Goal: Register for event/course: Register for event/course

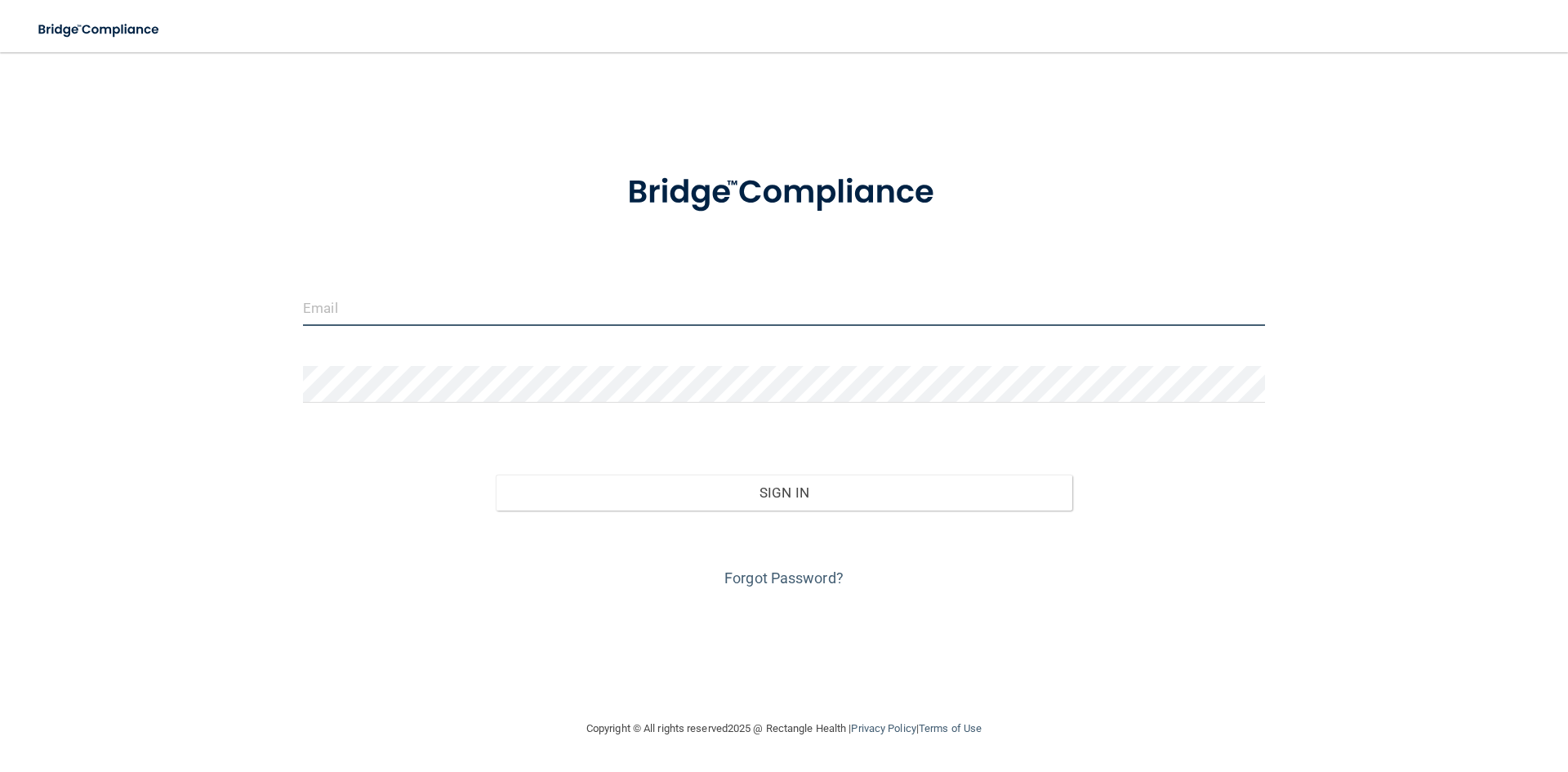
click at [431, 310] on input "email" at bounding box center [784, 306] width 962 height 36
drag, startPoint x: 429, startPoint y: 309, endPoint x: 409, endPoint y: 301, distance: 21.5
click at [429, 309] on input "email" at bounding box center [784, 306] width 962 height 36
click at [173, 261] on div "Invalid email/password. You don't have permission to access that page. Sign In …" at bounding box center [784, 385] width 1503 height 633
click at [786, 289] on form "Invalid email/password. You don't have permission to access that page. Sign In …" at bounding box center [784, 370] width 962 height 442
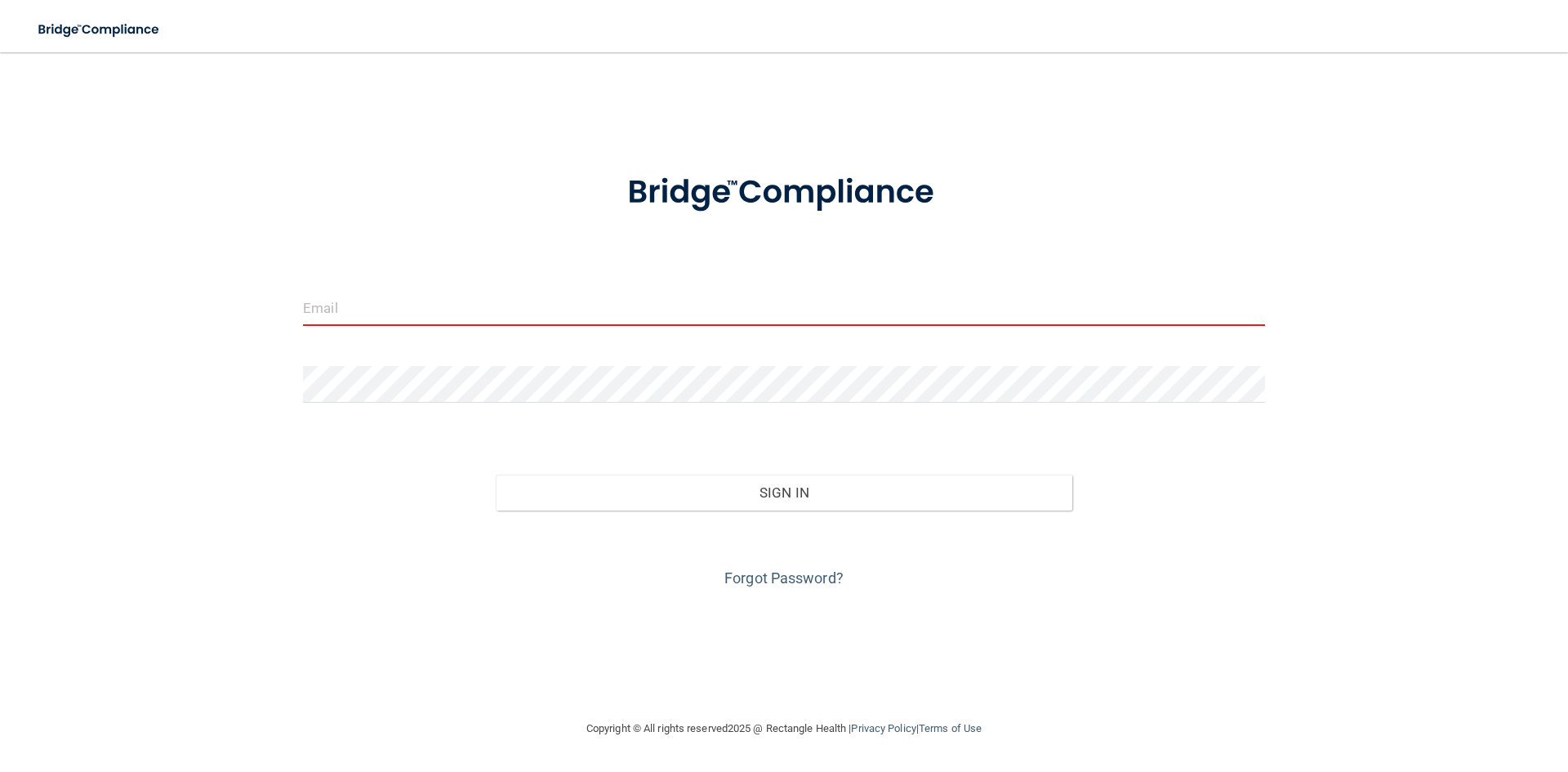
click at [768, 301] on input "email" at bounding box center [784, 306] width 962 height 36
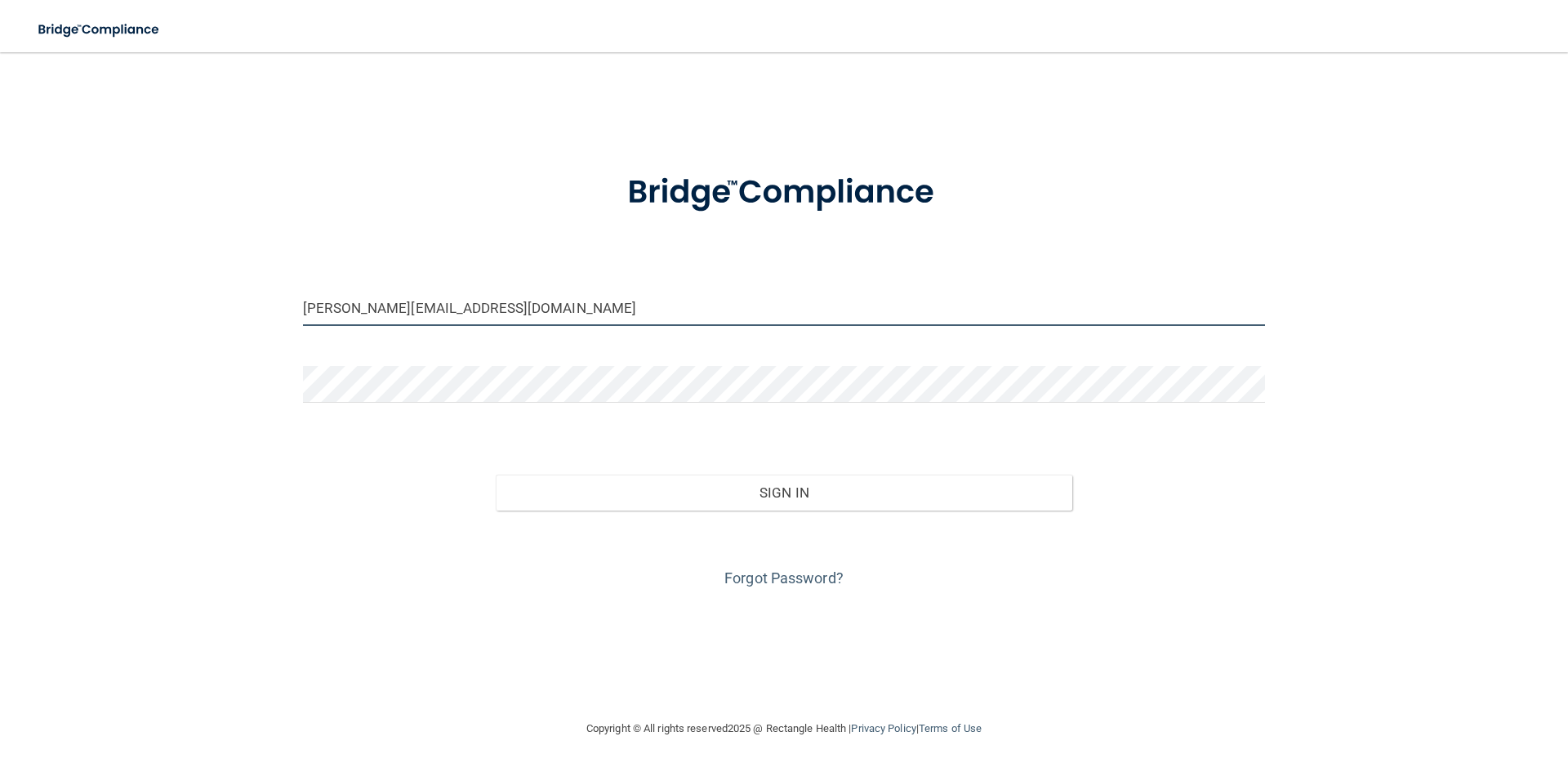
type input "[PERSON_NAME][EMAIL_ADDRESS][DOMAIN_NAME]"
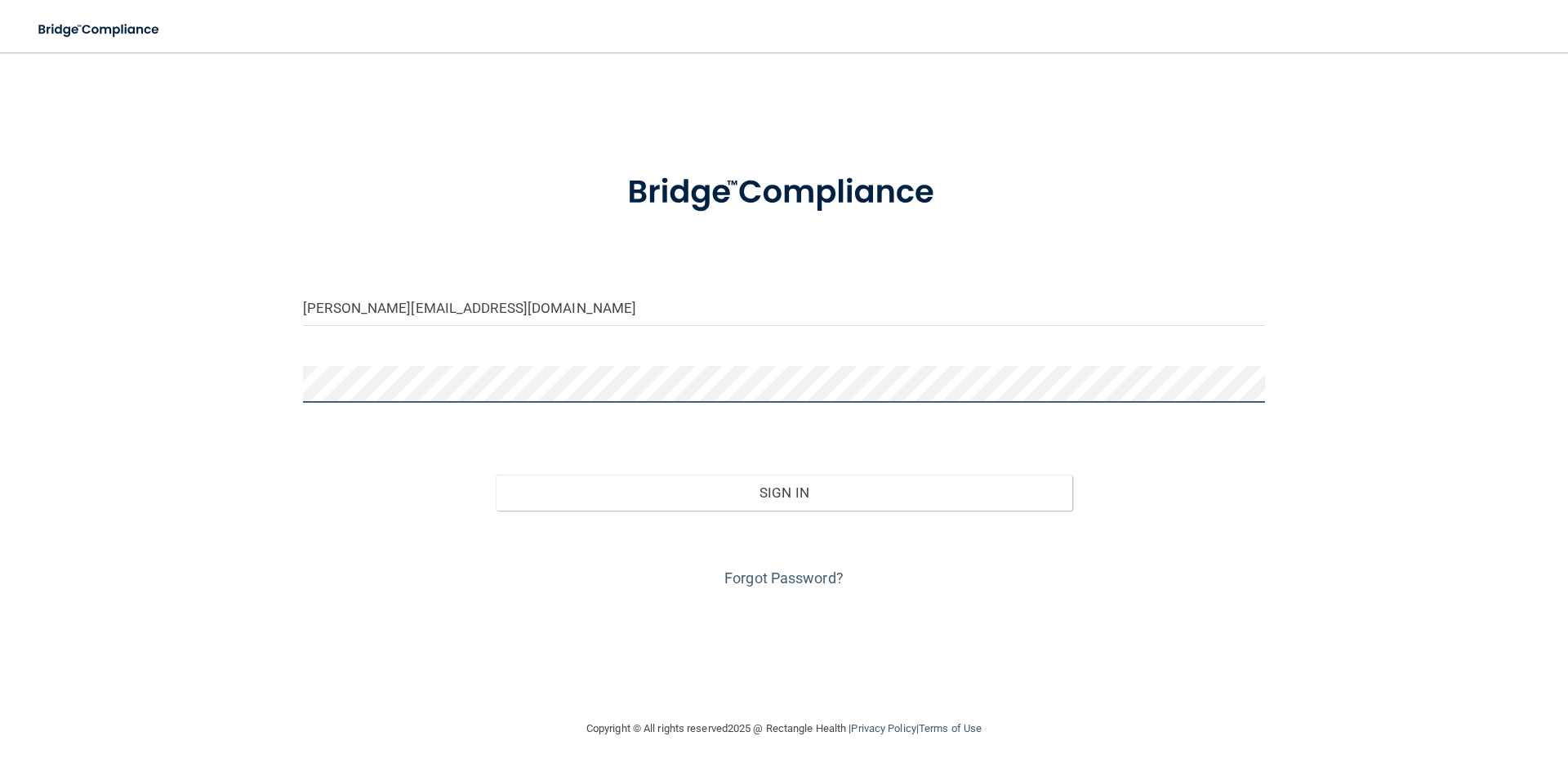
click at [496, 474] on button "Sign In" at bounding box center [784, 492] width 577 height 36
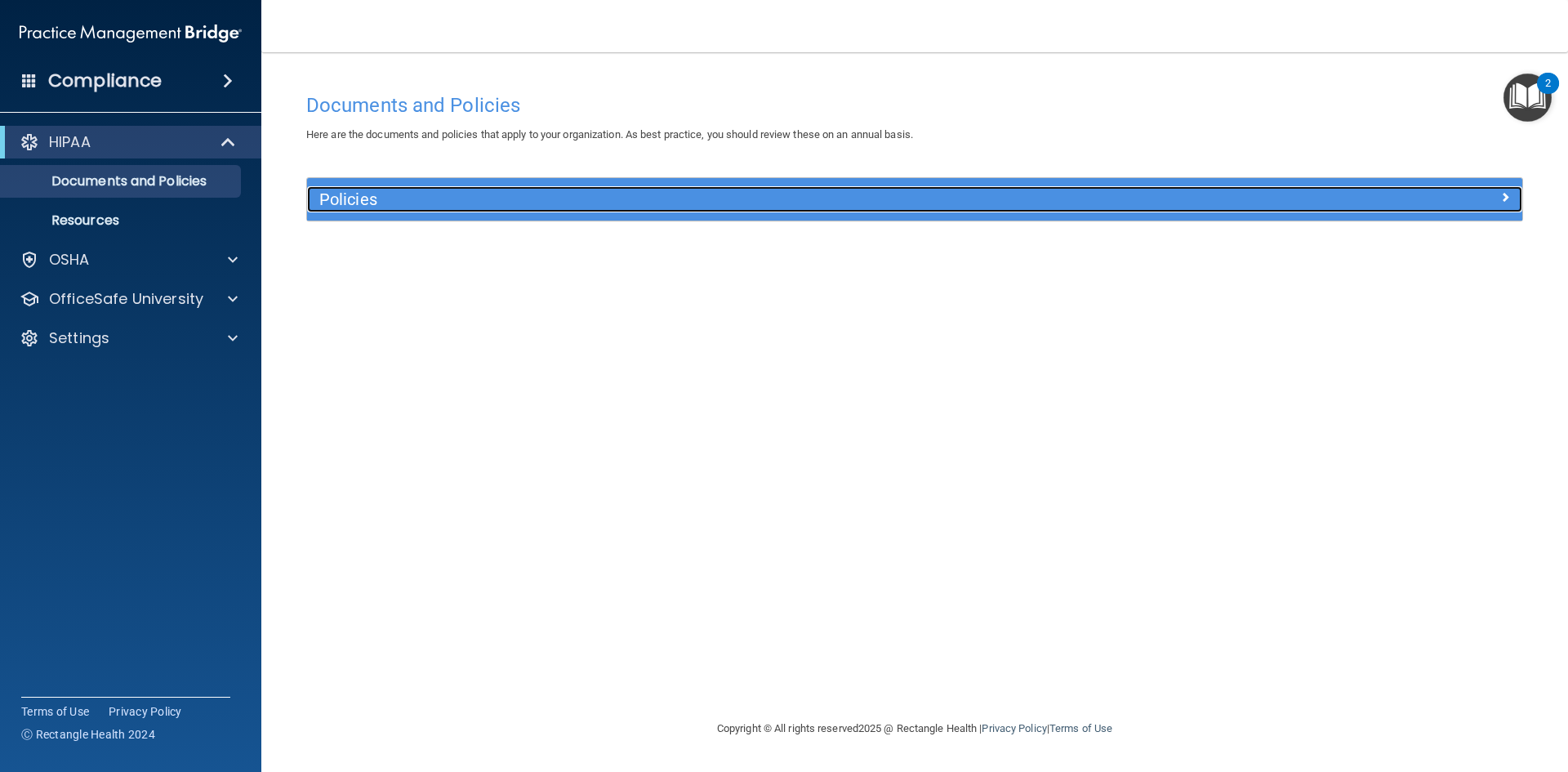
click at [1507, 195] on span at bounding box center [1505, 197] width 10 height 20
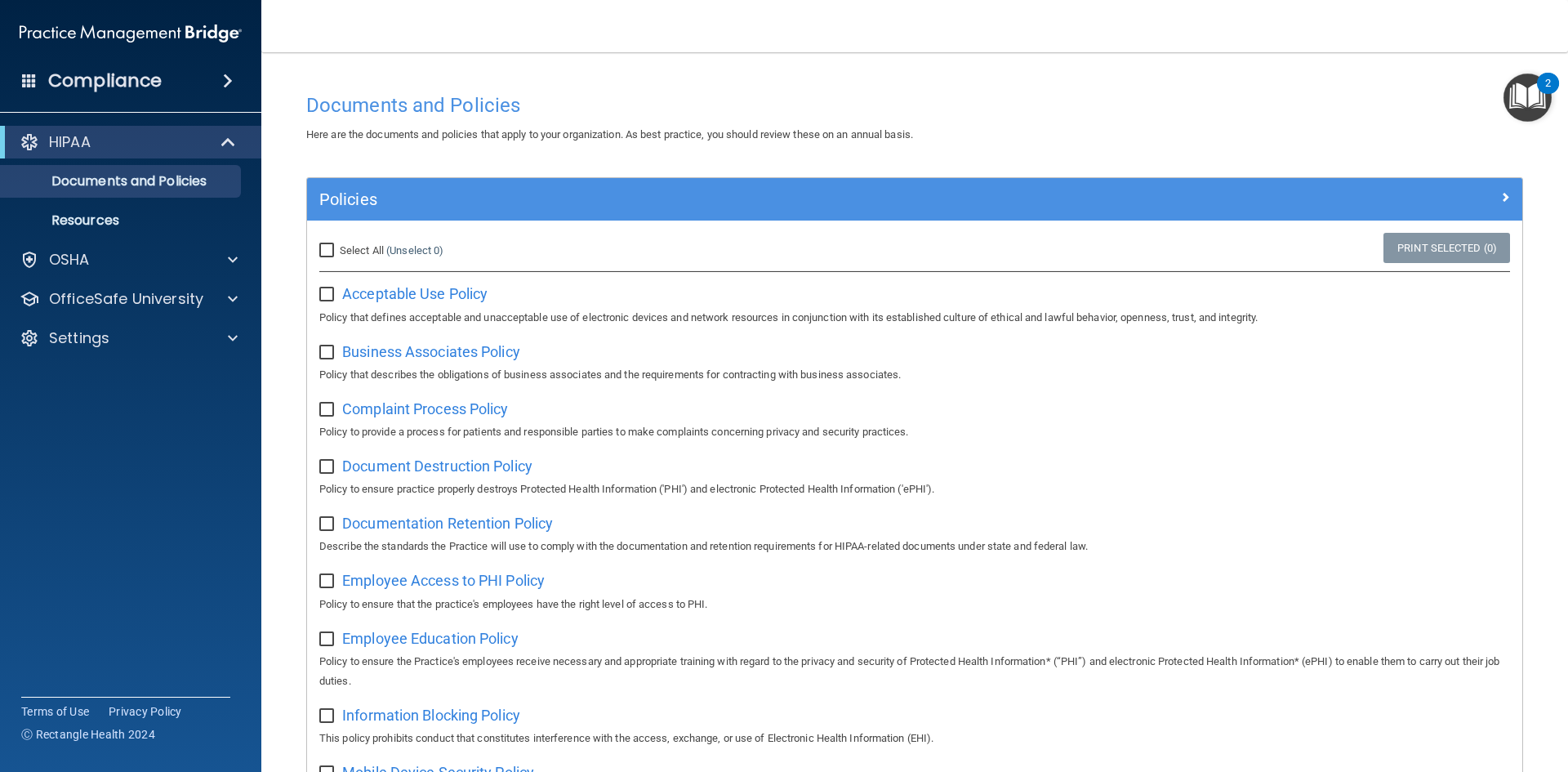
click at [1524, 99] on img "Open Resource Center, 2 new notifications" at bounding box center [1528, 98] width 48 height 48
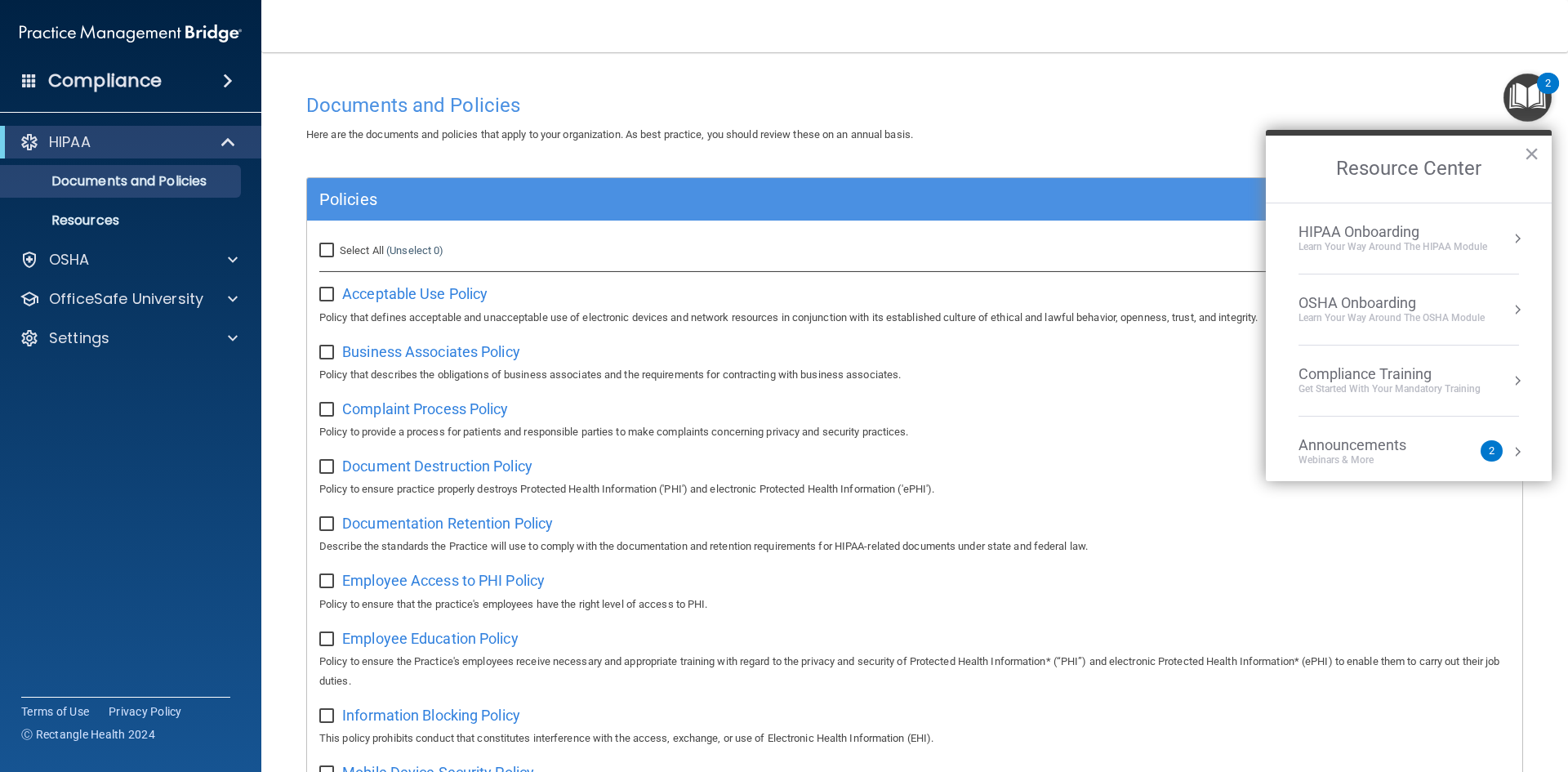
click at [1061, 113] on h4 "Documents and Policies" at bounding box center [915, 106] width 1217 height 21
click at [1536, 155] on button "×" at bounding box center [1532, 153] width 15 height 26
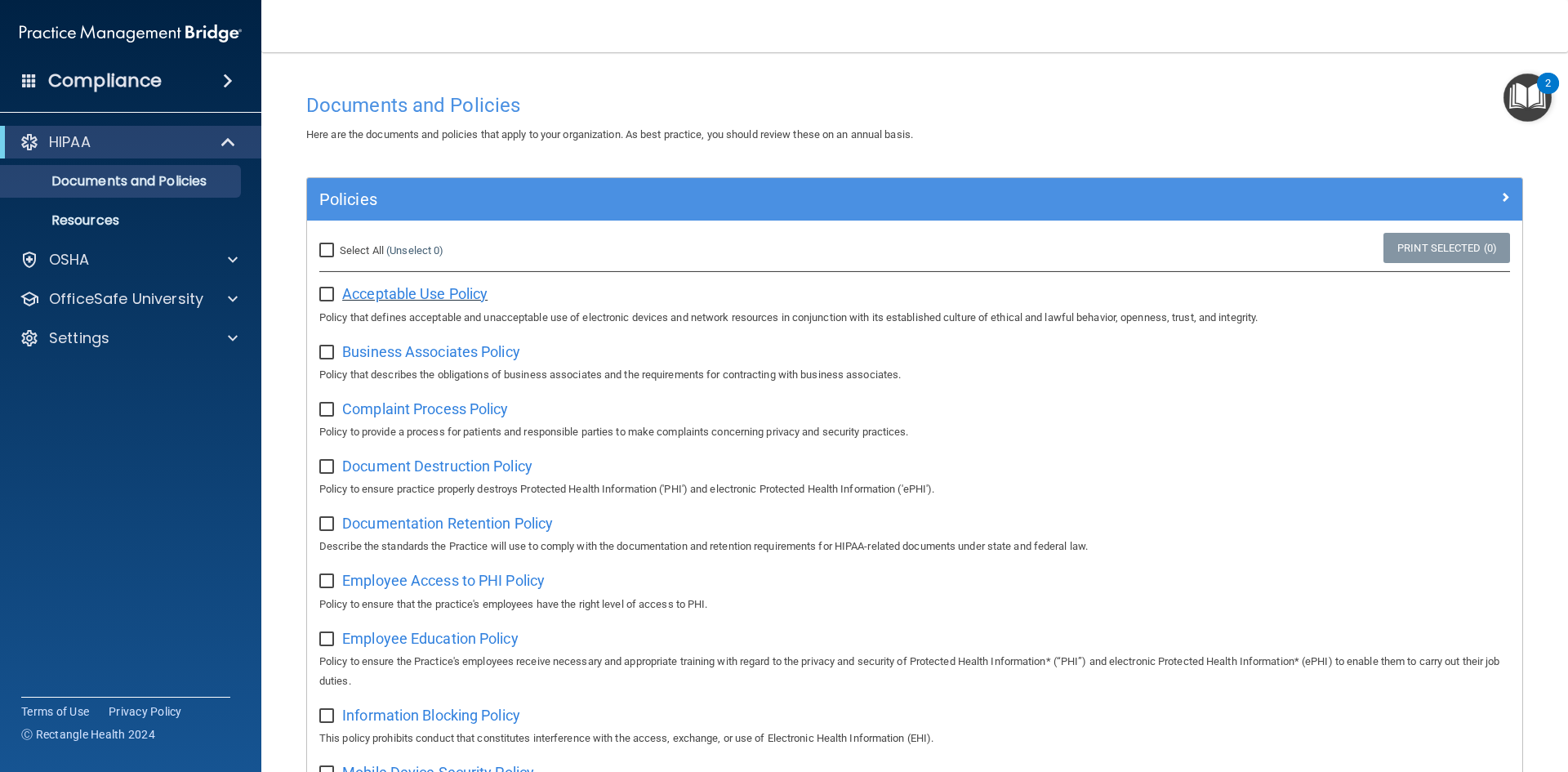
click at [437, 294] on span "Acceptable Use Policy" at bounding box center [415, 293] width 146 height 17
click at [434, 351] on span "Business Associates Policy" at bounding box center [431, 351] width 178 height 17
click at [68, 268] on p "OSHA" at bounding box center [69, 259] width 41 height 20
click at [129, 372] on p "OfficeSafe University" at bounding box center [126, 378] width 155 height 20
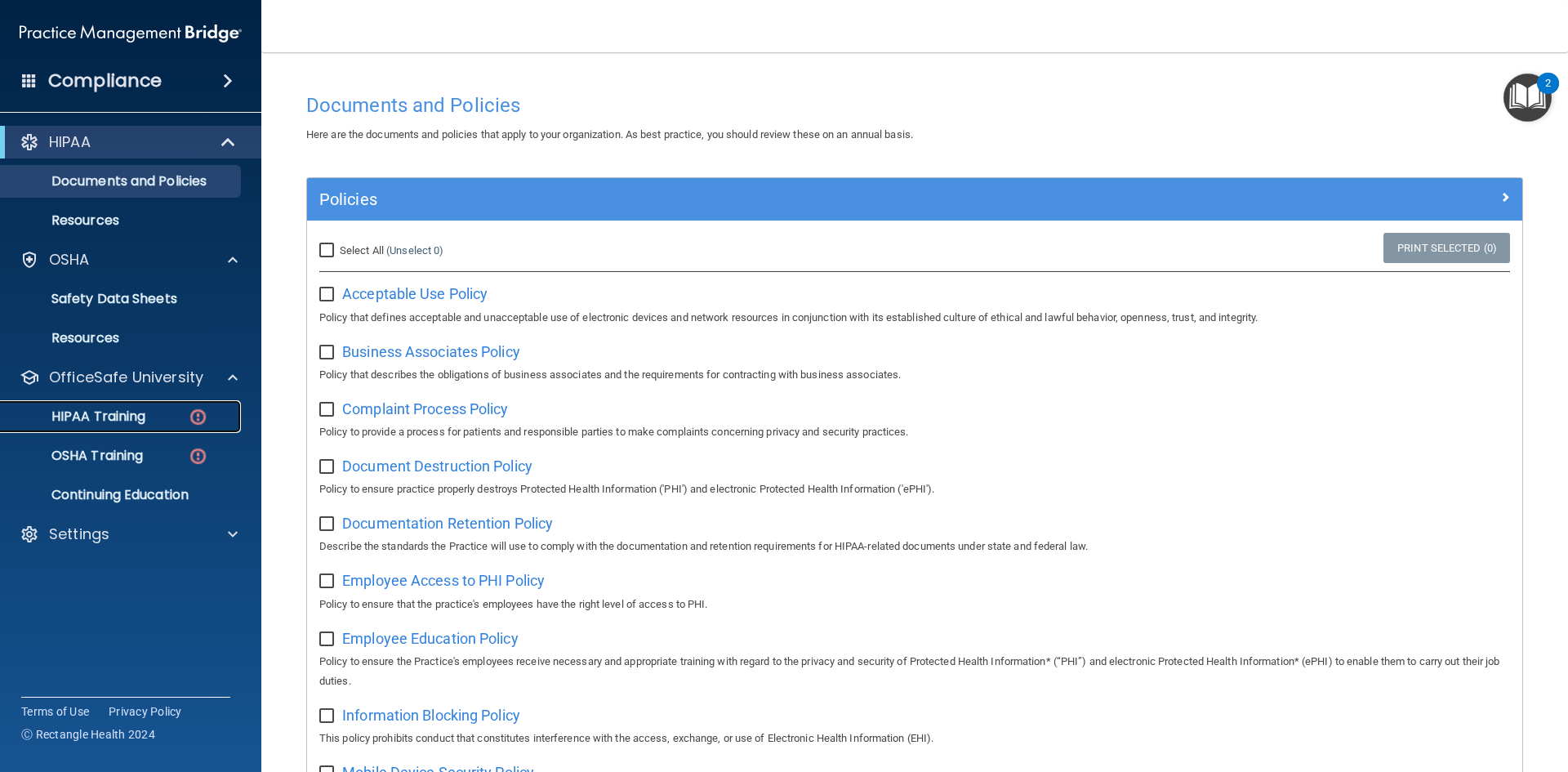
click at [133, 411] on p "HIPAA Training" at bounding box center [78, 417] width 135 height 16
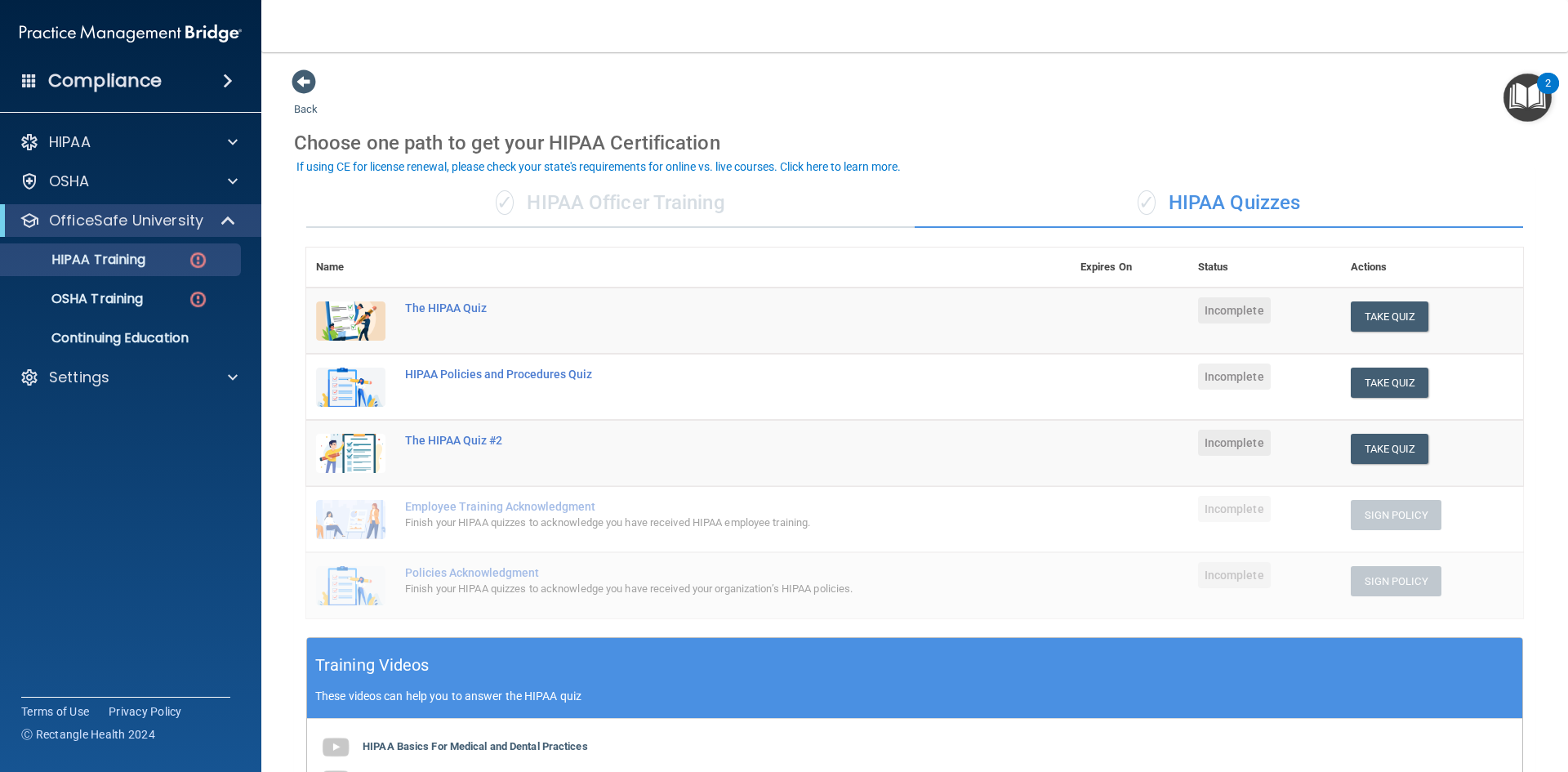
click at [711, 210] on div "✓ HIPAA Officer Training" at bounding box center [610, 203] width 609 height 49
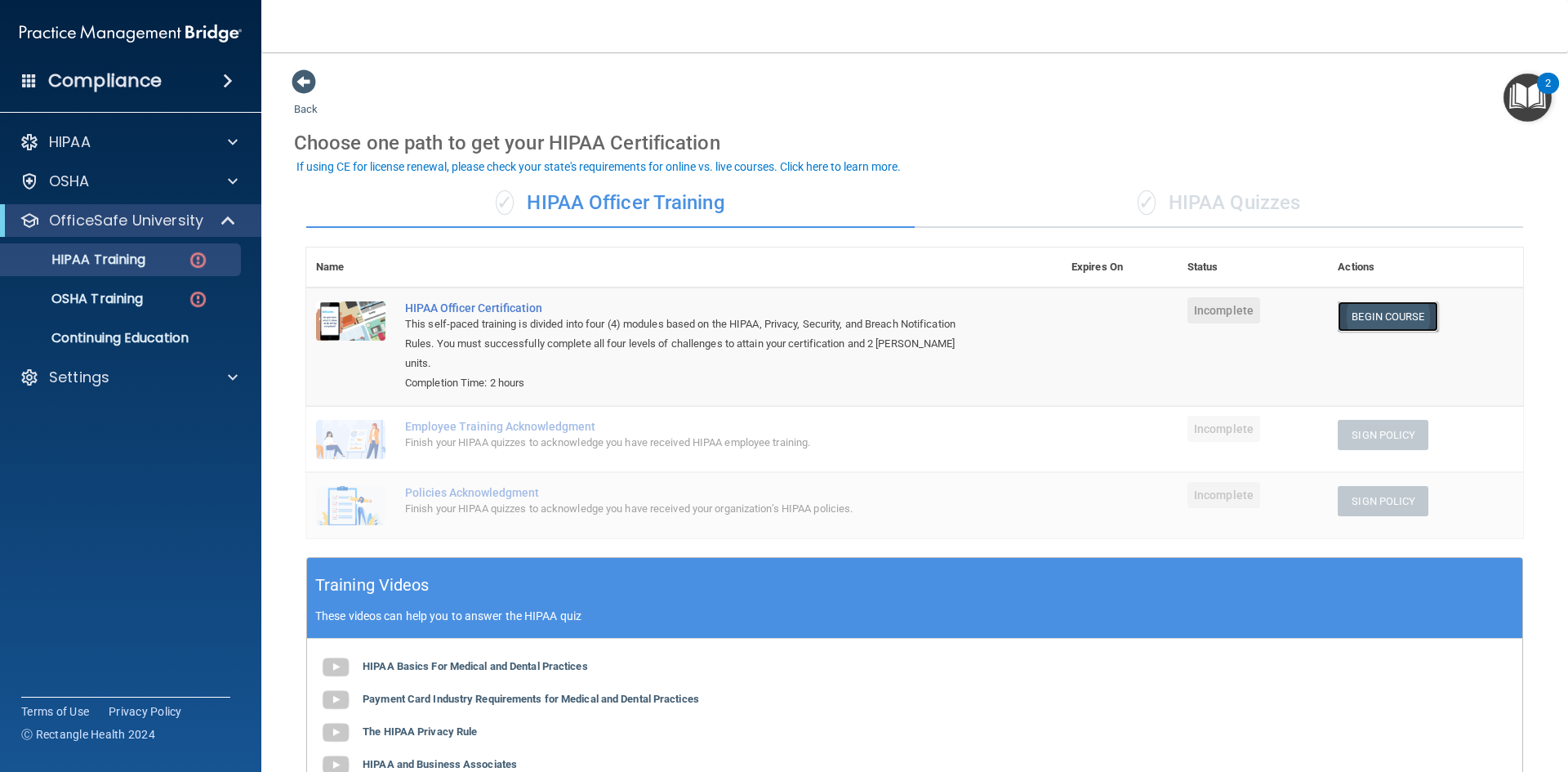
click at [1365, 314] on link "Begin Course" at bounding box center [1388, 316] width 99 height 30
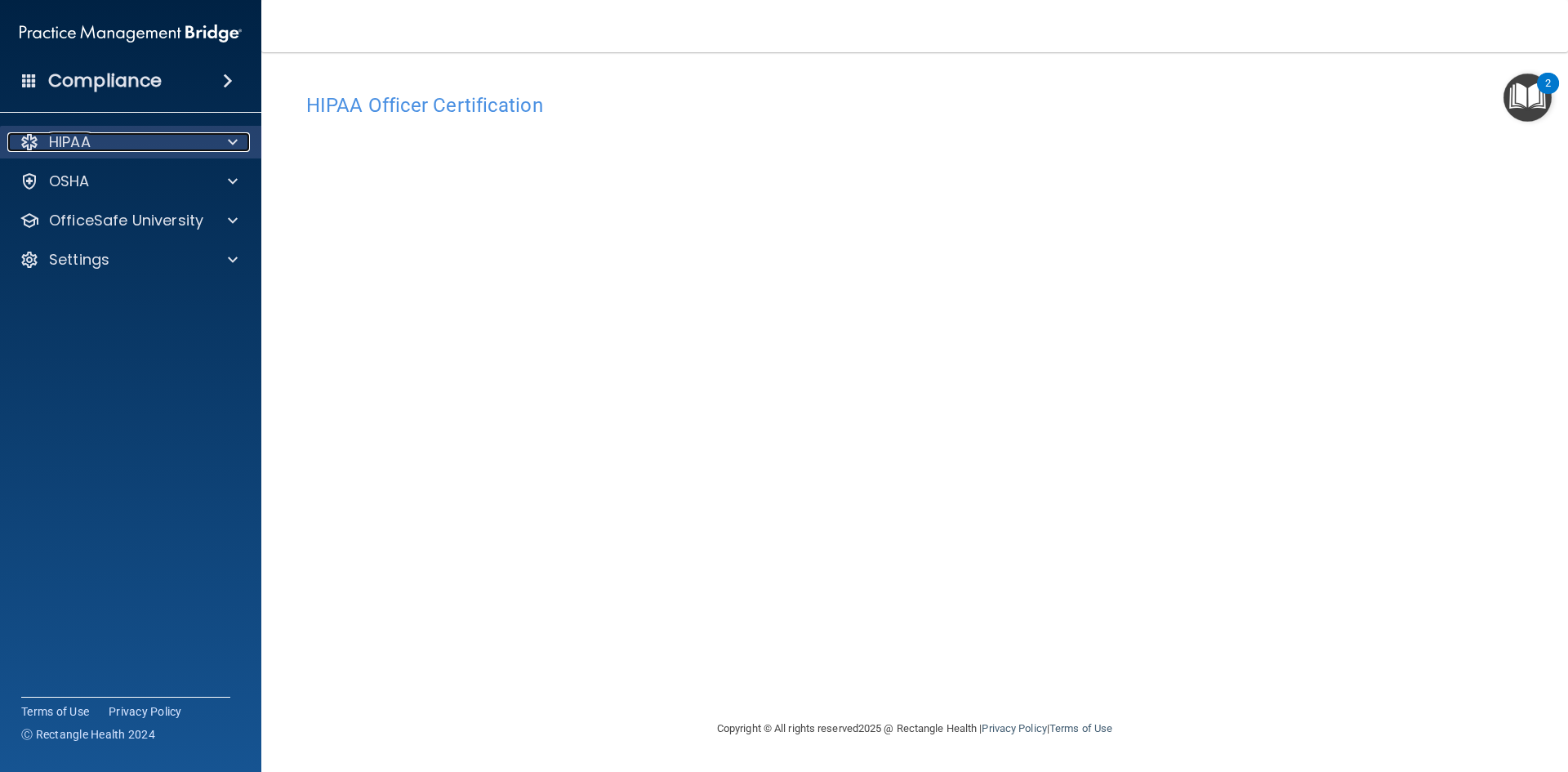
click at [127, 147] on div "HIPAA" at bounding box center [108, 142] width 203 height 20
click at [122, 127] on div "HIPAA" at bounding box center [131, 142] width 262 height 33
click at [221, 133] on div "HIPAA" at bounding box center [131, 142] width 262 height 33
click at [235, 143] on span at bounding box center [233, 142] width 10 height 20
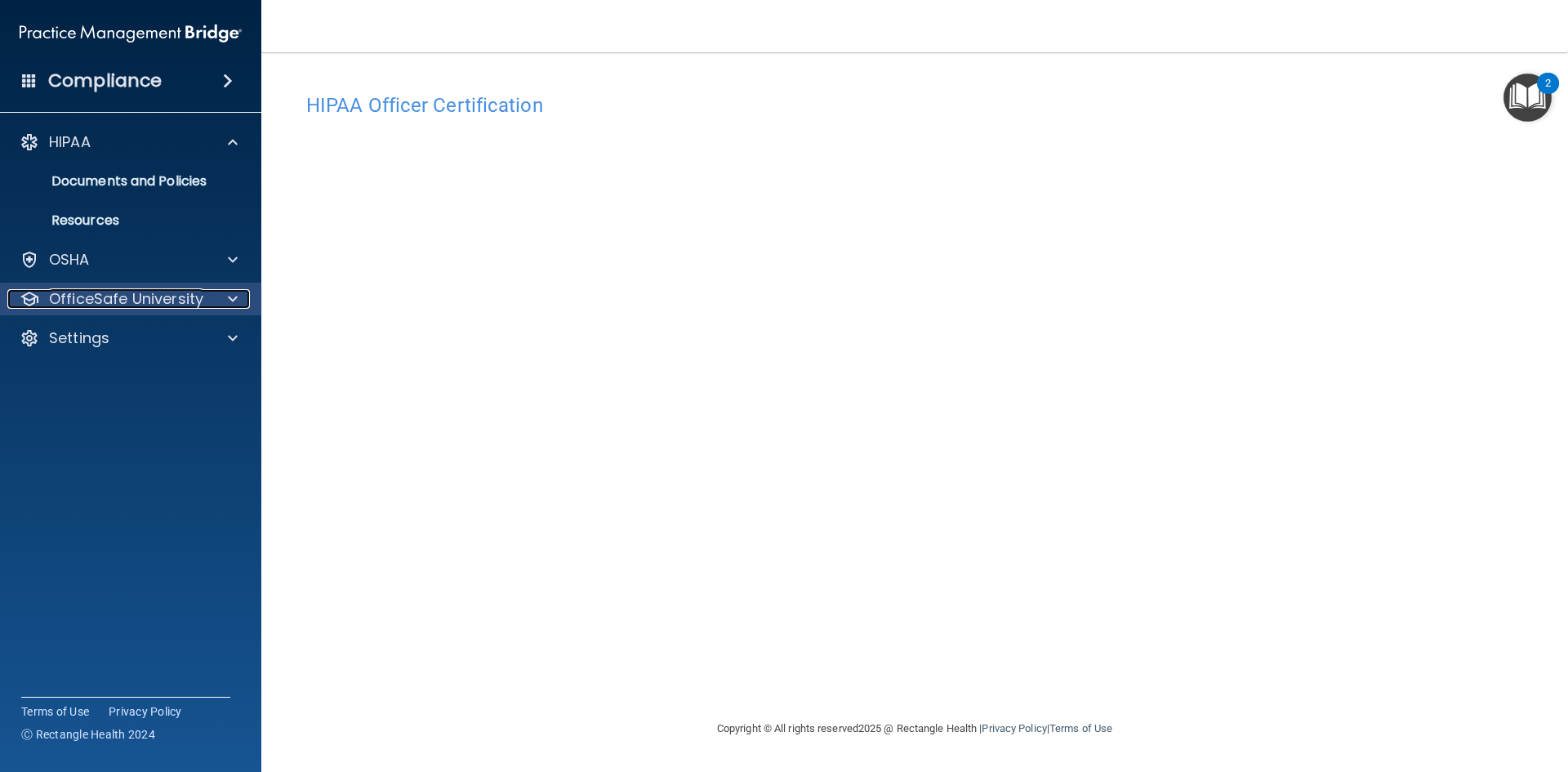
click at [116, 308] on p "OfficeSafe University" at bounding box center [126, 298] width 155 height 20
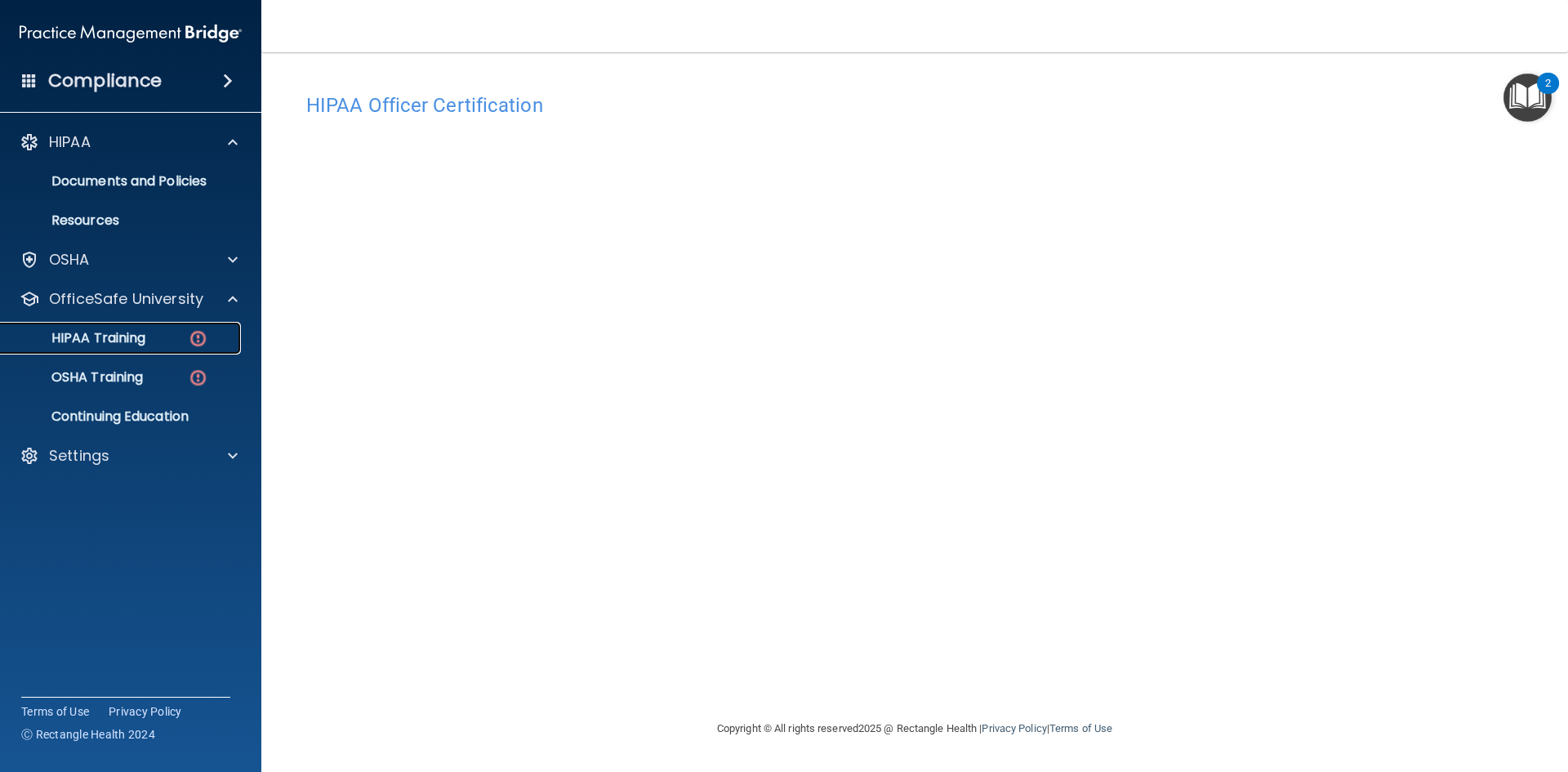
click at [117, 332] on p "HIPAA Training" at bounding box center [78, 338] width 135 height 16
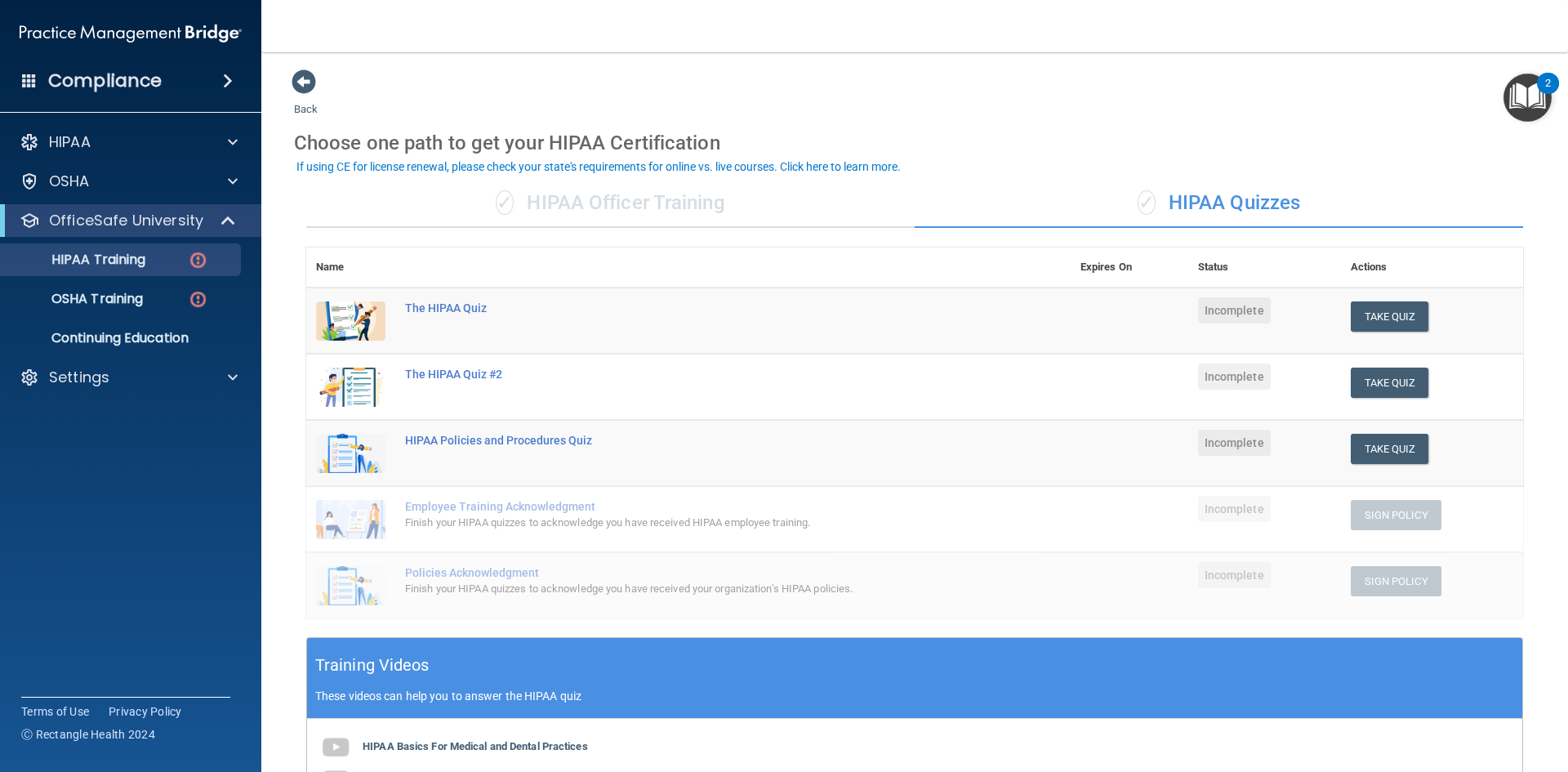
click at [622, 208] on div "✓ HIPAA Officer Training" at bounding box center [610, 203] width 609 height 49
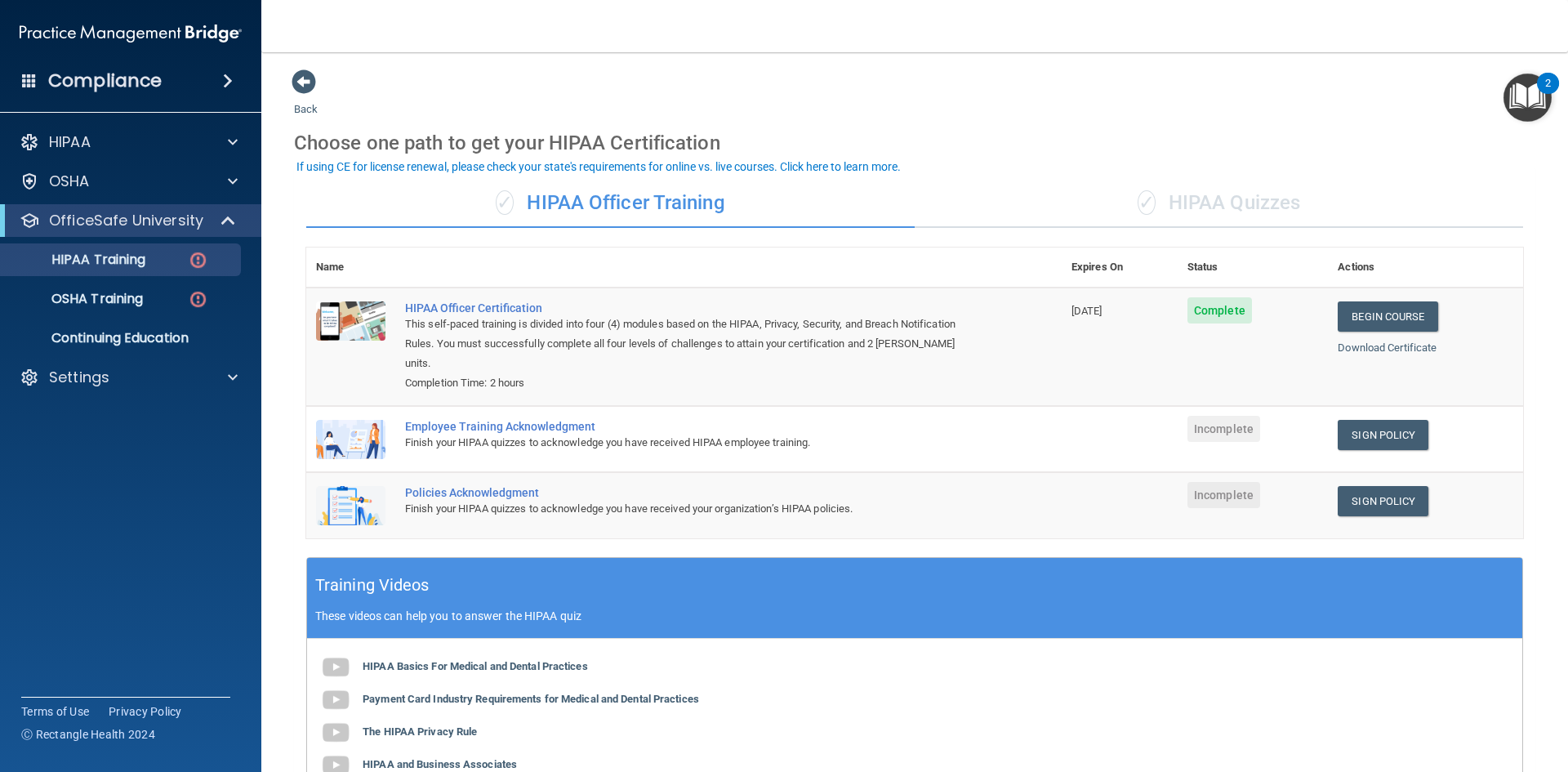
click at [1148, 201] on span "✓" at bounding box center [1147, 203] width 18 height 25
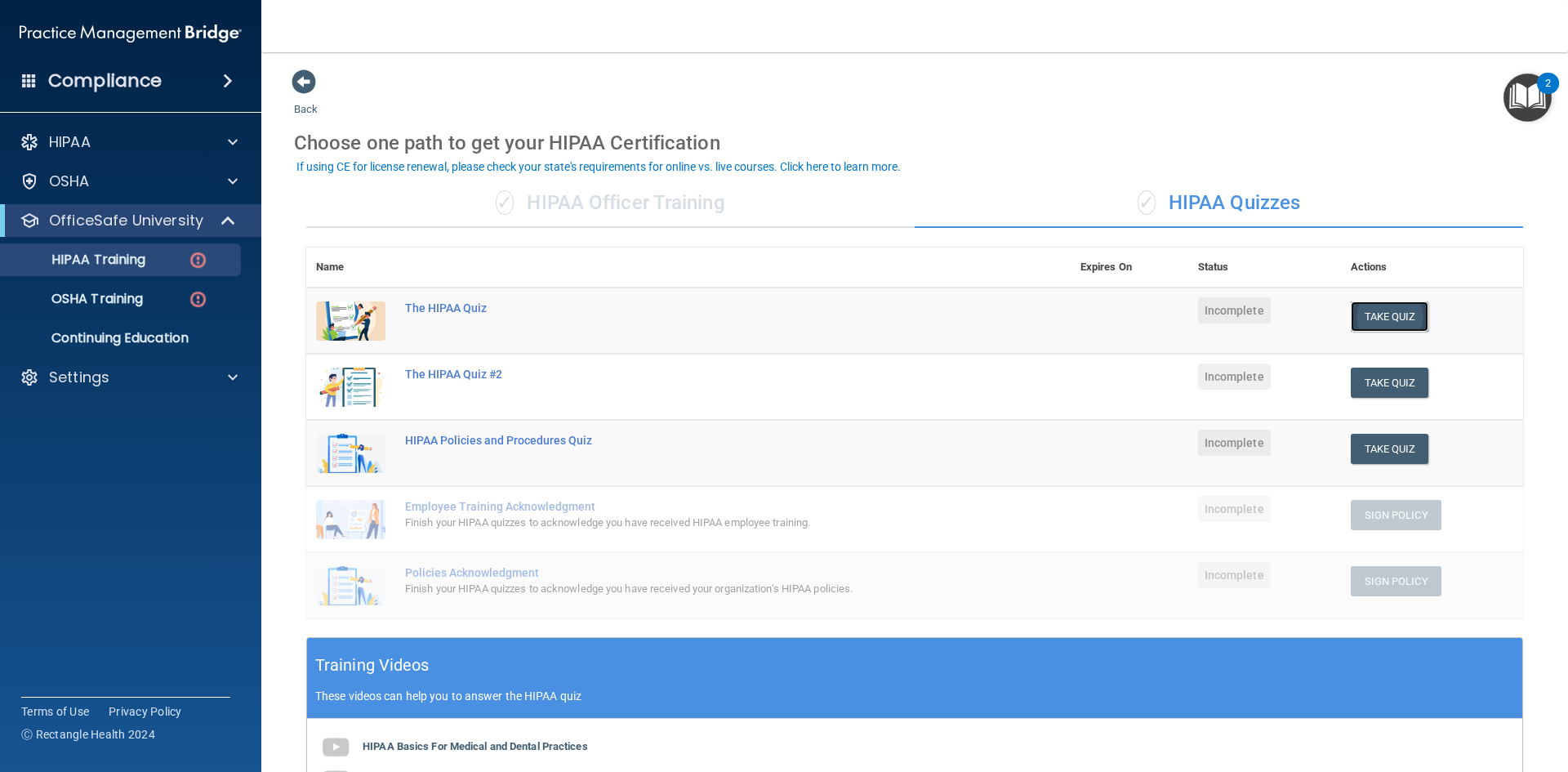
click at [1351, 320] on button "Take Quiz" at bounding box center [1390, 316] width 78 height 30
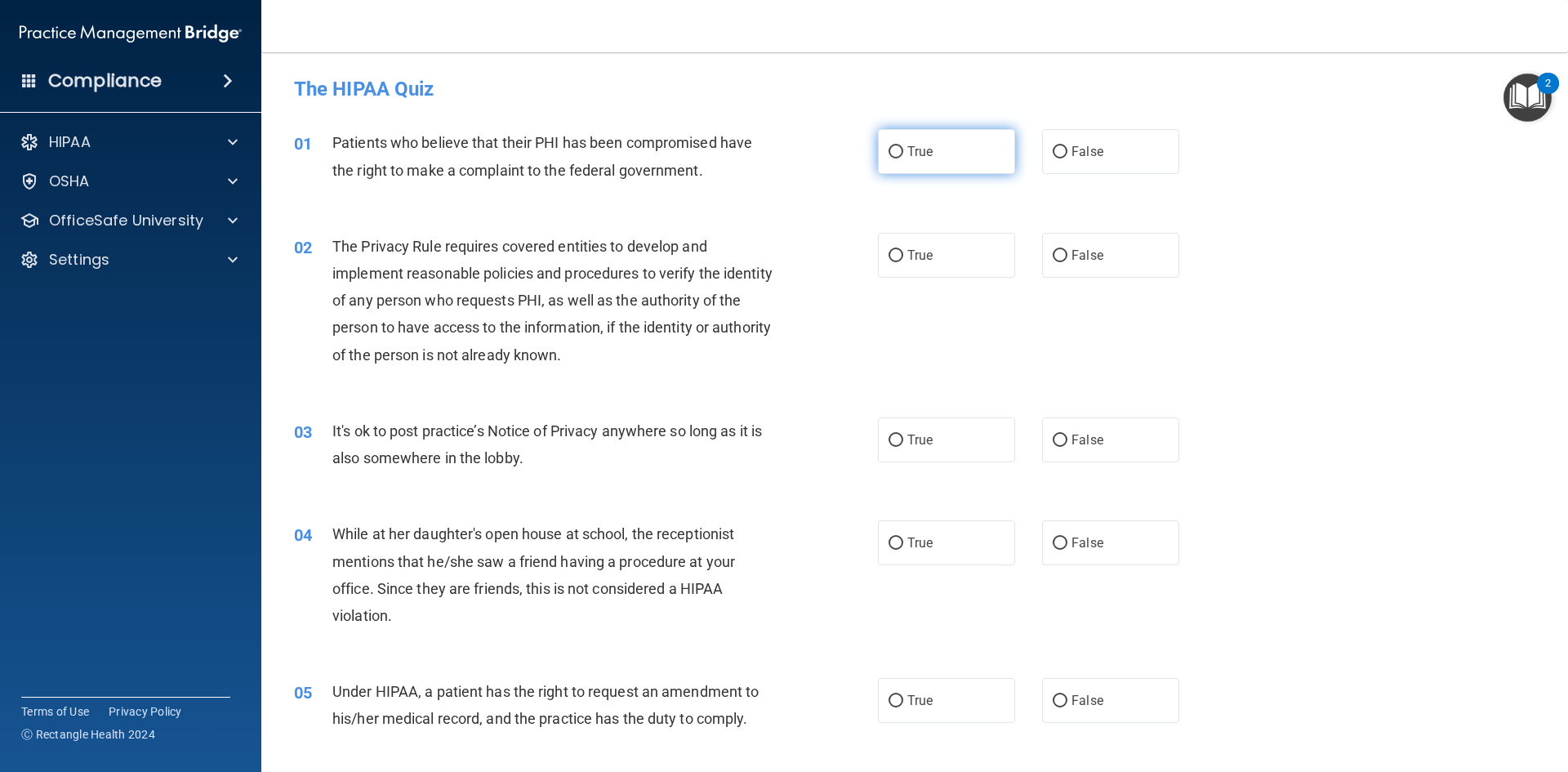
click at [888, 147] on input "True" at bounding box center [895, 153] width 15 height 12
radio input "true"
click at [907, 271] on label "True" at bounding box center [946, 255] width 137 height 45
click at [903, 262] on input "True" at bounding box center [895, 256] width 15 height 12
radio input "true"
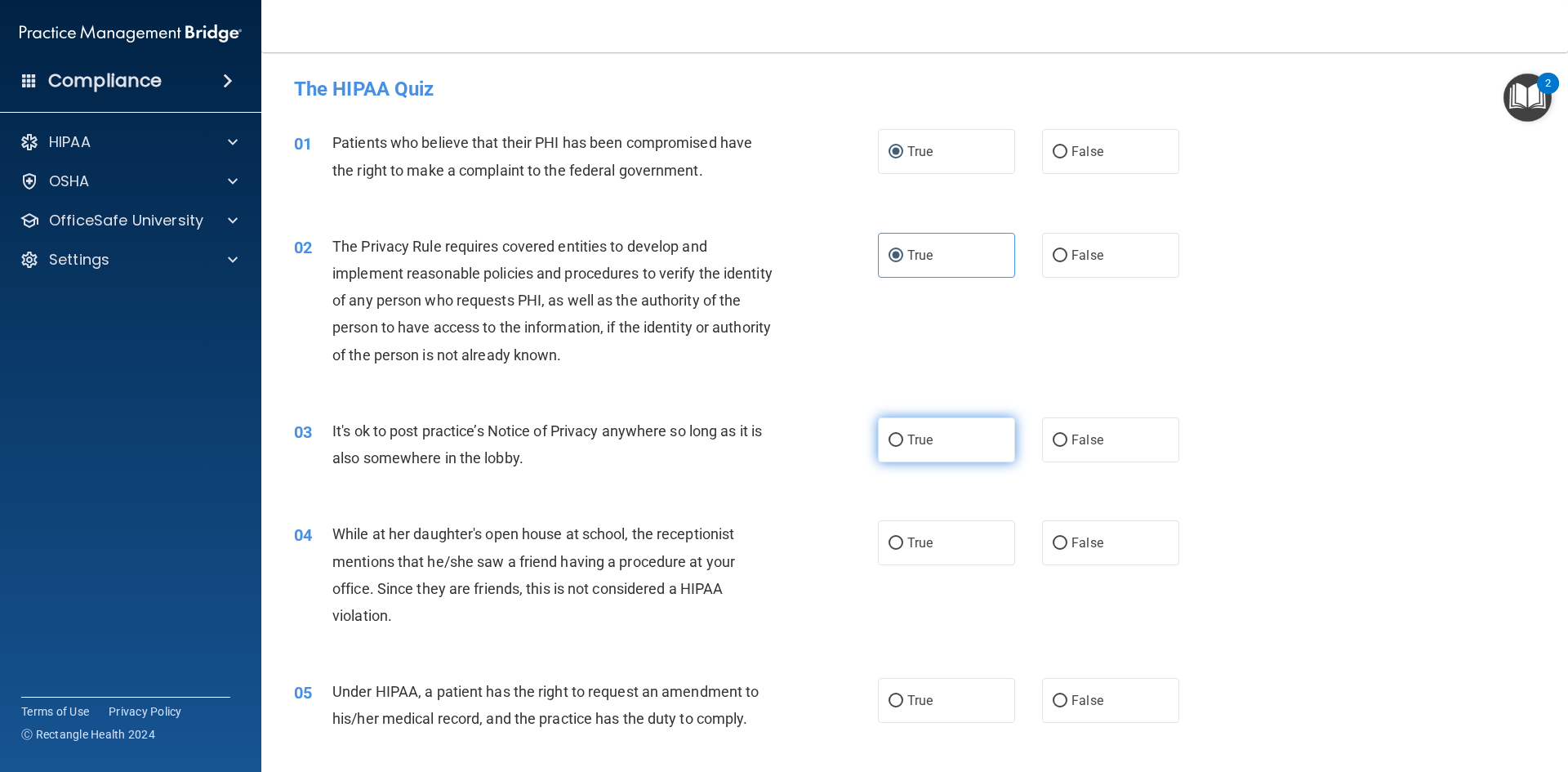
click at [905, 450] on label "True" at bounding box center [946, 440] width 137 height 45
click at [903, 447] on input "True" at bounding box center [895, 441] width 15 height 12
radio input "true"
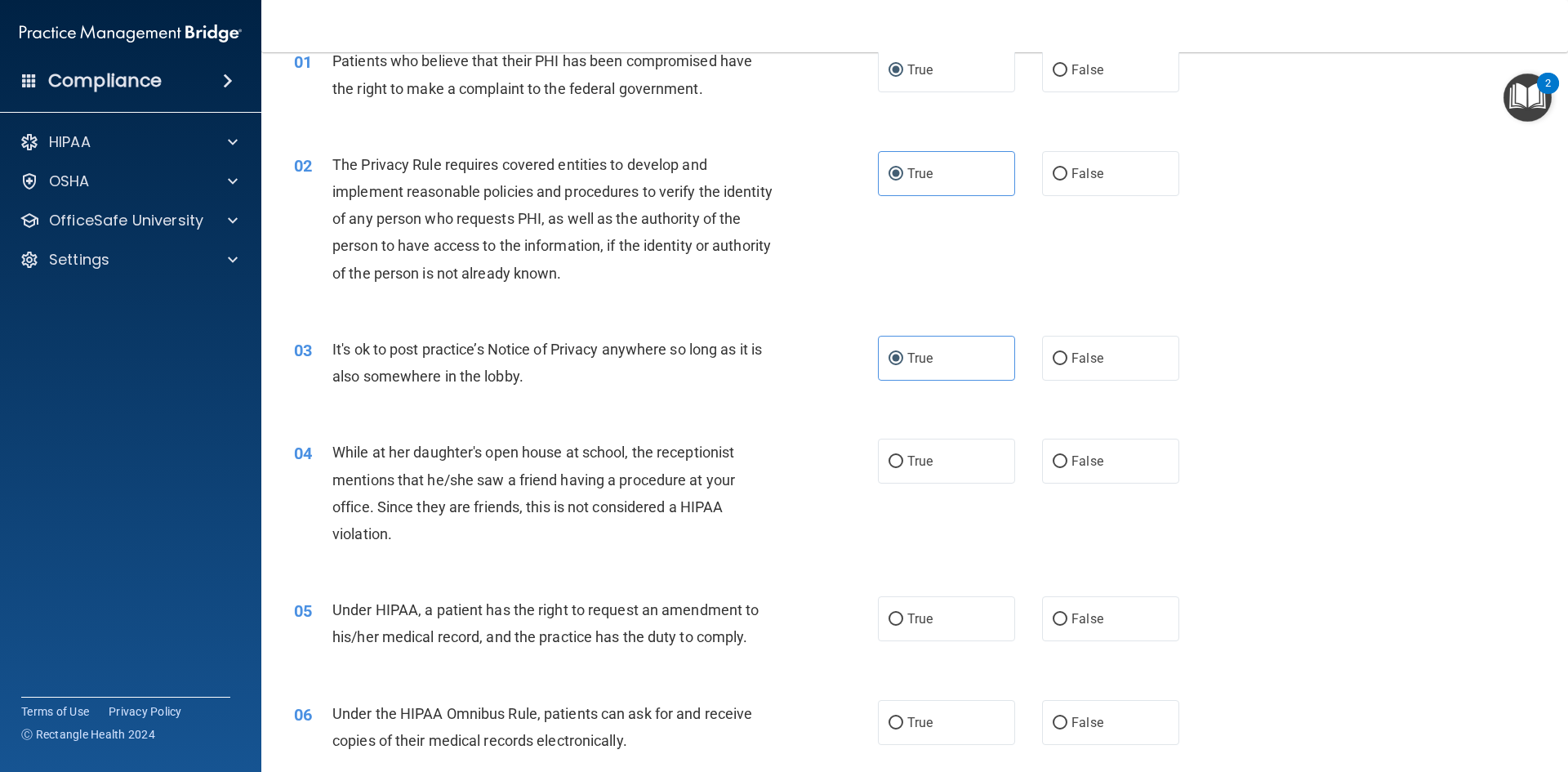
scroll to position [163, 0]
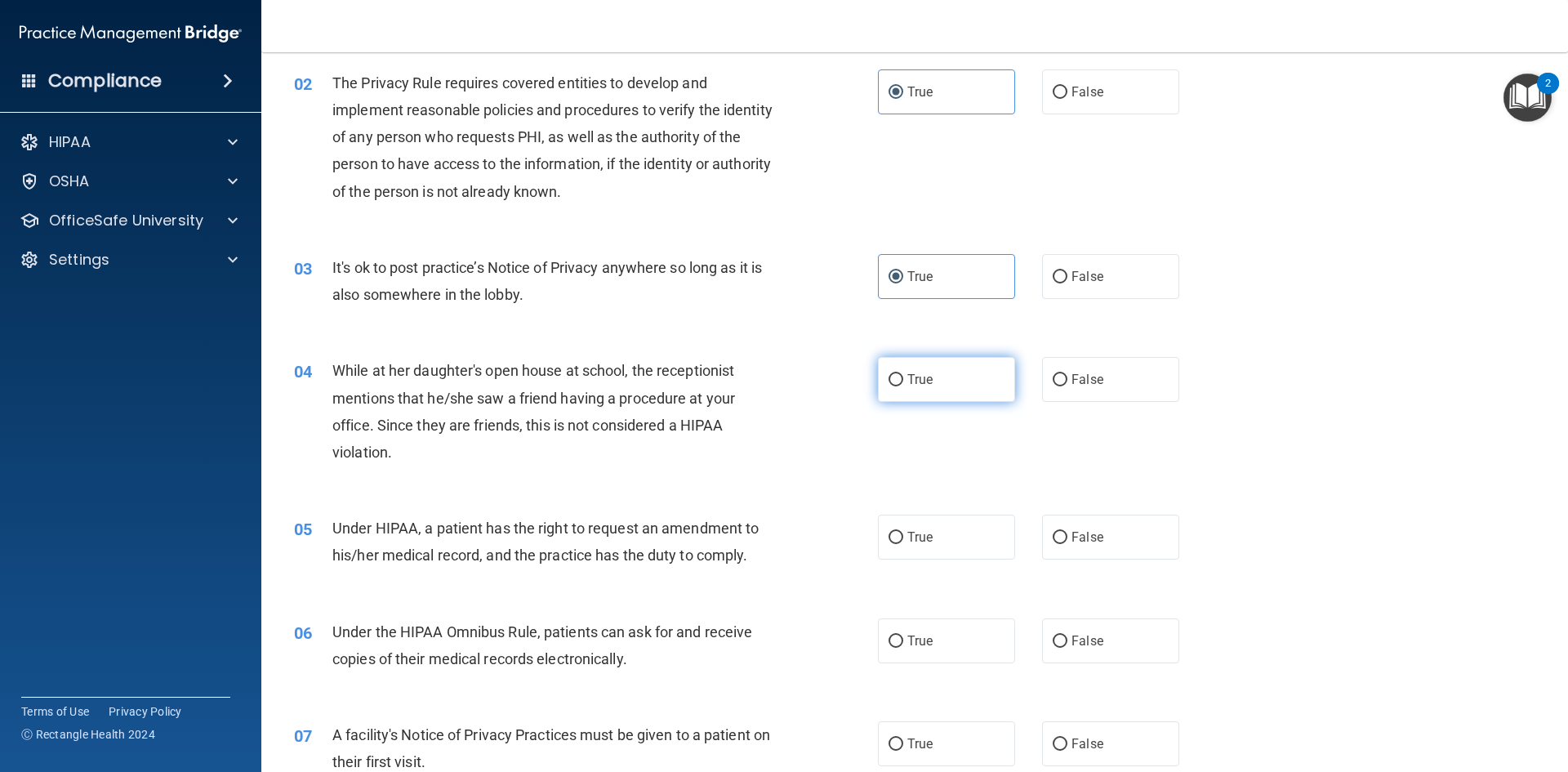
click at [904, 369] on label "True" at bounding box center [946, 379] width 137 height 45
click at [903, 374] on input "True" at bounding box center [895, 380] width 15 height 12
radio input "true"
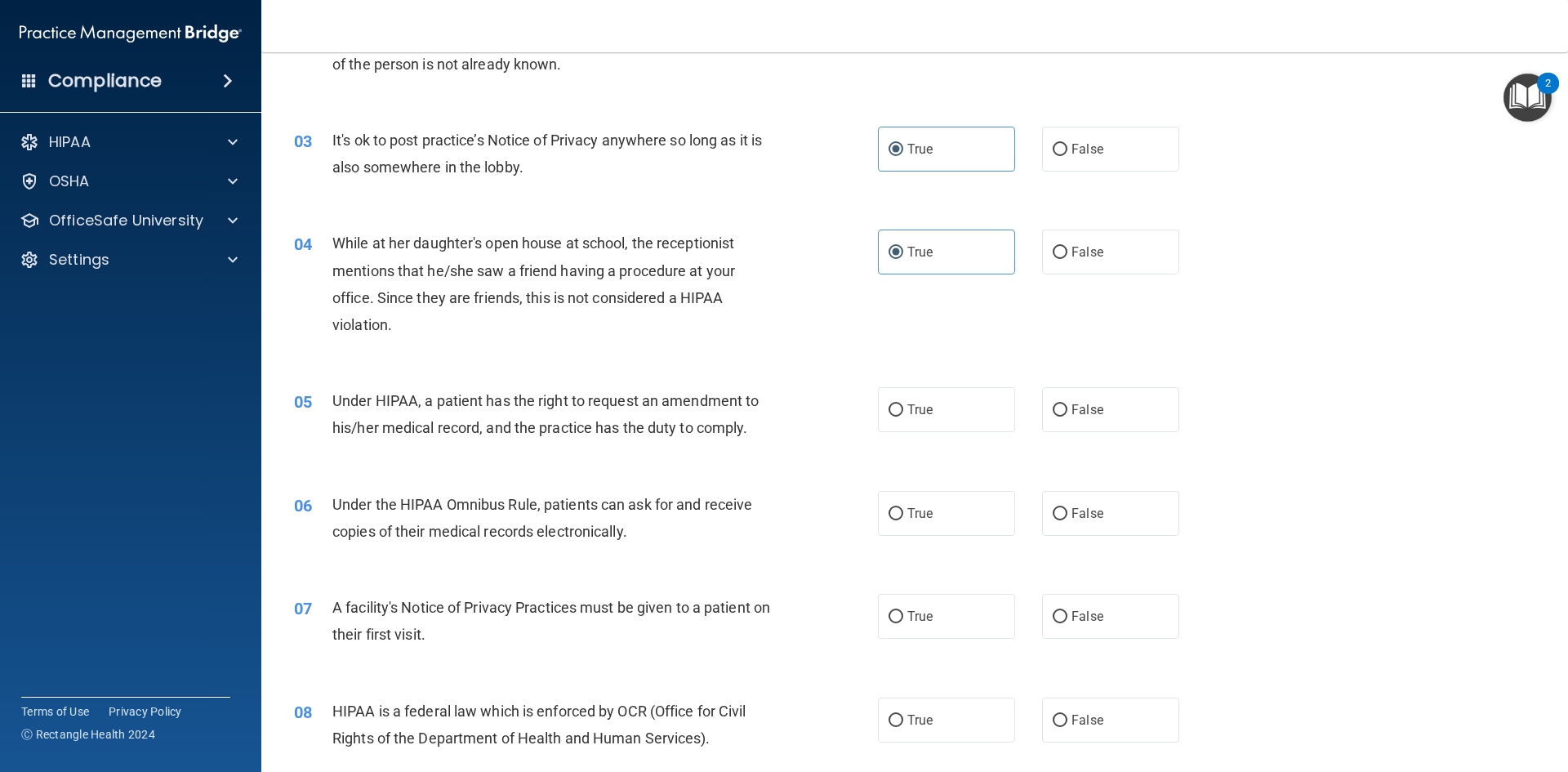
scroll to position [327, 0]
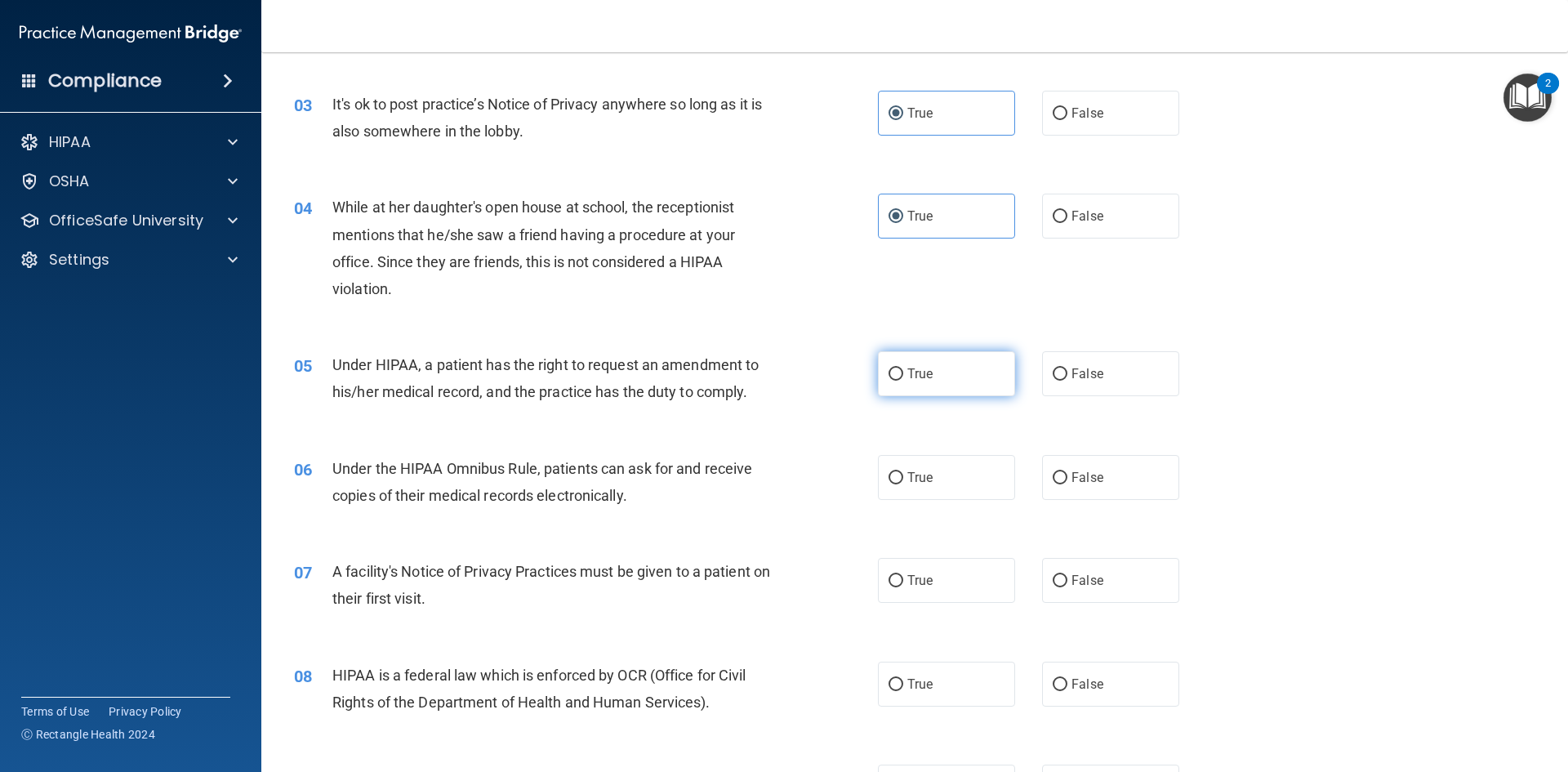
click at [907, 385] on label "True" at bounding box center [946, 373] width 137 height 45
click at [903, 380] on input "True" at bounding box center [895, 375] width 15 height 12
radio input "true"
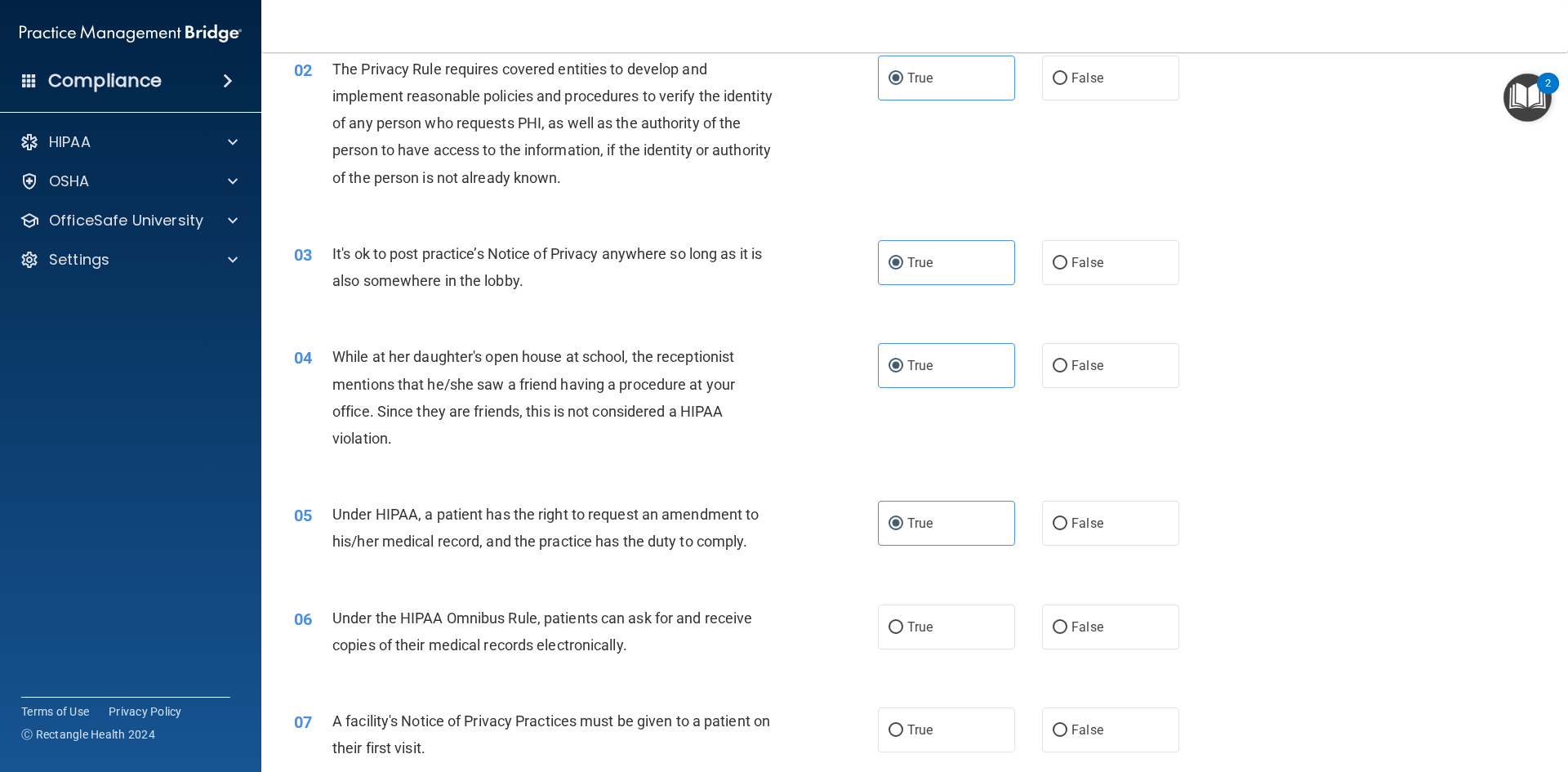
scroll to position [409, 0]
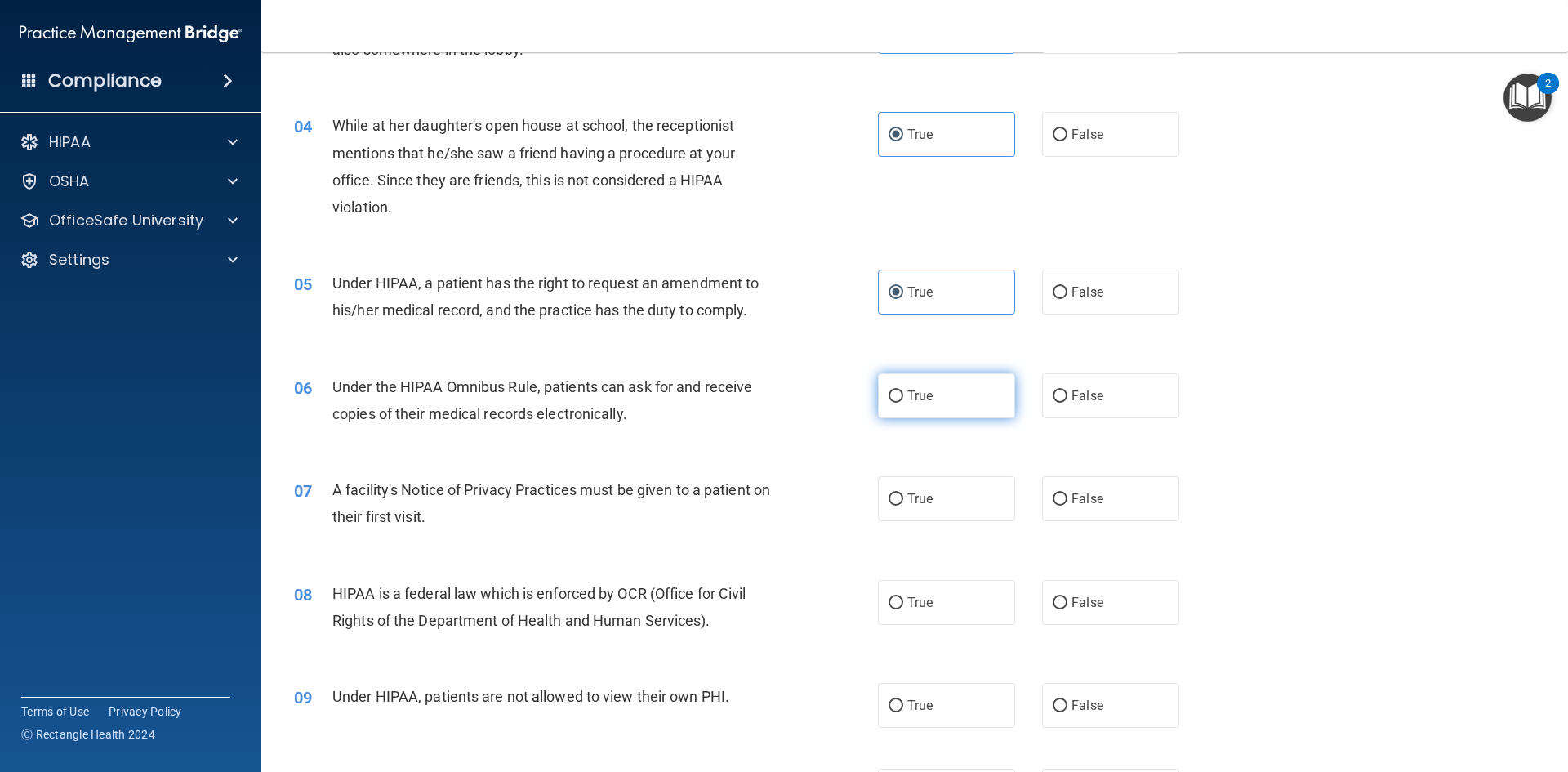
click at [980, 418] on label "True" at bounding box center [946, 395] width 137 height 45
click at [903, 402] on input "True" at bounding box center [895, 396] width 15 height 12
radio input "true"
click at [951, 489] on label "True" at bounding box center [946, 498] width 137 height 45
click at [903, 493] on input "True" at bounding box center [895, 499] width 15 height 12
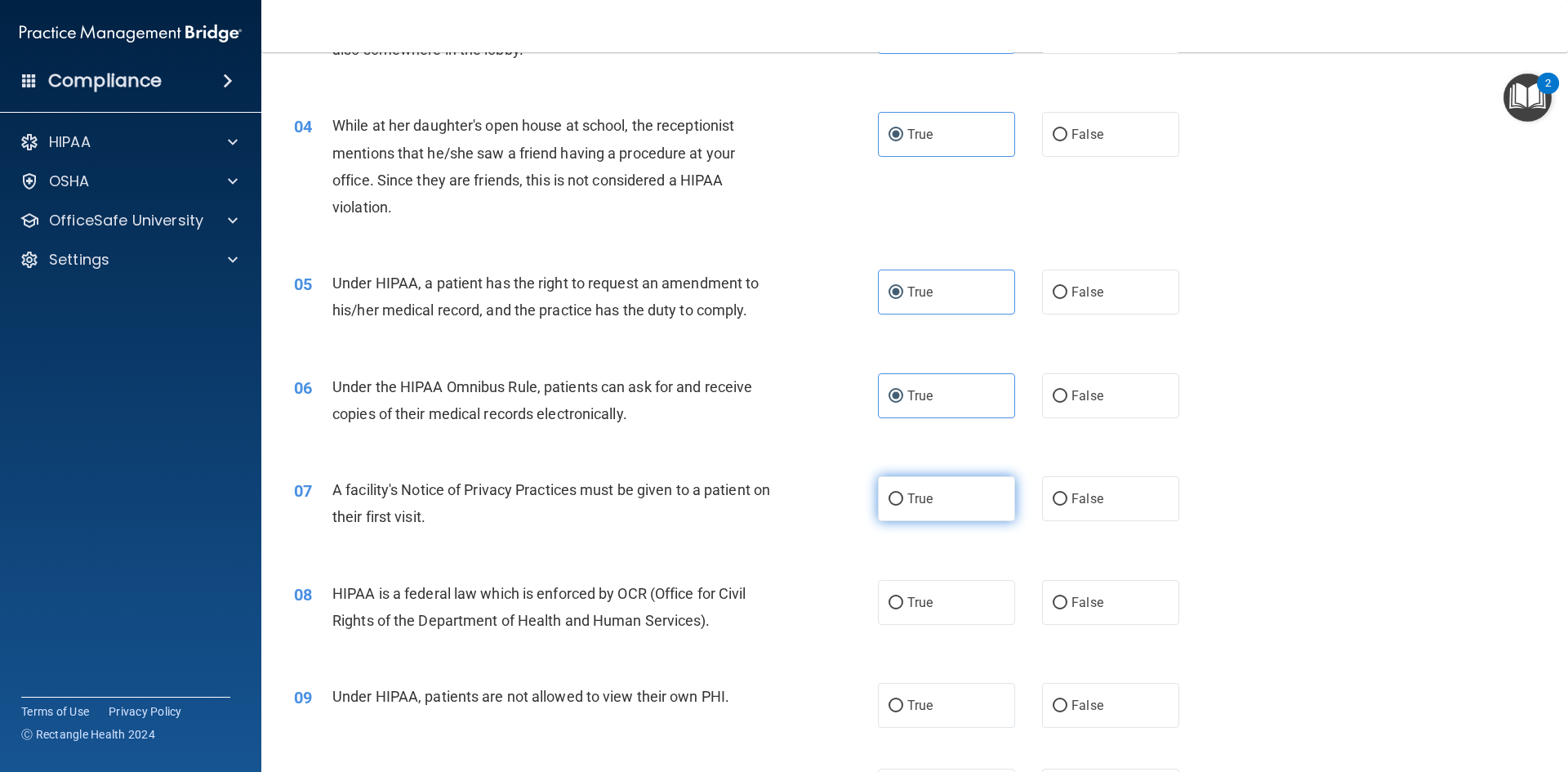
radio input "true"
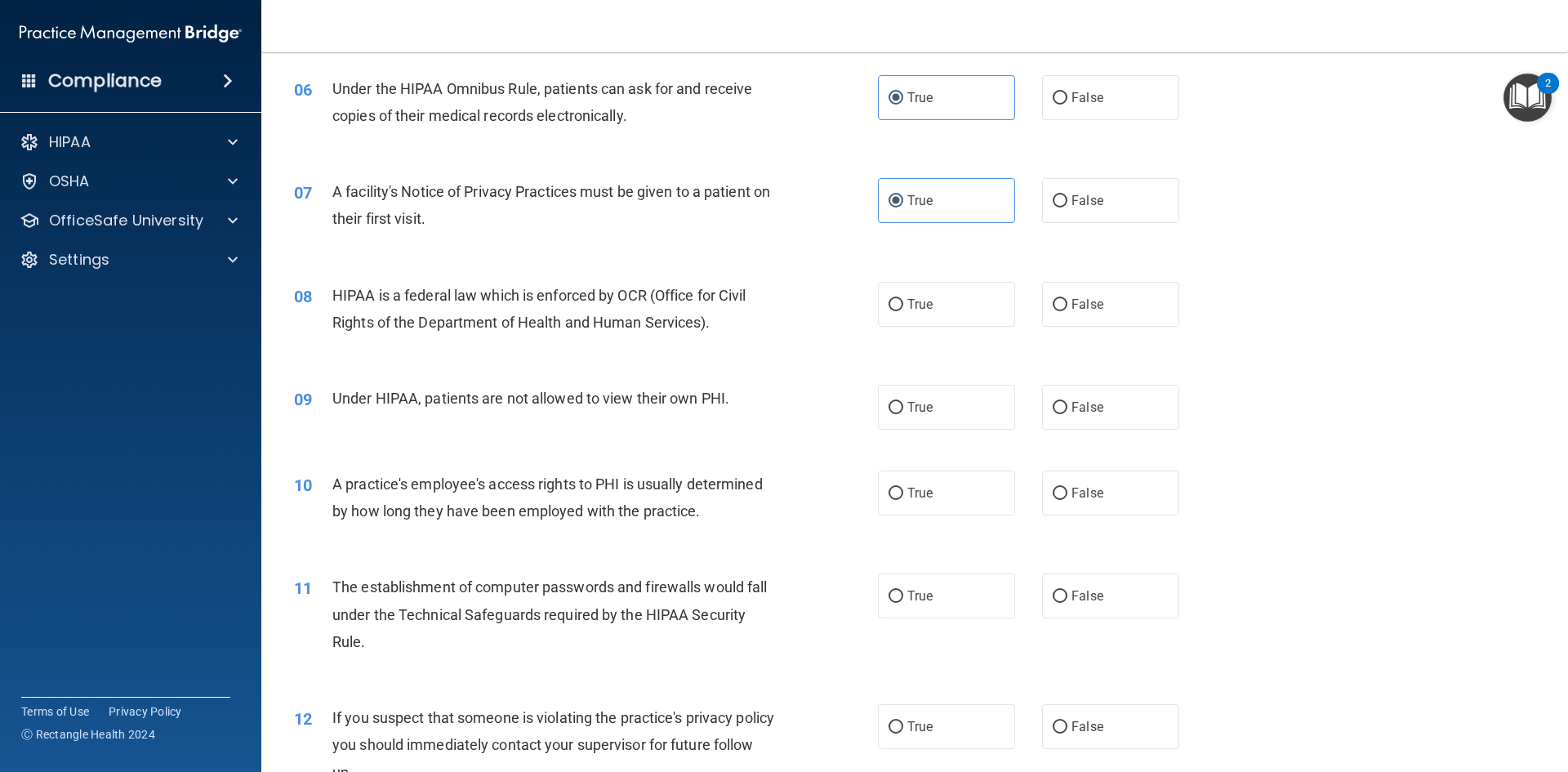
scroll to position [736, 0]
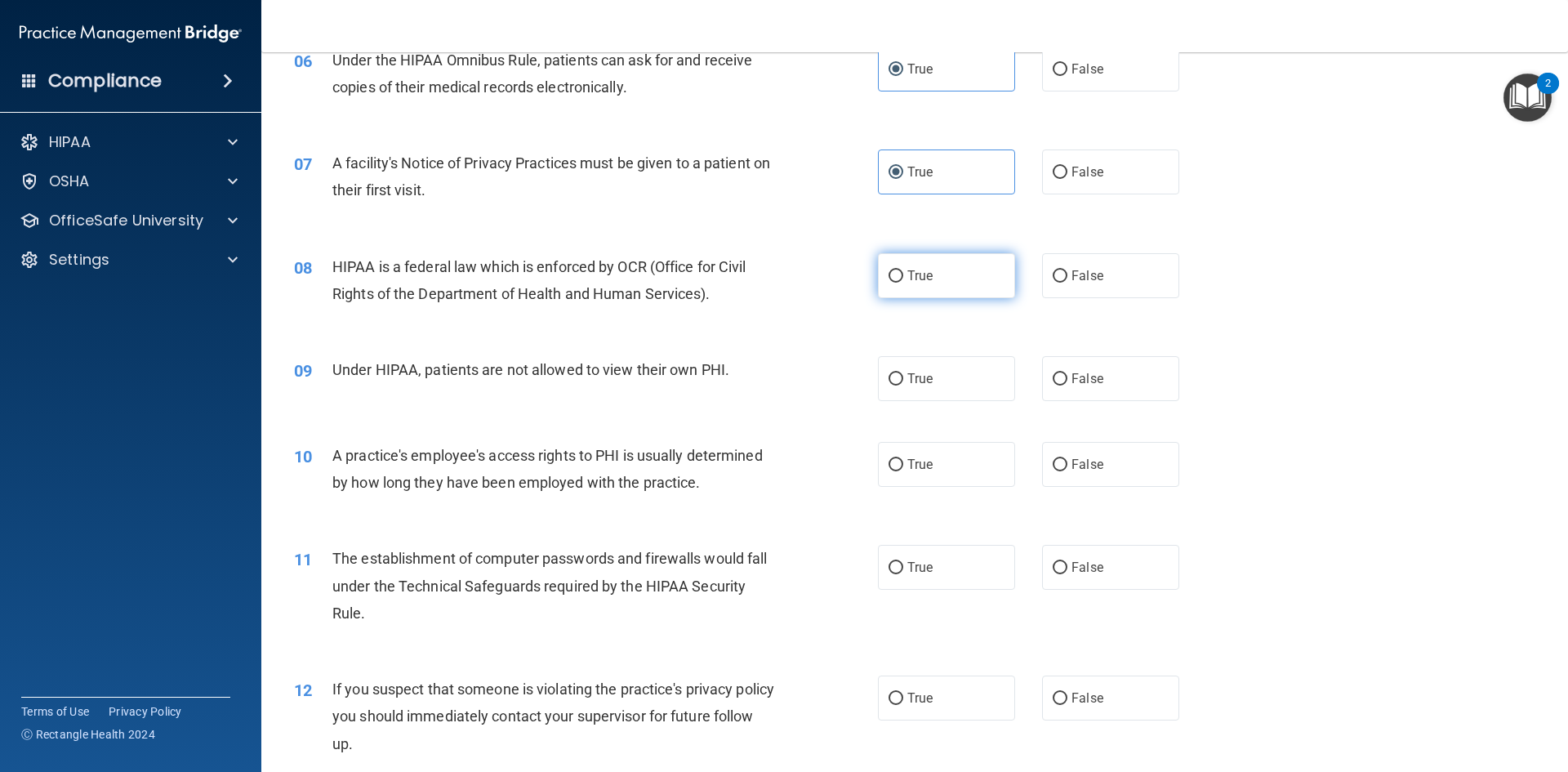
click at [978, 285] on label "True" at bounding box center [946, 275] width 137 height 45
click at [903, 283] on input "True" at bounding box center [895, 276] width 15 height 12
radio input "true"
click at [1083, 386] on label "False" at bounding box center [1110, 378] width 137 height 45
click at [1068, 386] on input "False" at bounding box center [1060, 379] width 15 height 12
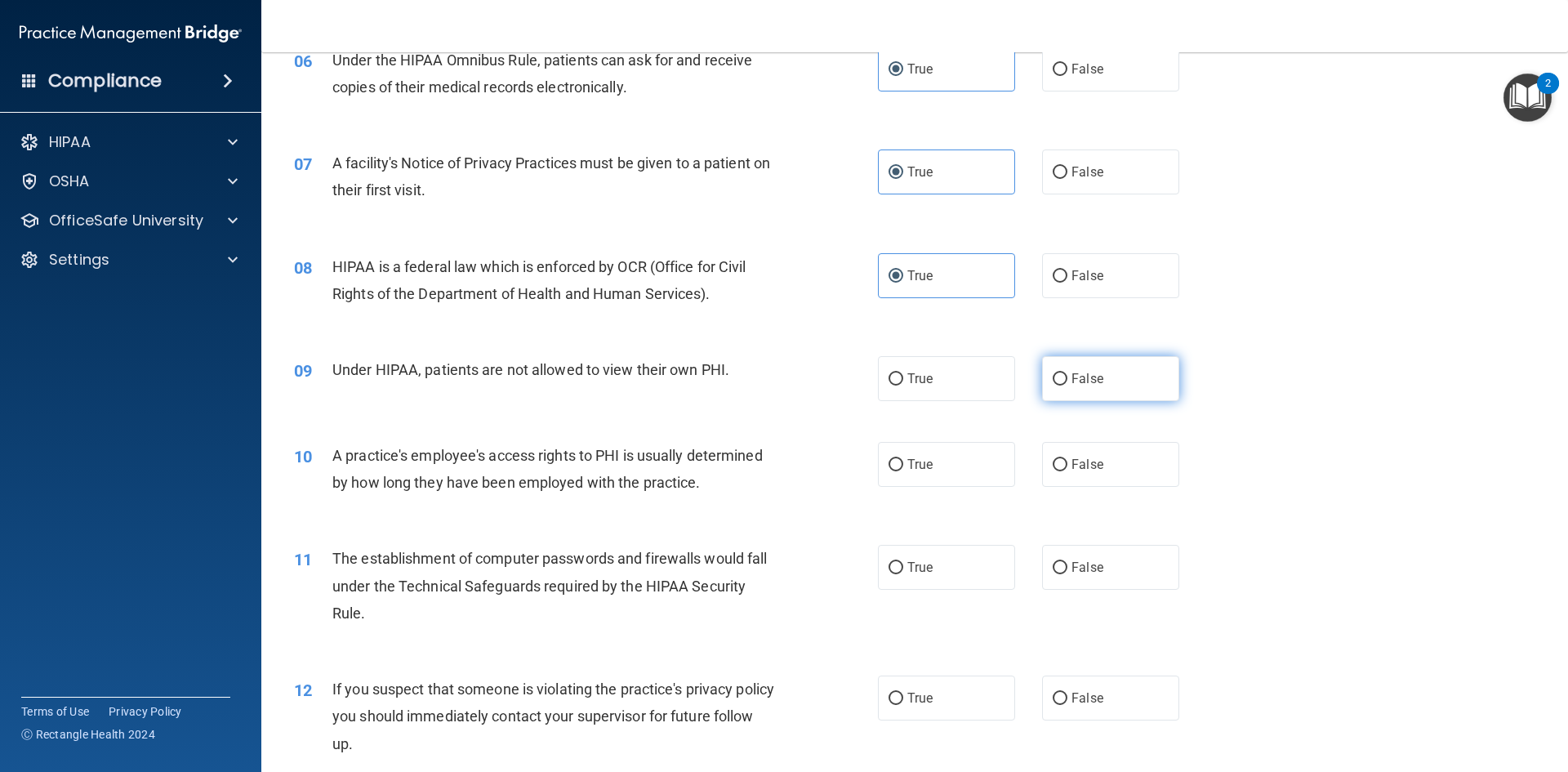
radio input "true"
click at [1089, 472] on span "False" at bounding box center [1087, 464] width 32 height 15
click at [1068, 472] on input "False" at bounding box center [1060, 466] width 15 height 12
radio input "true"
click at [959, 572] on label "True" at bounding box center [946, 567] width 137 height 45
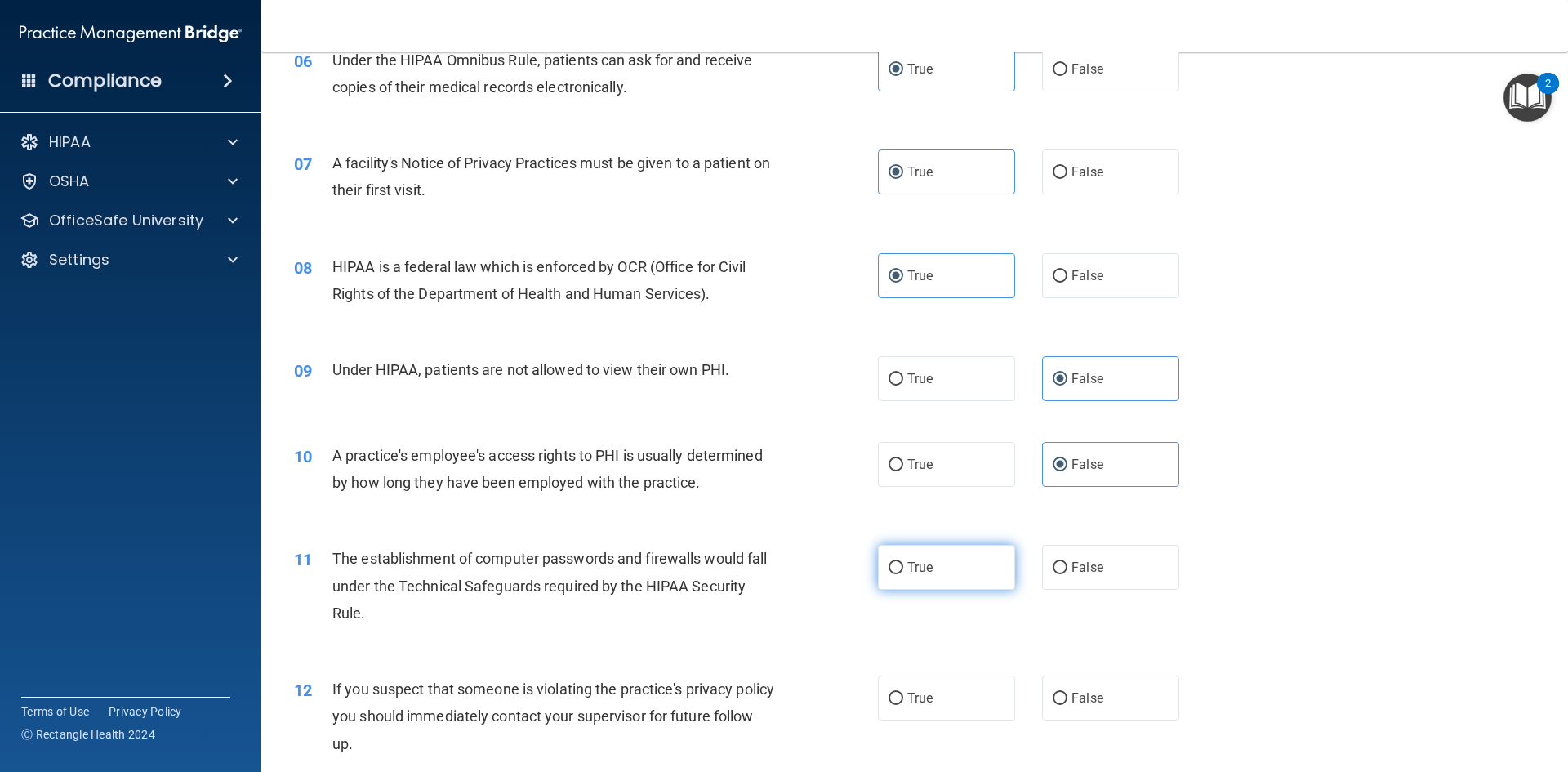
click at [903, 572] on input "True" at bounding box center [895, 569] width 15 height 12
radio input "true"
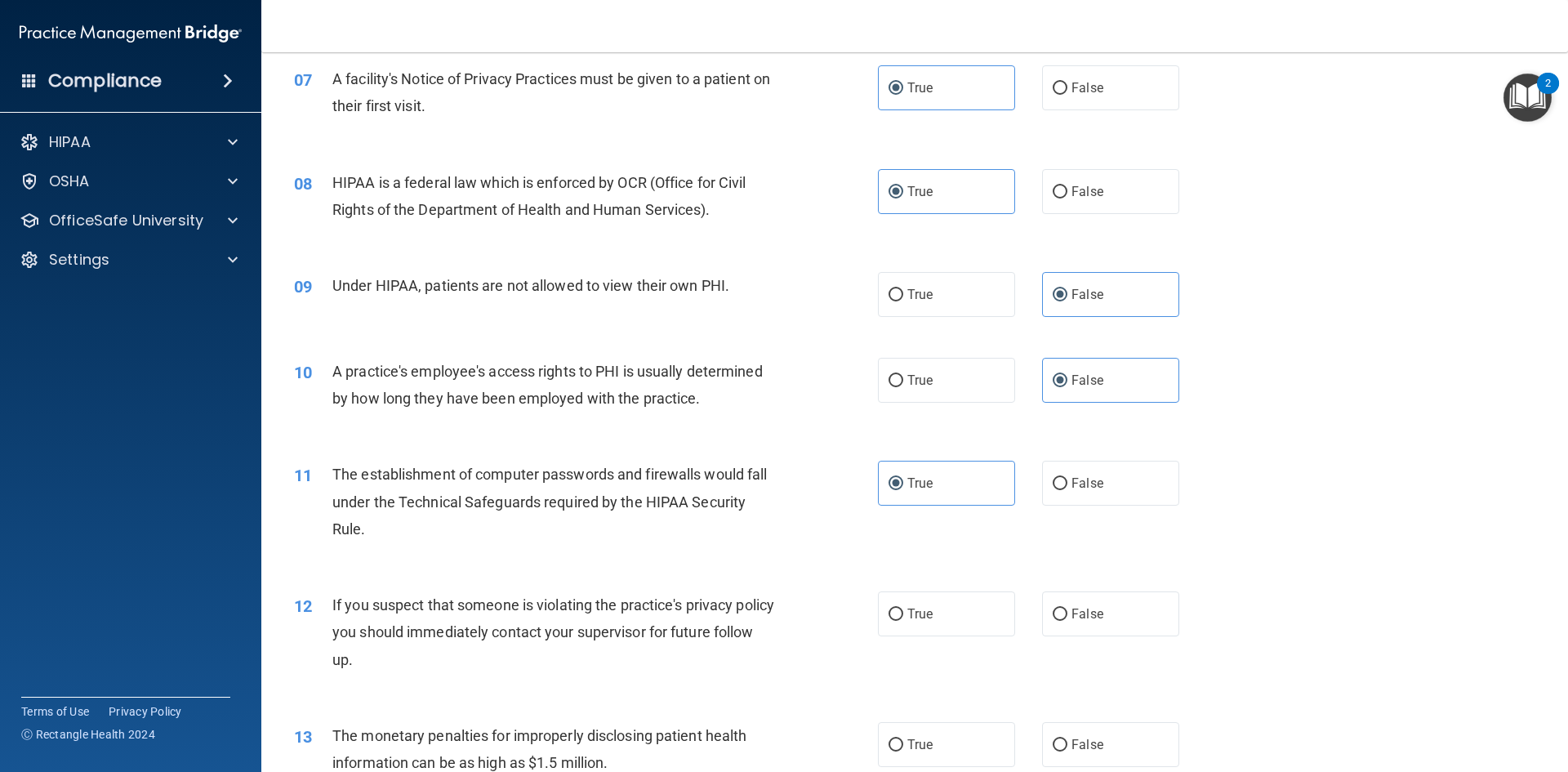
scroll to position [980, 0]
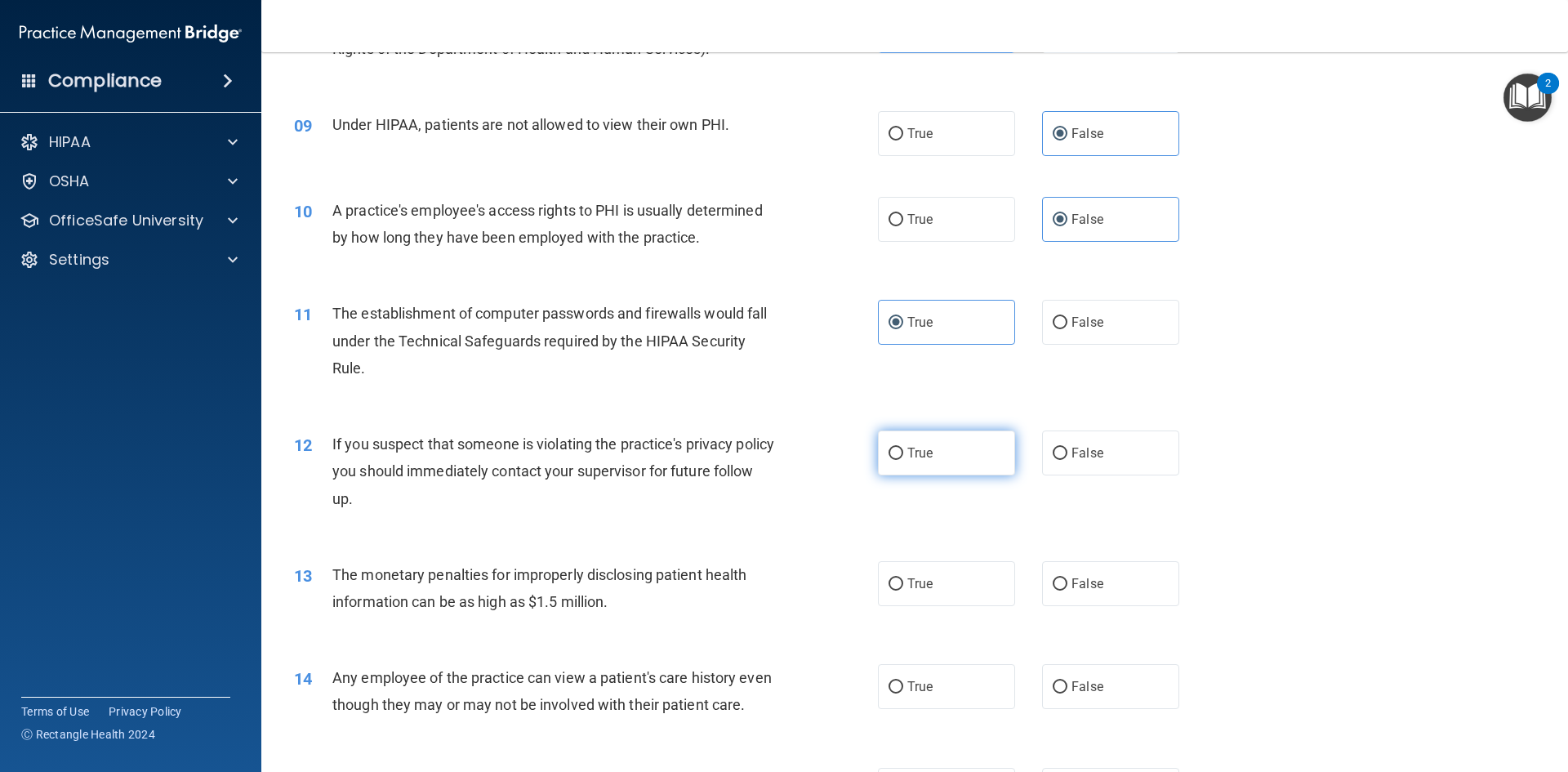
click at [878, 459] on label "True" at bounding box center [946, 453] width 137 height 45
click at [888, 459] on input "True" at bounding box center [895, 454] width 15 height 12
radio input "true"
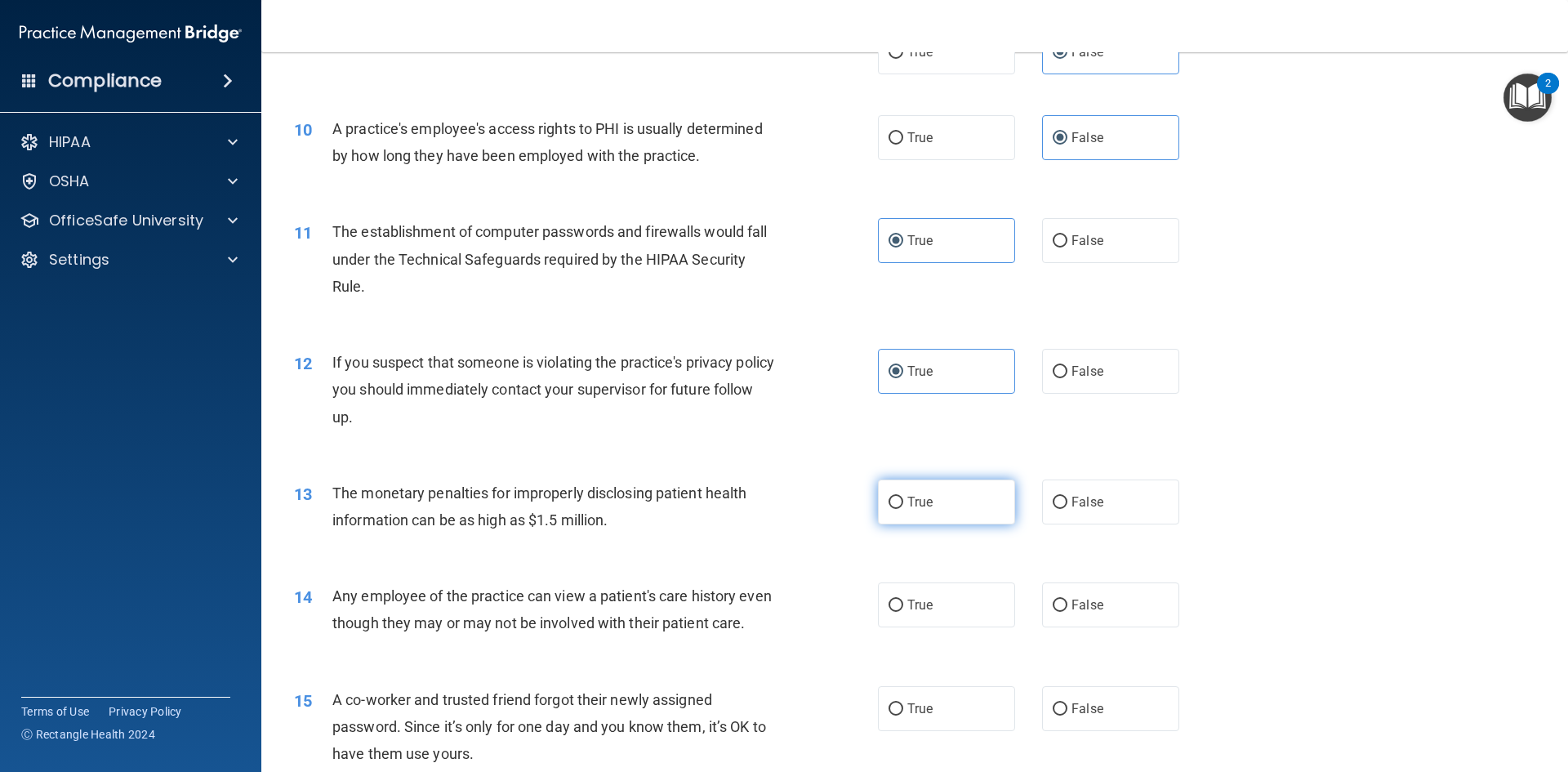
click at [900, 482] on label "True" at bounding box center [946, 502] width 137 height 45
click at [900, 497] on input "True" at bounding box center [895, 503] width 15 height 12
radio input "true"
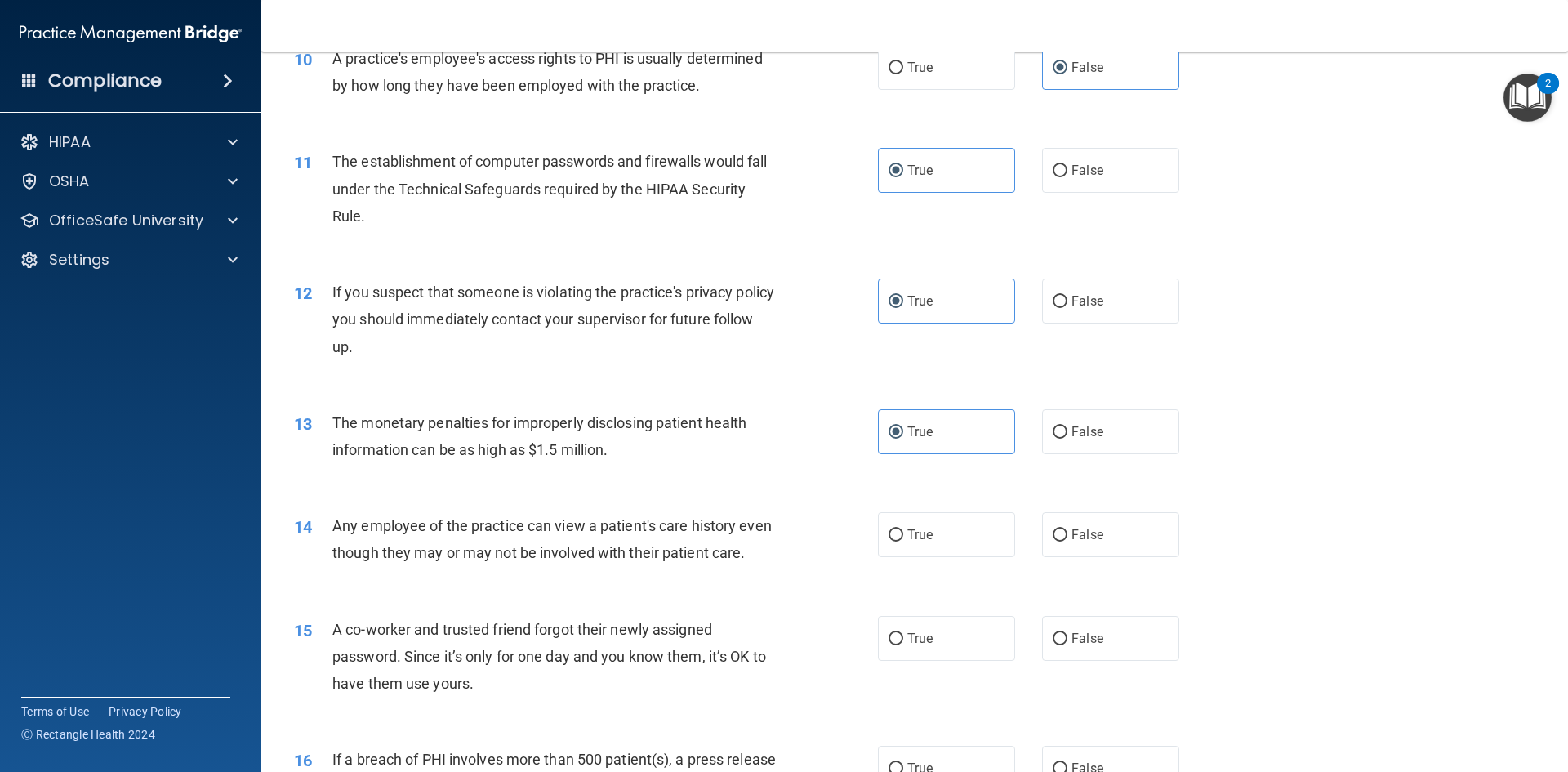
scroll to position [1307, 0]
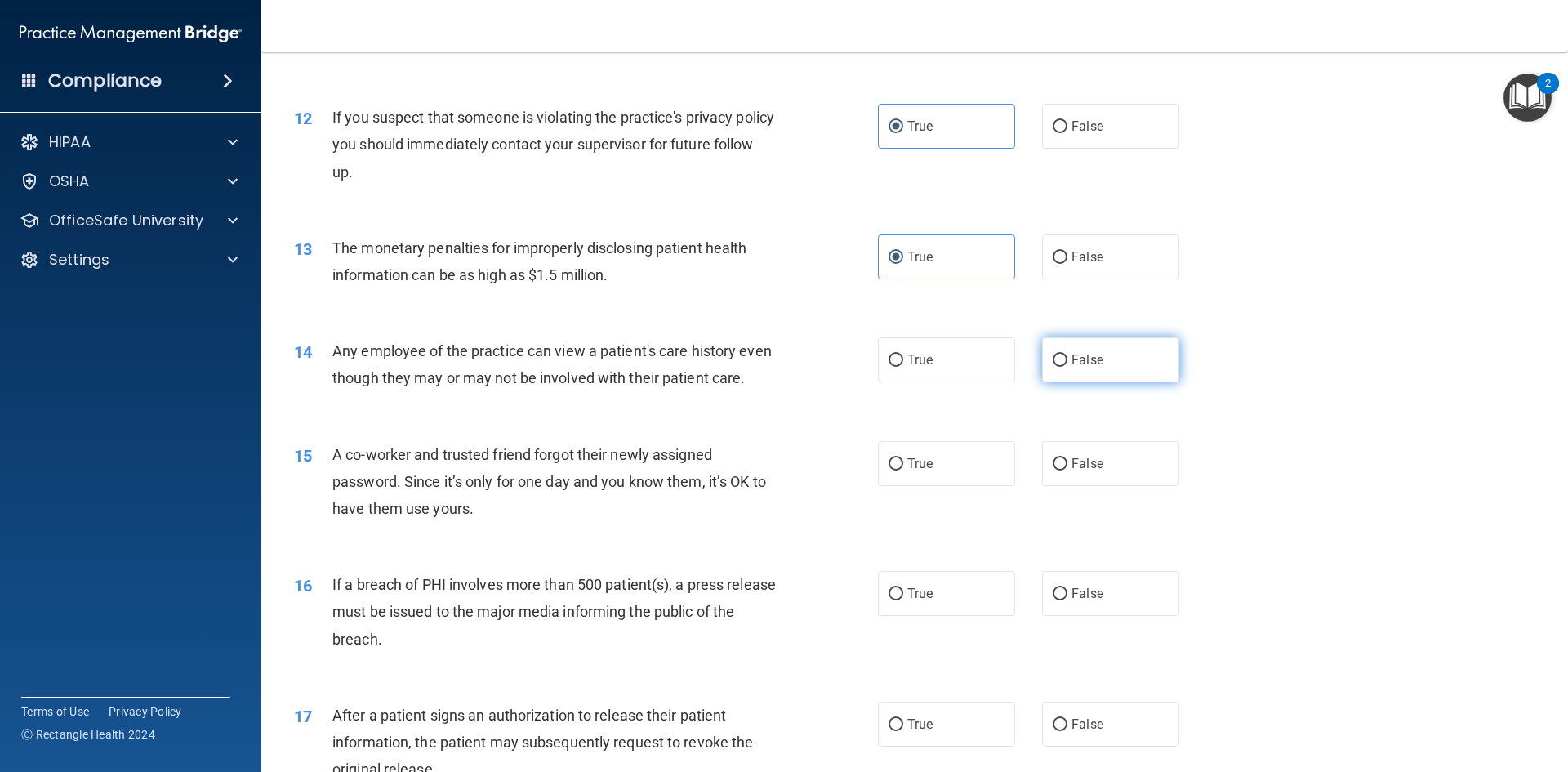
click at [1140, 355] on label "False" at bounding box center [1110, 360] width 137 height 45
click at [1068, 355] on input "False" at bounding box center [1060, 361] width 15 height 12
radio input "true"
click at [1118, 473] on label "False" at bounding box center [1110, 464] width 137 height 45
click at [1068, 471] on input "False" at bounding box center [1060, 465] width 15 height 12
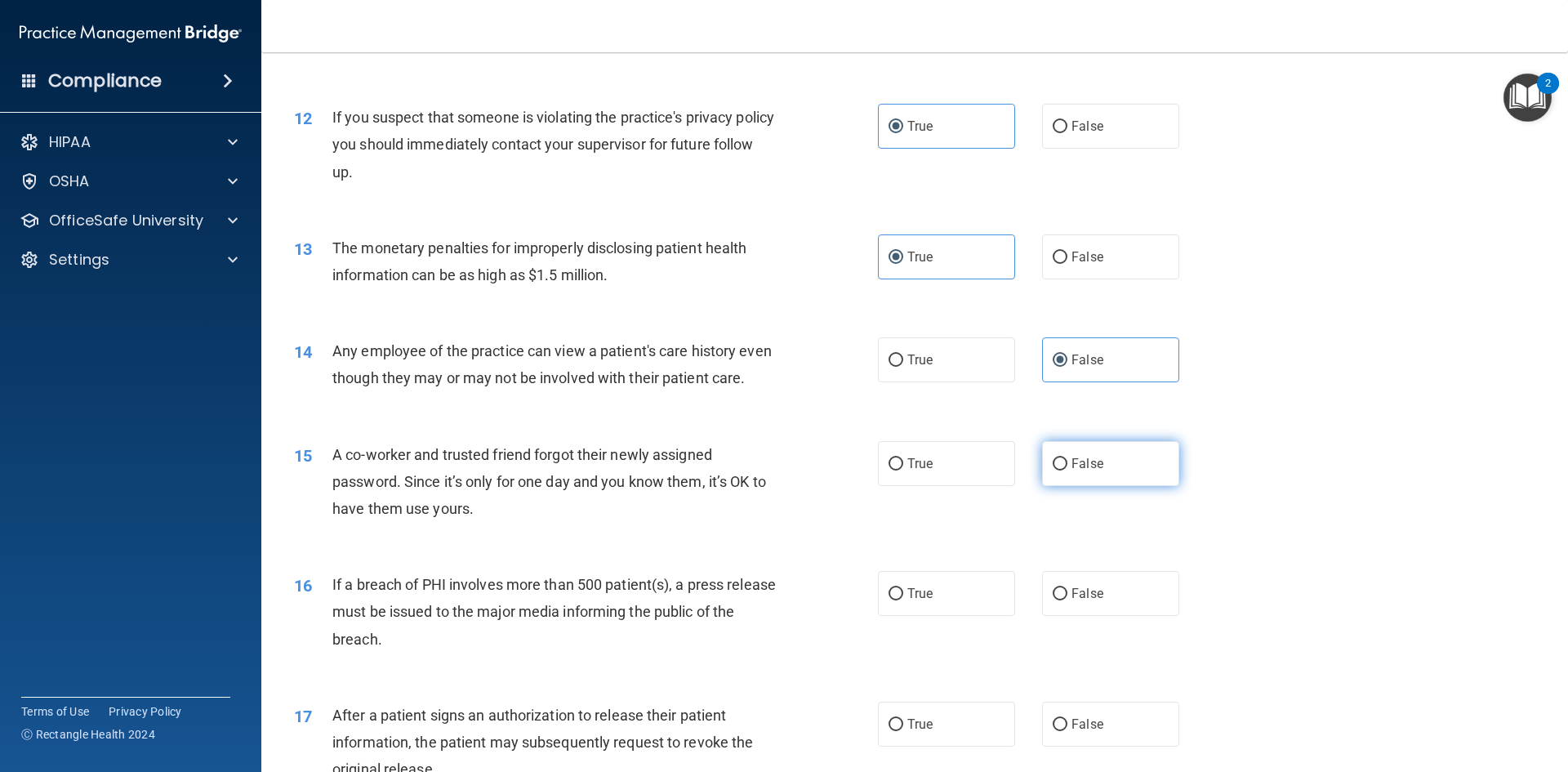
radio input "true"
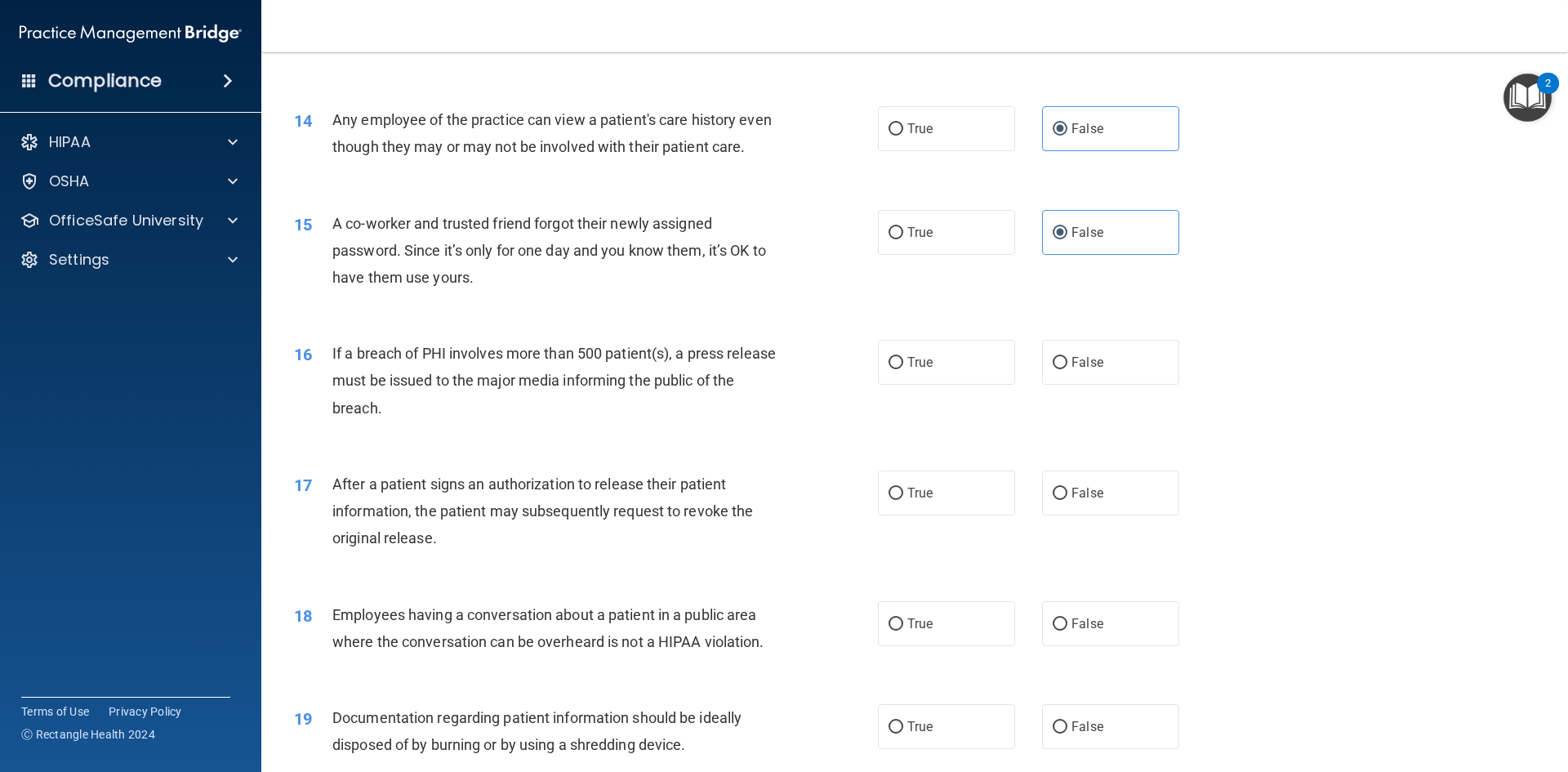
scroll to position [1552, 0]
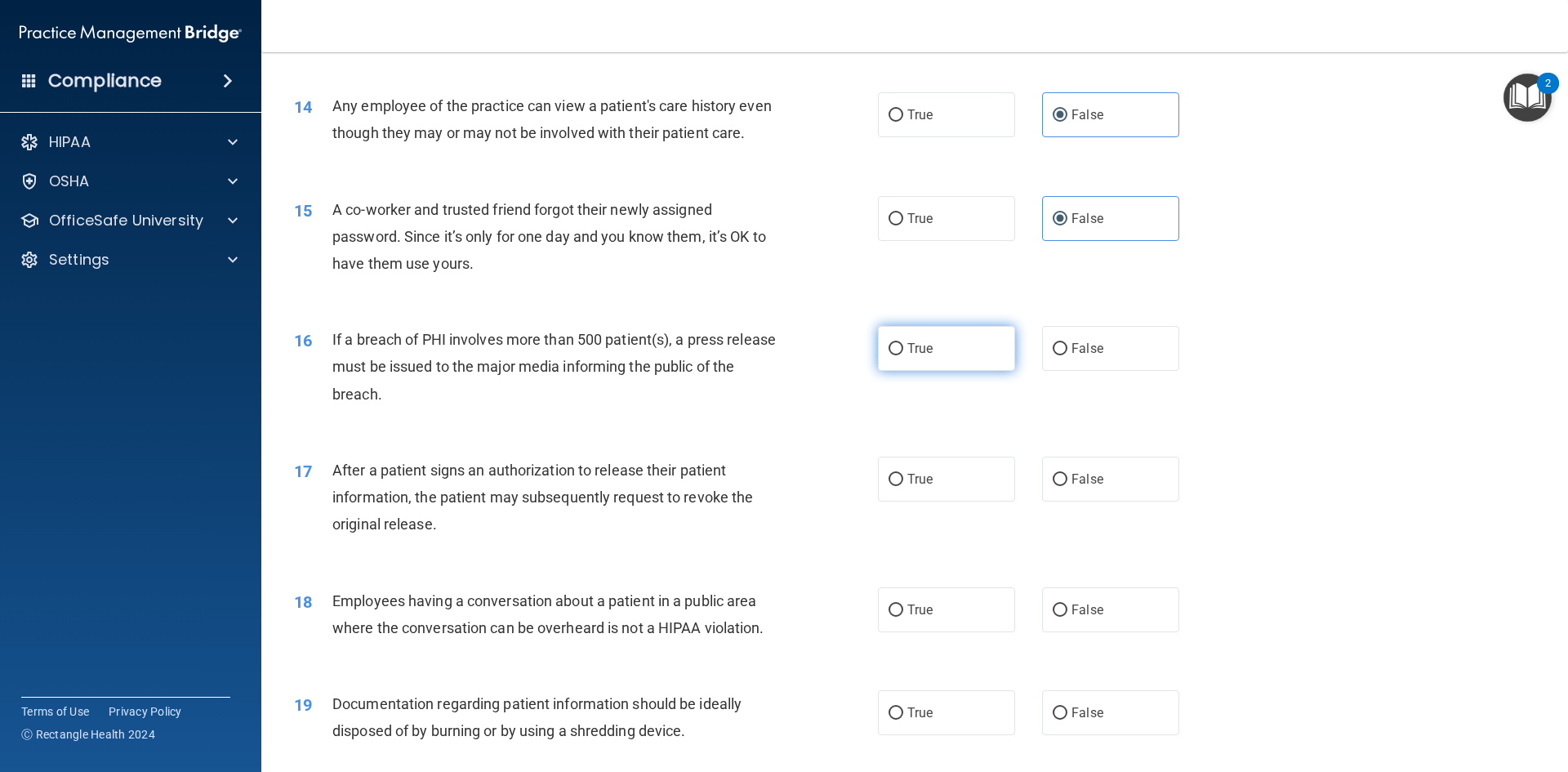
click at [921, 356] on span "True" at bounding box center [920, 347] width 26 height 15
click at [903, 355] on input "True" at bounding box center [895, 349] width 15 height 12
radio input "true"
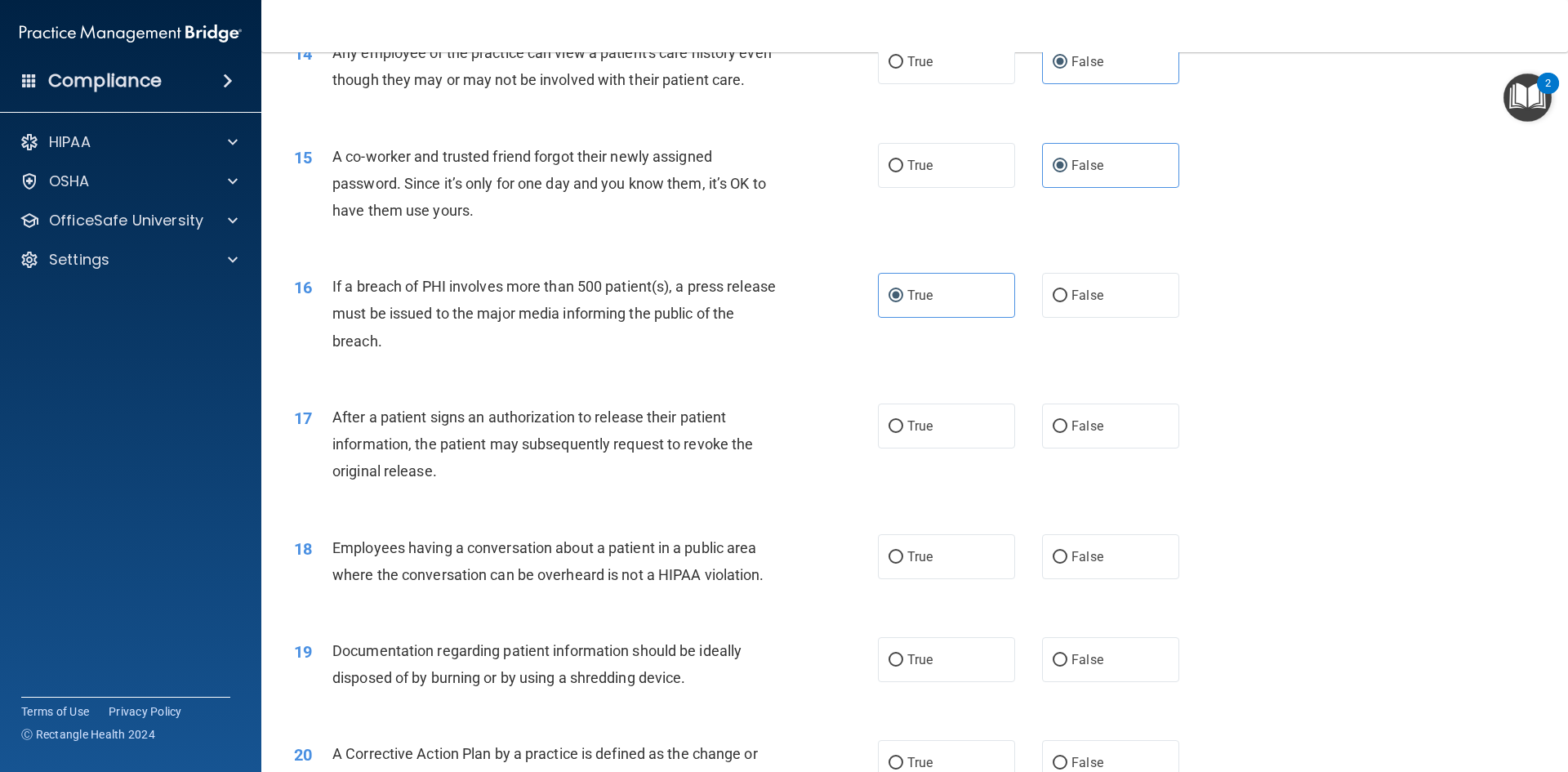
scroll to position [1634, 0]
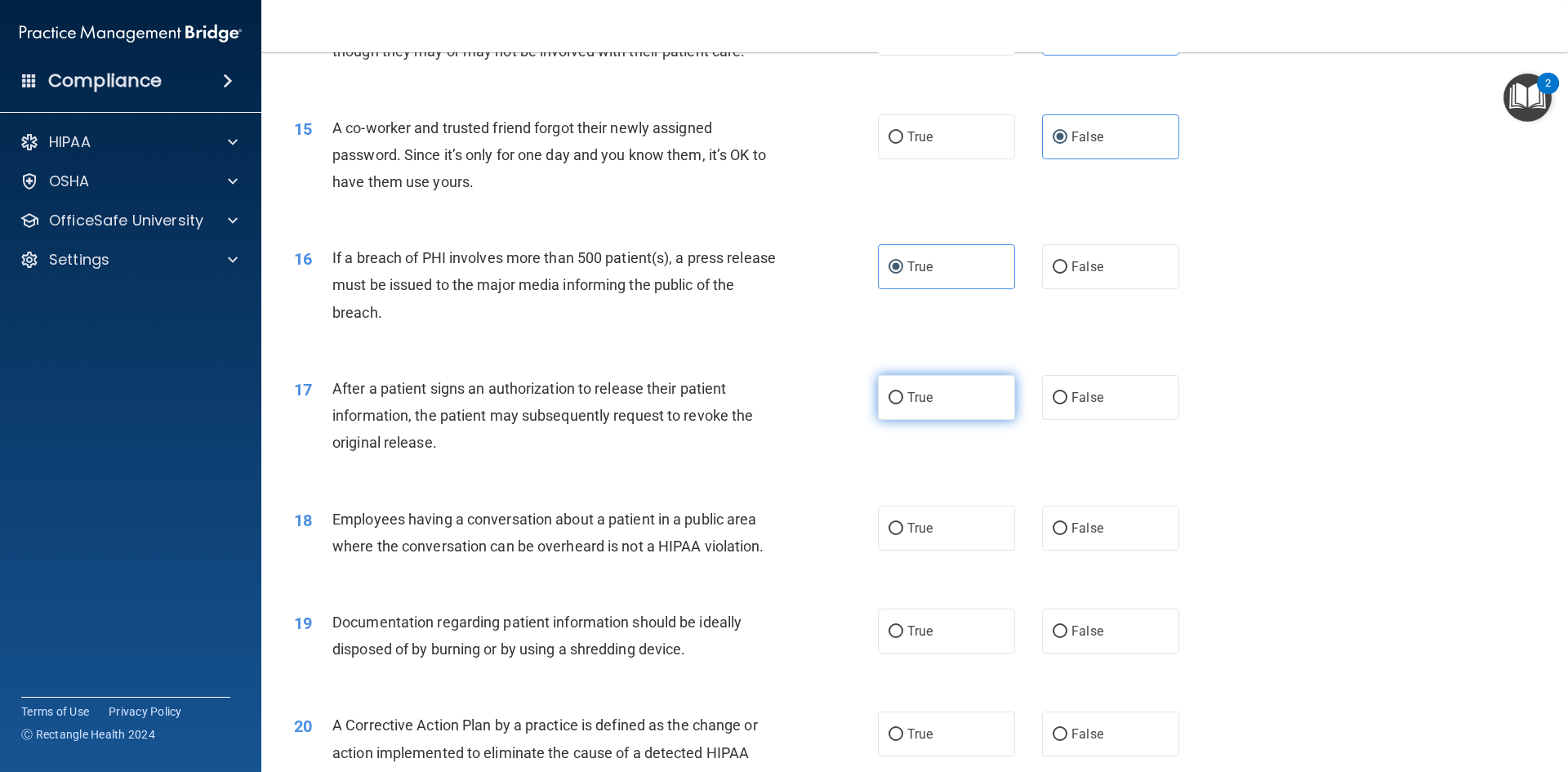
click at [926, 405] on span "True" at bounding box center [920, 397] width 26 height 15
click at [903, 404] on input "True" at bounding box center [895, 398] width 15 height 12
radio input "true"
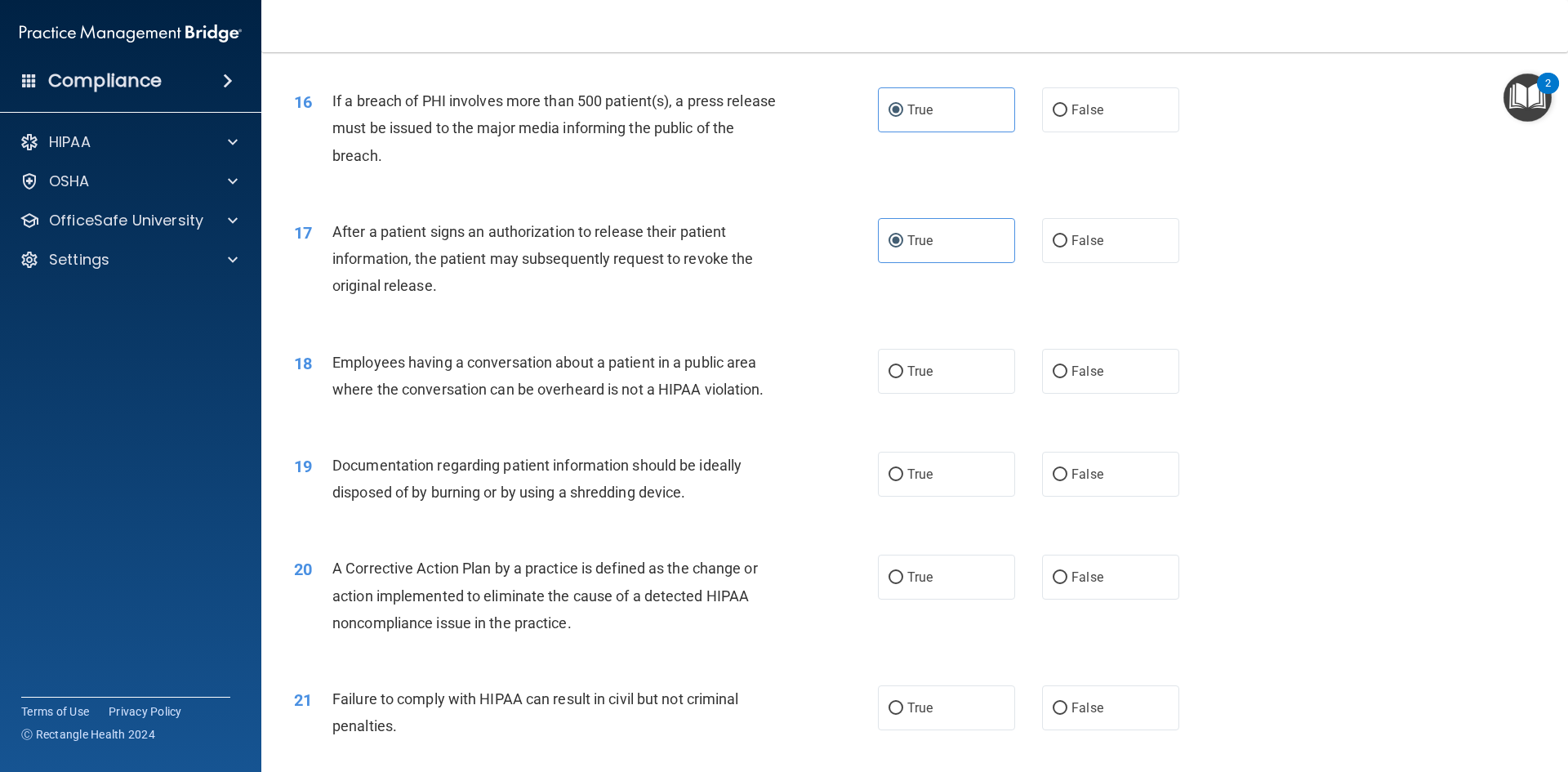
scroll to position [1797, 0]
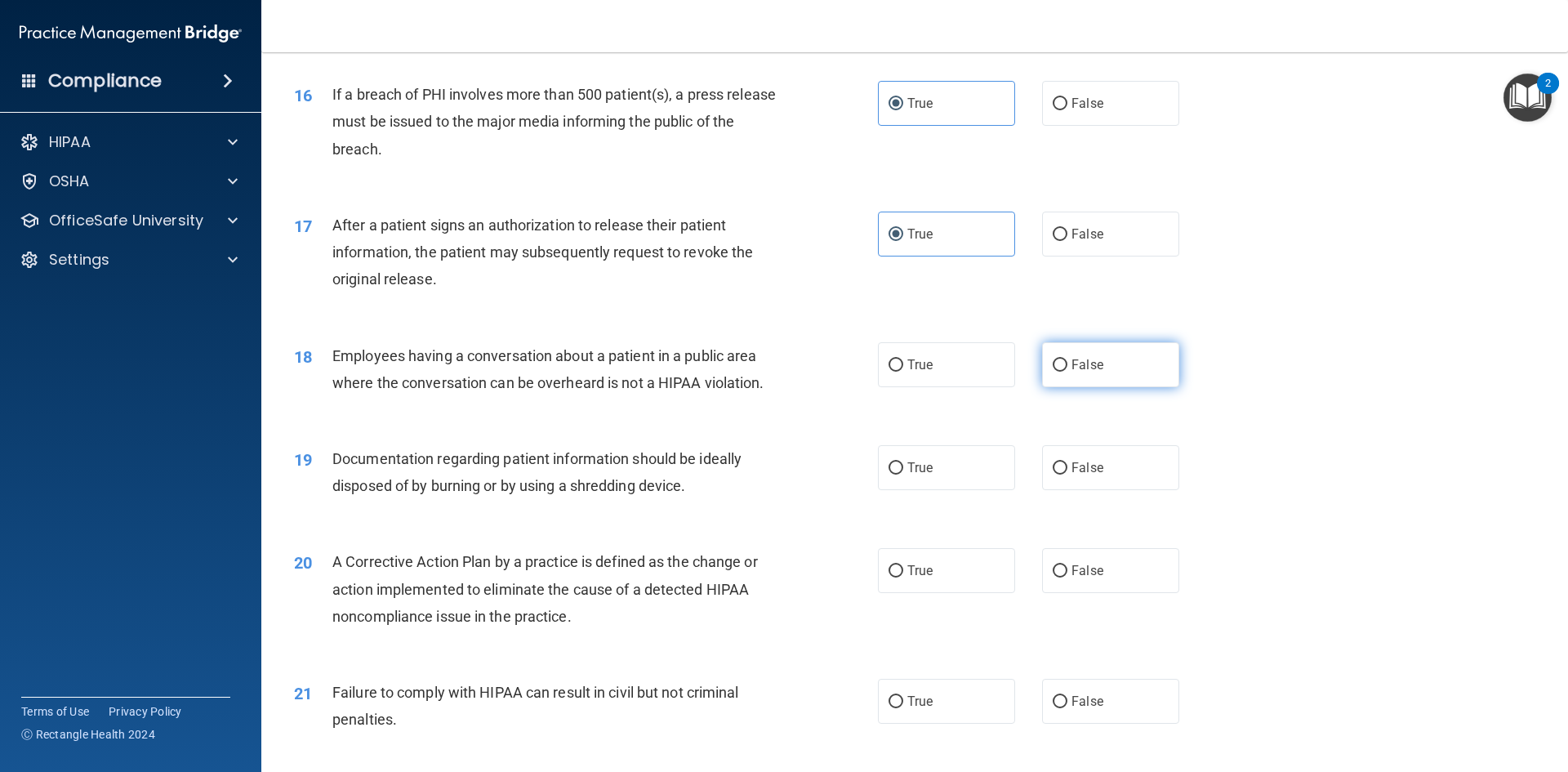
click at [1053, 371] on input "False" at bounding box center [1060, 366] width 15 height 12
radio input "true"
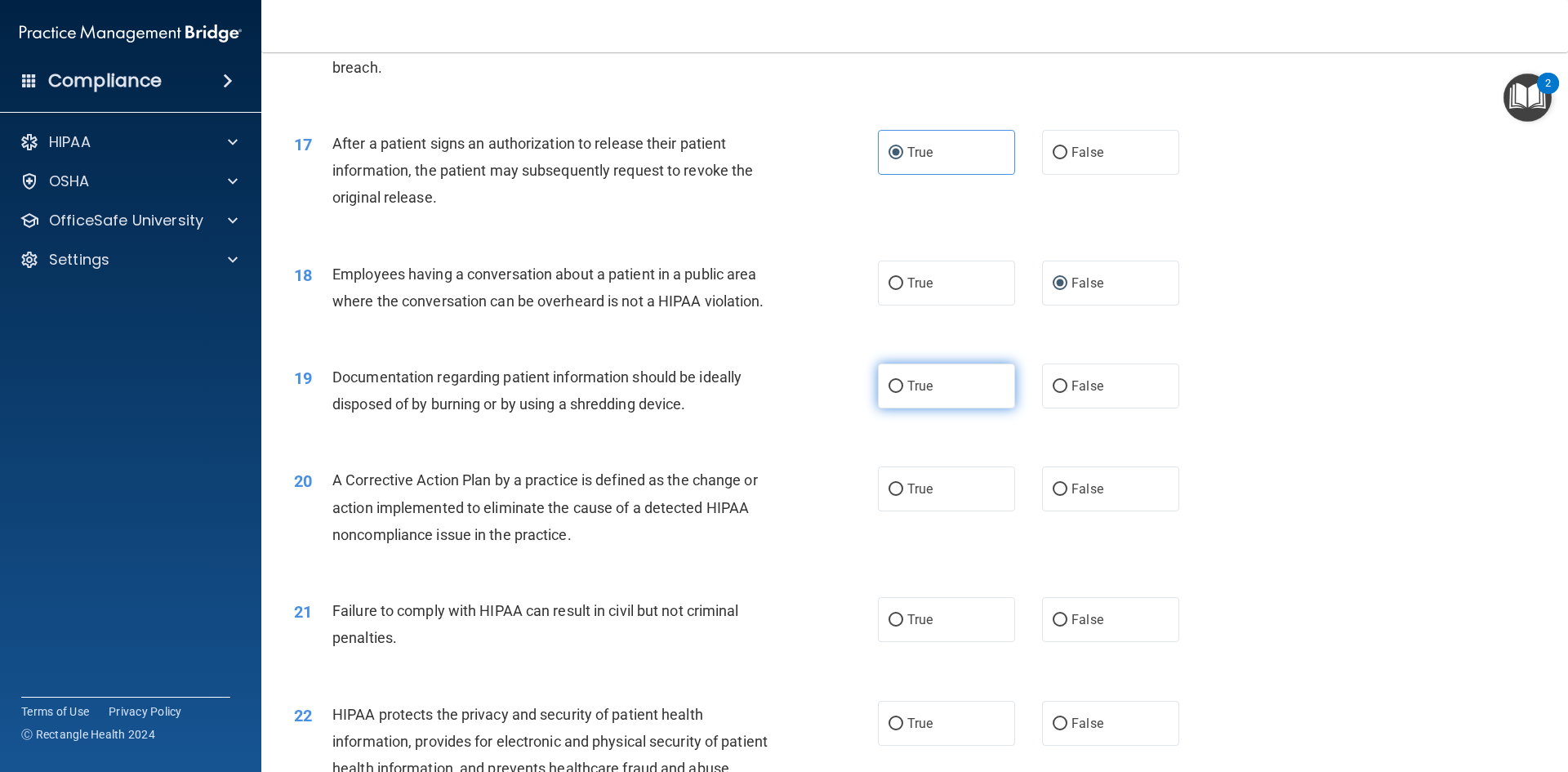
click at [891, 409] on label "True" at bounding box center [946, 386] width 137 height 45
click at [891, 393] on input "True" at bounding box center [895, 386] width 15 height 12
radio input "true"
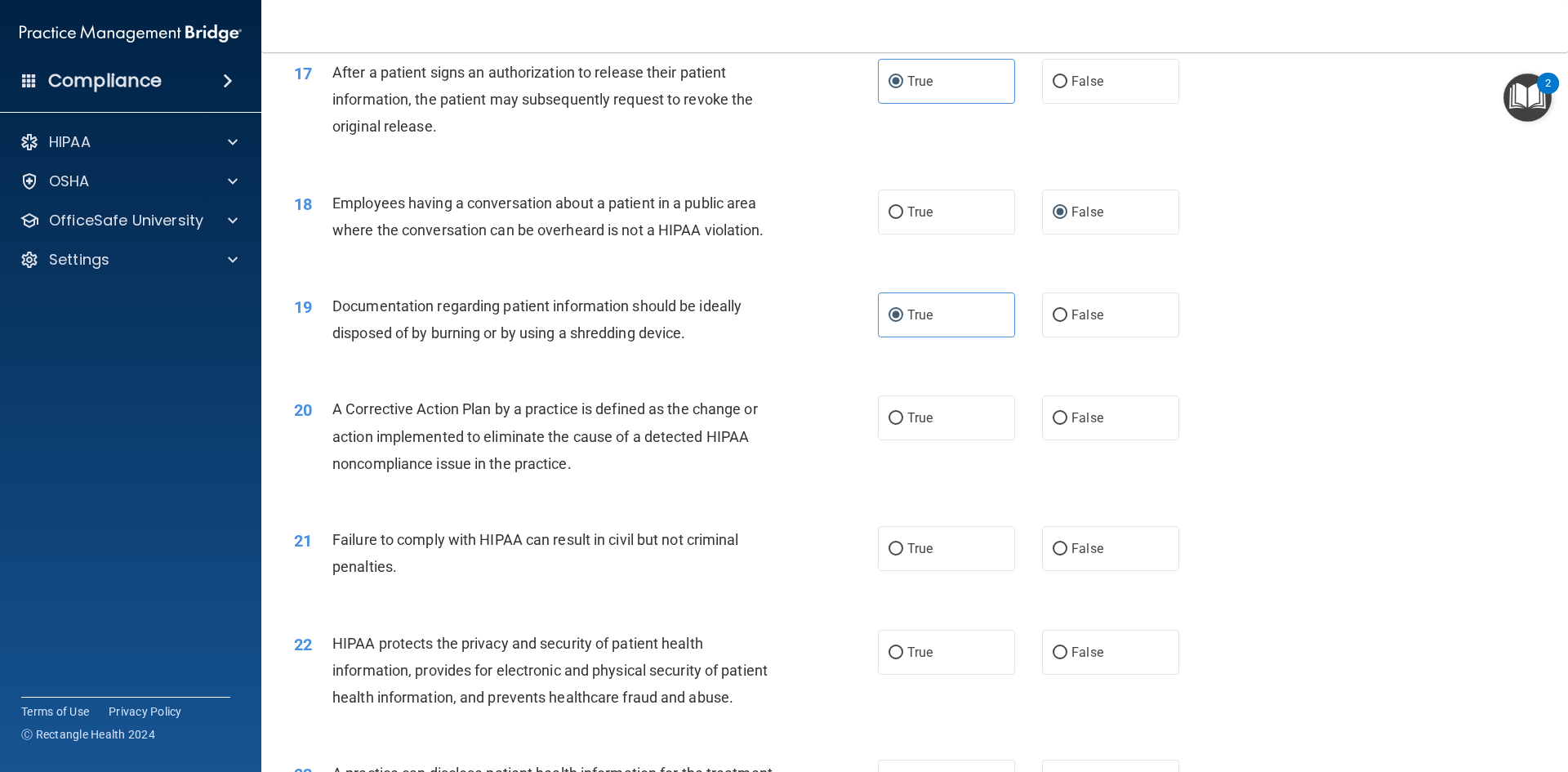
scroll to position [2042, 0]
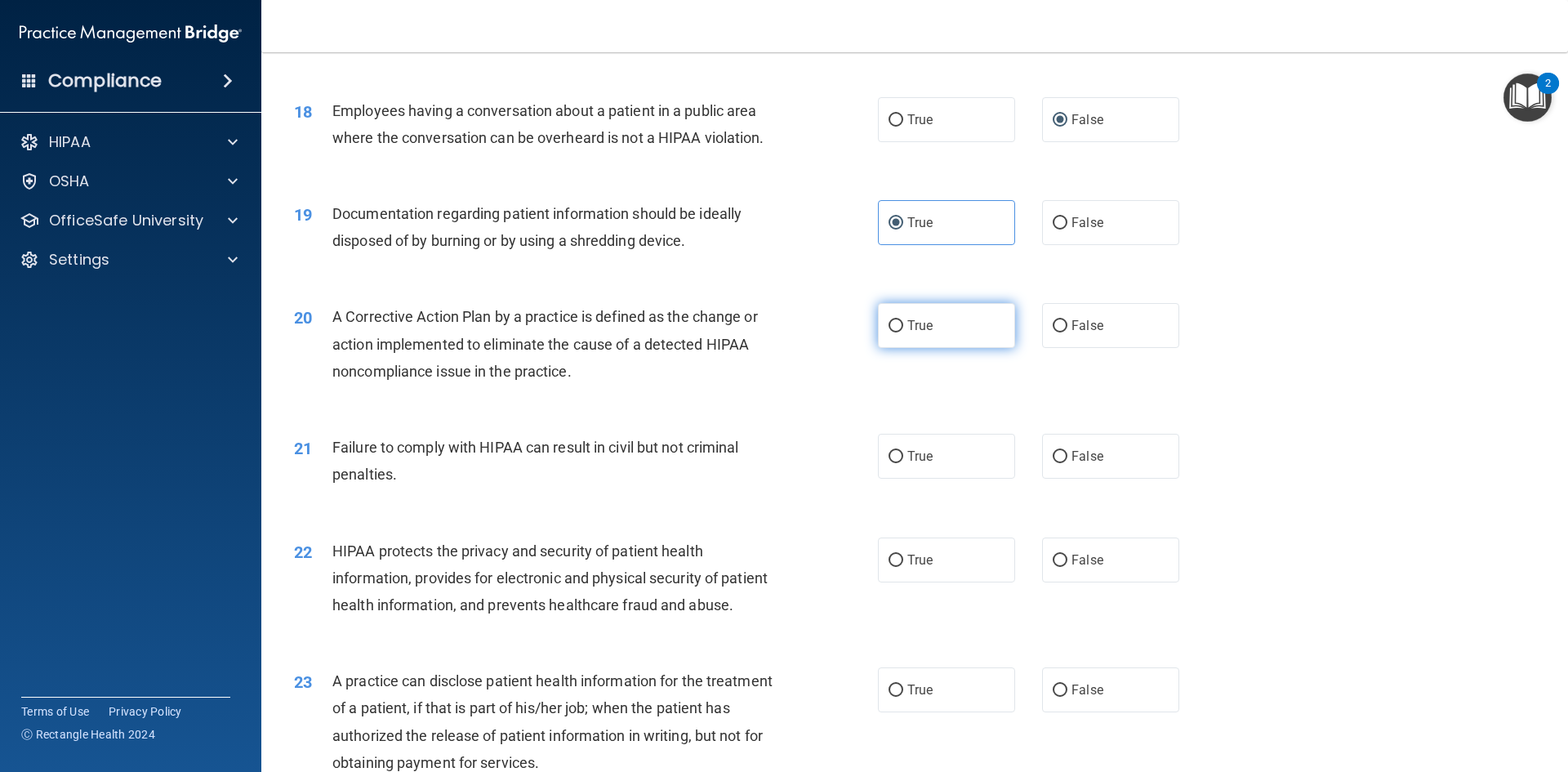
click at [947, 348] on label "True" at bounding box center [946, 325] width 137 height 45
click at [903, 332] on input "True" at bounding box center [895, 326] width 15 height 12
radio input "true"
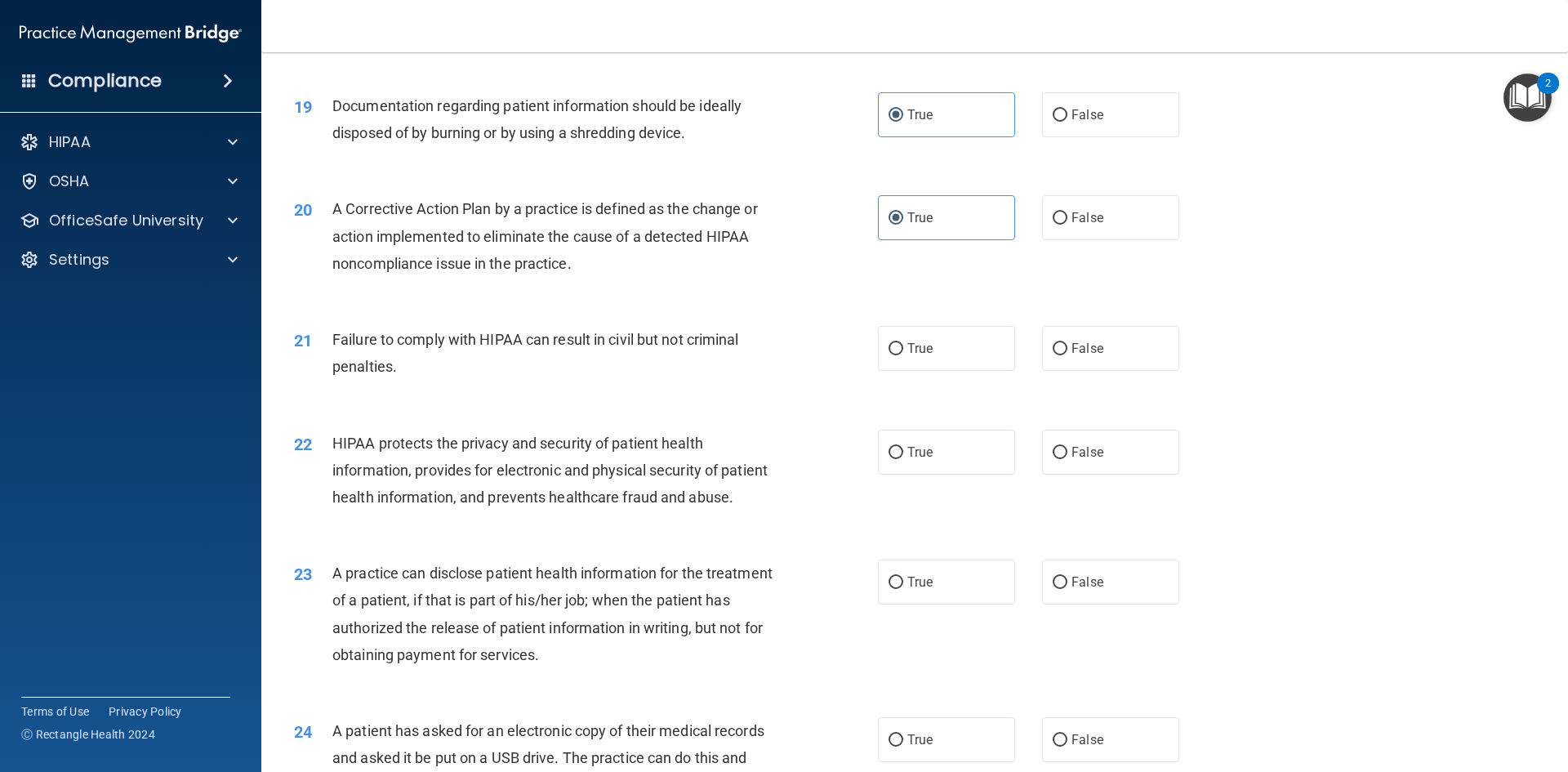
scroll to position [2287, 0]
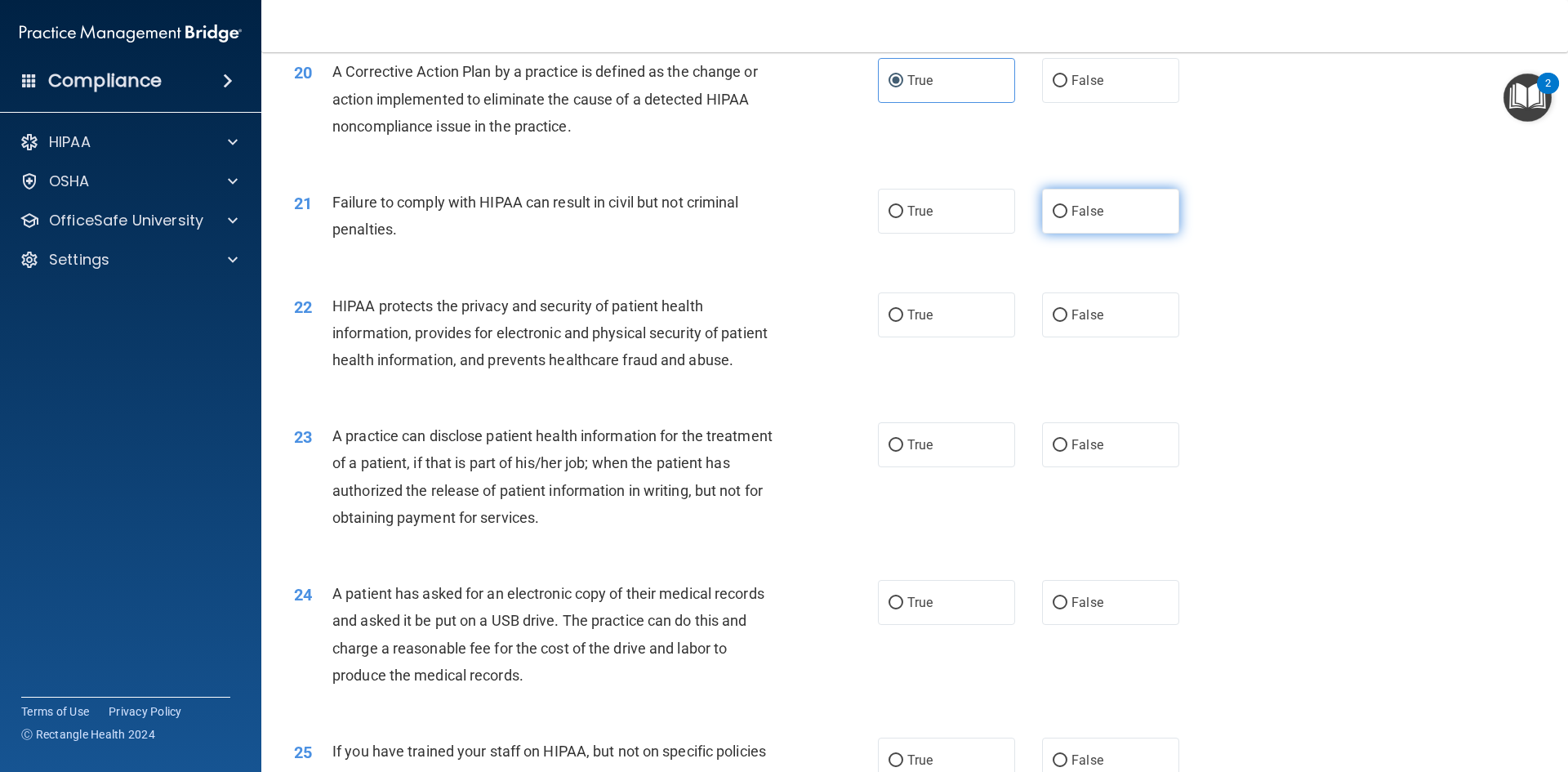
click at [1068, 226] on label "False" at bounding box center [1110, 211] width 137 height 45
click at [1068, 218] on input "False" at bounding box center [1060, 212] width 15 height 12
radio input "true"
click at [927, 338] on label "True" at bounding box center [946, 314] width 137 height 45
click at [903, 322] on input "True" at bounding box center [895, 315] width 15 height 12
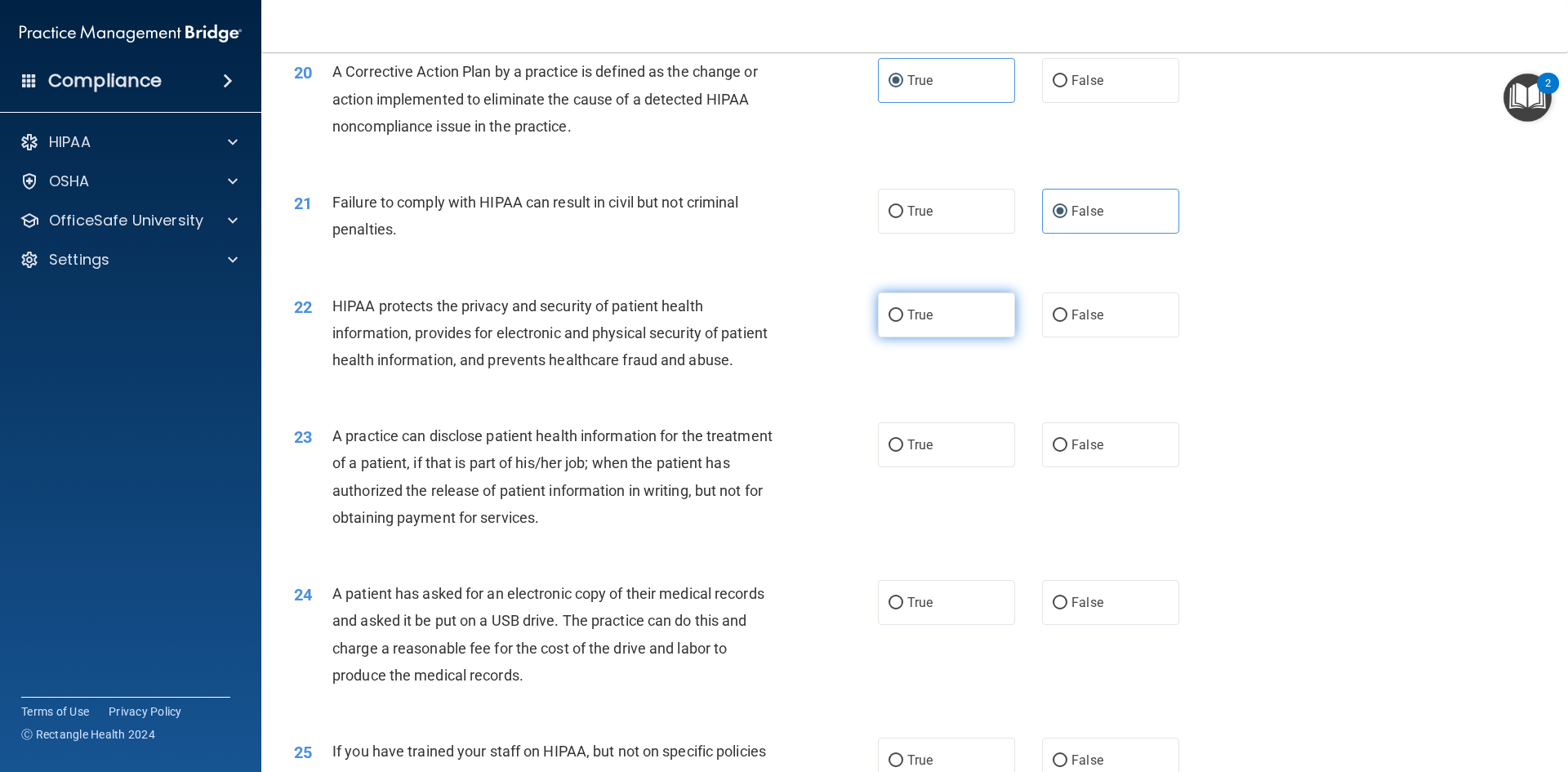
radio input "true"
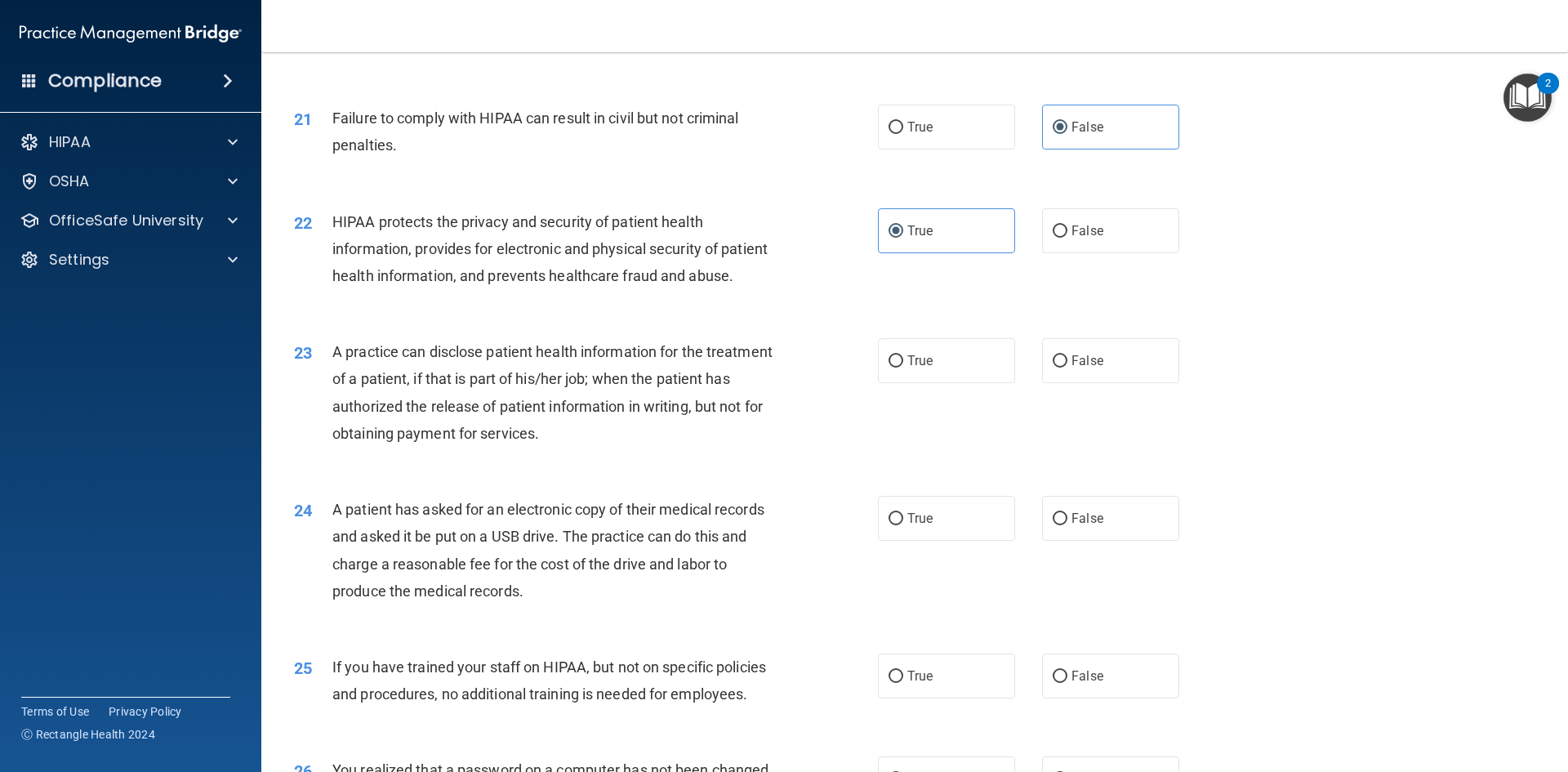
scroll to position [2450, 0]
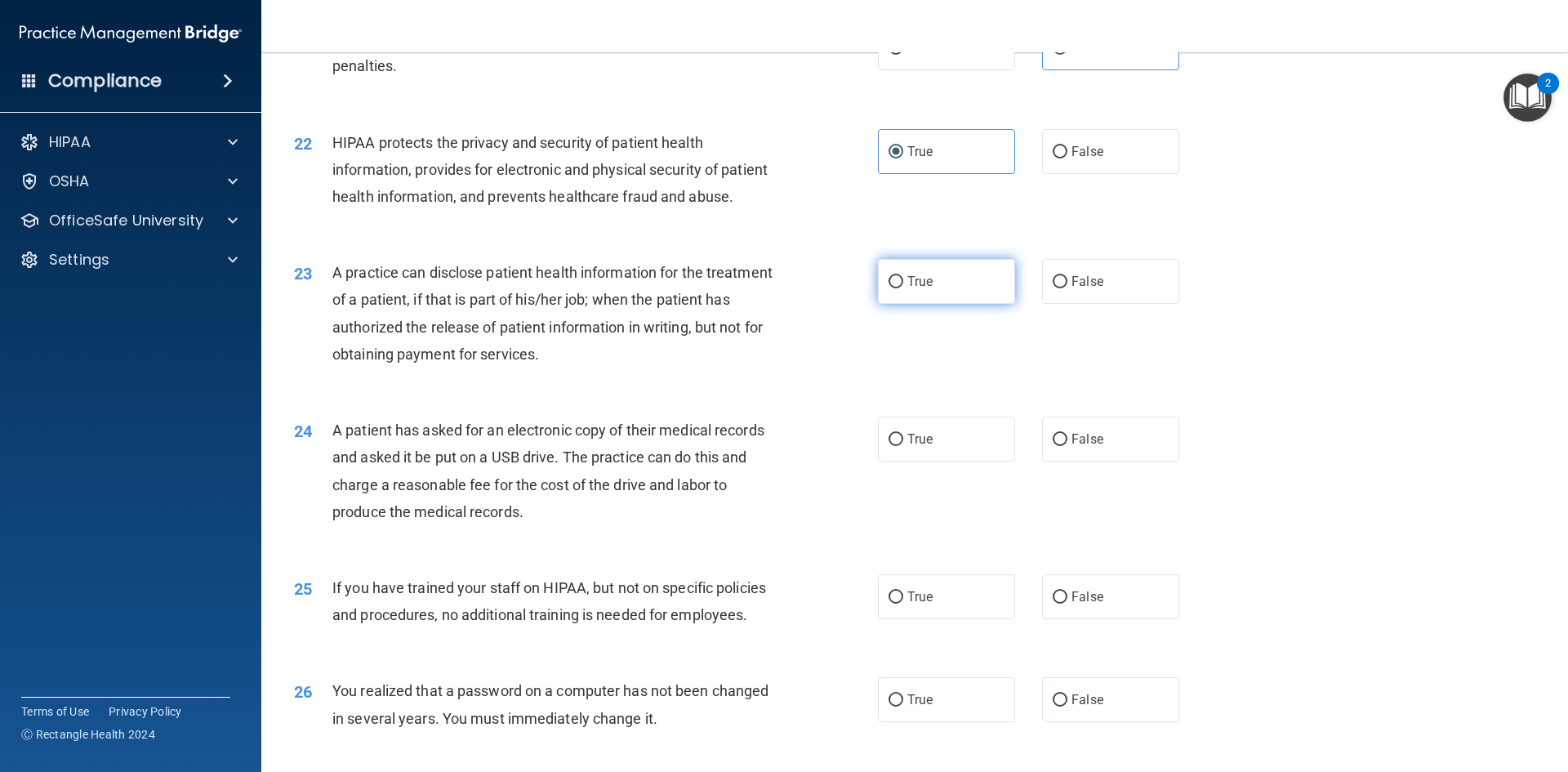
click at [889, 304] on label "True" at bounding box center [946, 281] width 137 height 45
click at [889, 289] on input "True" at bounding box center [895, 283] width 15 height 12
radio input "true"
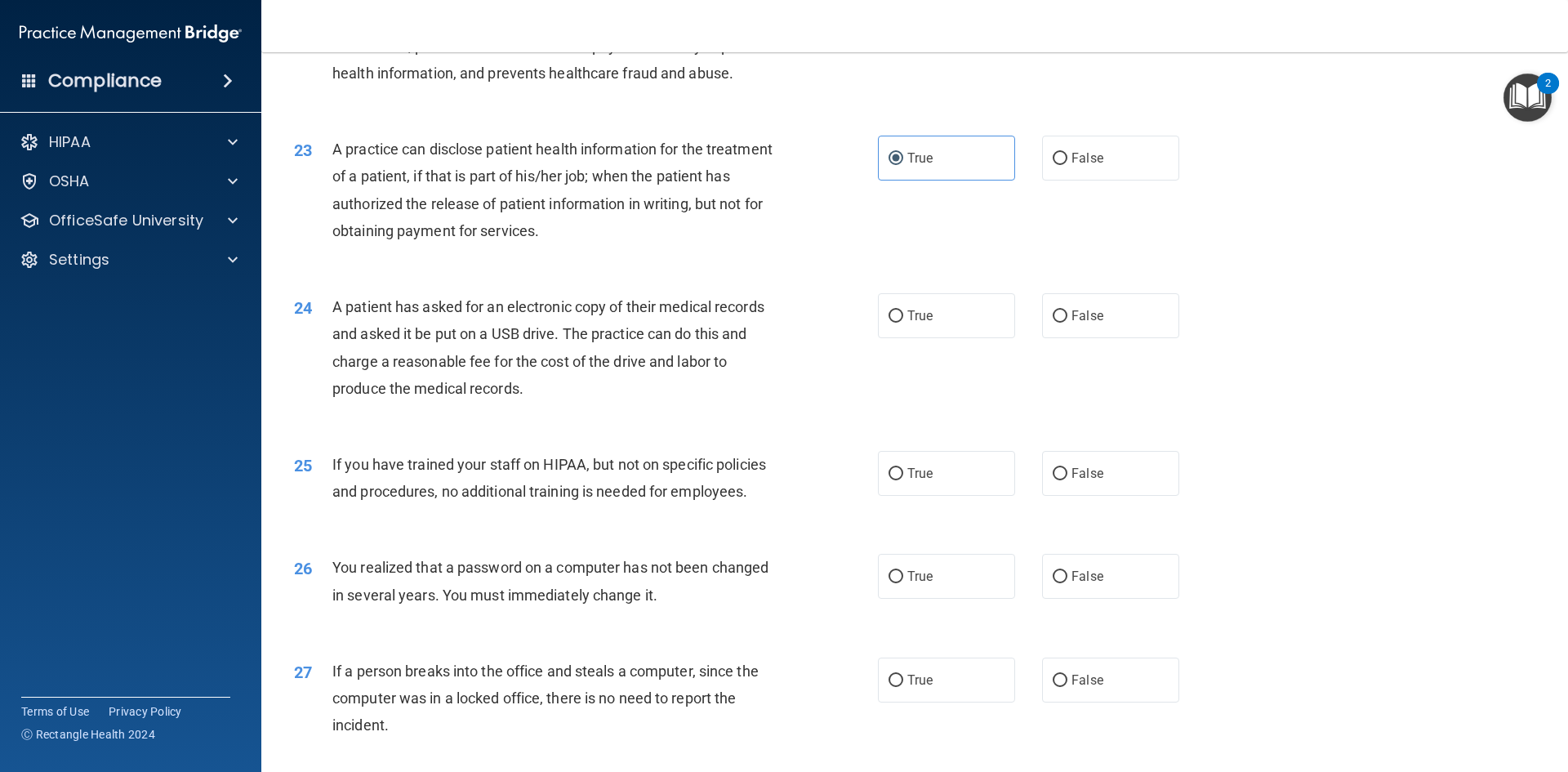
scroll to position [2614, 0]
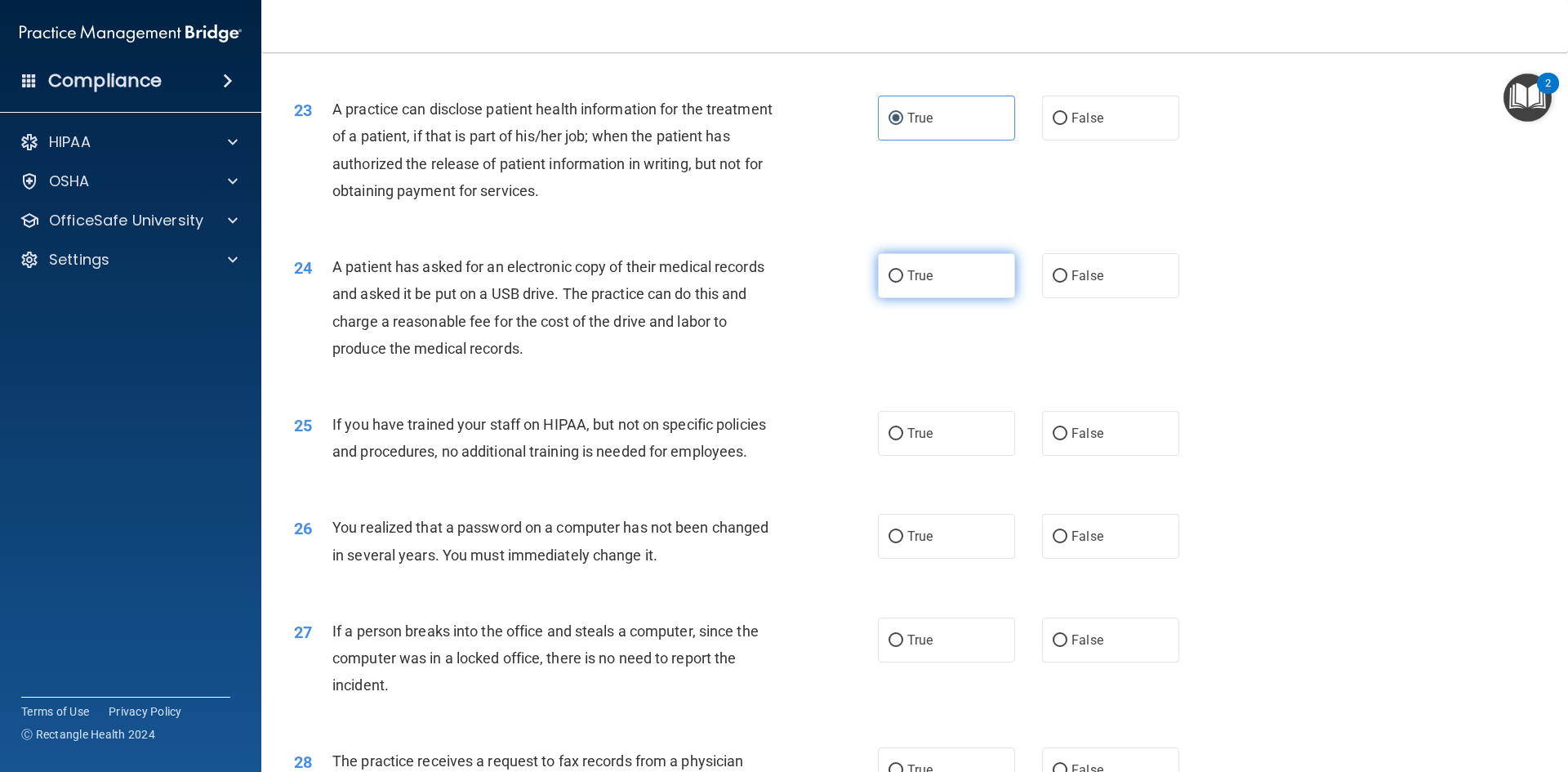
click at [926, 298] on label "True" at bounding box center [946, 275] width 137 height 45
click at [903, 283] on input "True" at bounding box center [895, 276] width 15 height 12
radio input "true"
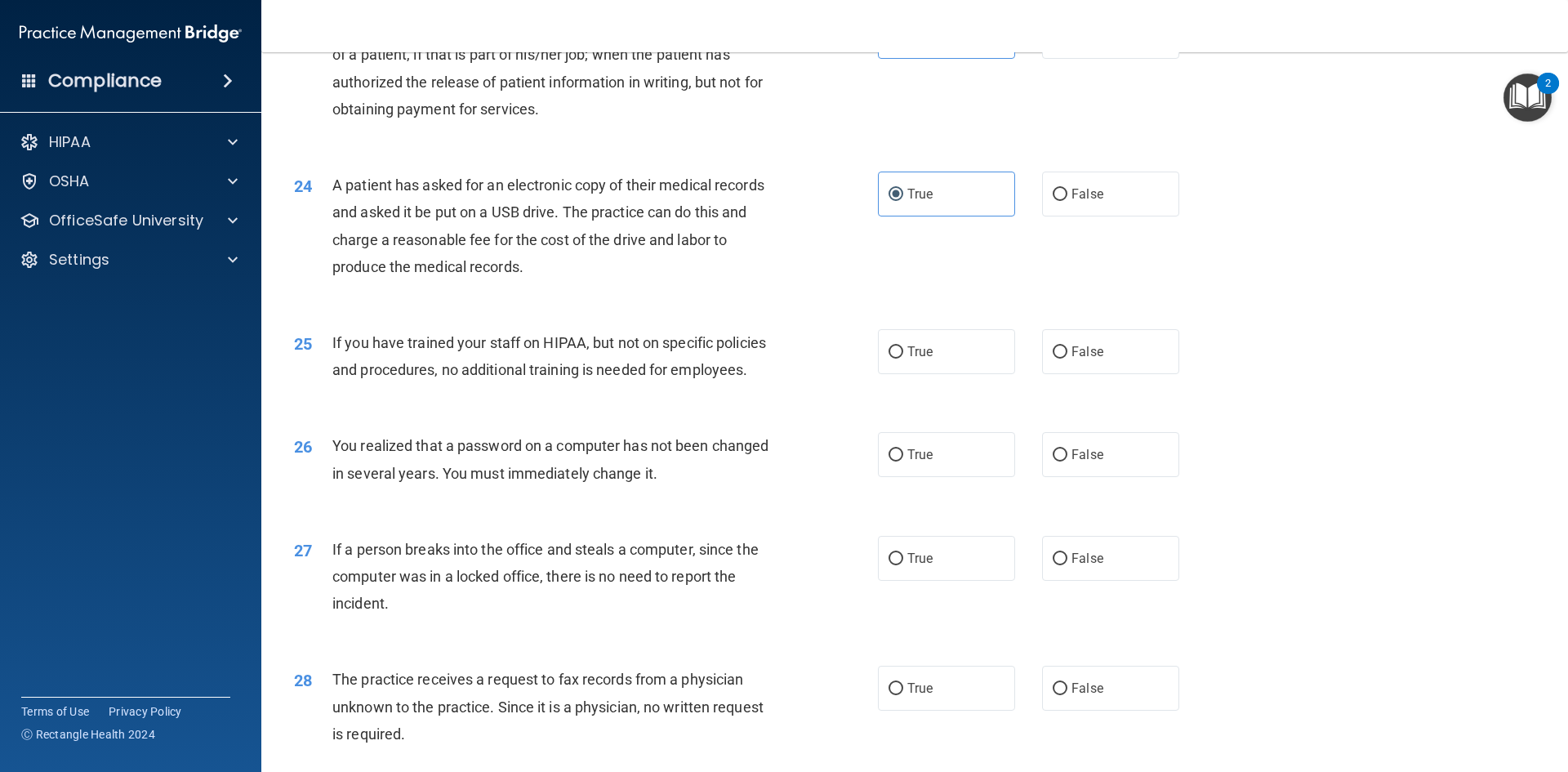
scroll to position [2777, 0]
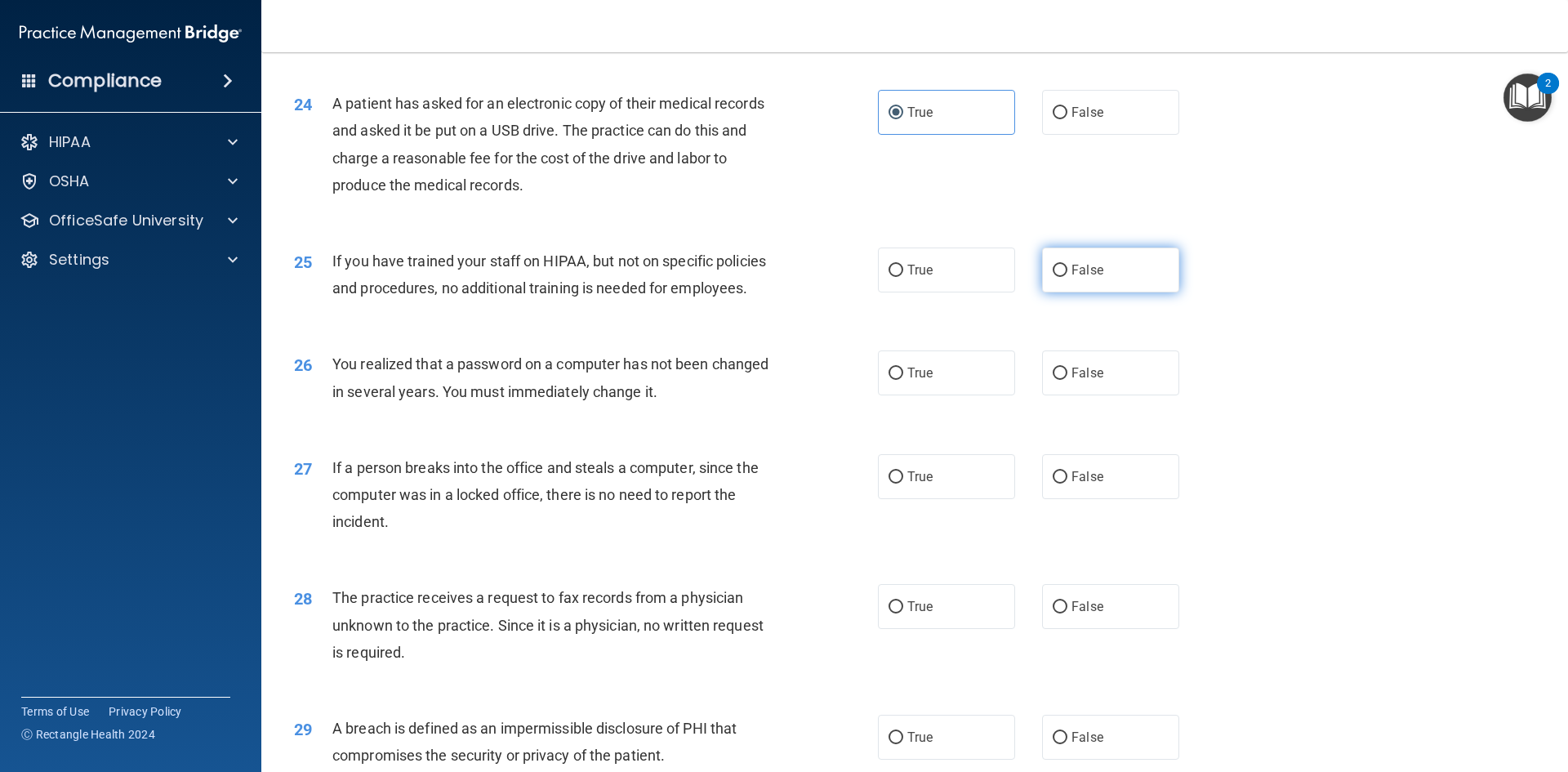
click at [1115, 292] on label "False" at bounding box center [1110, 270] width 137 height 45
click at [1068, 277] on input "False" at bounding box center [1060, 271] width 15 height 12
radio input "true"
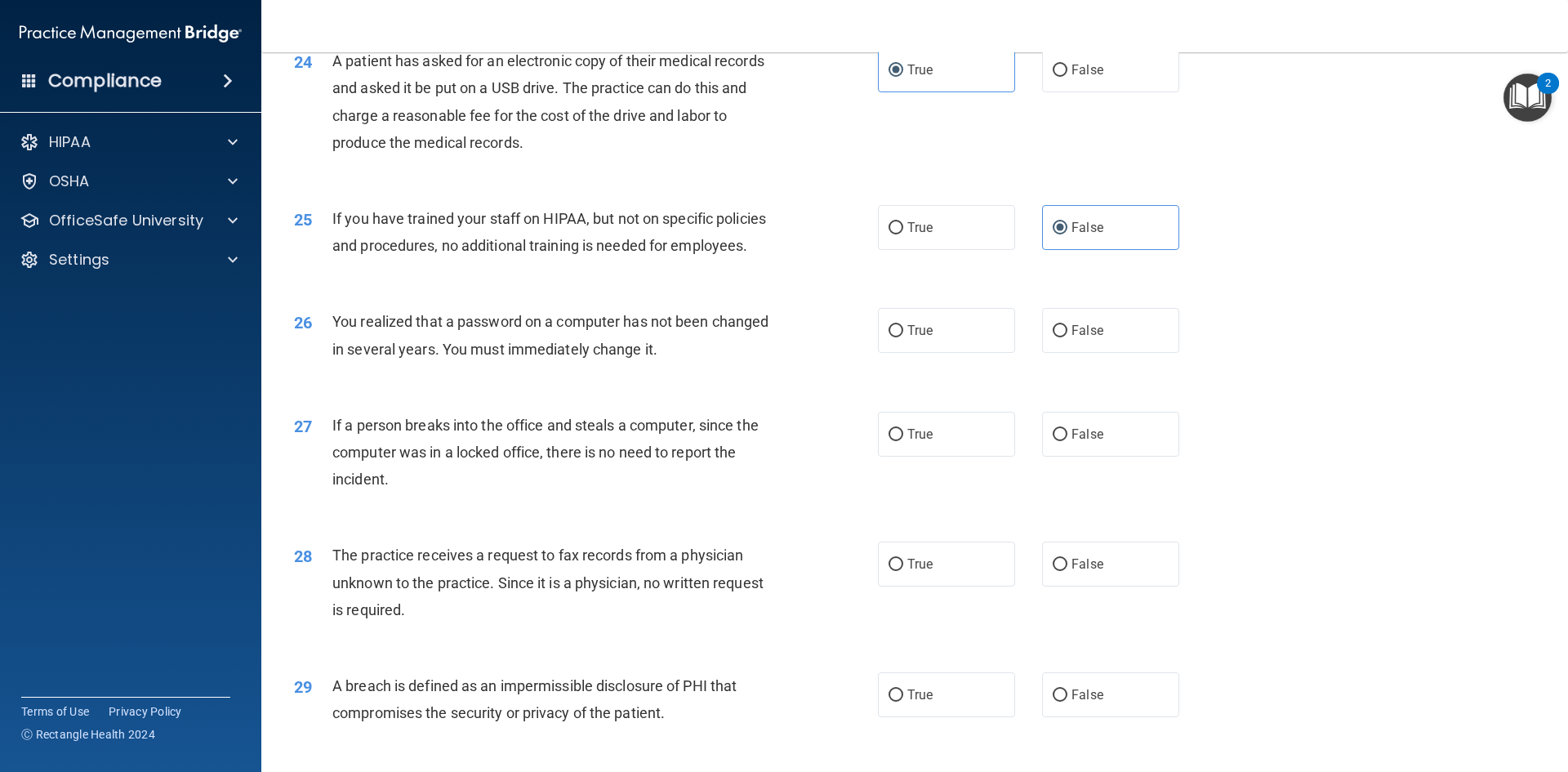
scroll to position [2859, 0]
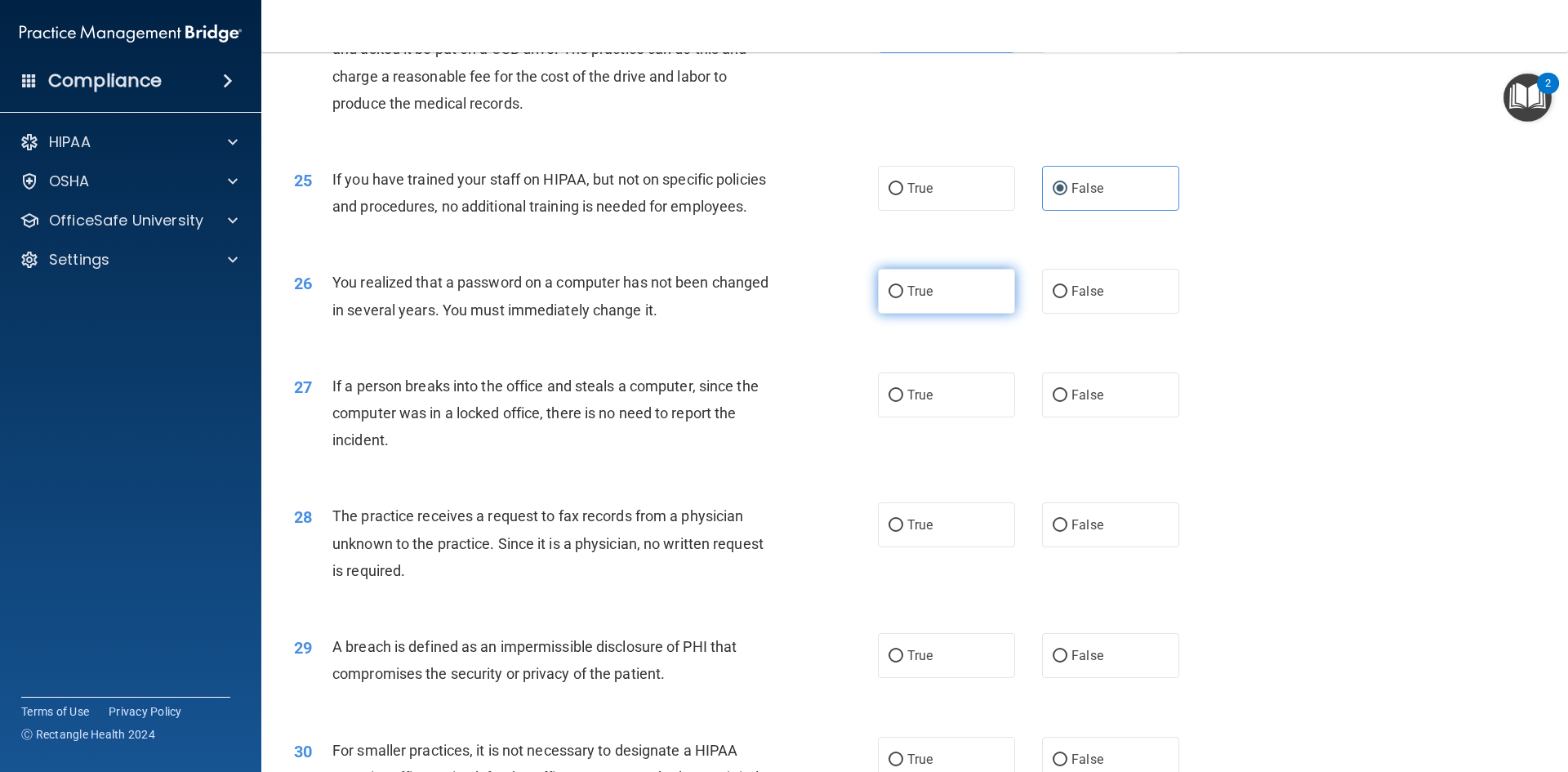
click at [945, 314] on label "True" at bounding box center [946, 290] width 137 height 45
click at [903, 298] on input "True" at bounding box center [895, 292] width 15 height 12
radio input "true"
click at [1166, 418] on label "False" at bounding box center [1110, 394] width 137 height 45
click at [1068, 402] on input "False" at bounding box center [1060, 396] width 15 height 12
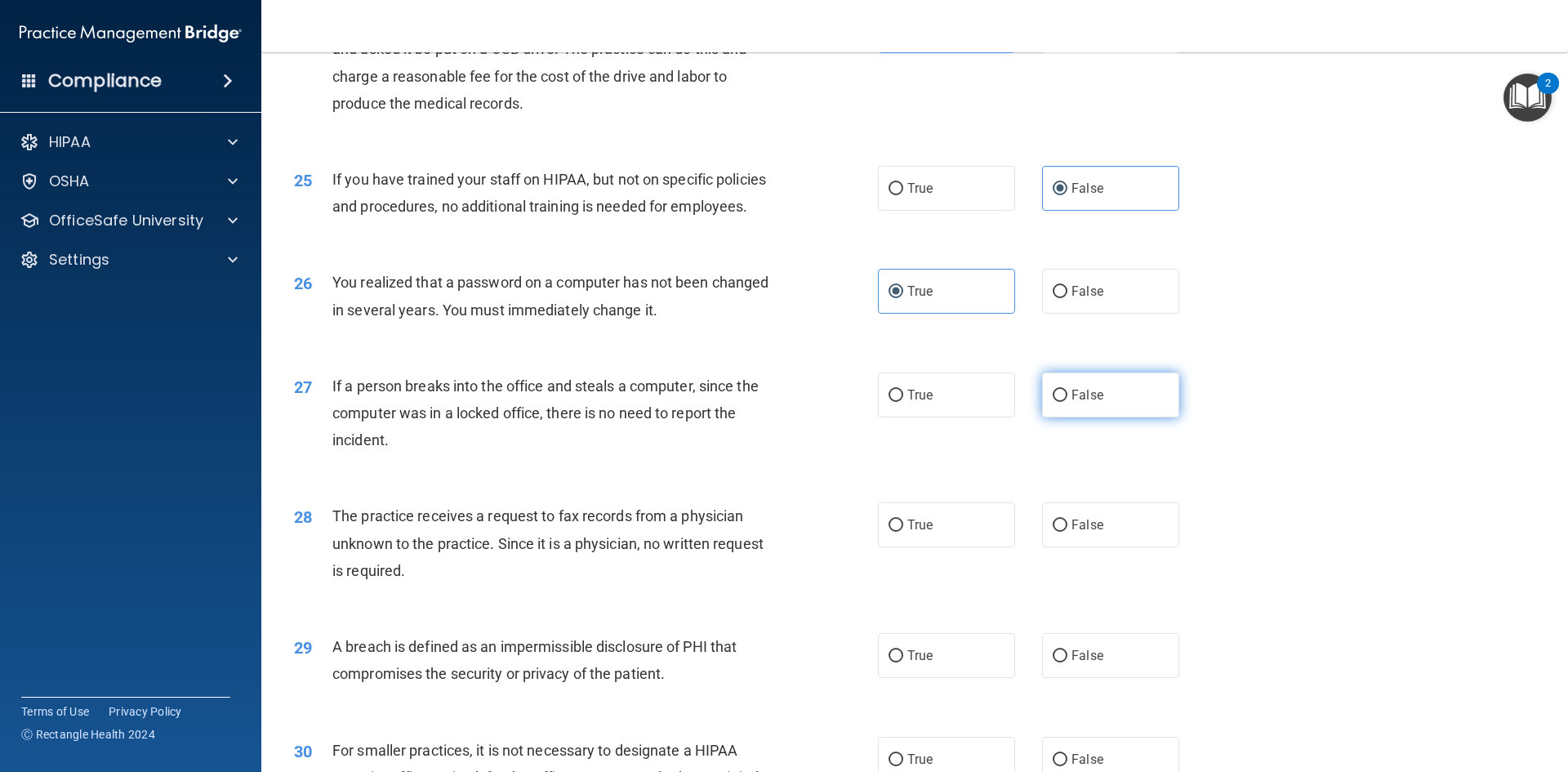
radio input "true"
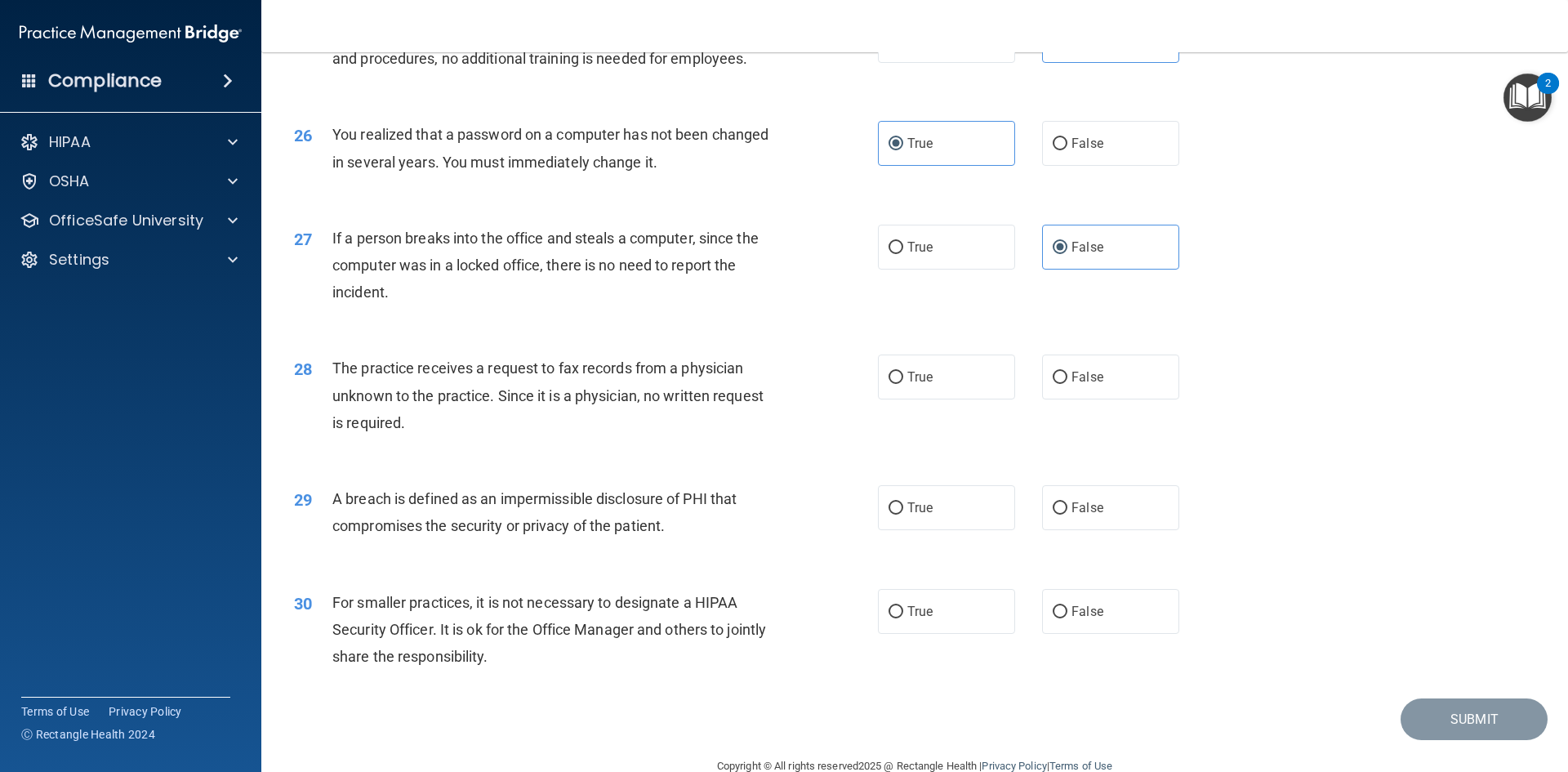
scroll to position [3094, 0]
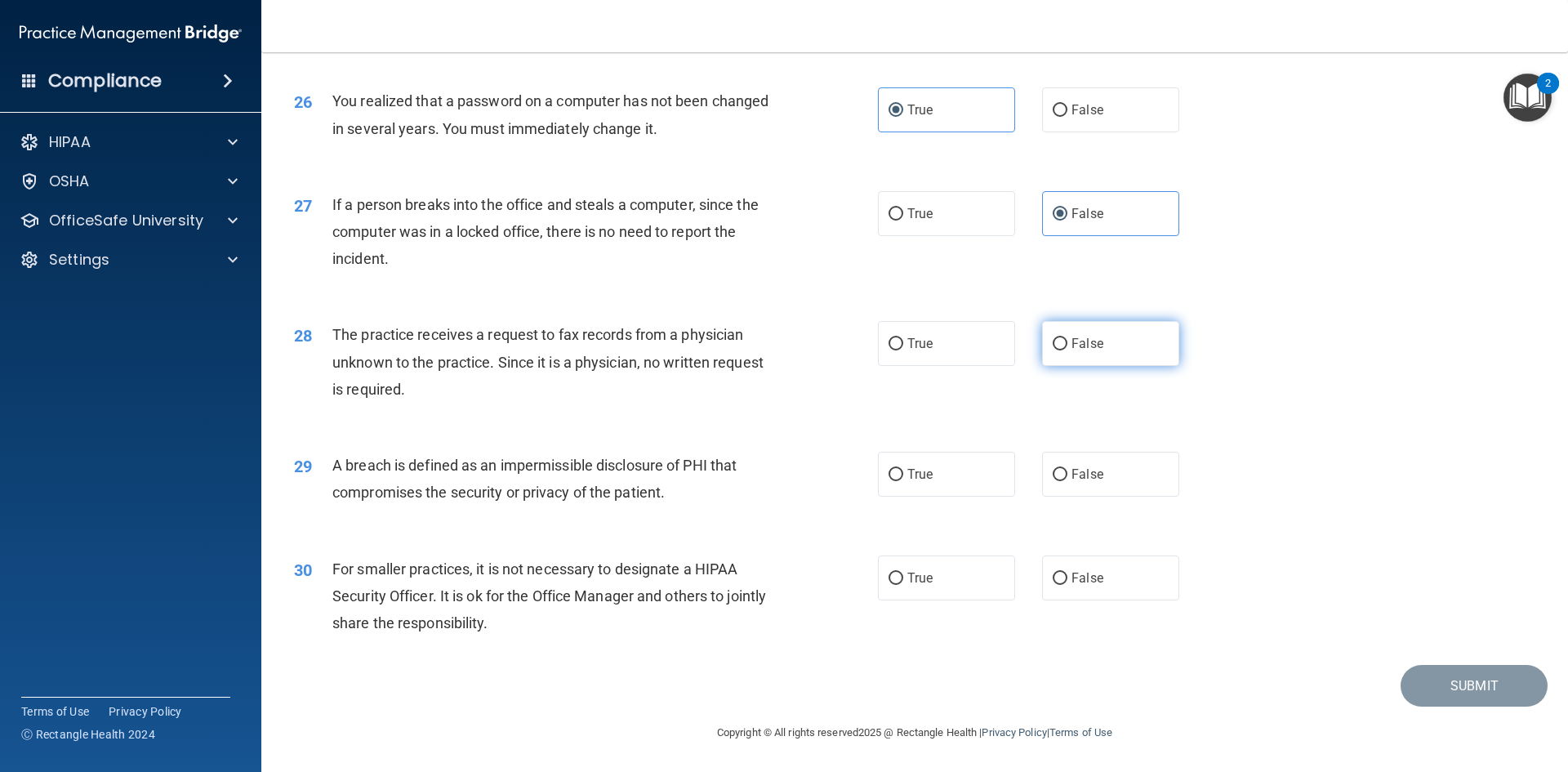
click at [1071, 350] on span "False" at bounding box center [1087, 343] width 32 height 15
click at [1068, 350] on input "False" at bounding box center [1060, 345] width 15 height 12
radio input "true"
click at [910, 456] on label "True" at bounding box center [946, 474] width 137 height 45
click at [903, 469] on input "True" at bounding box center [895, 475] width 15 height 12
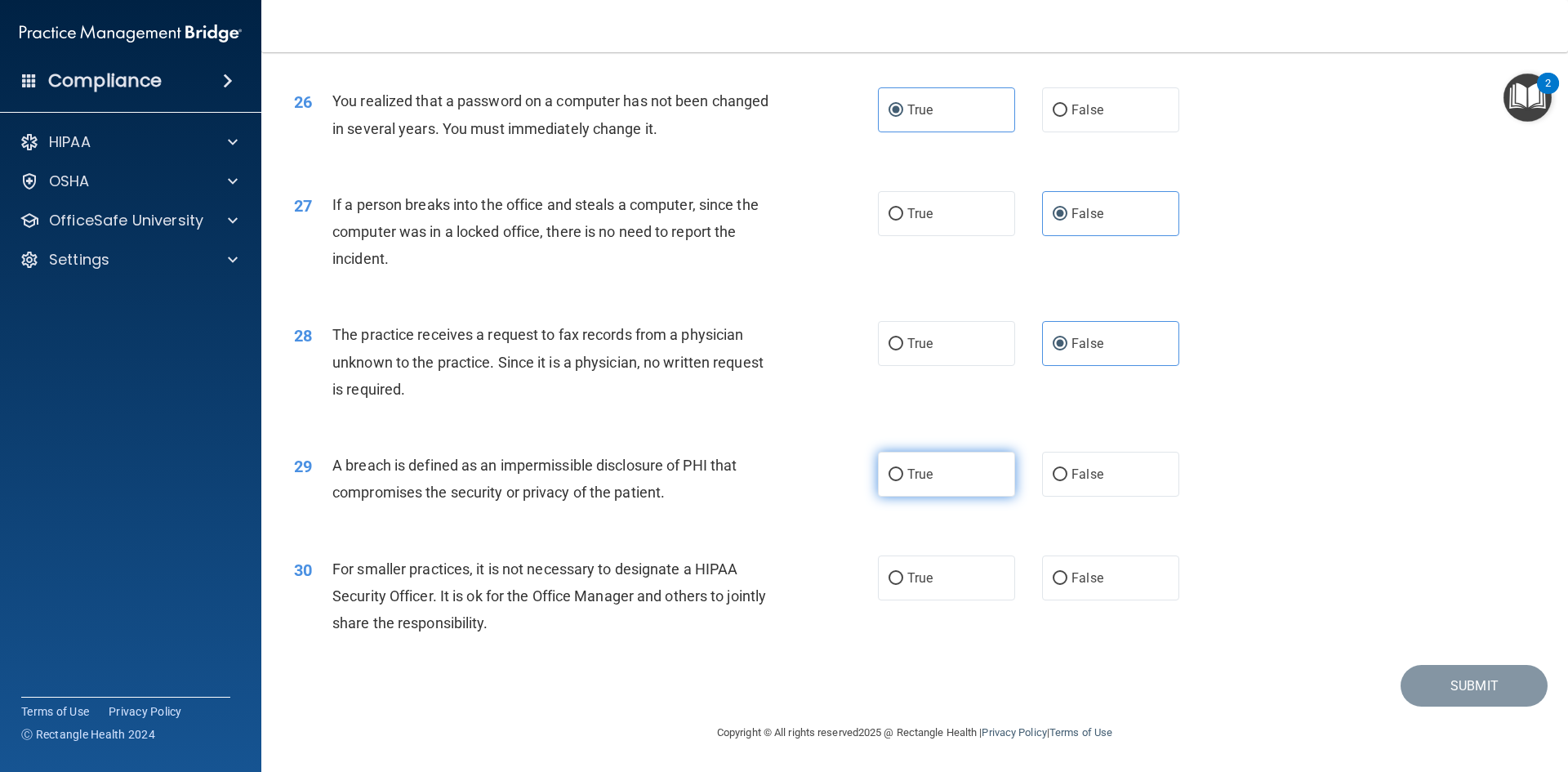
radio input "true"
click at [1058, 583] on input "False" at bounding box center [1060, 579] width 15 height 12
radio input "true"
click at [1429, 680] on button "Submit" at bounding box center [1475, 685] width 147 height 42
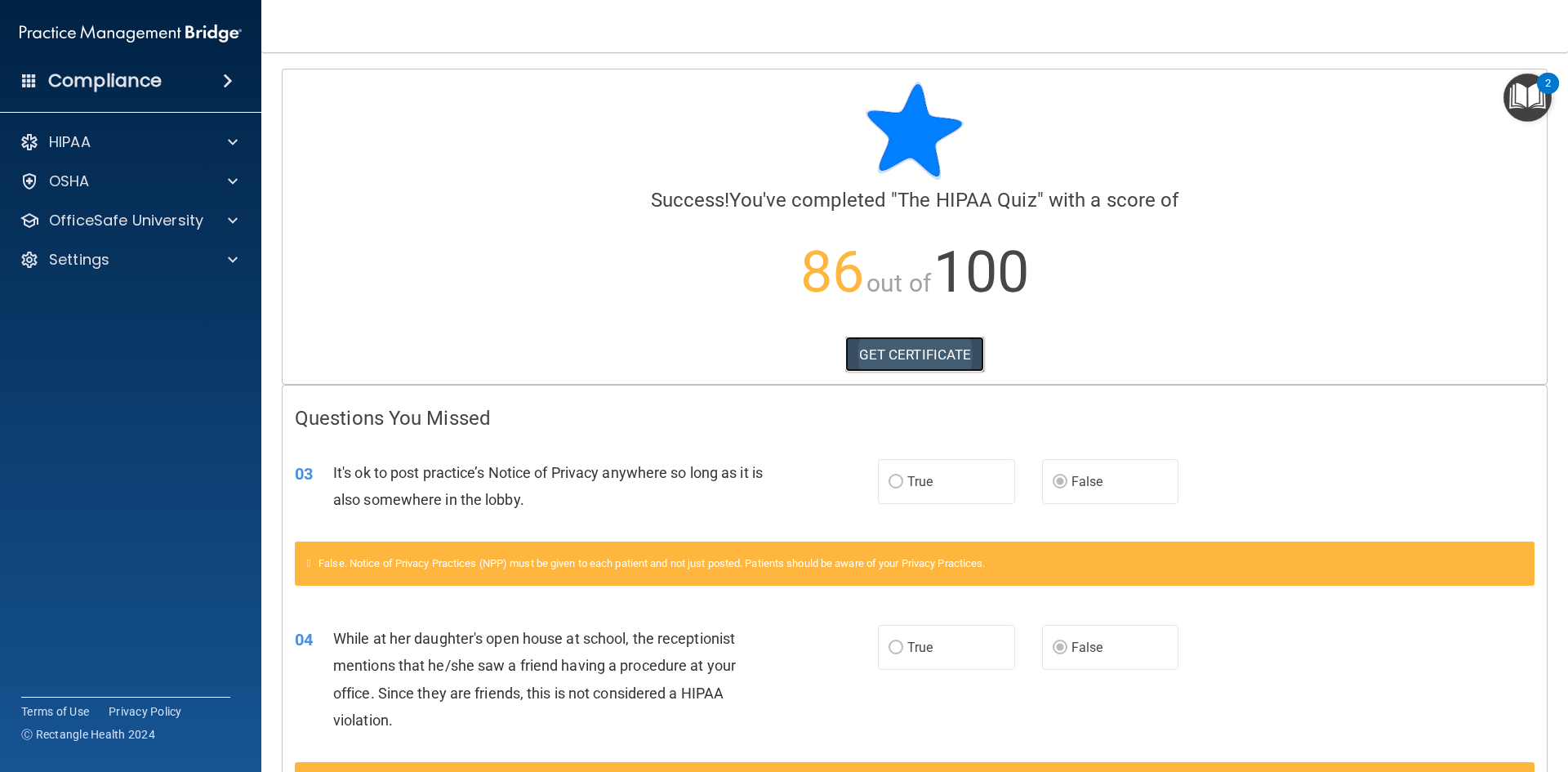
click at [888, 362] on link "GET CERTIFICATE" at bounding box center [915, 354] width 139 height 36
click at [114, 218] on p "OfficeSafe University" at bounding box center [126, 220] width 155 height 20
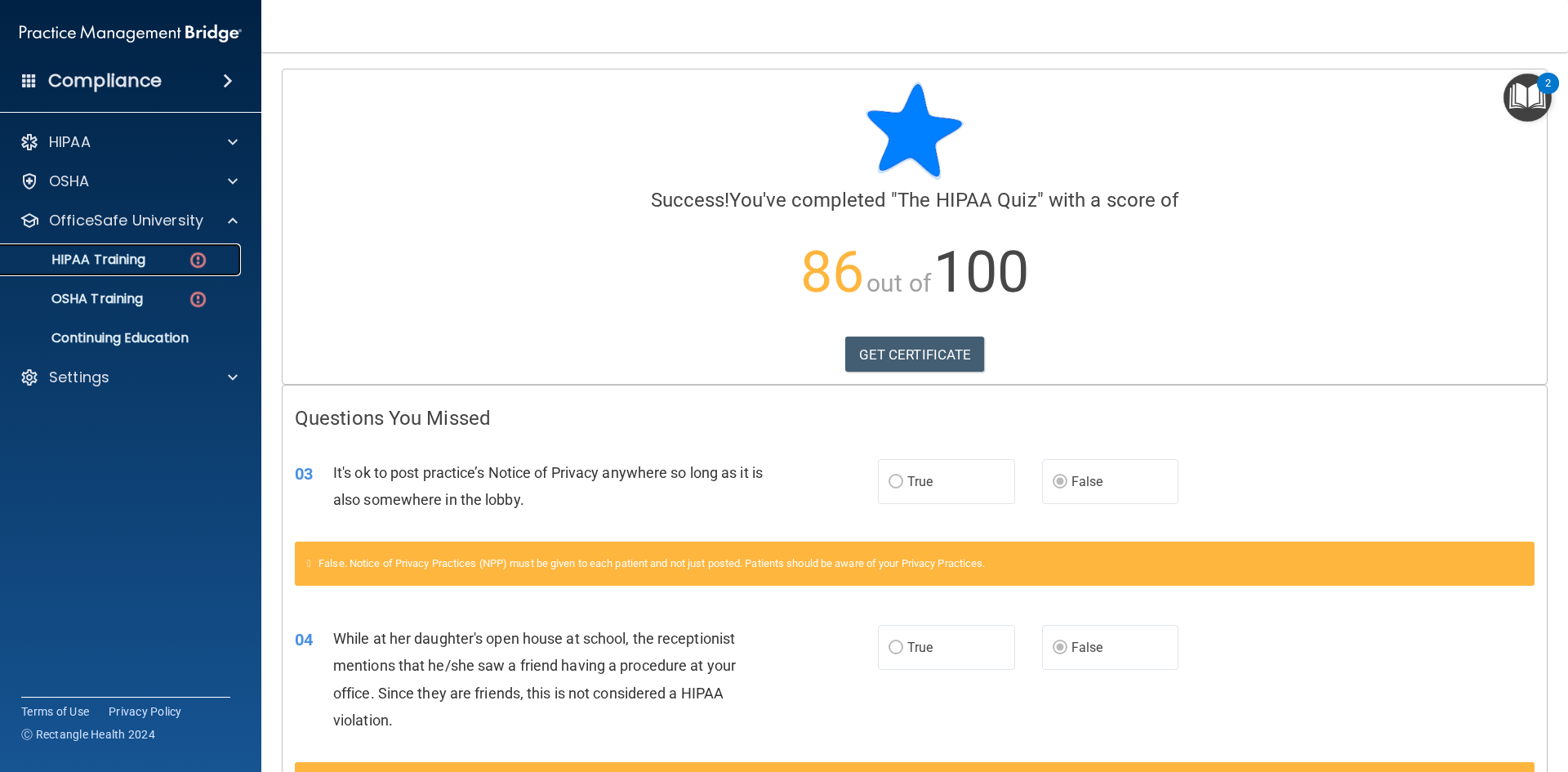
click at [96, 267] on p "HIPAA Training" at bounding box center [78, 259] width 135 height 16
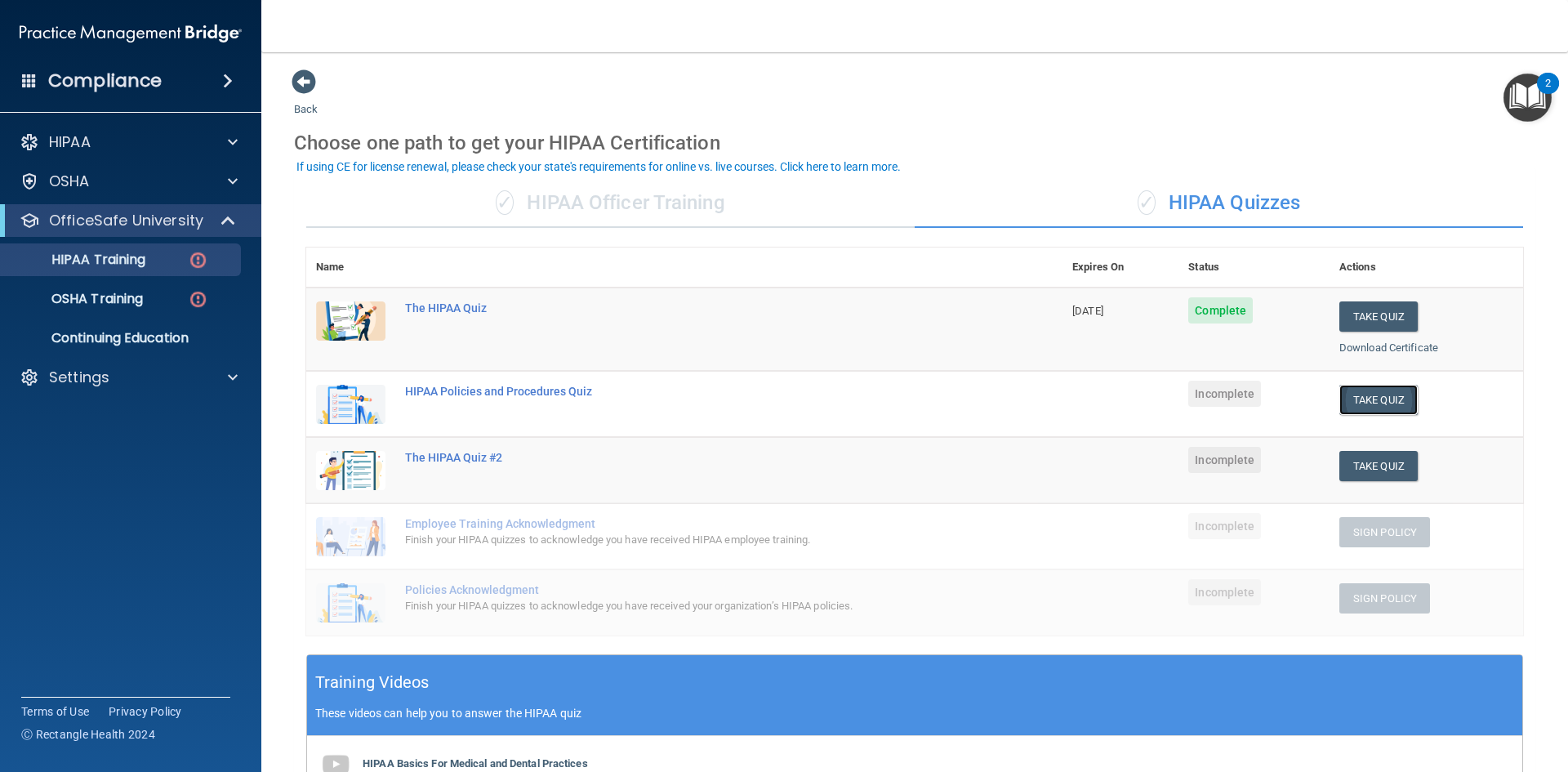
click at [1373, 402] on button "Take Quiz" at bounding box center [1379, 400] width 78 height 30
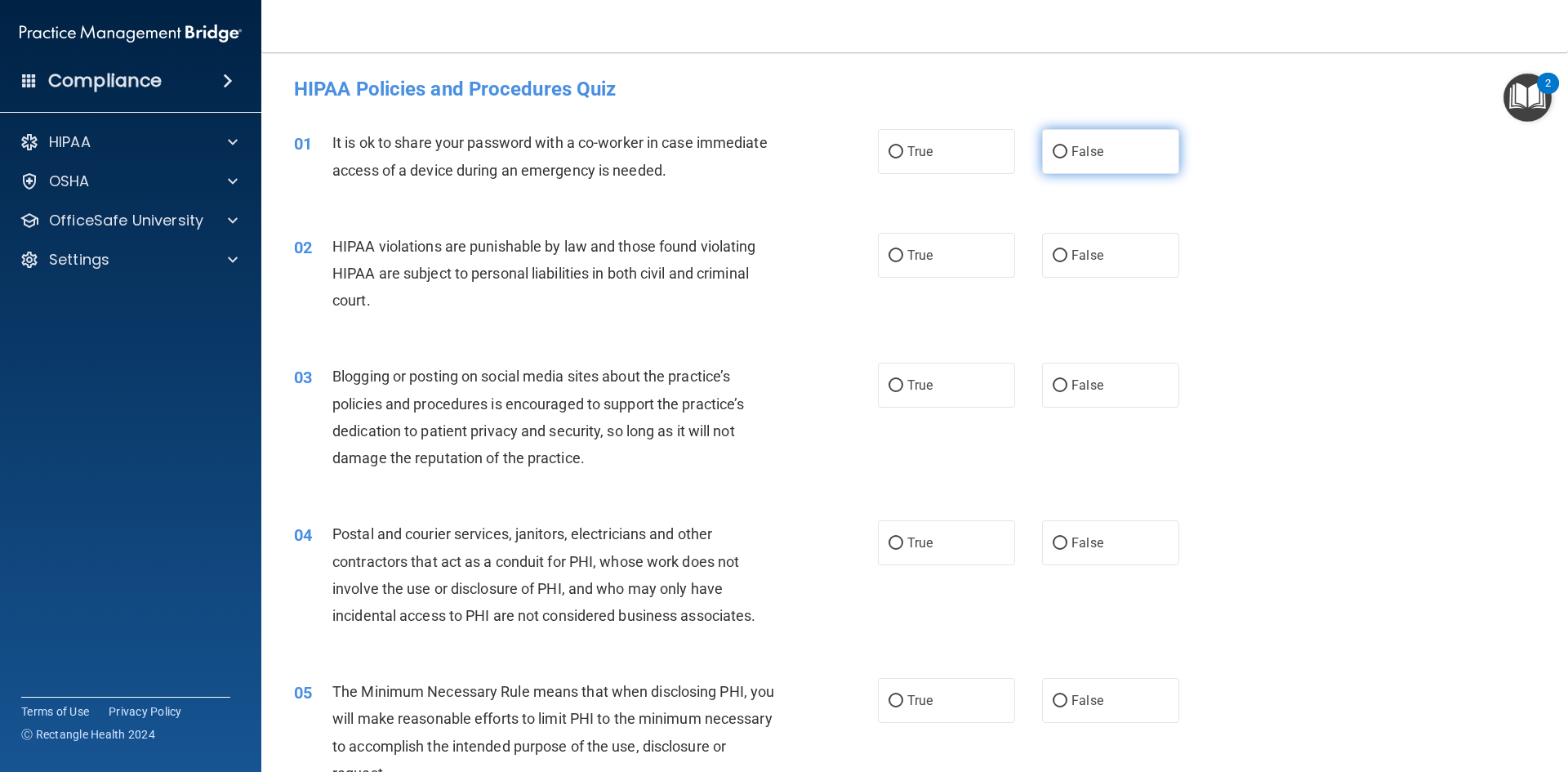
click at [1104, 163] on label "False" at bounding box center [1110, 151] width 137 height 45
click at [1068, 158] on input "False" at bounding box center [1060, 153] width 15 height 12
radio input "true"
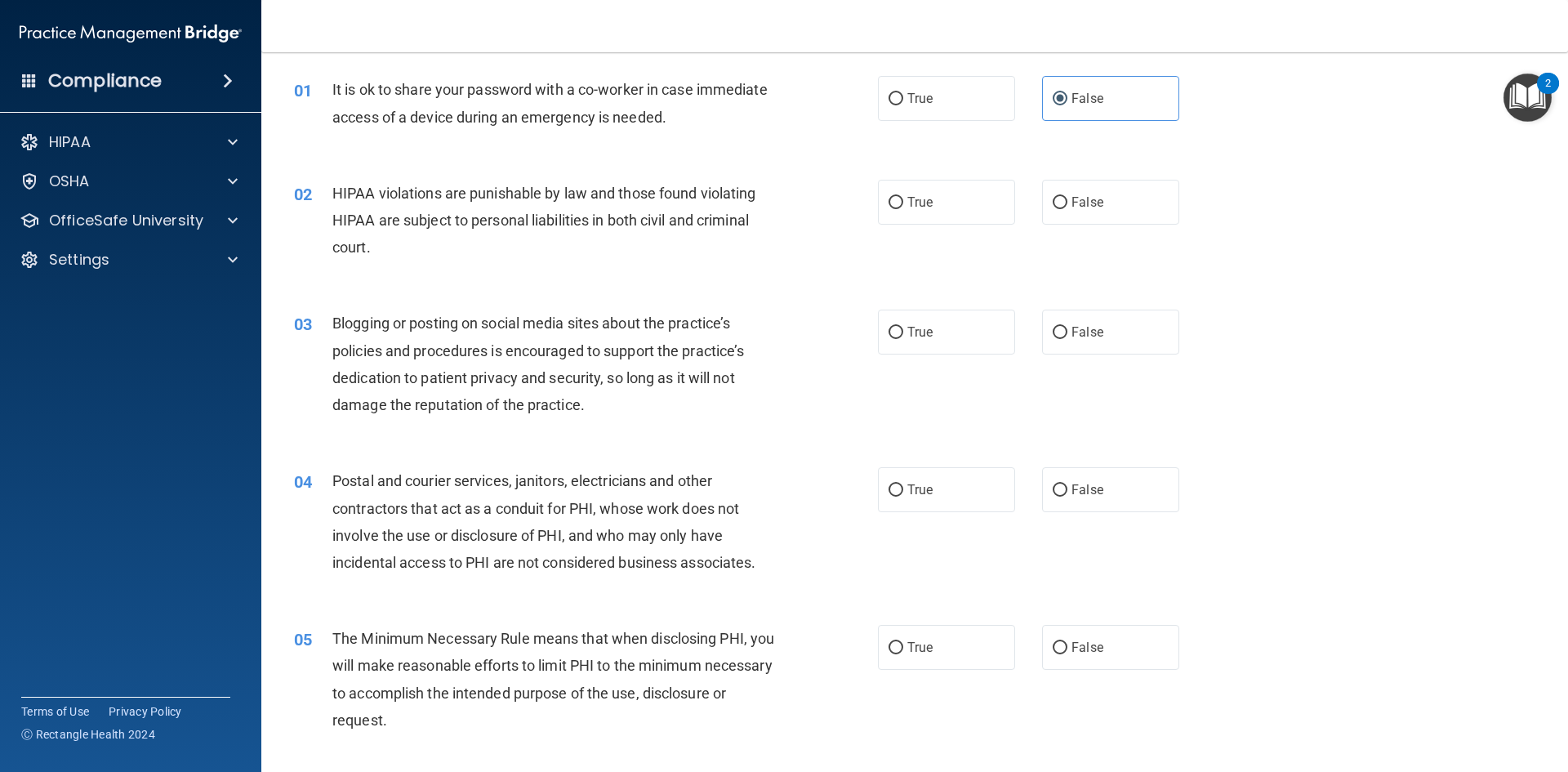
scroll to position [82, 0]
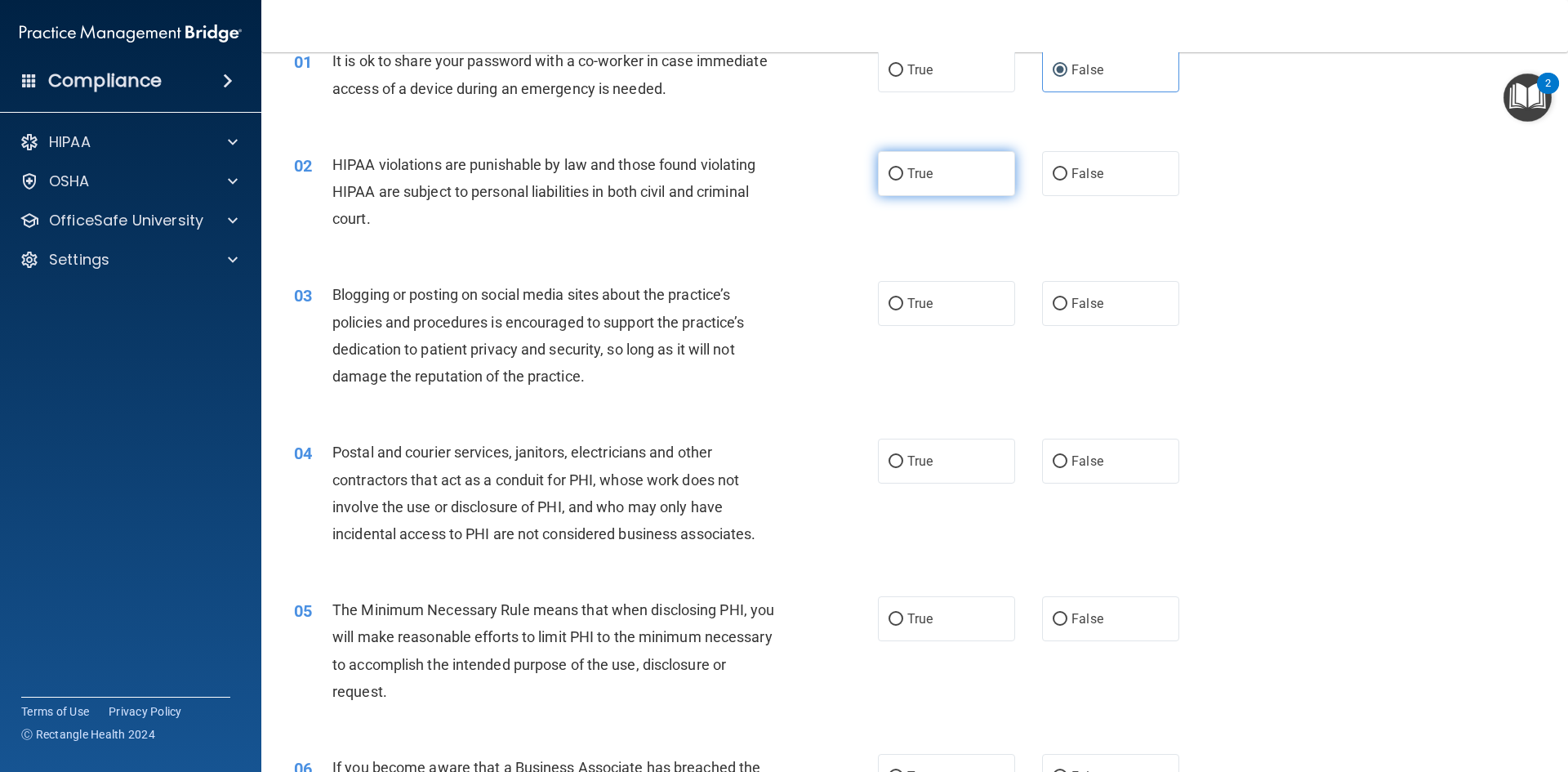
click at [952, 178] on label "True" at bounding box center [946, 173] width 137 height 45
click at [903, 178] on input "True" at bounding box center [895, 174] width 15 height 12
radio input "true"
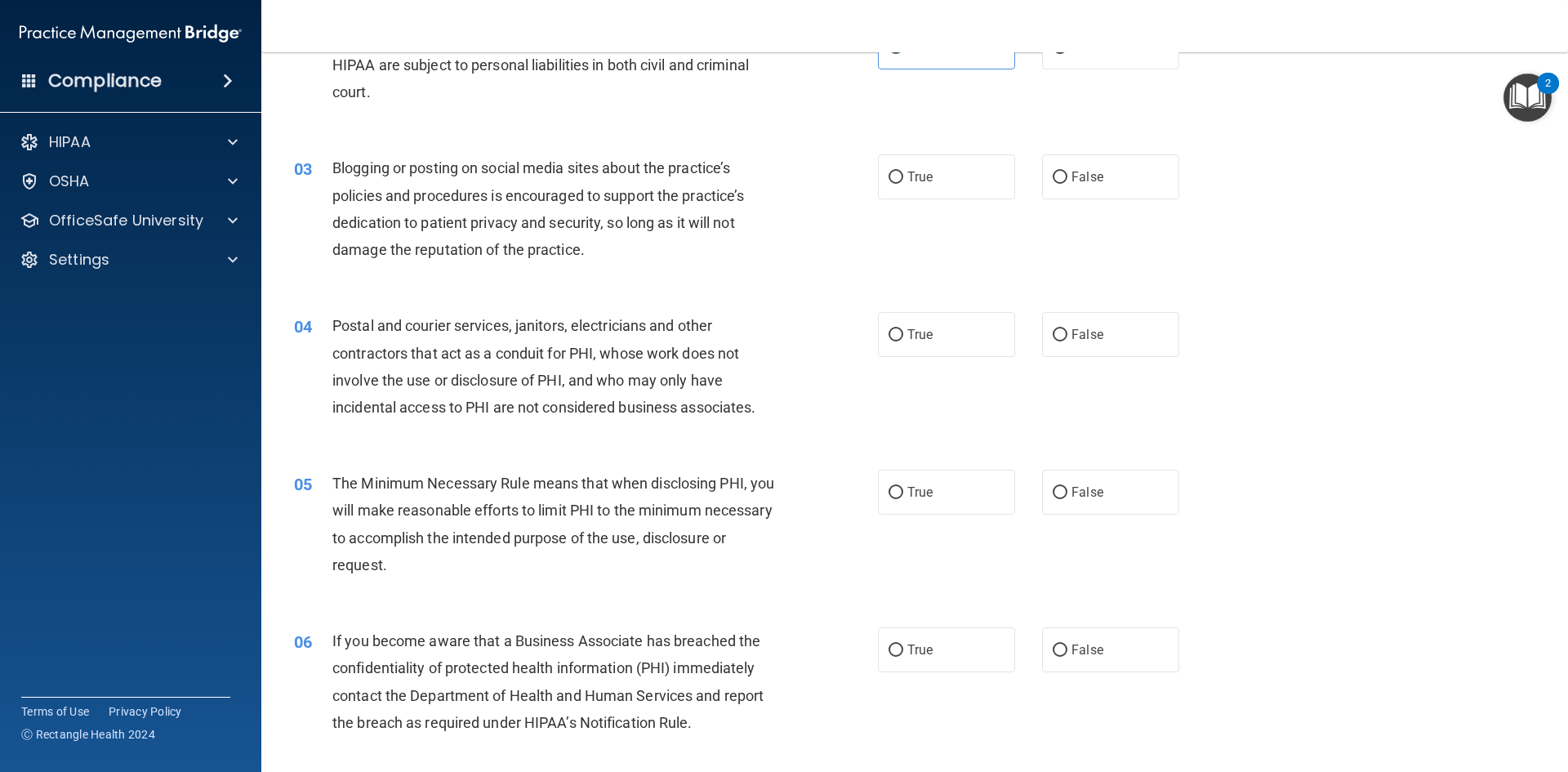
scroll to position [245, 0]
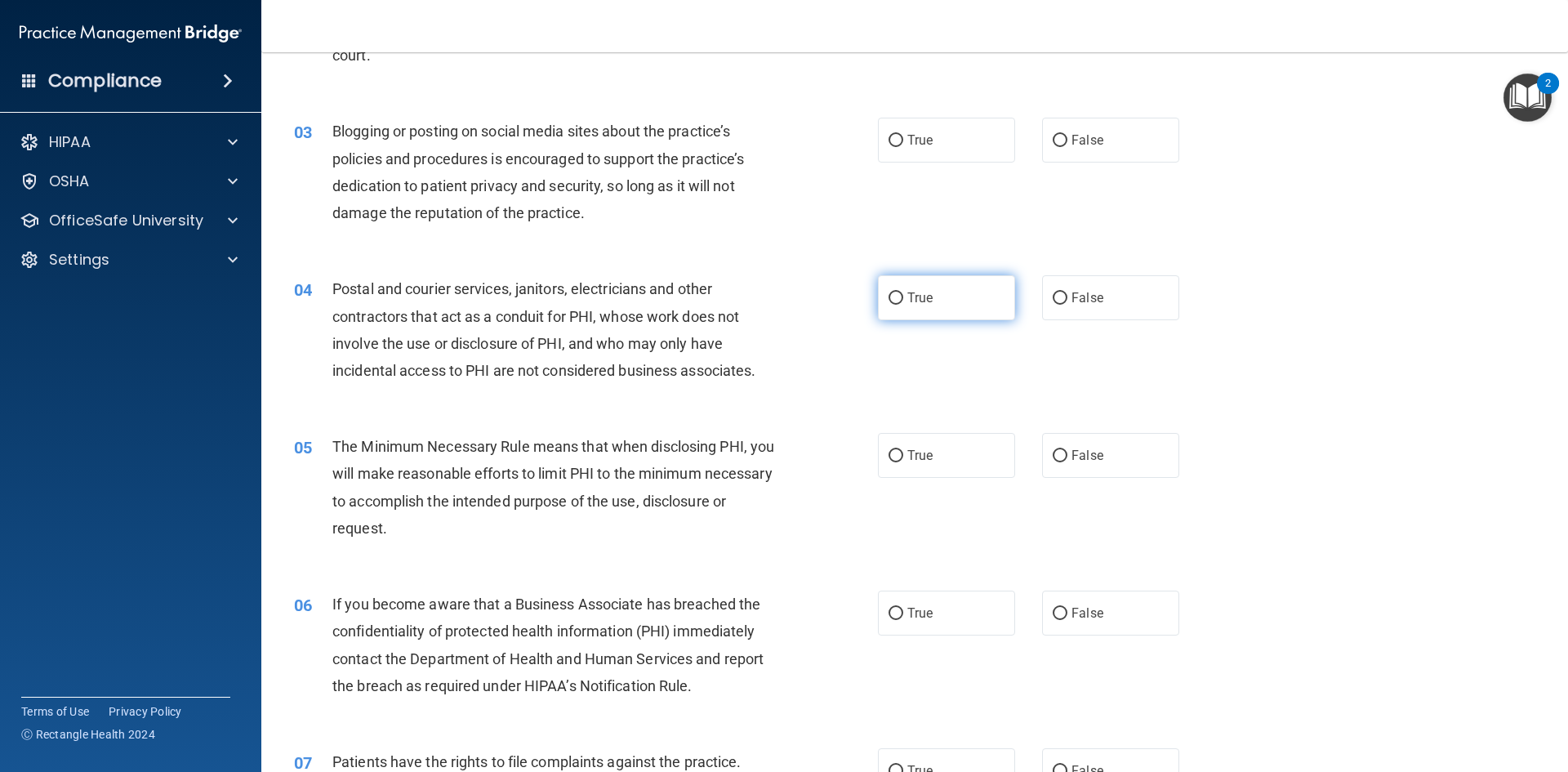
click at [969, 292] on label "True" at bounding box center [946, 298] width 137 height 45
click at [903, 292] on input "True" at bounding box center [895, 298] width 15 height 12
radio input "true"
click at [891, 445] on label "True" at bounding box center [946, 455] width 137 height 45
click at [891, 450] on input "True" at bounding box center [895, 457] width 15 height 12
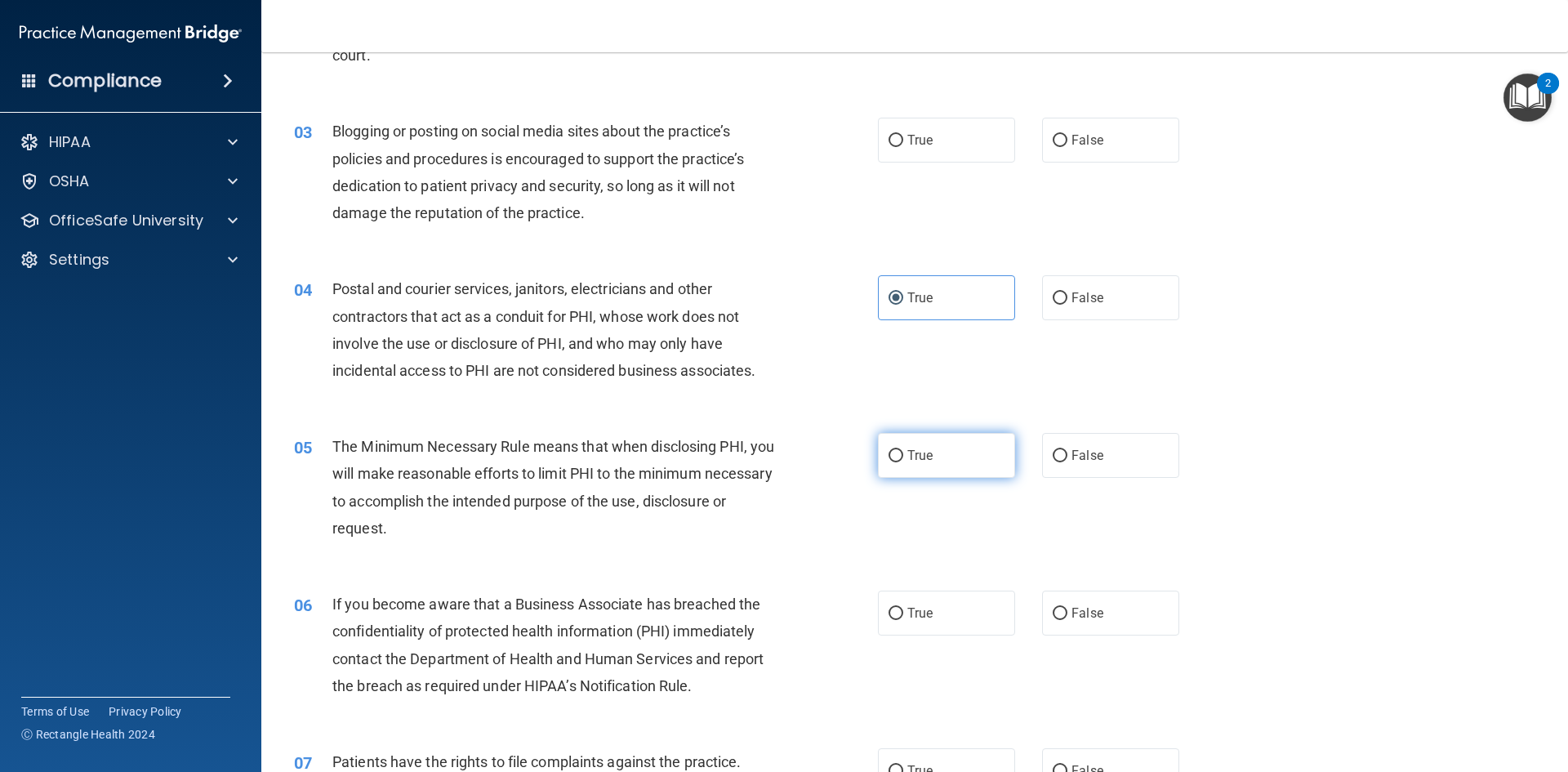
radio input "true"
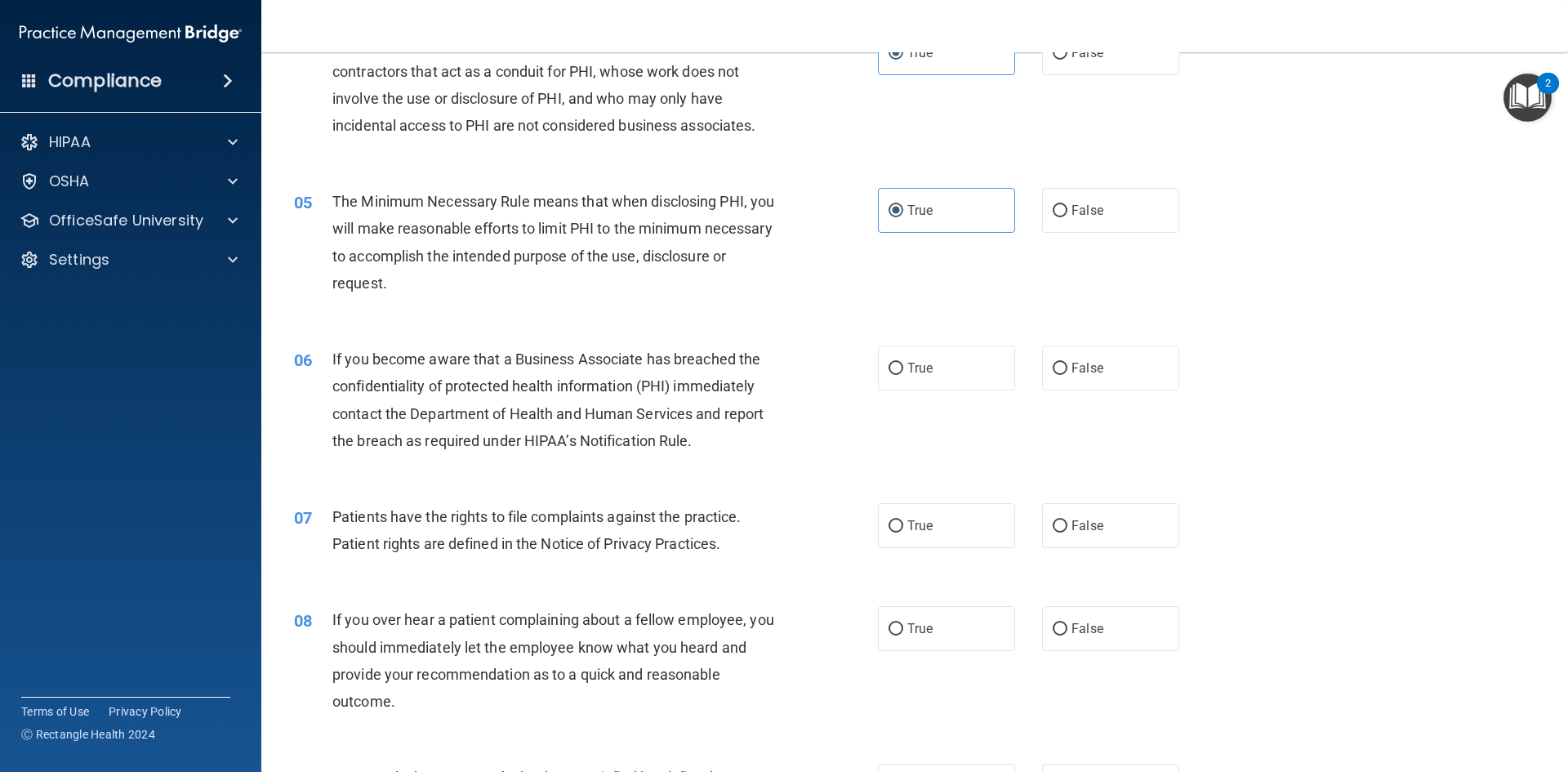
scroll to position [572, 0]
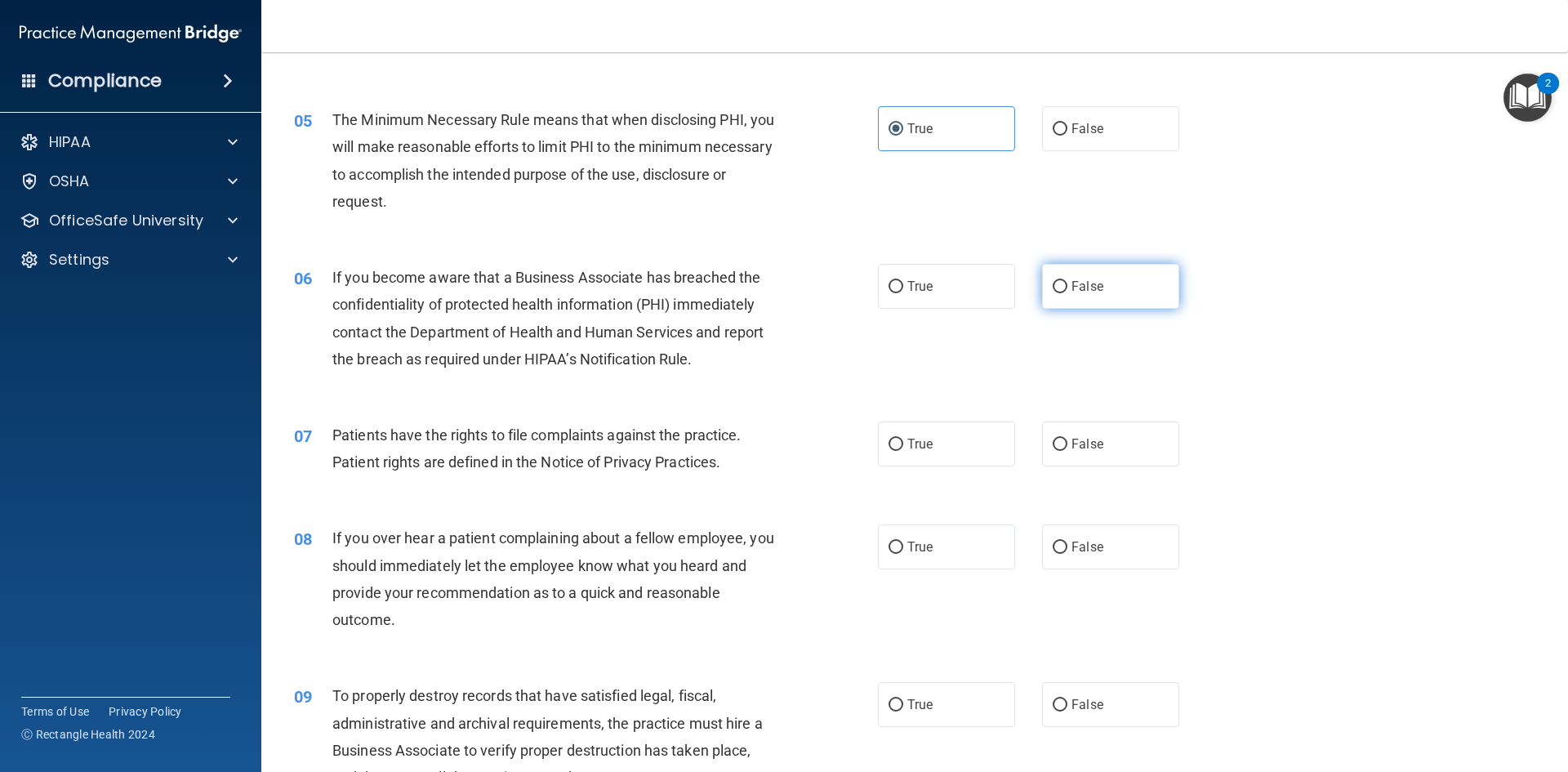
click at [1079, 282] on span "False" at bounding box center [1087, 286] width 32 height 15
click at [1068, 282] on input "False" at bounding box center [1060, 287] width 15 height 12
radio input "true"
click at [935, 446] on label "True" at bounding box center [946, 443] width 137 height 45
click at [903, 446] on input "True" at bounding box center [895, 445] width 15 height 12
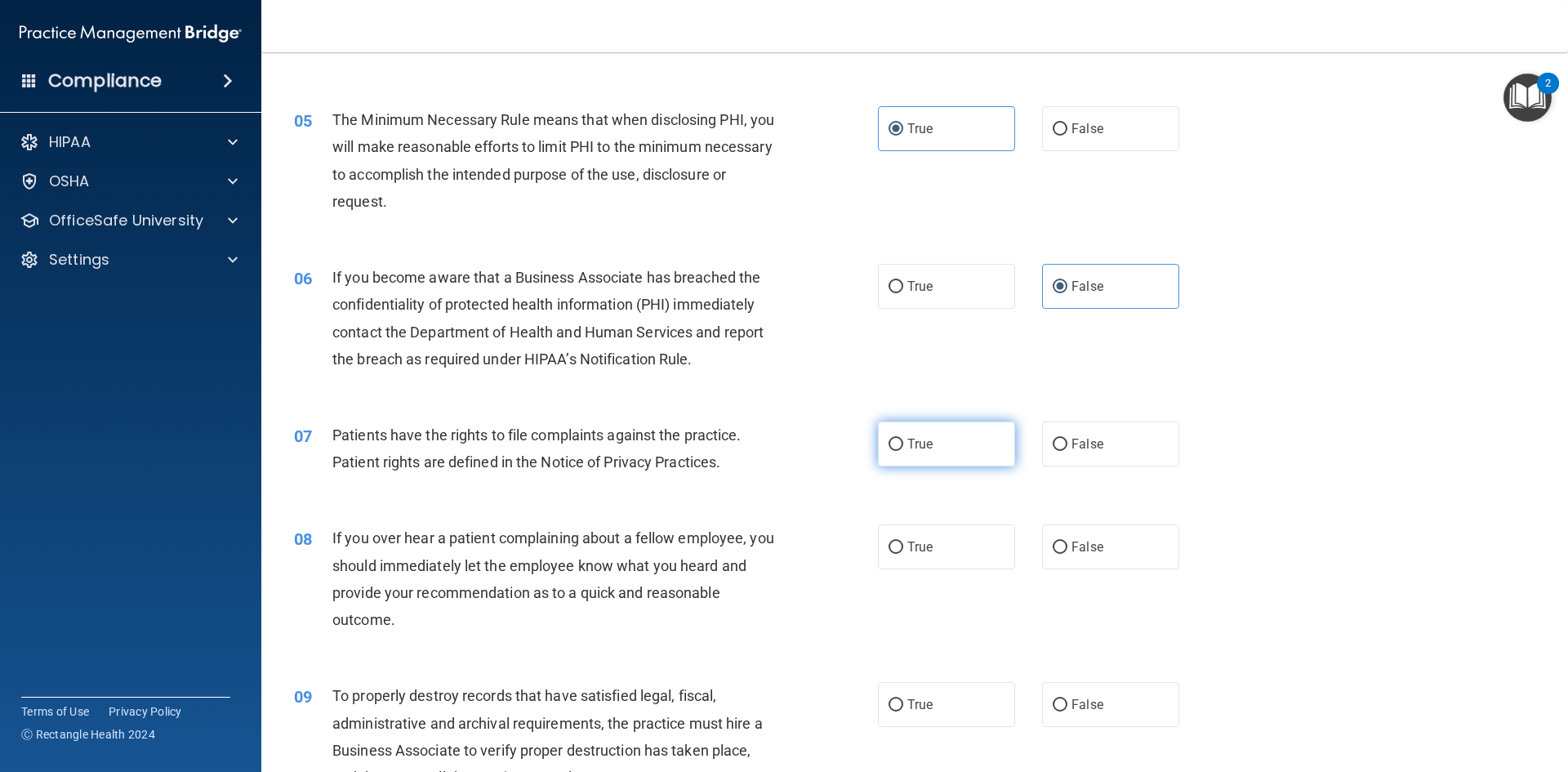
radio input "true"
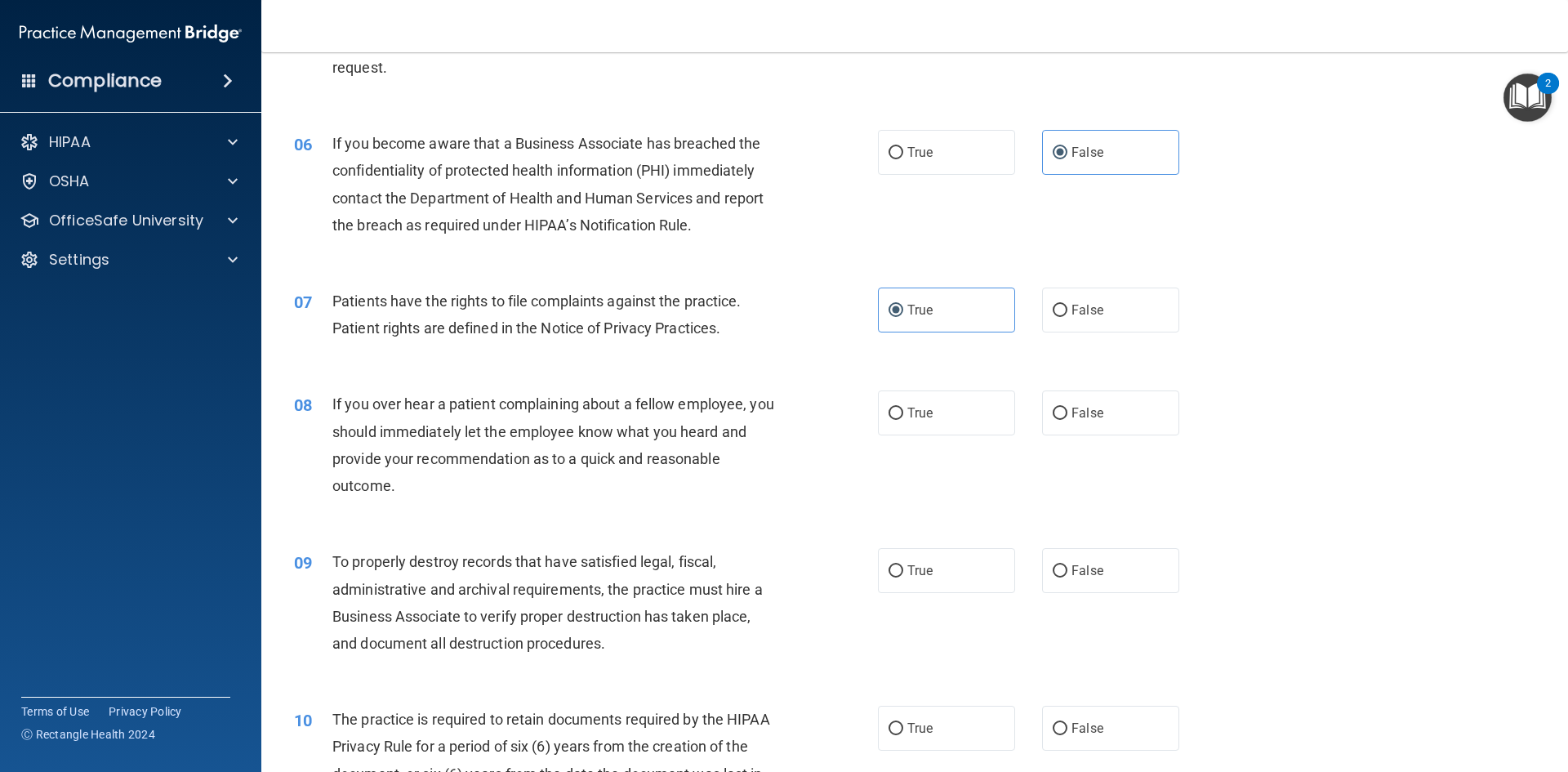
scroll to position [736, 0]
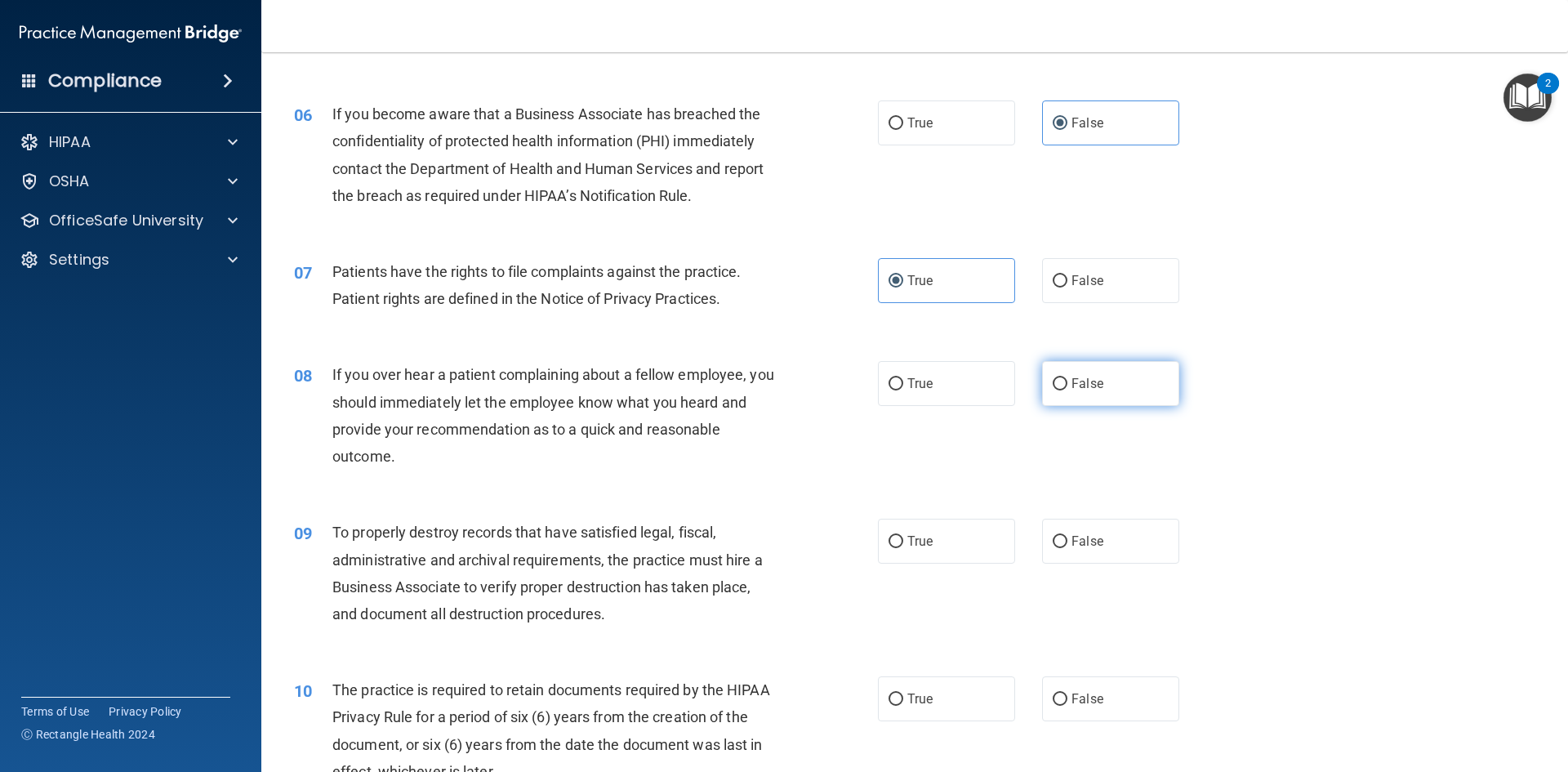
click at [1045, 396] on label "False" at bounding box center [1110, 383] width 137 height 45
click at [1053, 390] on input "False" at bounding box center [1060, 385] width 15 height 12
radio input "true"
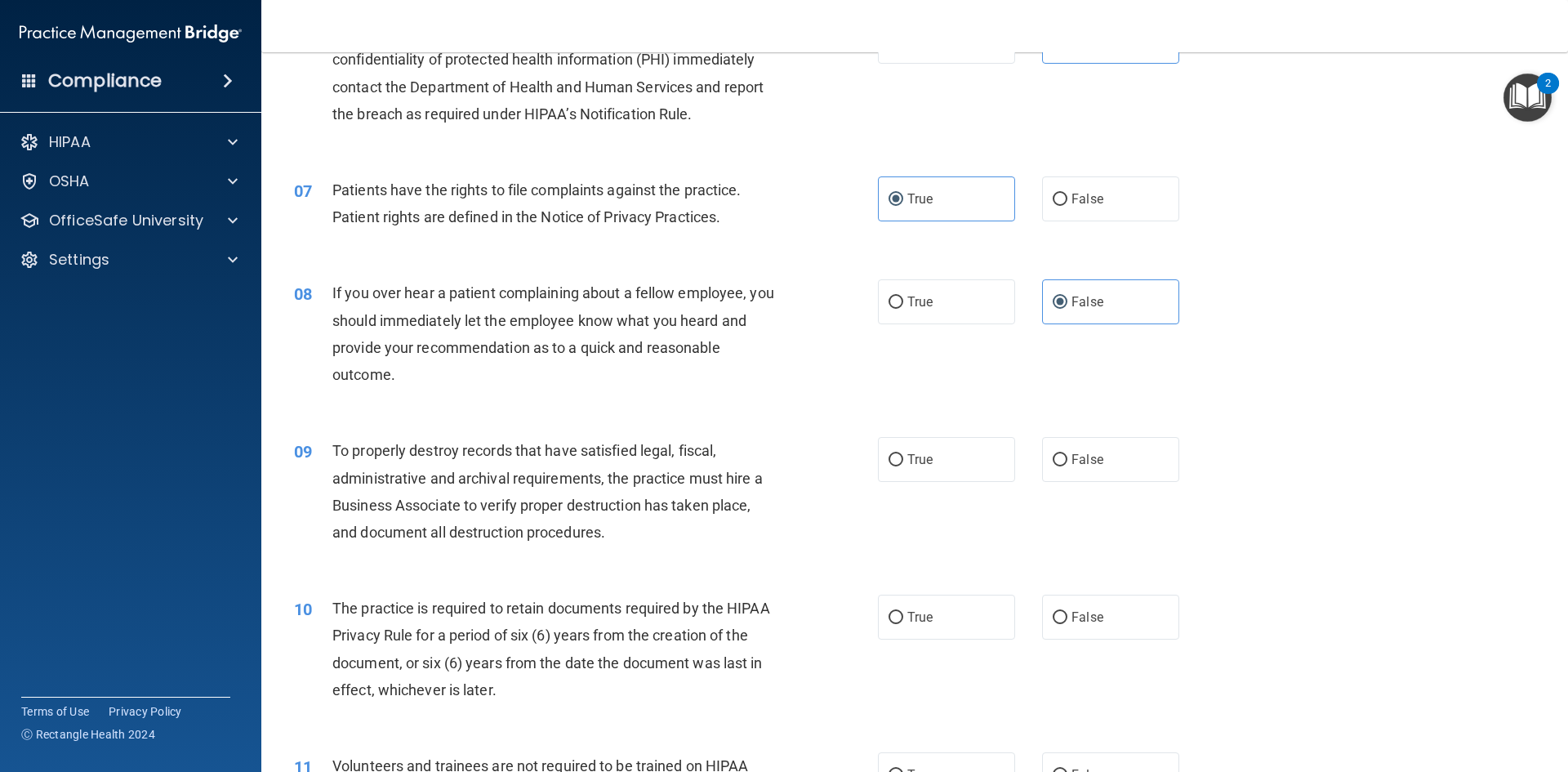
scroll to position [898, 0]
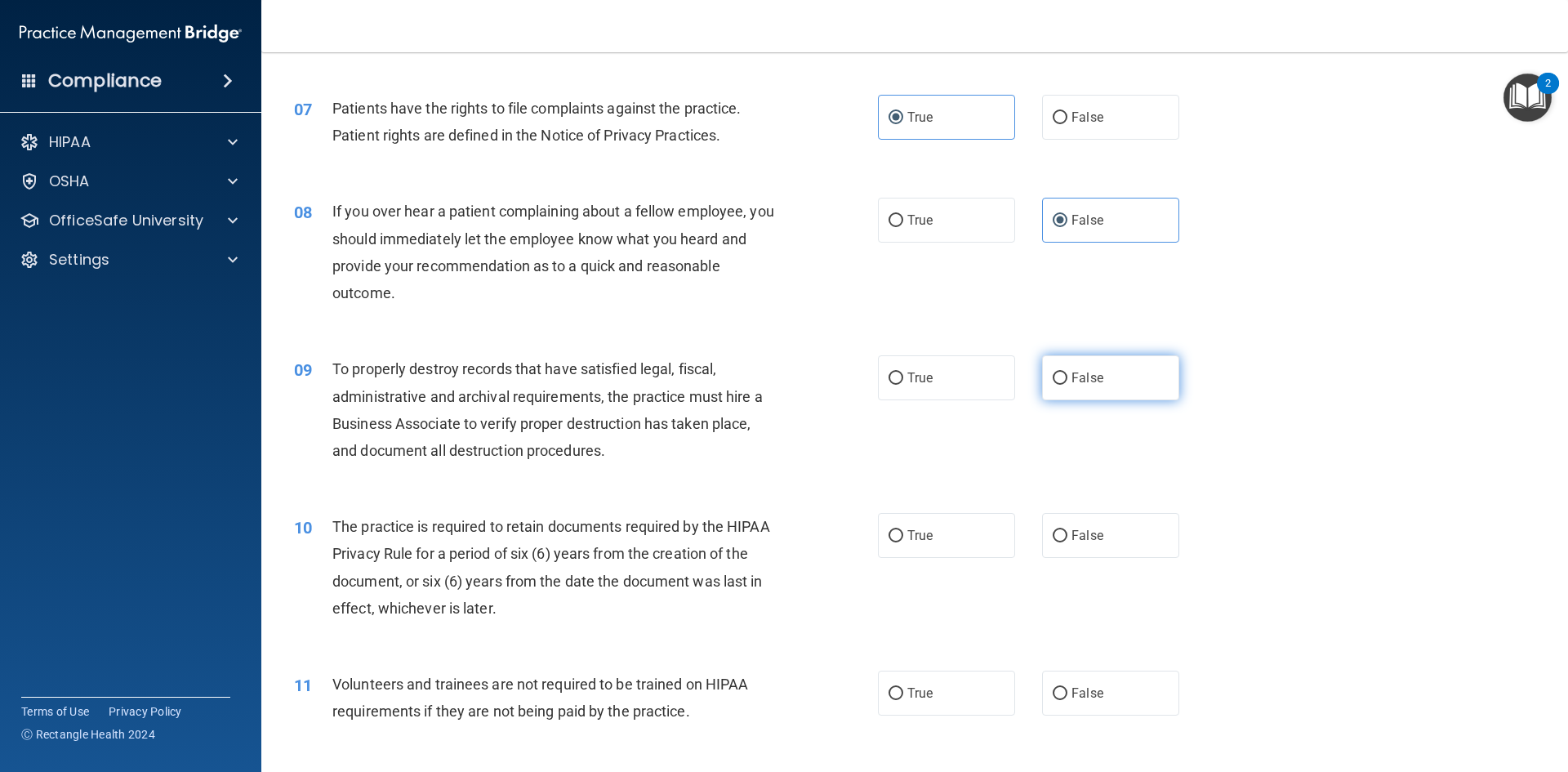
click at [1092, 376] on span "False" at bounding box center [1087, 378] width 32 height 15
click at [1068, 376] on input "False" at bounding box center [1060, 378] width 15 height 12
radio input "true"
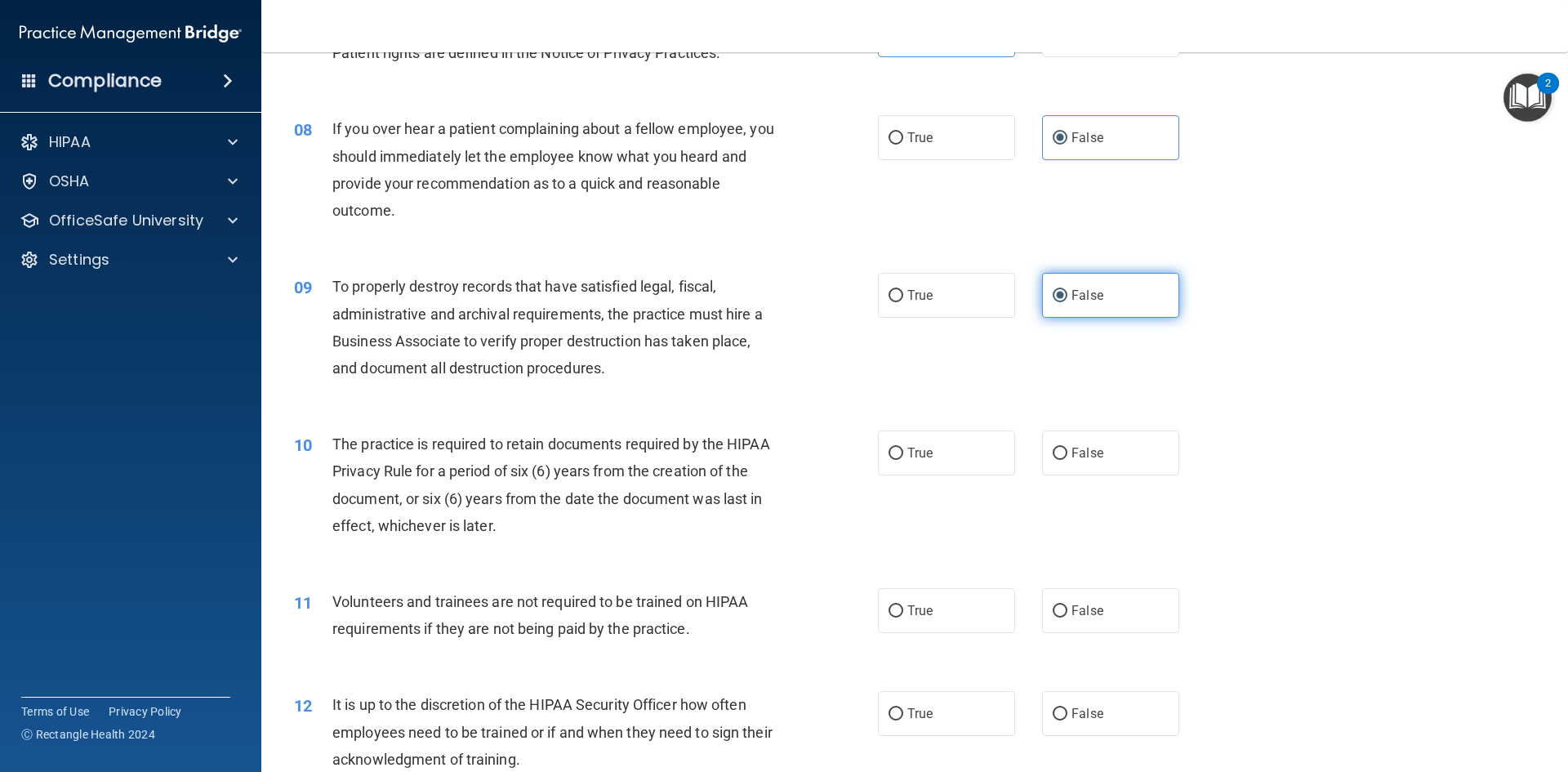
scroll to position [1062, 0]
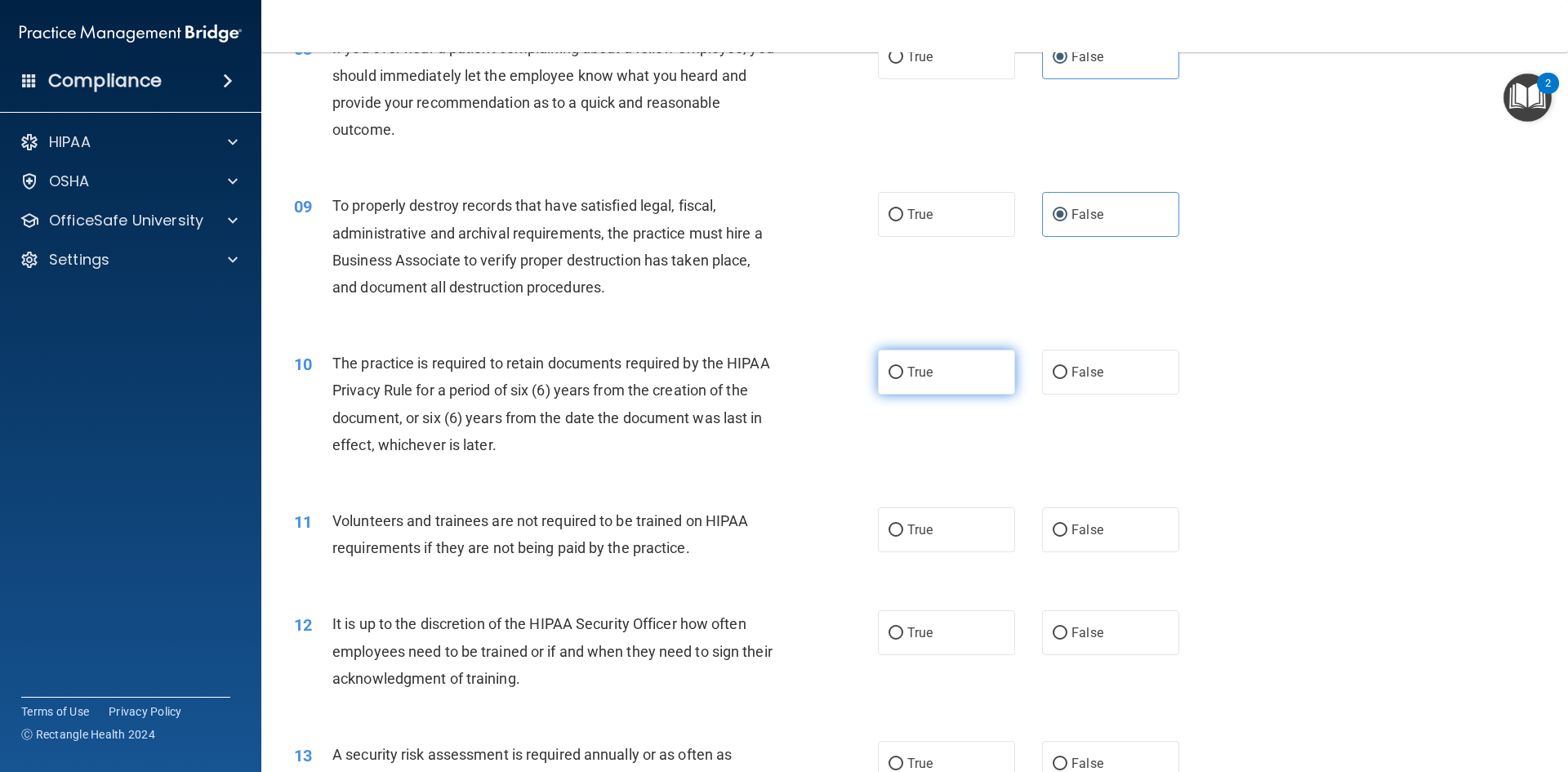
click at [913, 382] on label "True" at bounding box center [946, 372] width 137 height 45
click at [903, 379] on input "True" at bounding box center [895, 373] width 15 height 12
radio input "true"
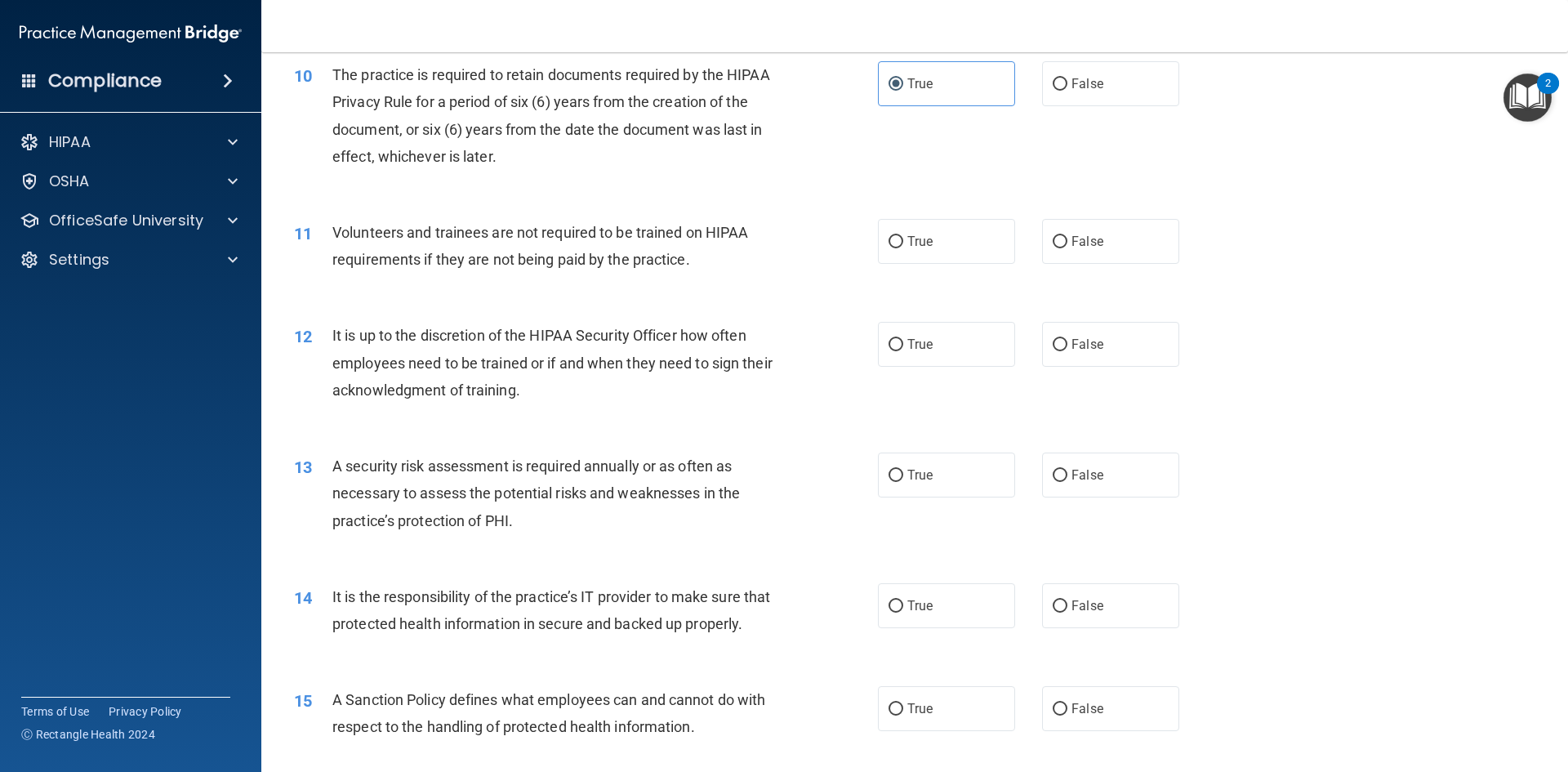
scroll to position [1389, 0]
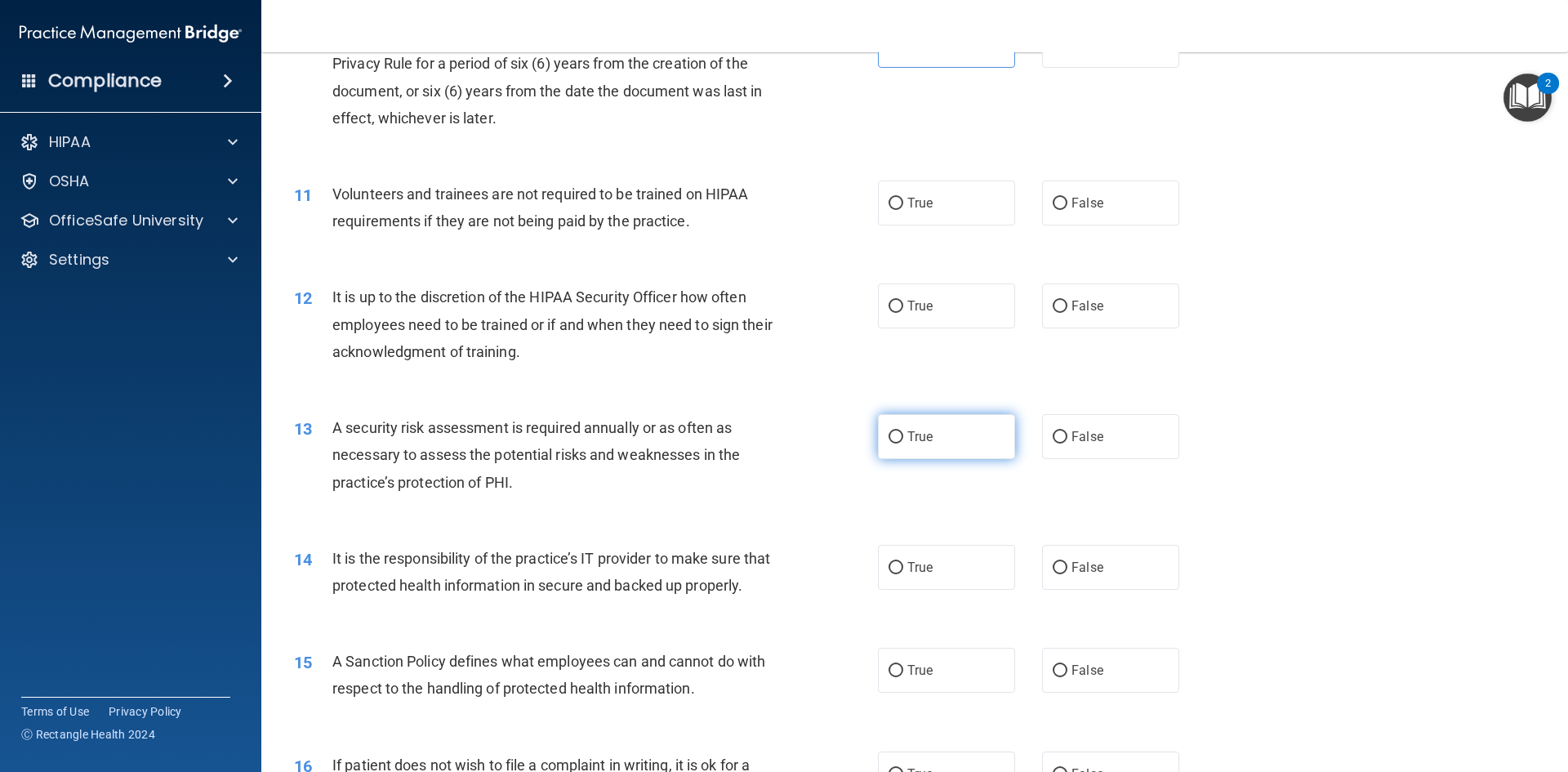
click at [889, 442] on input "True" at bounding box center [895, 437] width 15 height 12
radio input "true"
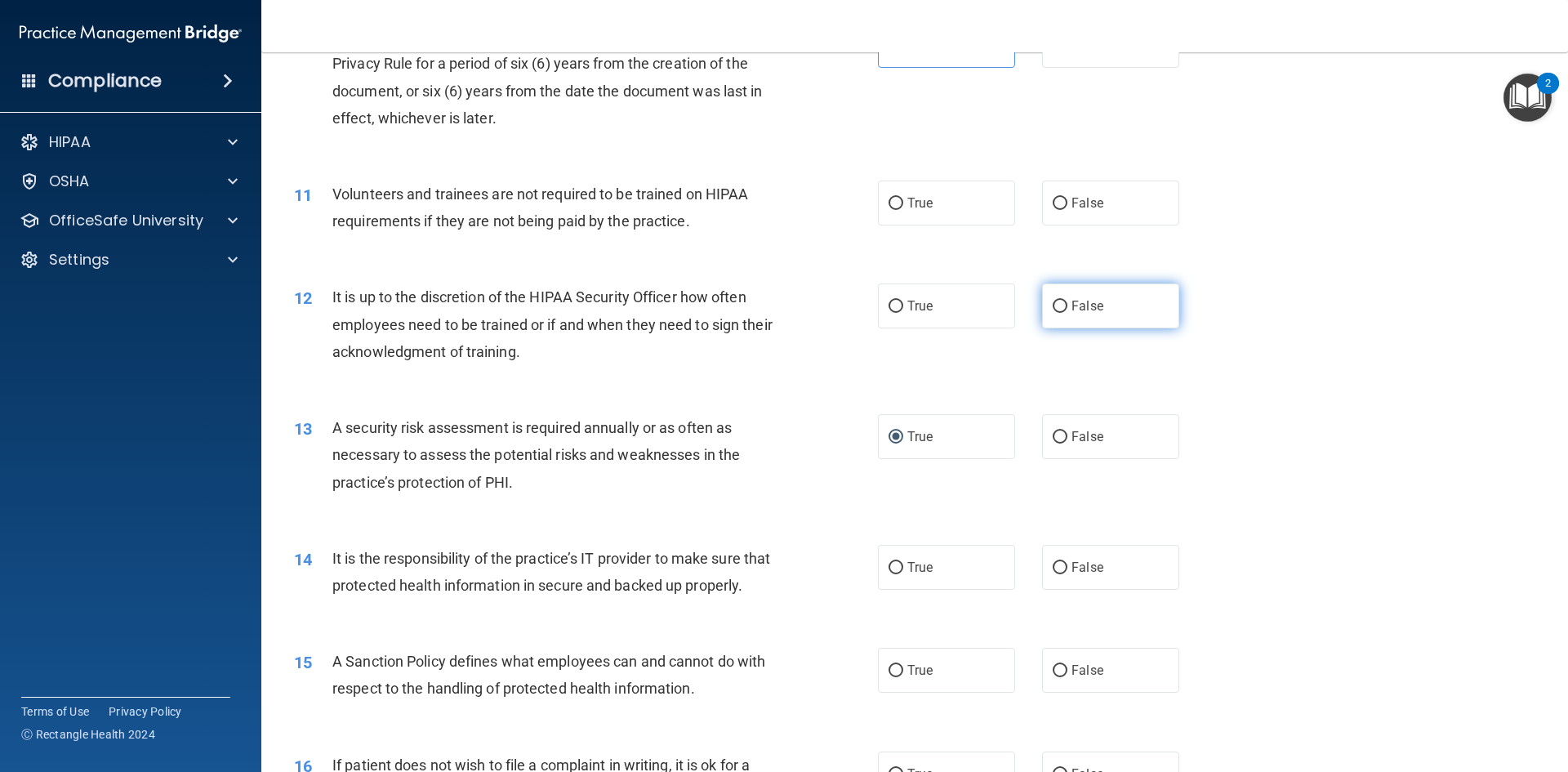
click at [1078, 323] on label "False" at bounding box center [1110, 306] width 137 height 45
click at [1068, 313] on input "False" at bounding box center [1060, 306] width 15 height 12
radio input "true"
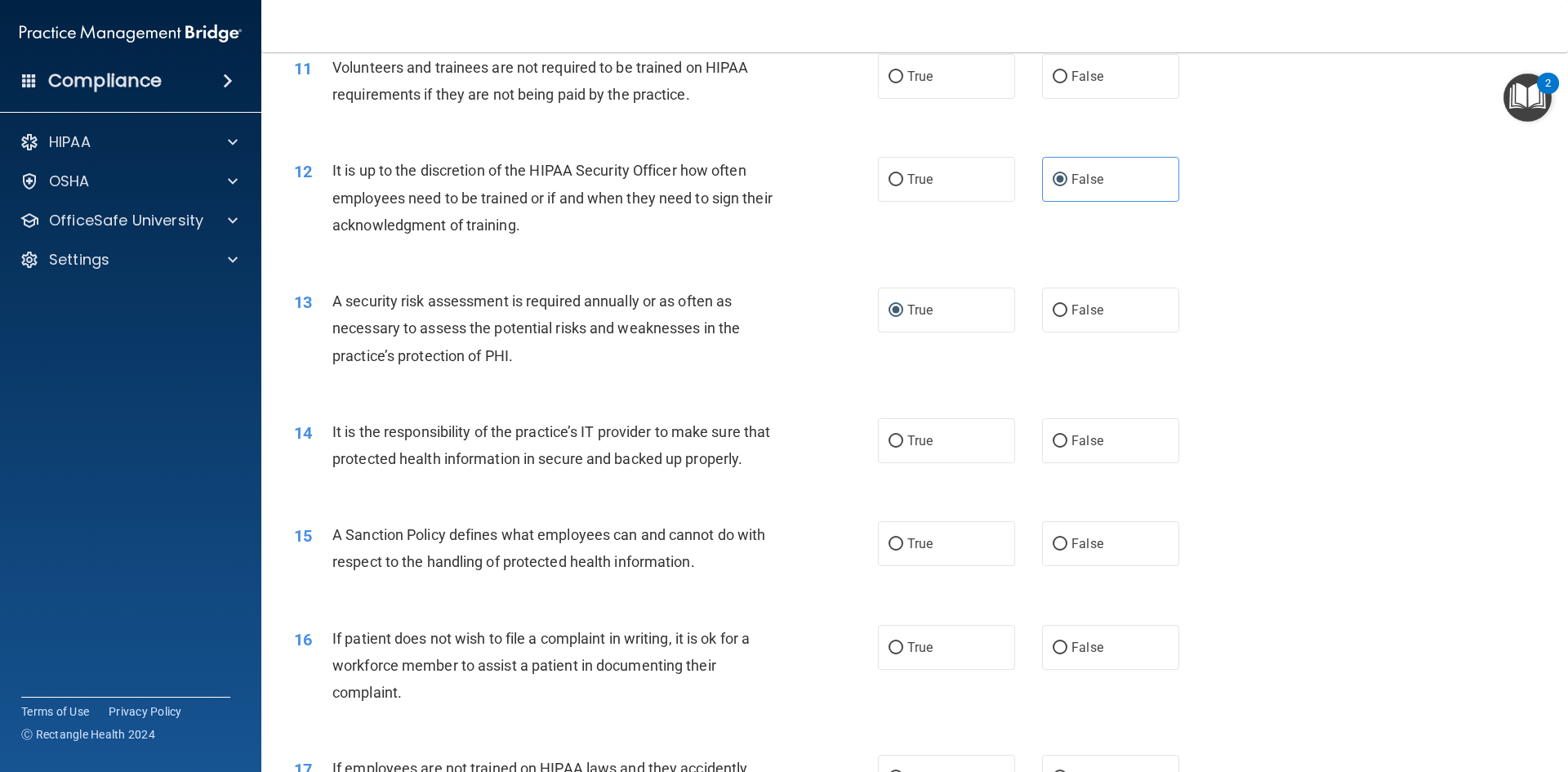
scroll to position [1552, 0]
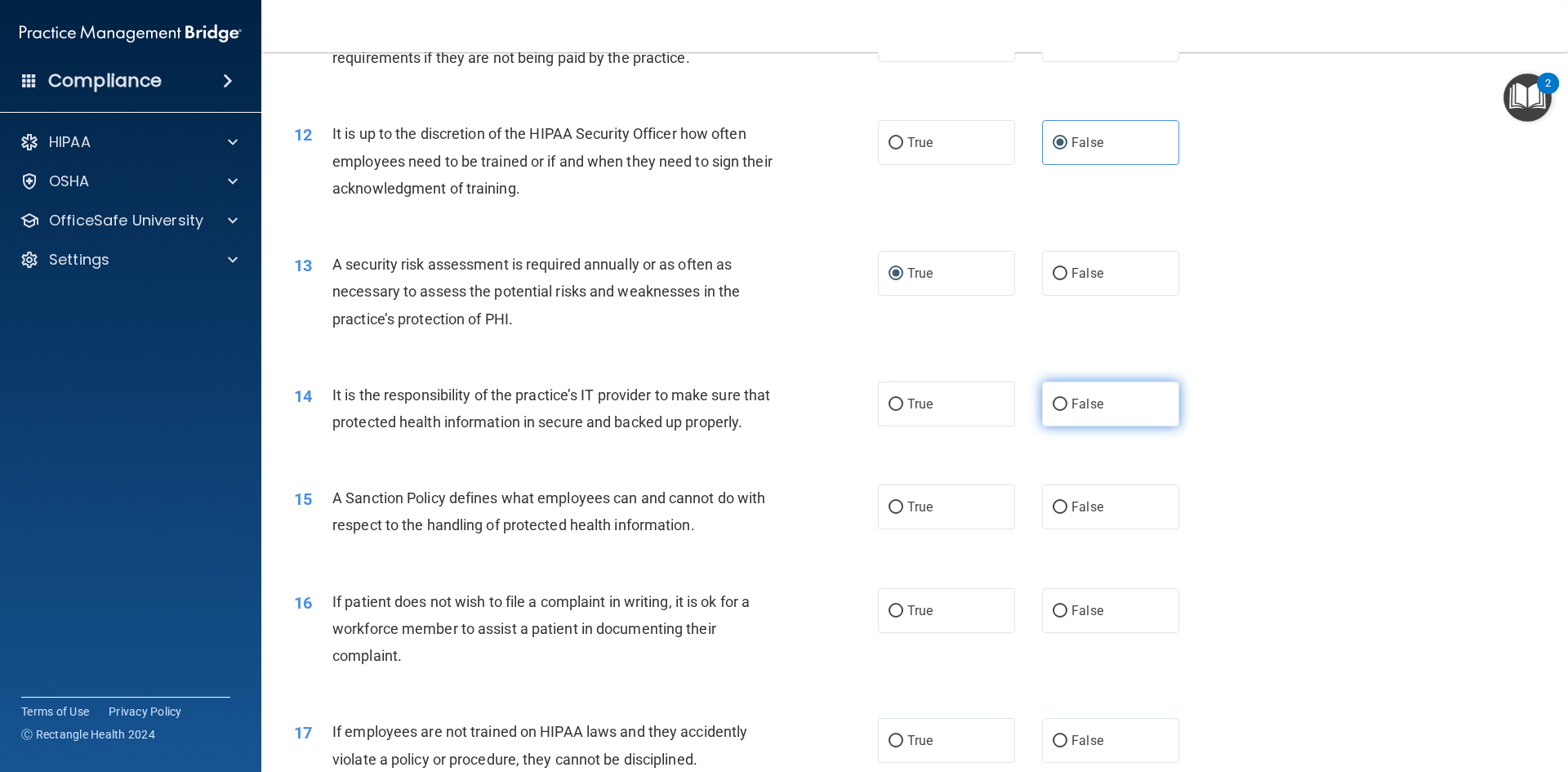
click at [1120, 401] on label "False" at bounding box center [1110, 403] width 137 height 45
click at [1068, 401] on input "False" at bounding box center [1060, 405] width 15 height 12
radio input "true"
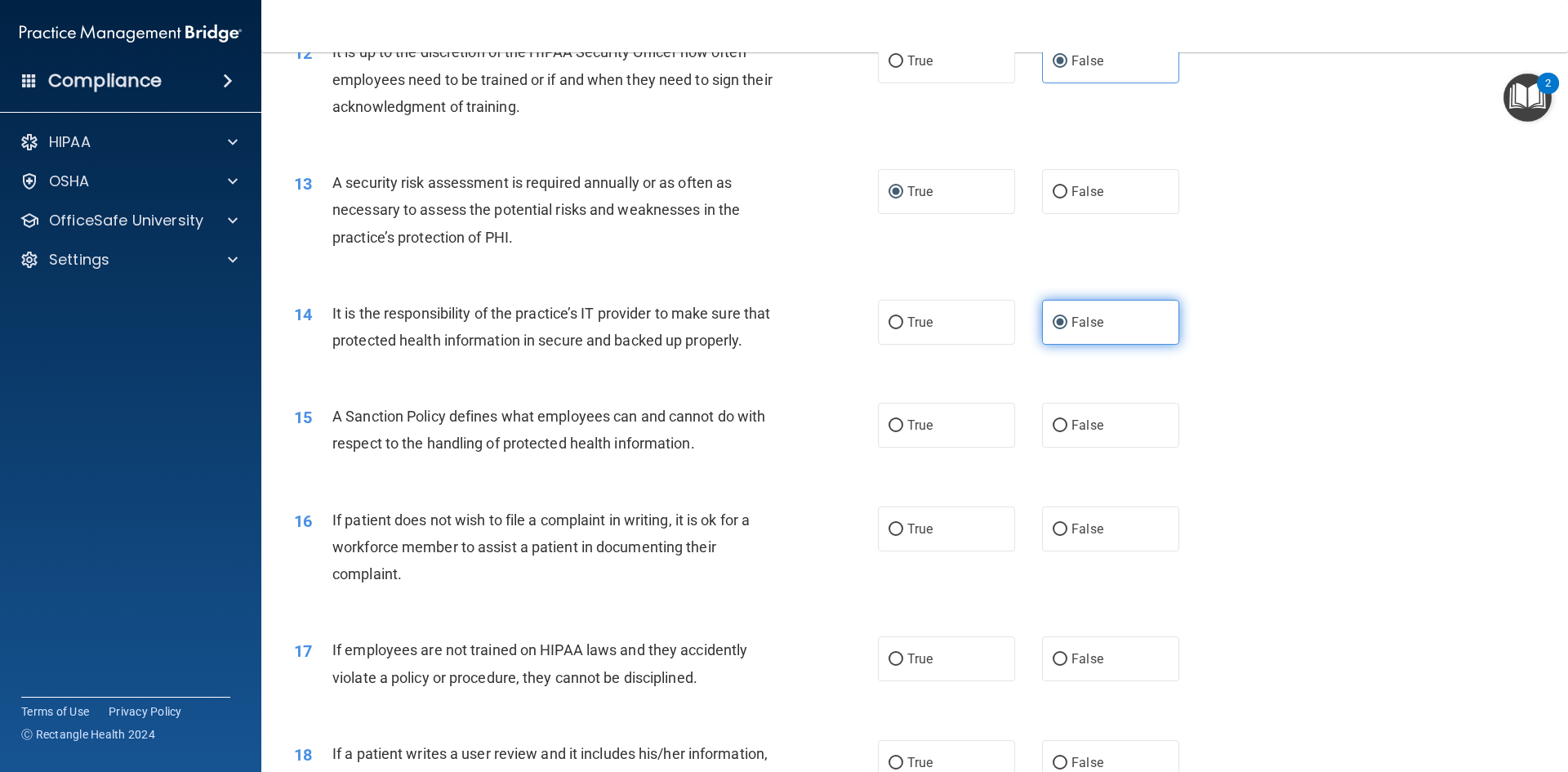
scroll to position [1715, 0]
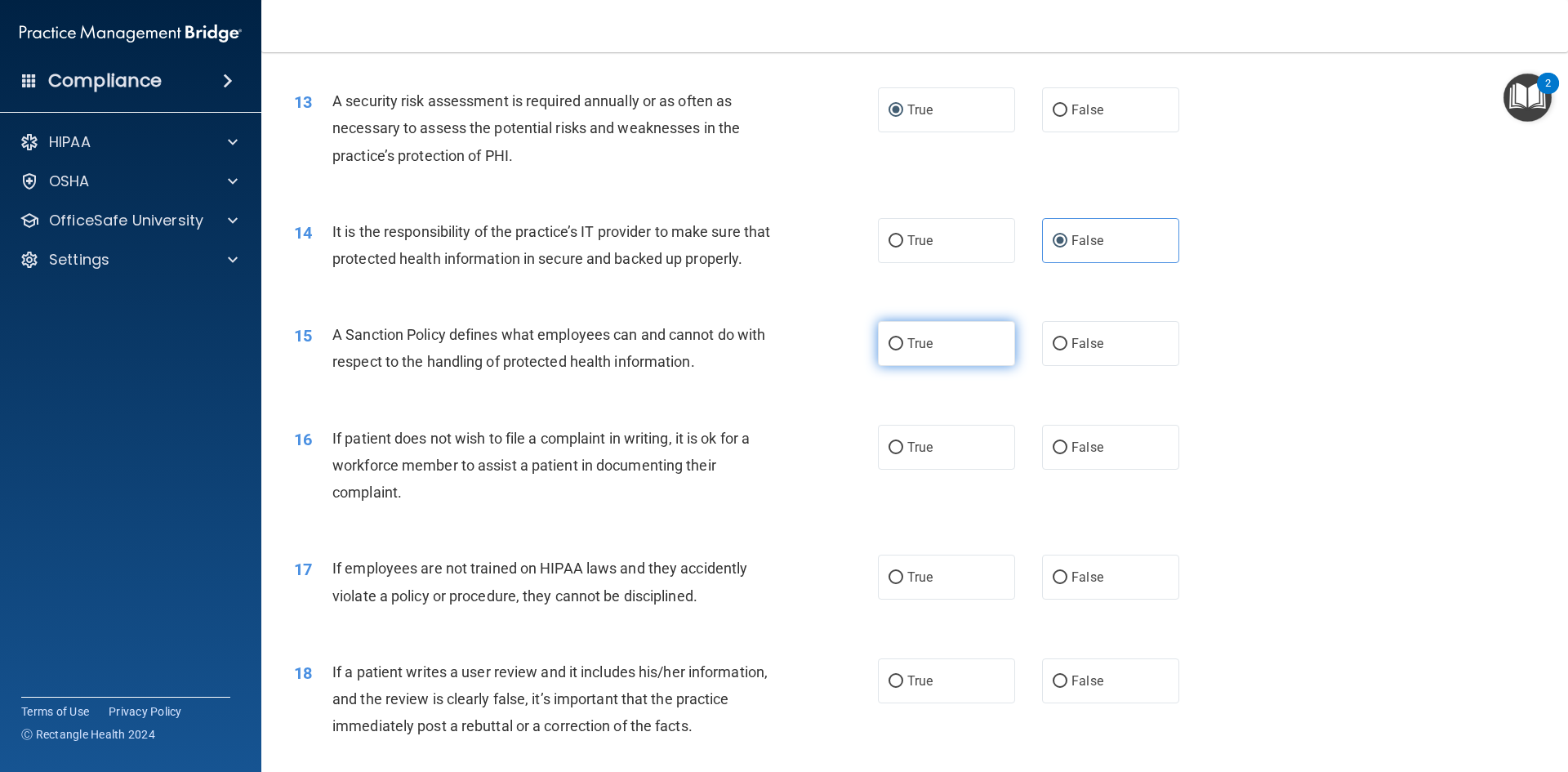
click at [918, 356] on label "True" at bounding box center [946, 343] width 137 height 45
click at [903, 350] on input "True" at bounding box center [895, 345] width 15 height 12
radio input "true"
click at [888, 454] on input "True" at bounding box center [895, 448] width 15 height 12
radio input "true"
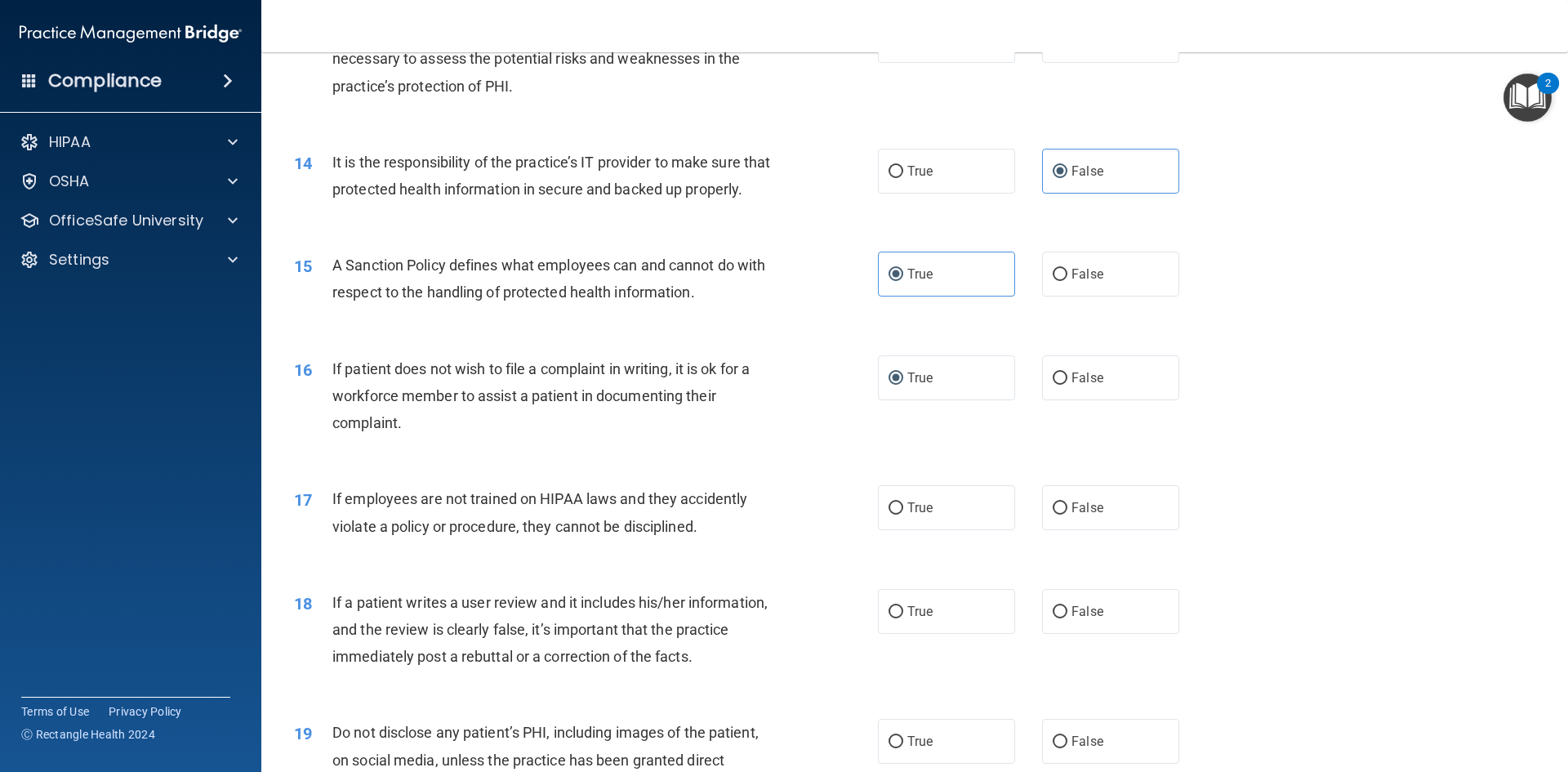
scroll to position [1879, 0]
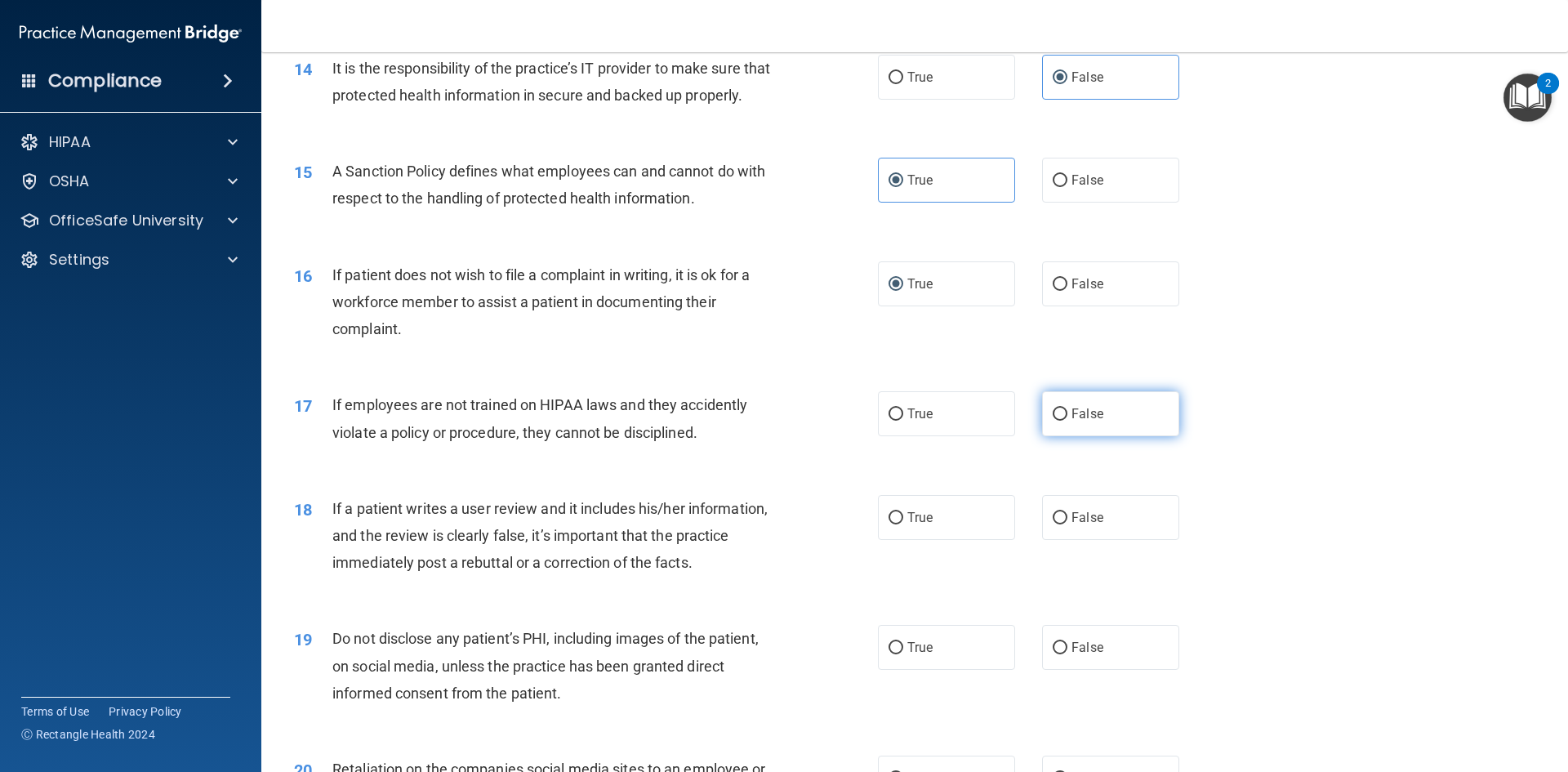
click at [1076, 436] on label "False" at bounding box center [1110, 413] width 137 height 45
click at [1068, 421] on input "False" at bounding box center [1060, 415] width 15 height 12
radio input "true"
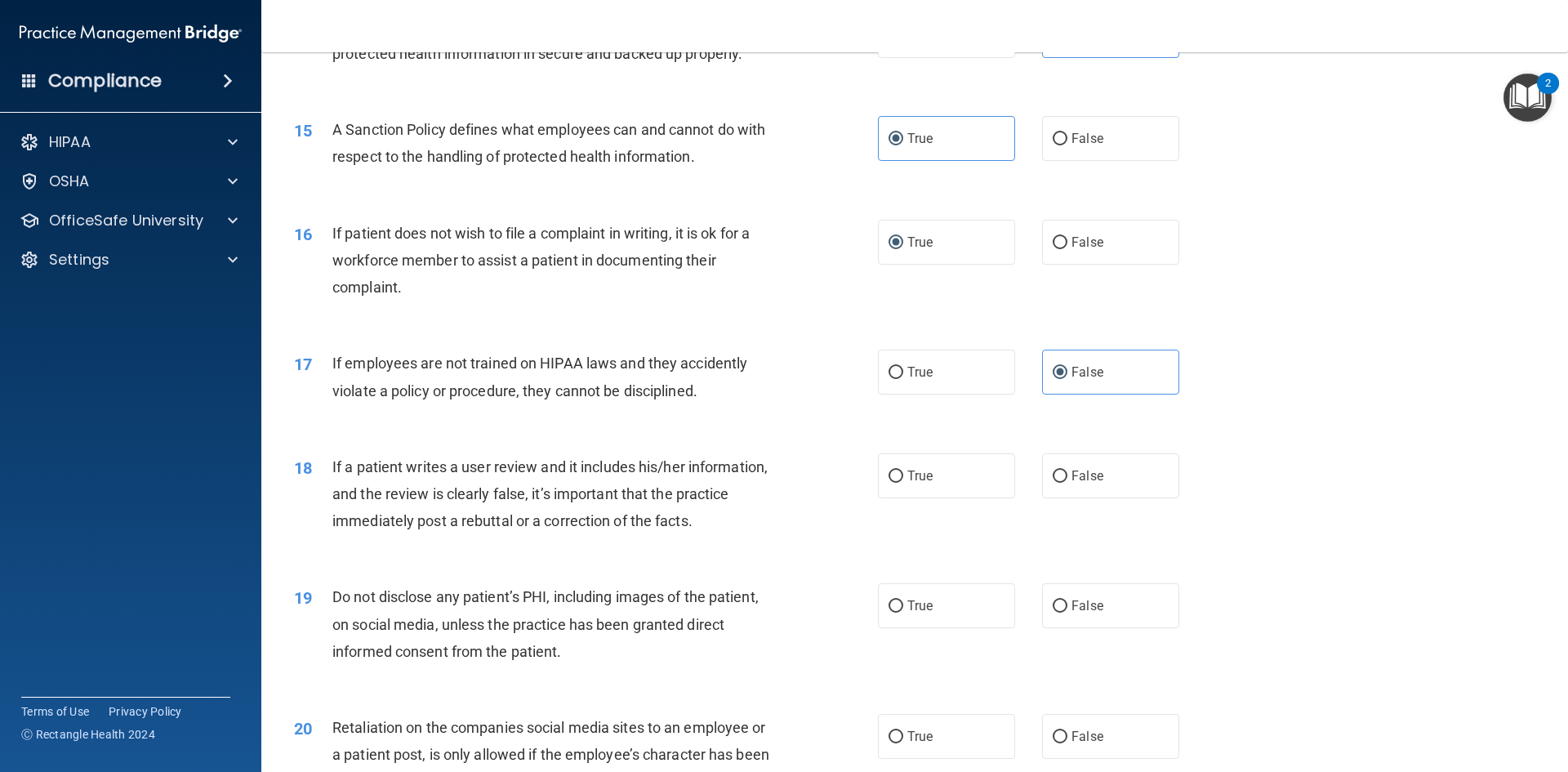
scroll to position [1961, 0]
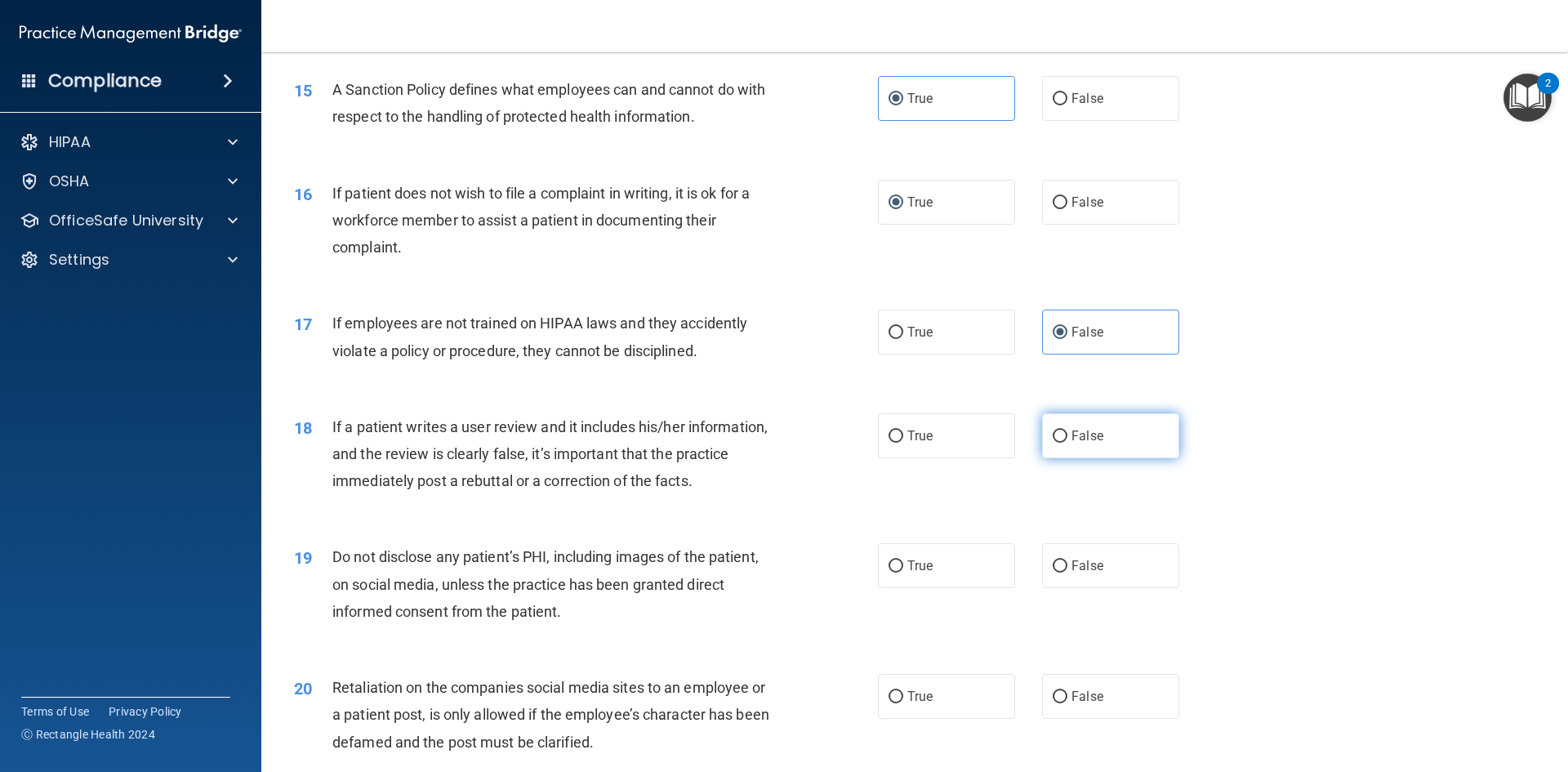
click at [1116, 458] on label "False" at bounding box center [1110, 435] width 137 height 45
click at [1068, 442] on input "False" at bounding box center [1060, 437] width 15 height 12
radio input "true"
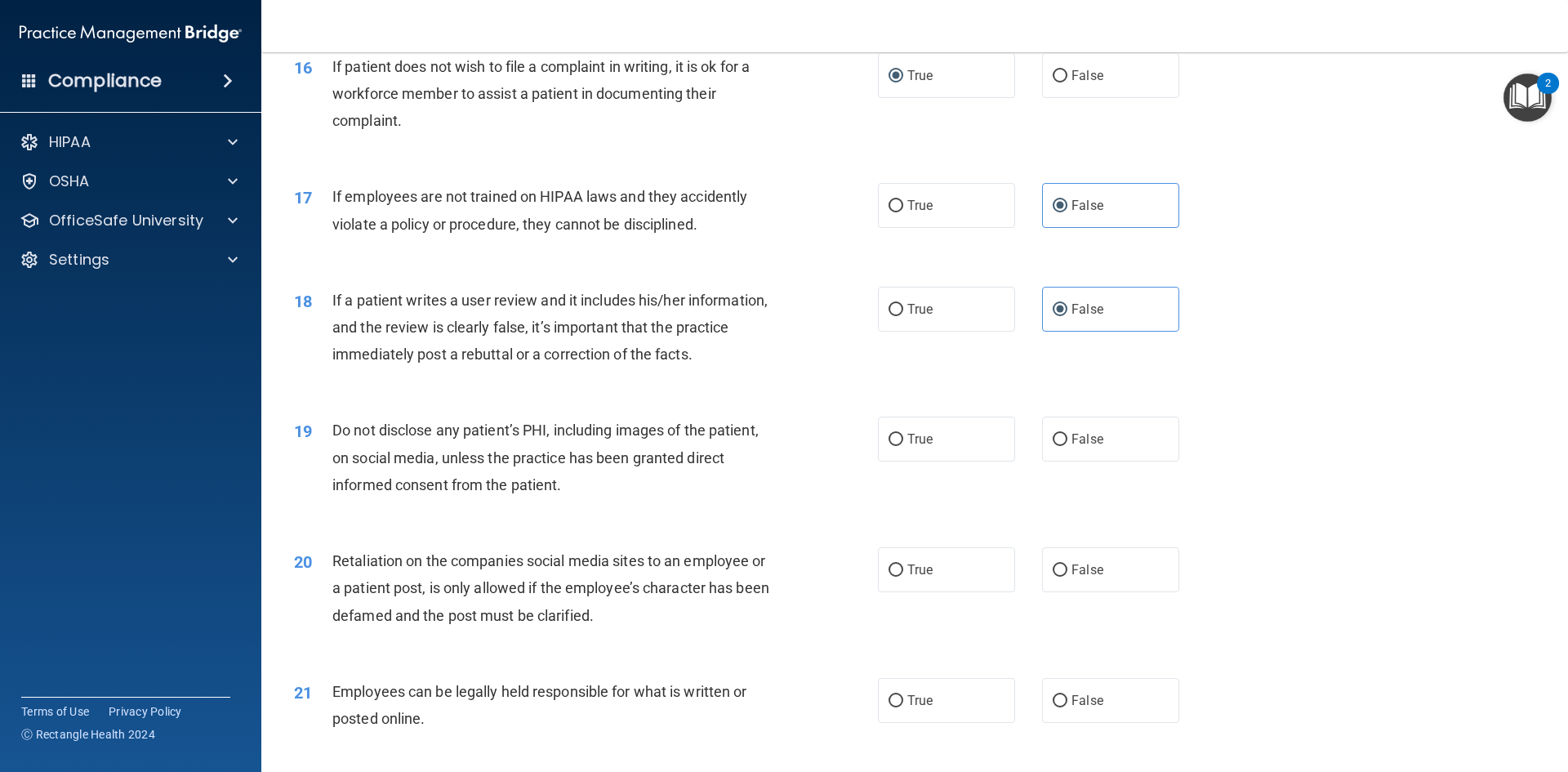
scroll to position [2124, 0]
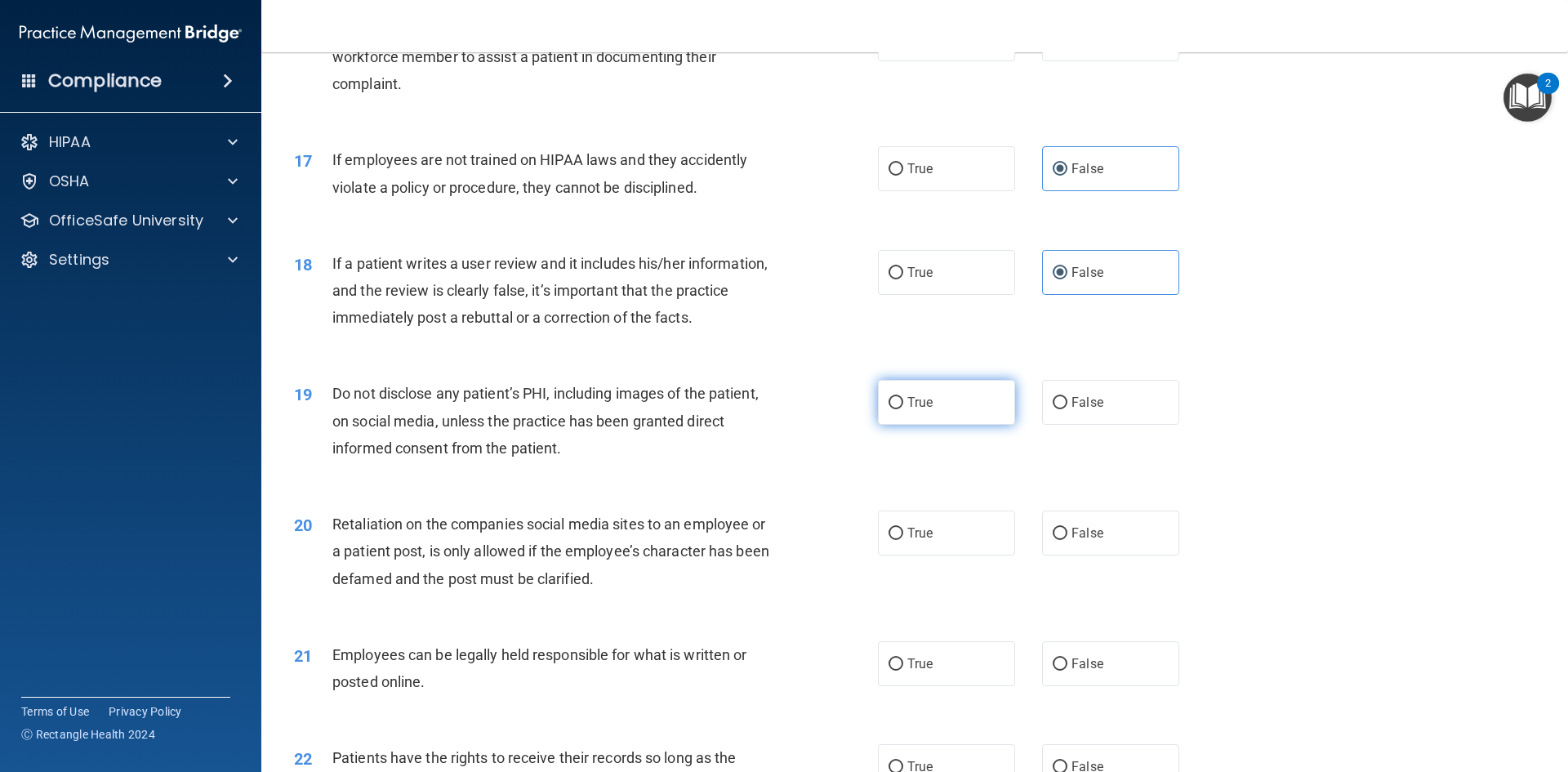
click at [978, 425] on label "True" at bounding box center [946, 402] width 137 height 45
click at [903, 410] on input "True" at bounding box center [895, 403] width 15 height 12
radio input "true"
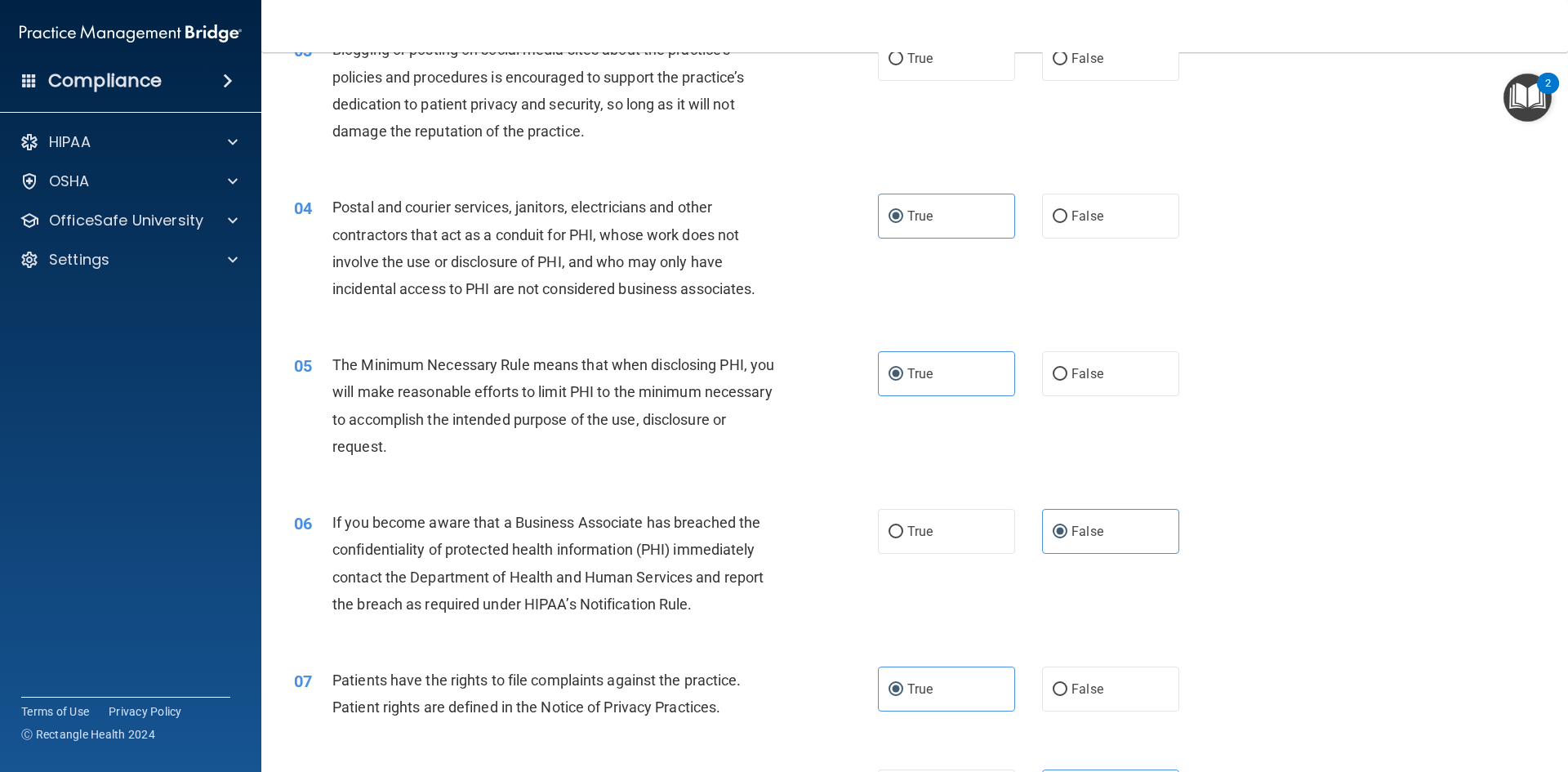
scroll to position [245, 0]
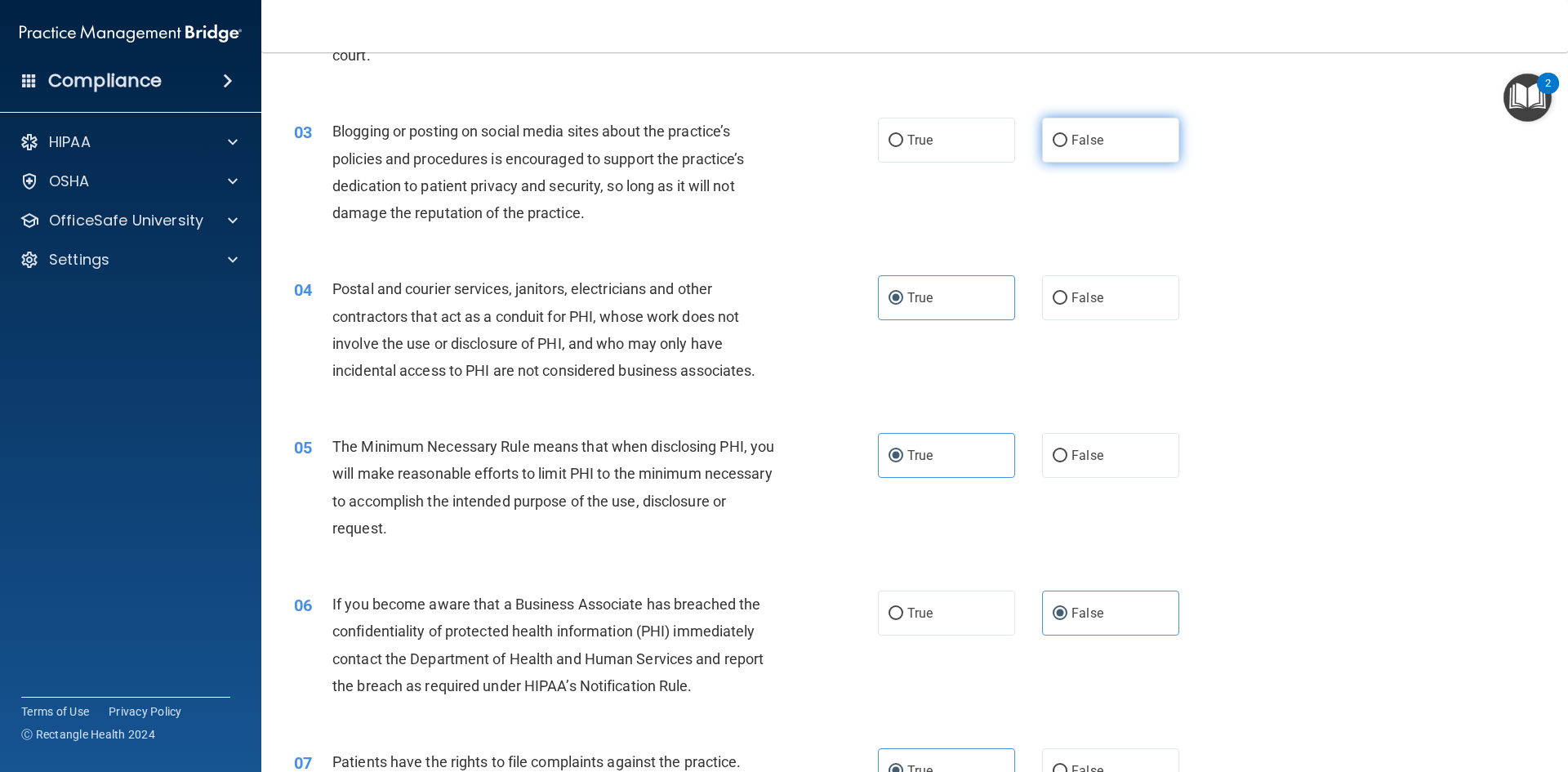
click at [1105, 152] on label "False" at bounding box center [1110, 139] width 137 height 45
click at [1068, 147] on input "False" at bounding box center [1060, 141] width 15 height 12
radio input "true"
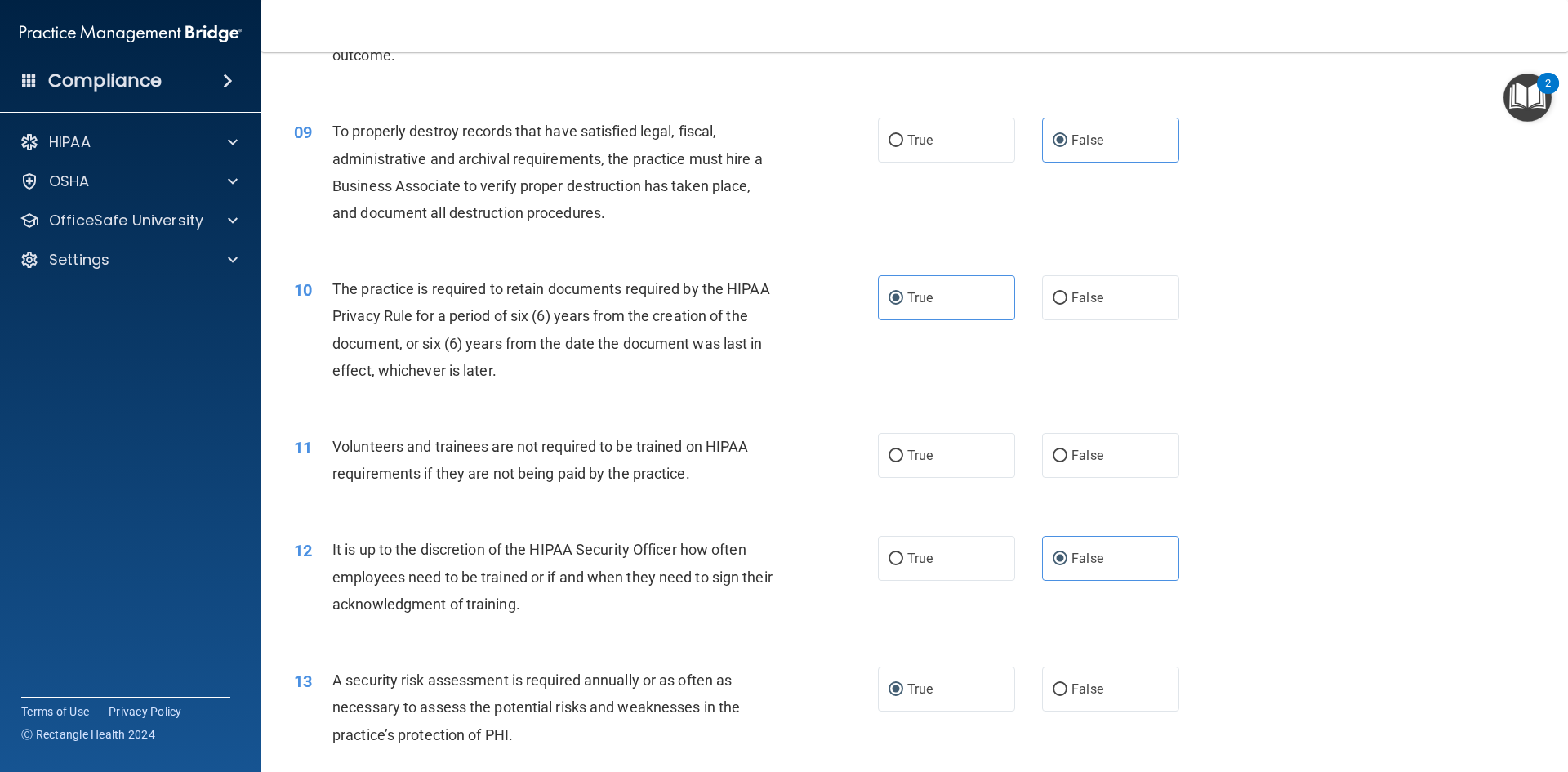
scroll to position [1143, 0]
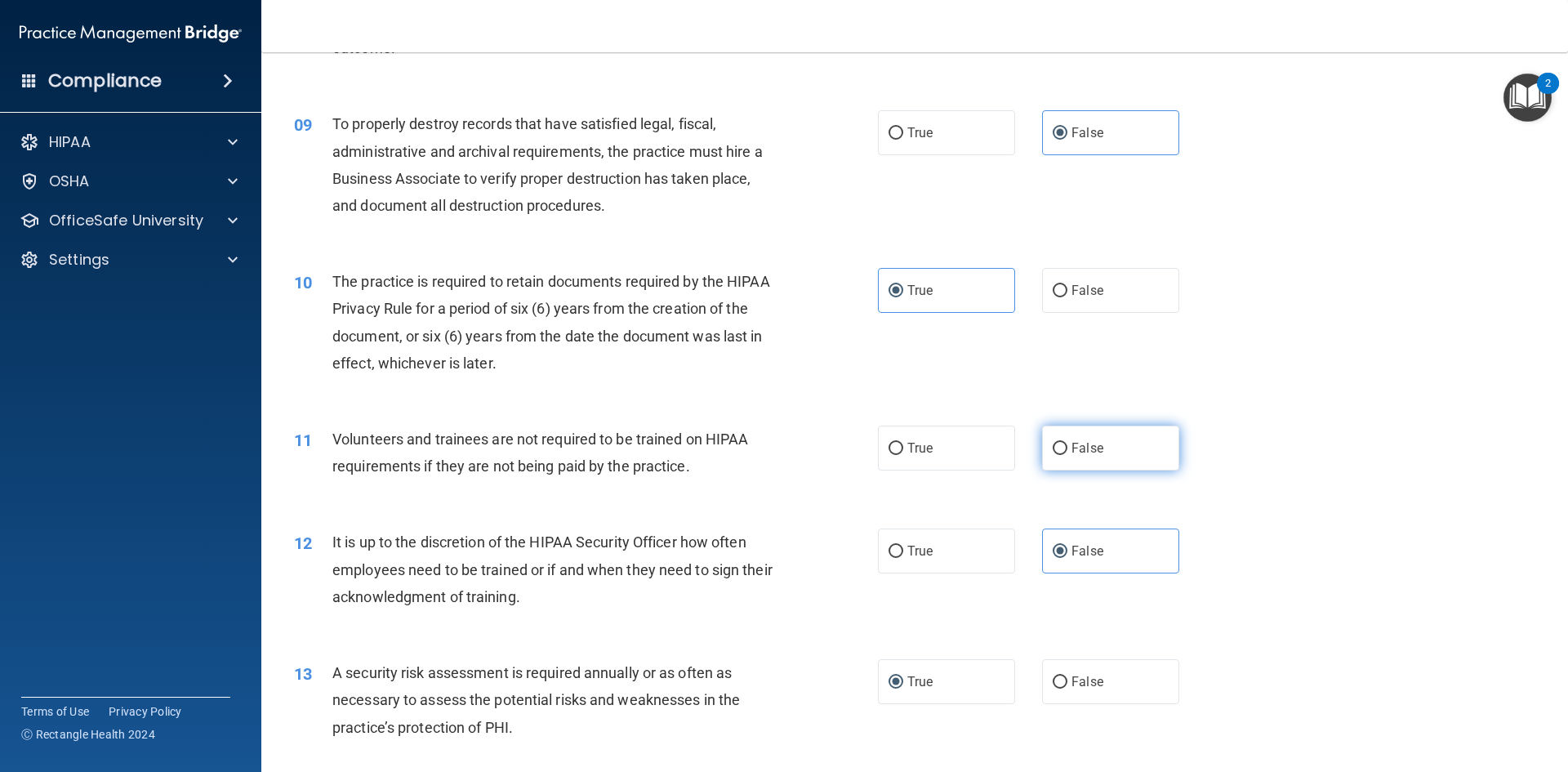
click at [1053, 451] on input "False" at bounding box center [1060, 449] width 15 height 12
radio input "true"
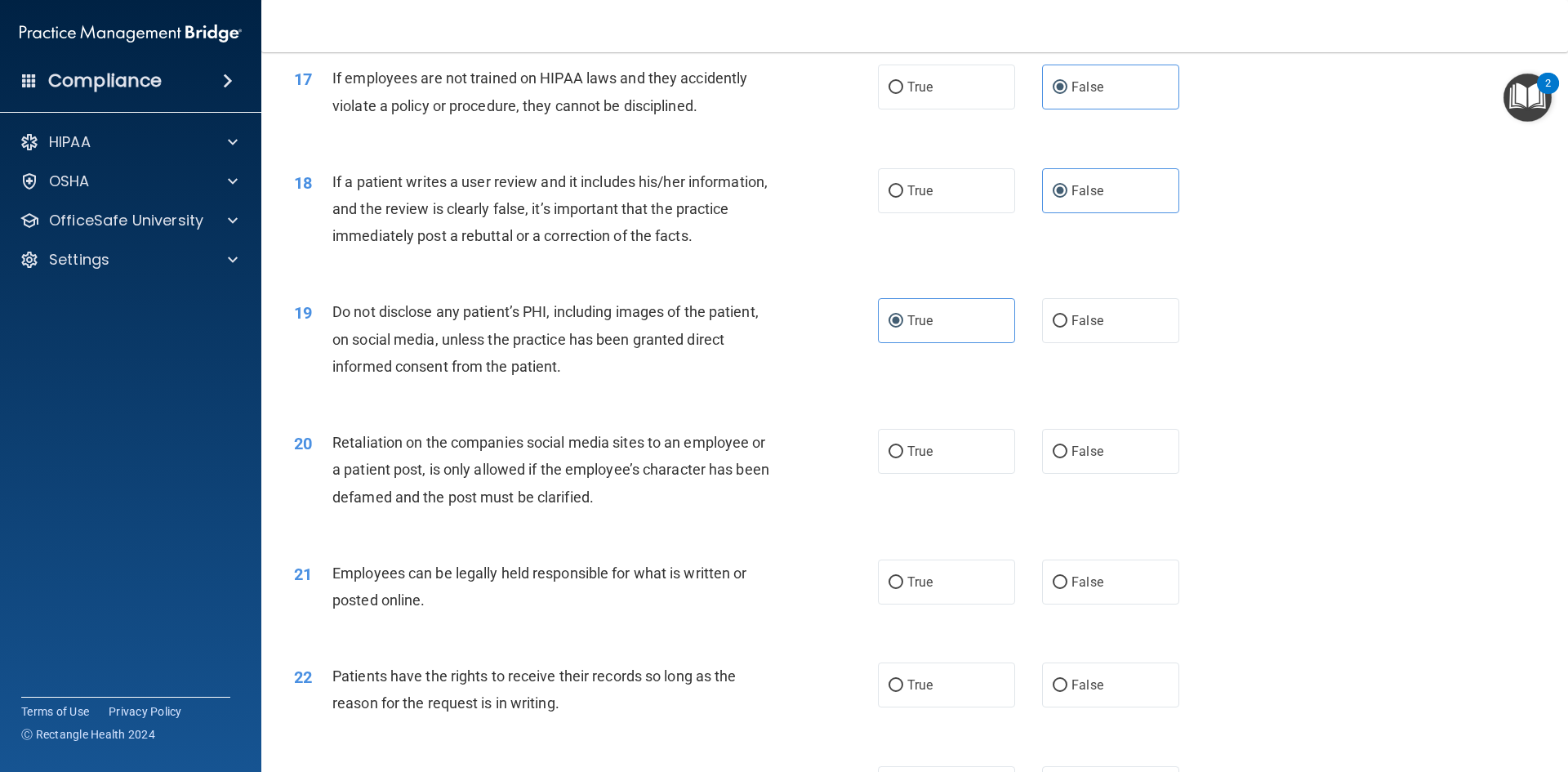
scroll to position [2287, 0]
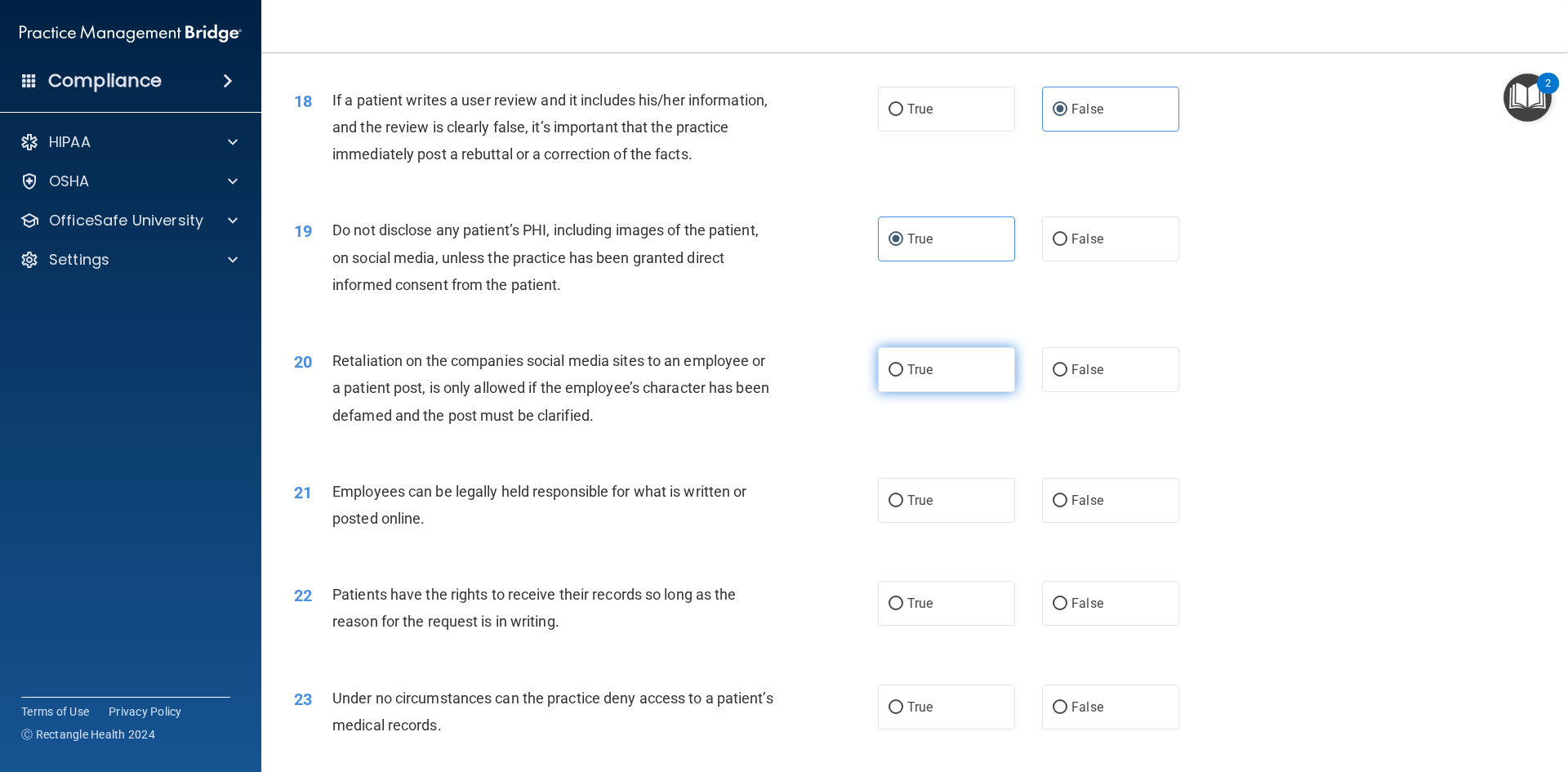
click at [989, 392] on label "True" at bounding box center [946, 370] width 137 height 45
click at [903, 377] on input "True" at bounding box center [895, 370] width 15 height 12
radio input "true"
click at [976, 522] on label "True" at bounding box center [946, 500] width 137 height 45
click at [903, 507] on input "True" at bounding box center [895, 501] width 15 height 12
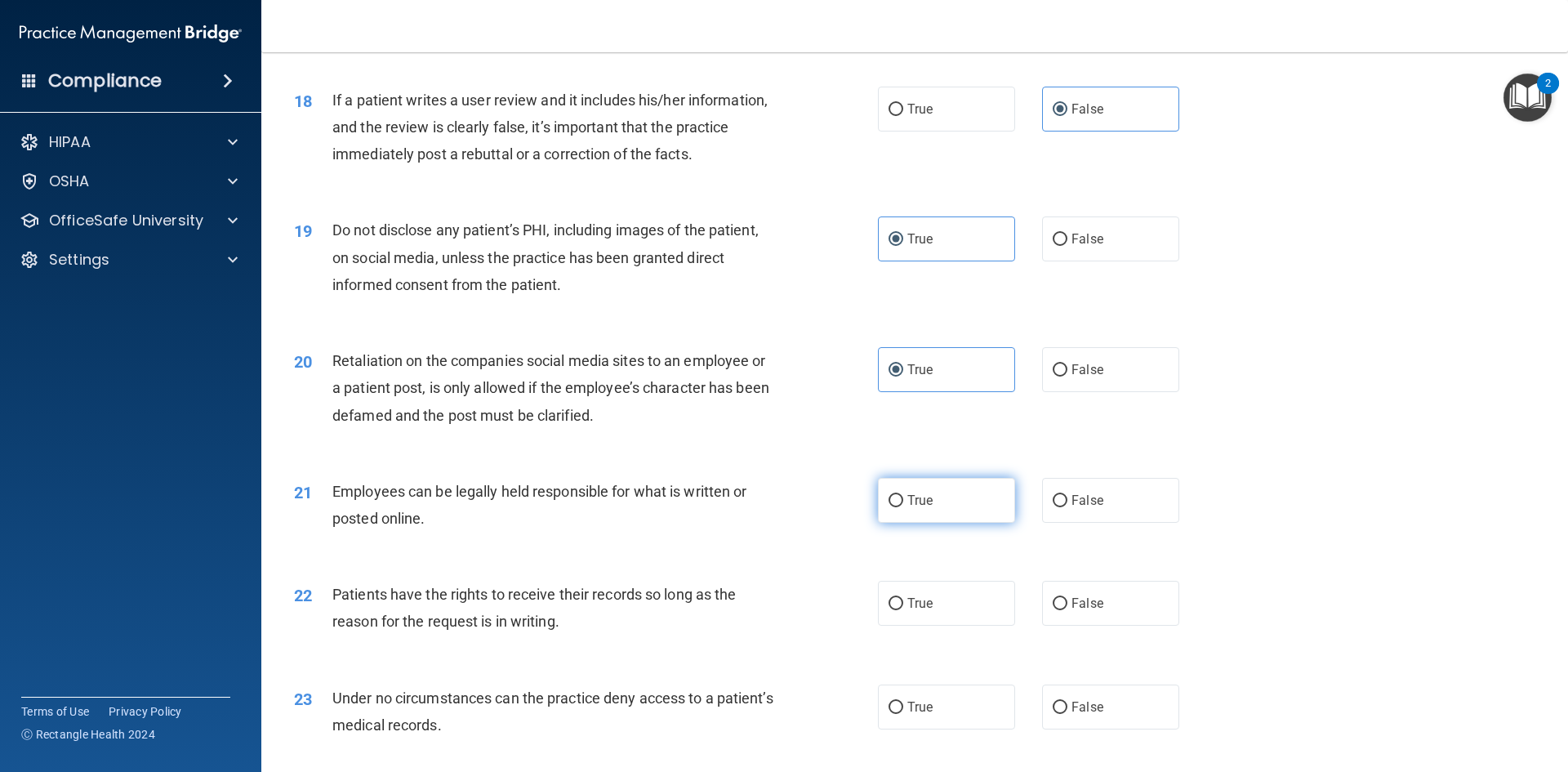
radio input "true"
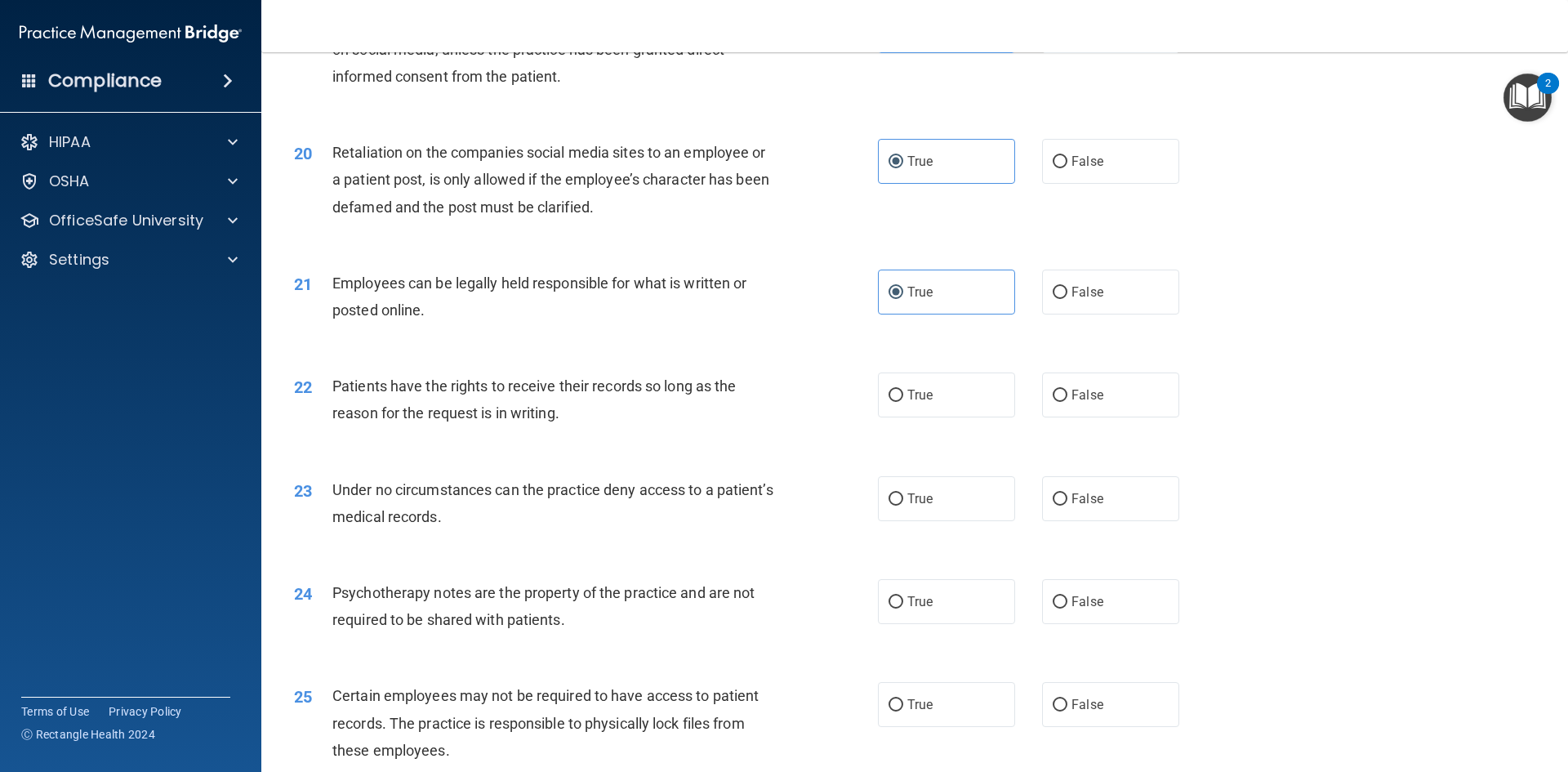
scroll to position [2532, 0]
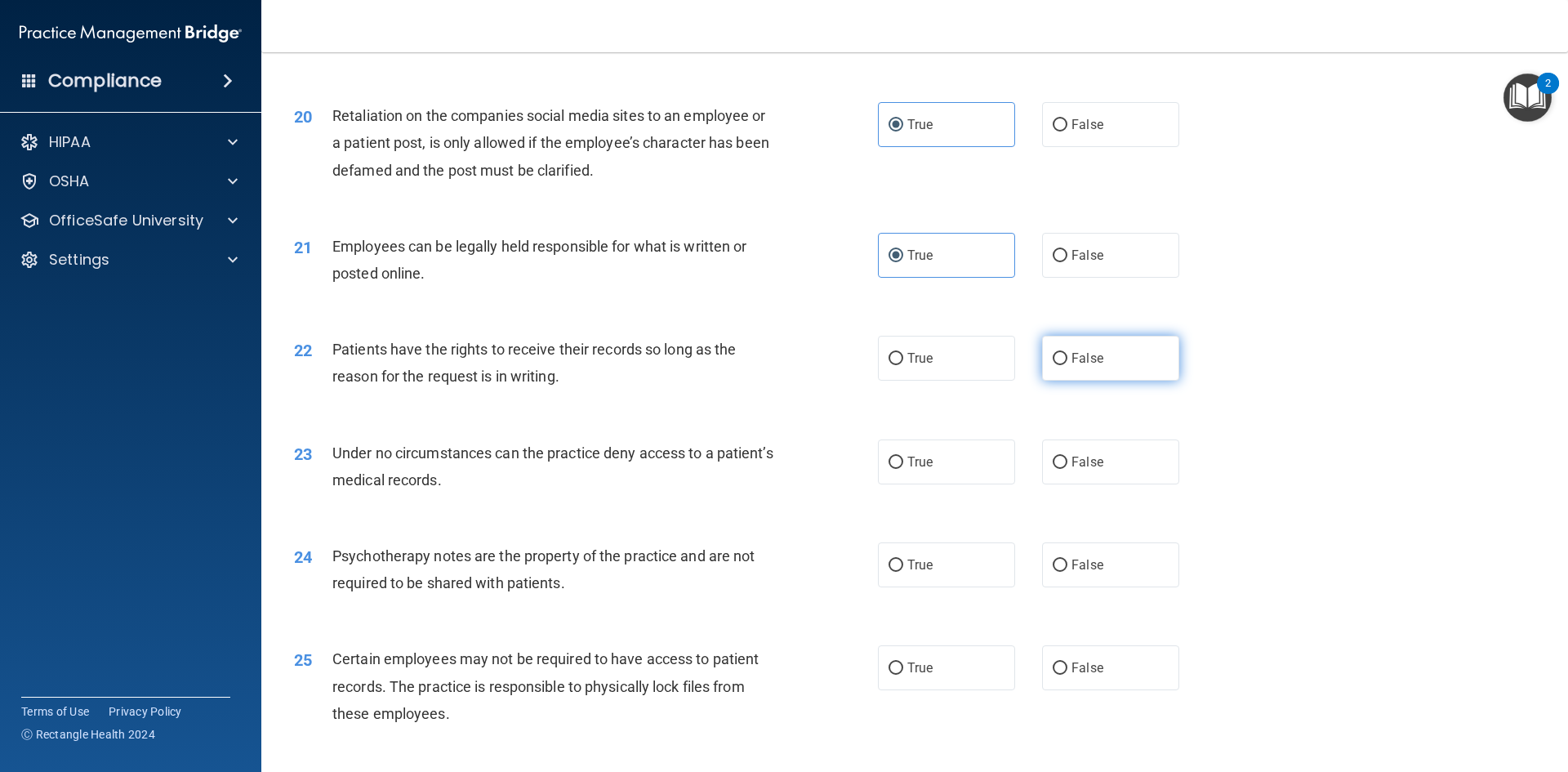
click at [1141, 380] on label "False" at bounding box center [1110, 358] width 137 height 45
click at [1068, 365] on input "False" at bounding box center [1060, 359] width 15 height 12
radio input "true"
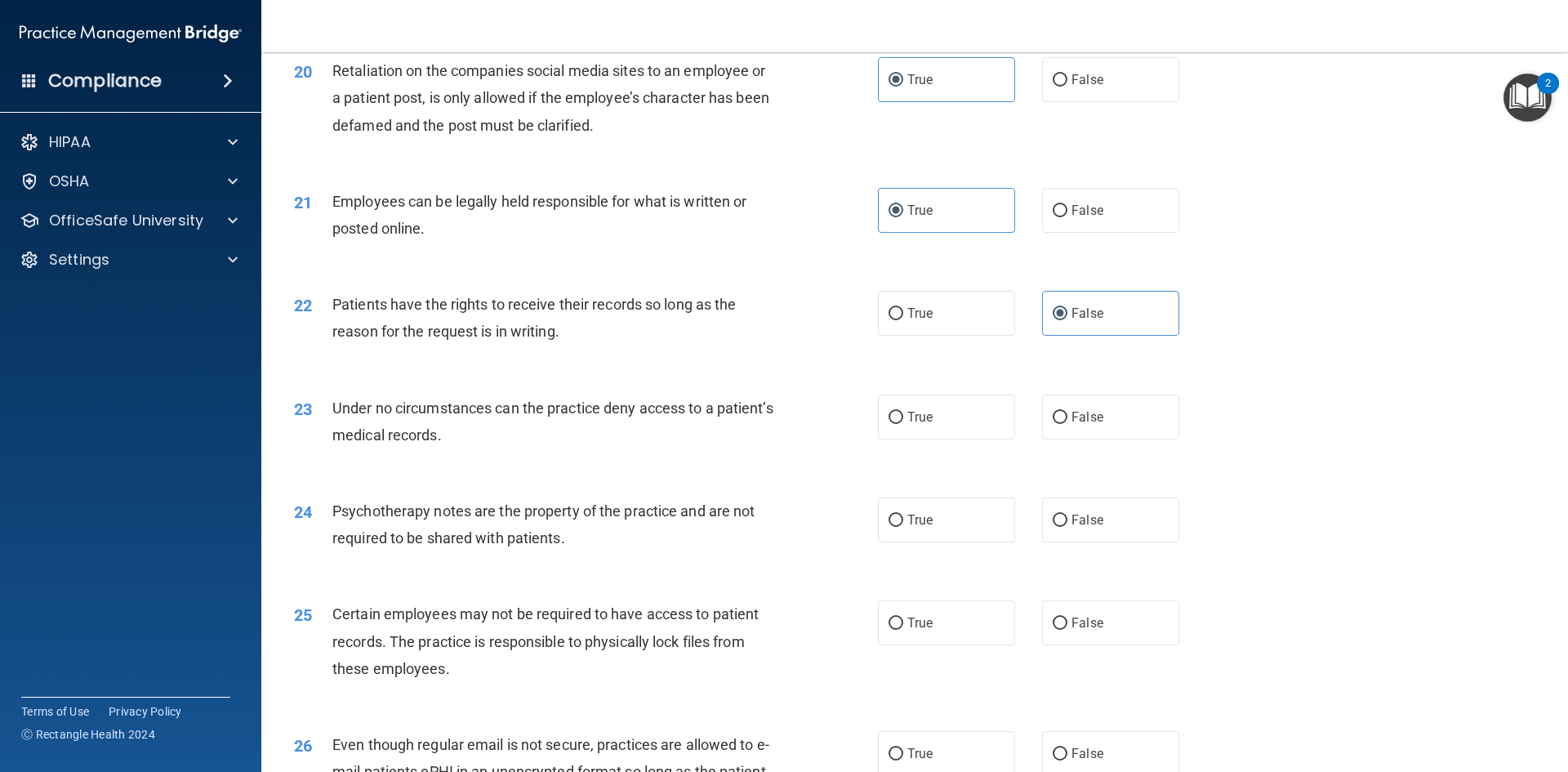
scroll to position [2614, 0]
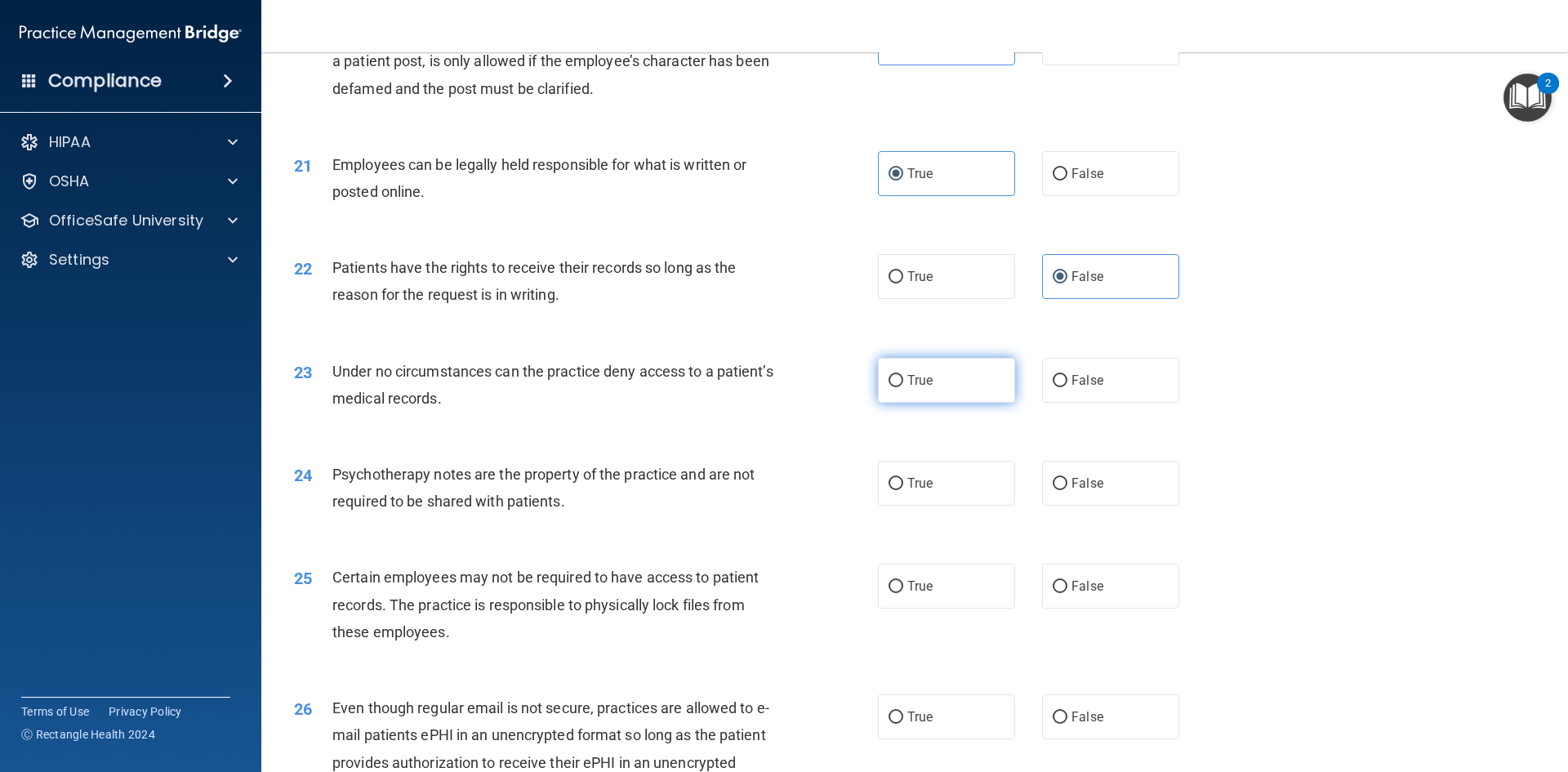
click at [981, 402] on label "True" at bounding box center [946, 380] width 137 height 45
click at [903, 387] on input "True" at bounding box center [895, 381] width 15 height 12
radio input "true"
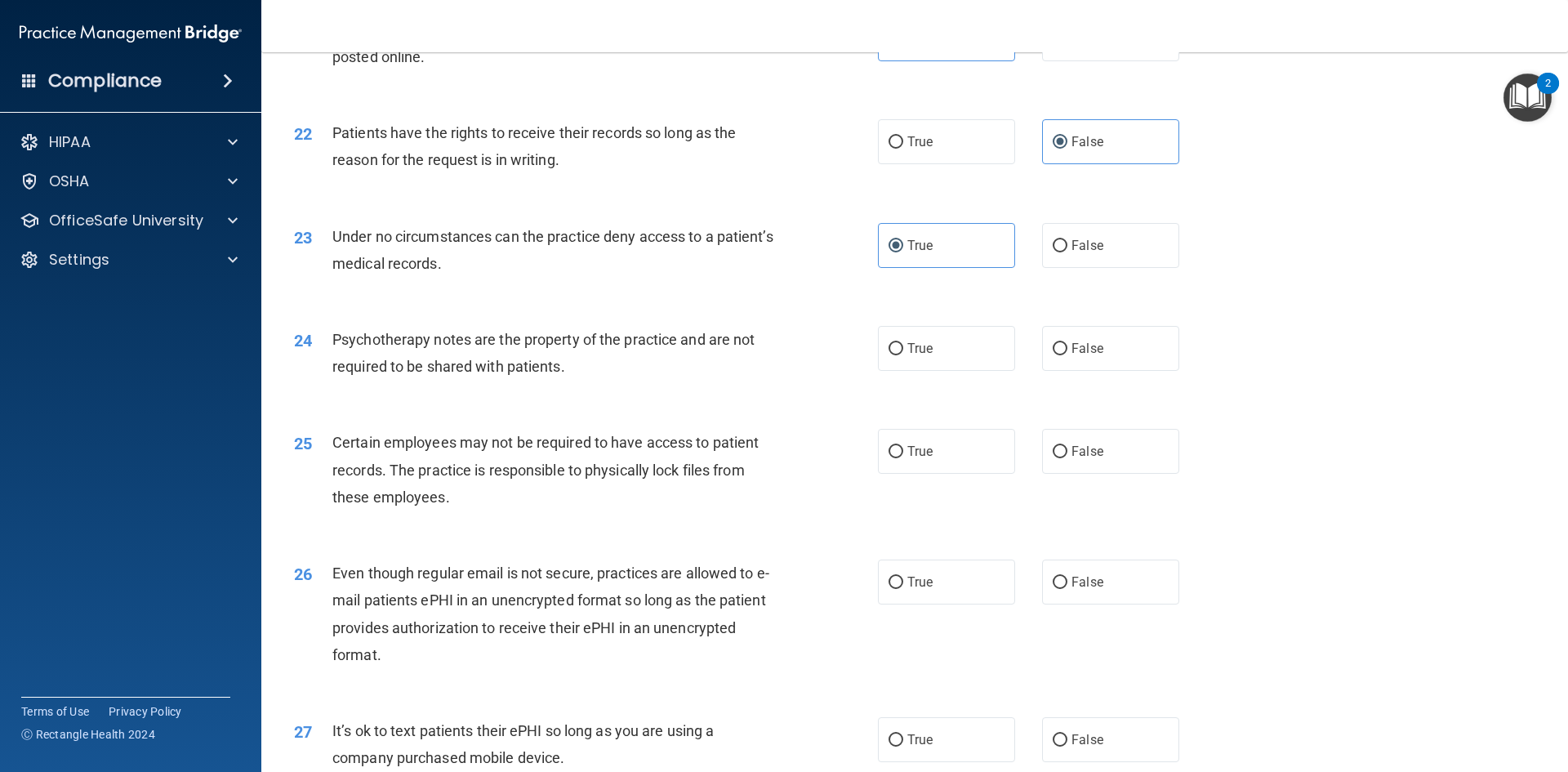
scroll to position [2777, 0]
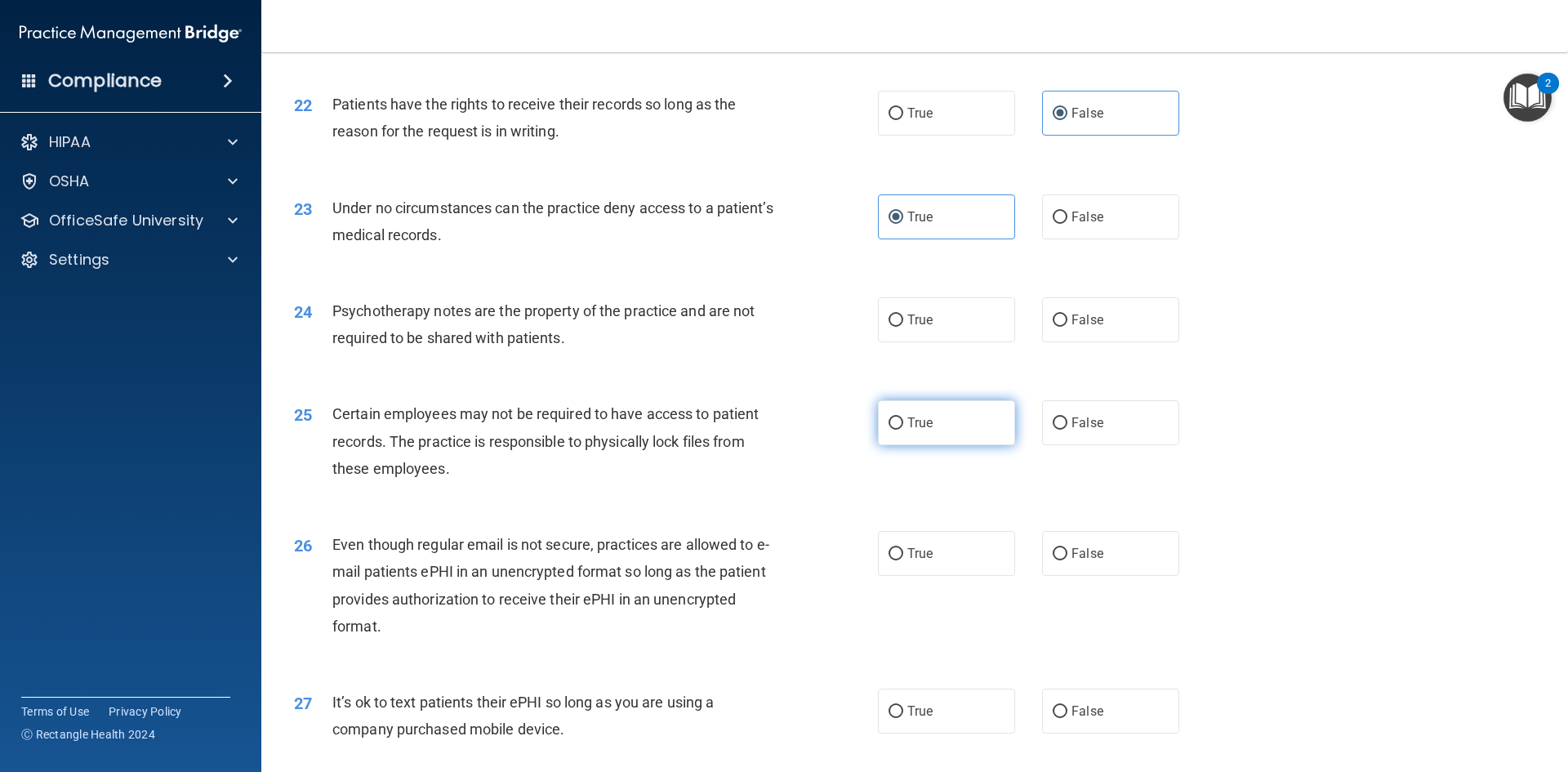
click at [927, 431] on span "True" at bounding box center [920, 422] width 26 height 15
click at [903, 430] on input "True" at bounding box center [895, 424] width 15 height 12
radio input "true"
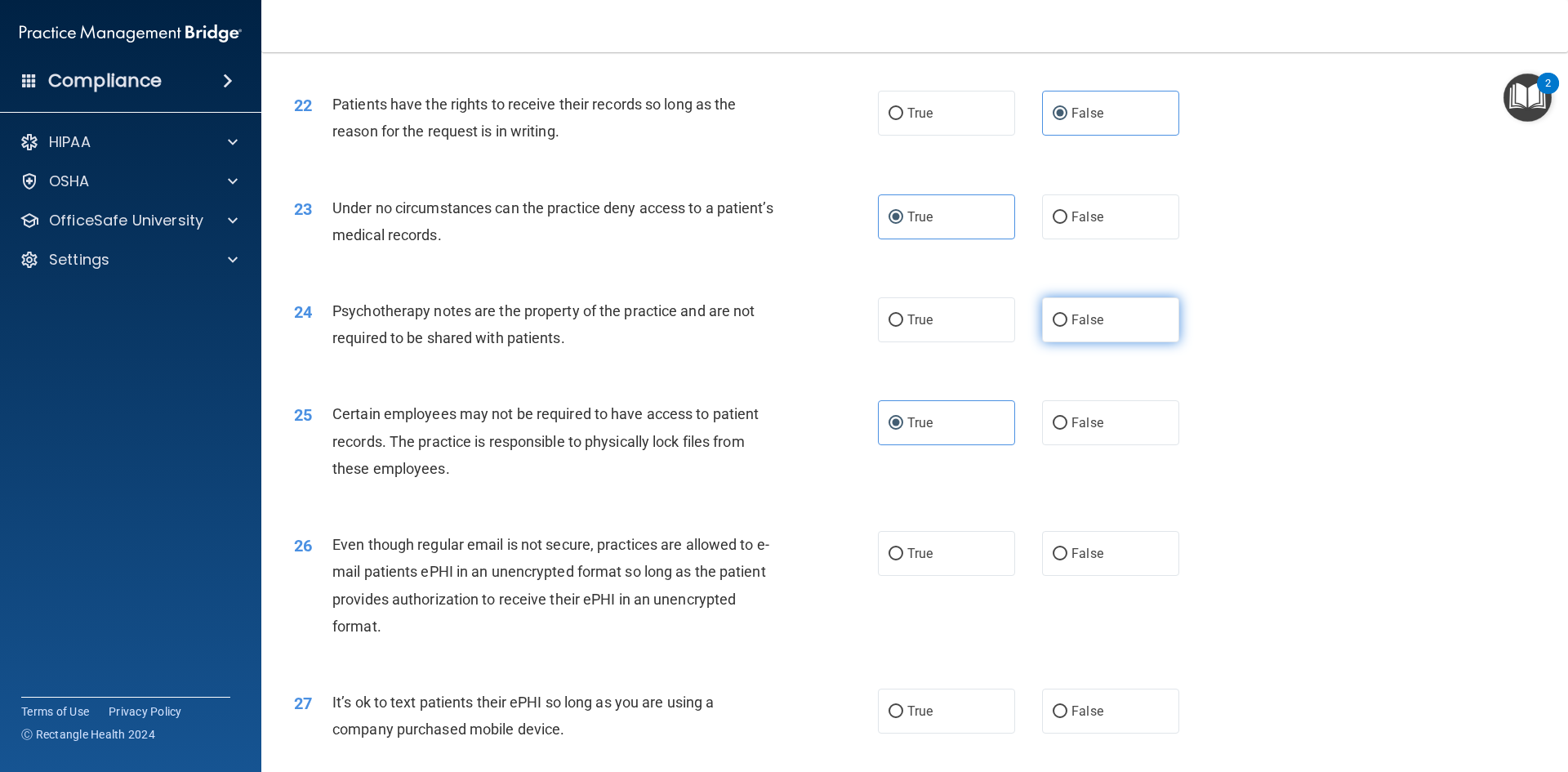
click at [1053, 327] on input "False" at bounding box center [1060, 321] width 15 height 12
radio input "true"
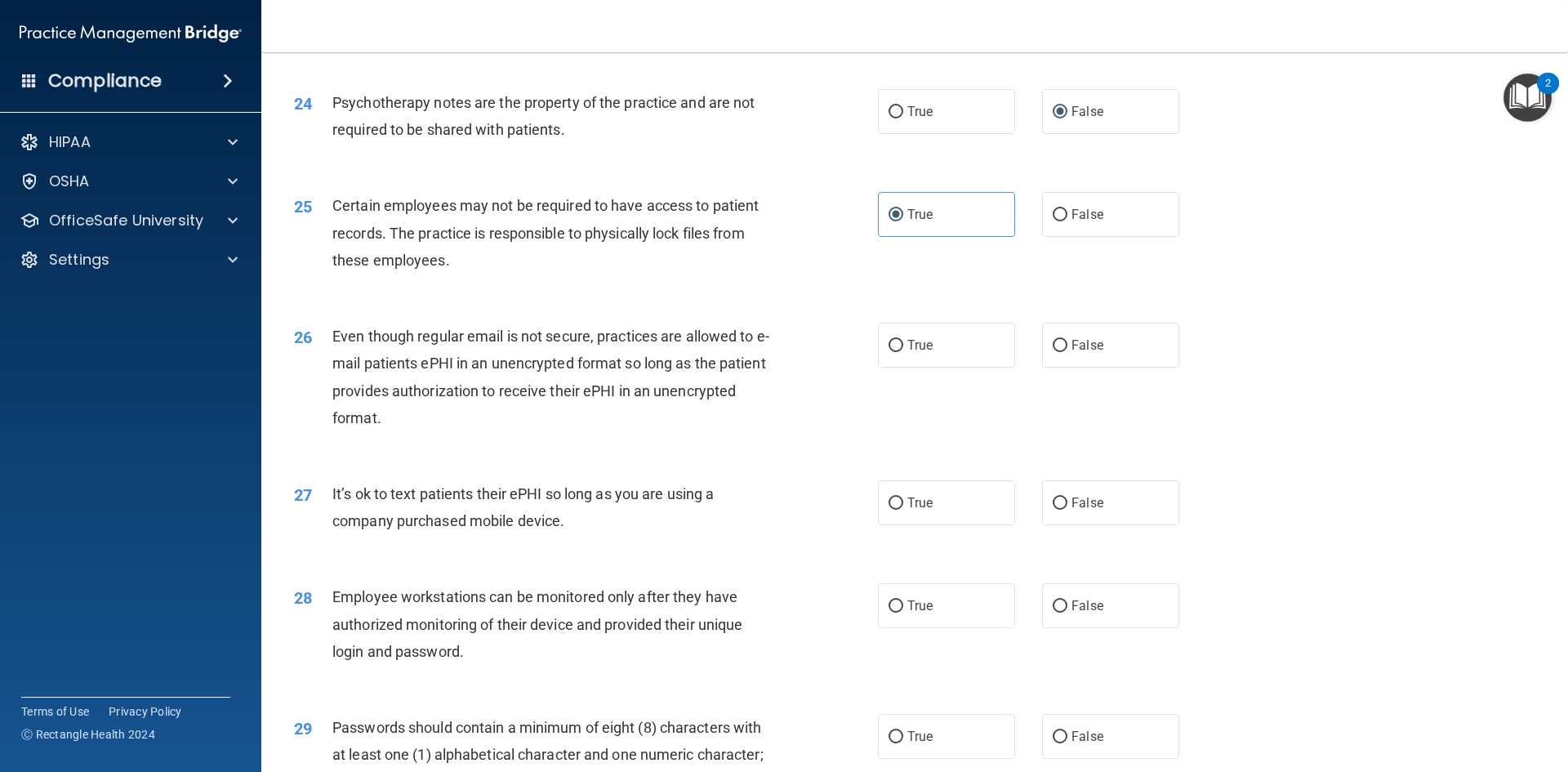
scroll to position [3022, 0]
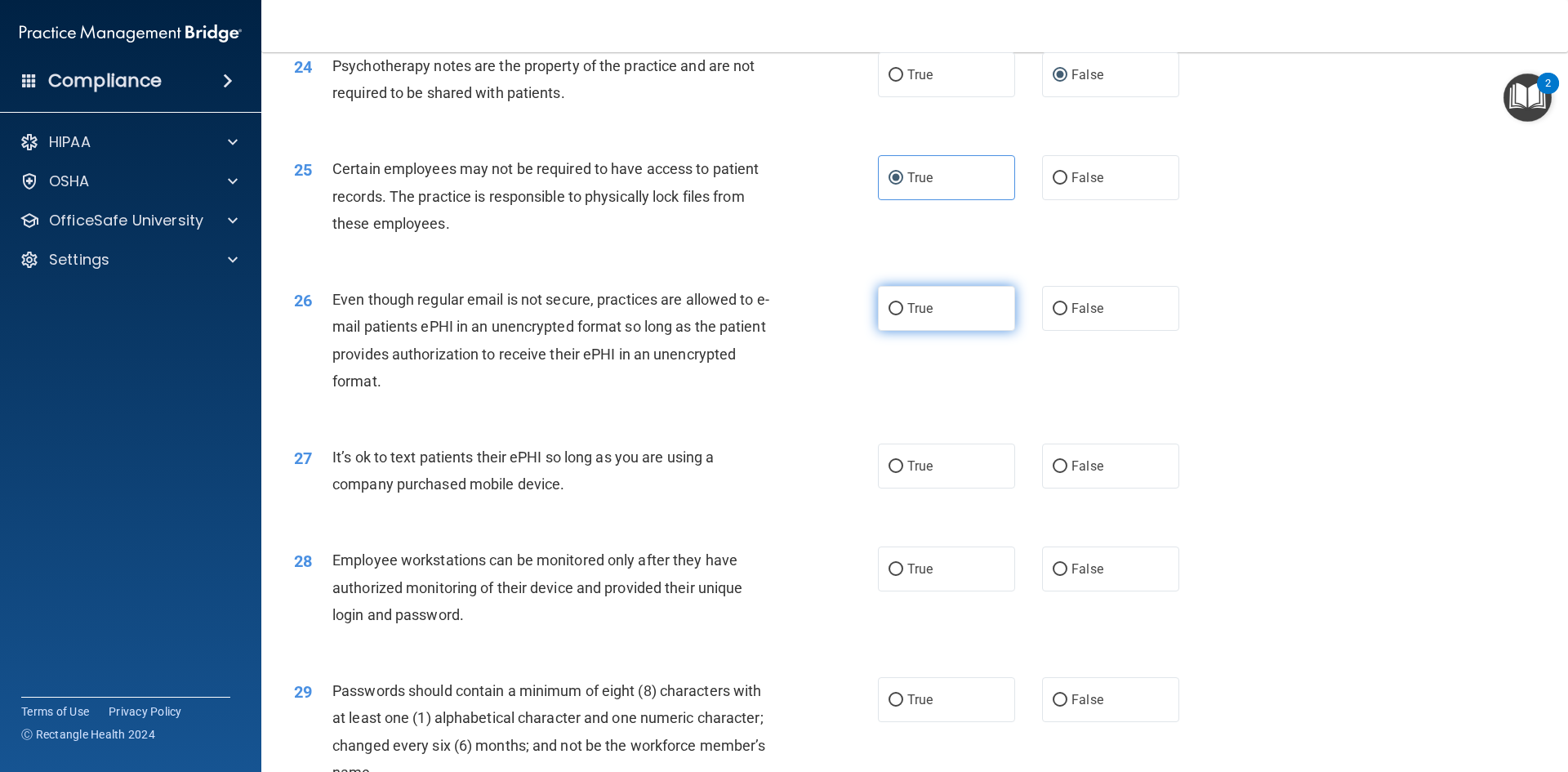
click at [985, 330] on label "True" at bounding box center [946, 308] width 137 height 45
click at [903, 315] on input "True" at bounding box center [895, 309] width 15 height 12
radio input "true"
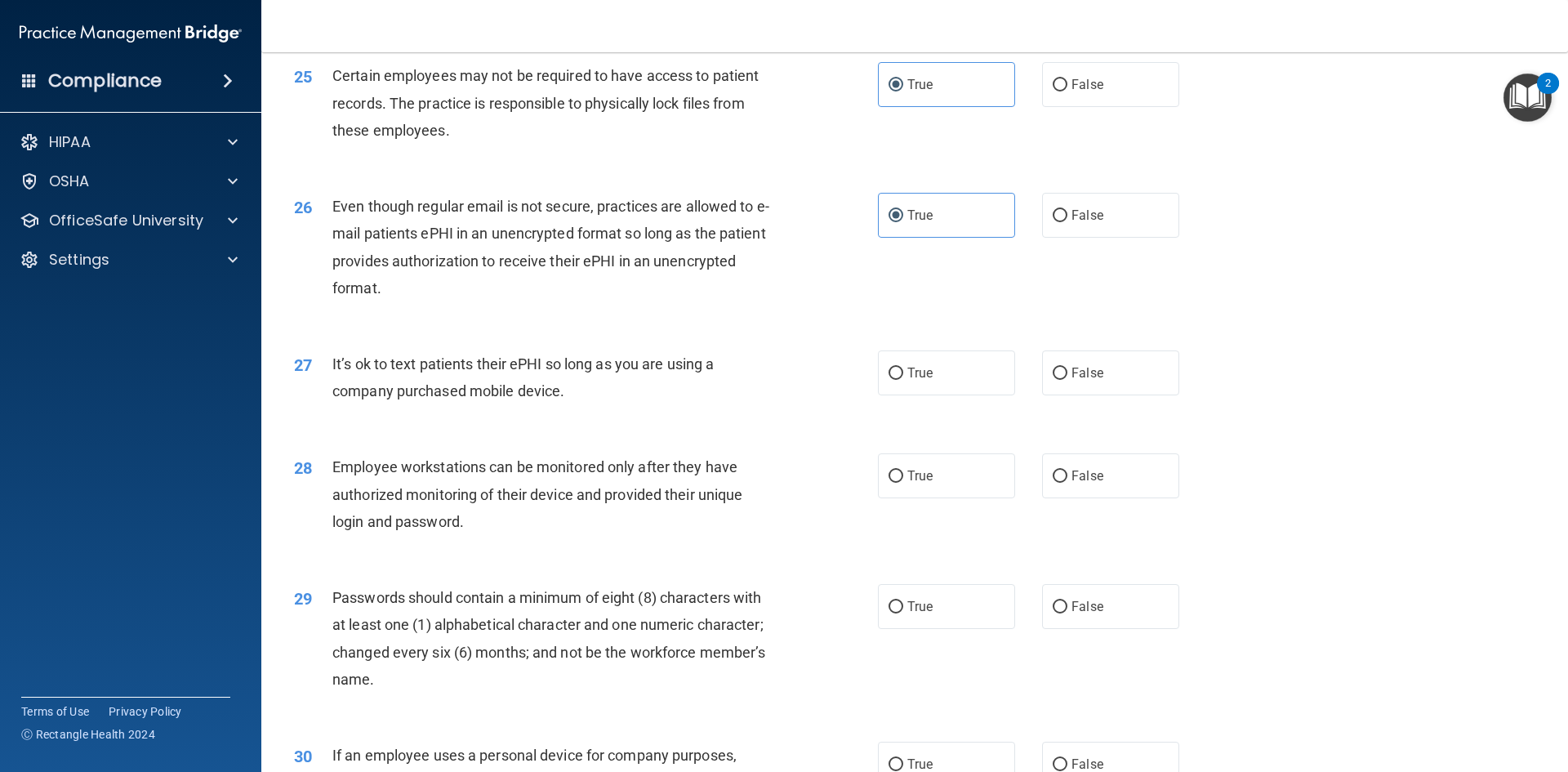
scroll to position [3186, 0]
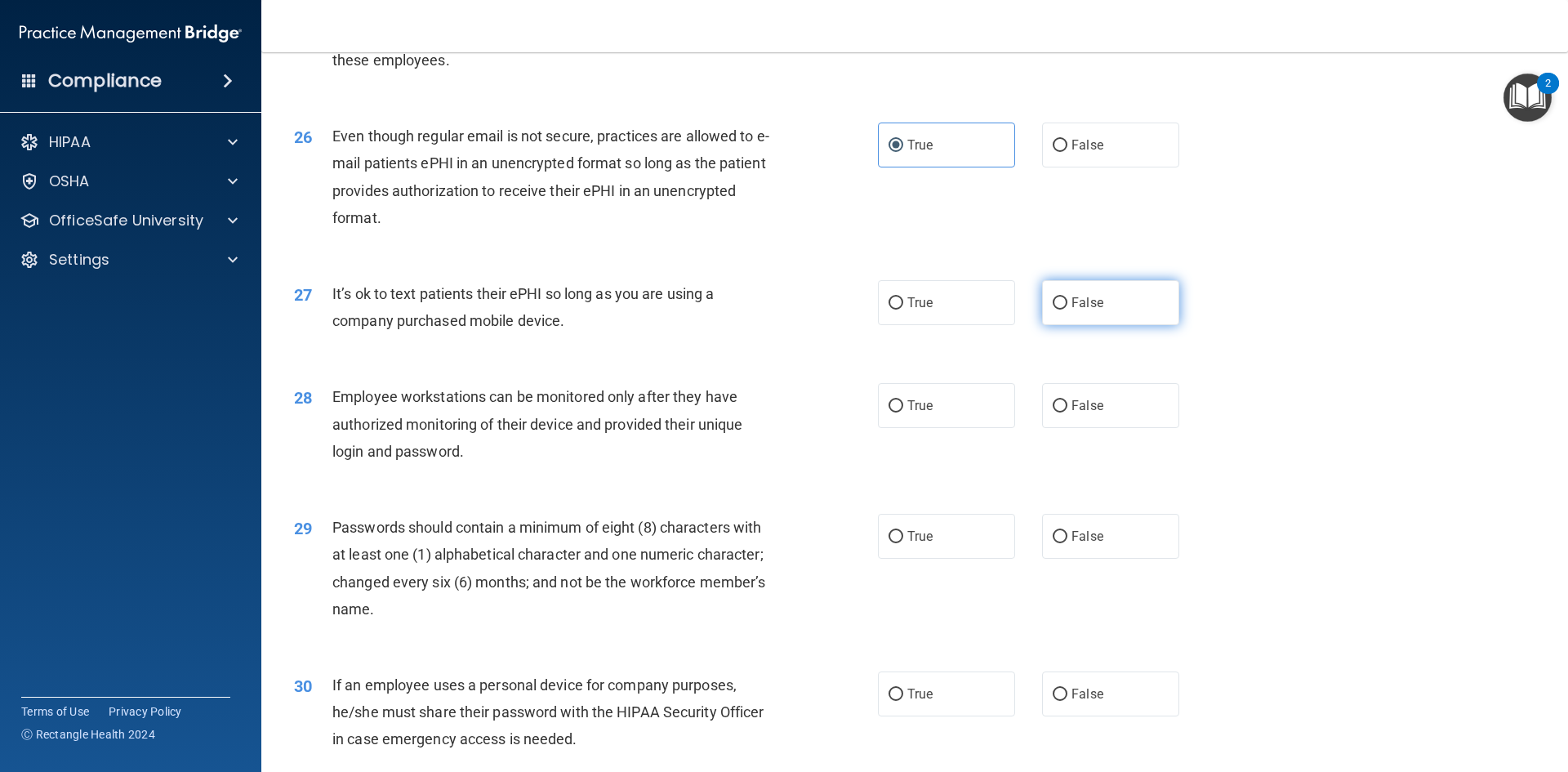
click at [1156, 325] on label "False" at bounding box center [1110, 302] width 137 height 45
click at [1068, 309] on input "False" at bounding box center [1060, 304] width 15 height 12
radio input "true"
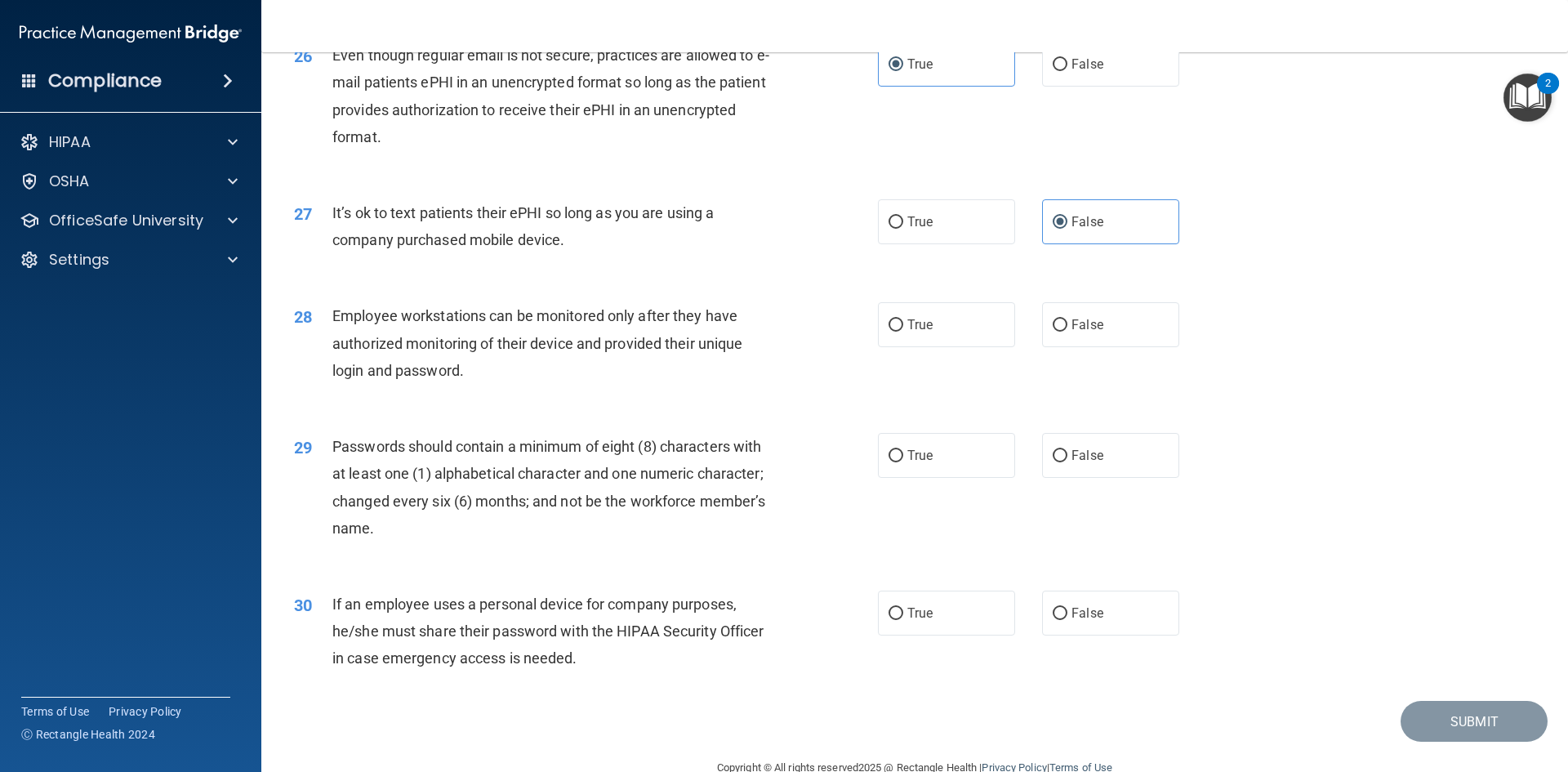
scroll to position [3267, 0]
click at [1107, 344] on label "False" at bounding box center [1110, 323] width 137 height 45
click at [1068, 330] on input "False" at bounding box center [1060, 325] width 15 height 12
radio input "true"
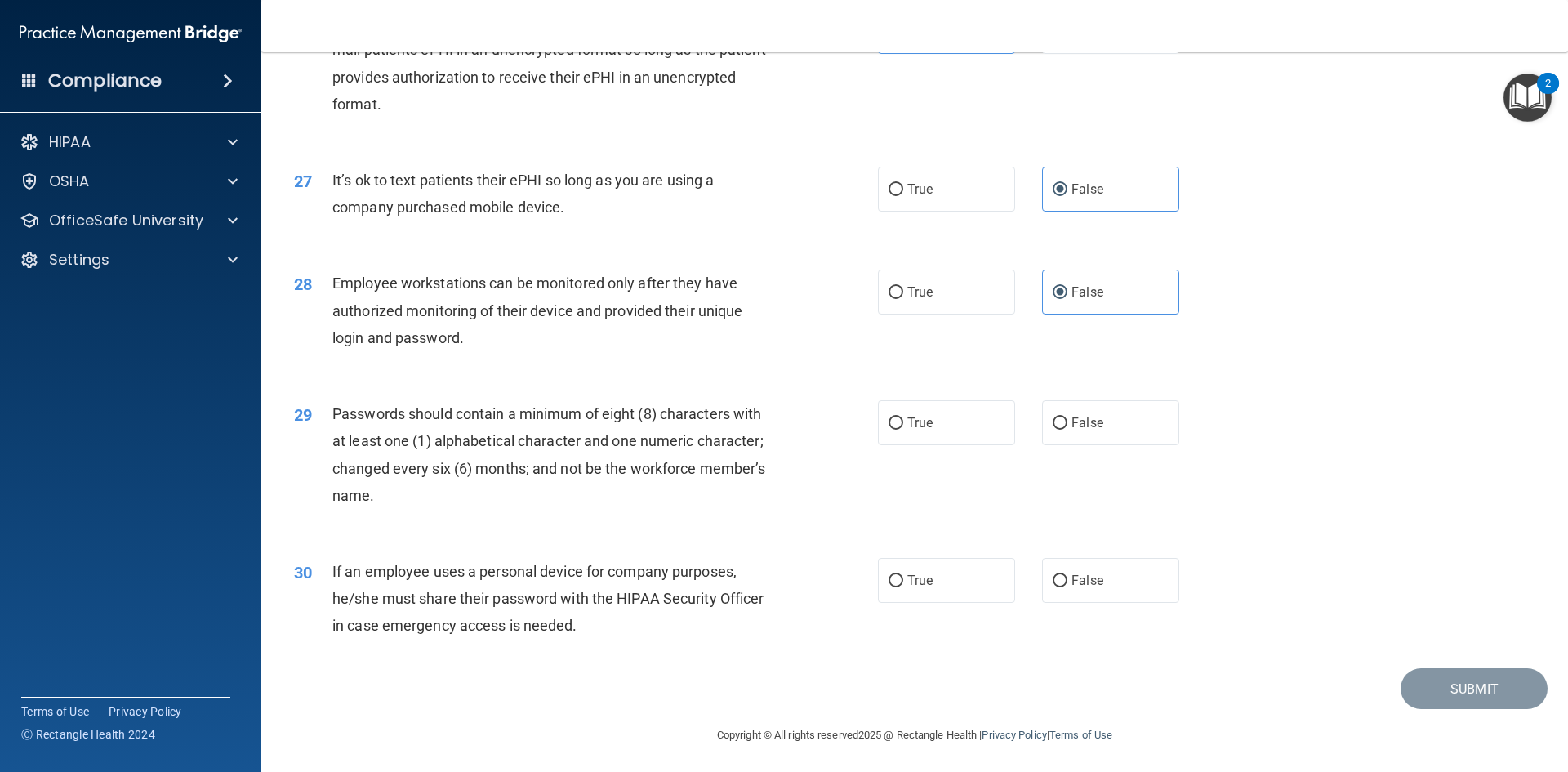
scroll to position [3329, 0]
click at [945, 442] on label "True" at bounding box center [946, 420] width 137 height 45
click at [903, 427] on input "True" at bounding box center [895, 421] width 15 height 12
radio input "true"
click at [908, 585] on label "True" at bounding box center [946, 577] width 137 height 45
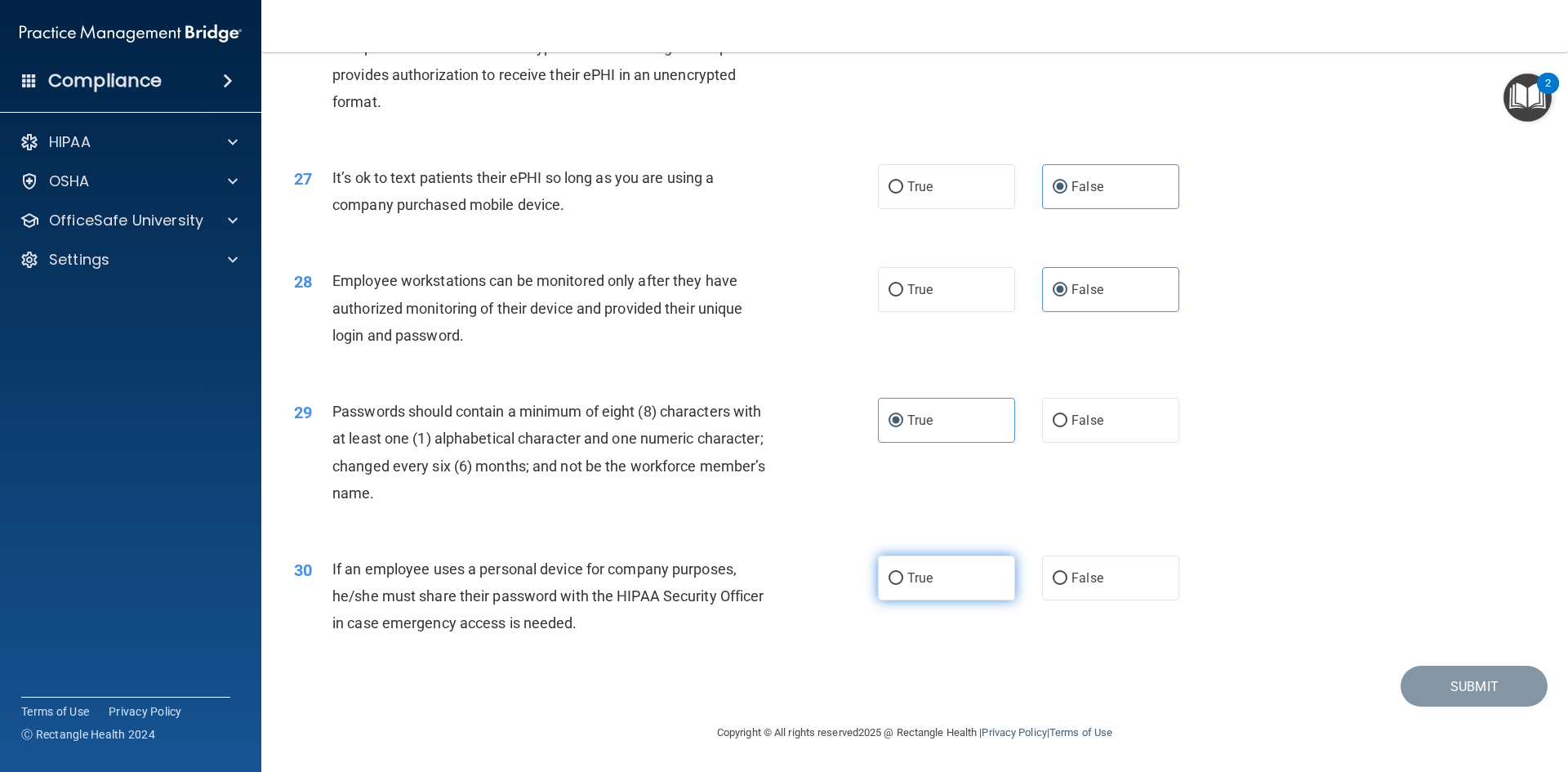
click at [903, 585] on input "True" at bounding box center [895, 579] width 15 height 12
radio input "true"
click at [1436, 704] on button "Submit" at bounding box center [1475, 686] width 147 height 42
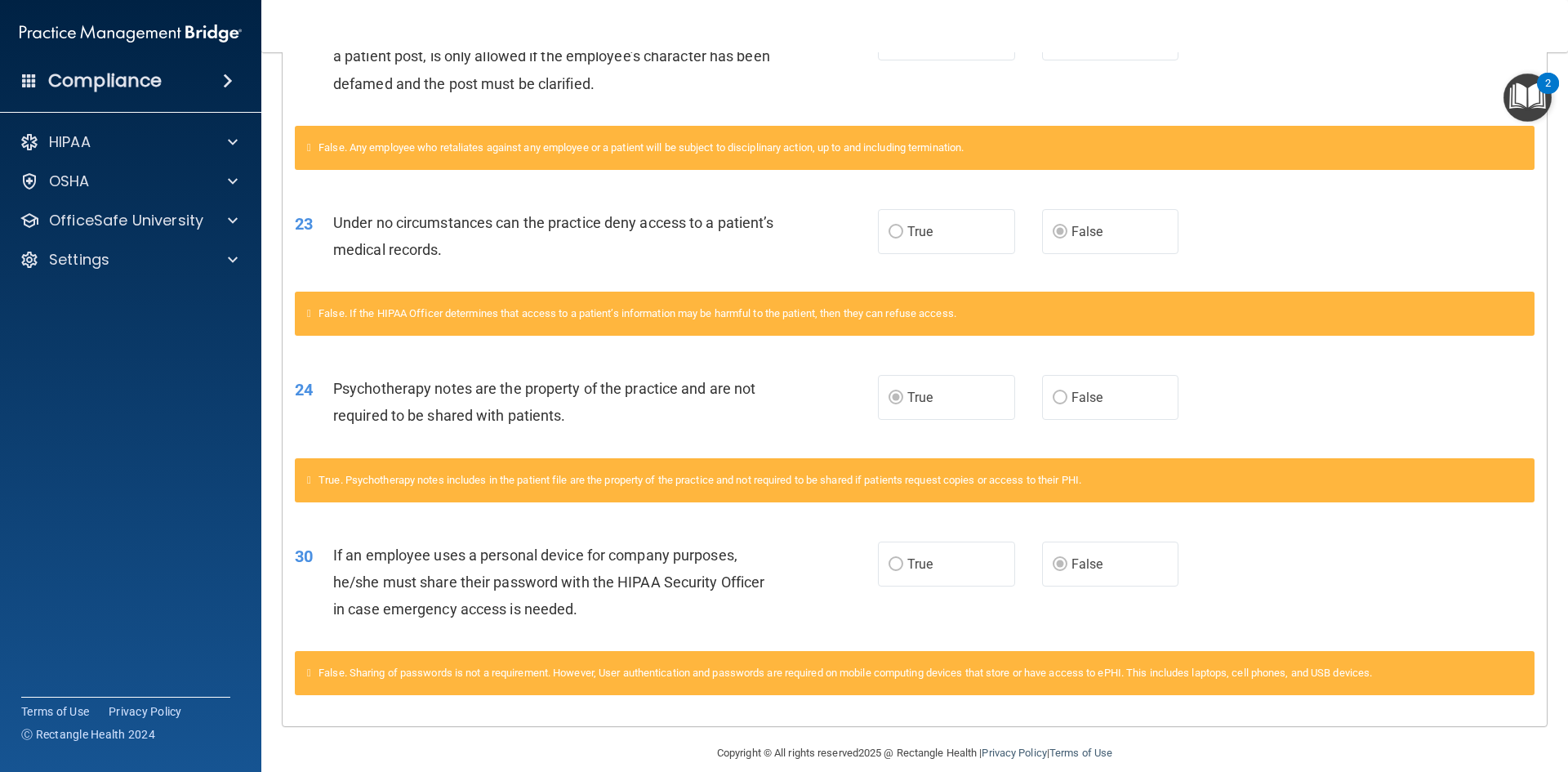
scroll to position [630, 0]
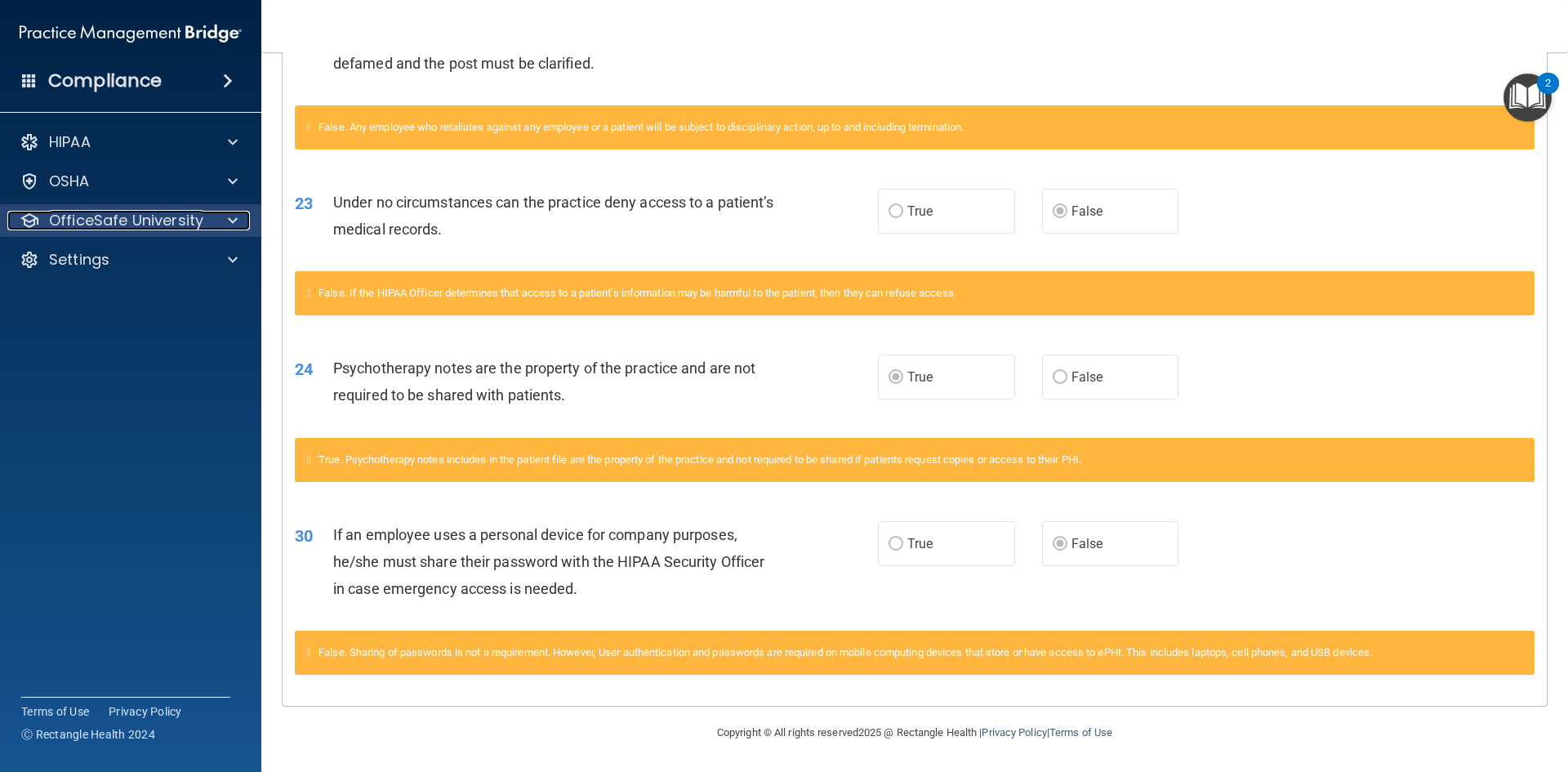
click at [190, 216] on p "OfficeSafe University" at bounding box center [126, 220] width 155 height 20
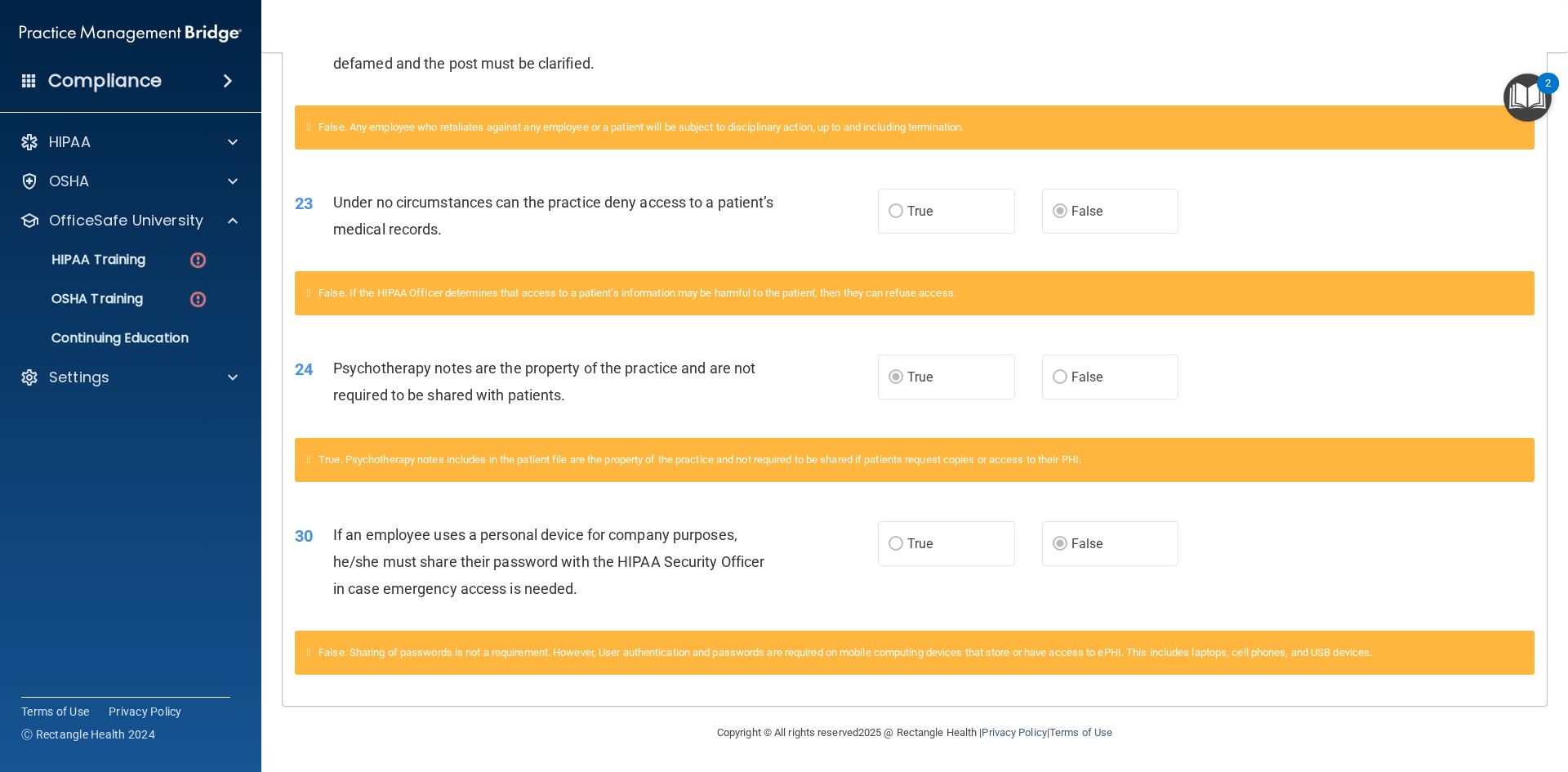
click at [164, 276] on ul "HIPAA Training OSHA Training Continuing Education" at bounding box center [131, 296] width 296 height 117
click at [164, 269] on link "HIPAA Training" at bounding box center [113, 259] width 258 height 33
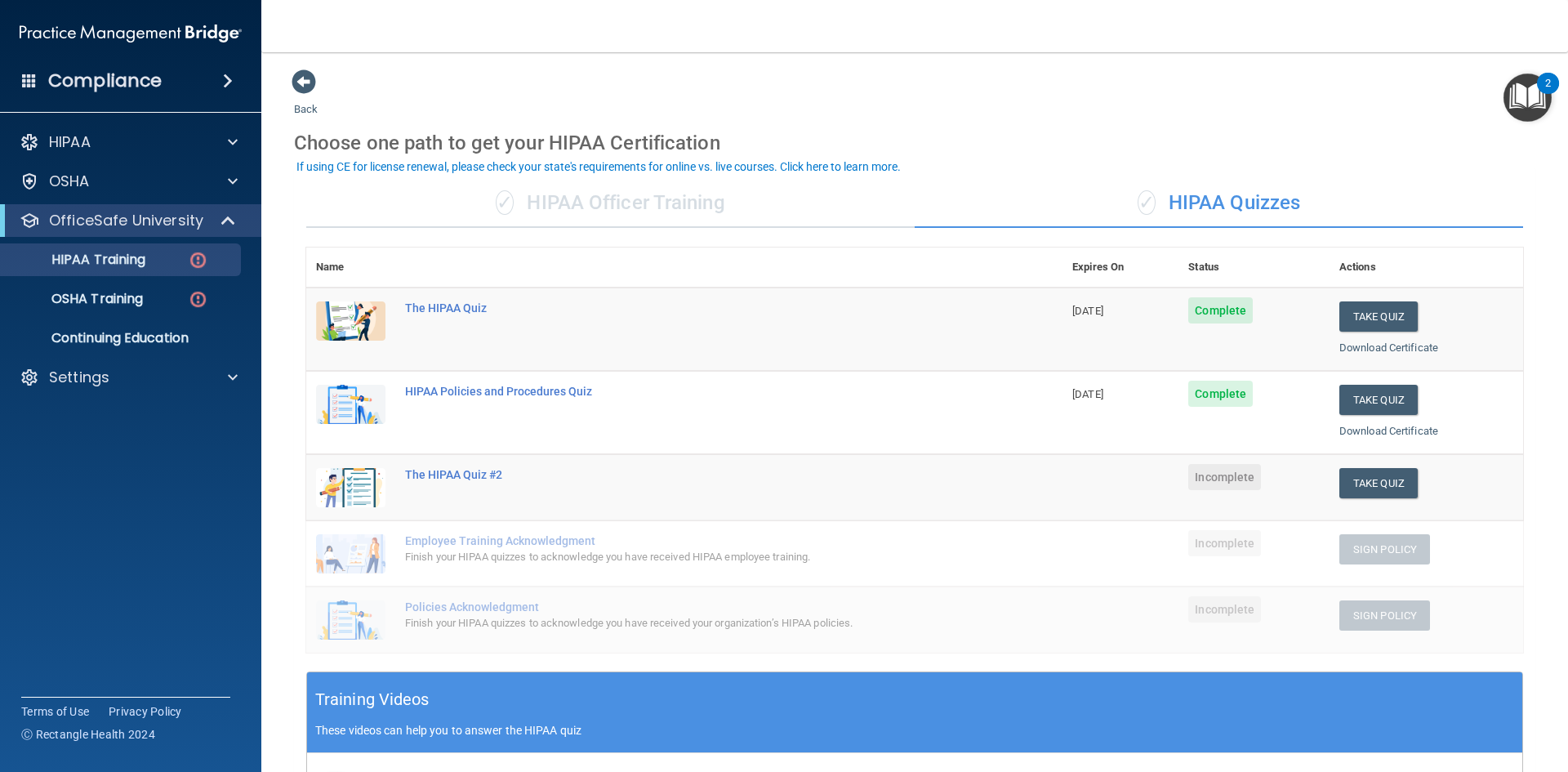
click at [671, 201] on div "✓ HIPAA Officer Training" at bounding box center [610, 203] width 609 height 49
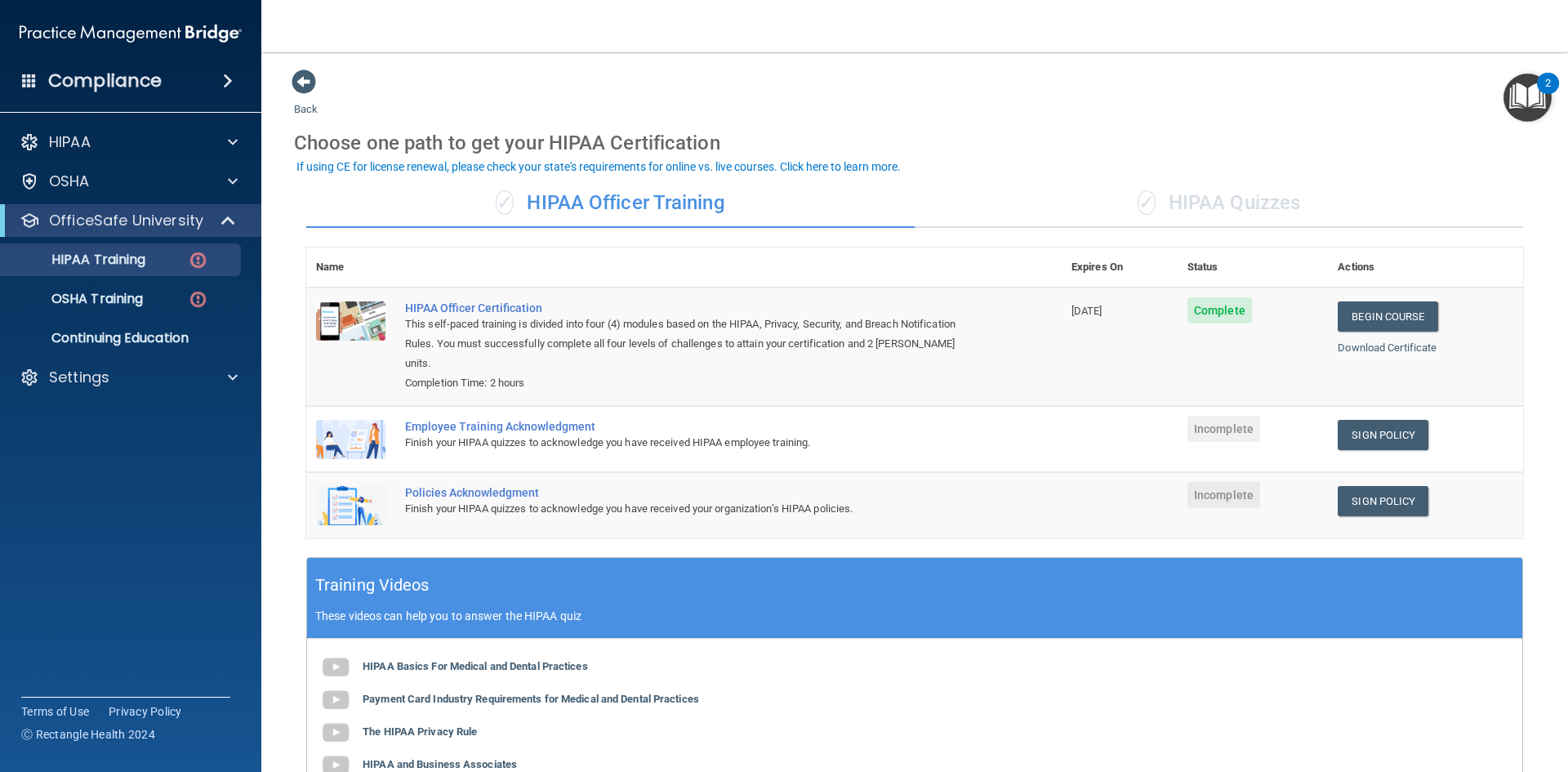
click at [1138, 203] on span "✓" at bounding box center [1147, 203] width 18 height 25
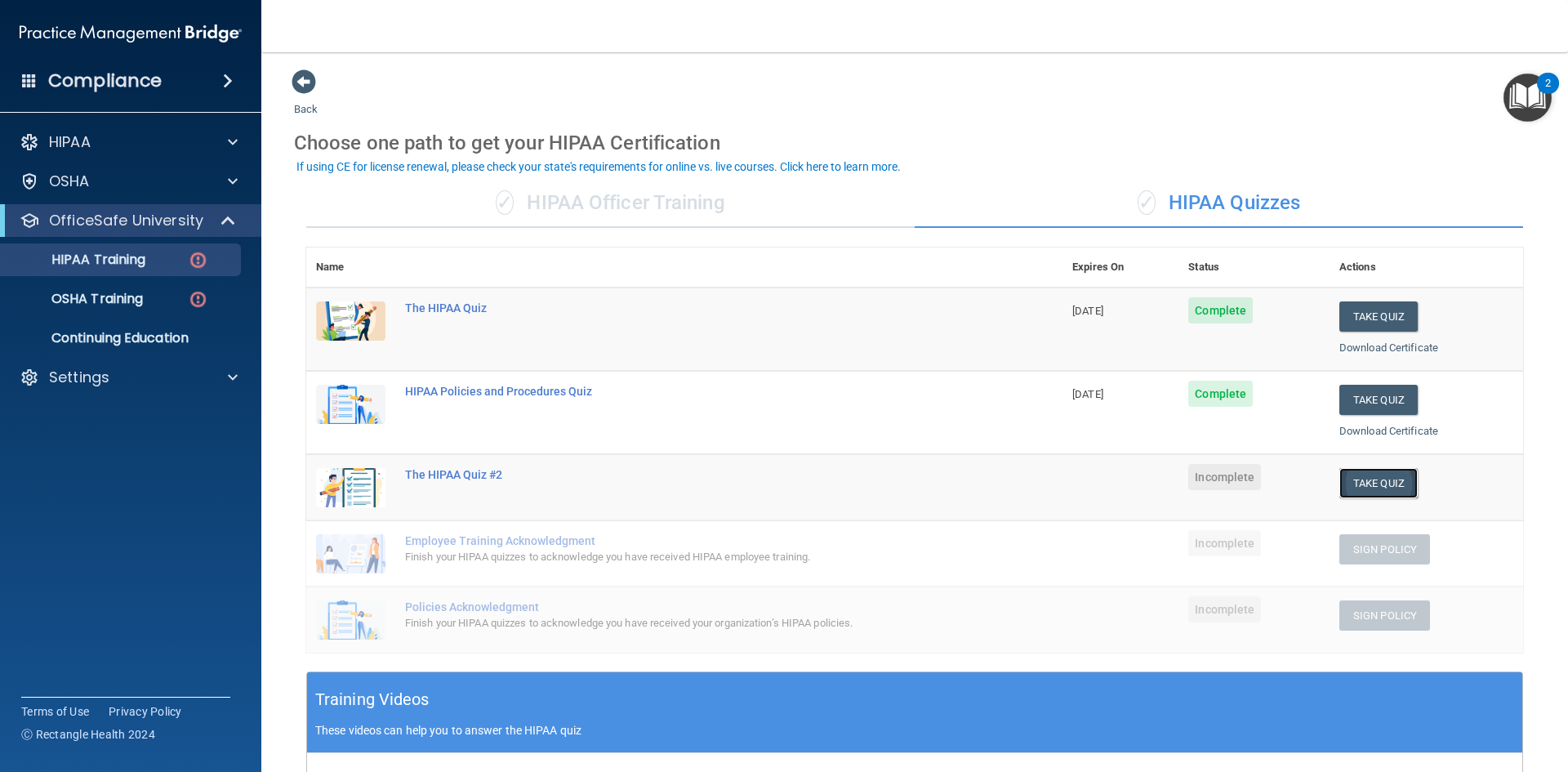
click at [1340, 478] on button "Take Quiz" at bounding box center [1379, 483] width 78 height 30
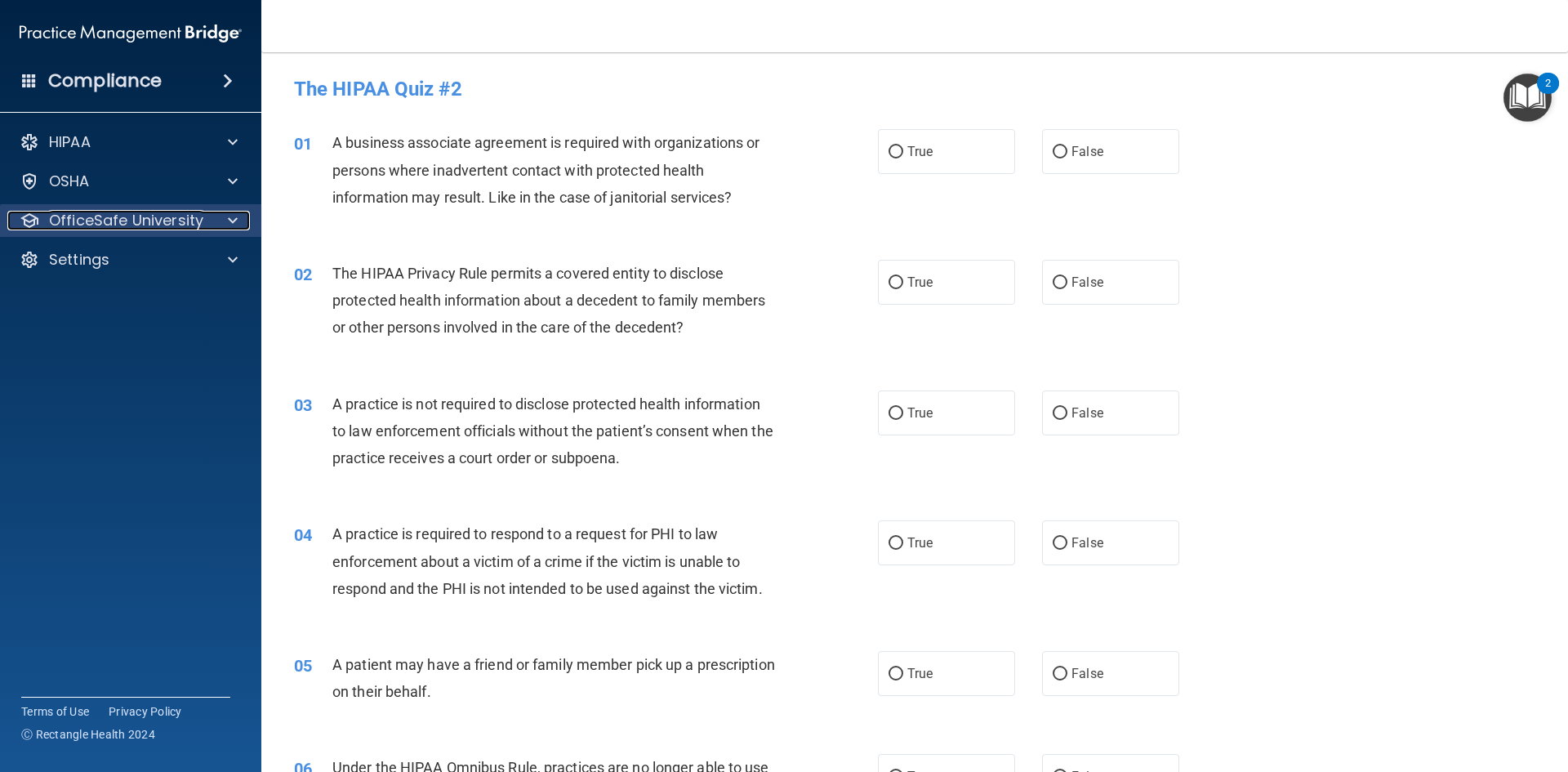
click at [228, 224] on span at bounding box center [233, 220] width 10 height 20
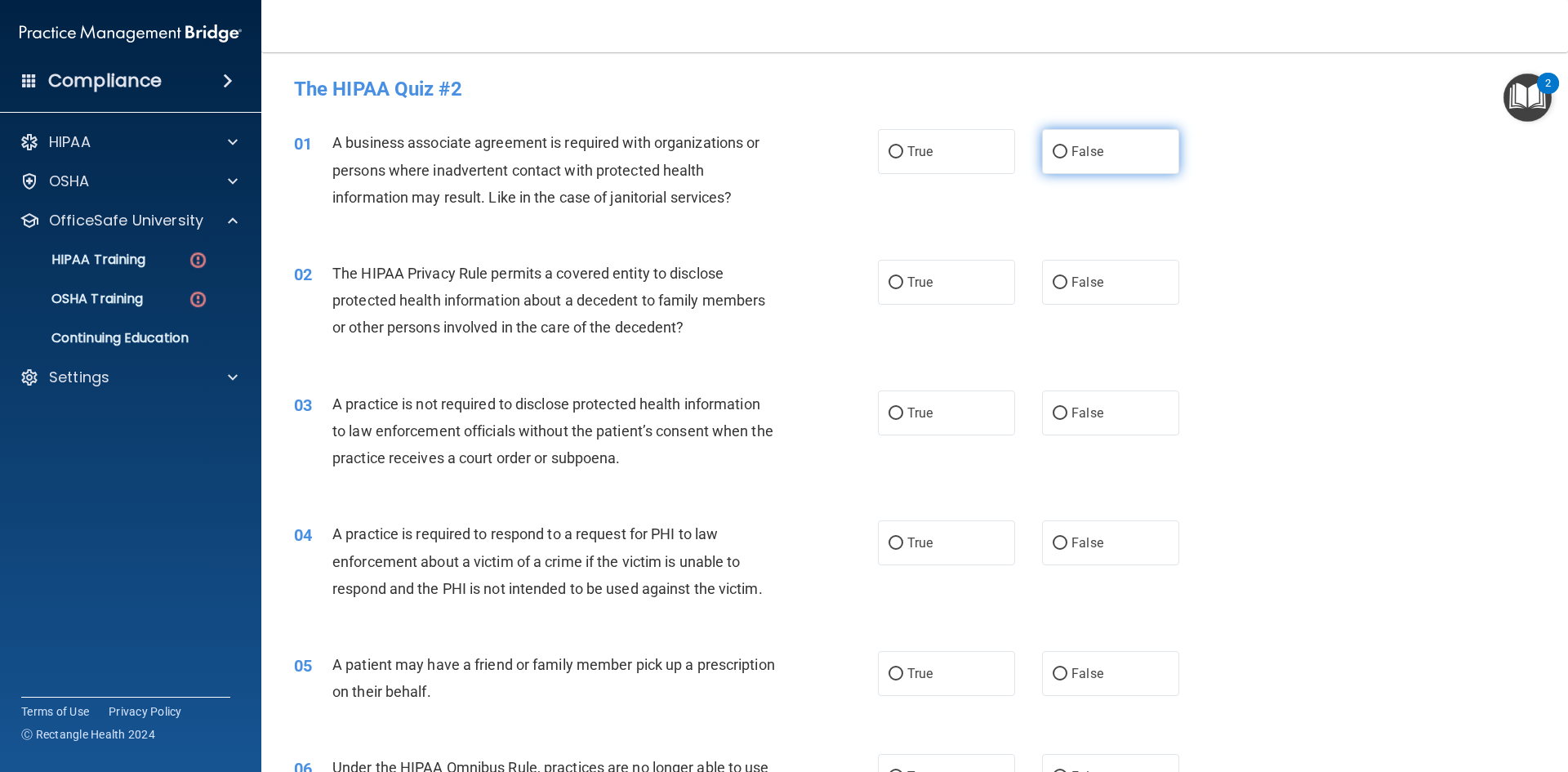
click at [1080, 159] on label "False" at bounding box center [1110, 151] width 137 height 45
click at [1068, 158] on input "False" at bounding box center [1060, 153] width 15 height 12
radio input "true"
click at [897, 277] on input "True" at bounding box center [895, 283] width 15 height 12
radio input "true"
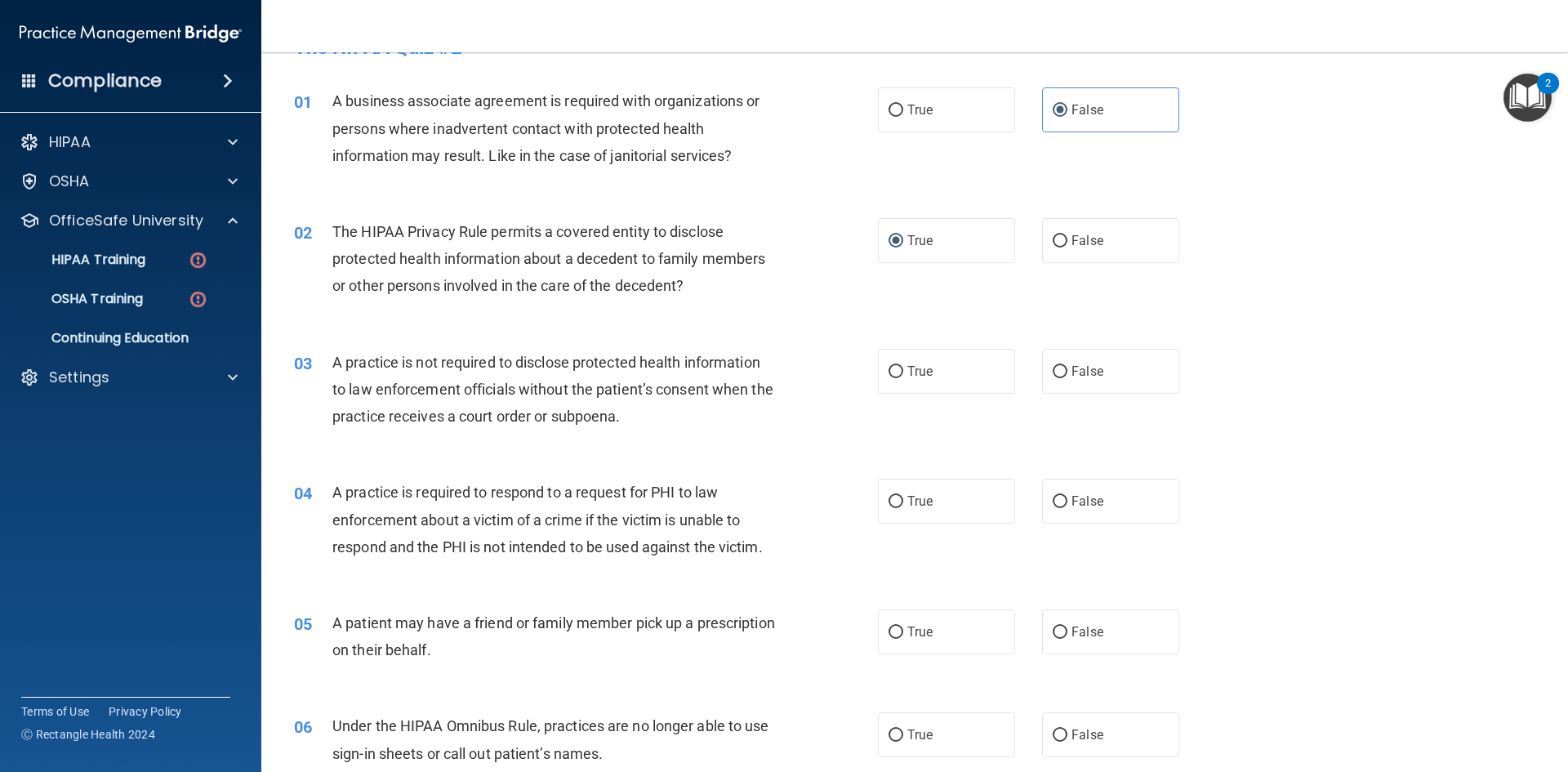
scroll to position [82, 0]
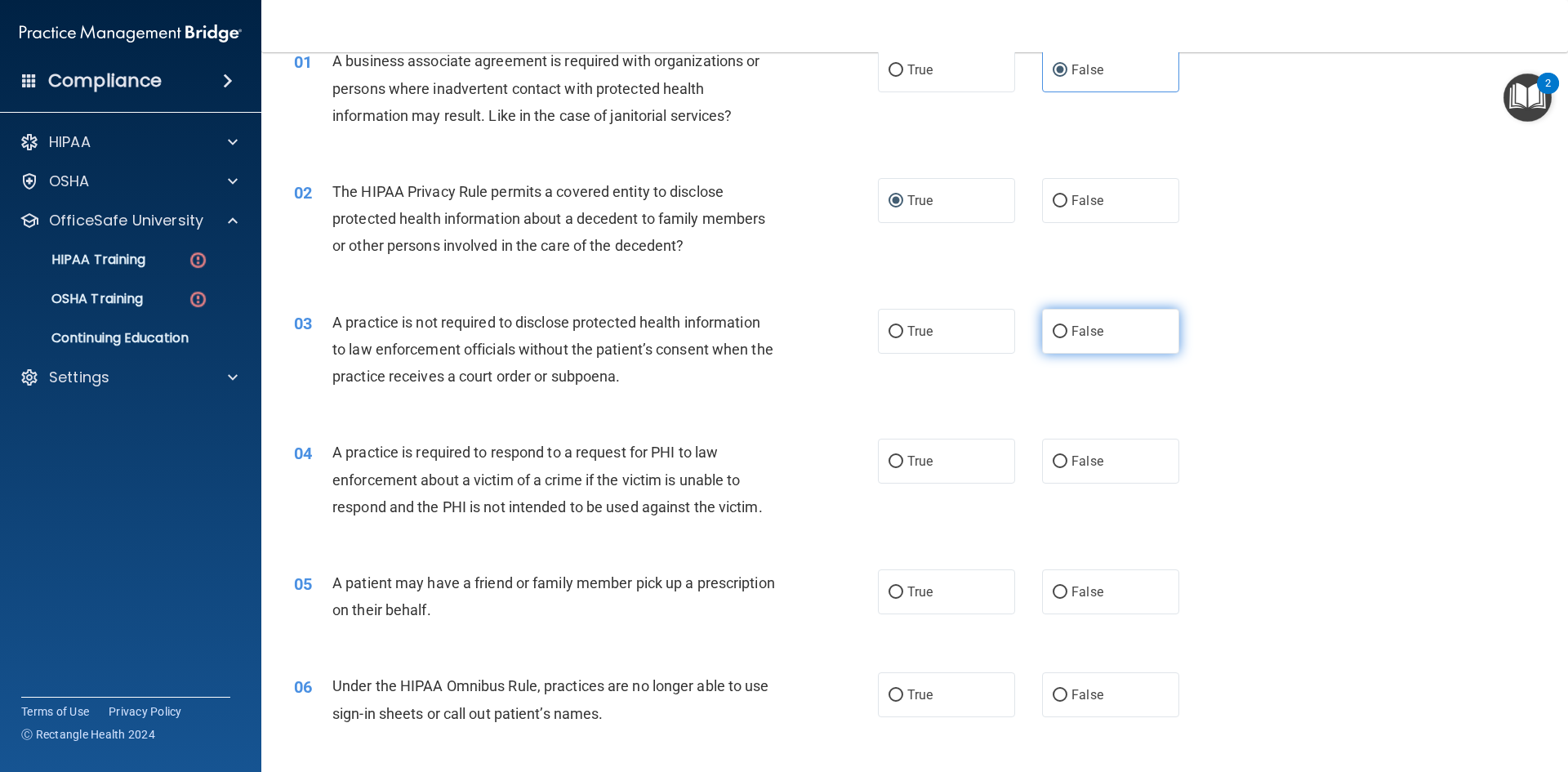
click at [1088, 320] on label "False" at bounding box center [1110, 331] width 137 height 45
click at [1068, 326] on input "False" at bounding box center [1060, 332] width 15 height 12
radio input "true"
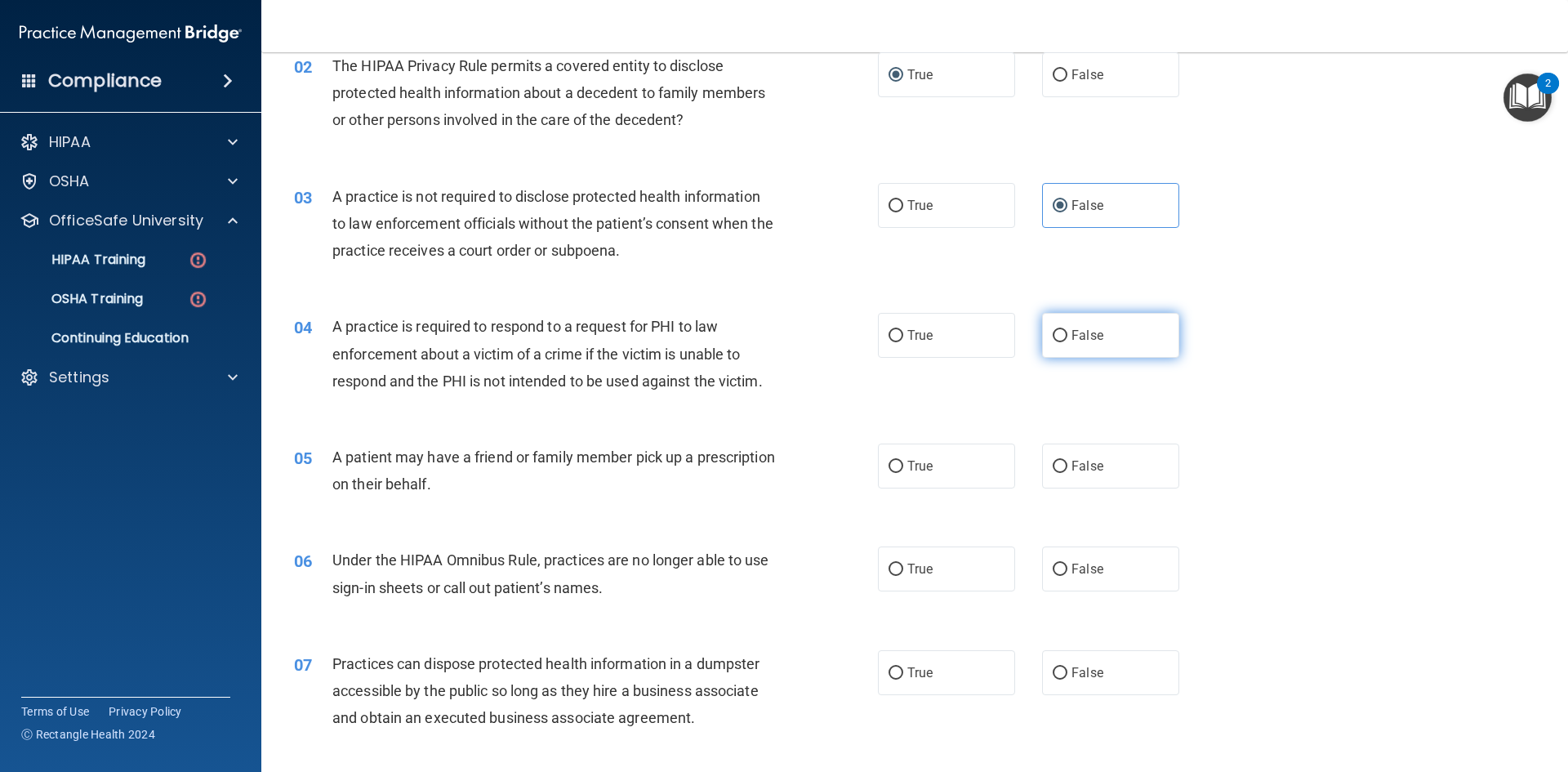
scroll to position [245, 0]
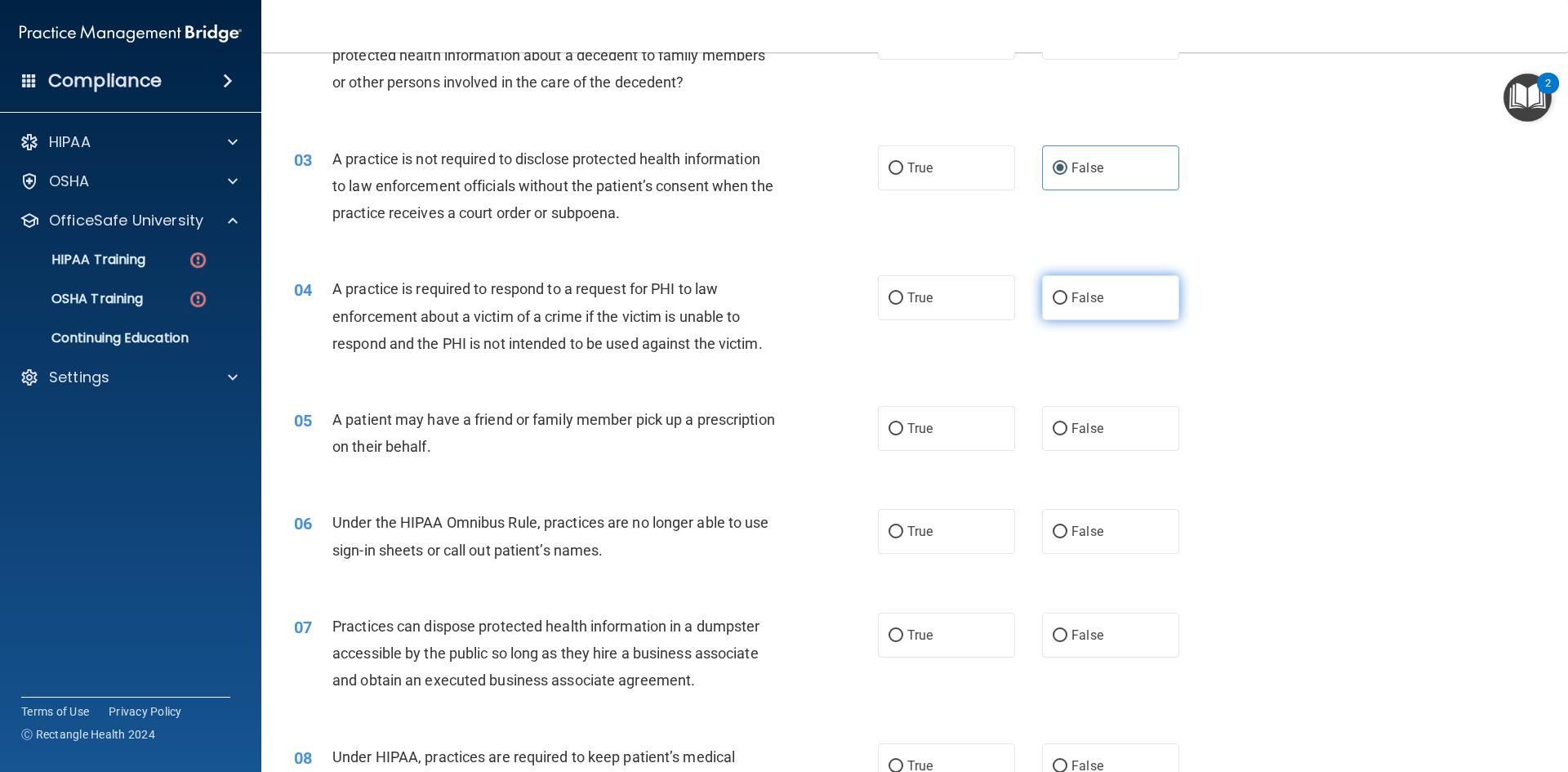
click at [1071, 303] on span "False" at bounding box center [1087, 297] width 32 height 15
click at [1068, 303] on input "False" at bounding box center [1060, 298] width 15 height 12
radio input "true"
click at [944, 443] on label "True" at bounding box center [946, 428] width 137 height 45
click at [903, 435] on input "True" at bounding box center [895, 429] width 15 height 12
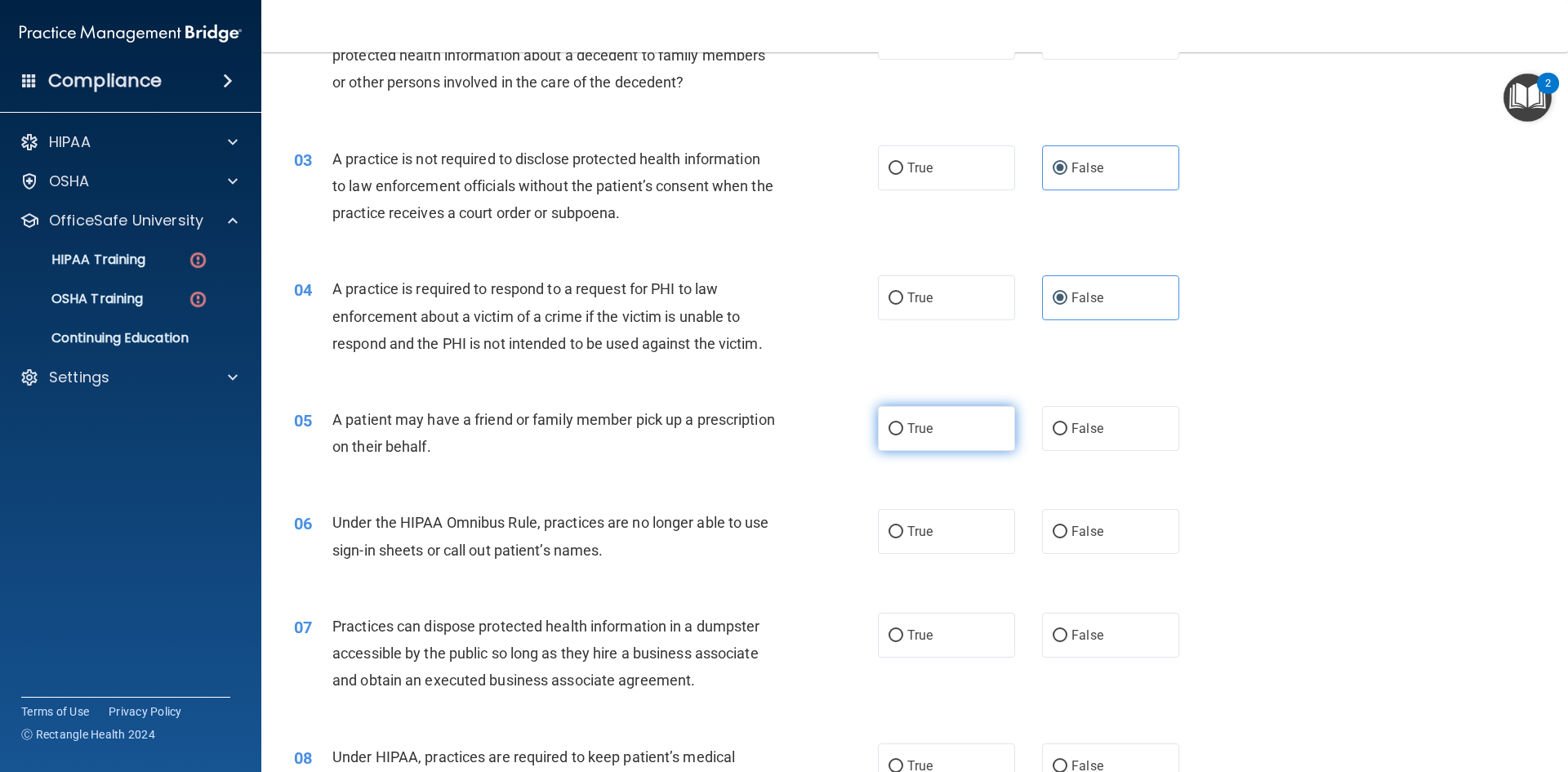
radio input "true"
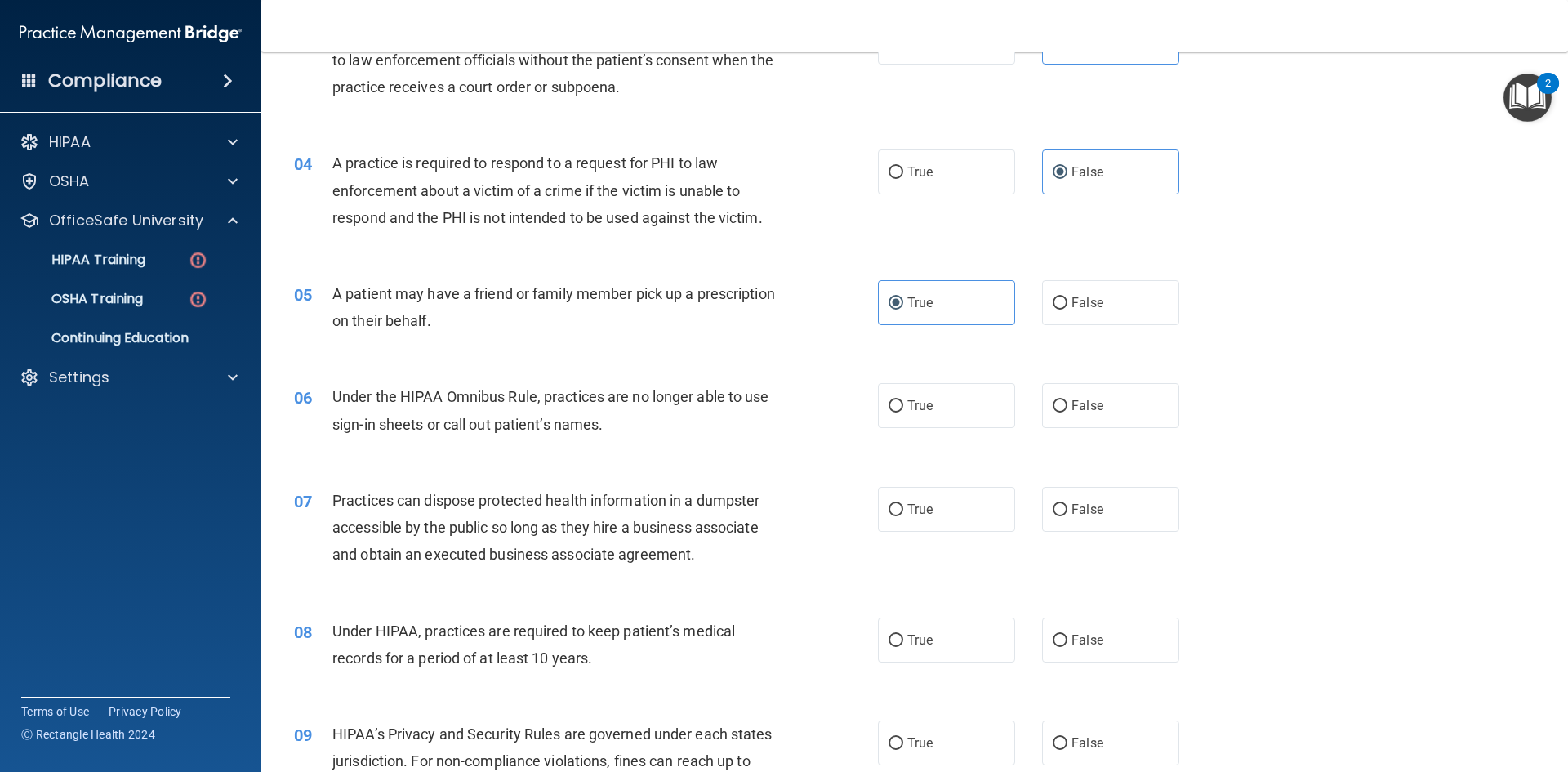
scroll to position [409, 0]
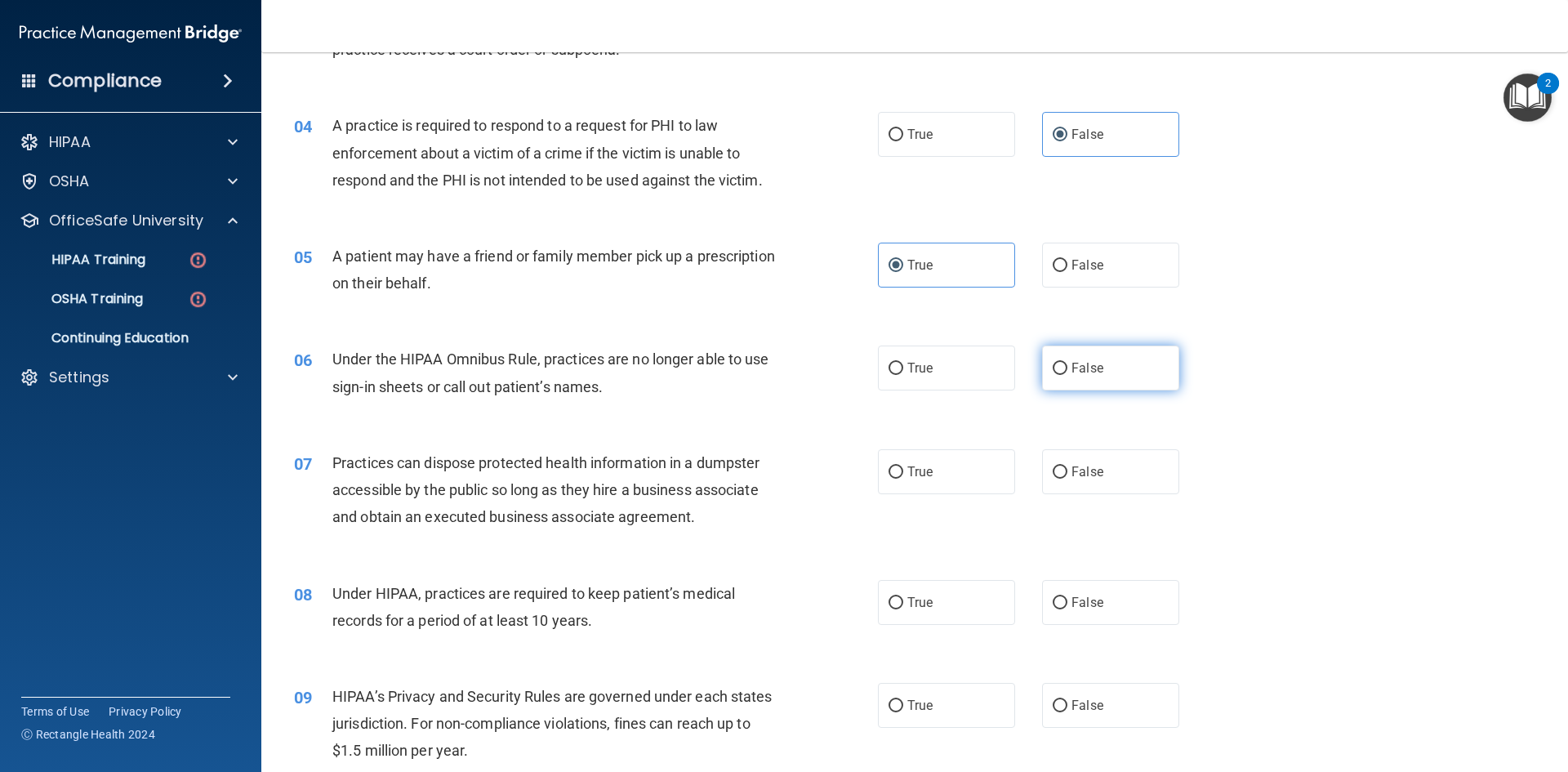
click at [1092, 370] on span "False" at bounding box center [1087, 367] width 32 height 15
click at [1068, 370] on input "False" at bounding box center [1060, 369] width 15 height 12
radio input "true"
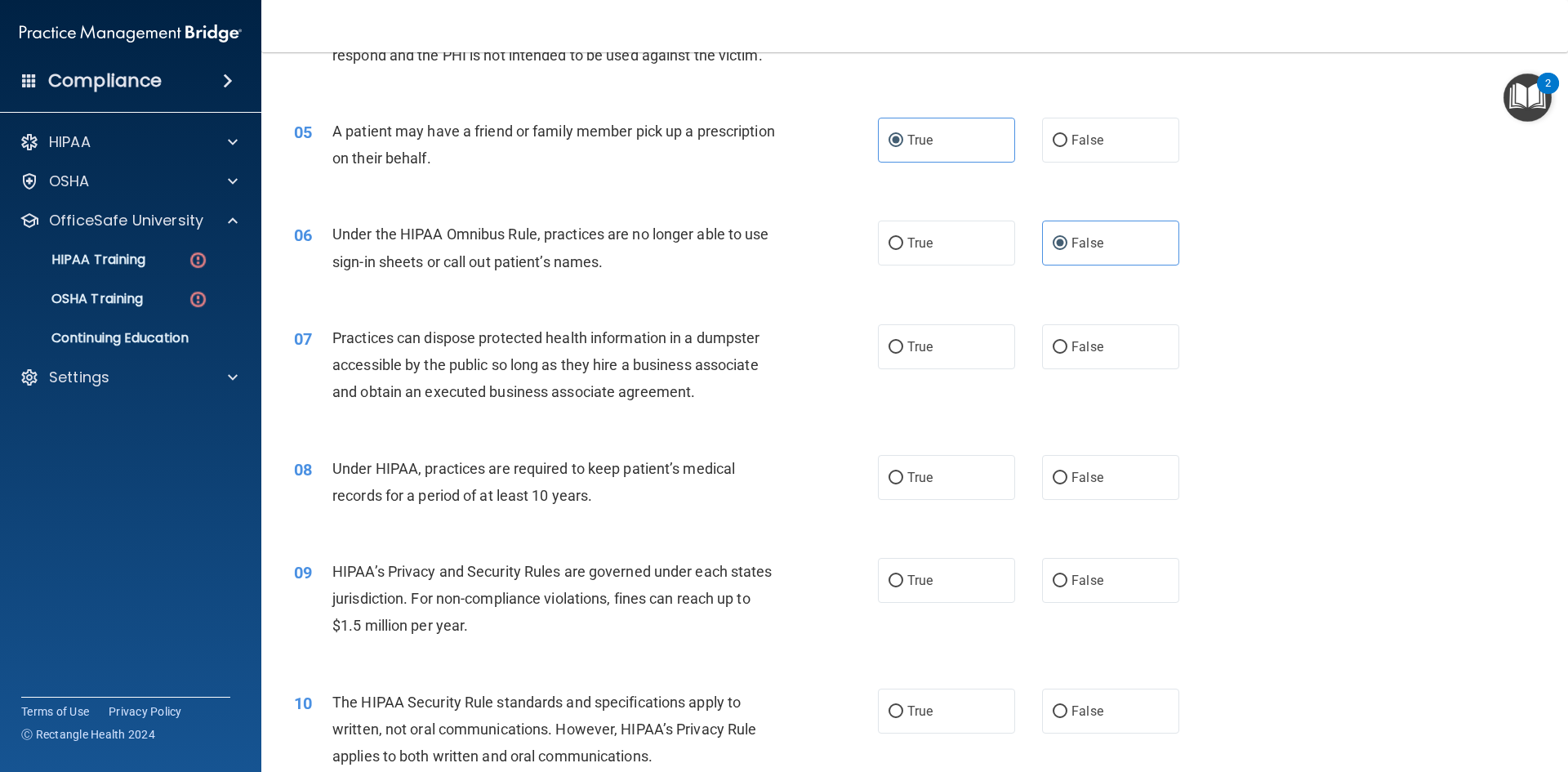
scroll to position [572, 0]
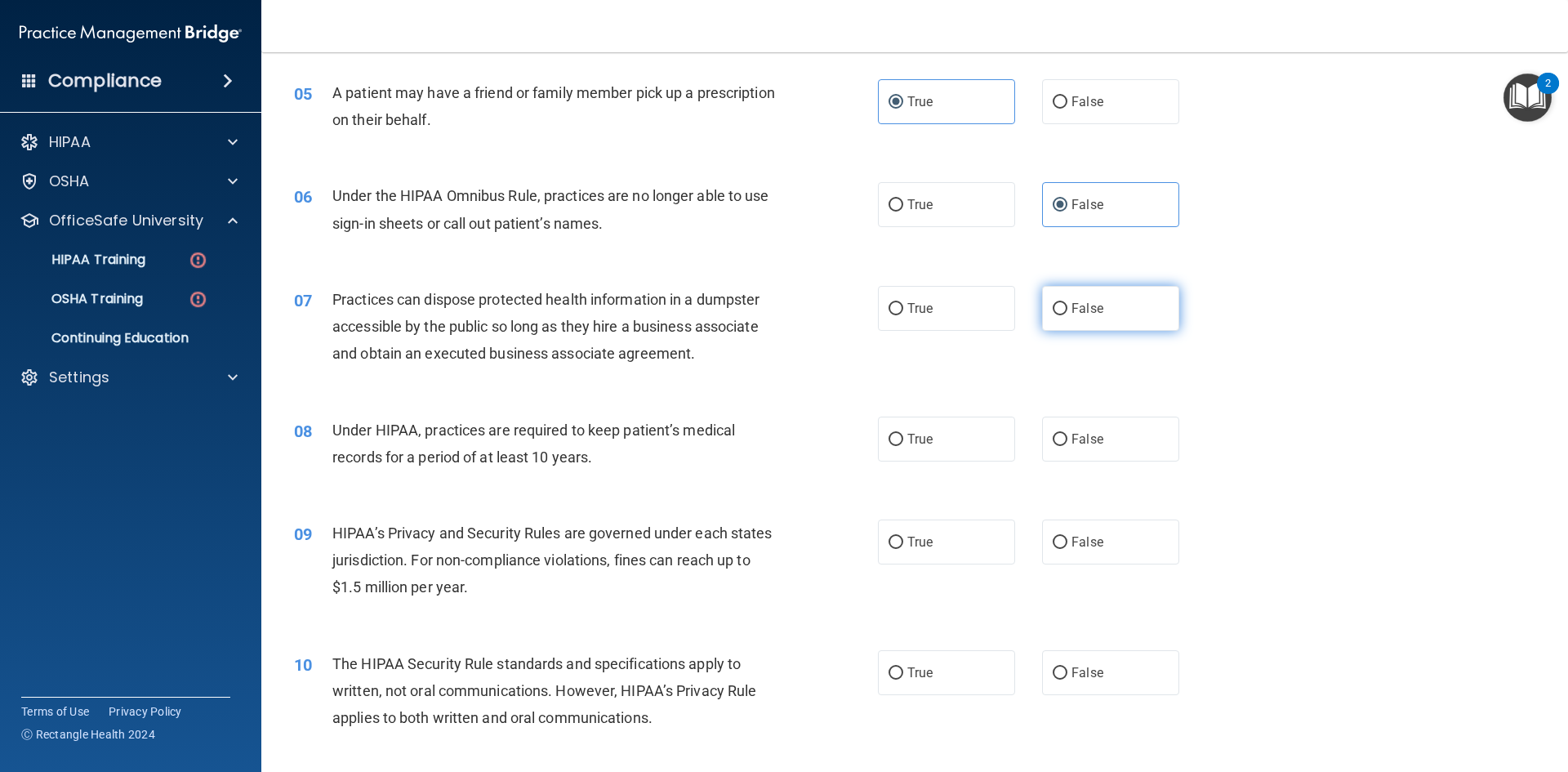
click at [1053, 307] on input "False" at bounding box center [1060, 309] width 15 height 12
radio input "true"
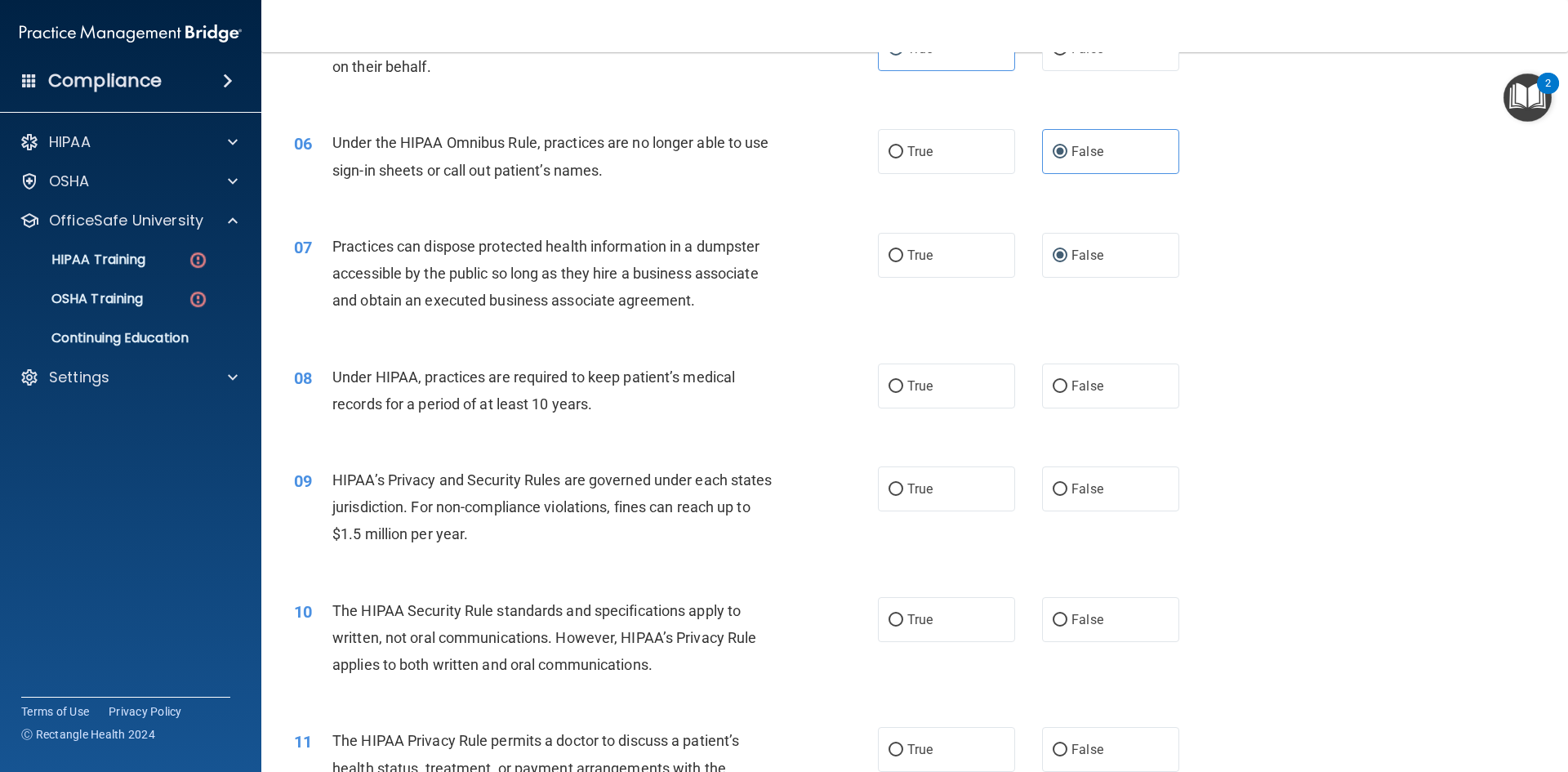
scroll to position [654, 0]
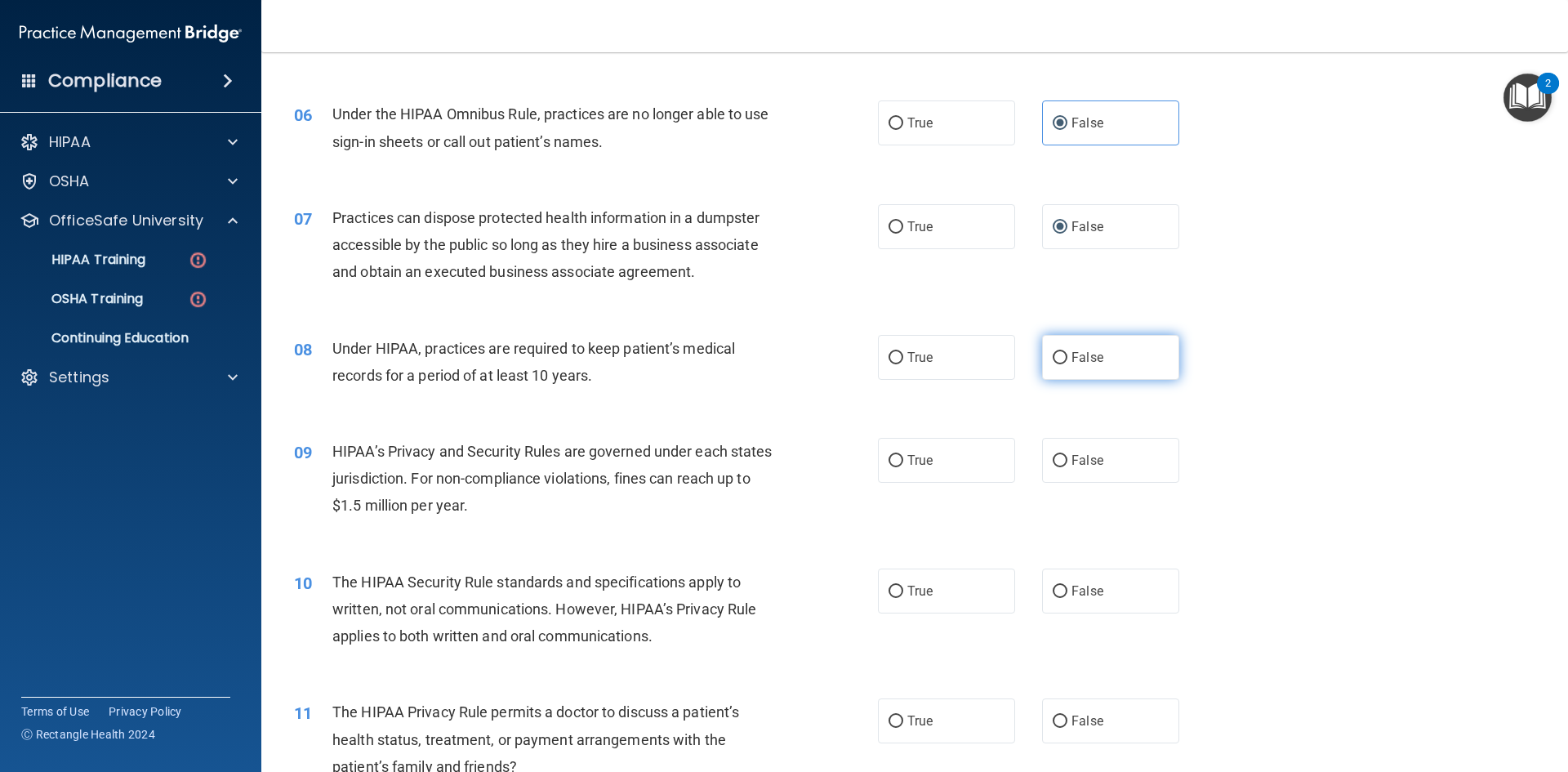
click at [1070, 370] on label "False" at bounding box center [1110, 357] width 137 height 45
click at [1068, 364] on input "False" at bounding box center [1060, 358] width 15 height 12
radio input "true"
click at [968, 477] on label "True" at bounding box center [946, 460] width 137 height 45
click at [903, 467] on input "True" at bounding box center [895, 461] width 15 height 12
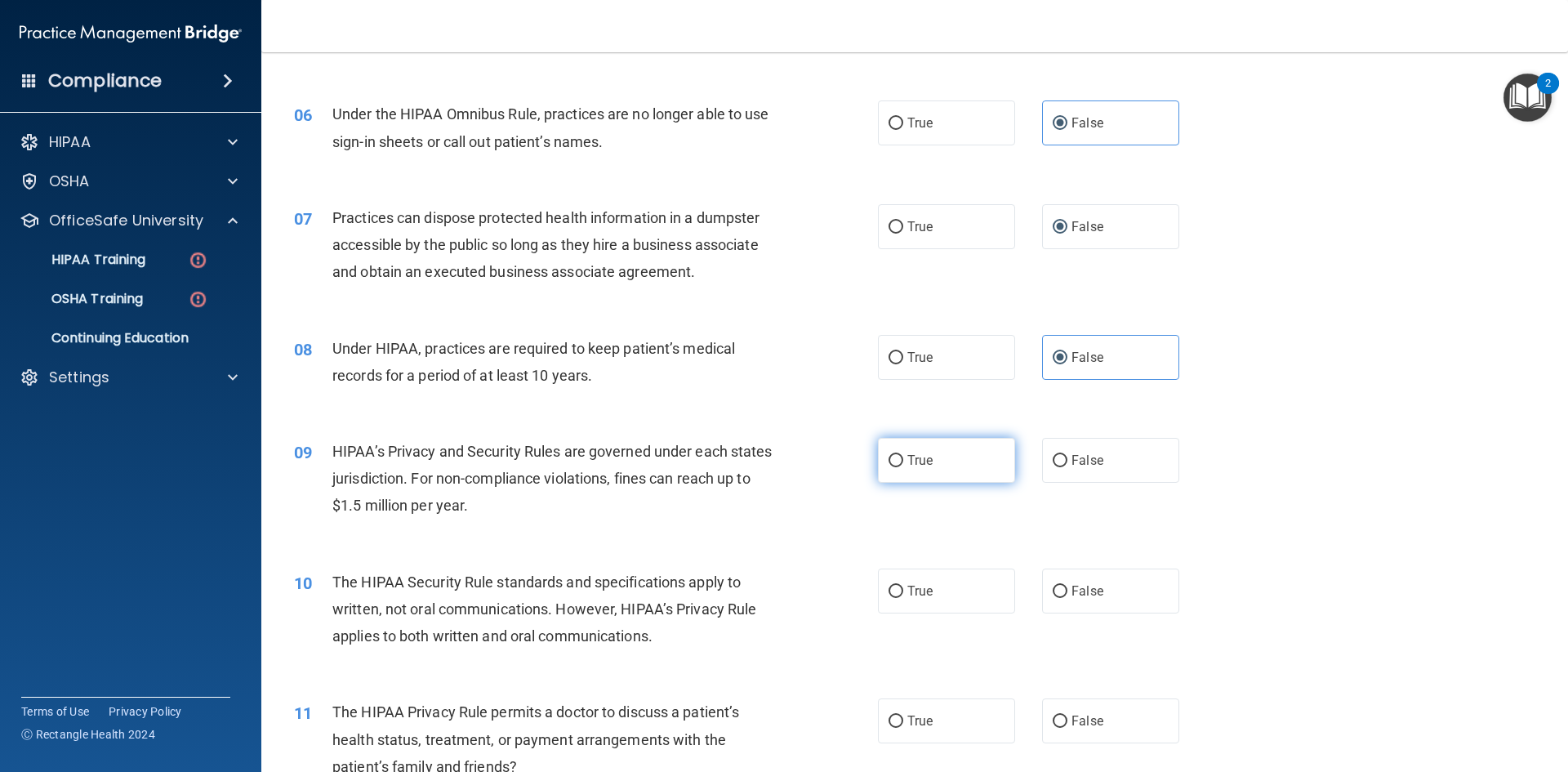
radio input "true"
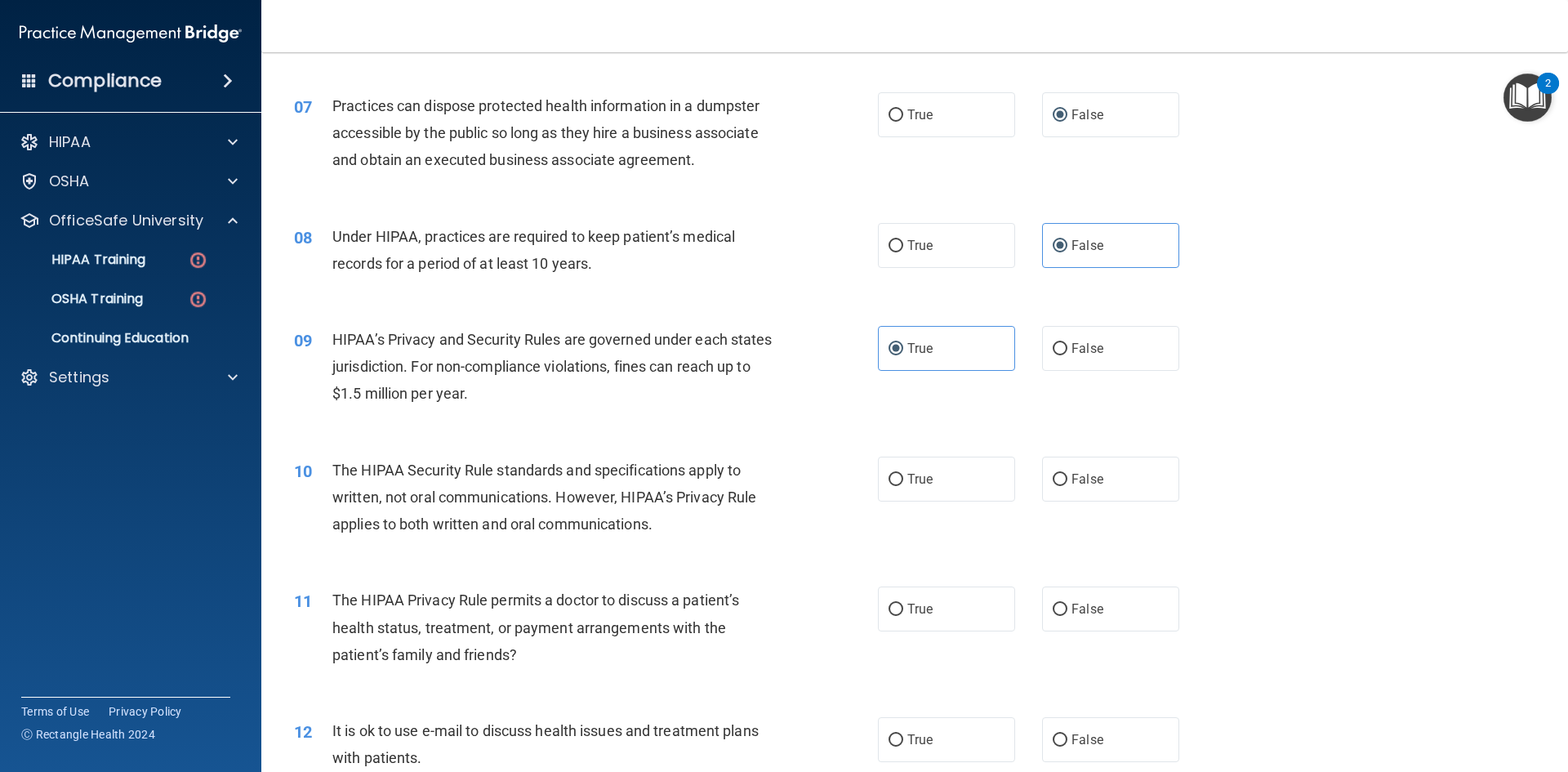
scroll to position [816, 0]
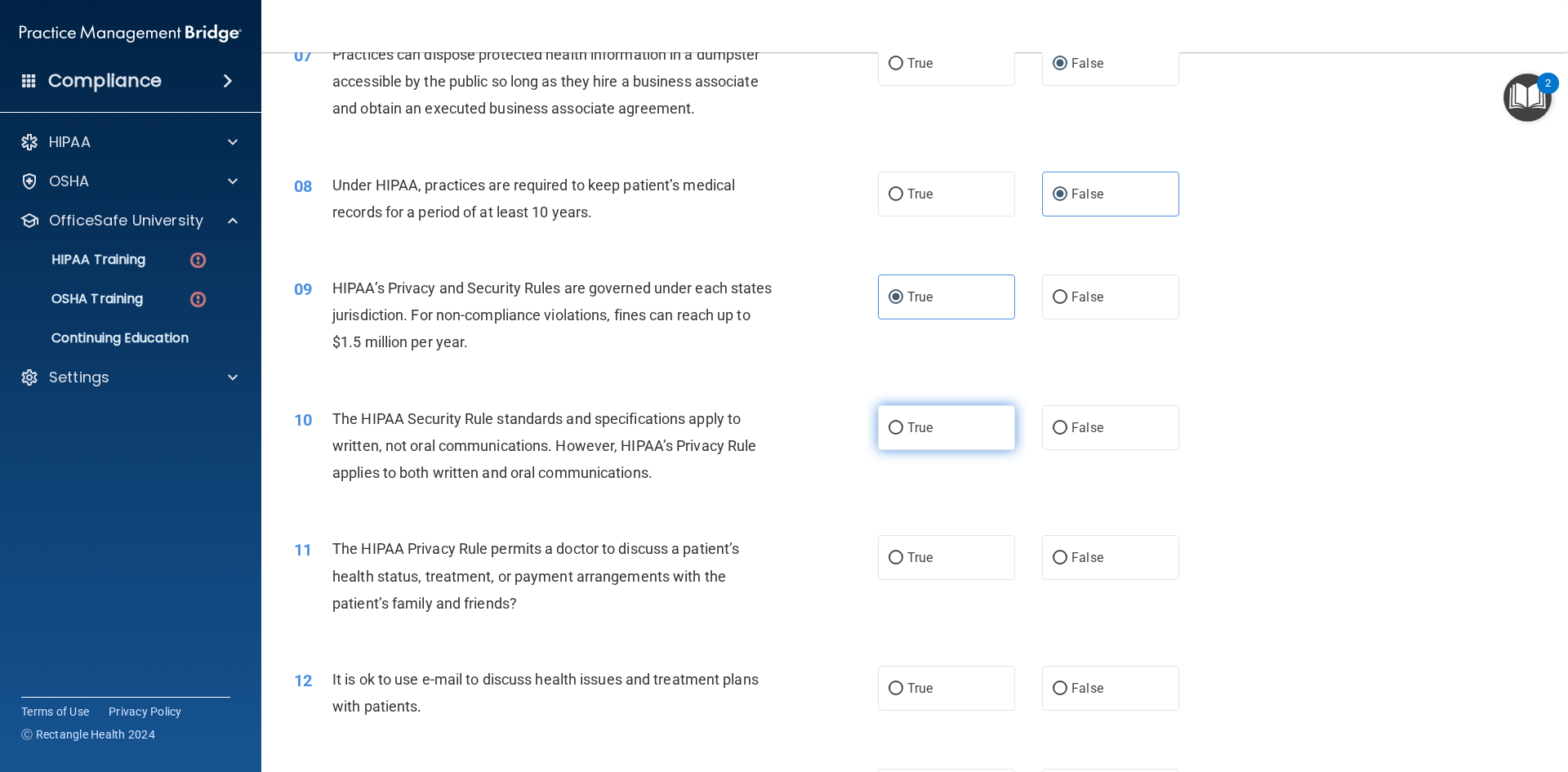
click at [888, 426] on input "True" at bounding box center [895, 428] width 15 height 12
radio input "true"
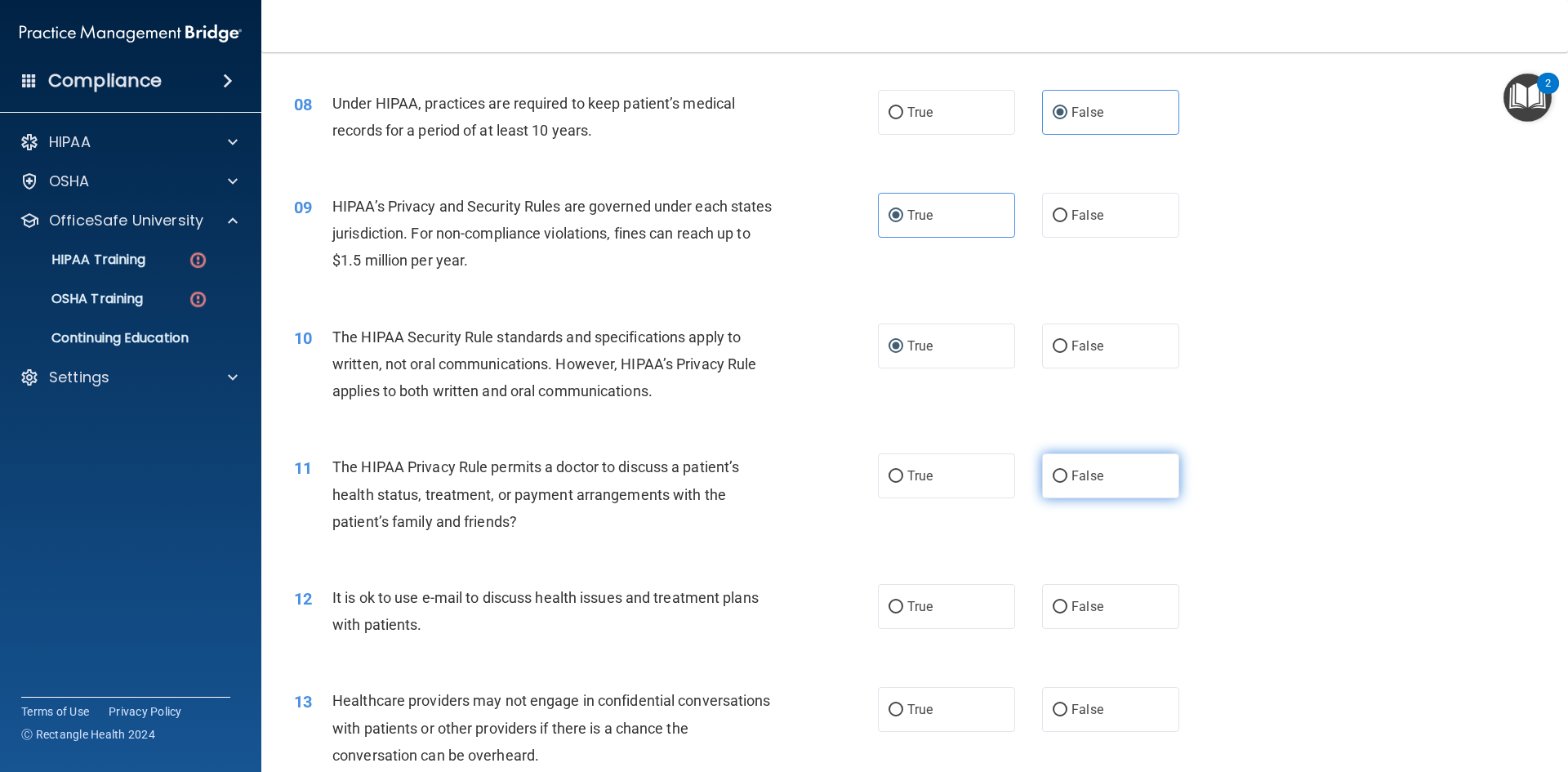
click at [1071, 479] on span "False" at bounding box center [1087, 475] width 32 height 15
click at [1064, 479] on input "False" at bounding box center [1060, 477] width 15 height 12
radio input "true"
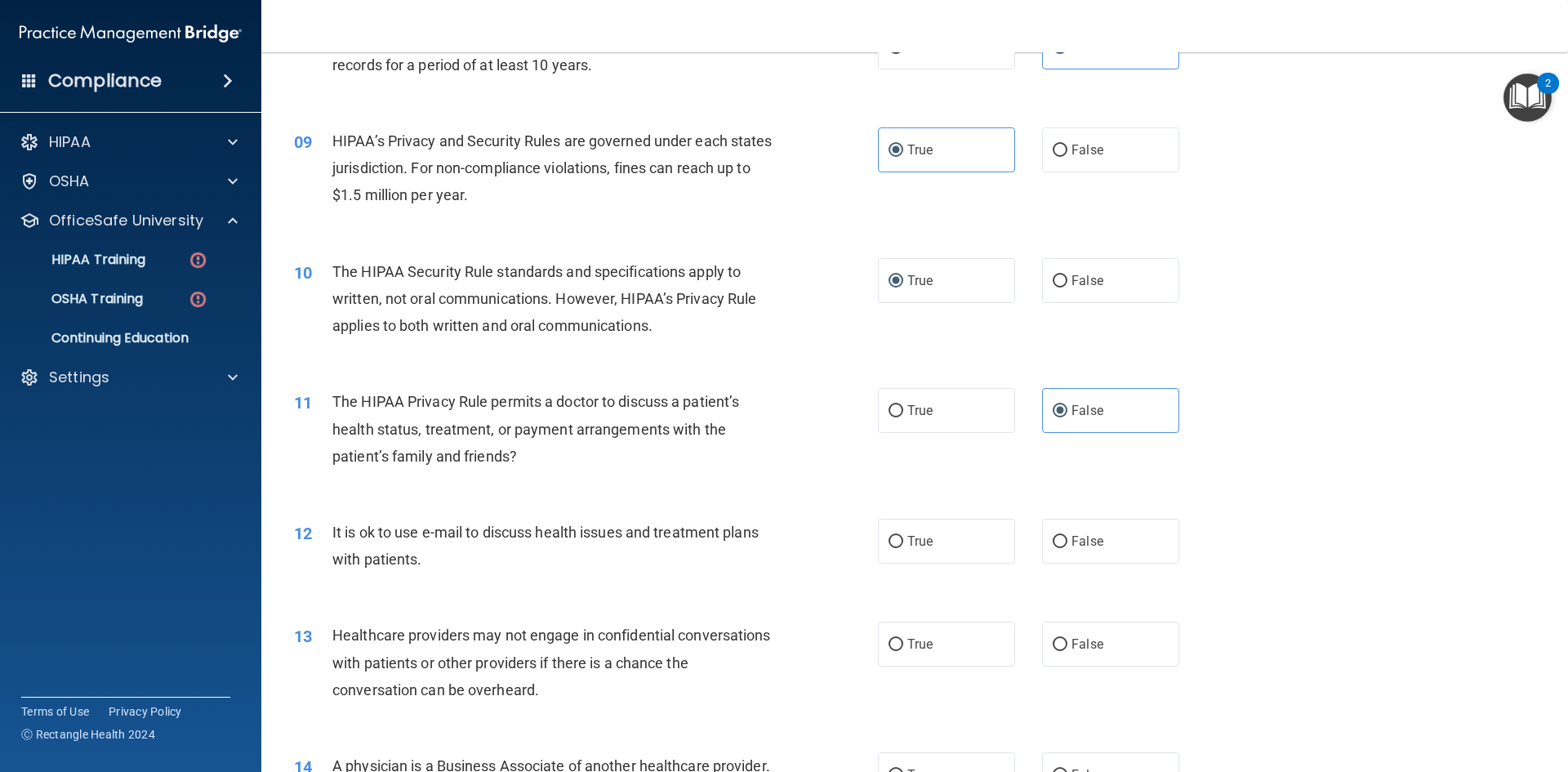
scroll to position [1062, 0]
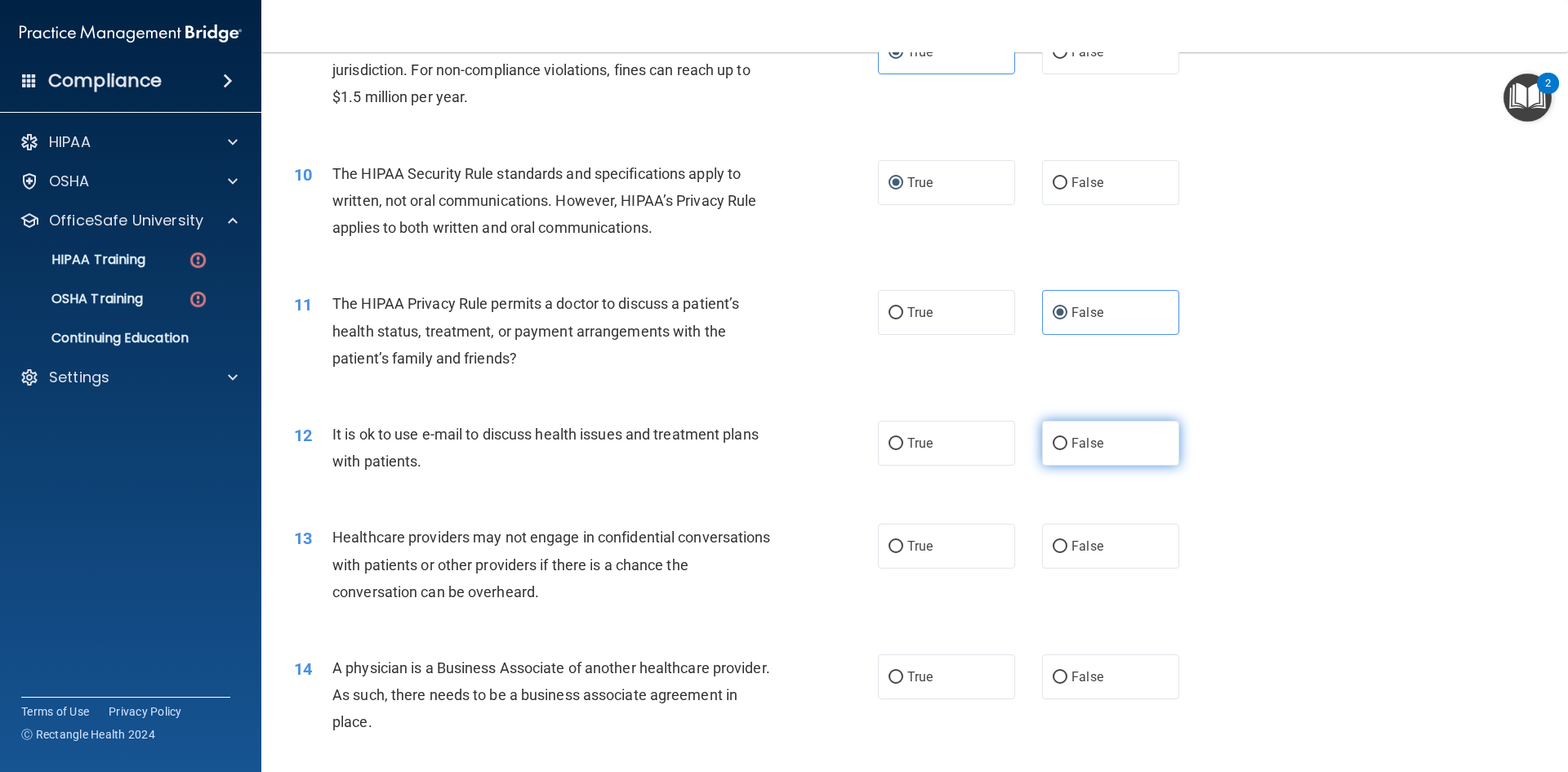
click at [1071, 446] on span "False" at bounding box center [1087, 442] width 32 height 15
click at [1064, 446] on input "False" at bounding box center [1060, 444] width 15 height 12
radio input "true"
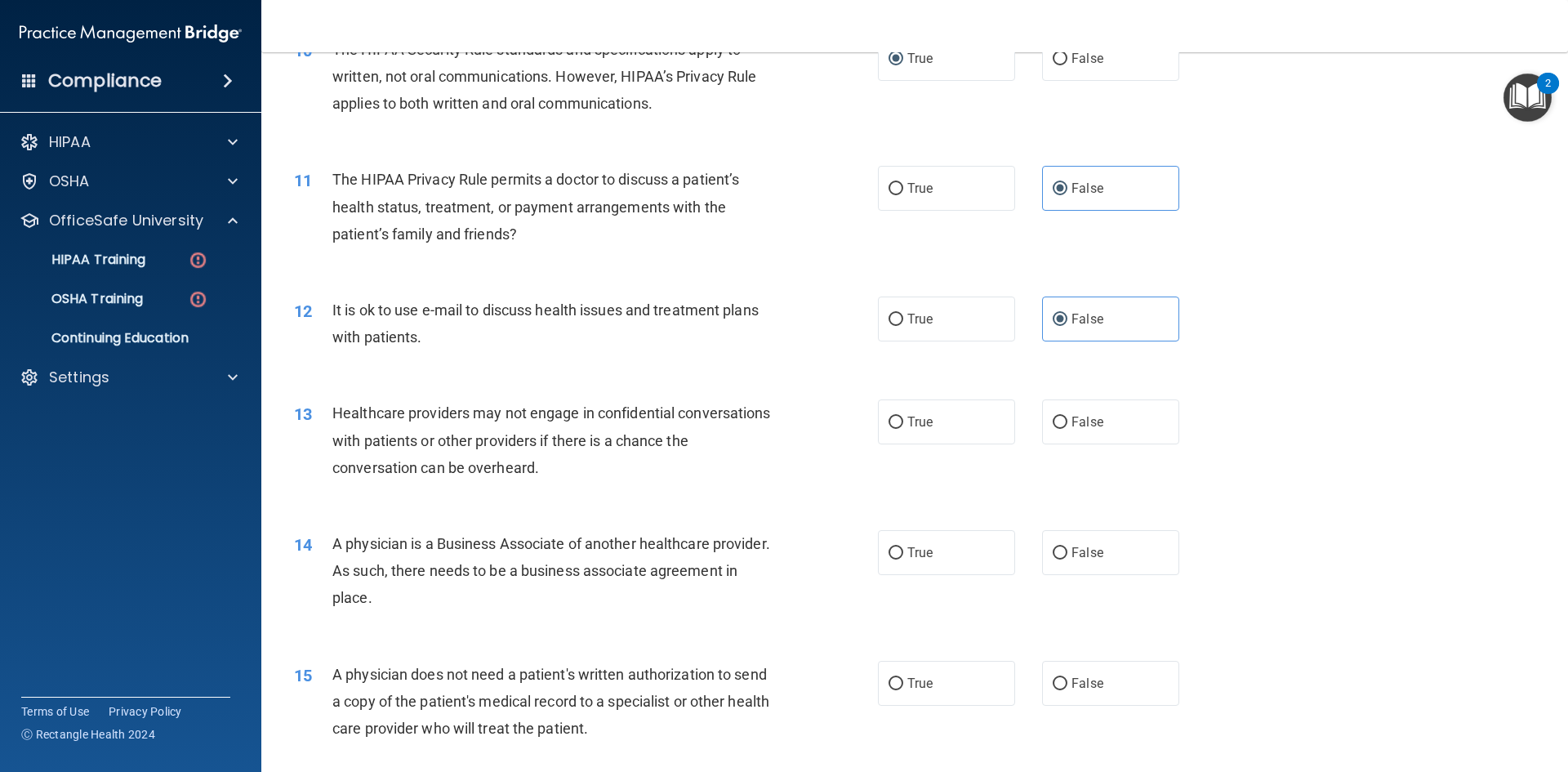
scroll to position [1225, 0]
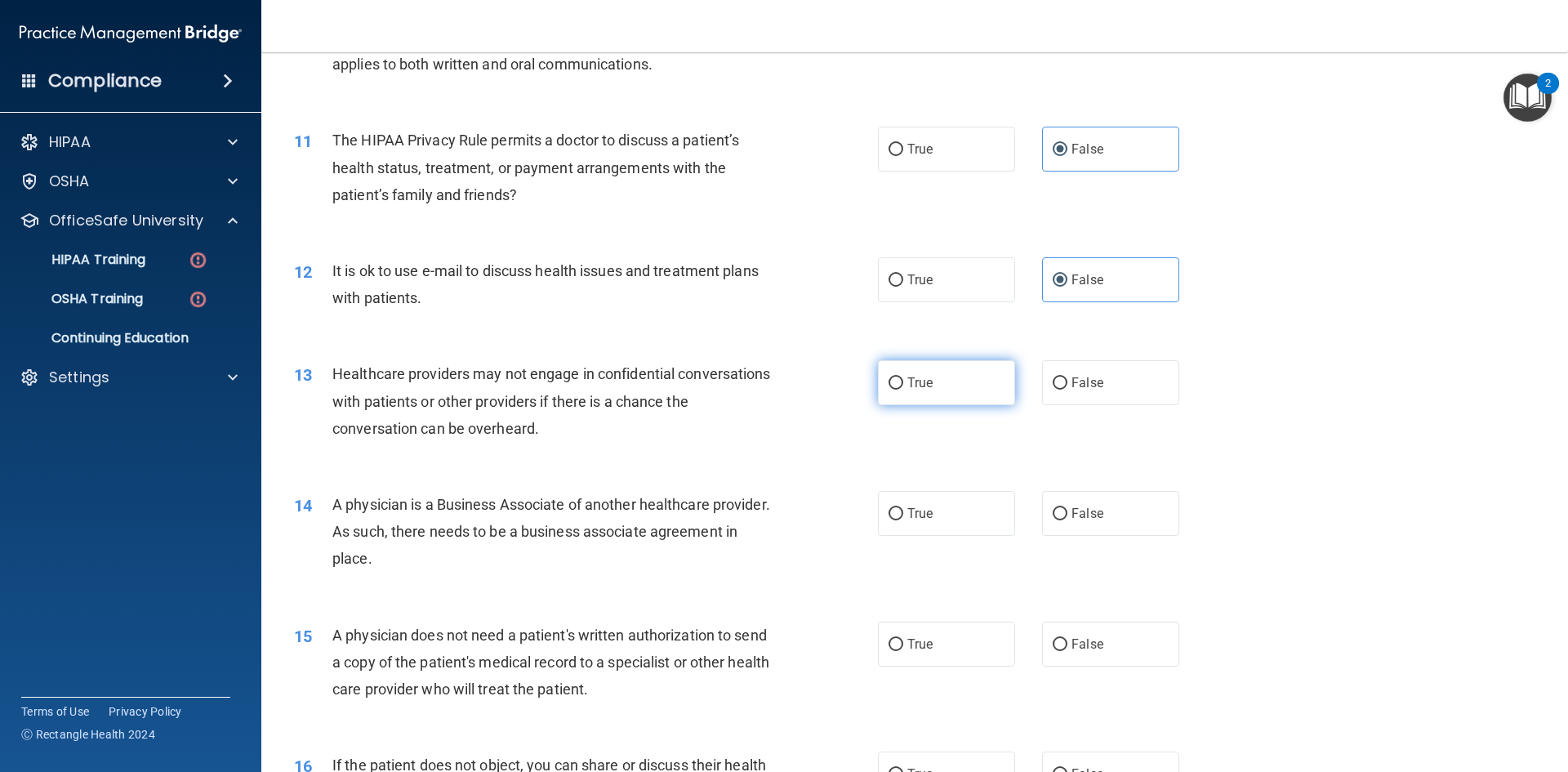
click at [892, 401] on label "True" at bounding box center [946, 382] width 137 height 45
click at [892, 390] on input "True" at bounding box center [895, 384] width 15 height 12
radio input "true"
click at [1067, 525] on label "False" at bounding box center [1110, 513] width 137 height 45
click at [1067, 521] on input "False" at bounding box center [1060, 514] width 15 height 12
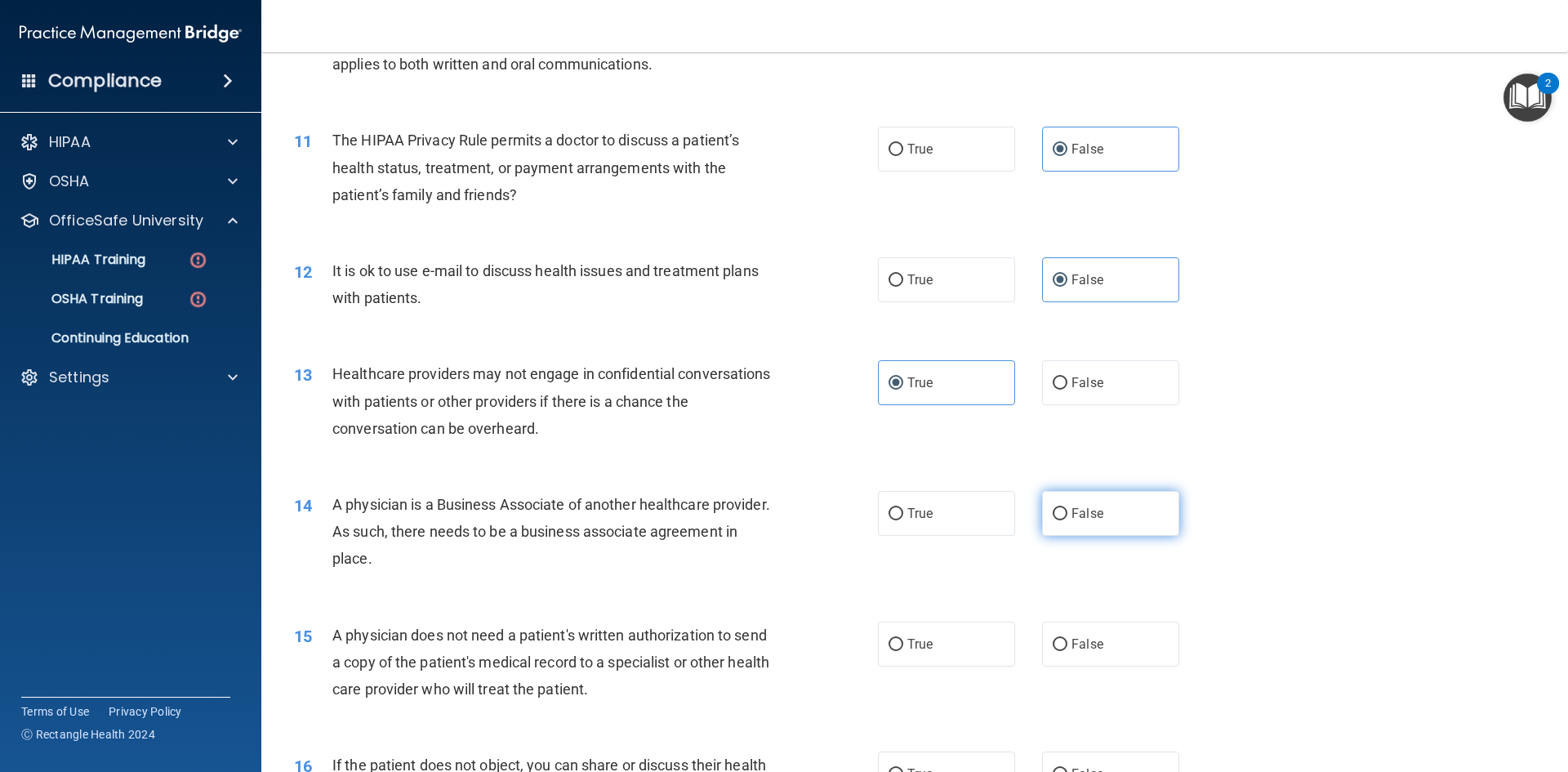
radio input "true"
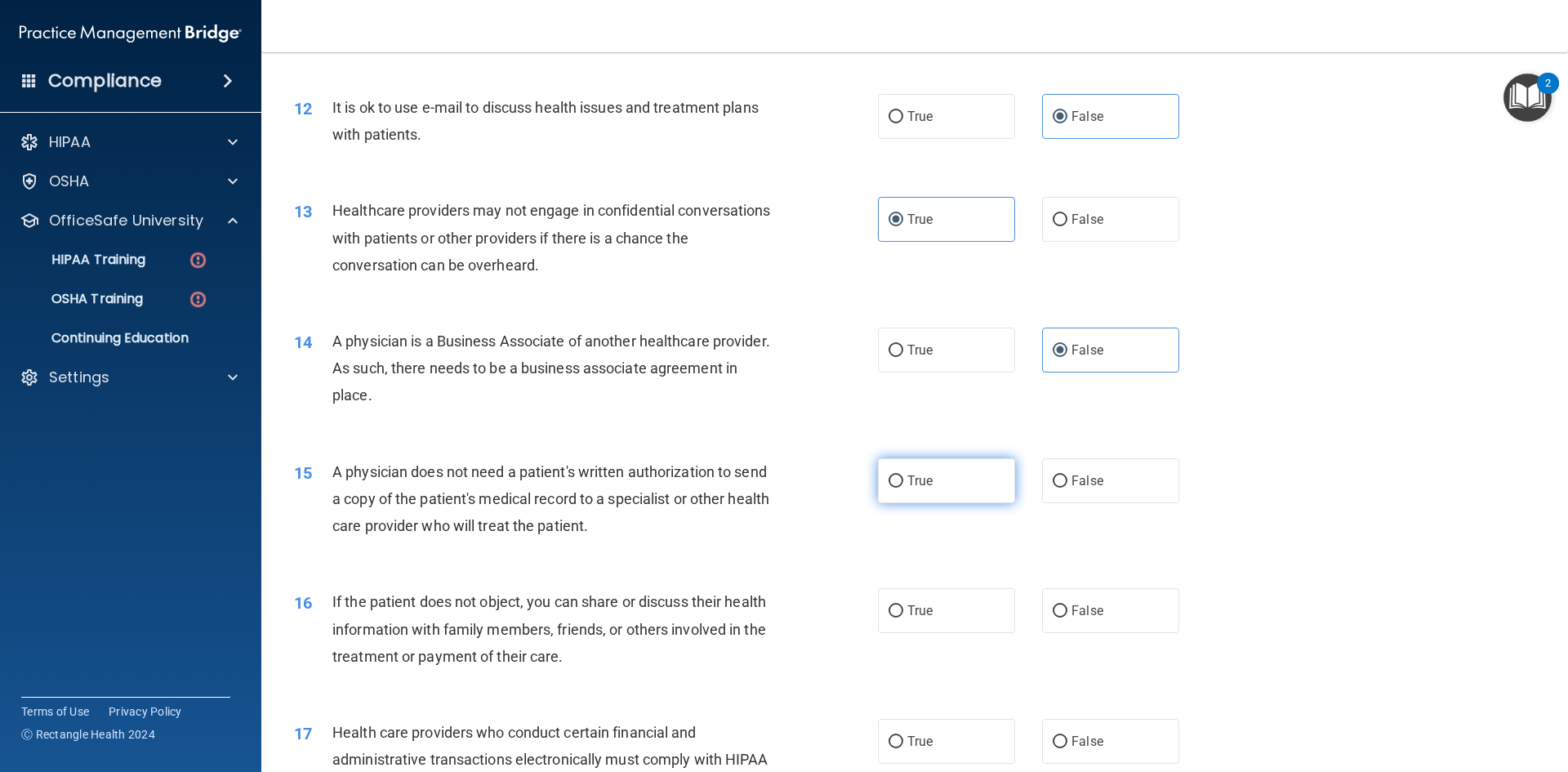
click at [968, 493] on label "True" at bounding box center [946, 481] width 137 height 45
click at [903, 488] on input "True" at bounding box center [895, 482] width 15 height 12
radio input "true"
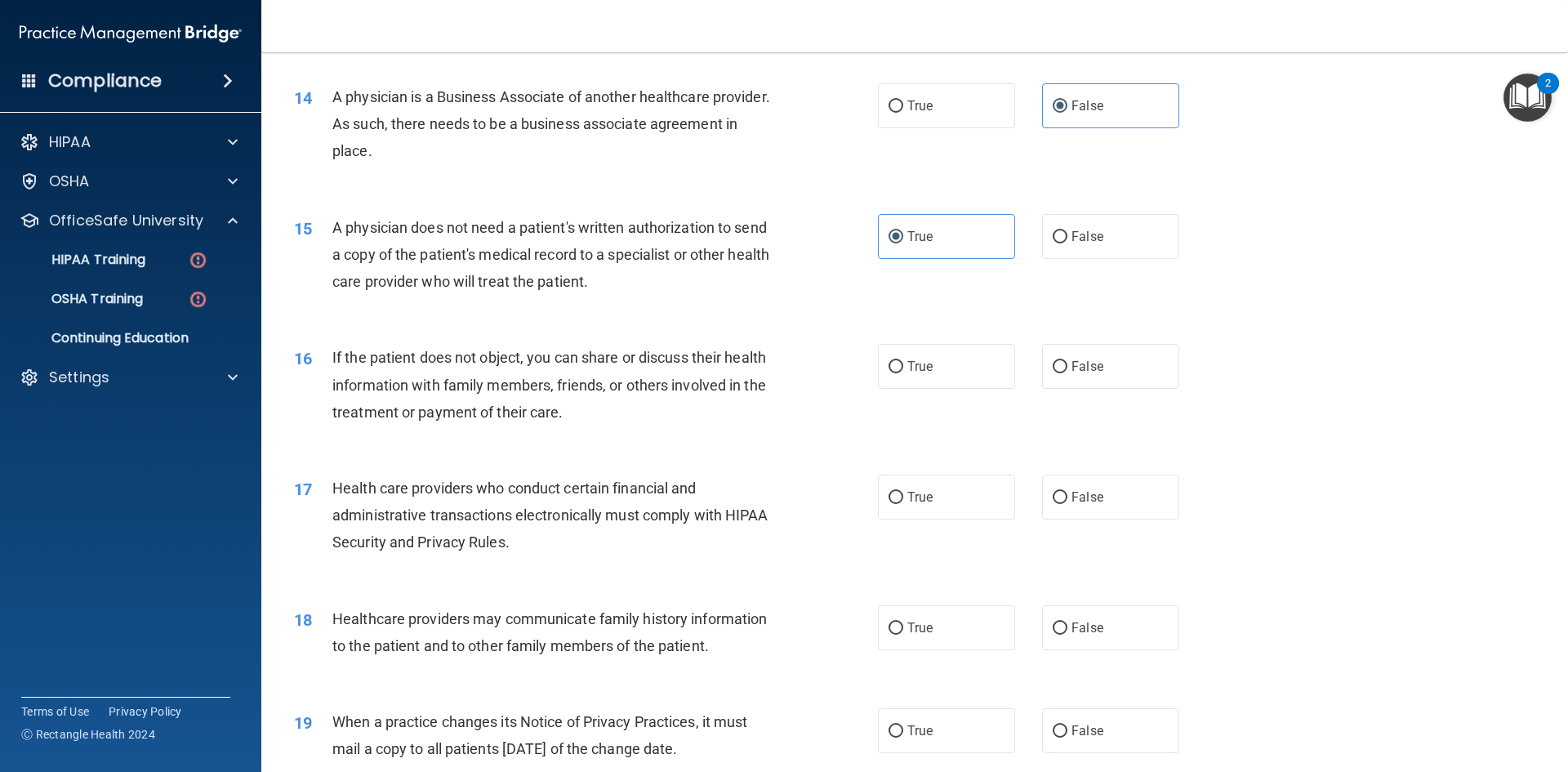
scroll to position [1634, 0]
click at [1074, 357] on label "False" at bounding box center [1110, 365] width 137 height 45
click at [1068, 360] on input "False" at bounding box center [1060, 366] width 15 height 12
radio input "true"
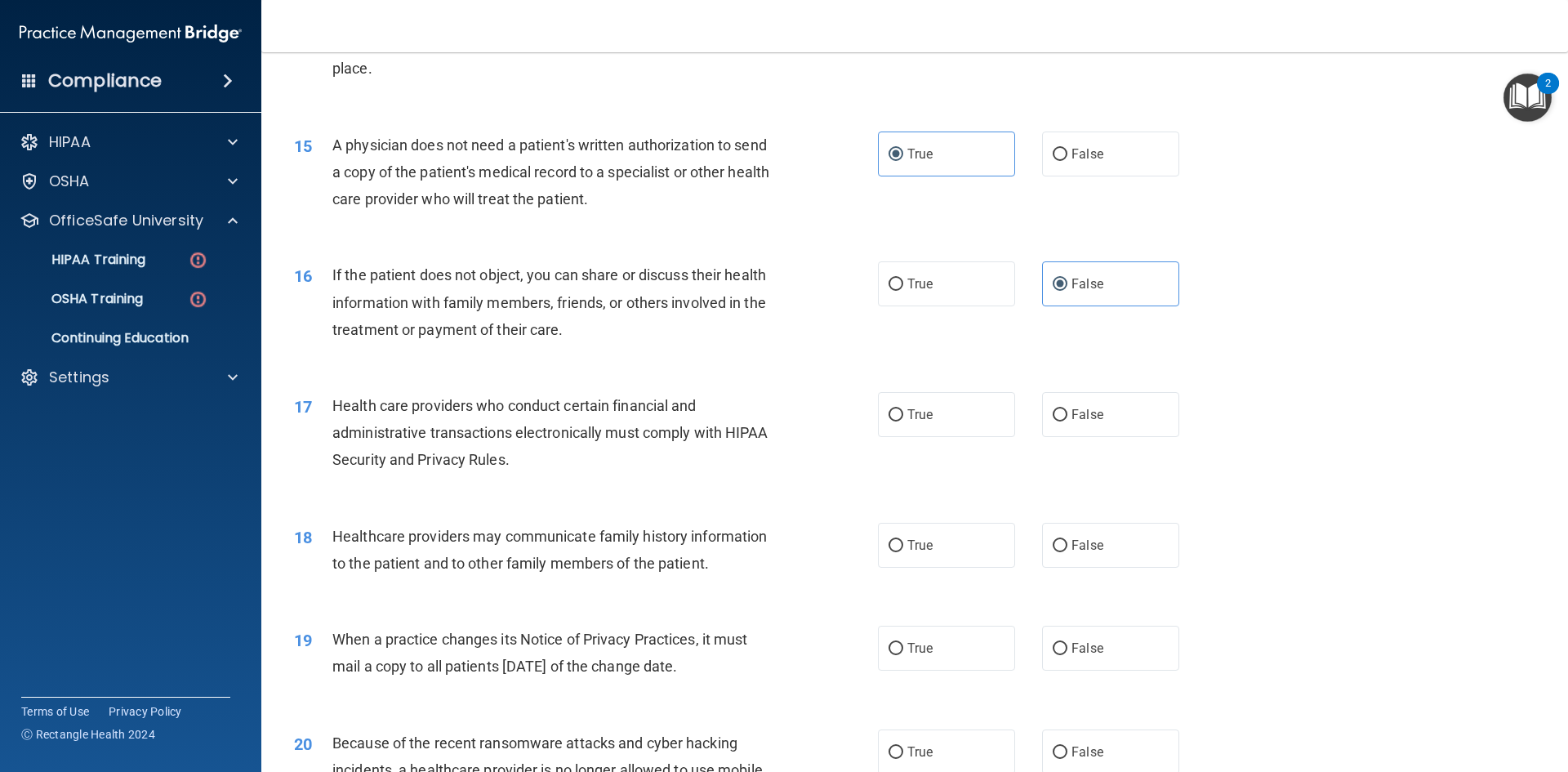
scroll to position [1797, 0]
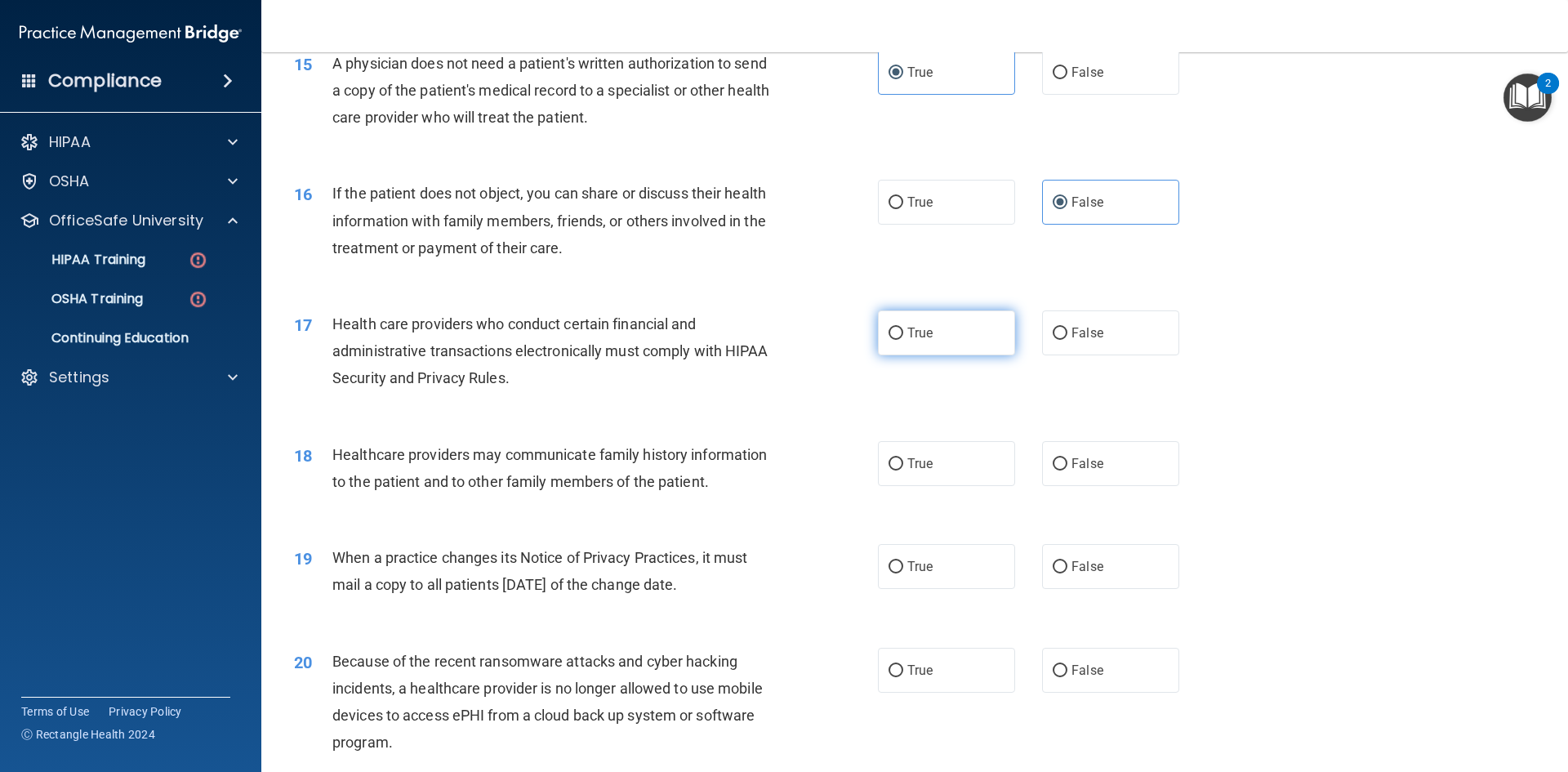
click at [922, 345] on label "True" at bounding box center [946, 332] width 137 height 45
click at [903, 339] on input "True" at bounding box center [895, 334] width 15 height 12
radio input "true"
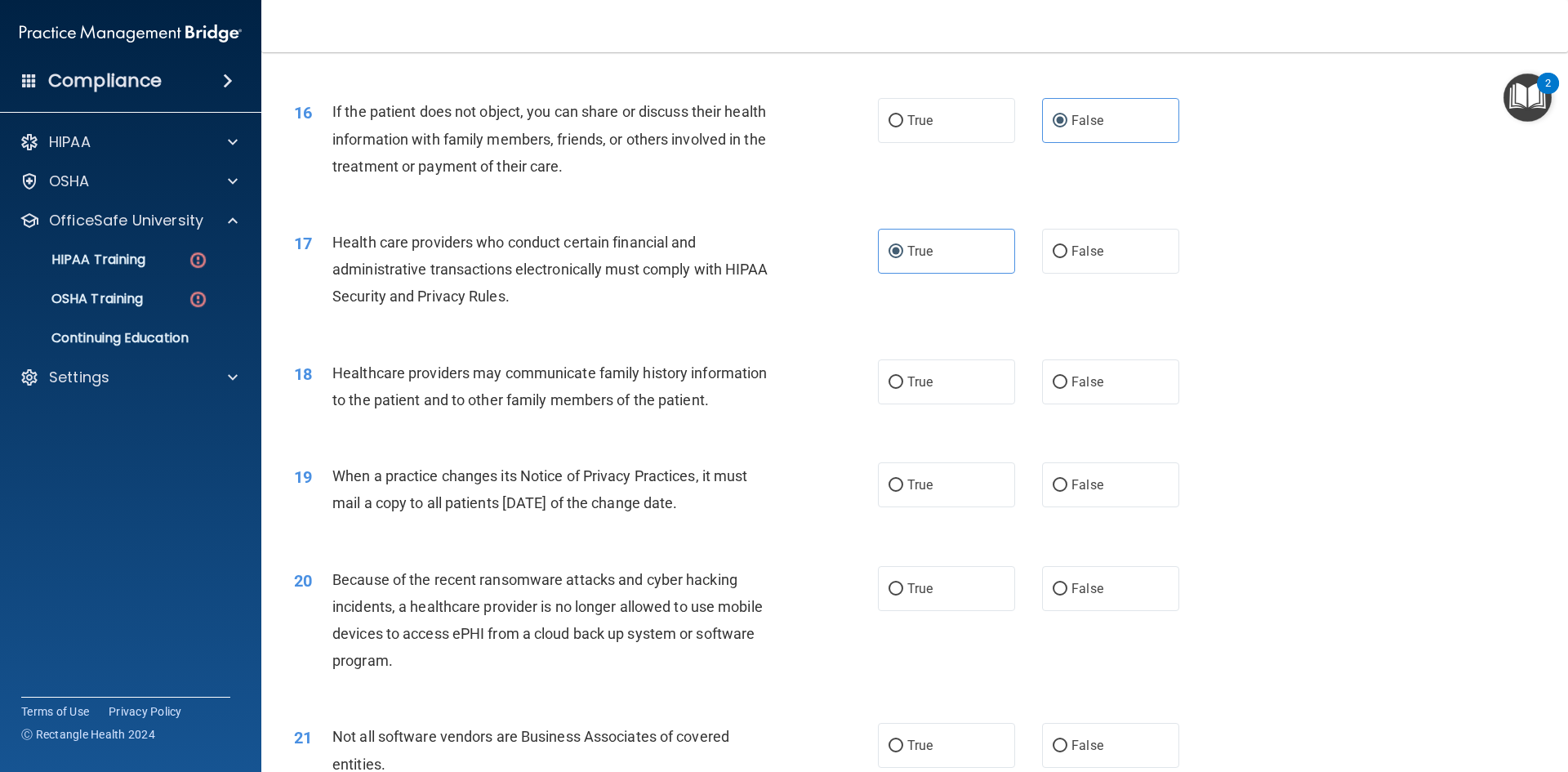
scroll to position [1961, 0]
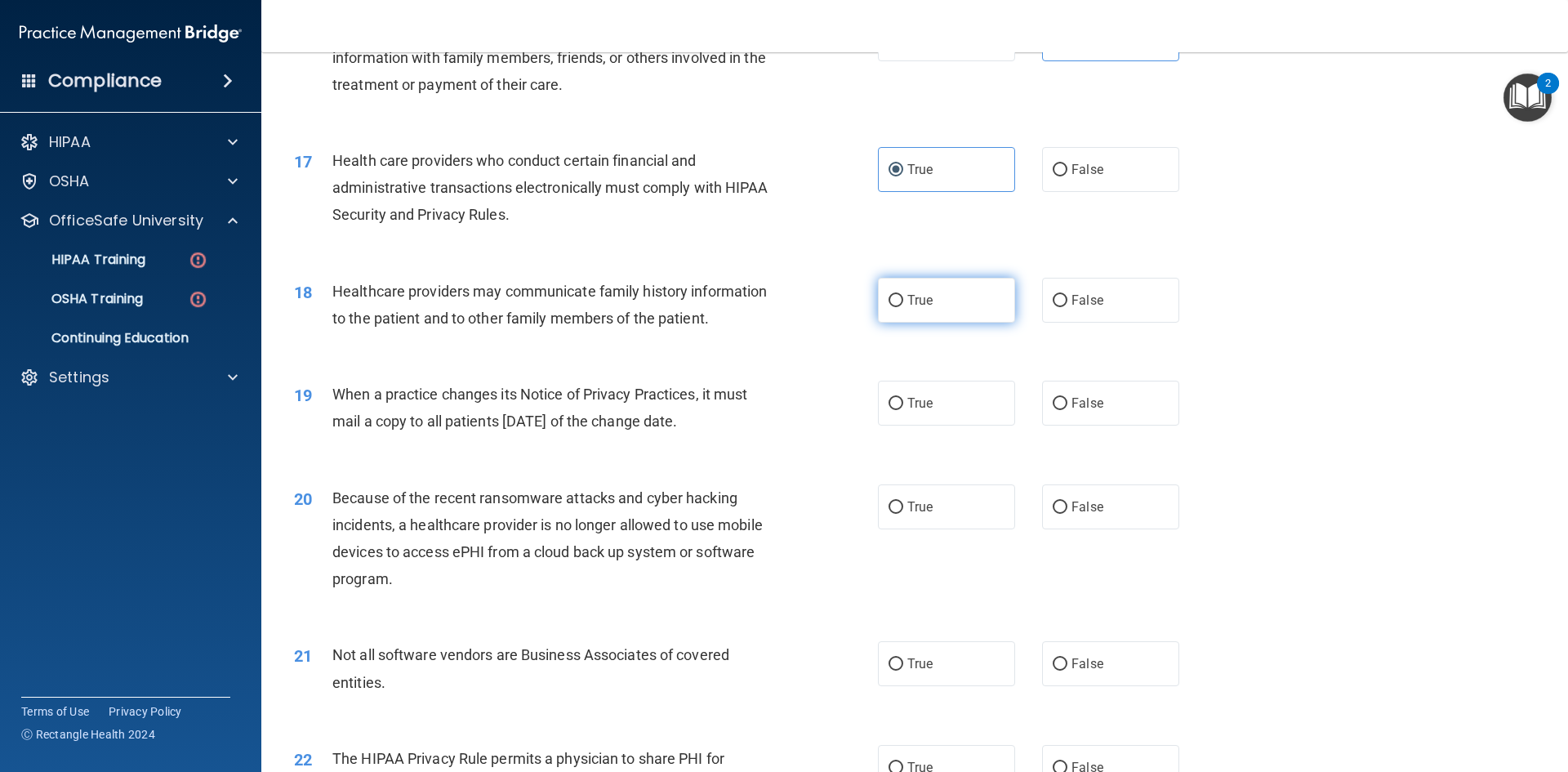
click at [926, 318] on label "True" at bounding box center [946, 300] width 137 height 45
click at [903, 307] on input "True" at bounding box center [895, 301] width 15 height 12
radio input "true"
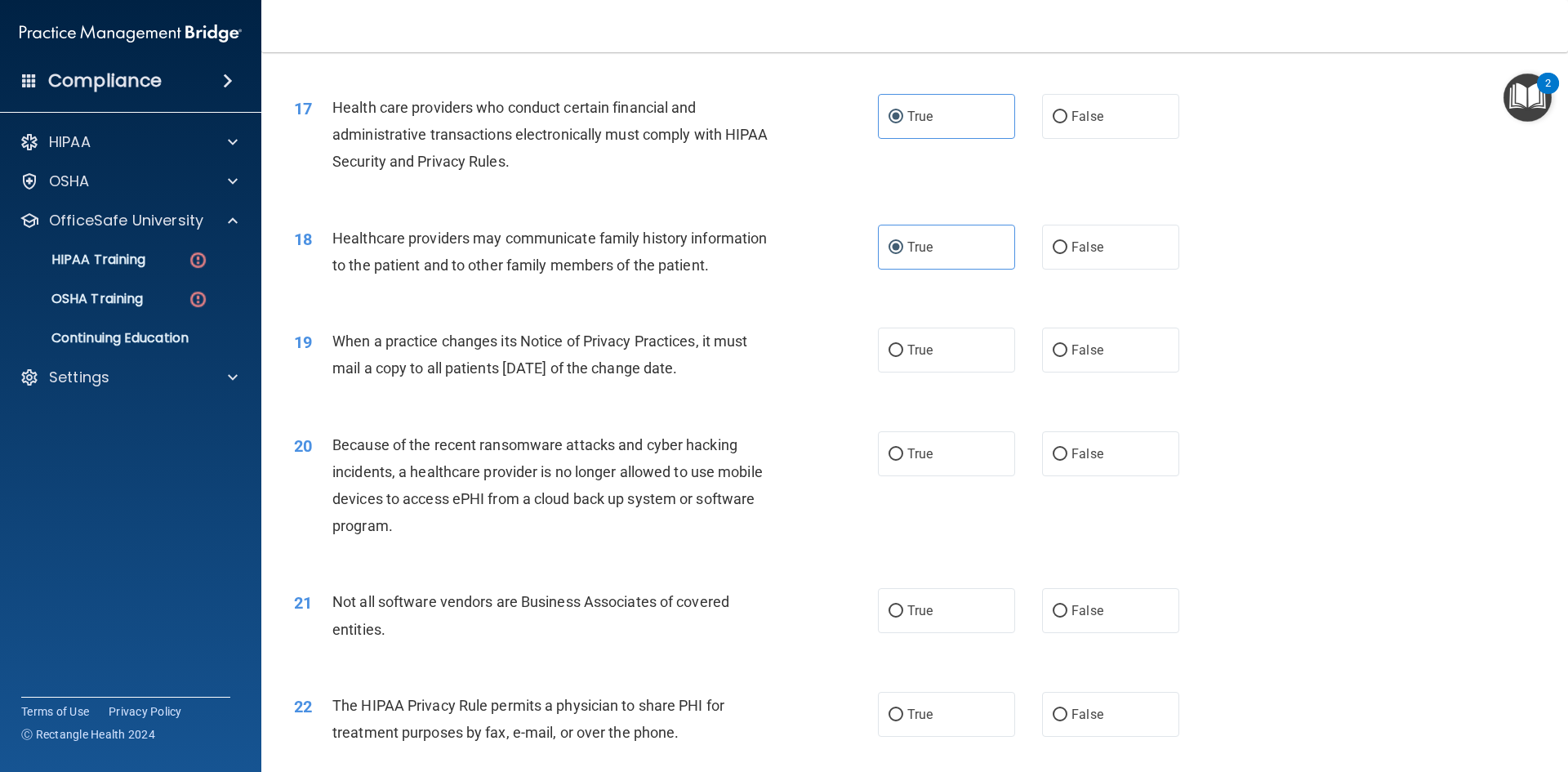
scroll to position [2042, 0]
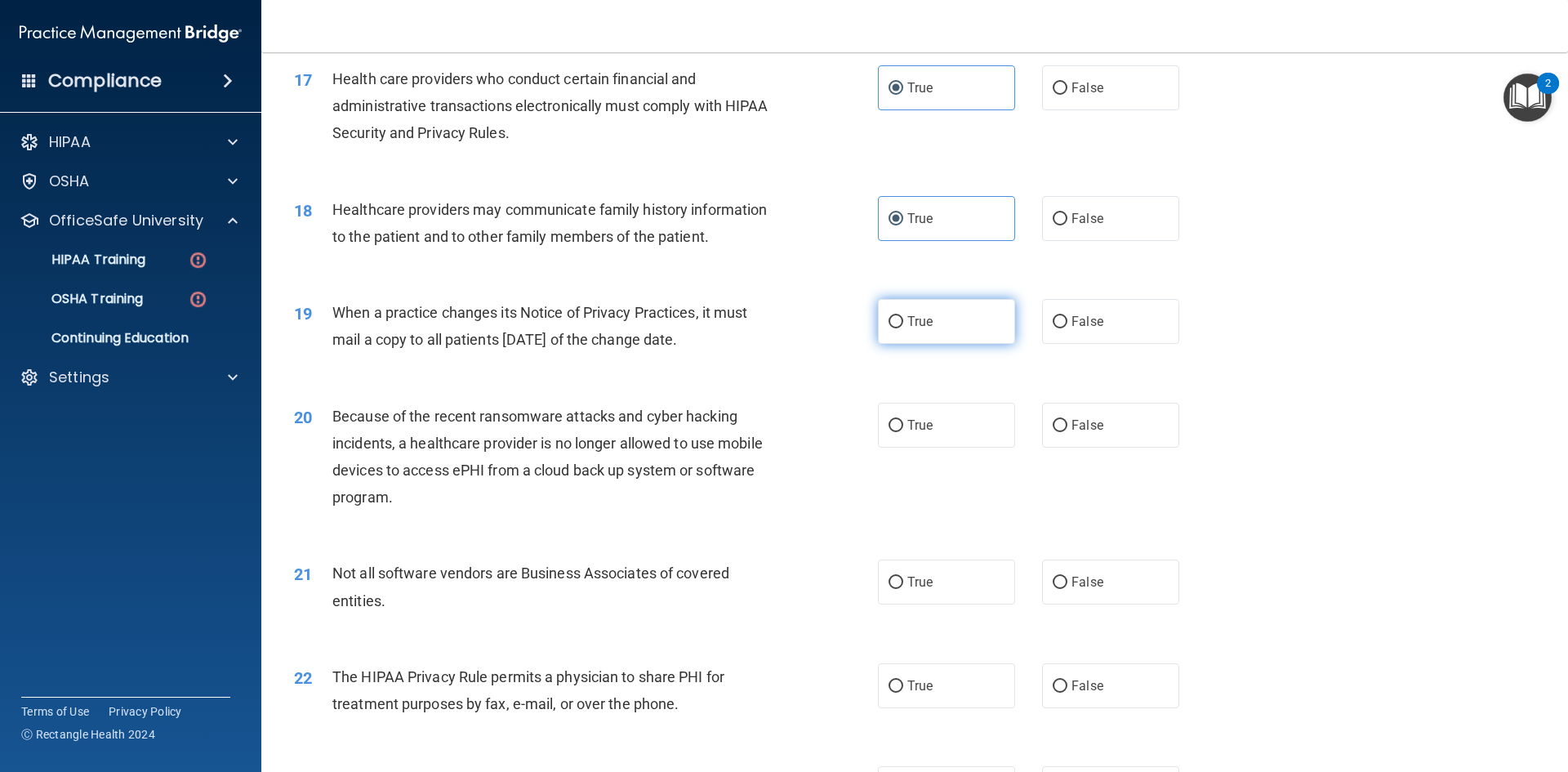
click at [920, 334] on label "True" at bounding box center [946, 322] width 137 height 45
click at [903, 329] on input "True" at bounding box center [895, 322] width 15 height 12
radio input "true"
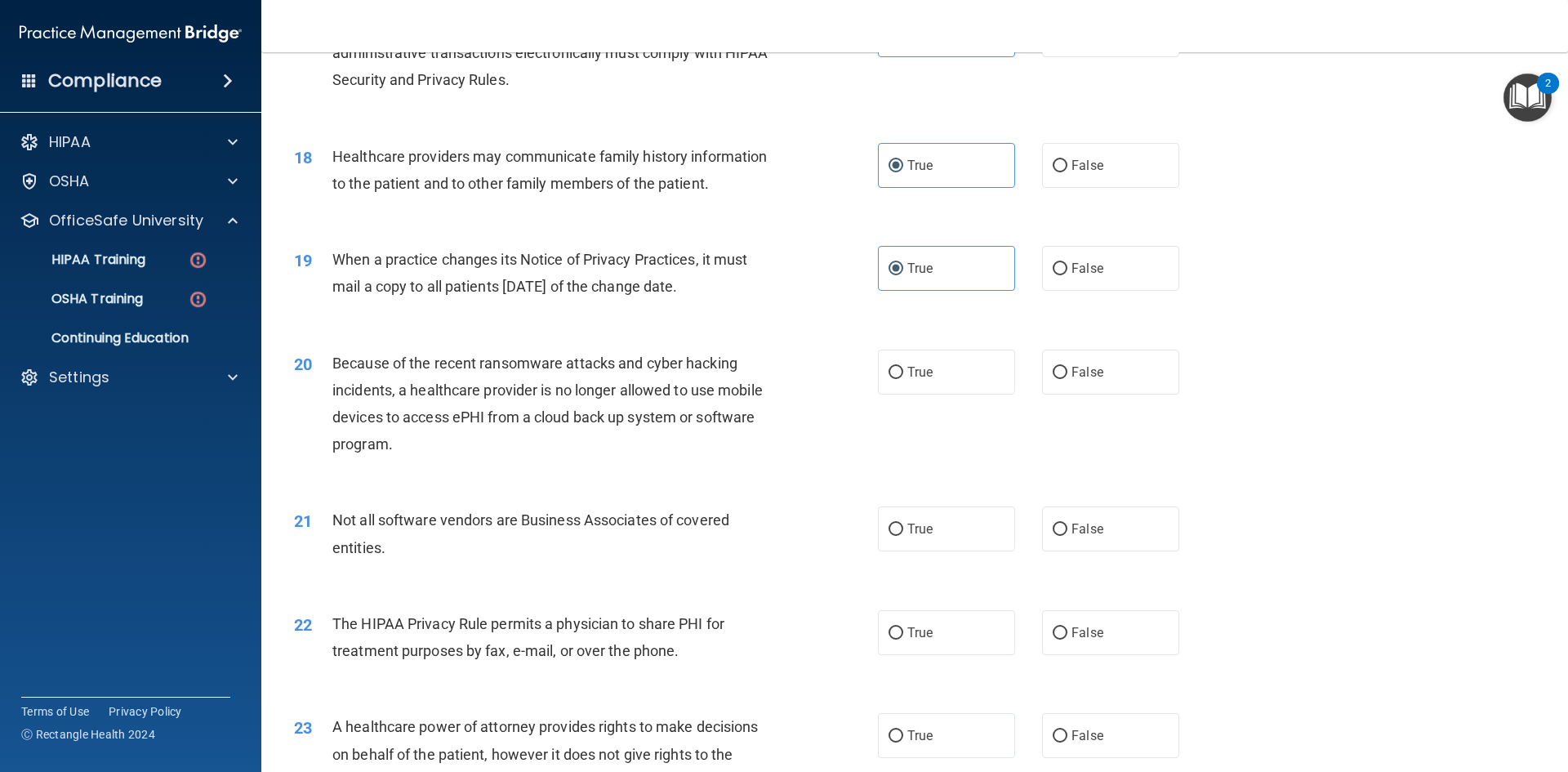
scroll to position [2124, 0]
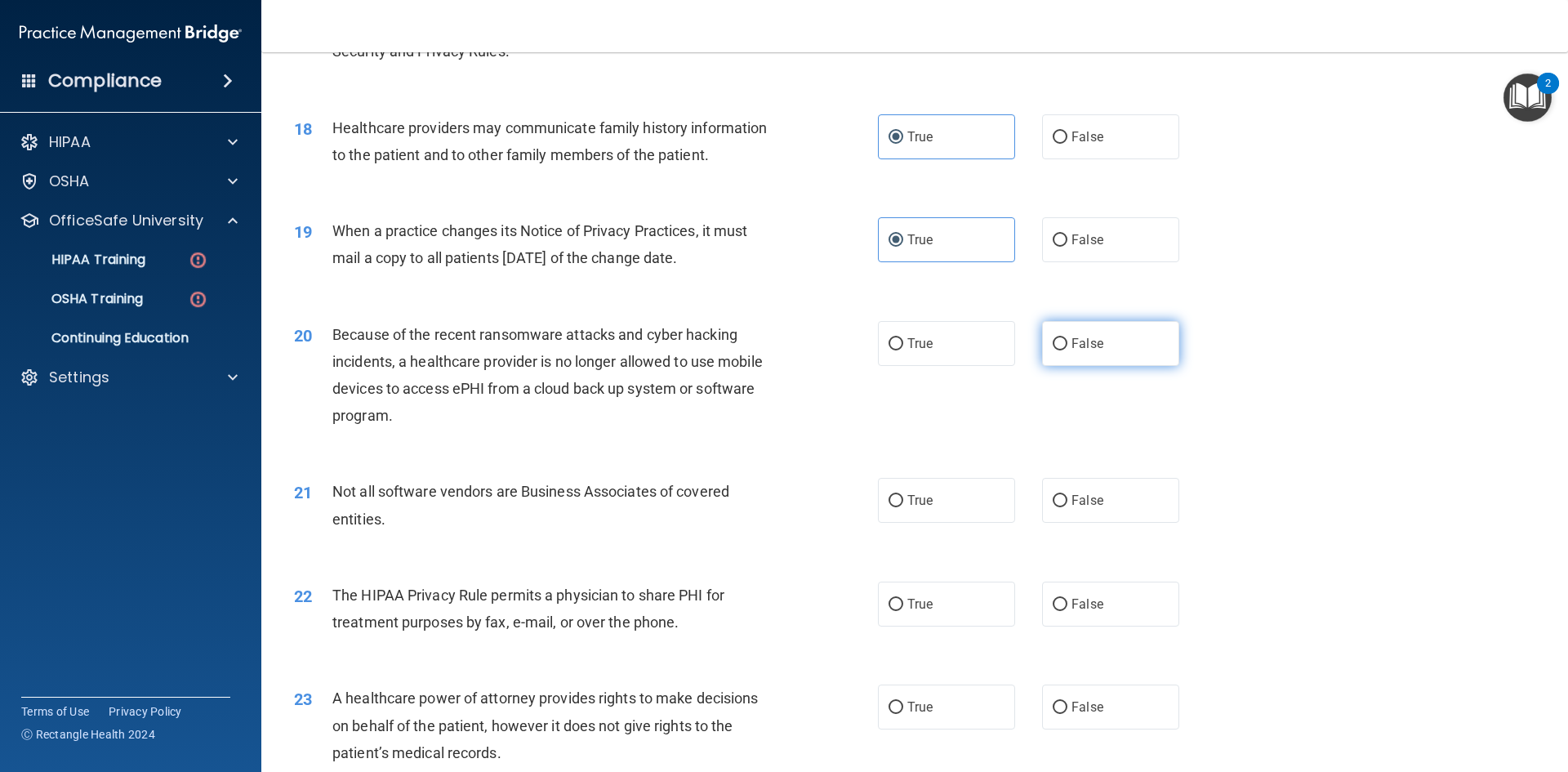
click at [1101, 360] on label "False" at bounding box center [1110, 343] width 137 height 45
click at [1068, 350] on input "False" at bounding box center [1060, 345] width 15 height 12
radio input "true"
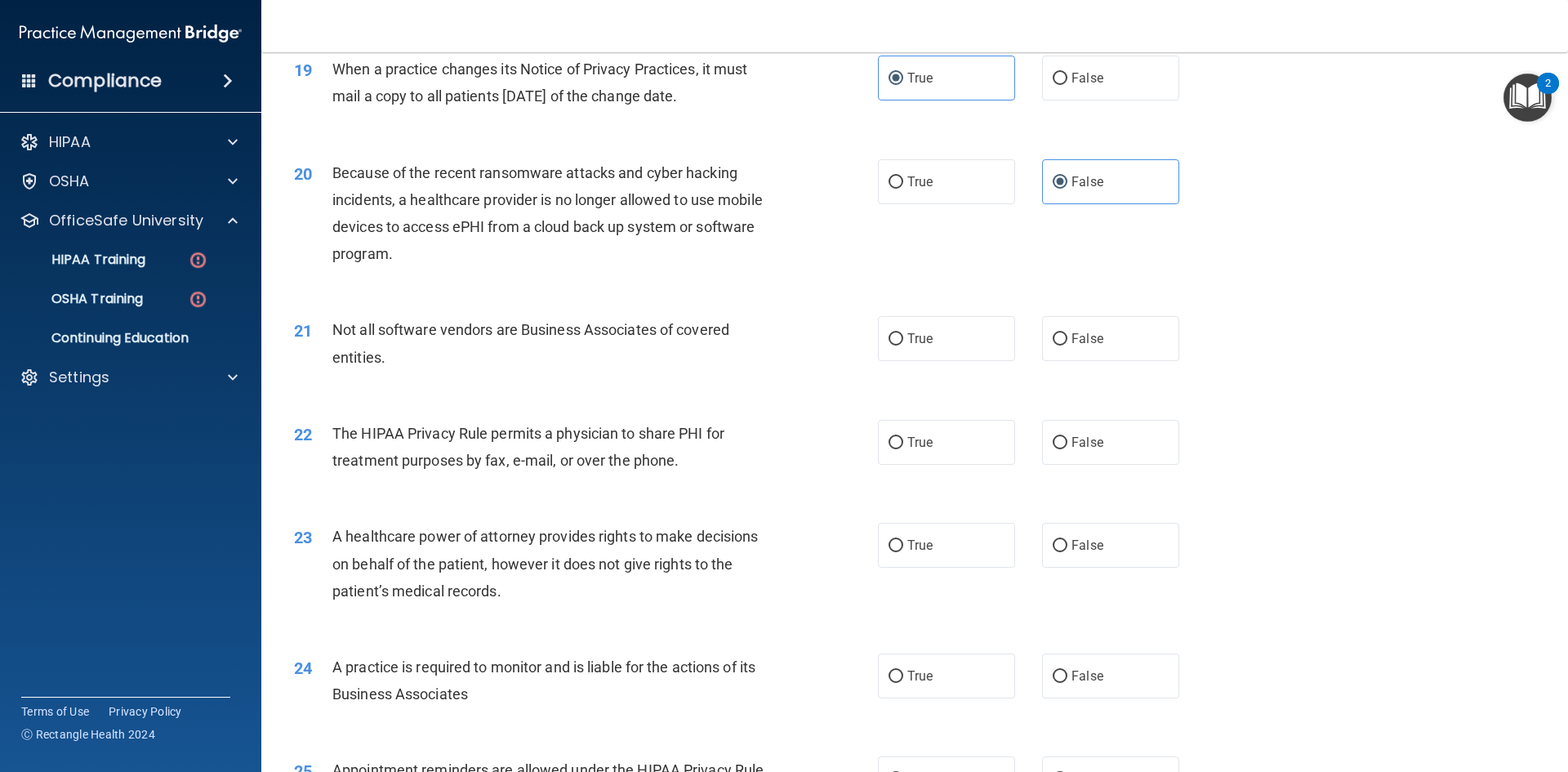
scroll to position [2287, 0]
click at [900, 362] on div "21 Not all software vendors are Business Associates of covered entities. True F…" at bounding box center [914, 346] width 1266 height 103
click at [903, 350] on label "True" at bounding box center [946, 337] width 137 height 45
click at [903, 344] on input "True" at bounding box center [895, 338] width 15 height 12
radio input "true"
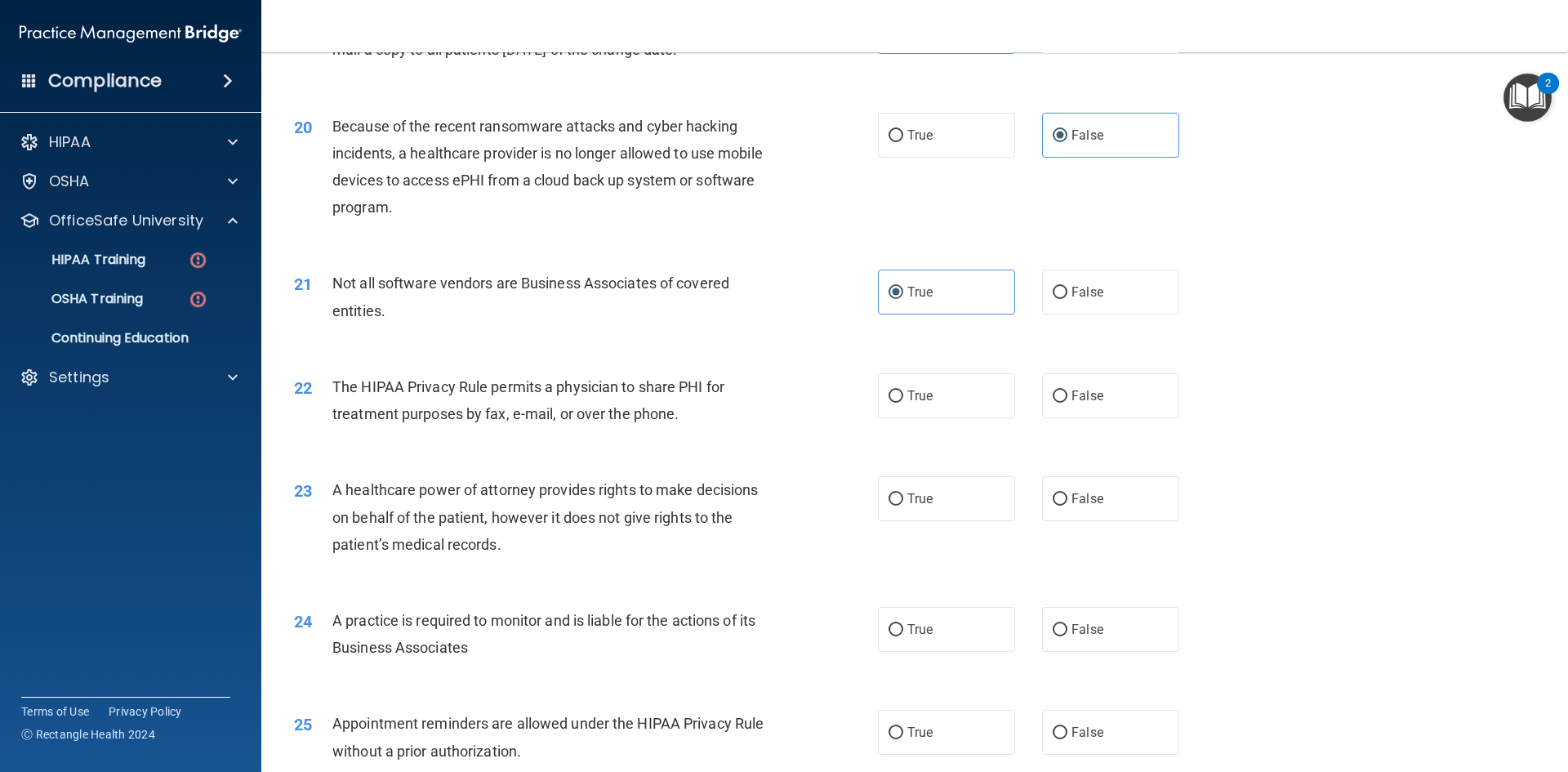
scroll to position [2368, 0]
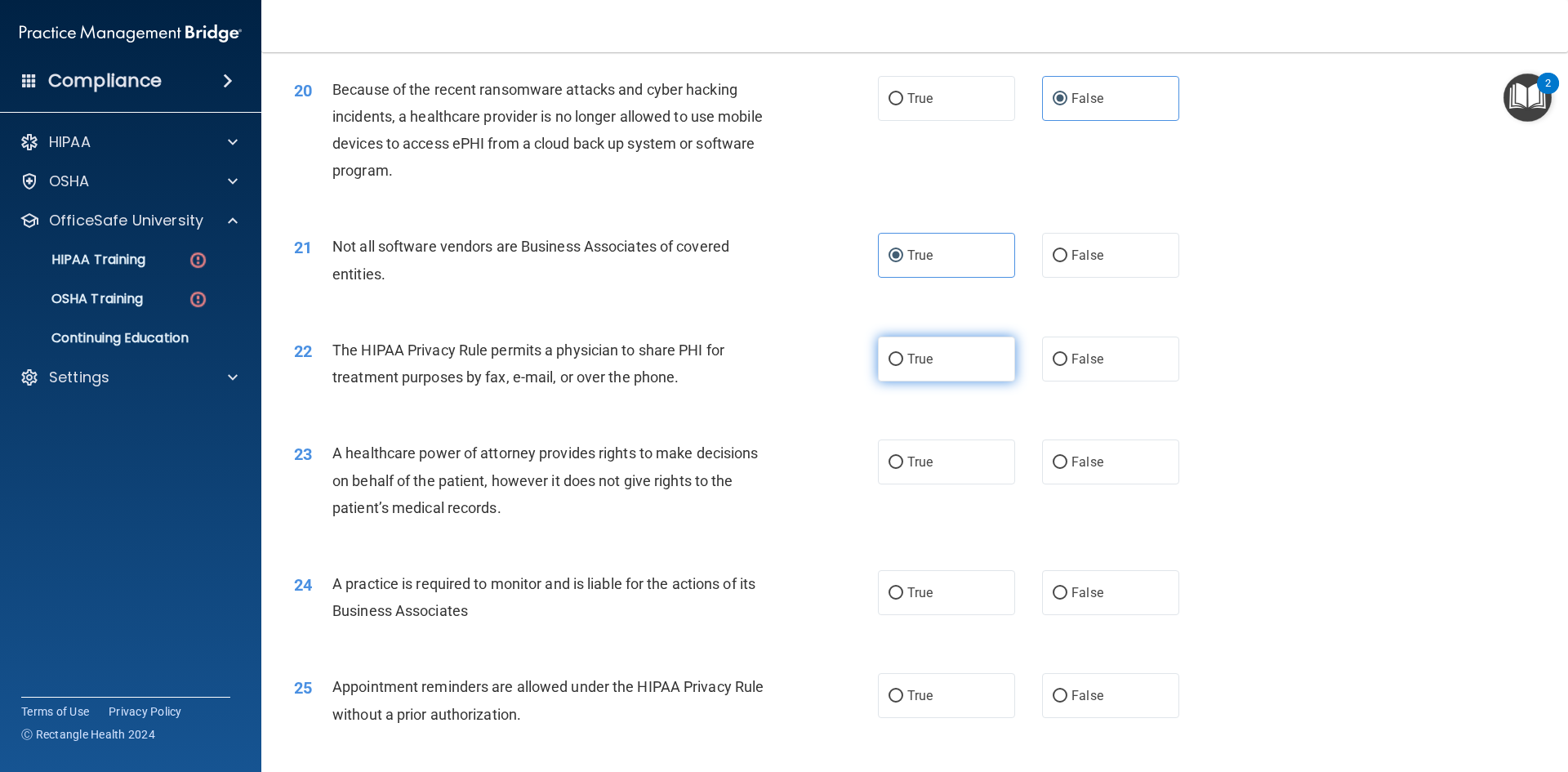
click at [888, 372] on label "True" at bounding box center [946, 359] width 137 height 45
click at [888, 366] on input "True" at bounding box center [895, 360] width 15 height 12
radio input "true"
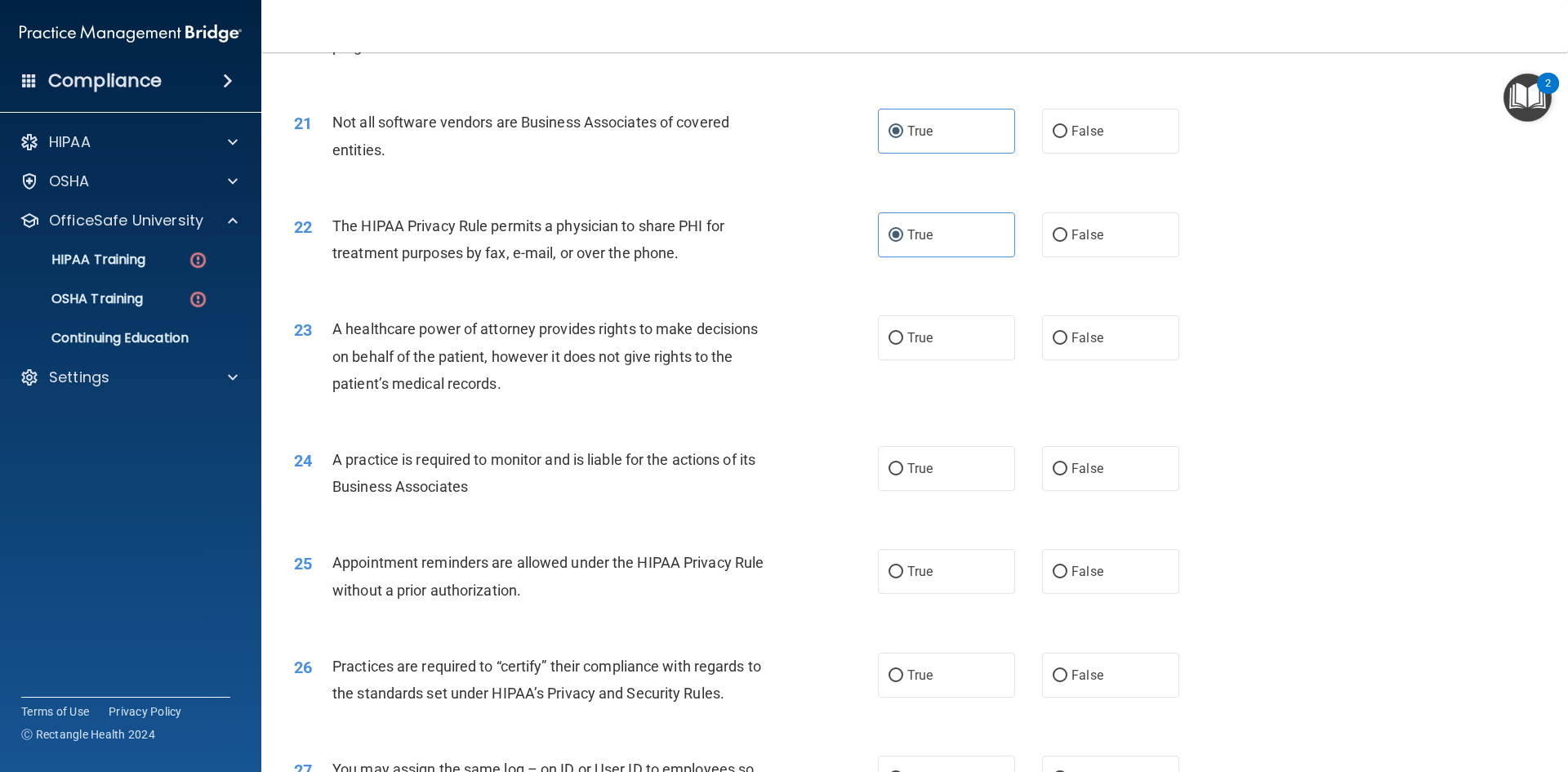
scroll to position [2532, 0]
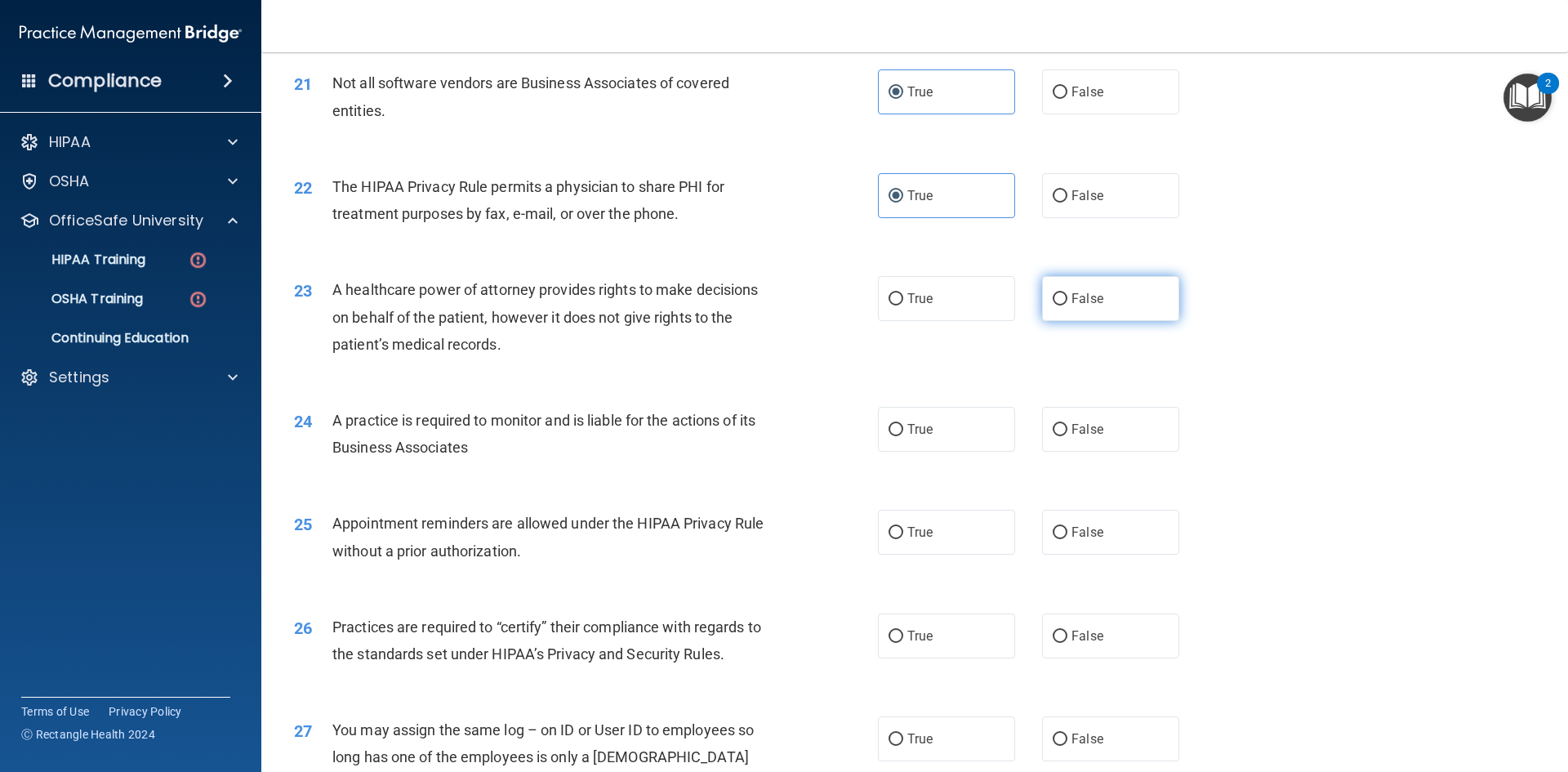
click at [1094, 296] on span "False" at bounding box center [1087, 298] width 32 height 15
click at [1068, 296] on input "False" at bounding box center [1060, 299] width 15 height 12
radio input "true"
click at [933, 446] on label "True" at bounding box center [946, 429] width 137 height 45
click at [903, 436] on input "True" at bounding box center [895, 430] width 15 height 12
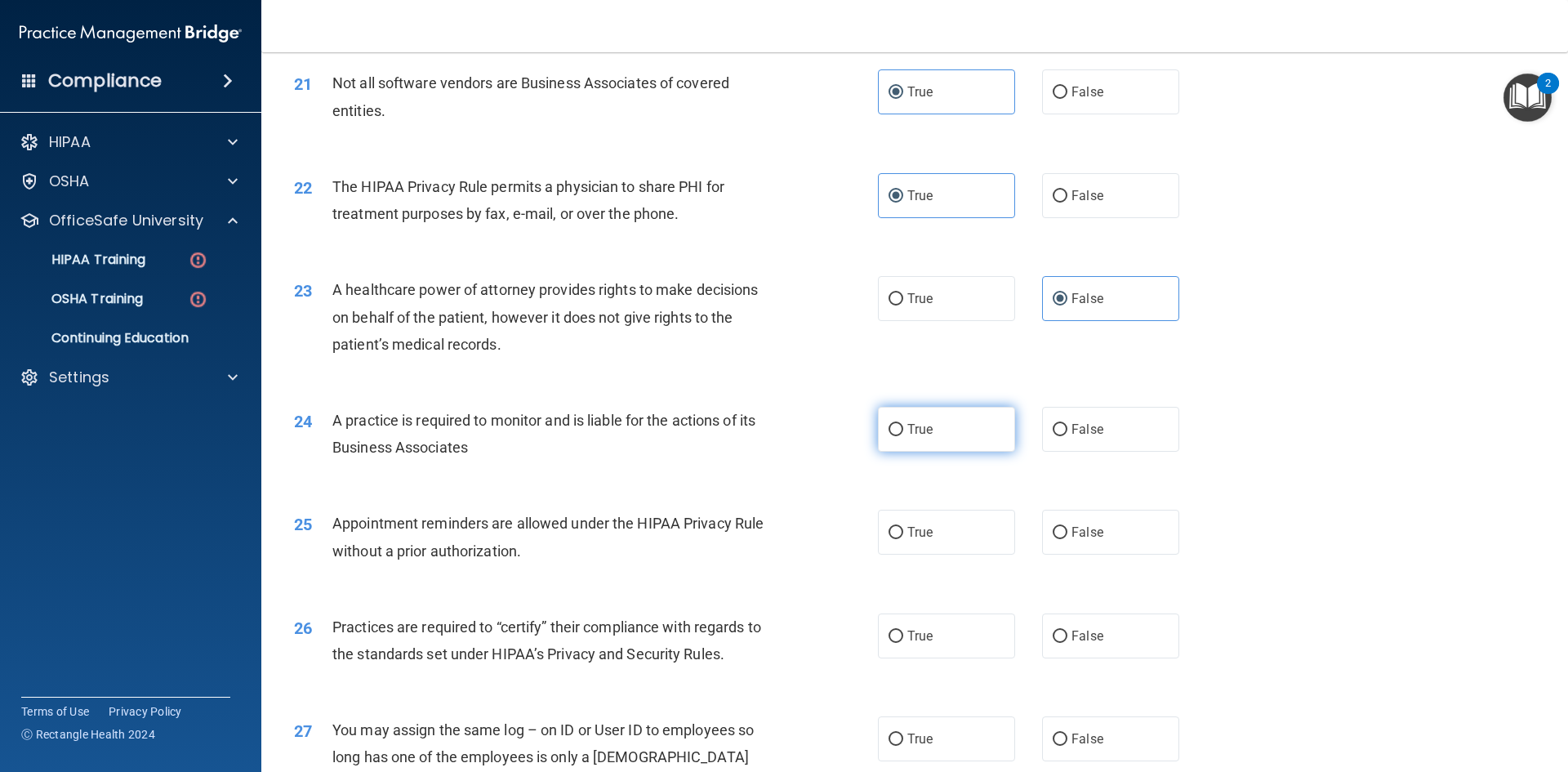
radio input "true"
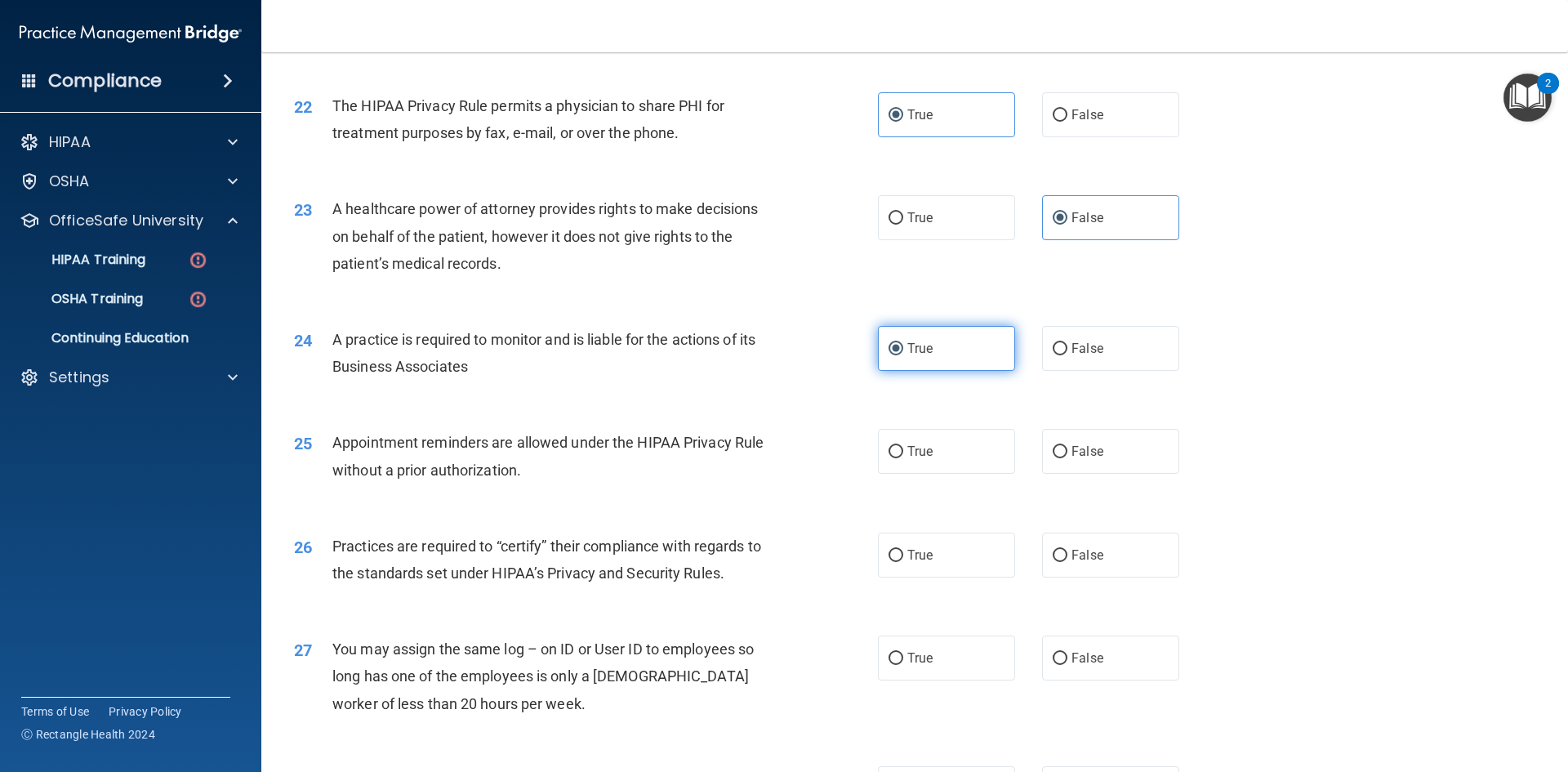
scroll to position [2614, 0]
click at [933, 445] on label "True" at bounding box center [946, 450] width 137 height 45
click at [903, 445] on input "True" at bounding box center [895, 451] width 15 height 12
radio input "true"
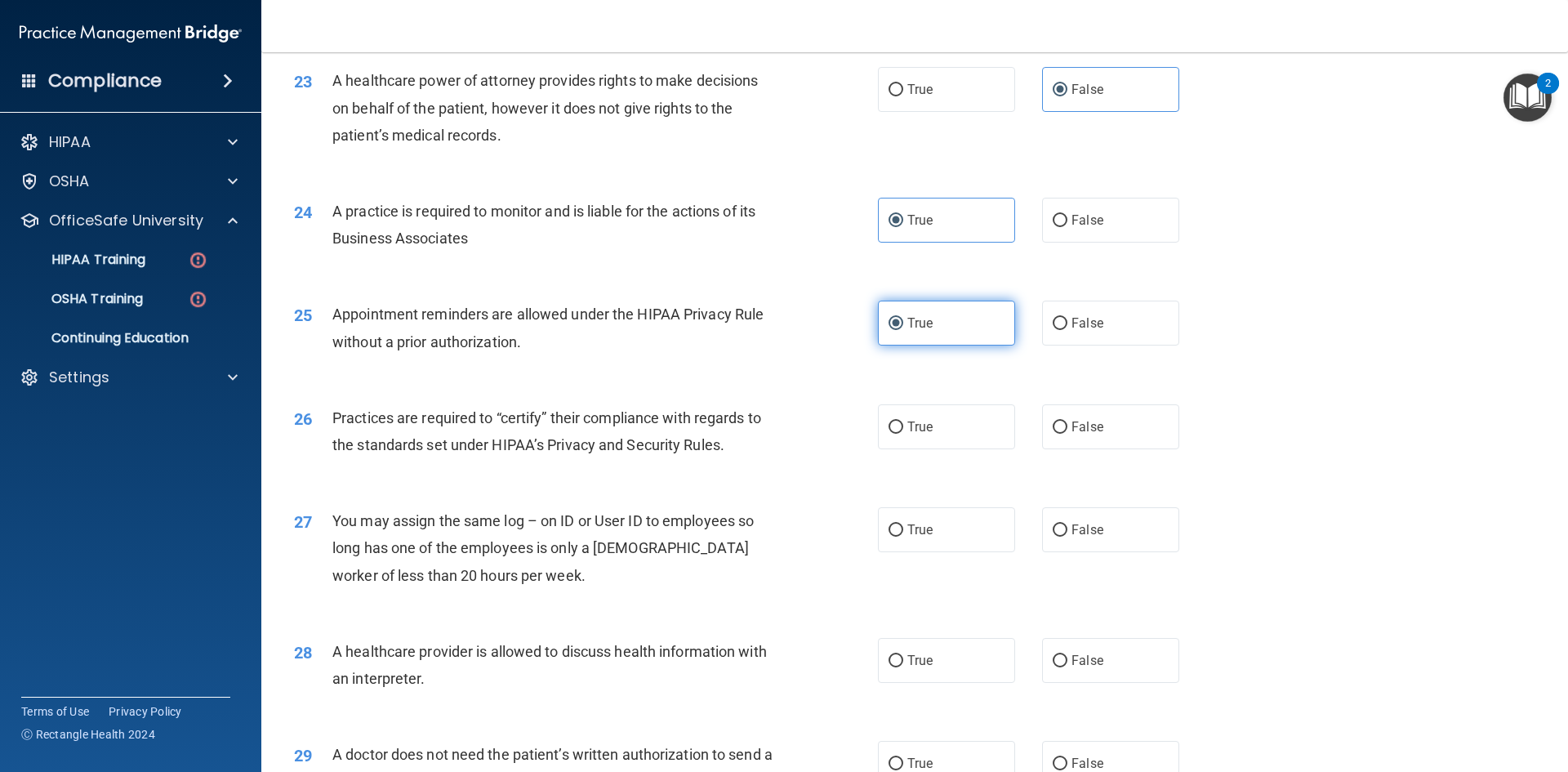
scroll to position [2777, 0]
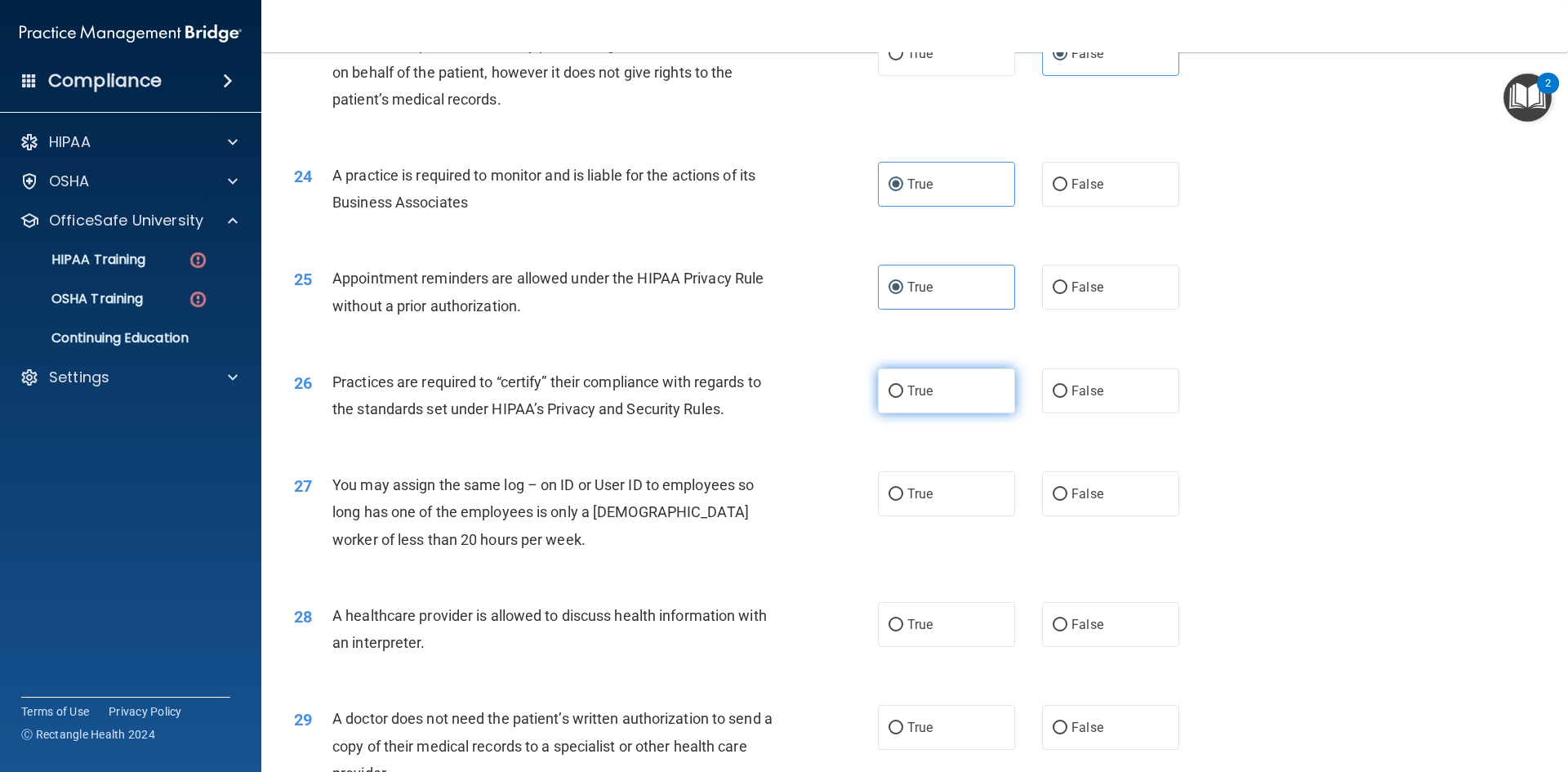
click at [942, 401] on label "True" at bounding box center [946, 391] width 137 height 45
click at [903, 398] on input "True" at bounding box center [895, 392] width 15 height 12
radio input "true"
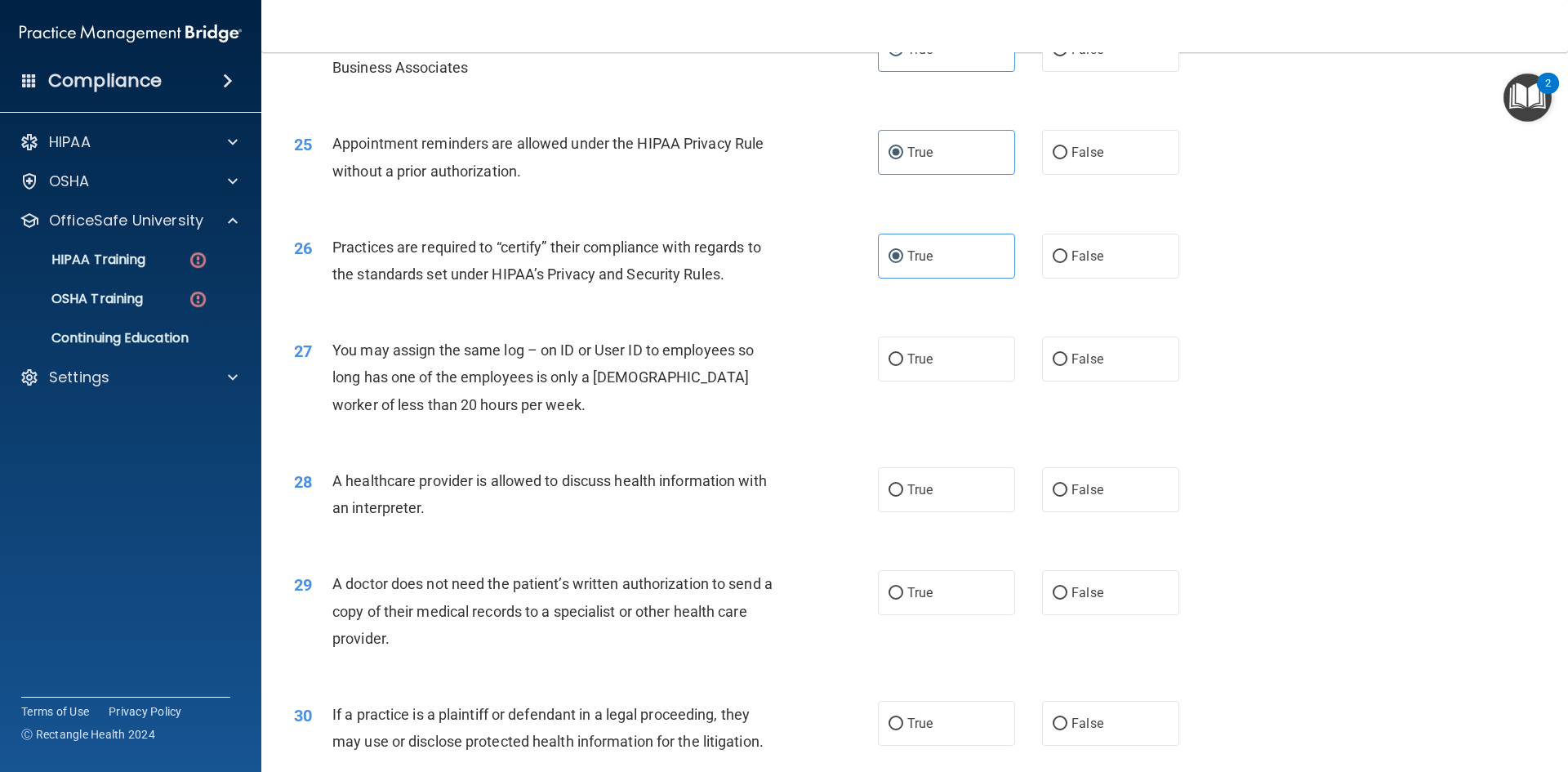
scroll to position [2941, 0]
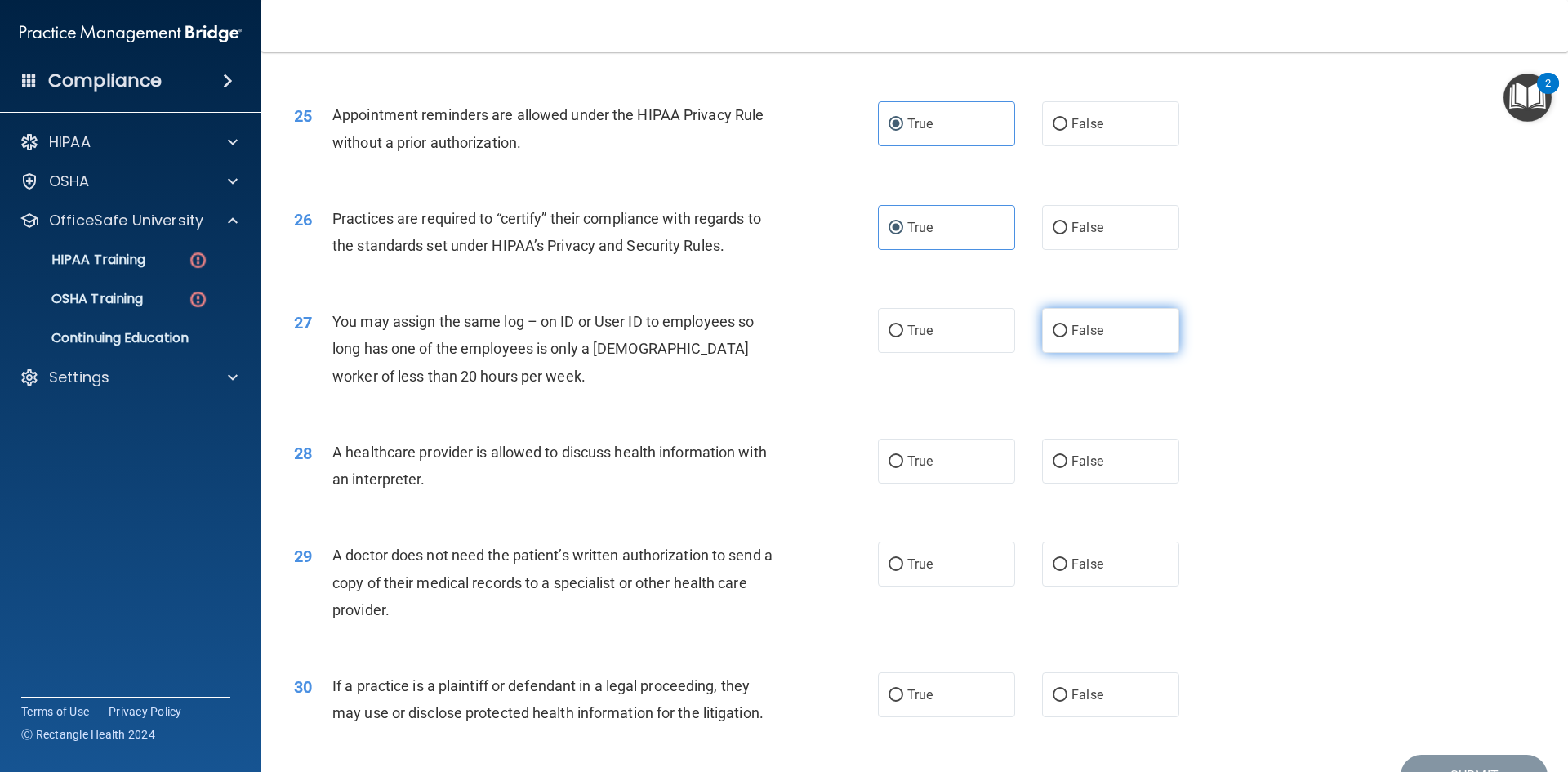
click at [1093, 329] on span "False" at bounding box center [1087, 330] width 32 height 15
click at [1068, 329] on input "False" at bounding box center [1060, 331] width 15 height 12
radio input "true"
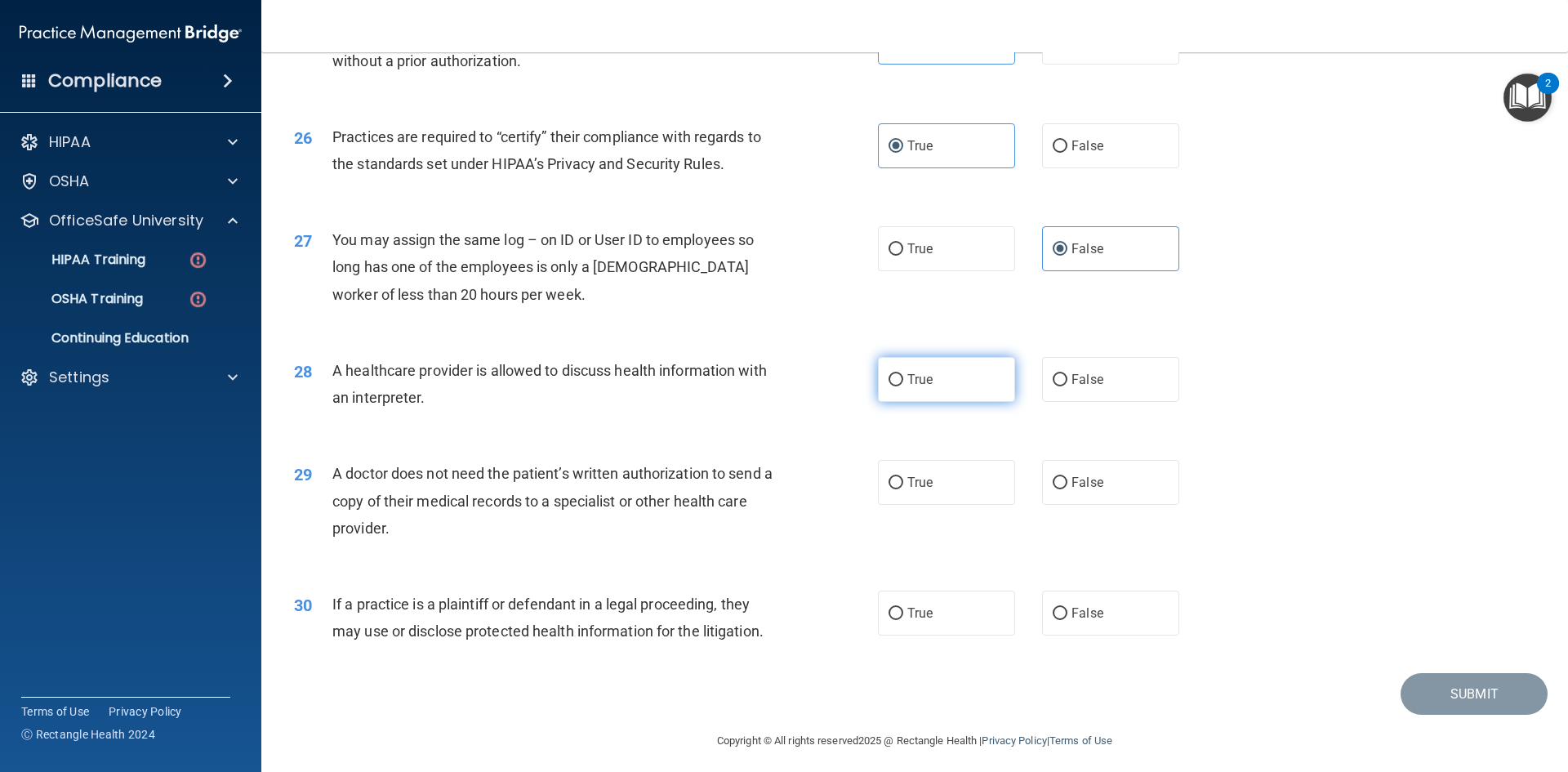
click at [924, 395] on label "True" at bounding box center [946, 379] width 137 height 45
click at [903, 386] on input "True" at bounding box center [895, 380] width 15 height 12
radio input "true"
click at [960, 464] on label "True" at bounding box center [946, 482] width 137 height 45
click at [903, 477] on input "True" at bounding box center [895, 483] width 15 height 12
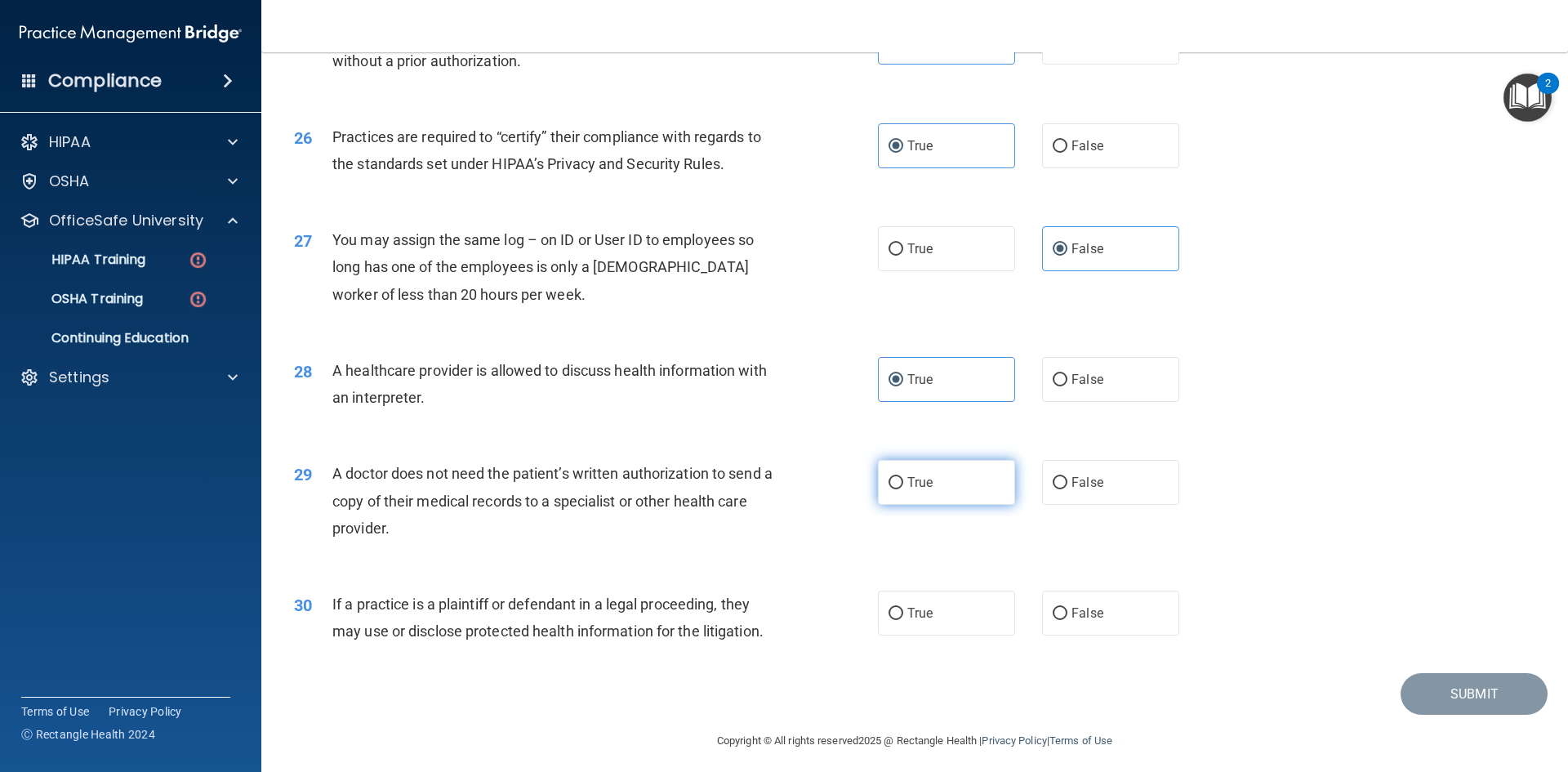
radio input "true"
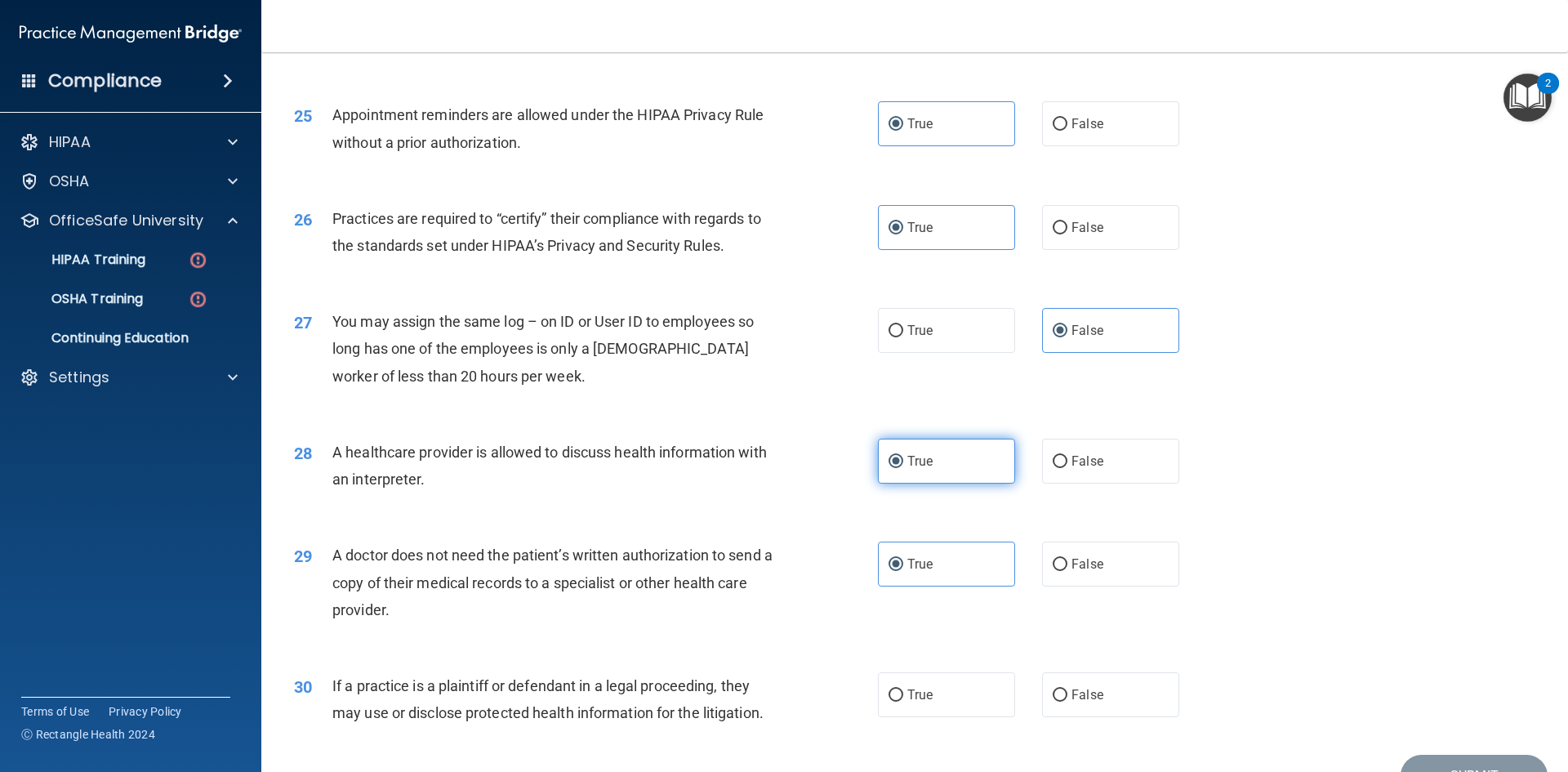
scroll to position [3030, 0]
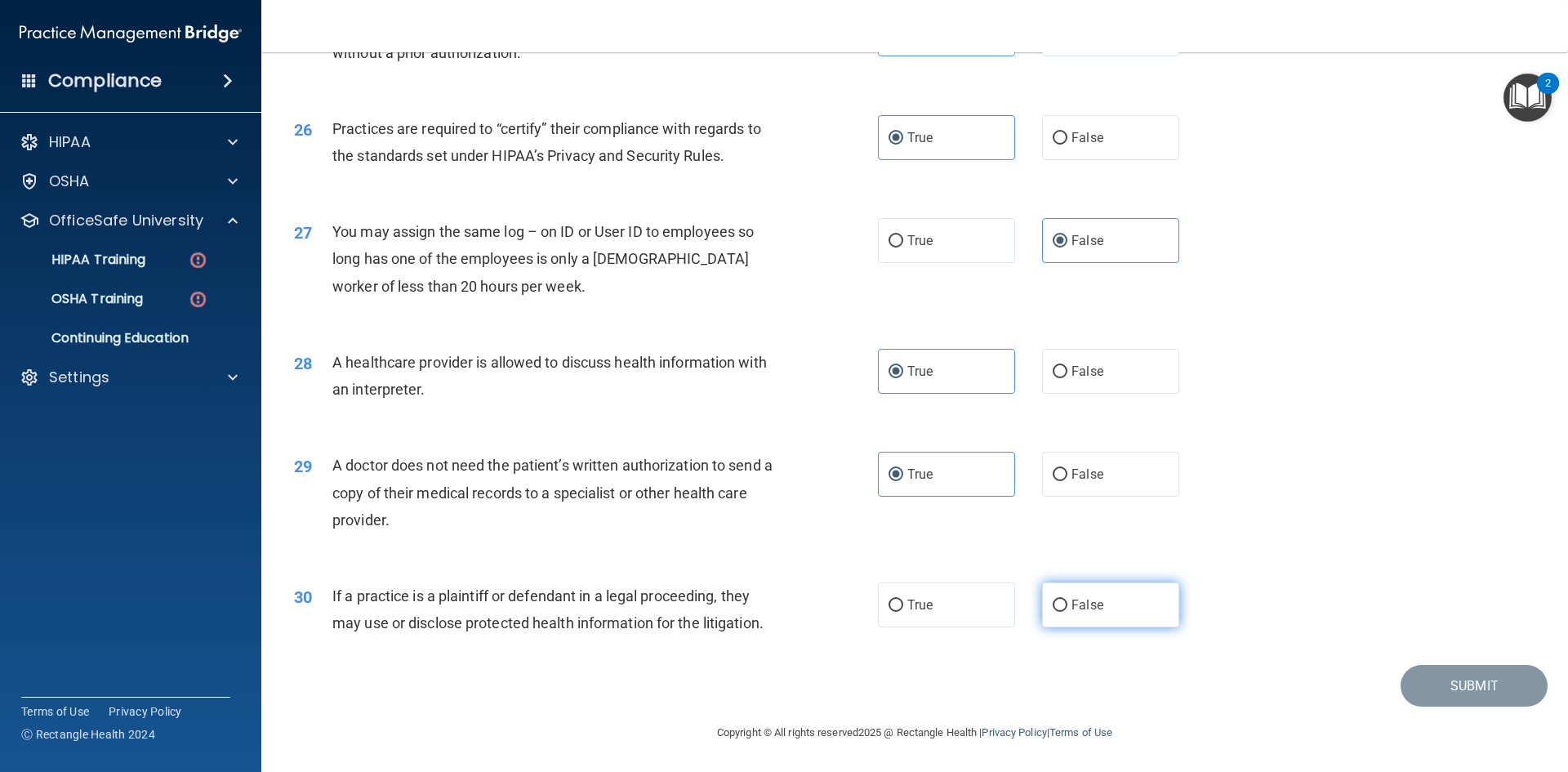
click at [1061, 598] on label "False" at bounding box center [1110, 605] width 137 height 45
click at [1061, 600] on input "False" at bounding box center [1060, 606] width 15 height 12
radio input "true"
click at [1425, 690] on button "Submit" at bounding box center [1475, 685] width 147 height 42
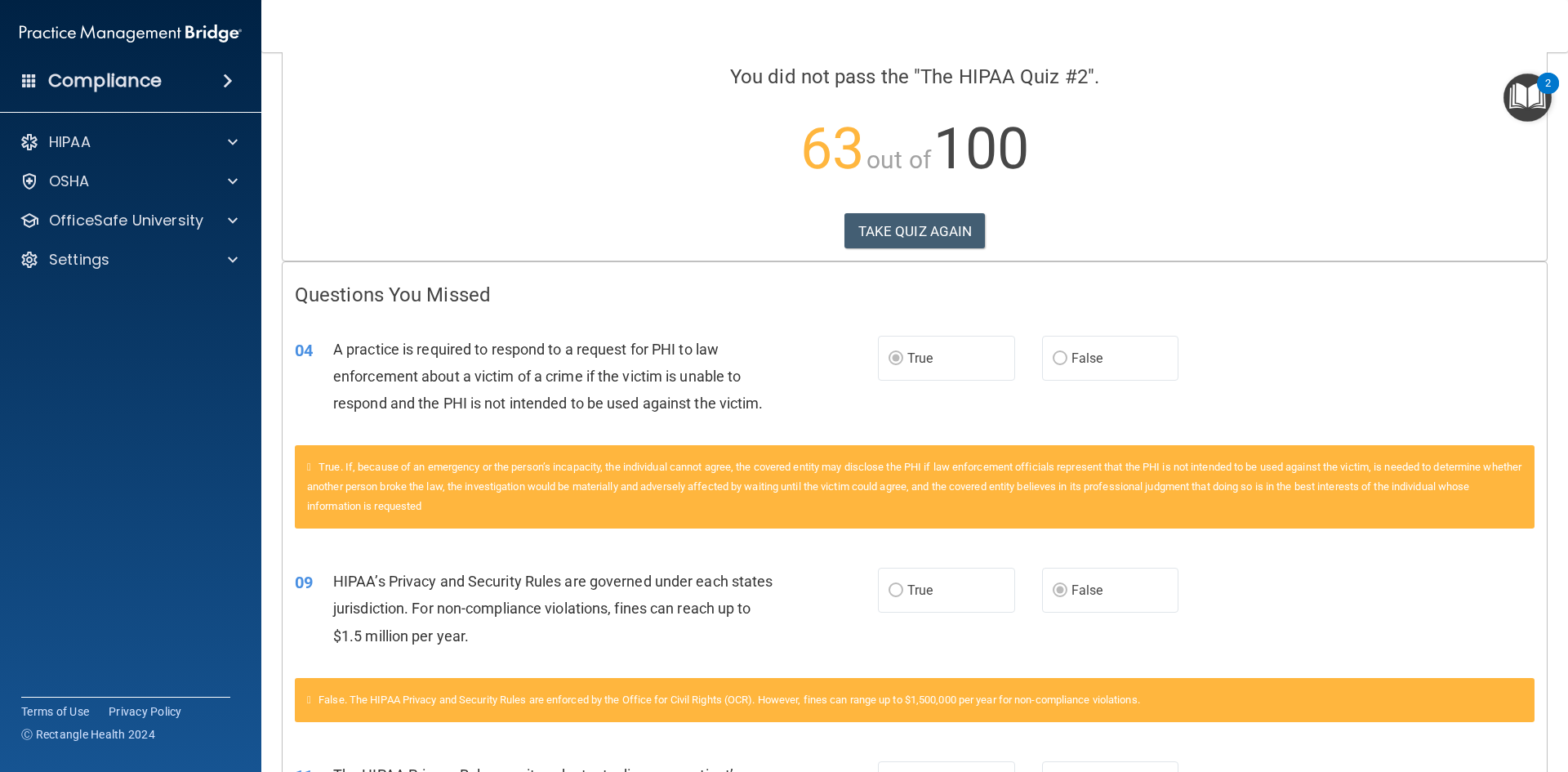
scroll to position [163, 0]
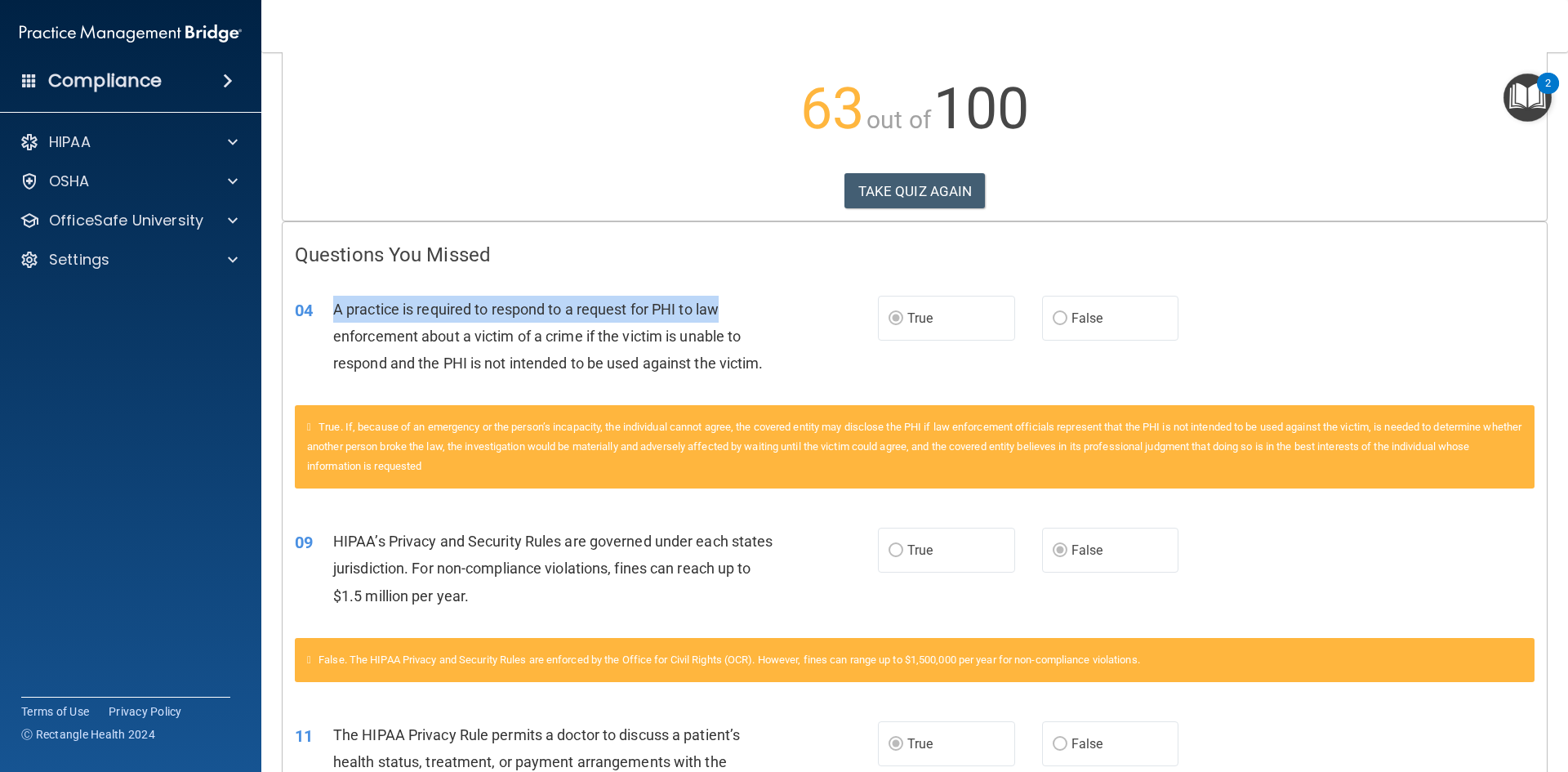
drag, startPoint x: 334, startPoint y: 309, endPoint x: 719, endPoint y: 306, distance: 385.0
click at [719, 306] on span "A practice is required to respond to a request for PHI to law enforcement about…" at bounding box center [548, 336] width 431 height 71
copy span "A practice is required to respond to a request for PHI to law"
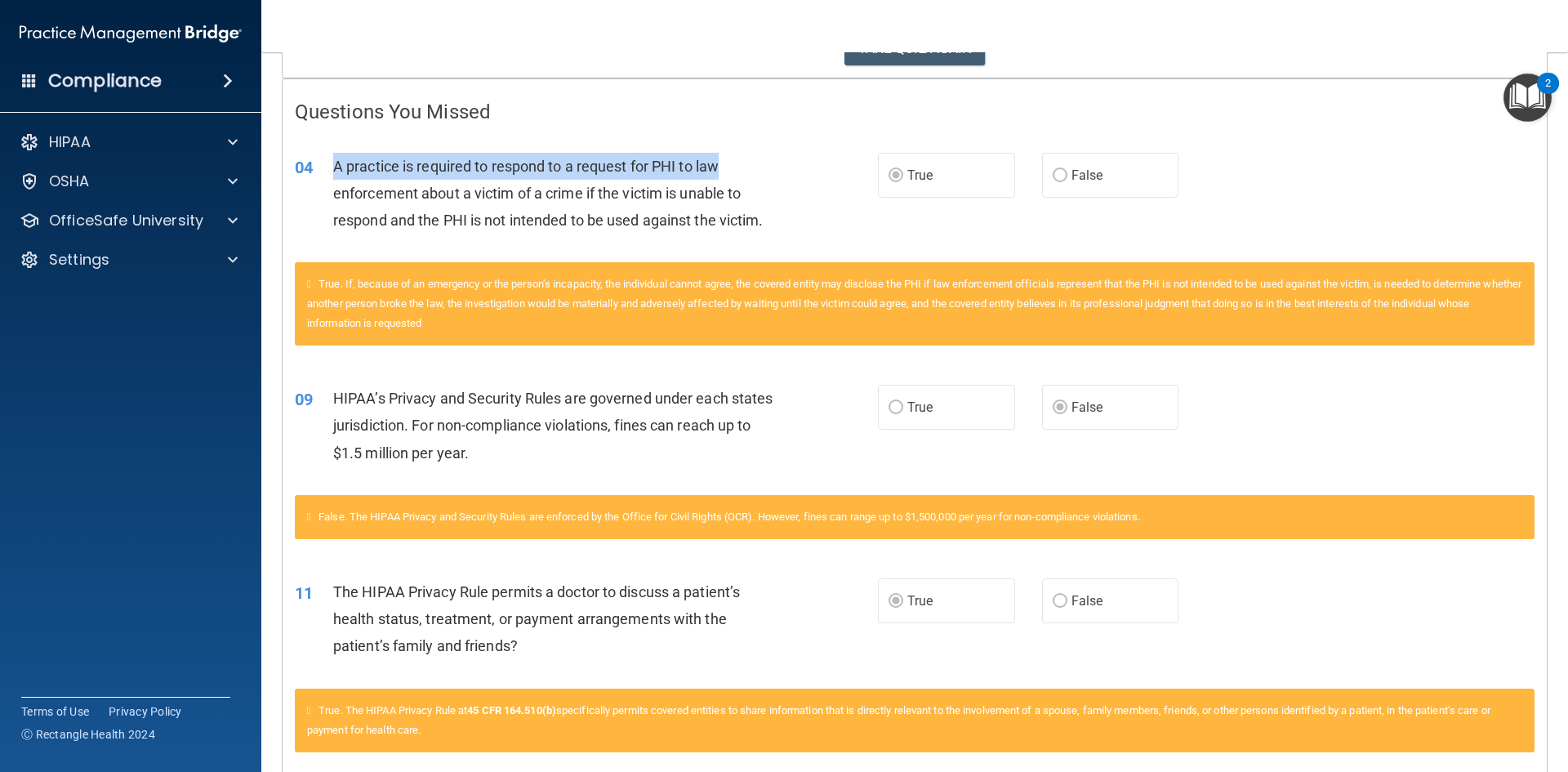
scroll to position [0, 0]
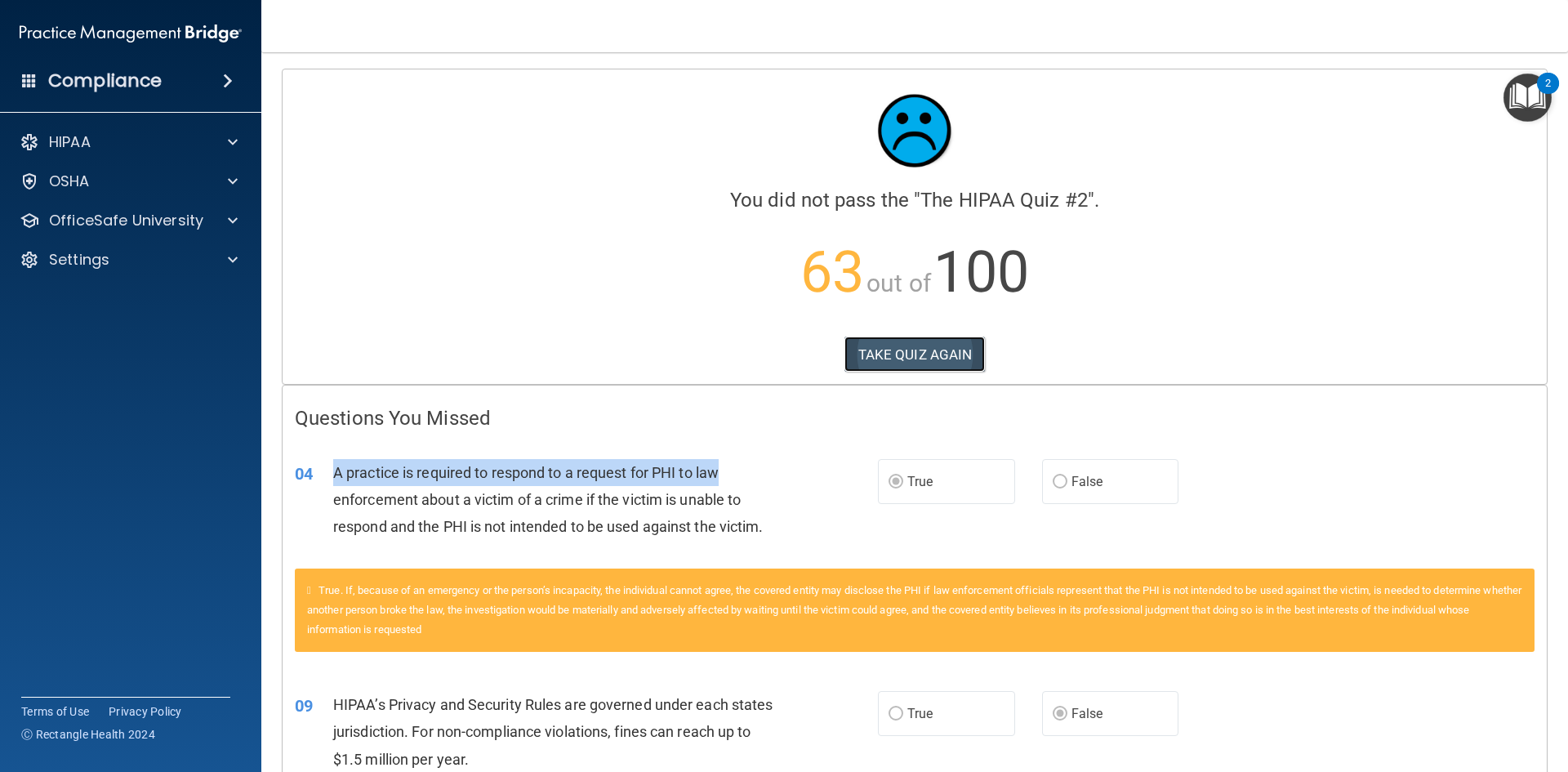
drag, startPoint x: 900, startPoint y: 348, endPoint x: 879, endPoint y: 357, distance: 22.8
click at [879, 357] on button "TAKE QUIZ AGAIN" at bounding box center [915, 354] width 141 height 36
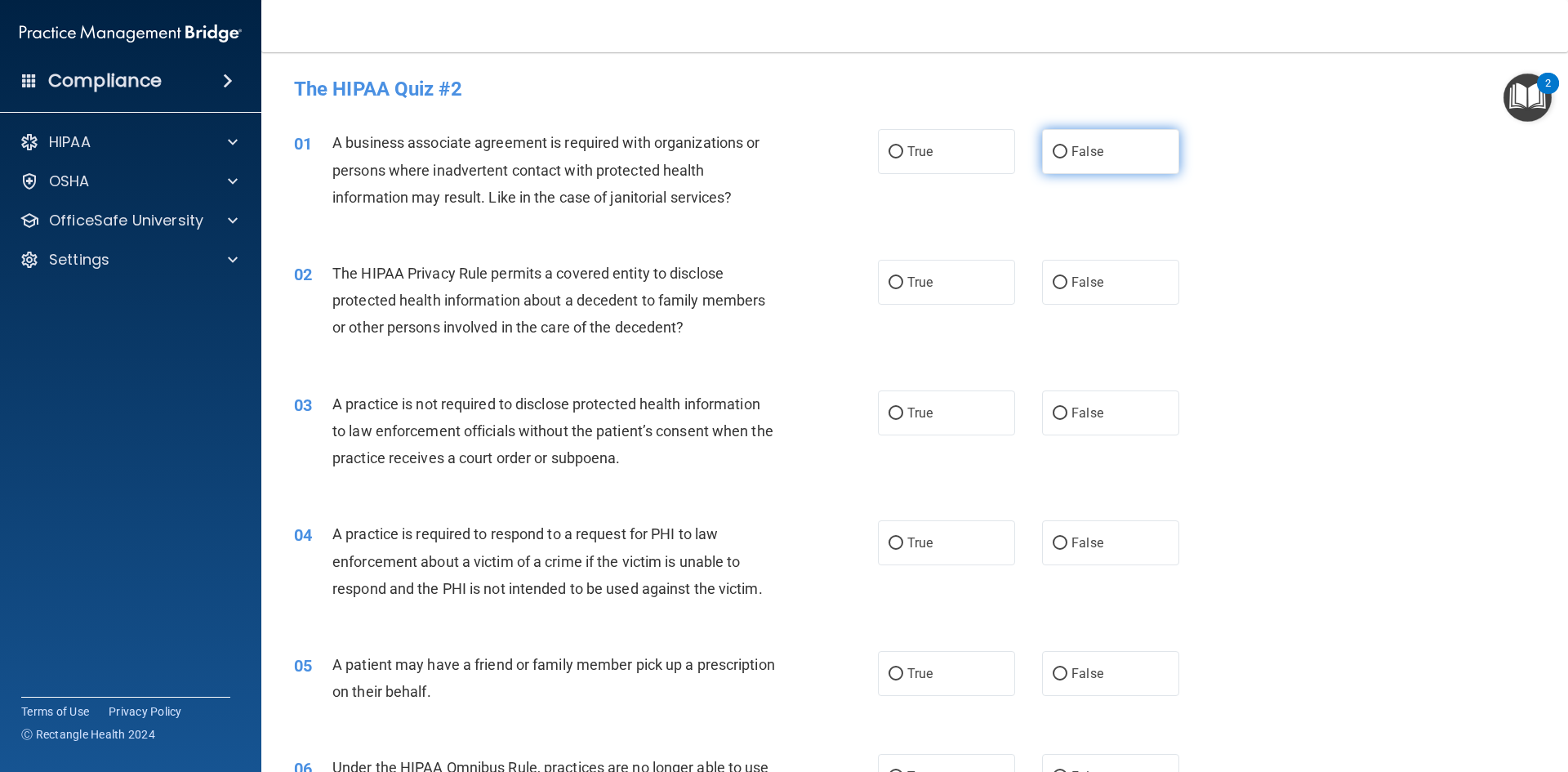
click at [1082, 155] on span "False" at bounding box center [1087, 151] width 32 height 15
click at [1068, 155] on input "False" at bounding box center [1060, 153] width 15 height 12
radio input "true"
click at [946, 282] on label "True" at bounding box center [946, 282] width 137 height 45
click at [903, 282] on input "True" at bounding box center [895, 283] width 15 height 12
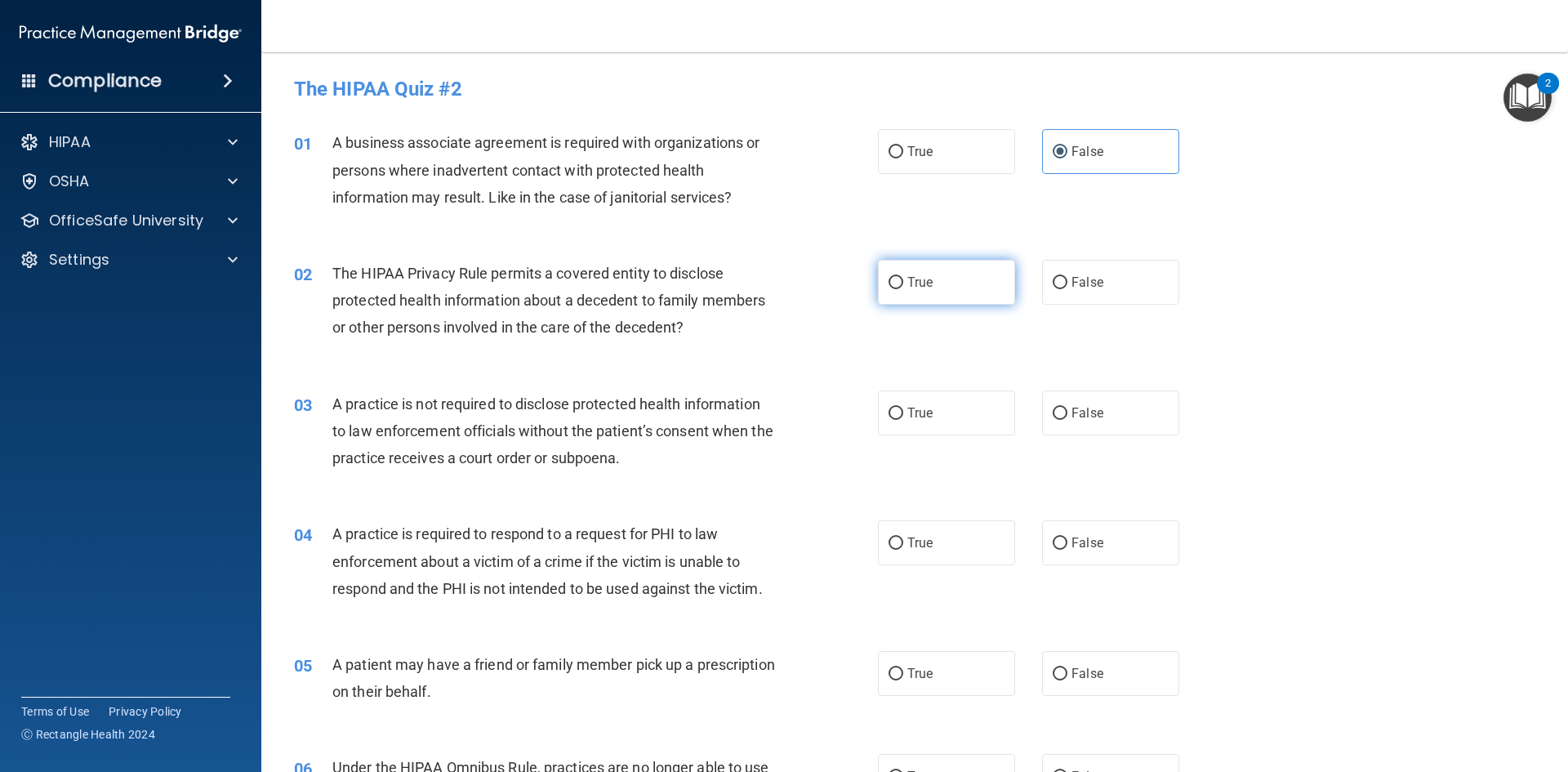
radio input "true"
click at [1071, 410] on span "False" at bounding box center [1087, 412] width 32 height 15
click at [1068, 410] on input "False" at bounding box center [1060, 414] width 15 height 12
radio input "true"
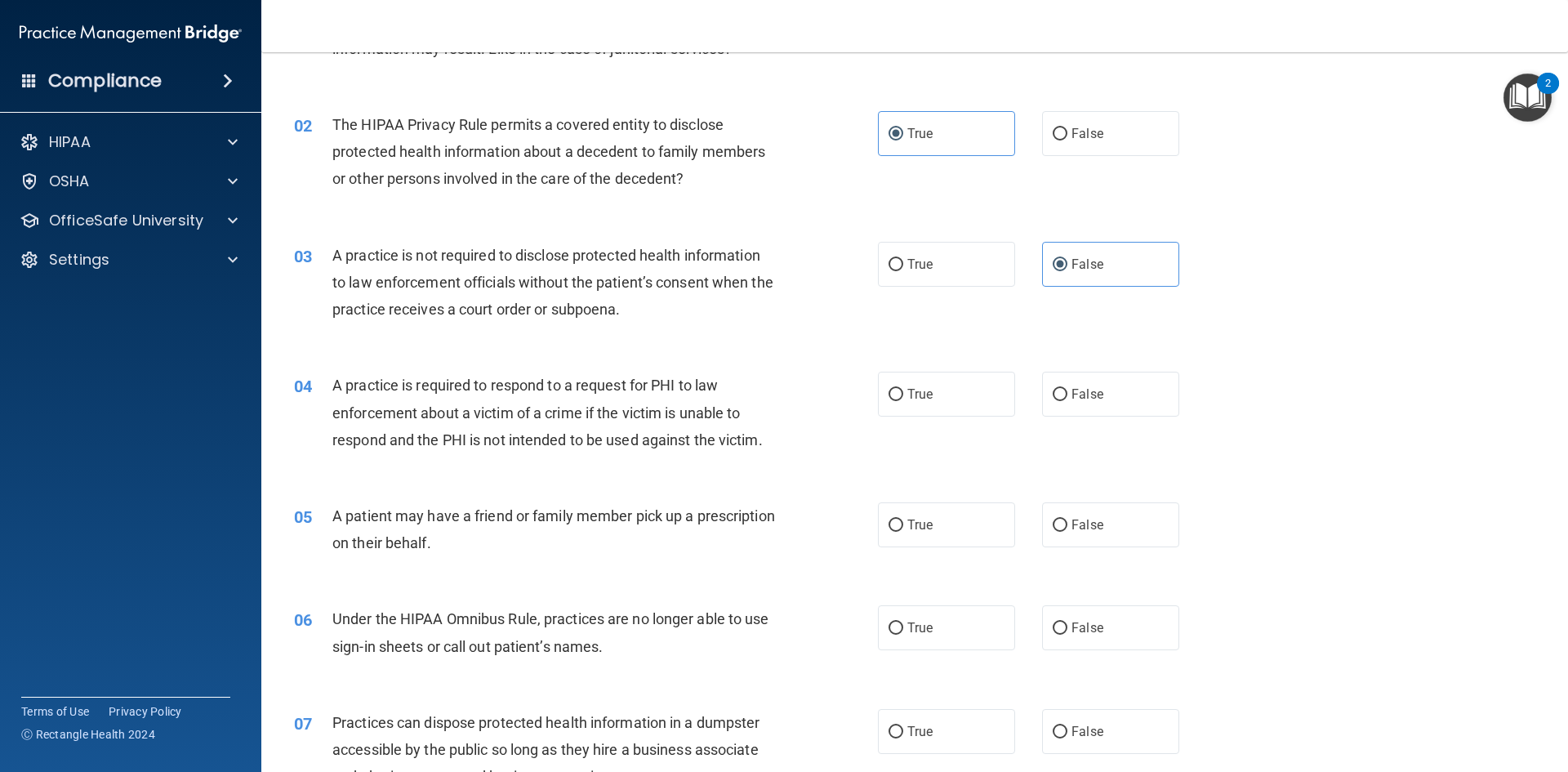
scroll to position [163, 0]
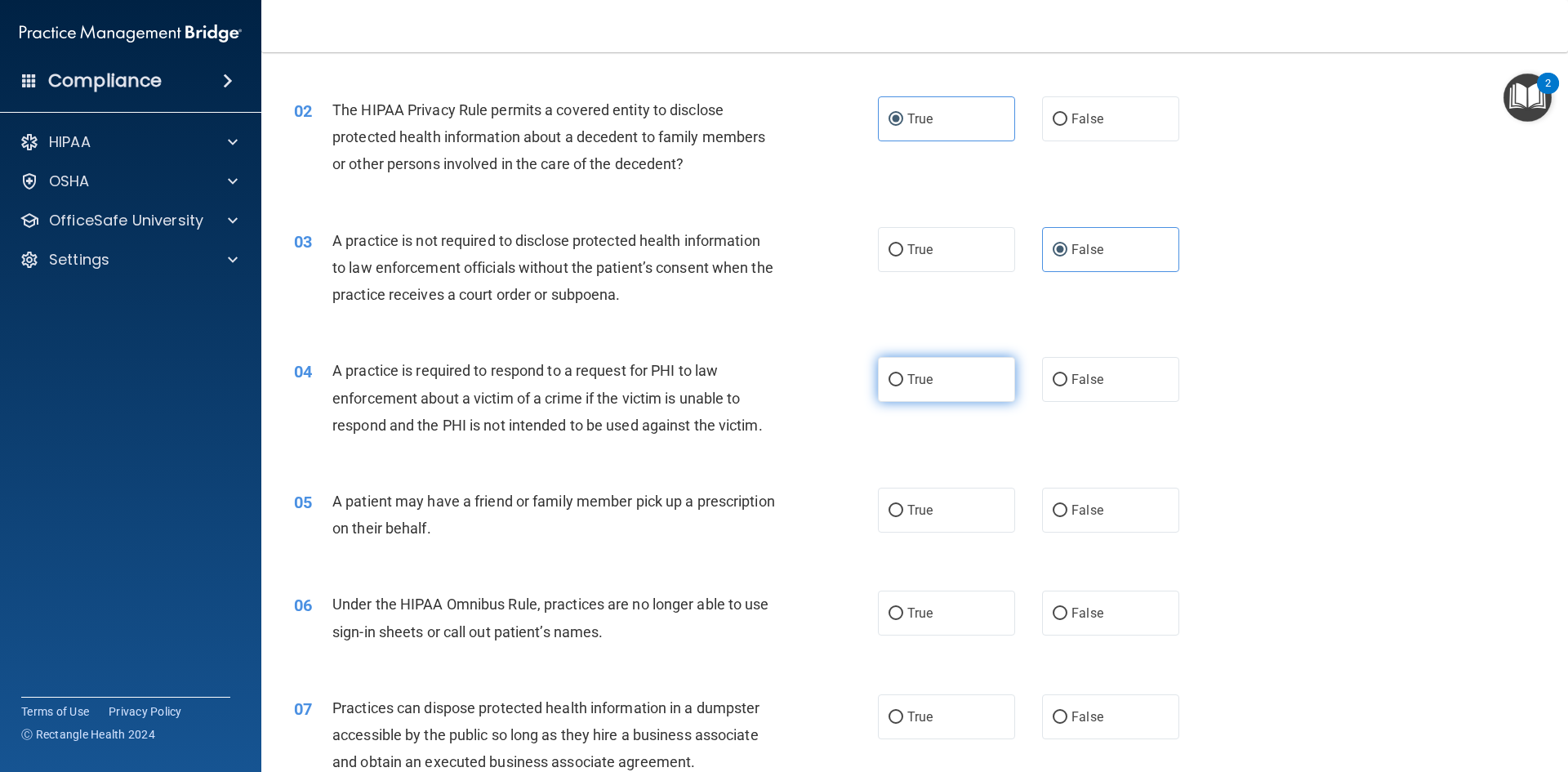
click at [916, 380] on span "True" at bounding box center [920, 378] width 26 height 15
click at [903, 380] on input "True" at bounding box center [895, 380] width 15 height 12
radio input "true"
click at [908, 516] on span "True" at bounding box center [920, 509] width 26 height 15
click at [903, 516] on input "True" at bounding box center [895, 511] width 15 height 12
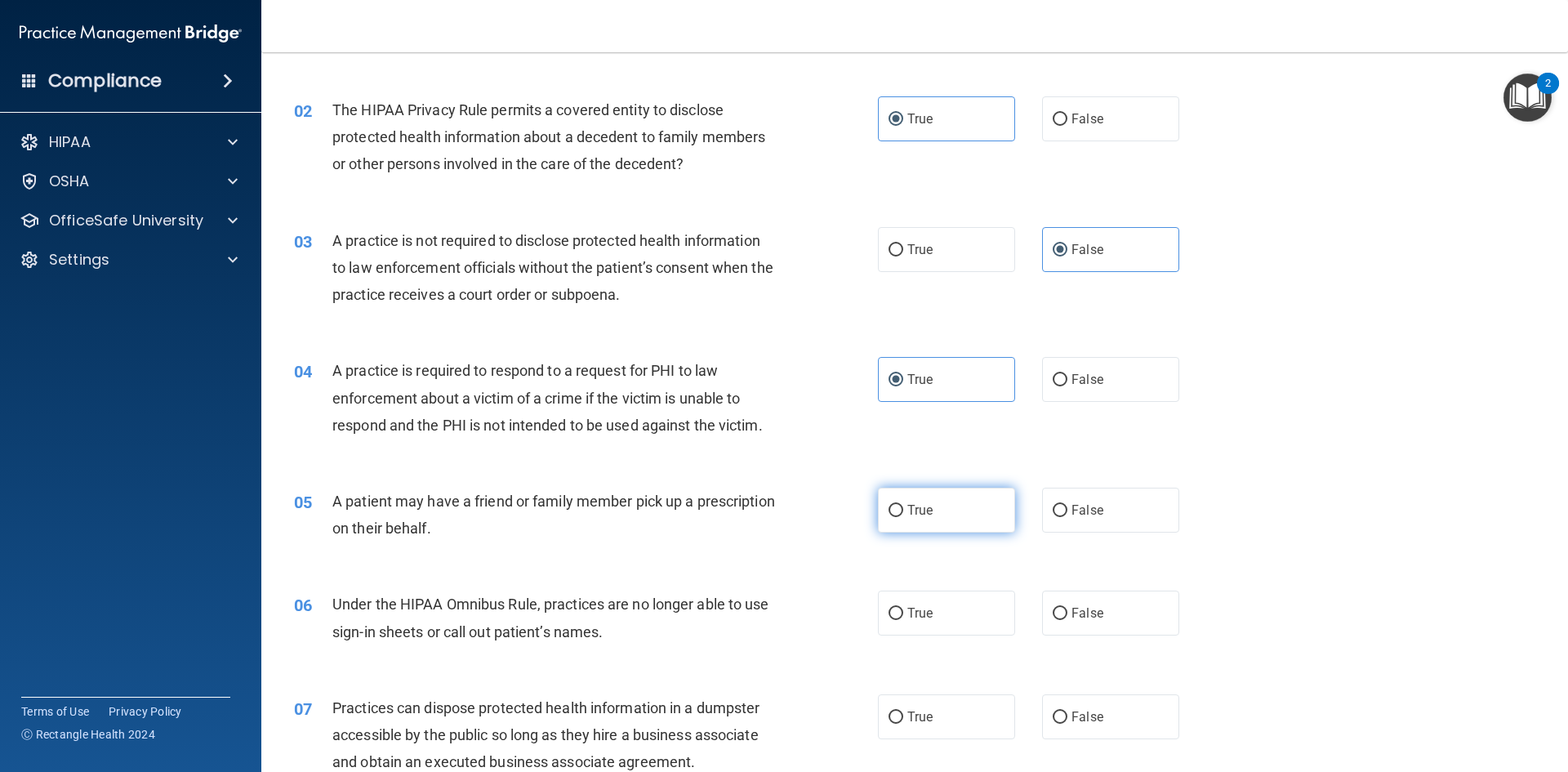
radio input "true"
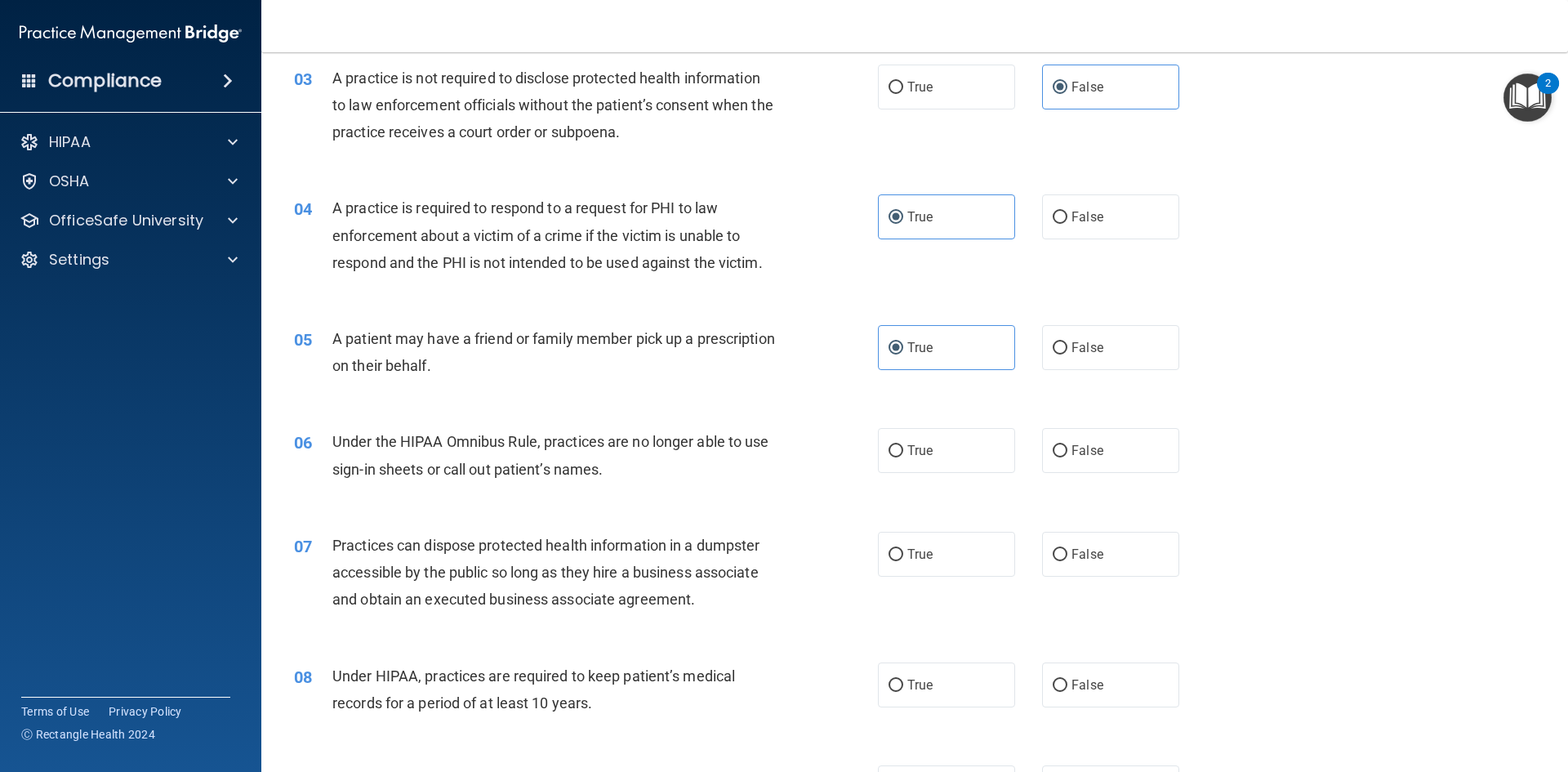
scroll to position [327, 0]
click at [1073, 450] on span "False" at bounding box center [1087, 449] width 32 height 15
click at [1068, 450] on input "False" at bounding box center [1060, 450] width 15 height 12
radio input "true"
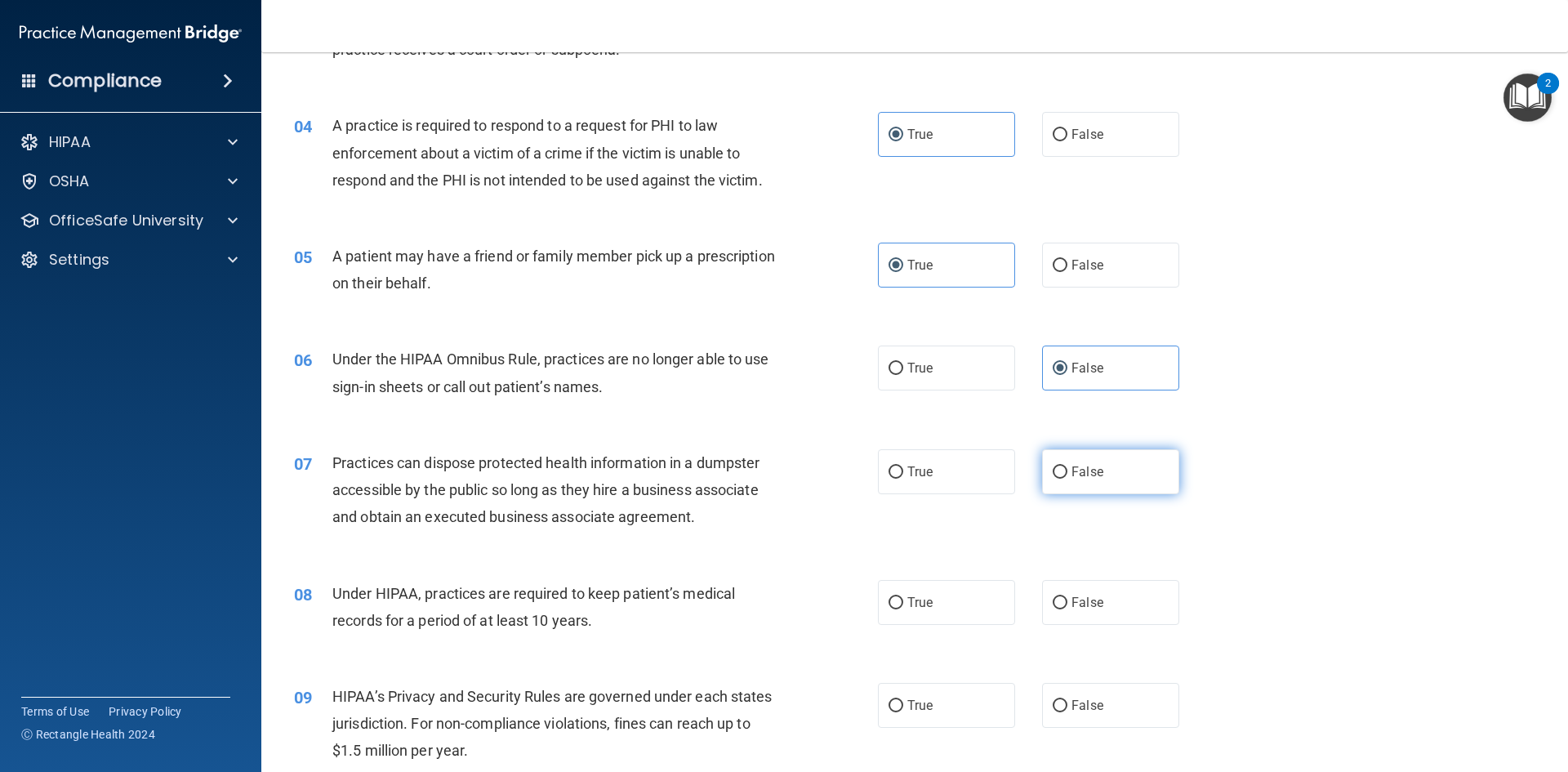
click at [1080, 461] on label "False" at bounding box center [1110, 472] width 137 height 45
click at [1068, 466] on input "False" at bounding box center [1060, 473] width 15 height 12
radio input "true"
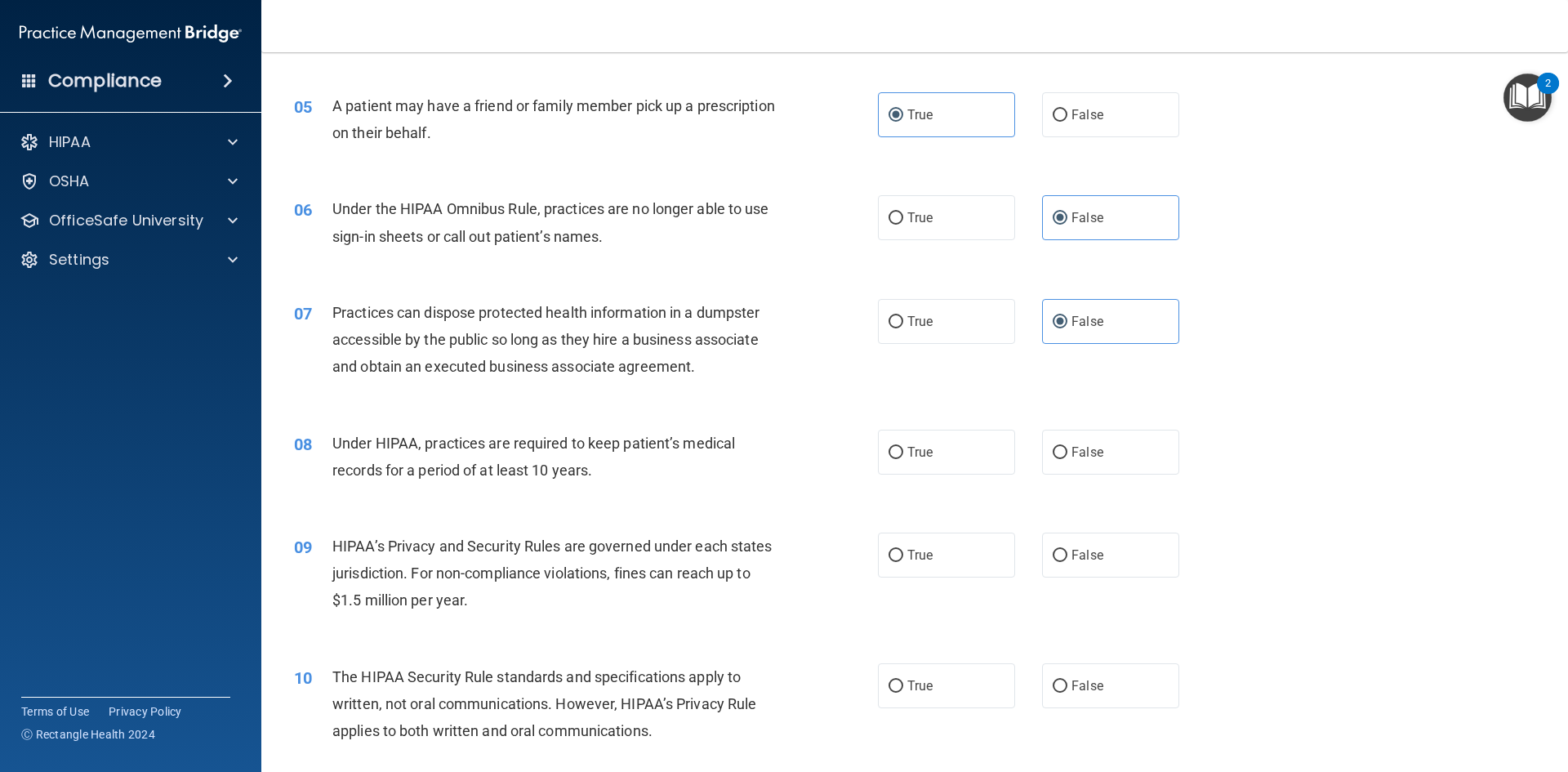
scroll to position [572, 0]
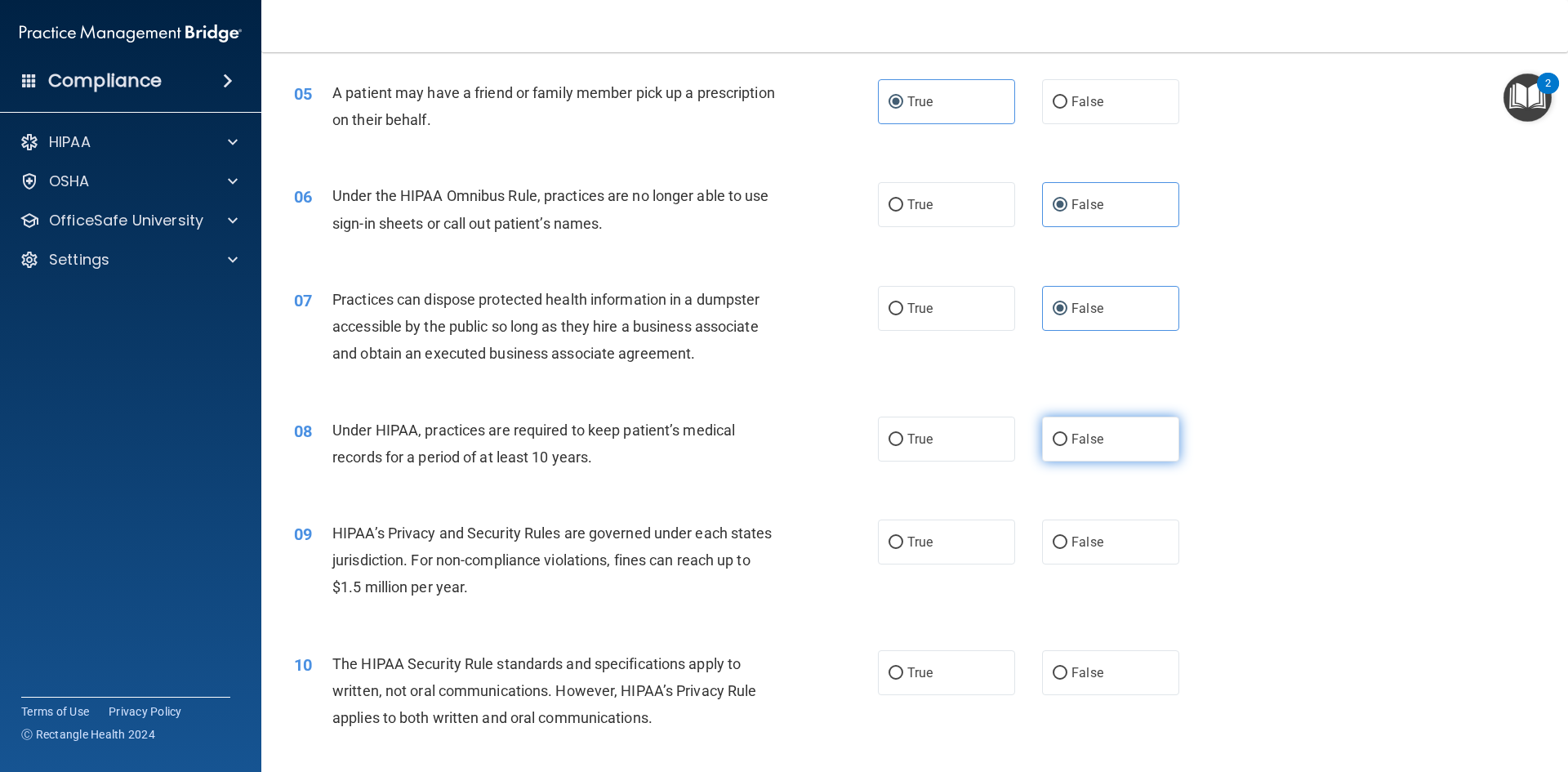
click at [1111, 437] on label "False" at bounding box center [1110, 439] width 137 height 45
click at [1068, 437] on input "False" at bounding box center [1060, 440] width 15 height 12
radio input "true"
click at [1092, 570] on div "09 HIPAA’s Privacy and Security Rules are governed under each states jurisdicti…" at bounding box center [914, 564] width 1266 height 131
click at [1093, 543] on span "False" at bounding box center [1087, 541] width 32 height 15
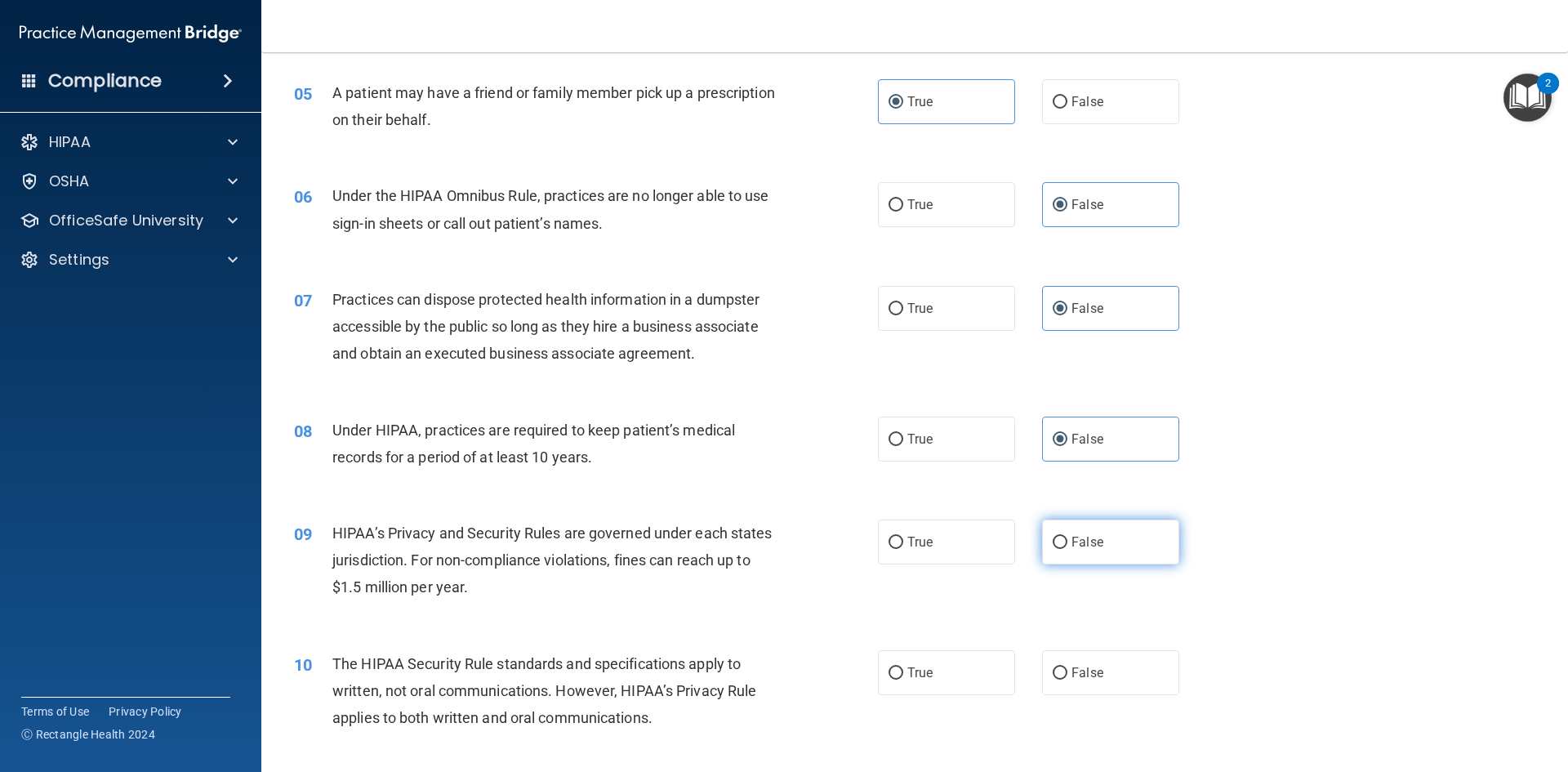
click at [1068, 543] on input "False" at bounding box center [1060, 543] width 15 height 12
radio input "true"
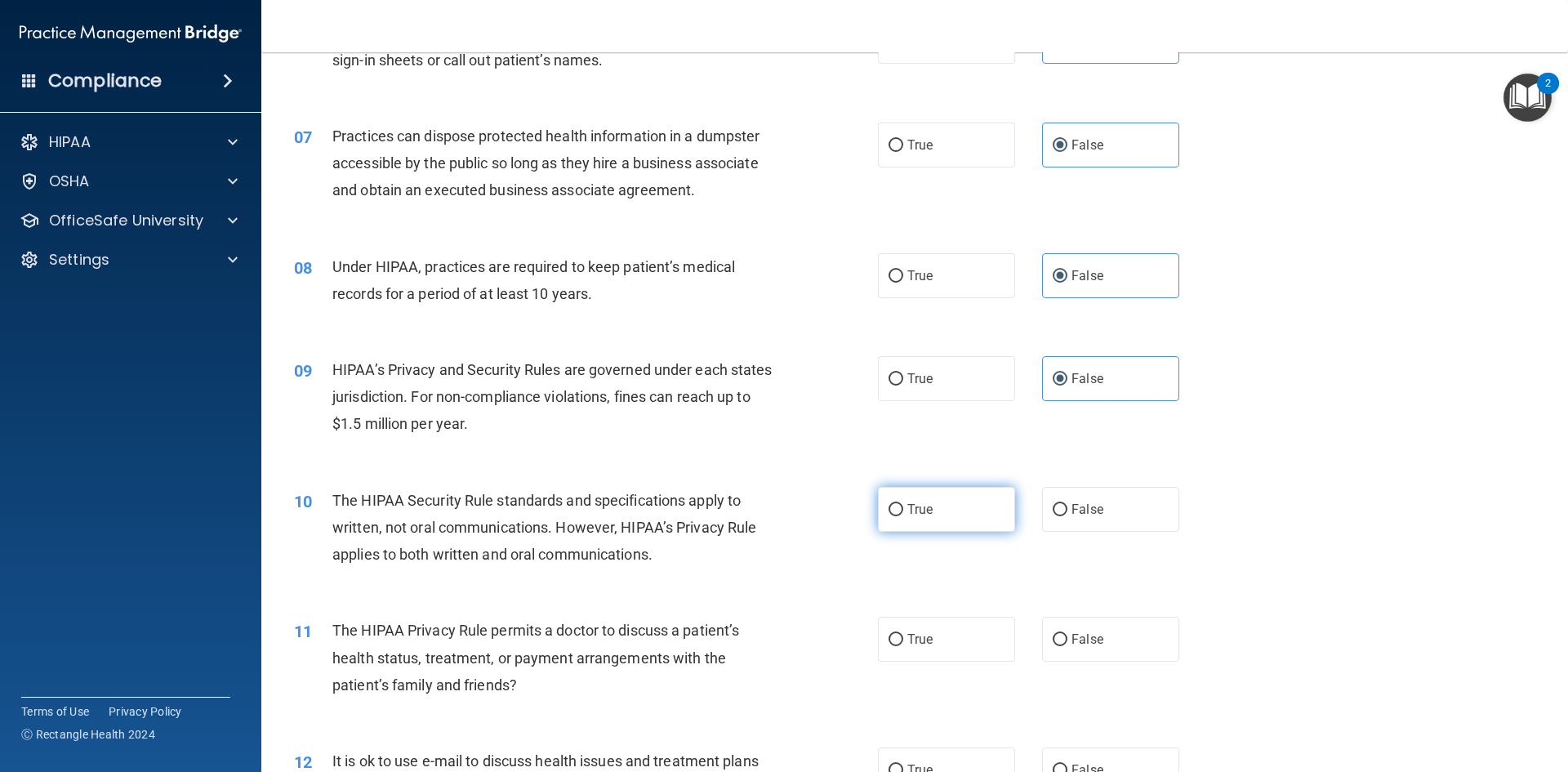
click at [927, 495] on label "True" at bounding box center [946, 509] width 137 height 45
click at [903, 504] on input "True" at bounding box center [895, 510] width 15 height 12
radio input "true"
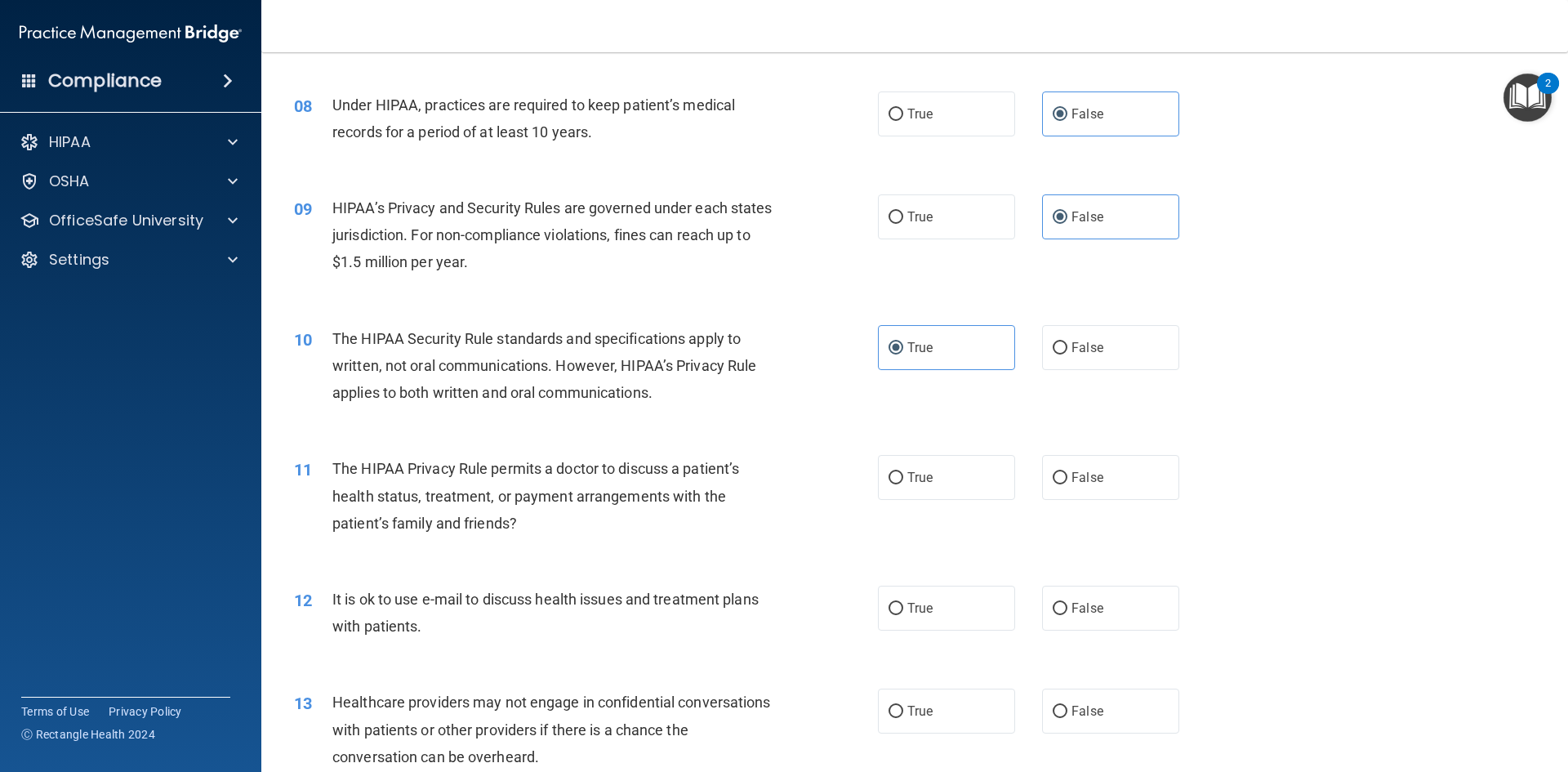
scroll to position [898, 0]
click at [921, 479] on span "True" at bounding box center [920, 475] width 26 height 15
click at [903, 479] on input "True" at bounding box center [895, 477] width 15 height 12
radio input "true"
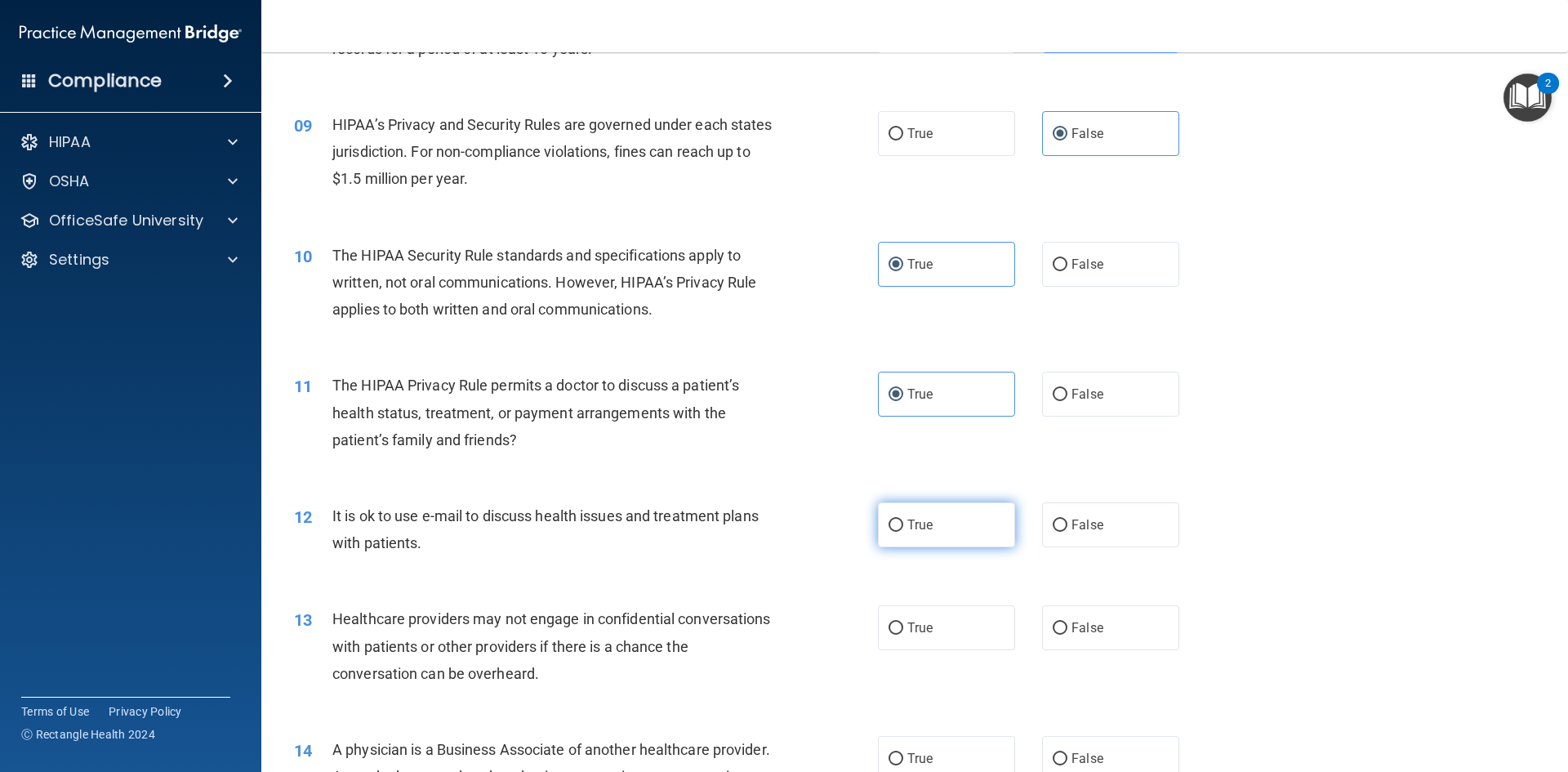
drag, startPoint x: 959, startPoint y: 529, endPoint x: 961, endPoint y: 538, distance: 9.2
click at [960, 535] on label "True" at bounding box center [946, 524] width 137 height 45
click at [903, 532] on input "True" at bounding box center [895, 526] width 15 height 12
radio input "true"
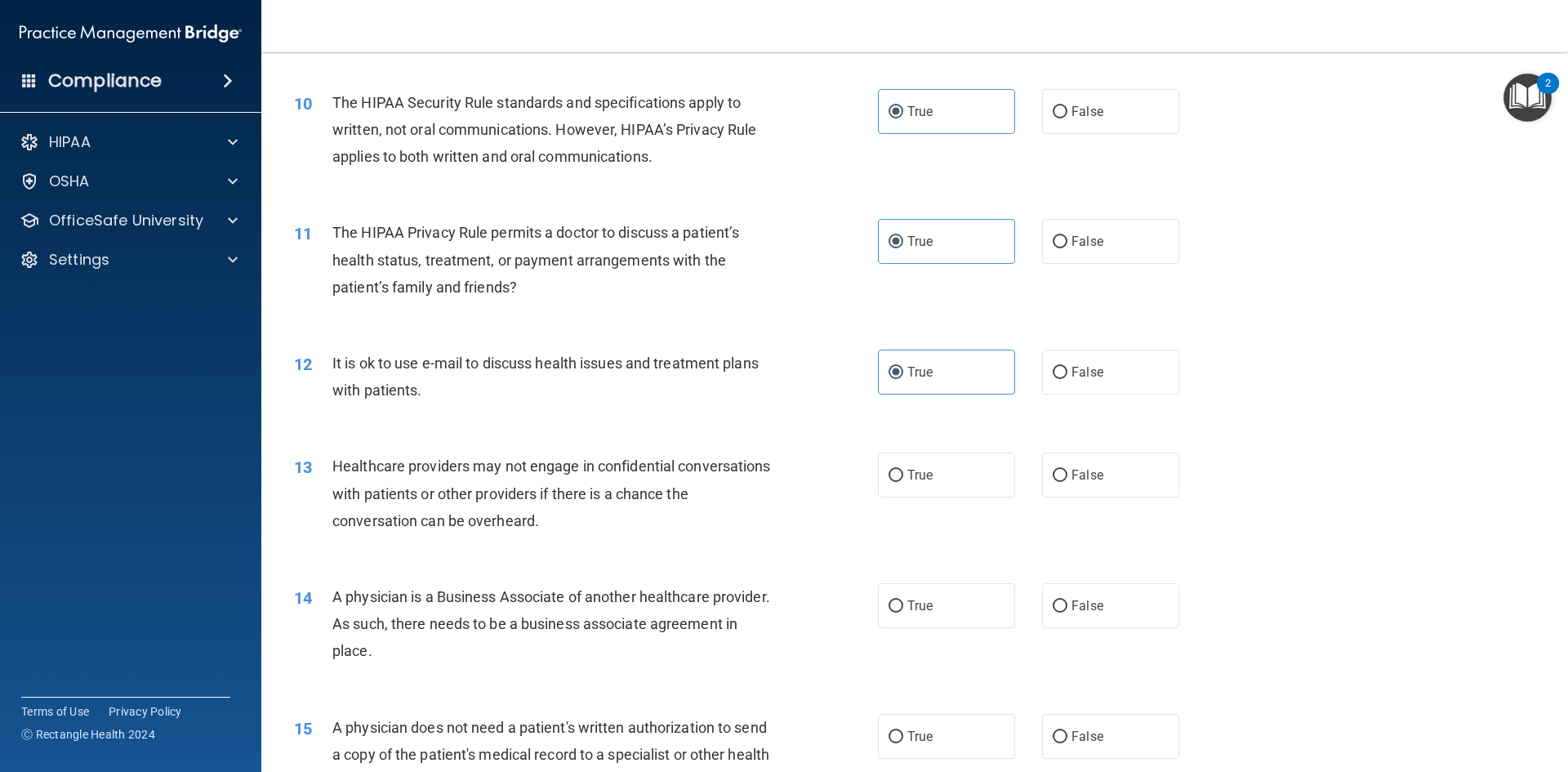
scroll to position [1143, 0]
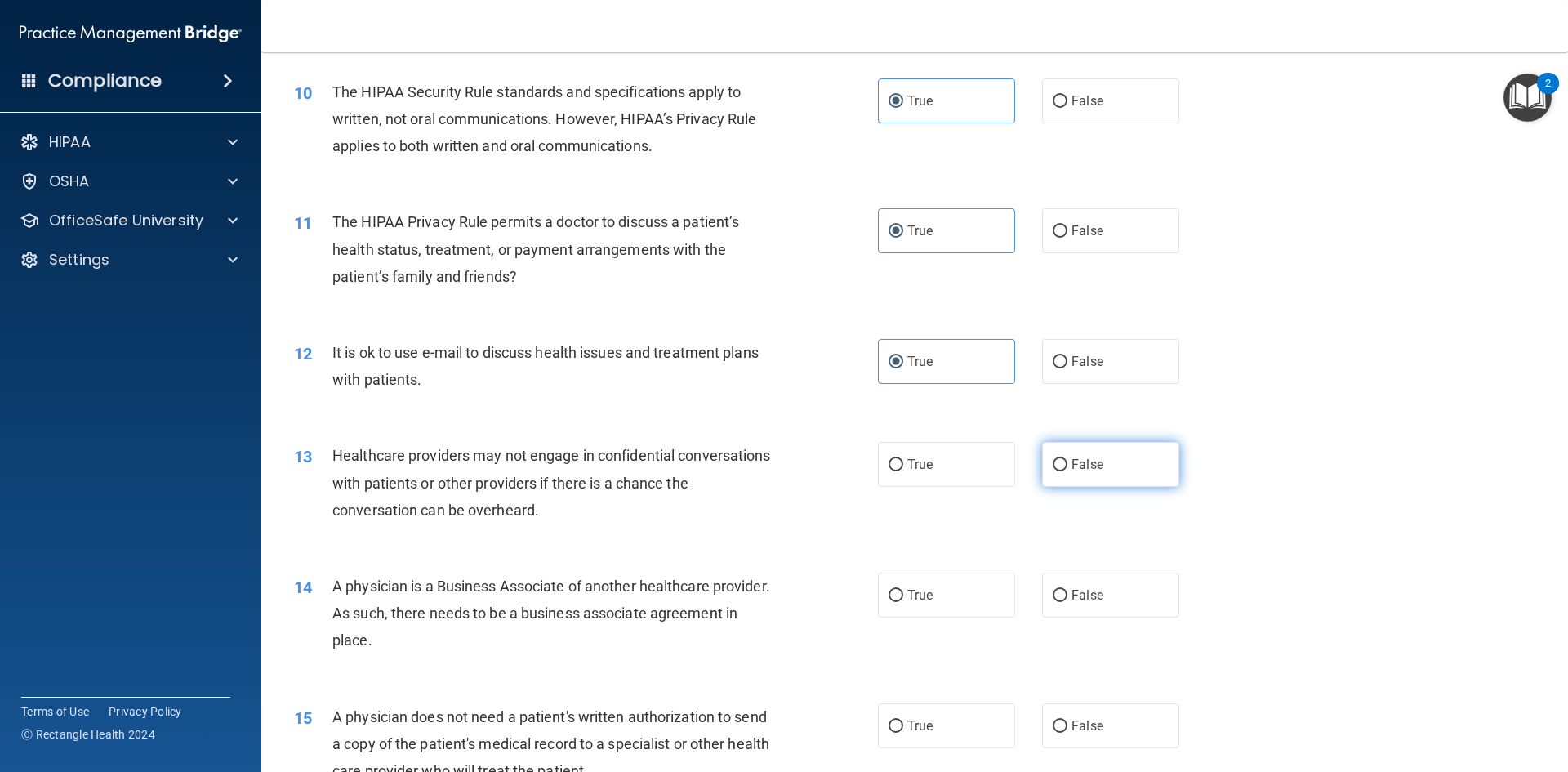
click at [1068, 450] on label "False" at bounding box center [1110, 464] width 137 height 45
click at [1068, 459] on input "False" at bounding box center [1060, 466] width 15 height 12
radio input "true"
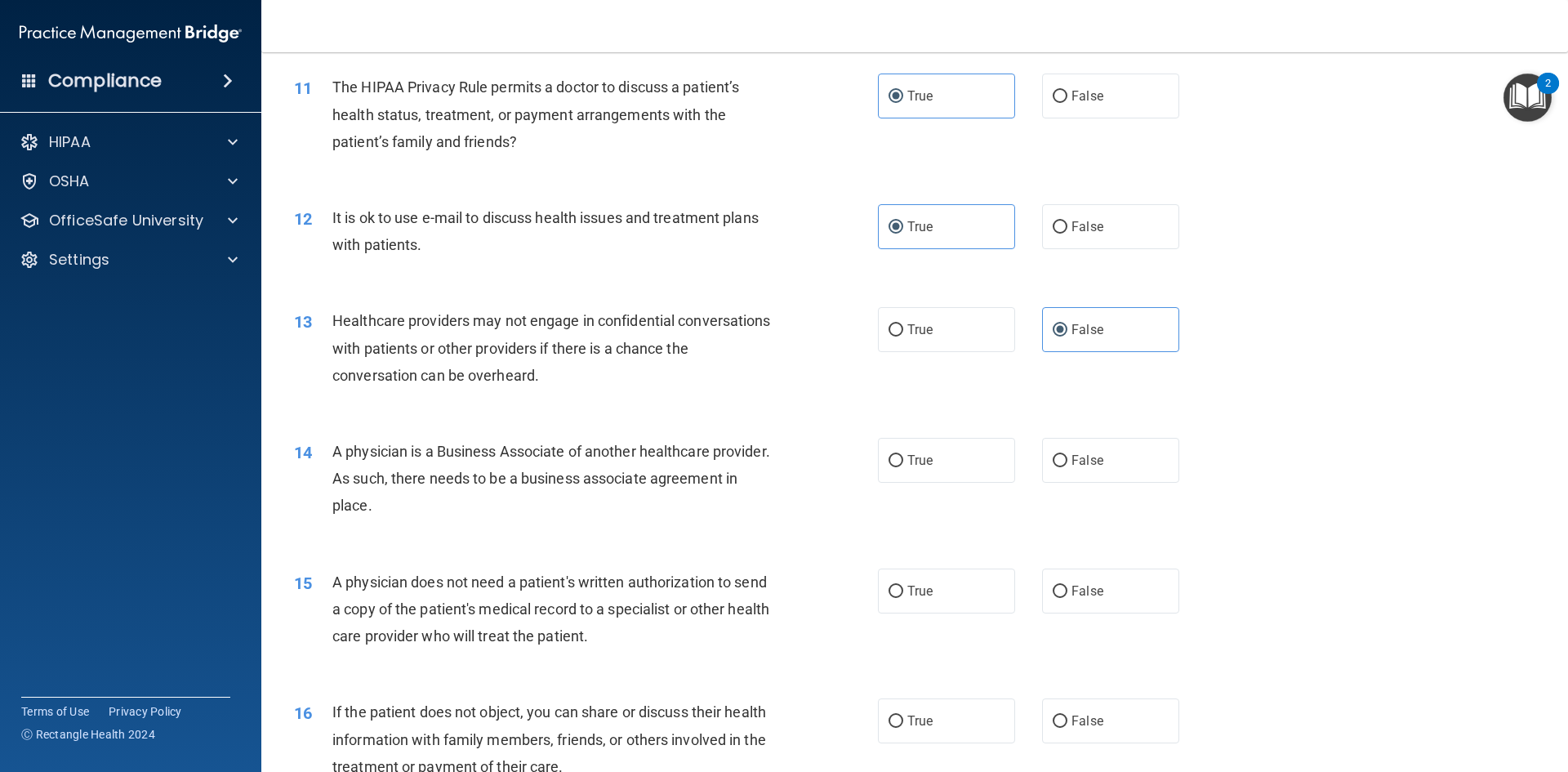
scroll to position [1307, 0]
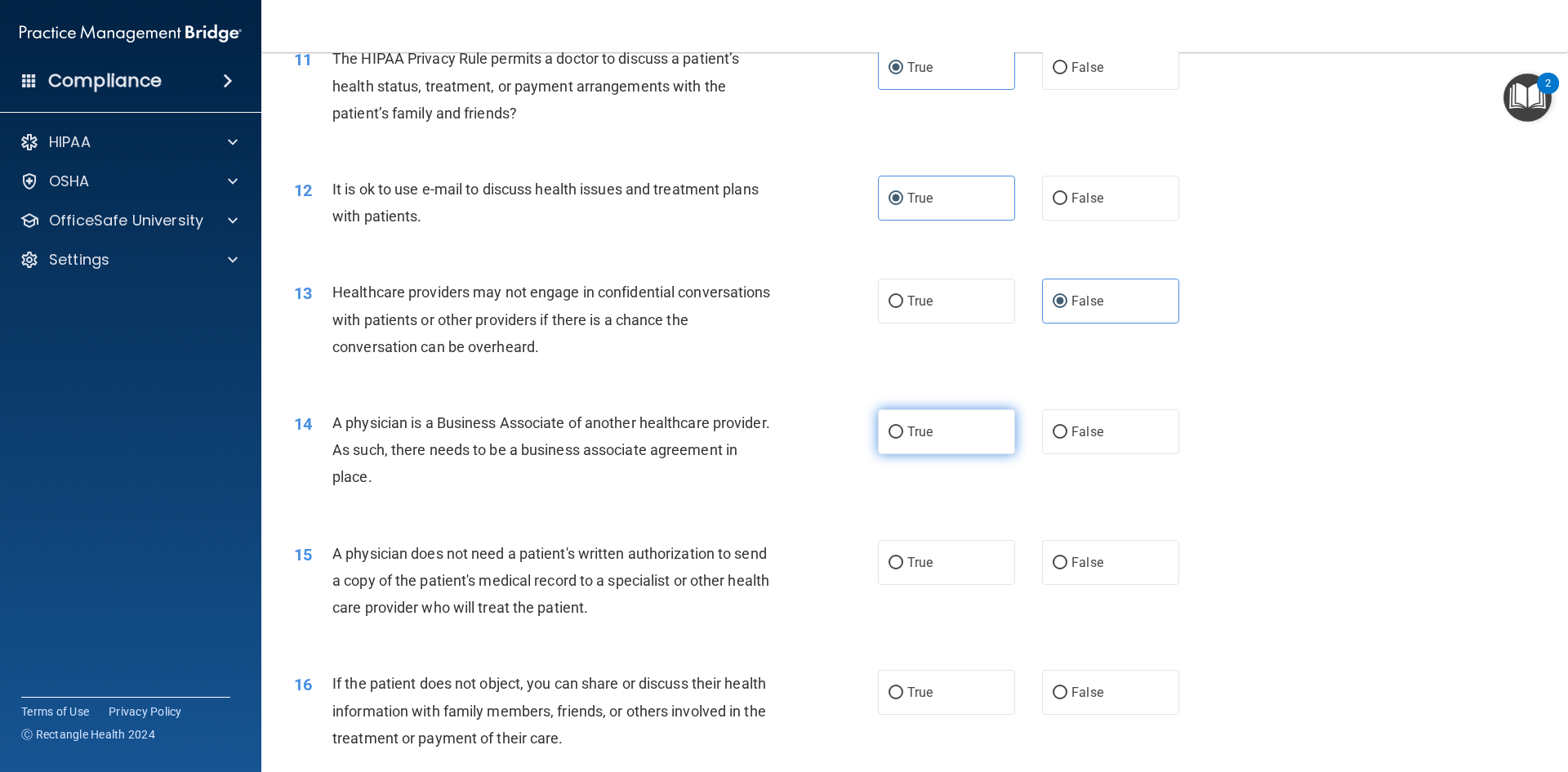
click at [895, 435] on input "True" at bounding box center [895, 433] width 15 height 12
radio input "true"
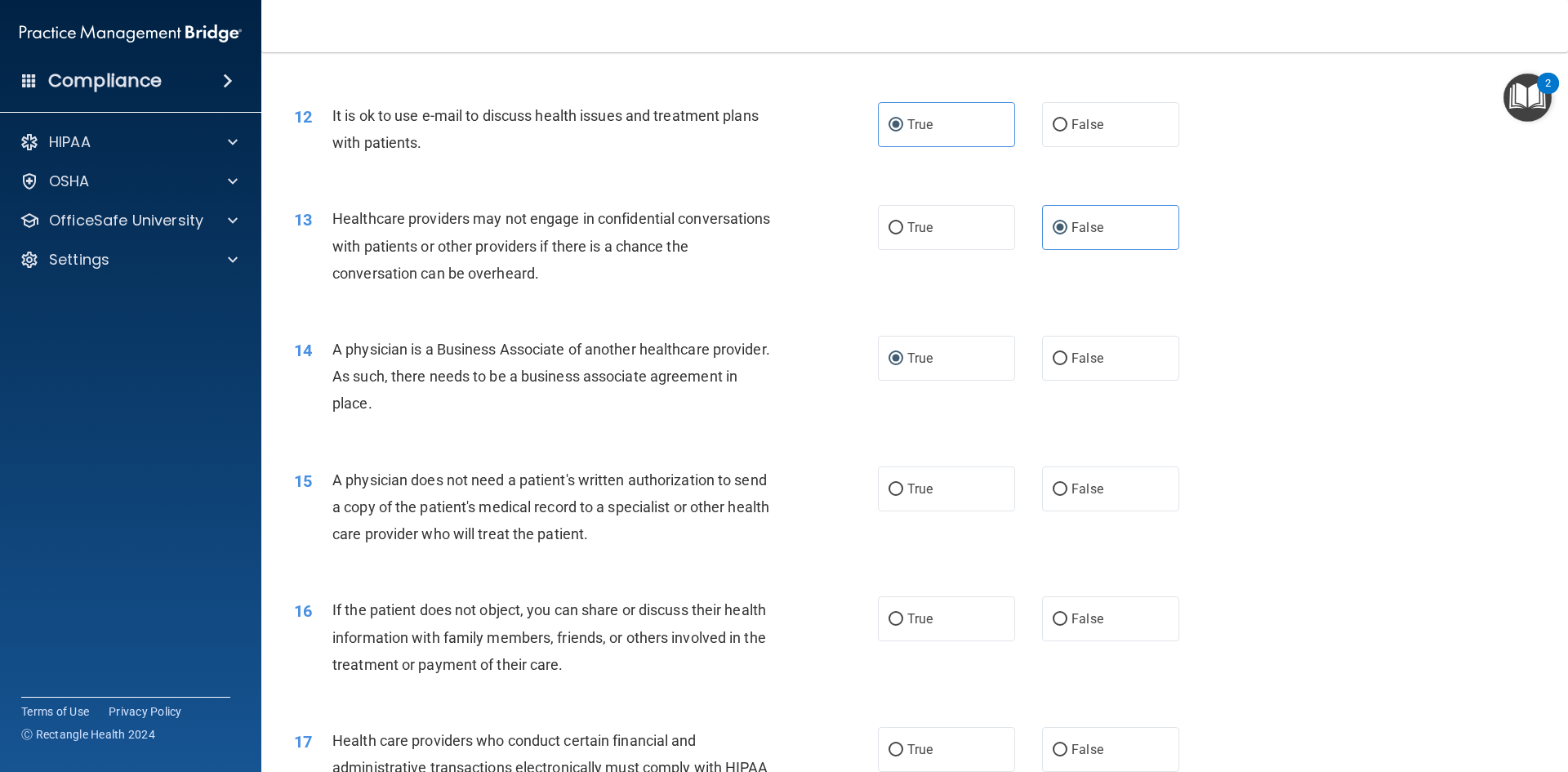
scroll to position [1470, 0]
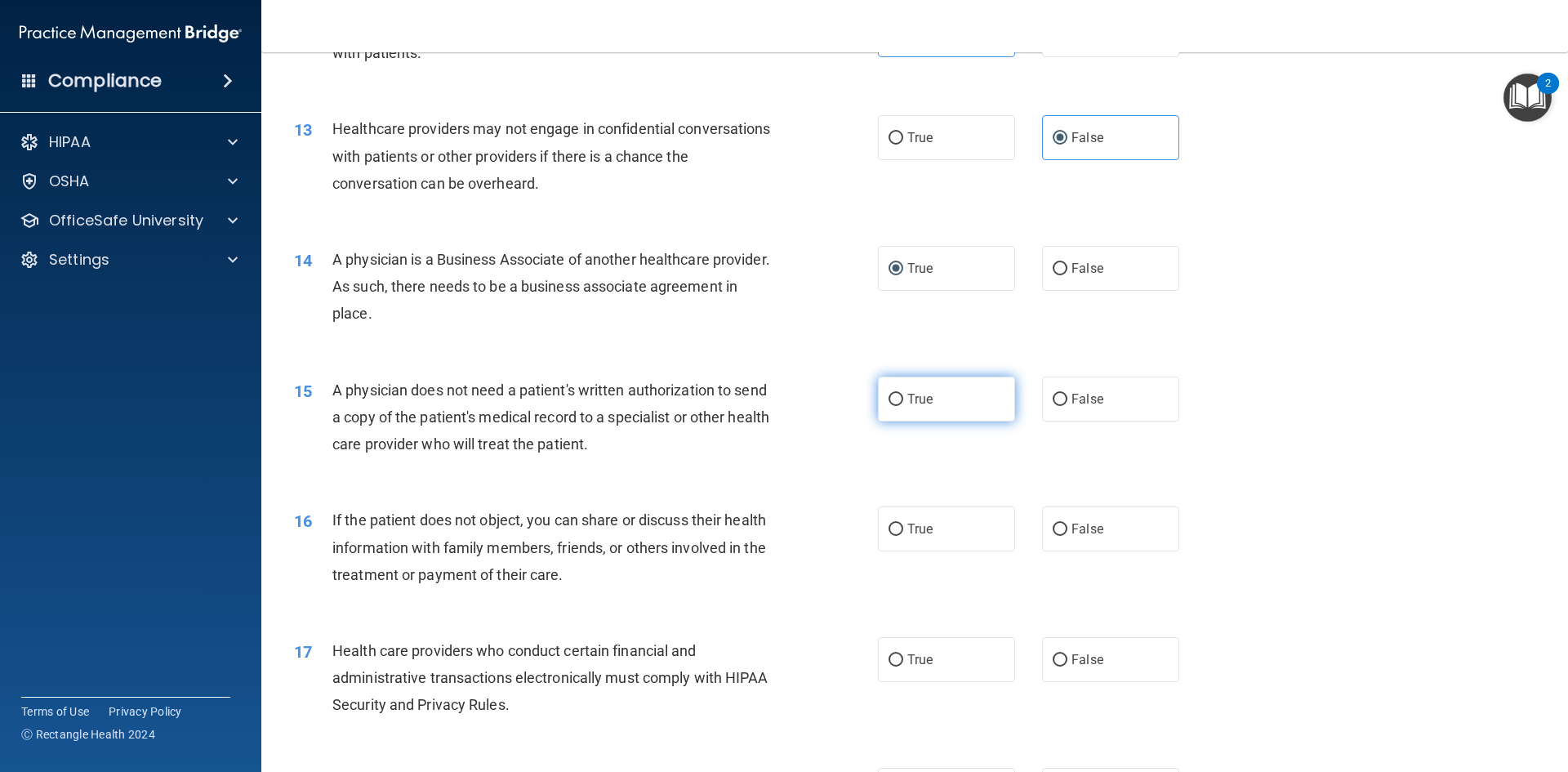
click at [944, 409] on label "True" at bounding box center [946, 399] width 137 height 45
click at [903, 406] on input "True" at bounding box center [895, 400] width 15 height 12
radio input "true"
click at [924, 521] on span "True" at bounding box center [920, 529] width 26 height 15
click at [903, 523] on input "True" at bounding box center [895, 529] width 15 height 12
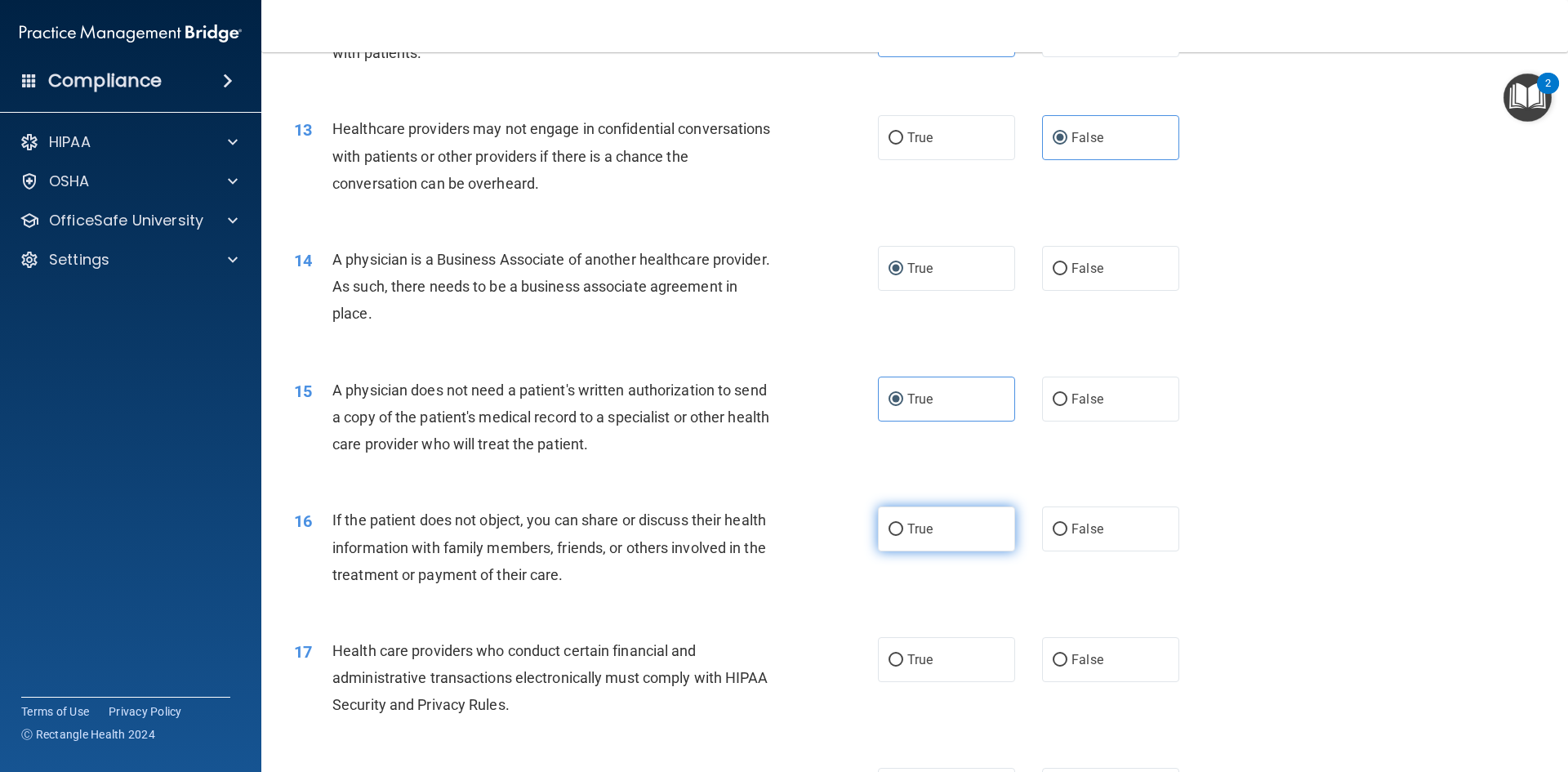
radio input "true"
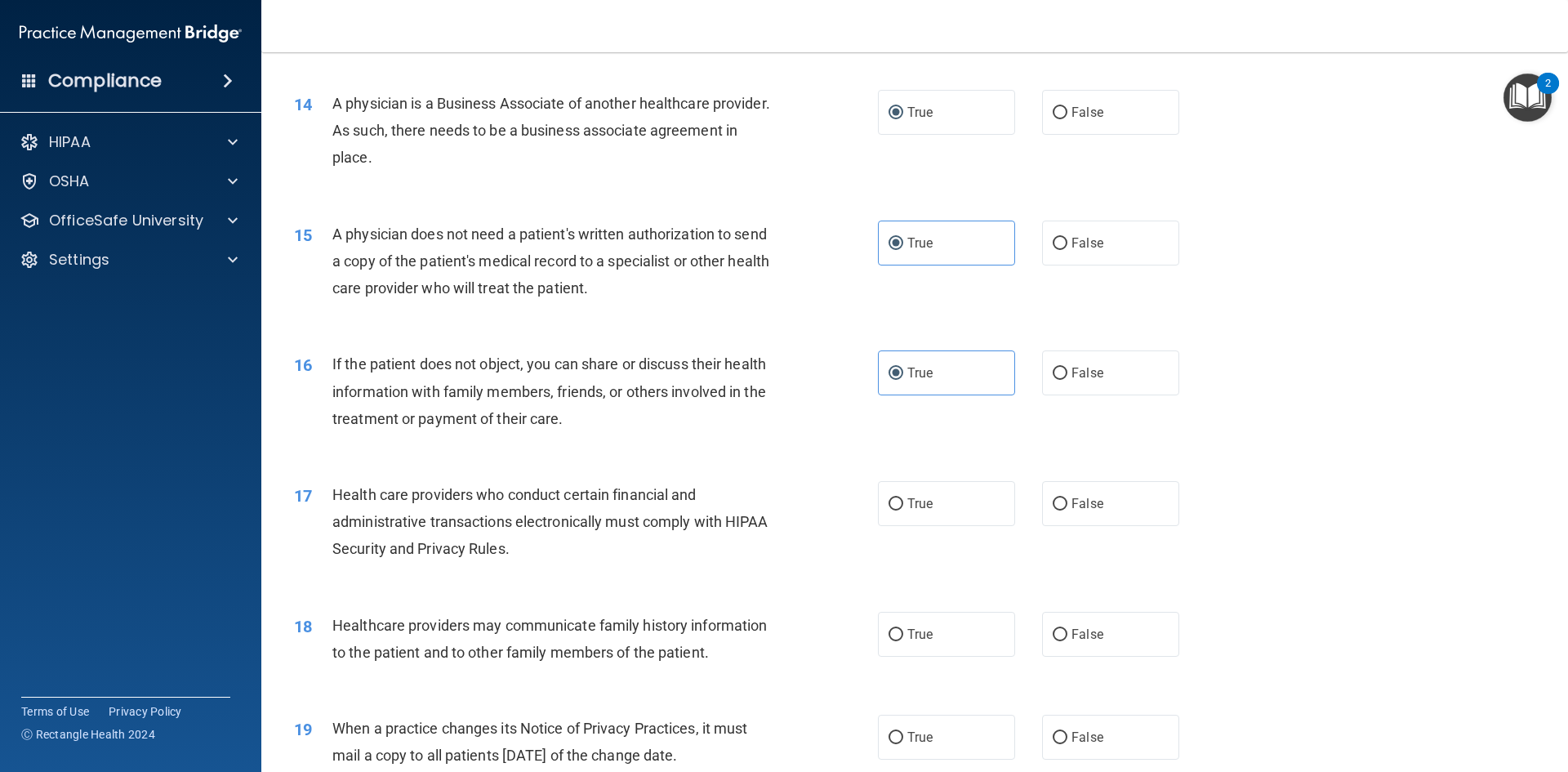
scroll to position [1634, 0]
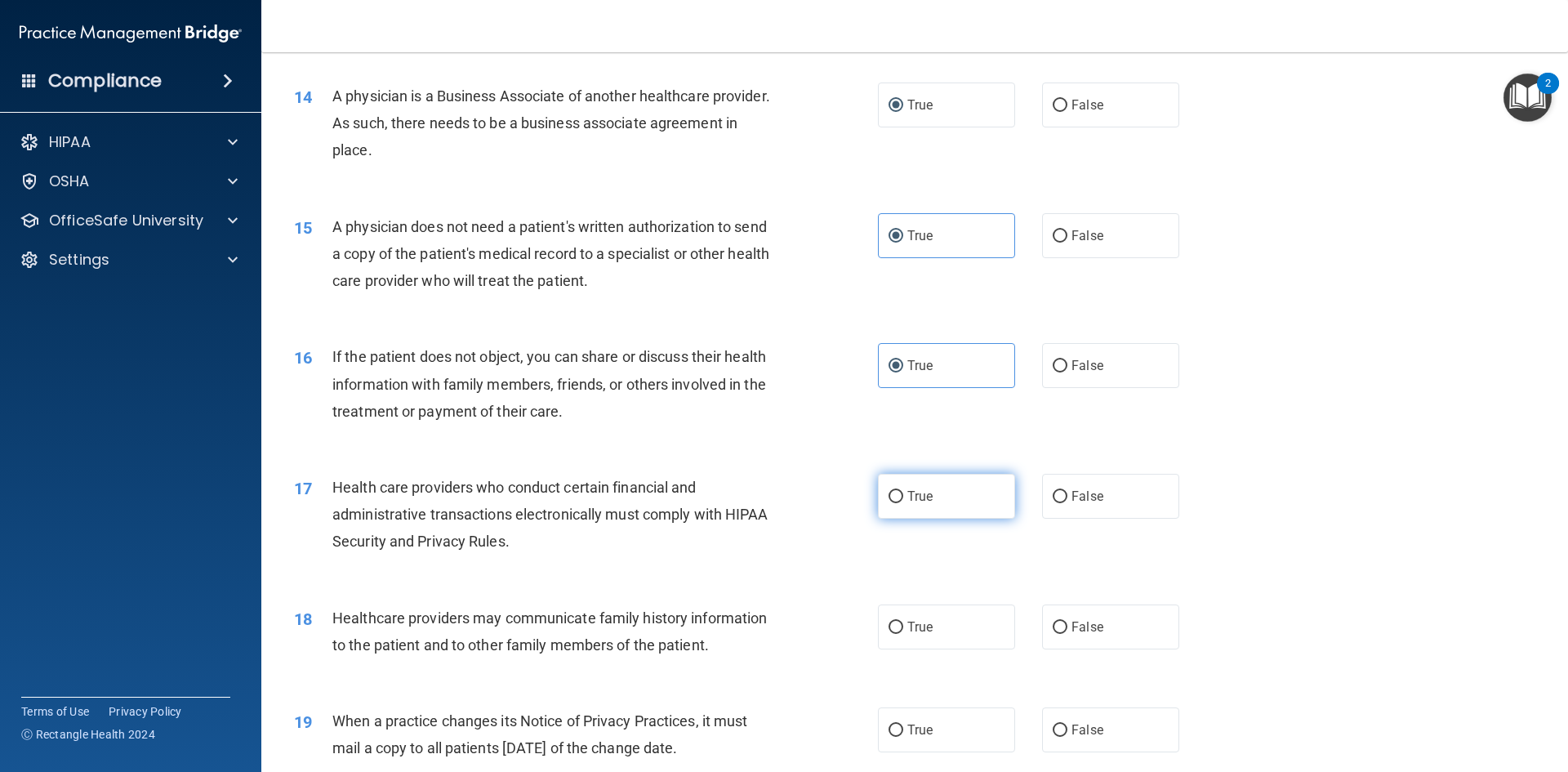
click at [926, 492] on span "True" at bounding box center [920, 496] width 26 height 15
click at [903, 492] on input "True" at bounding box center [895, 497] width 15 height 12
radio input "true"
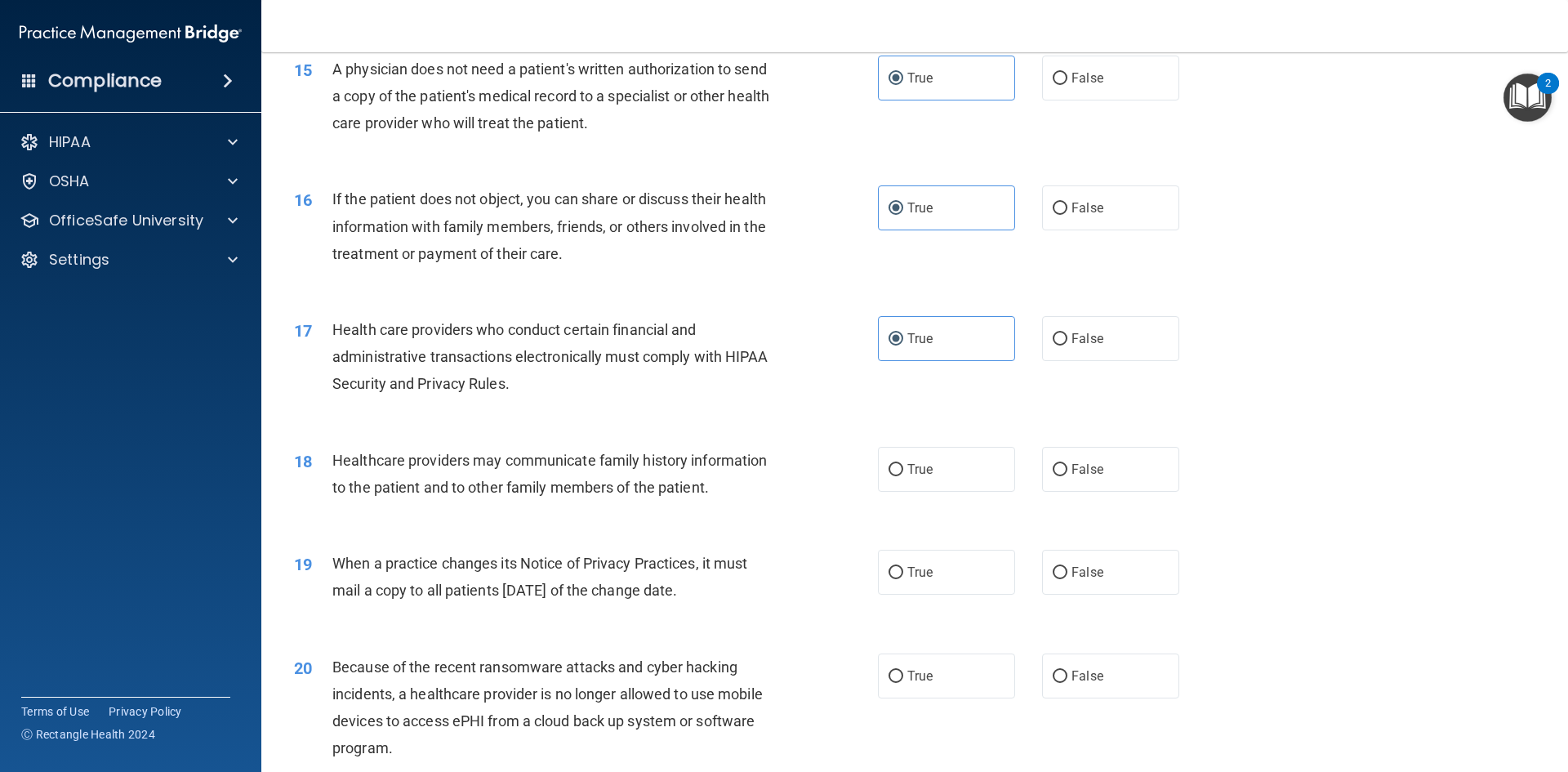
scroll to position [1797, 0]
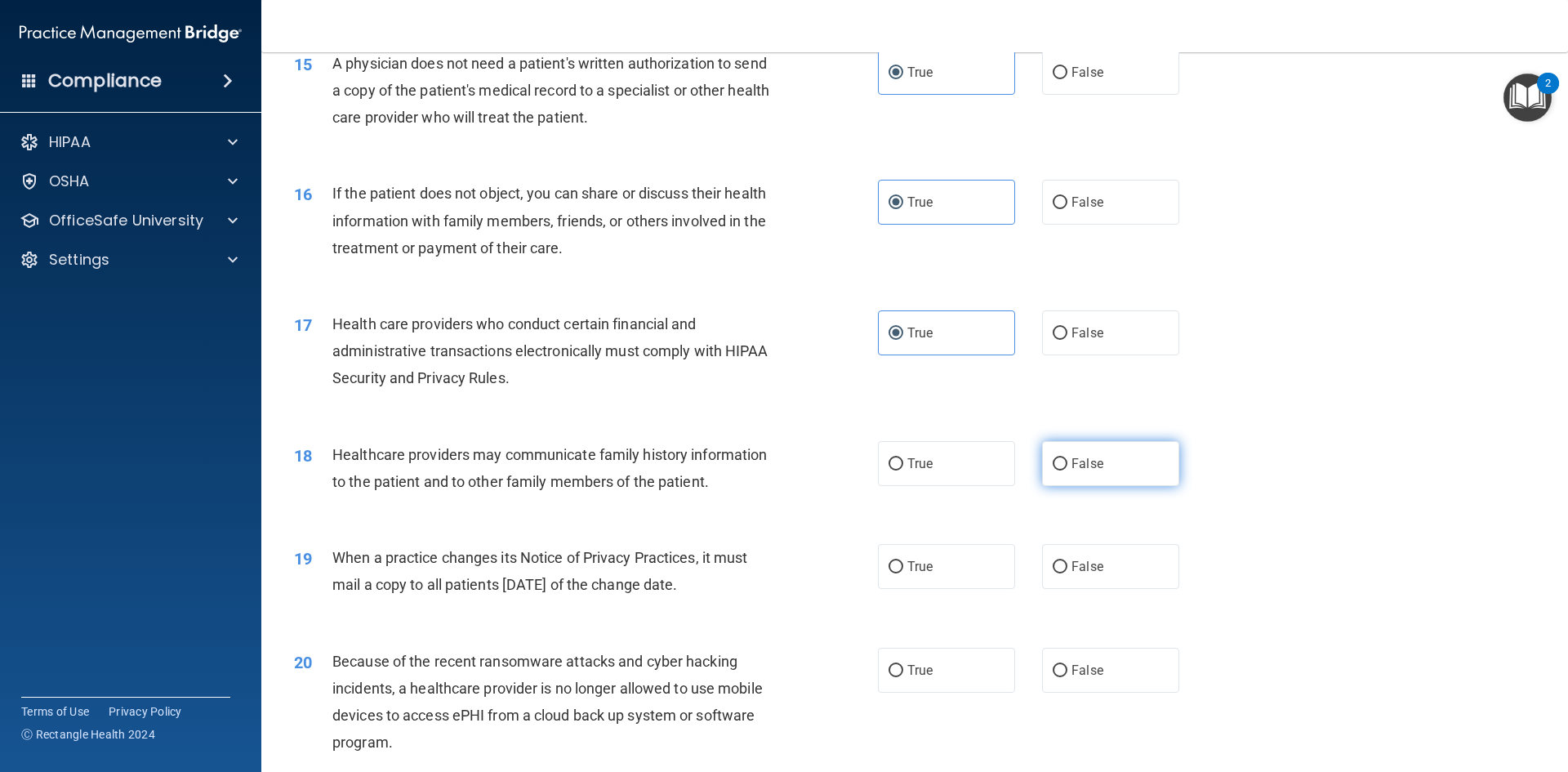
click at [1064, 451] on label "False" at bounding box center [1110, 464] width 137 height 45
click at [1064, 458] on input "False" at bounding box center [1060, 465] width 15 height 12
radio input "true"
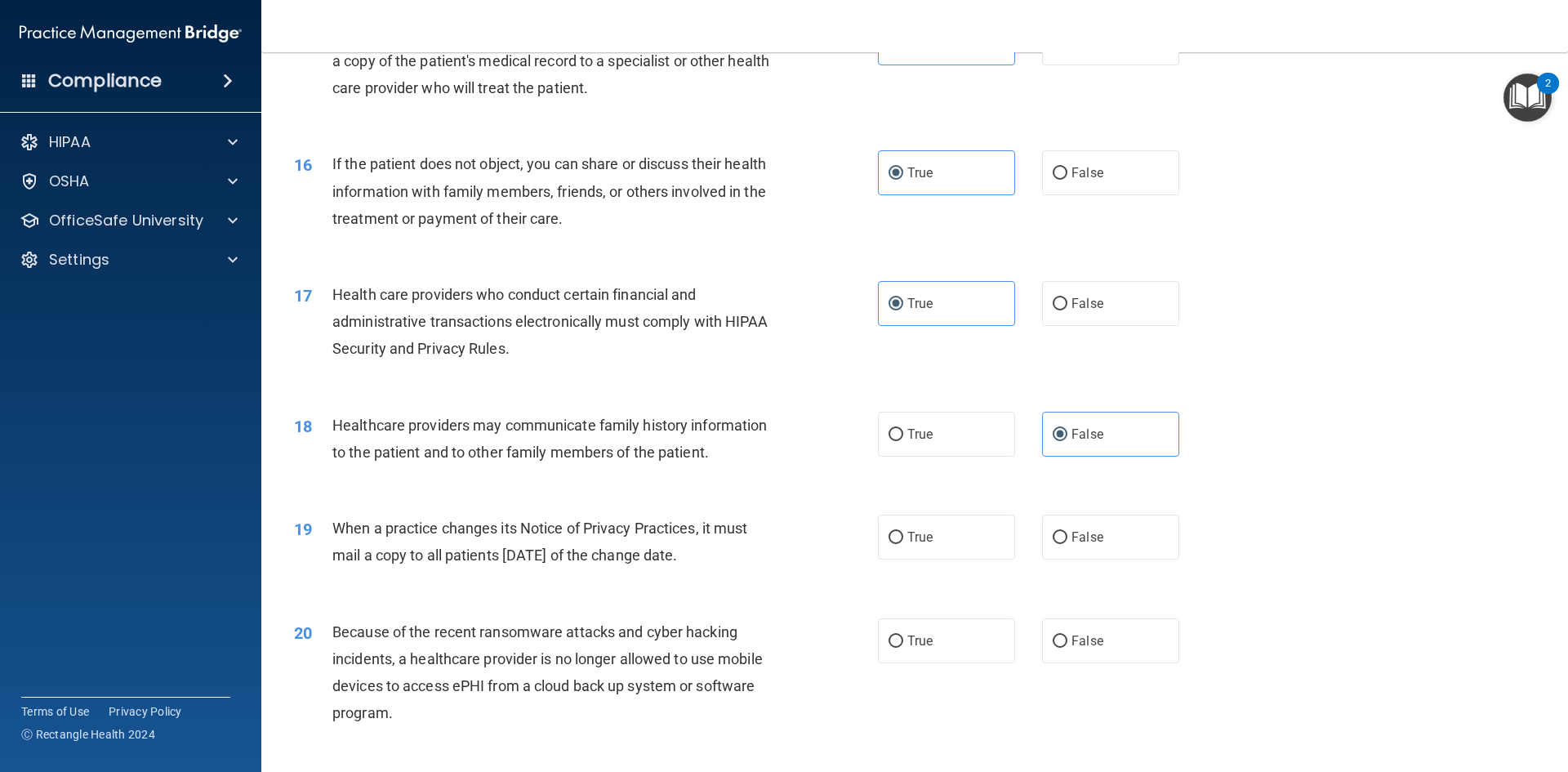
scroll to position [1879, 0]
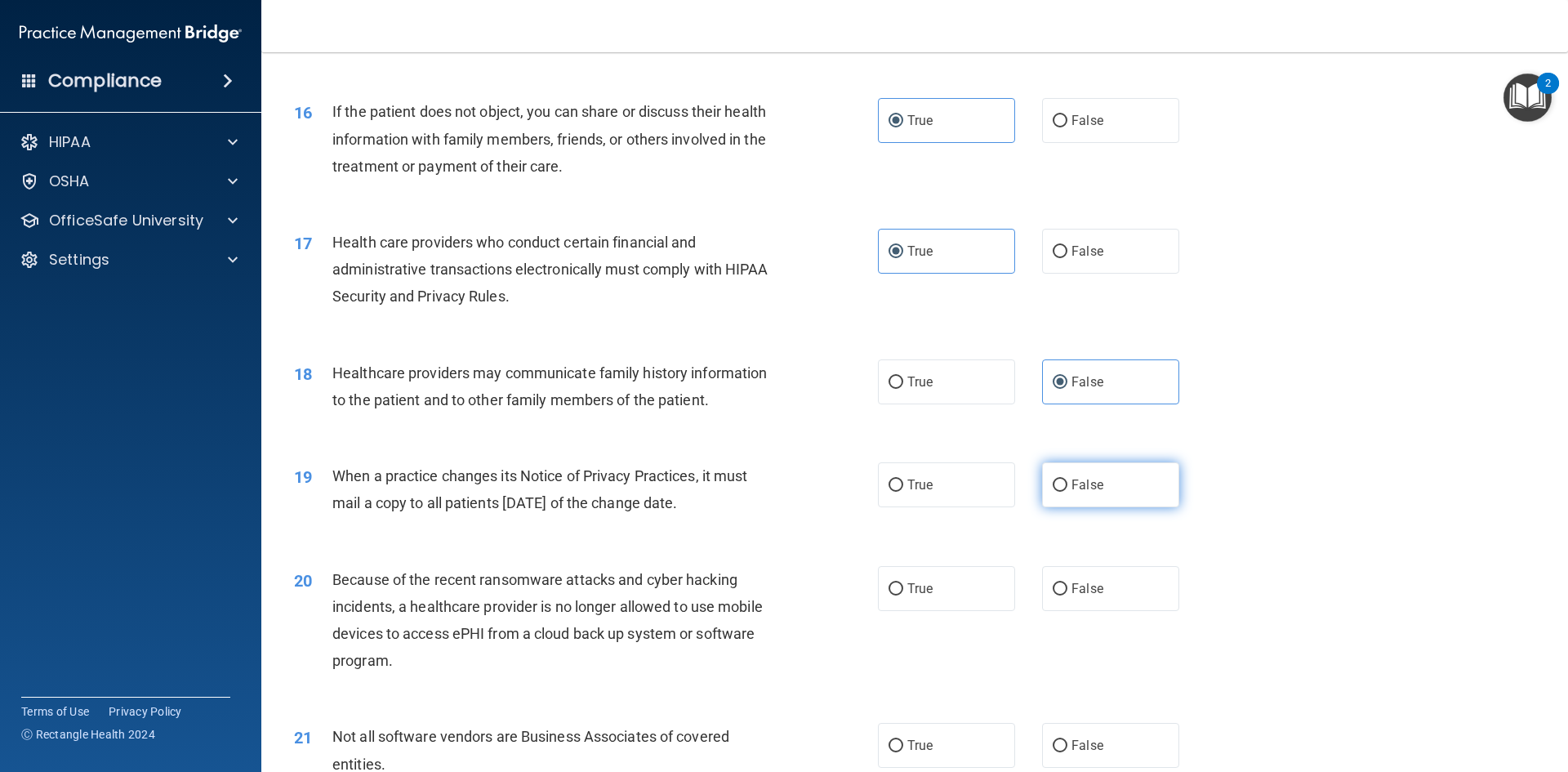
click at [1131, 482] on label "False" at bounding box center [1110, 484] width 137 height 45
click at [1068, 482] on input "False" at bounding box center [1060, 486] width 15 height 12
radio input "true"
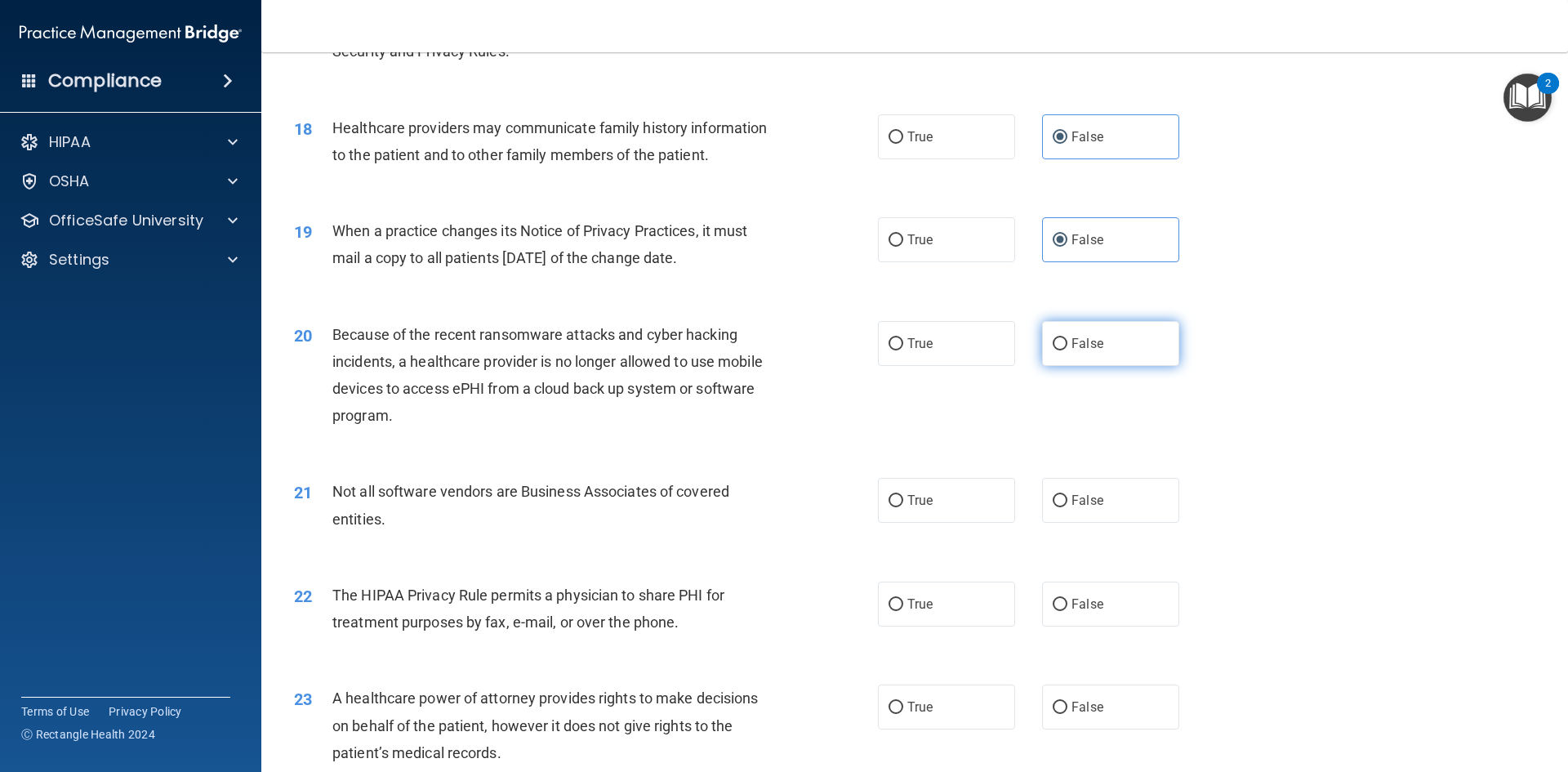
click at [1133, 346] on label "False" at bounding box center [1110, 343] width 137 height 45
click at [1068, 346] on input "False" at bounding box center [1060, 345] width 15 height 12
radio input "true"
click at [935, 526] on div "21 Not all software vendors are Business Associates of covered entities. True F…" at bounding box center [914, 509] width 1266 height 103
click at [908, 489] on label "True" at bounding box center [946, 500] width 137 height 45
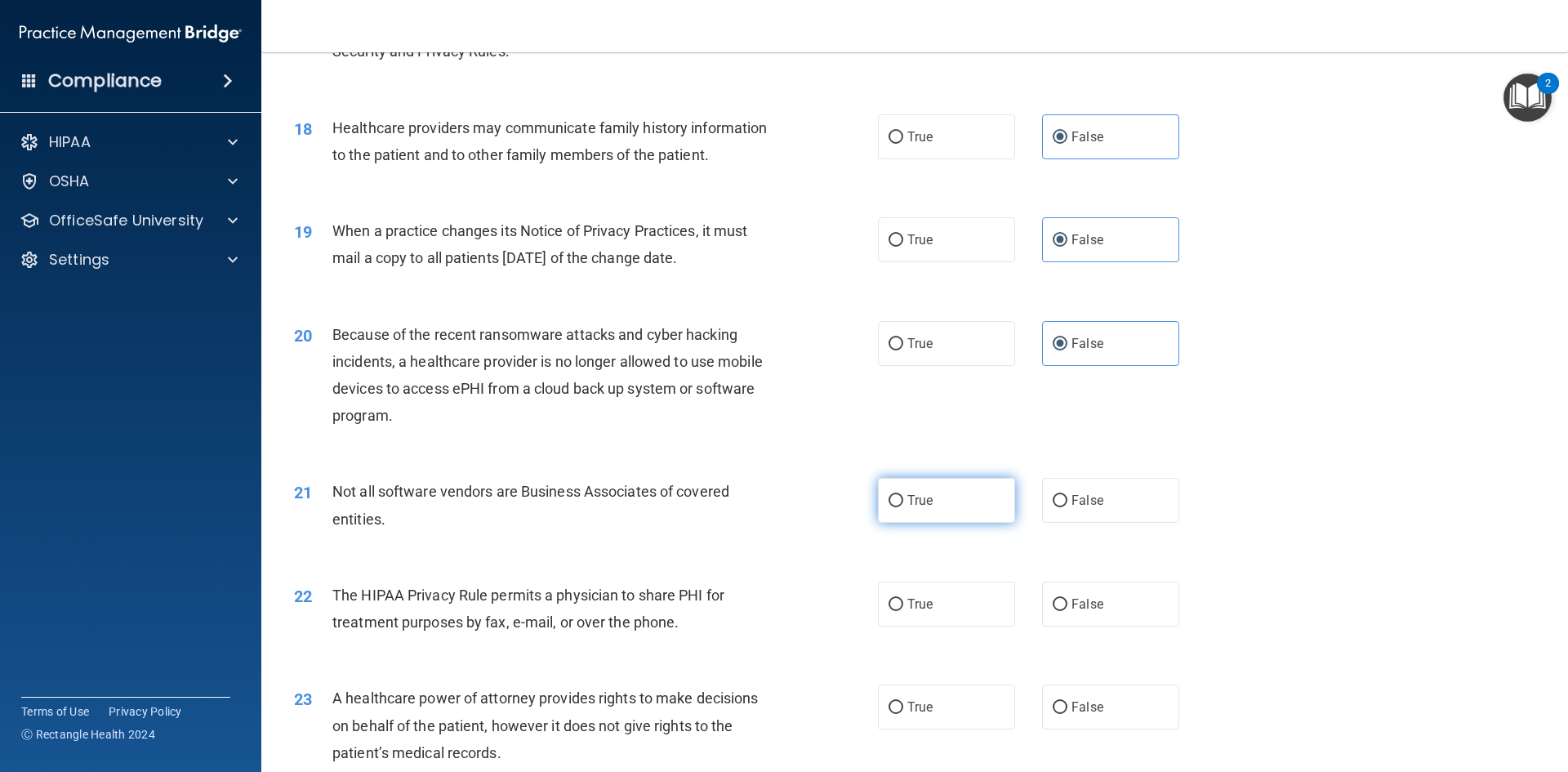
click at [903, 495] on input "True" at bounding box center [895, 501] width 15 height 12
radio input "true"
click at [946, 603] on label "True" at bounding box center [946, 604] width 137 height 45
click at [903, 603] on input "True" at bounding box center [895, 605] width 15 height 12
radio input "true"
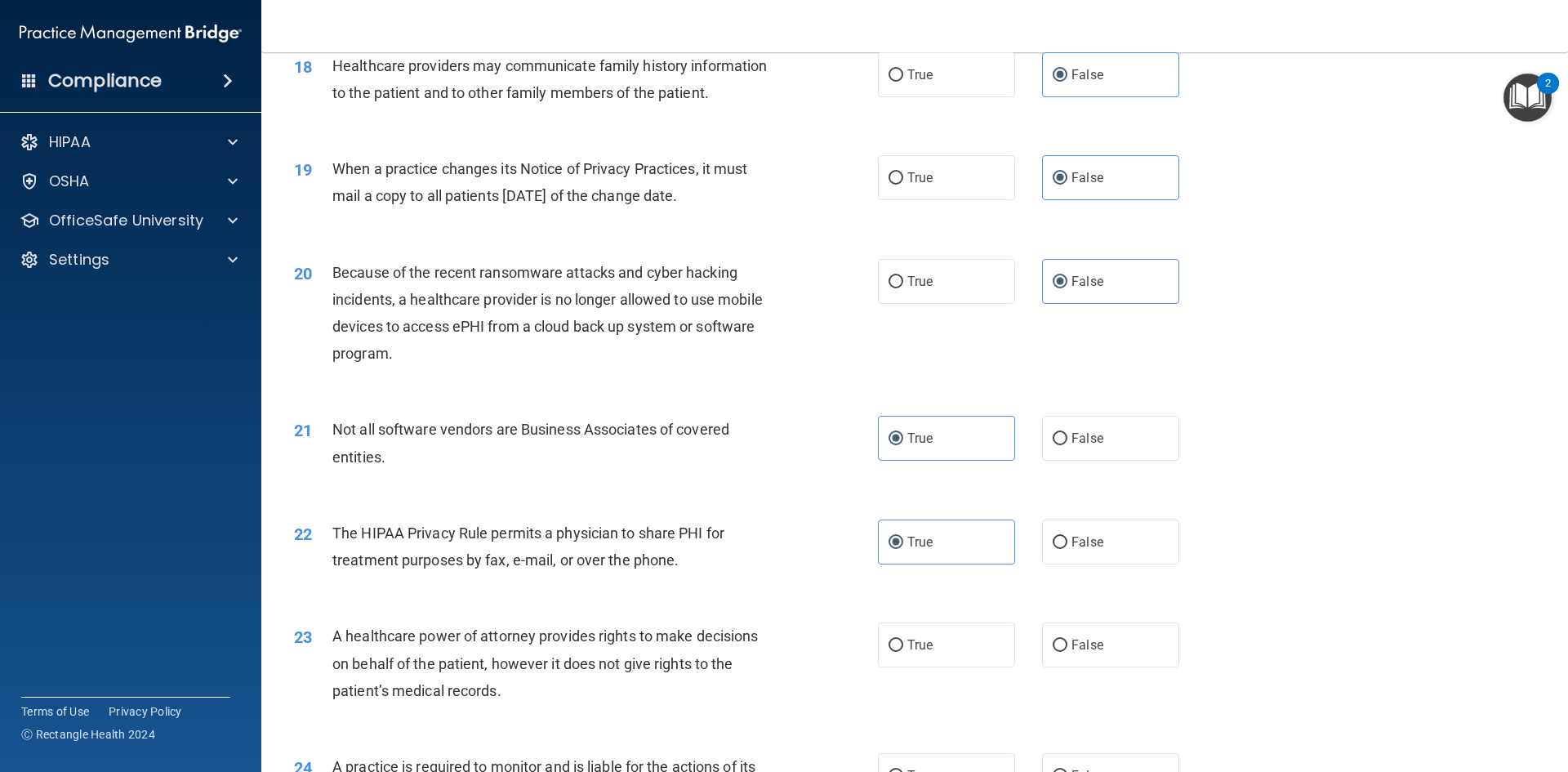
scroll to position [2287, 0]
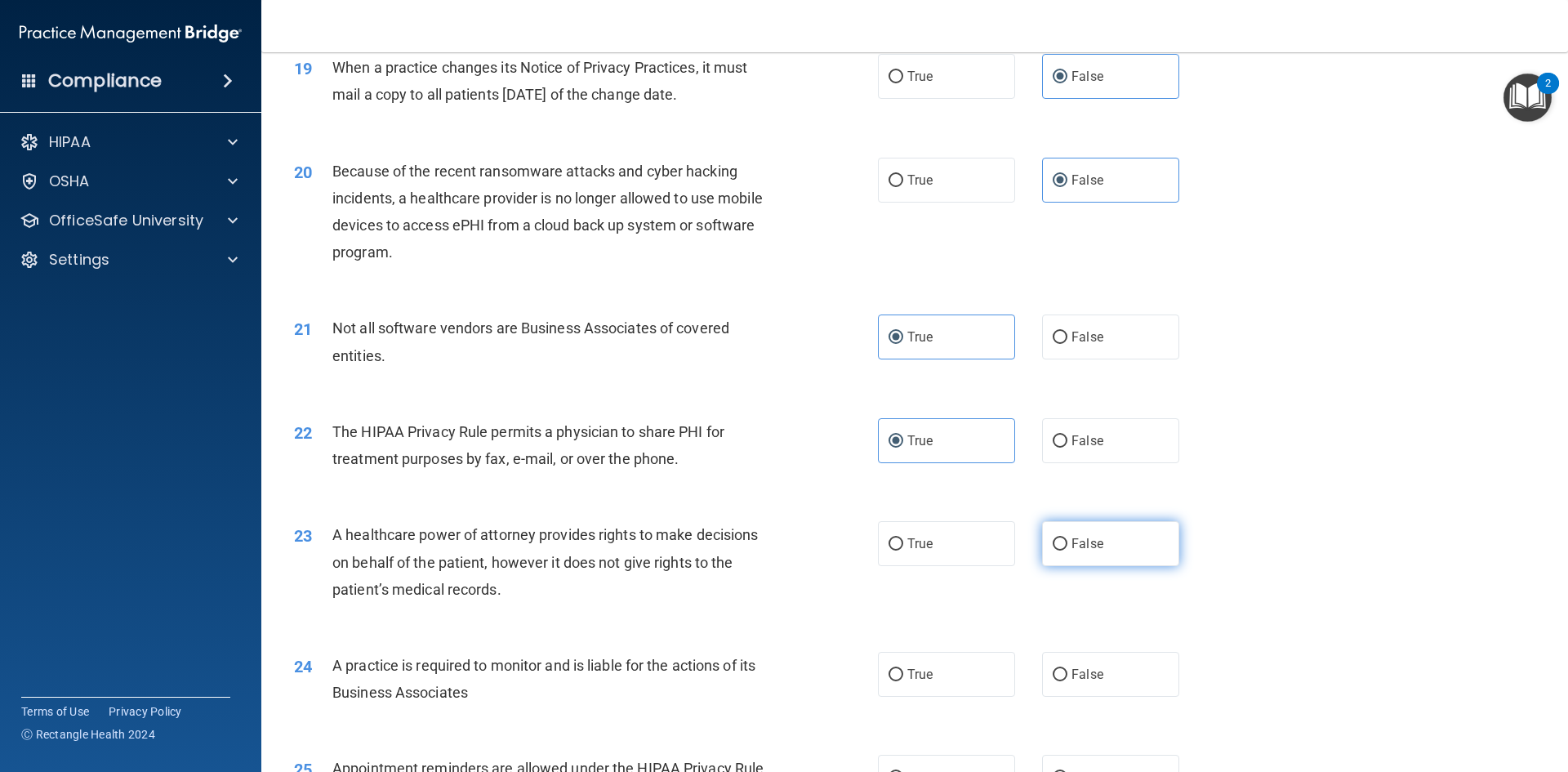
click at [1070, 556] on label "False" at bounding box center [1110, 544] width 137 height 45
click at [1068, 551] on input "False" at bounding box center [1060, 545] width 15 height 12
radio input "true"
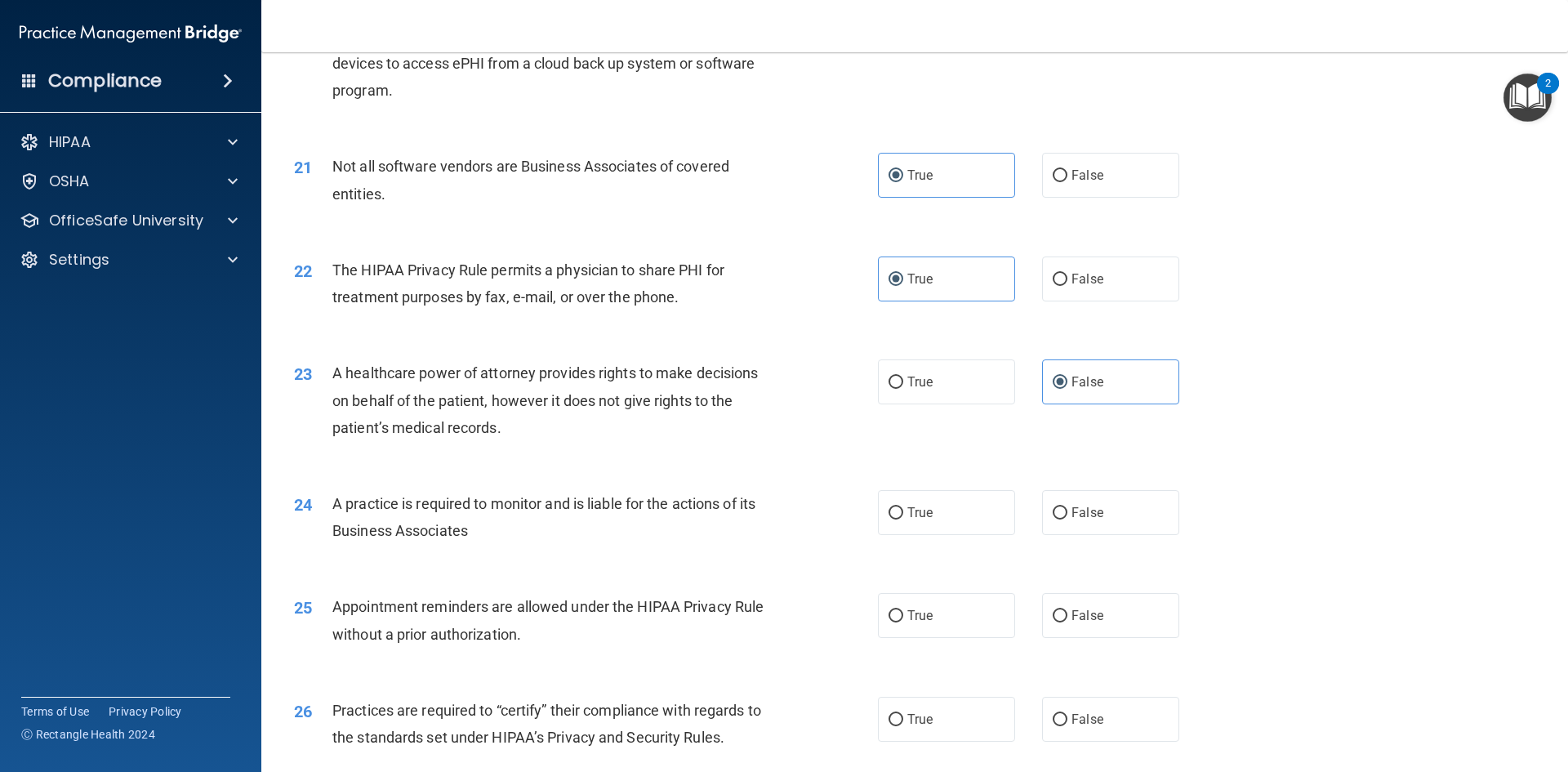
scroll to position [2450, 0]
click at [1137, 505] on label "False" at bounding box center [1110, 511] width 137 height 45
click at [1068, 505] on input "False" at bounding box center [1060, 512] width 15 height 12
radio input "true"
click at [951, 604] on label "True" at bounding box center [946, 614] width 137 height 45
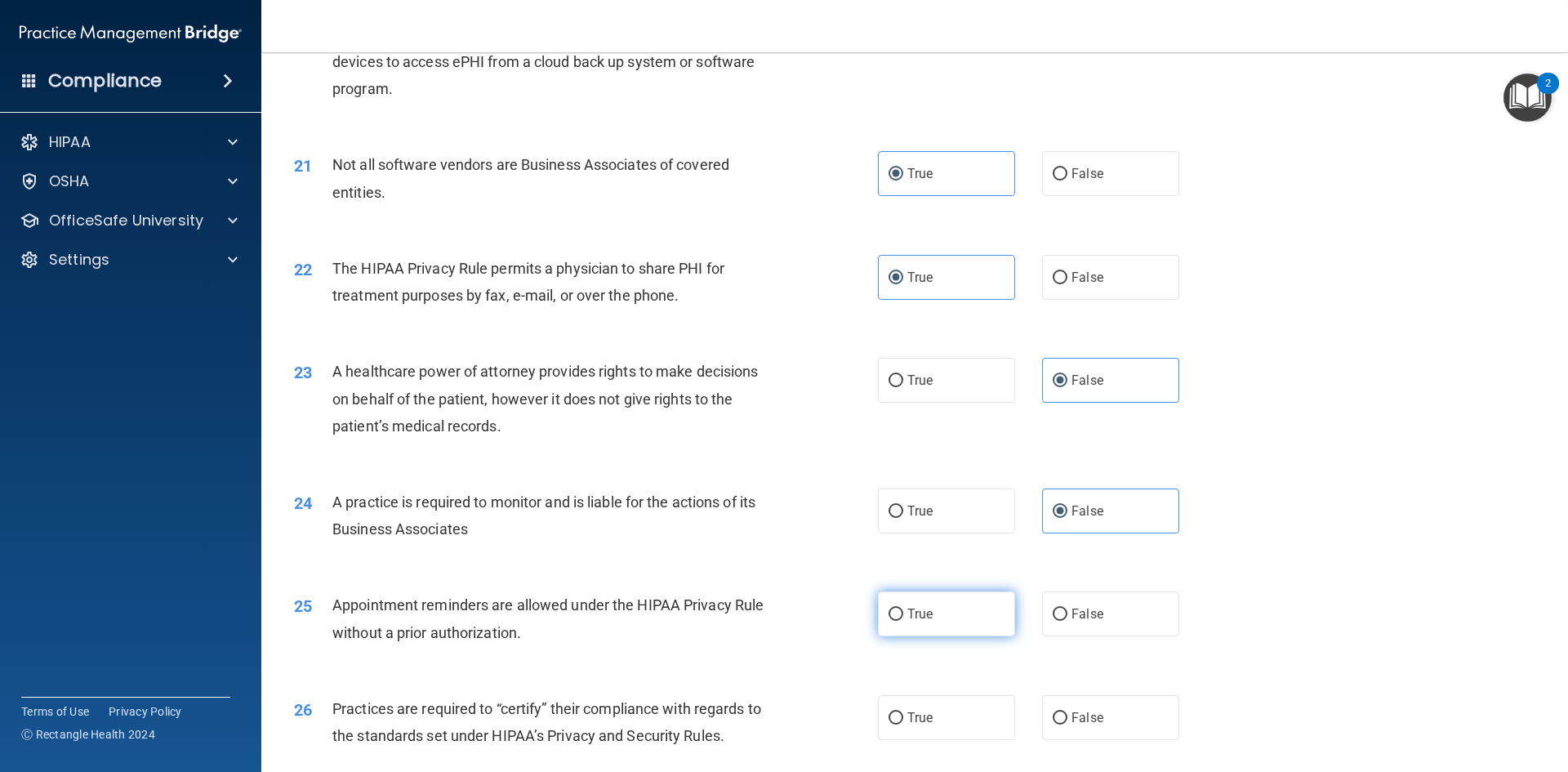
click at [903, 609] on input "True" at bounding box center [895, 615] width 15 height 12
radio input "true"
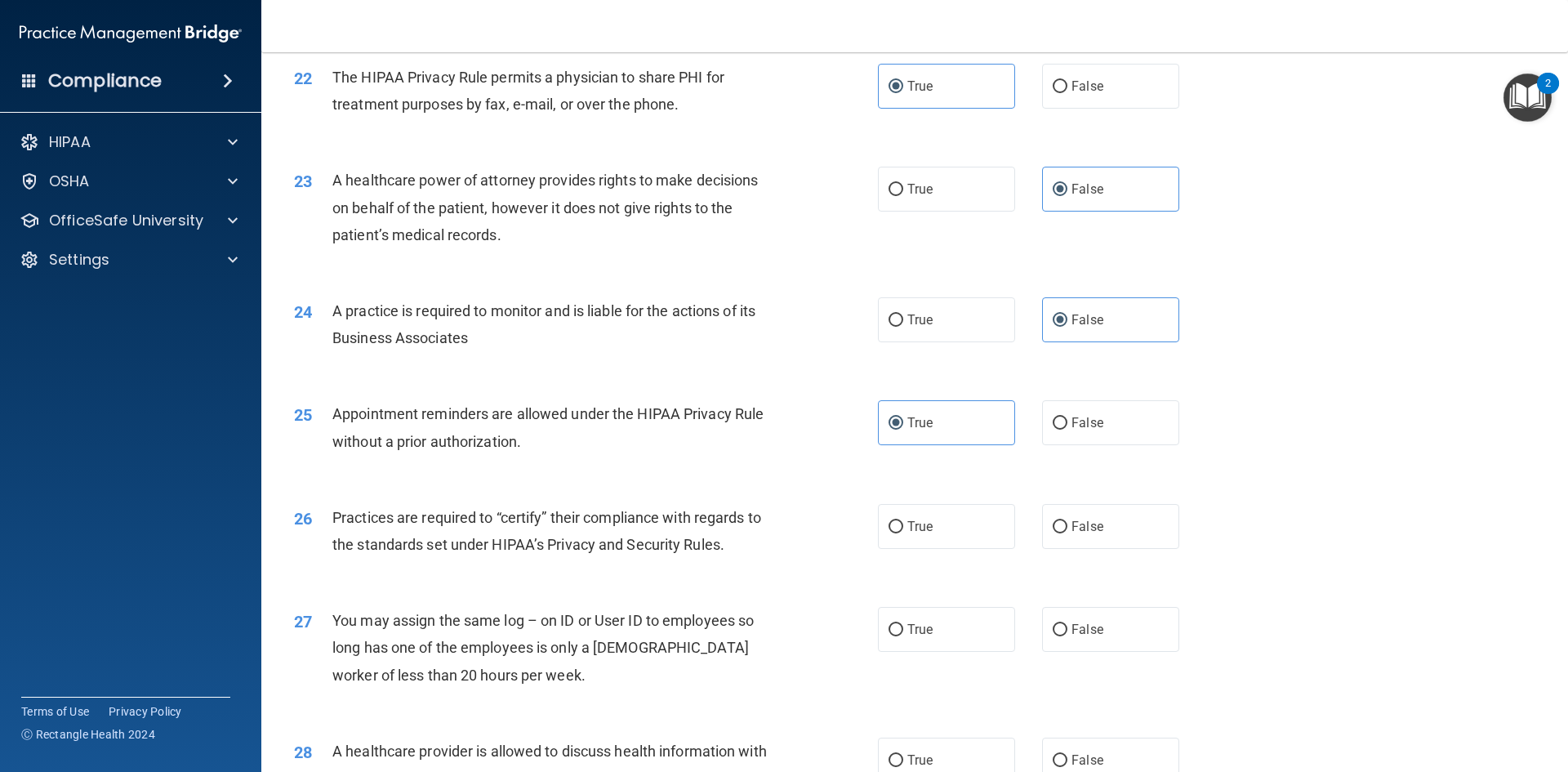
scroll to position [2695, 0]
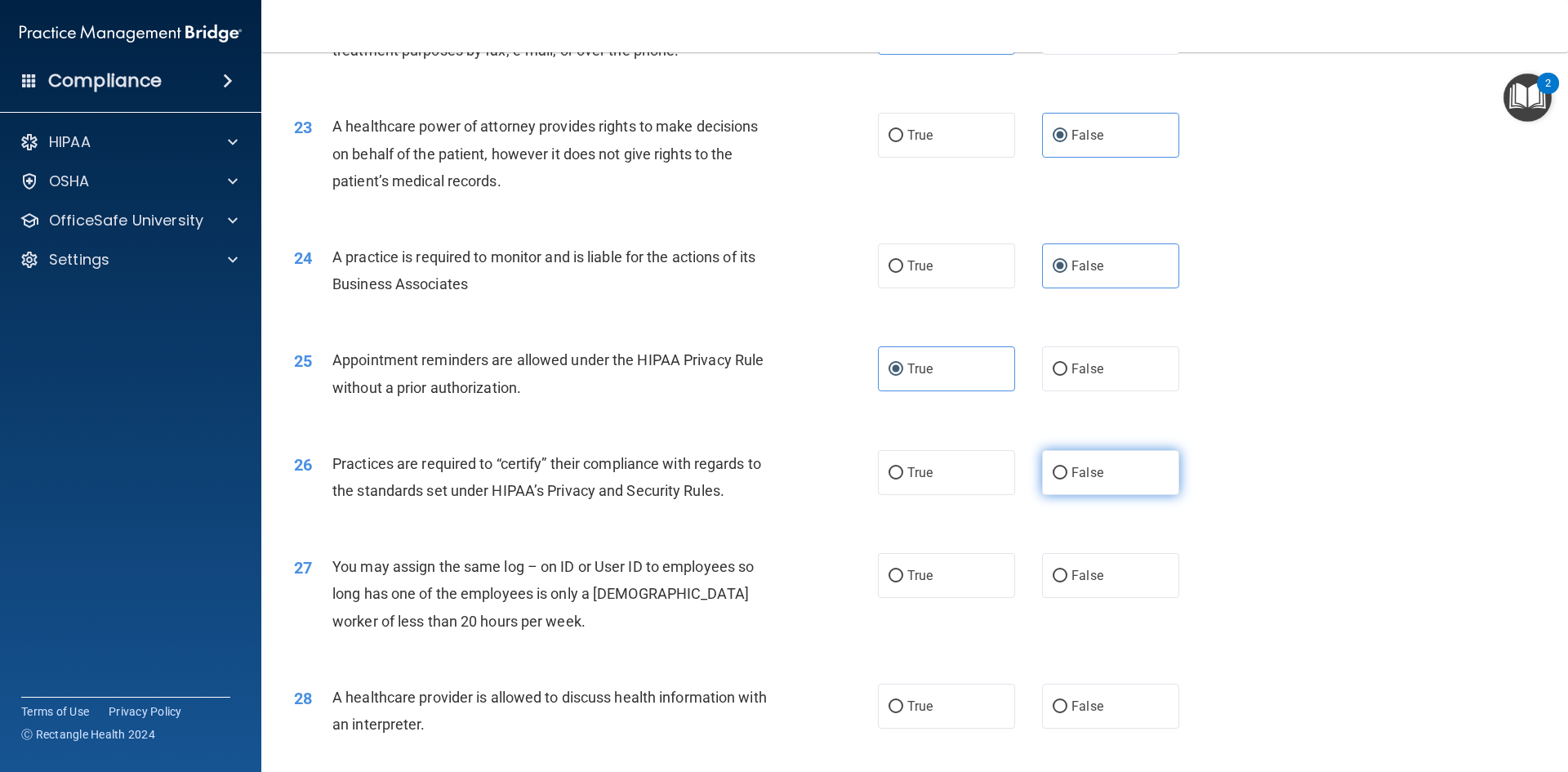
click at [1102, 489] on label "False" at bounding box center [1110, 473] width 137 height 45
click at [1068, 480] on input "False" at bounding box center [1060, 474] width 15 height 12
radio input "true"
click at [1090, 559] on label "False" at bounding box center [1110, 575] width 137 height 45
click at [1068, 570] on input "False" at bounding box center [1060, 577] width 15 height 12
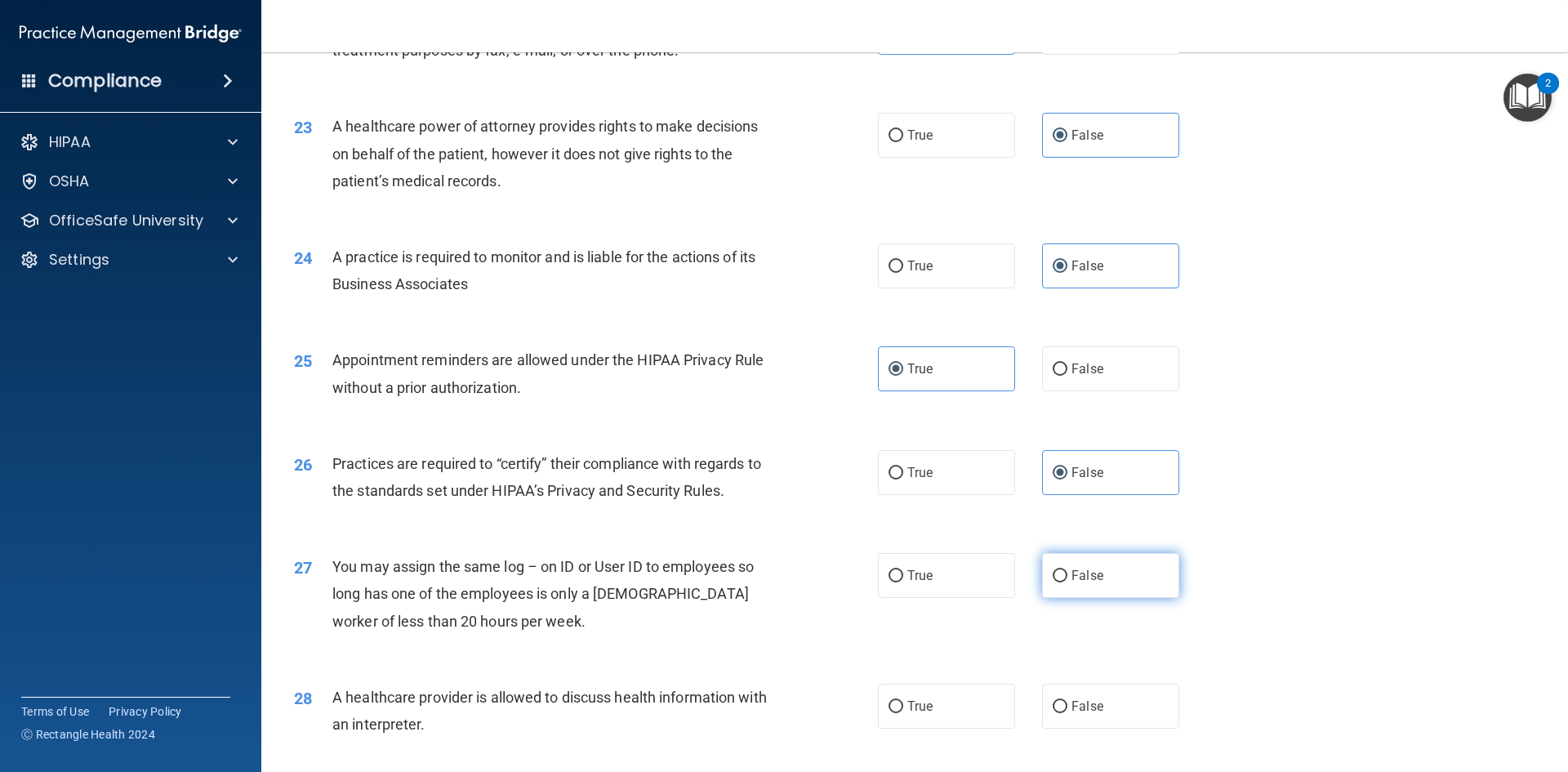
radio input "true"
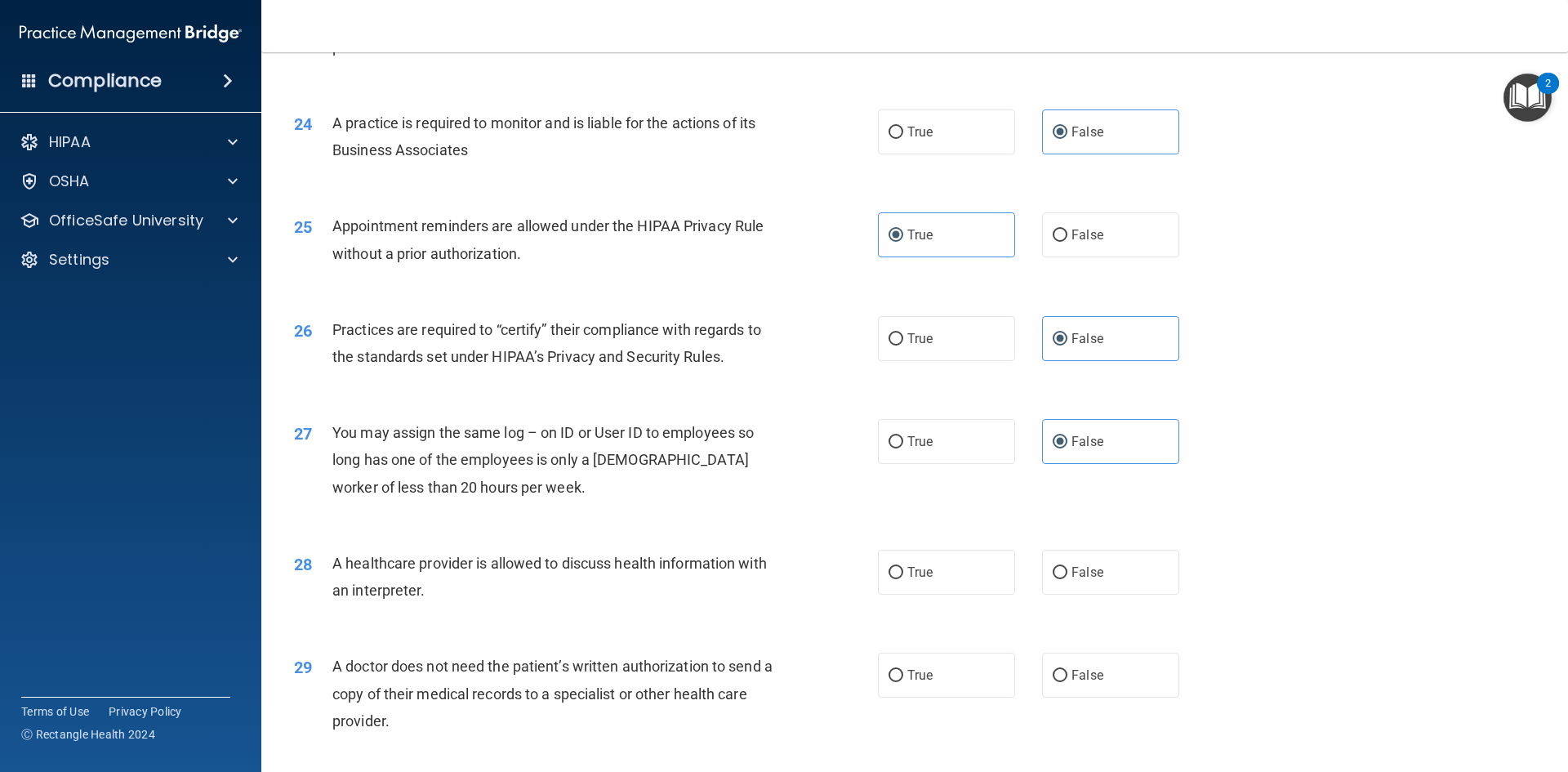
scroll to position [2859, 0]
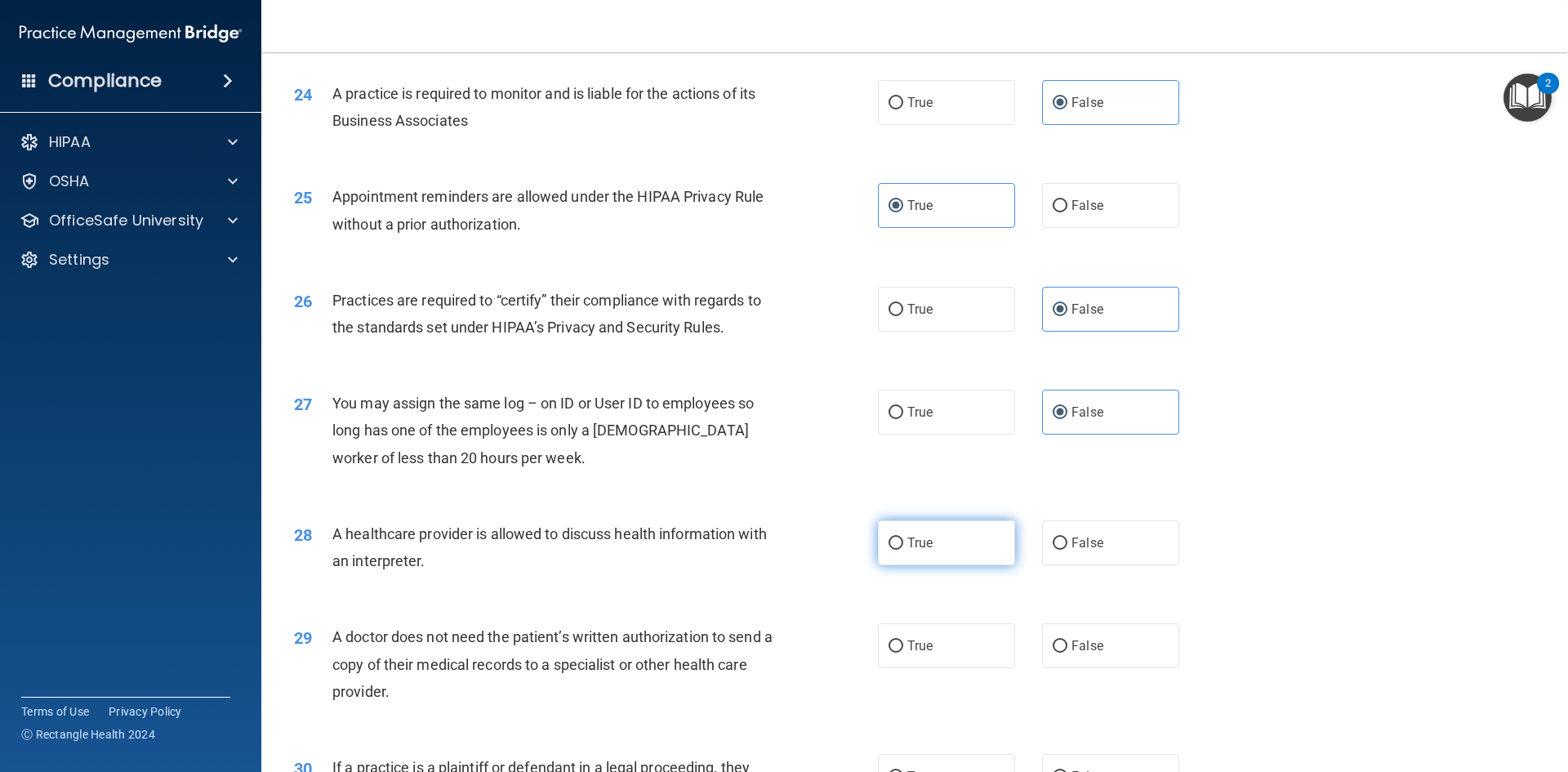
click at [924, 550] on span "True" at bounding box center [920, 542] width 26 height 15
click at [903, 550] on input "True" at bounding box center [895, 544] width 15 height 12
radio input "true"
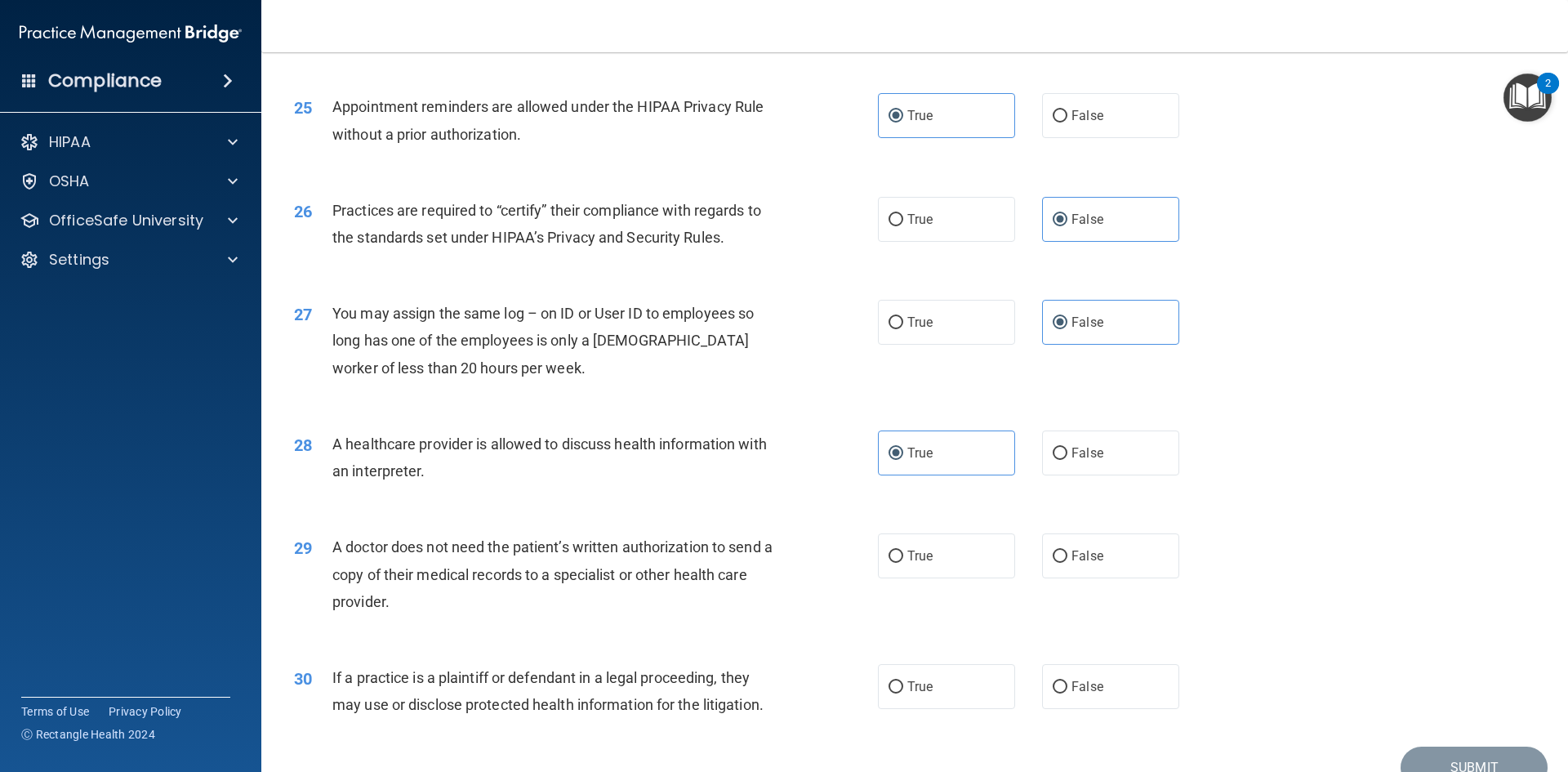
scroll to position [3022, 0]
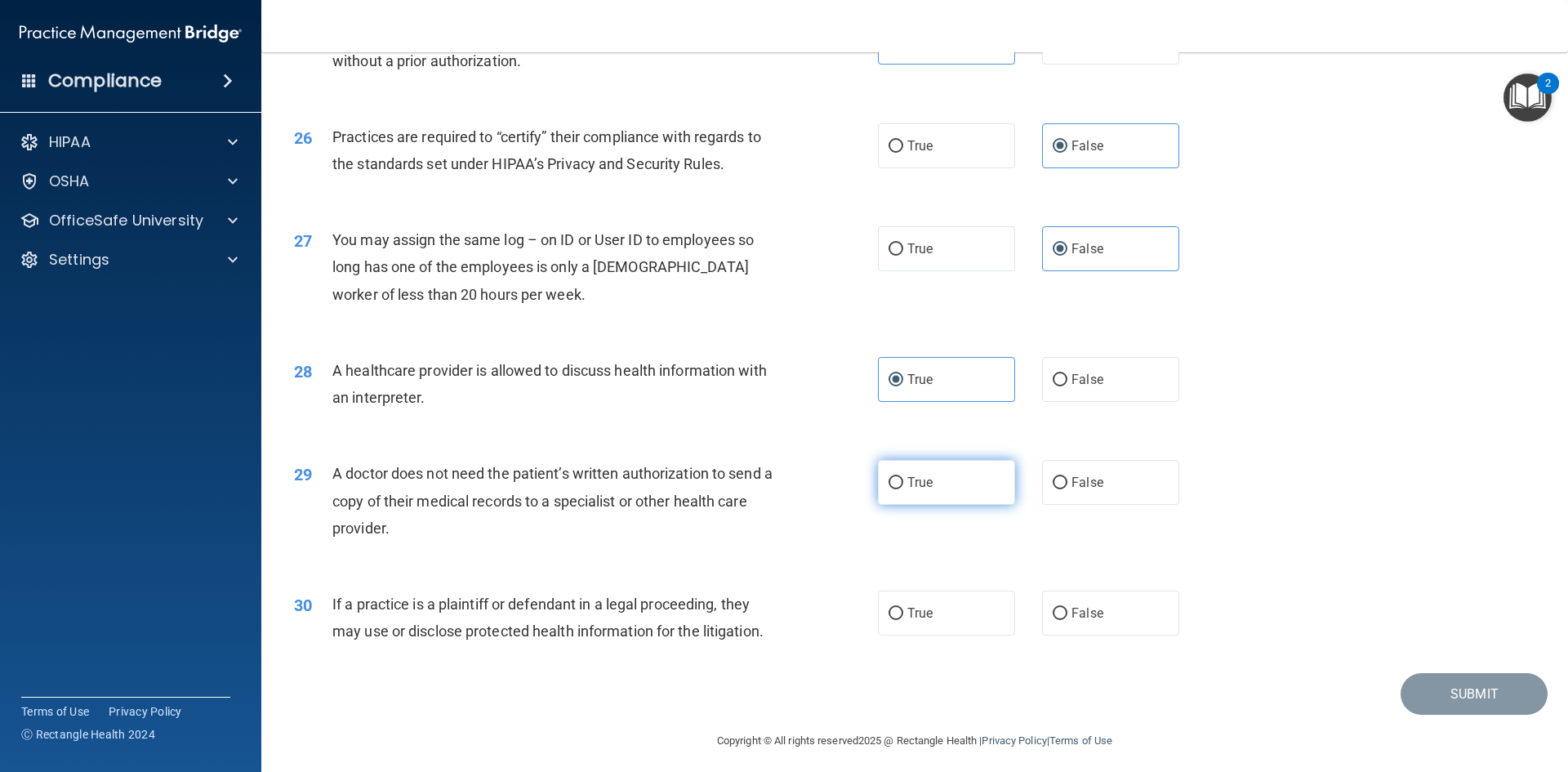
click at [948, 487] on label "True" at bounding box center [946, 482] width 137 height 45
click at [903, 487] on input "True" at bounding box center [895, 483] width 15 height 12
radio input "true"
click at [911, 614] on span "True" at bounding box center [920, 612] width 26 height 15
click at [903, 614] on input "True" at bounding box center [895, 614] width 15 height 12
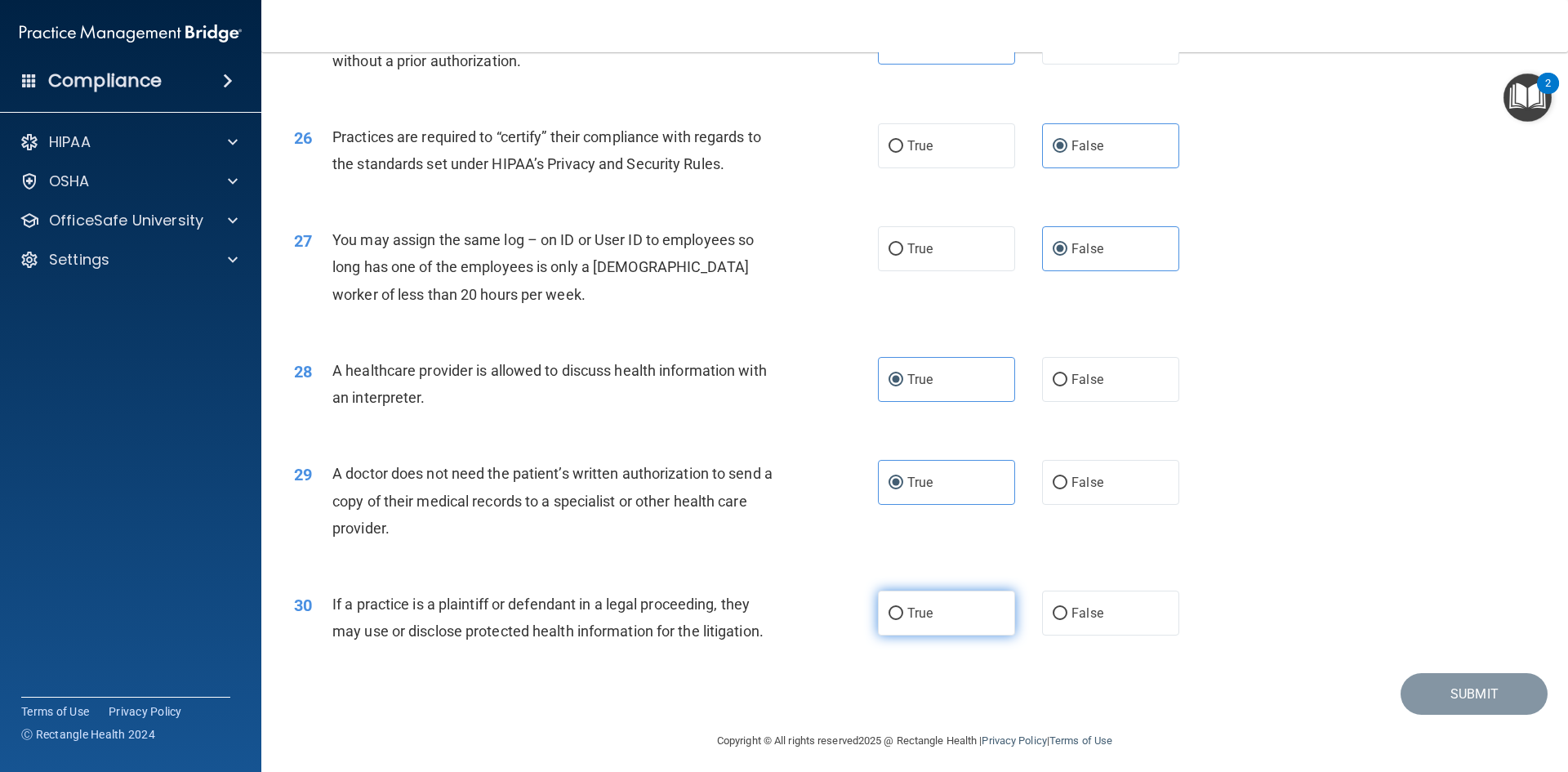
radio input "true"
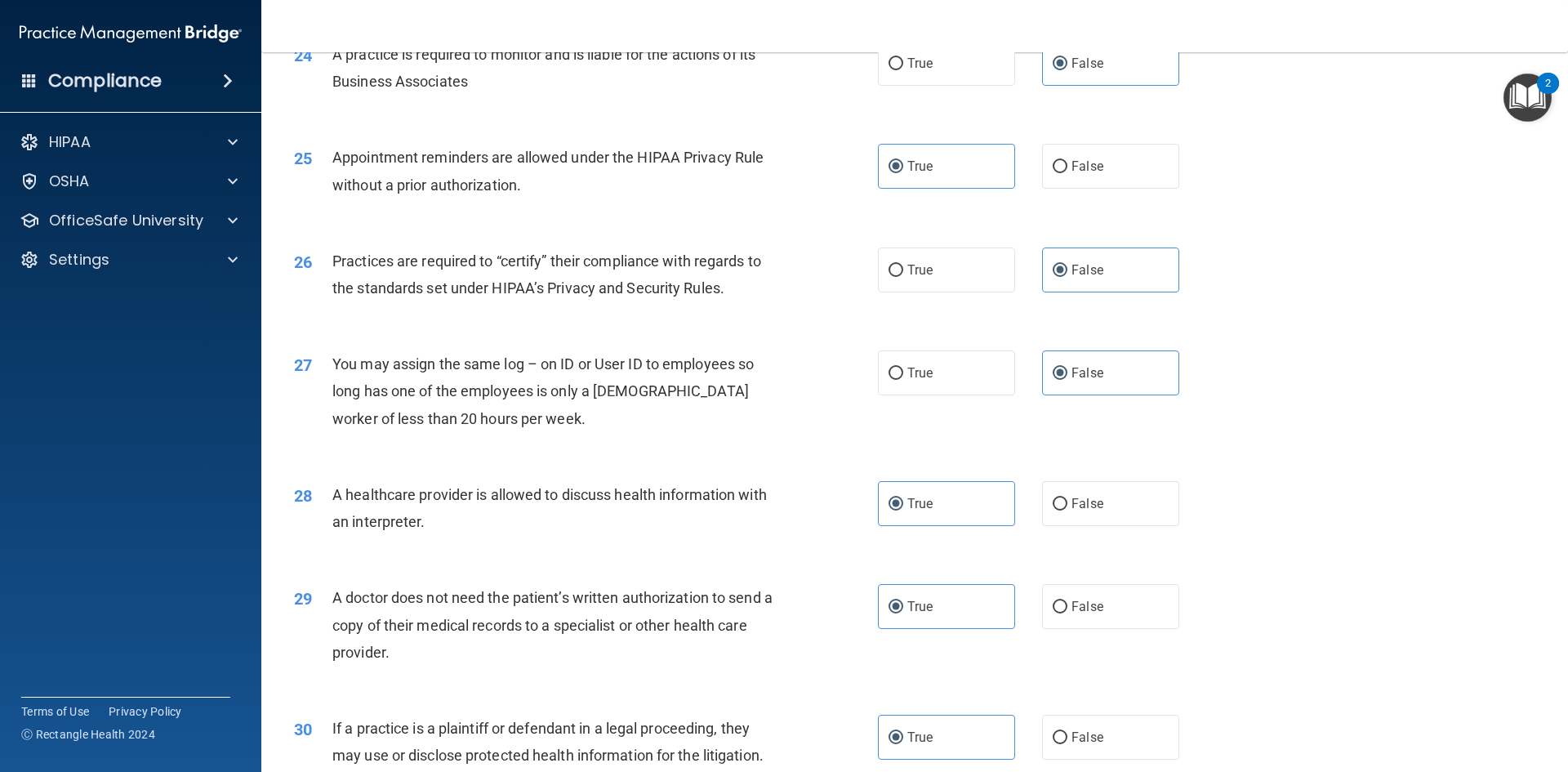
scroll to position [3030, 0]
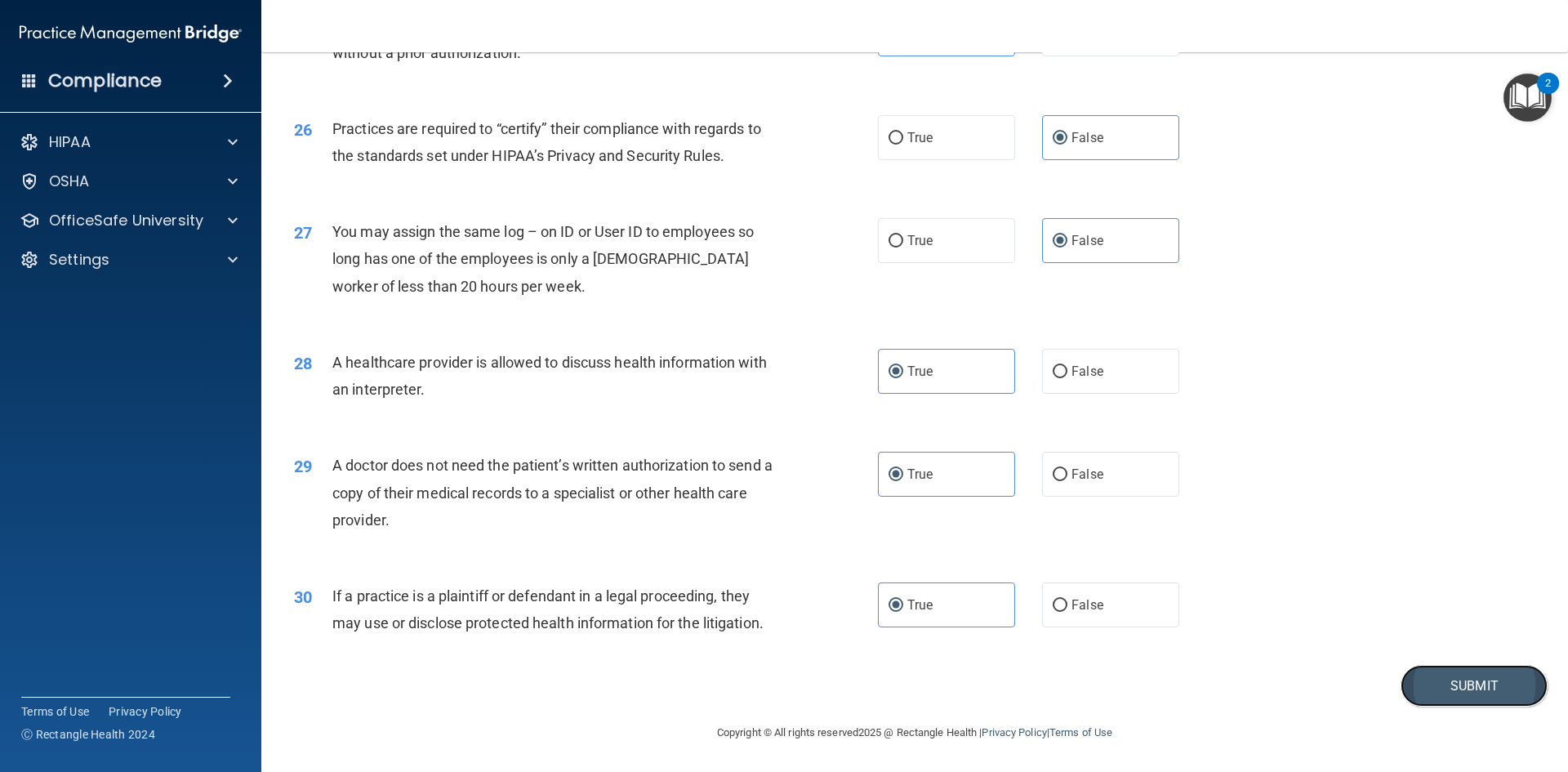
click at [1414, 693] on button "Submit" at bounding box center [1475, 685] width 147 height 42
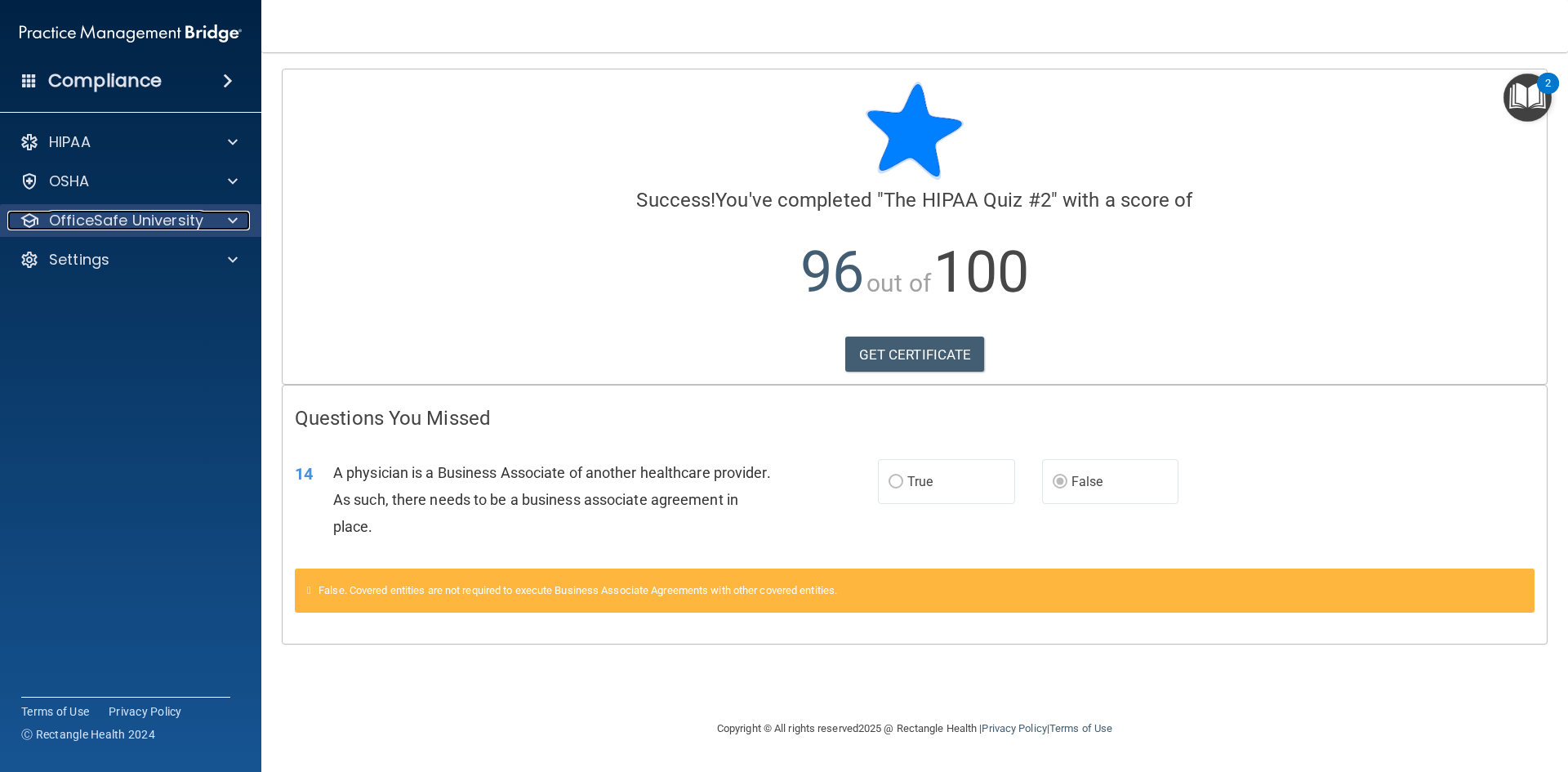
click at [88, 217] on p "OfficeSafe University" at bounding box center [126, 220] width 155 height 20
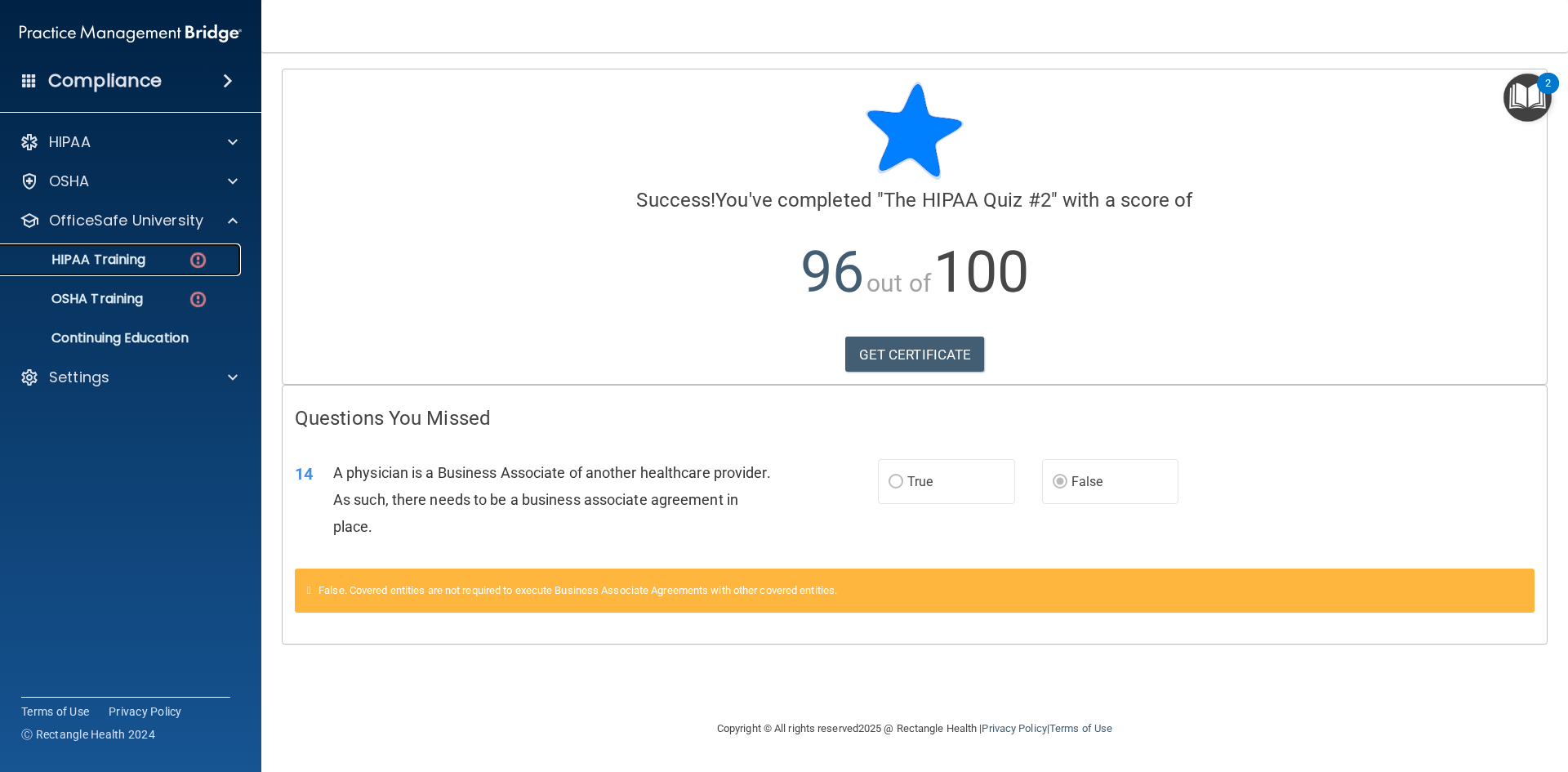
click at [86, 256] on p "HIPAA Training" at bounding box center [78, 259] width 135 height 16
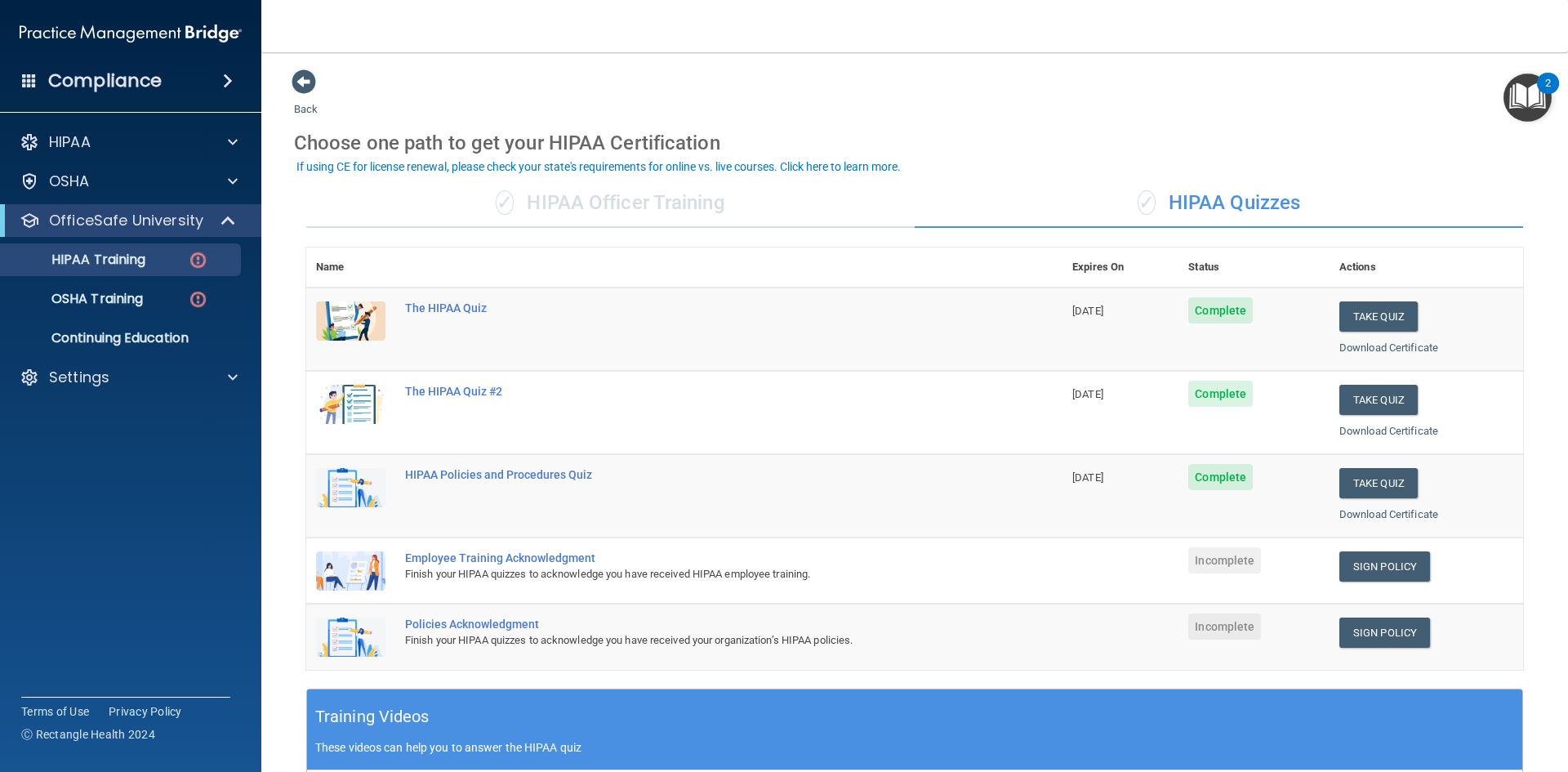
click at [666, 189] on div "✓ HIPAA Officer Training" at bounding box center [610, 203] width 609 height 49
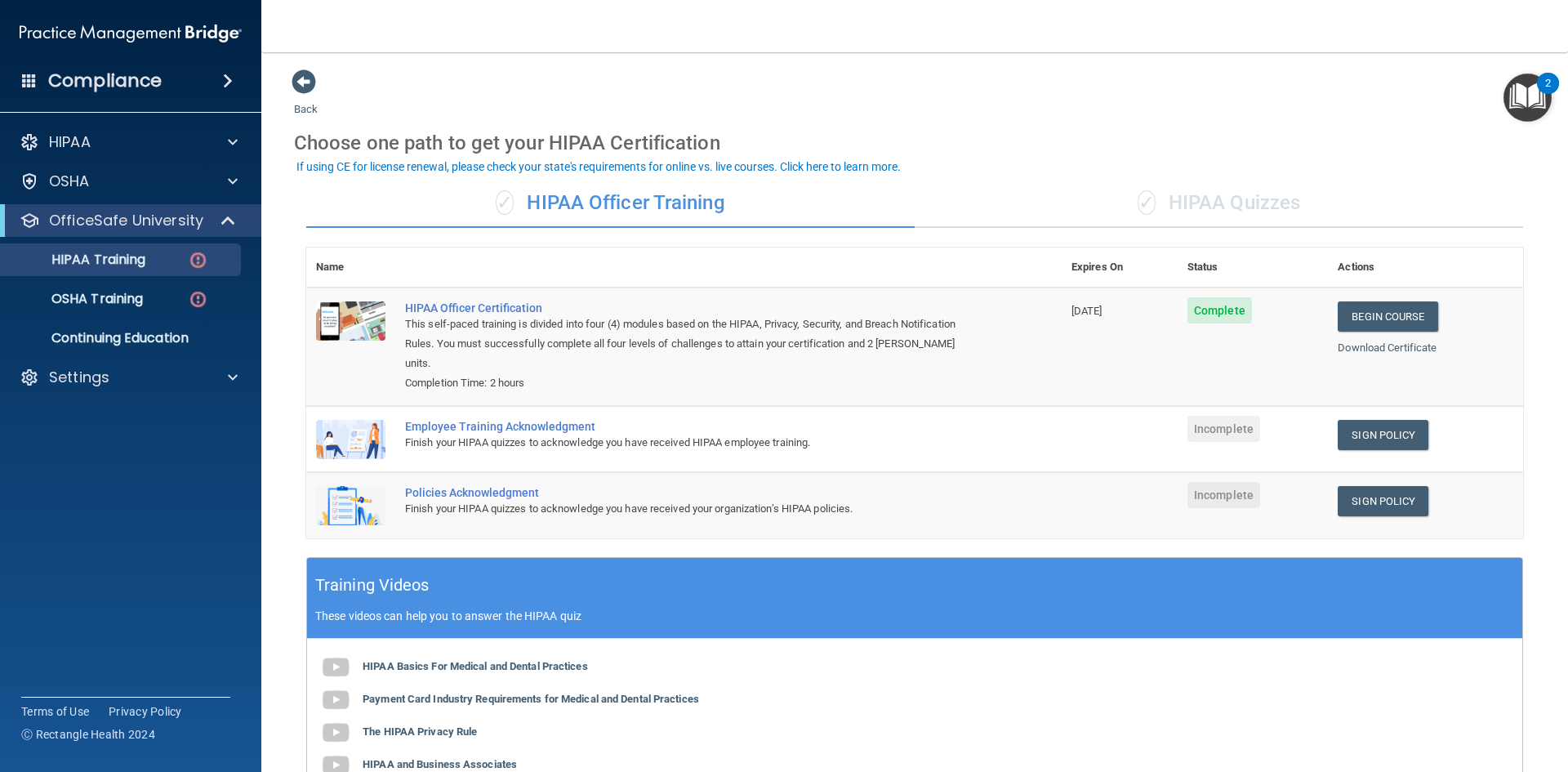
click at [1139, 220] on div "✓ HIPAA Quizzes" at bounding box center [1219, 203] width 609 height 49
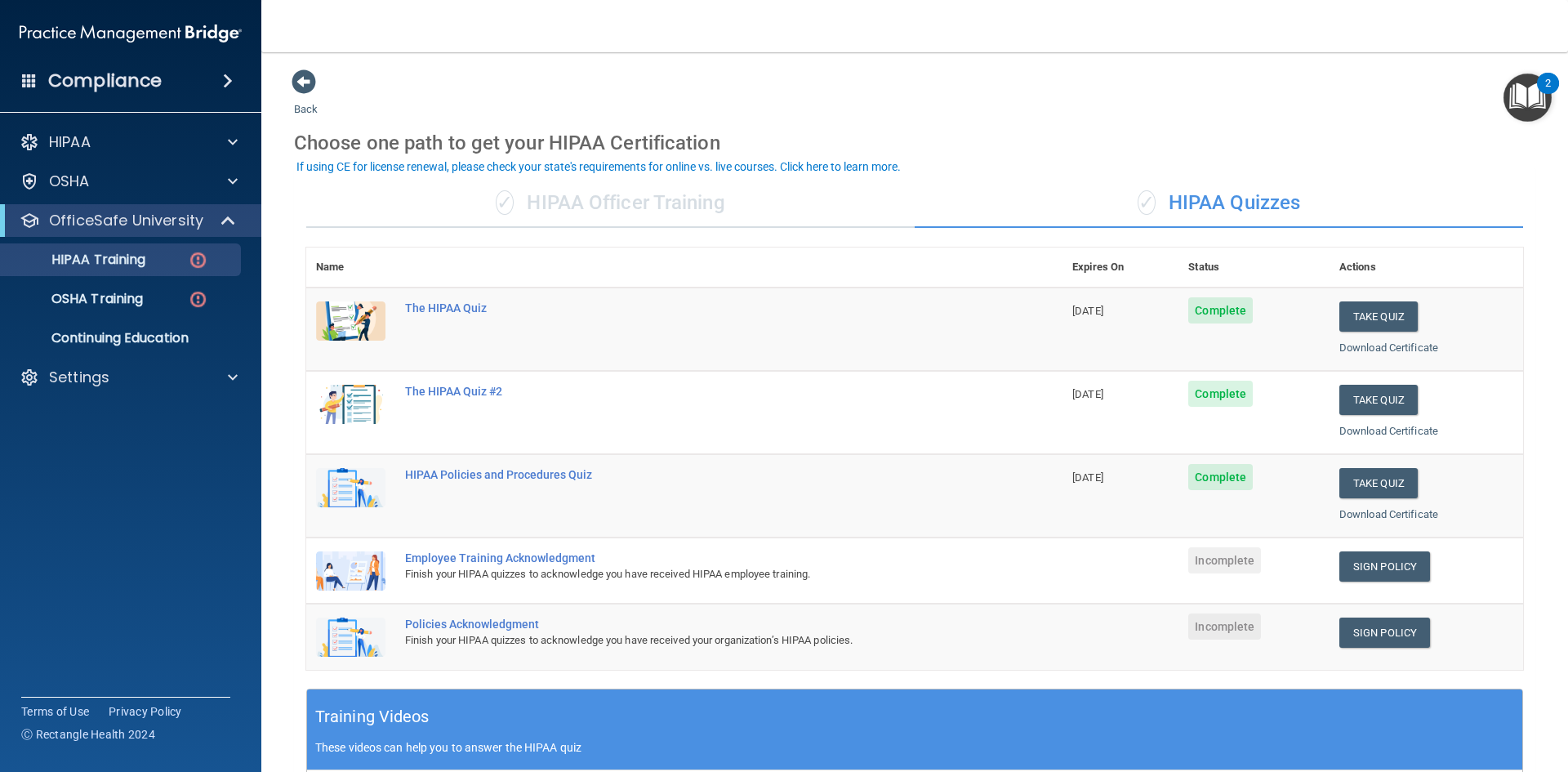
click at [612, 211] on div "✓ HIPAA Officer Training" at bounding box center [610, 203] width 609 height 49
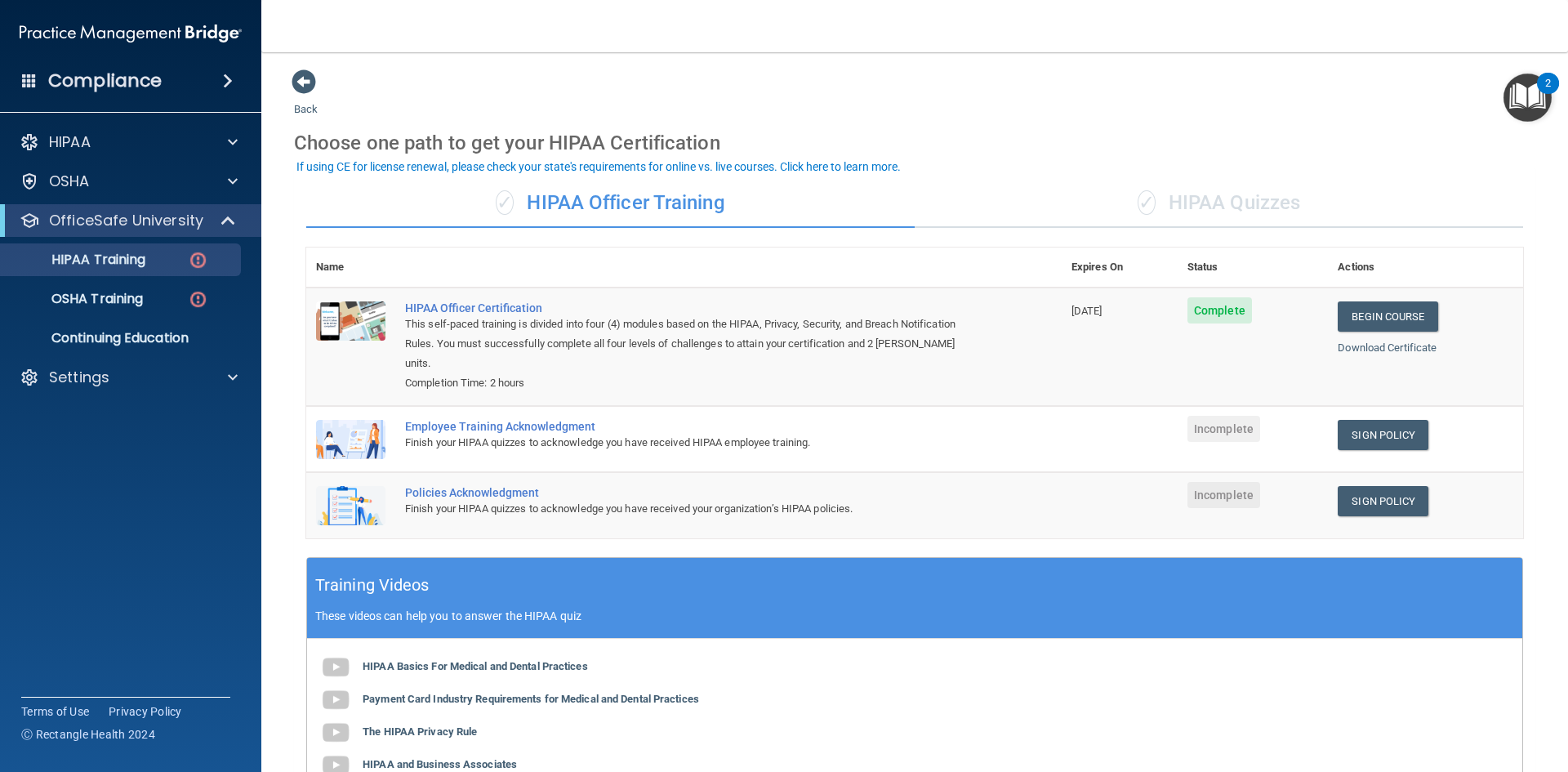
click at [1210, 192] on div "✓ HIPAA Quizzes" at bounding box center [1219, 203] width 609 height 49
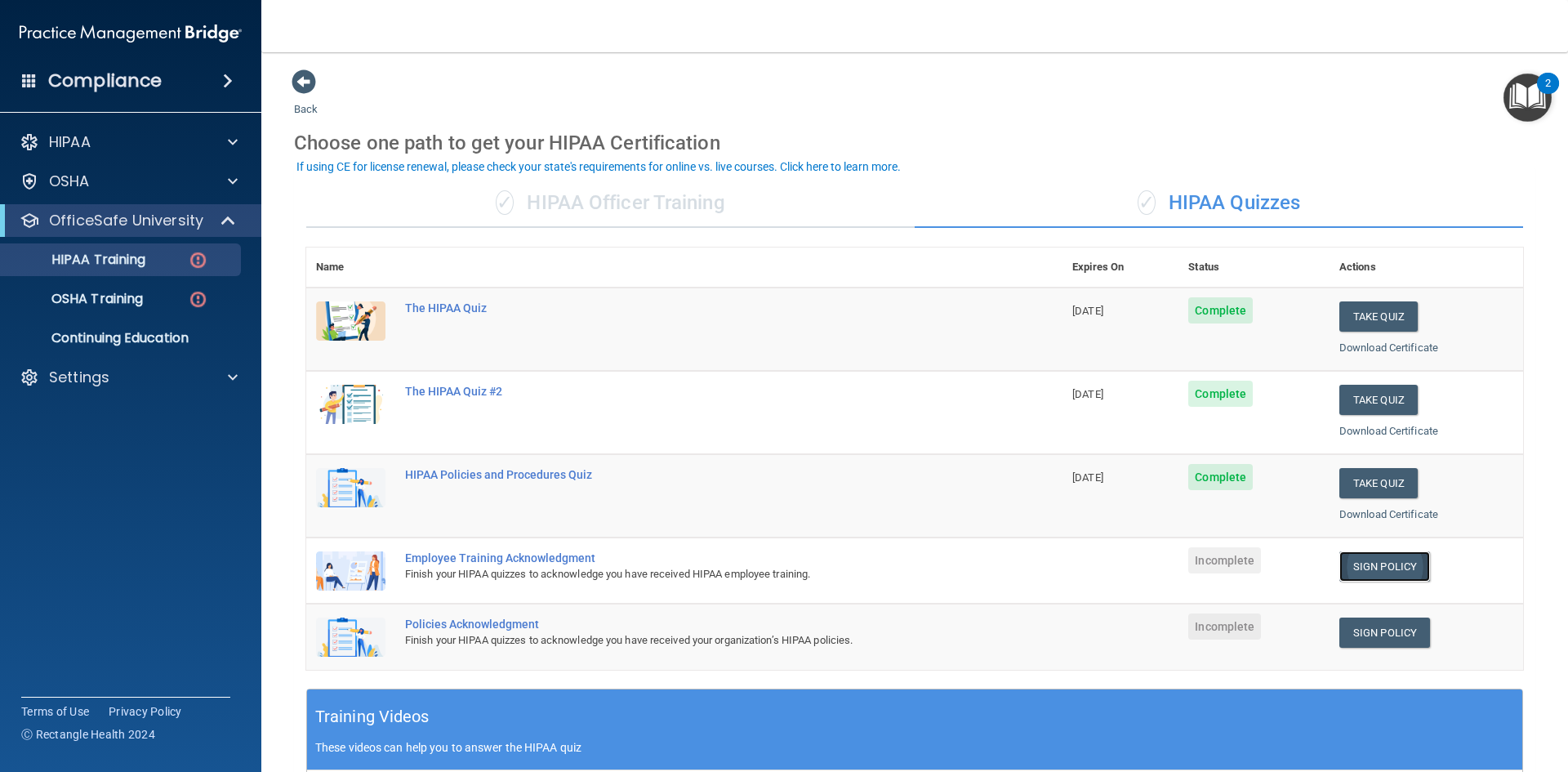
click at [1407, 567] on link "Sign Policy" at bounding box center [1385, 567] width 91 height 30
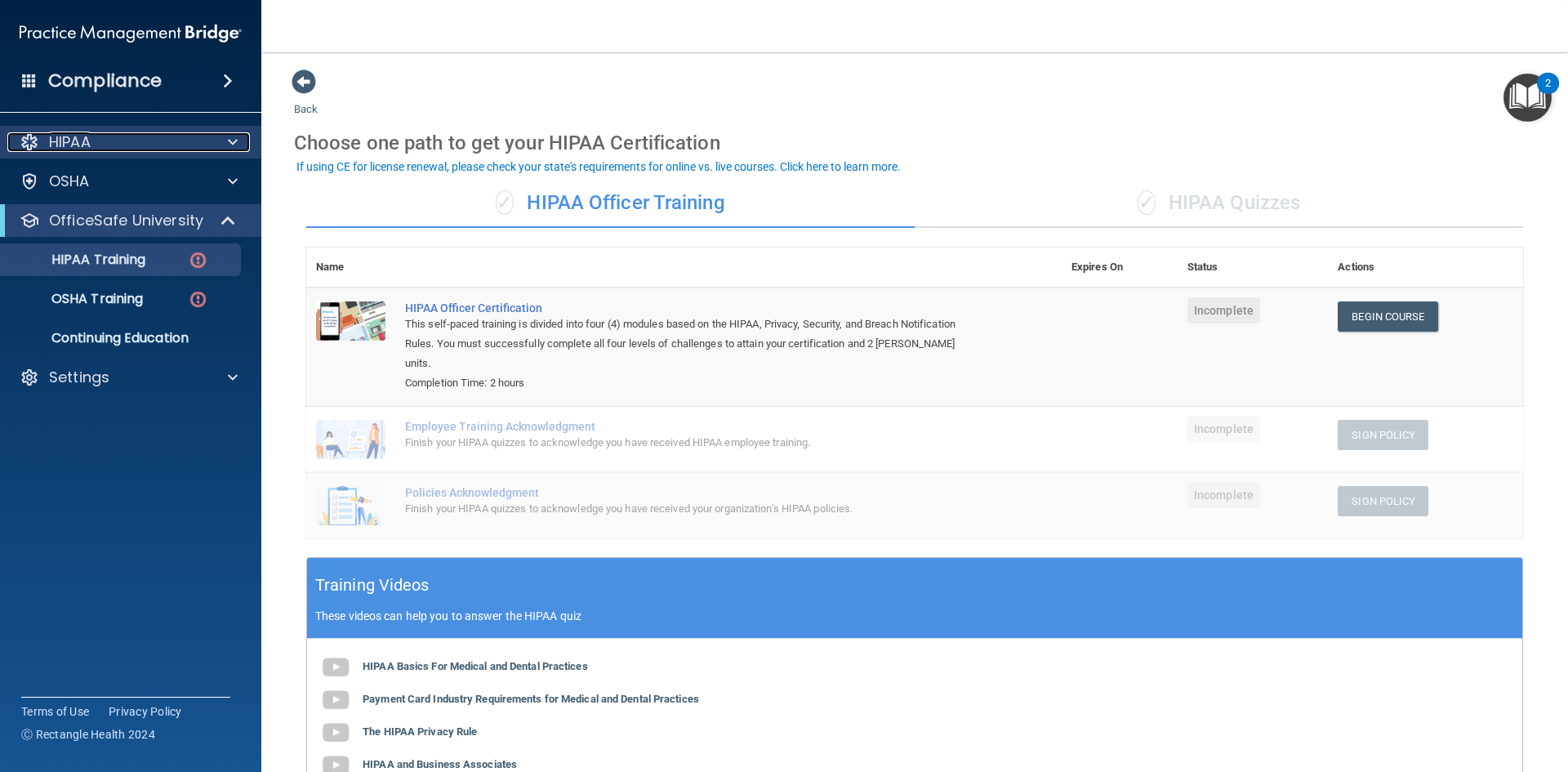
click at [185, 145] on div "HIPAA" at bounding box center [108, 142] width 203 height 20
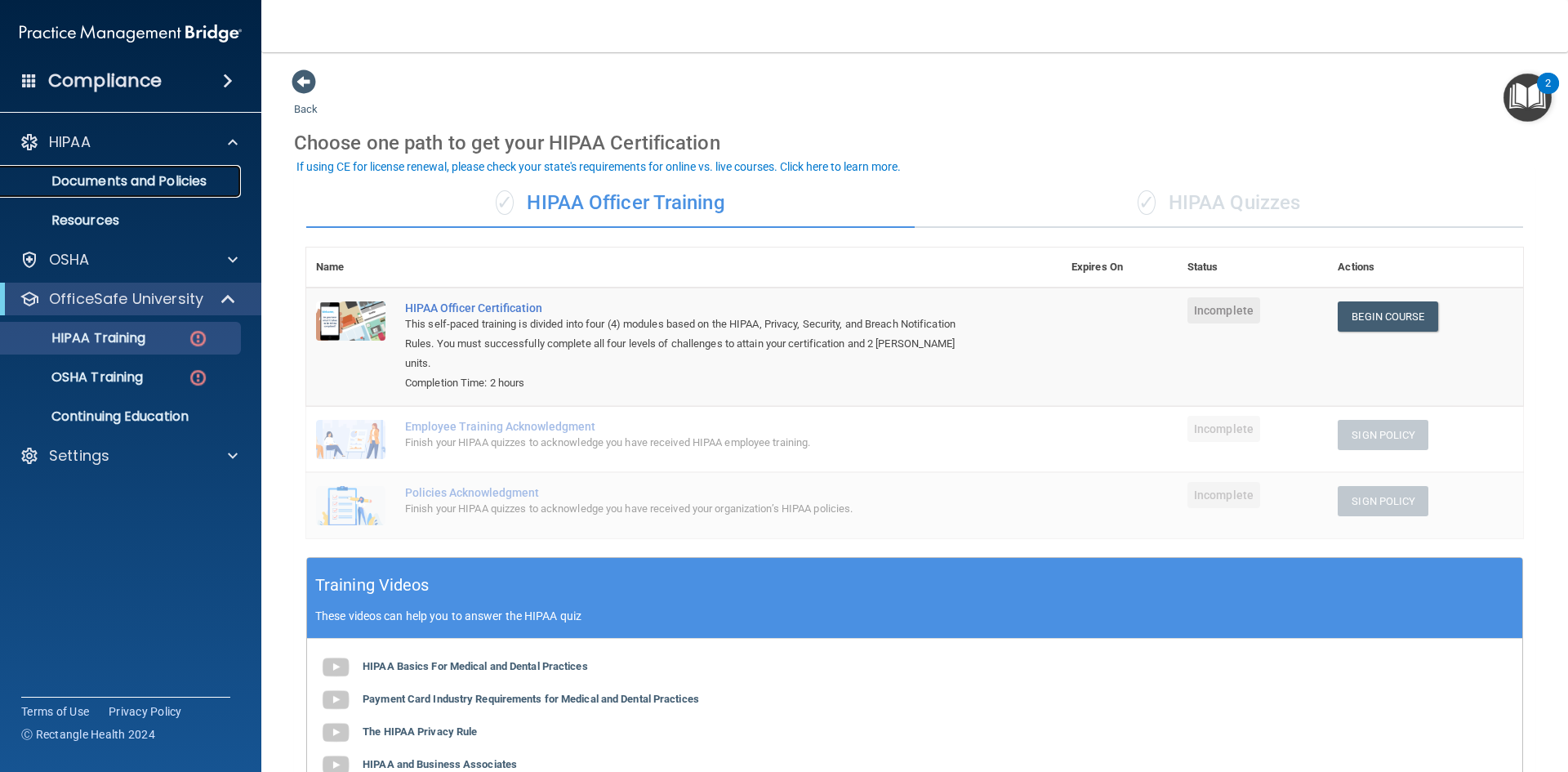
click at [171, 178] on p "Documents and Policies" at bounding box center [122, 181] width 223 height 16
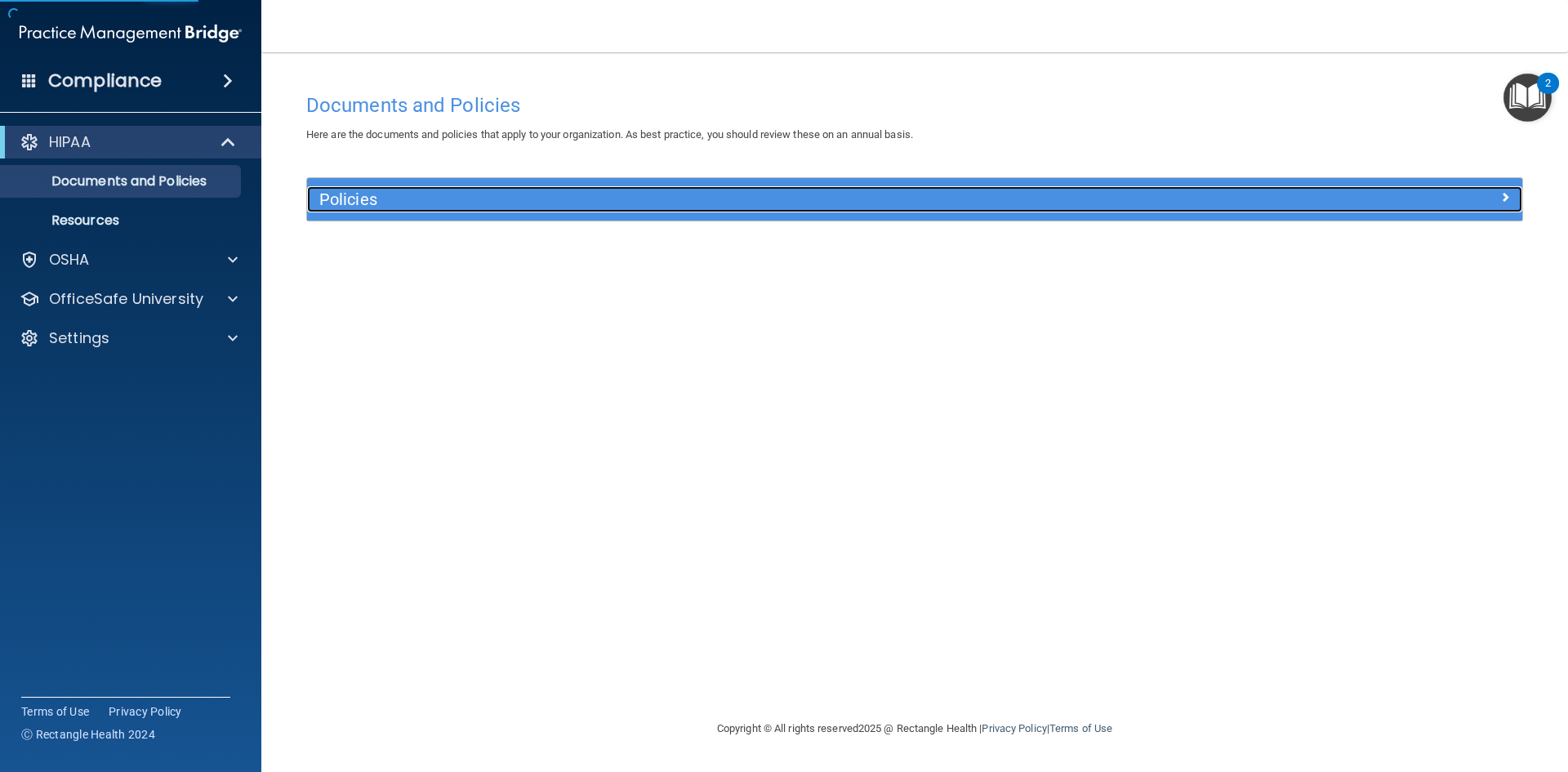
click at [1092, 203] on h5 "Policies" at bounding box center [763, 199] width 887 height 18
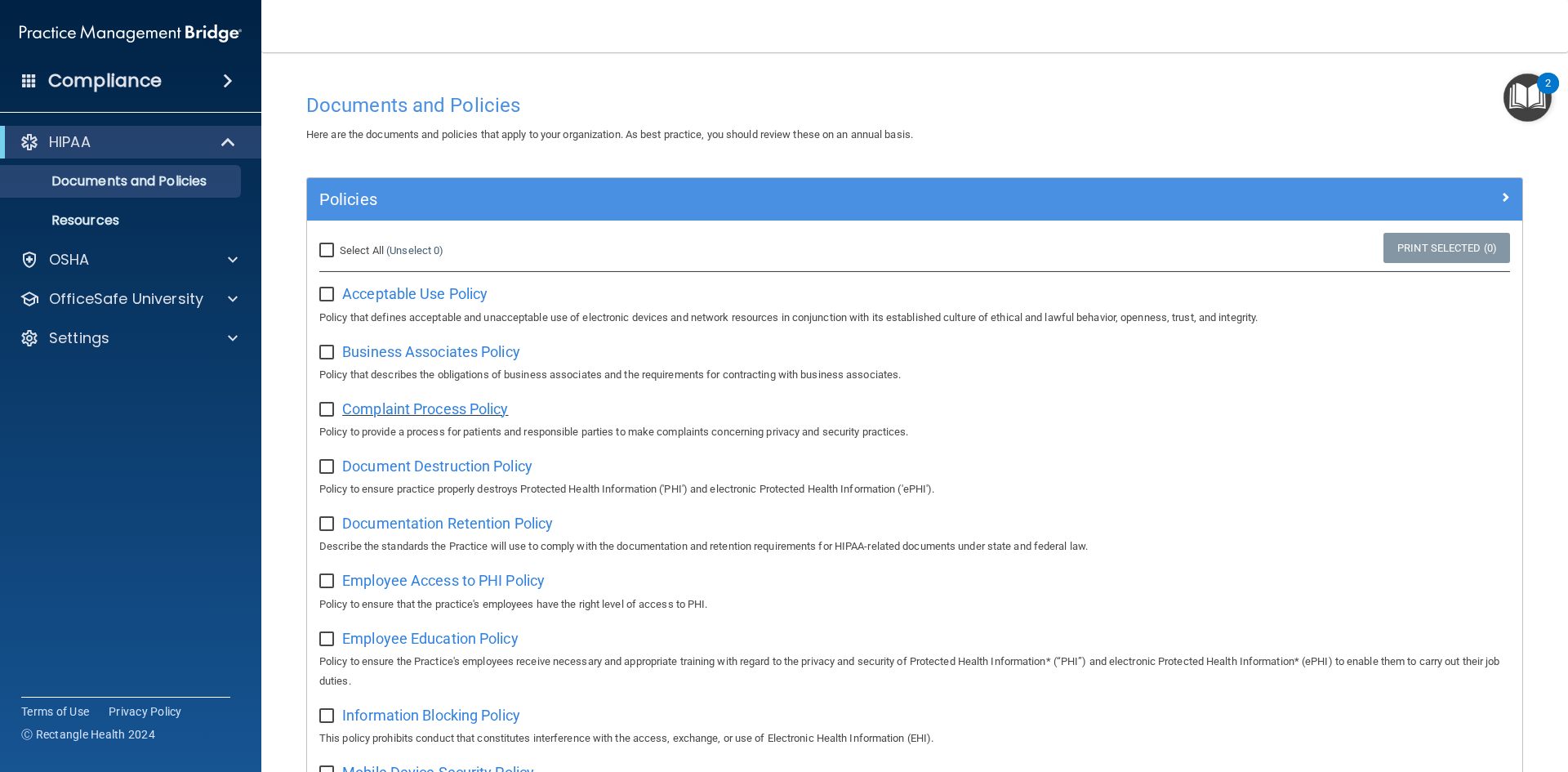
click at [476, 416] on span "Complaint Process Policy" at bounding box center [425, 409] width 166 height 17
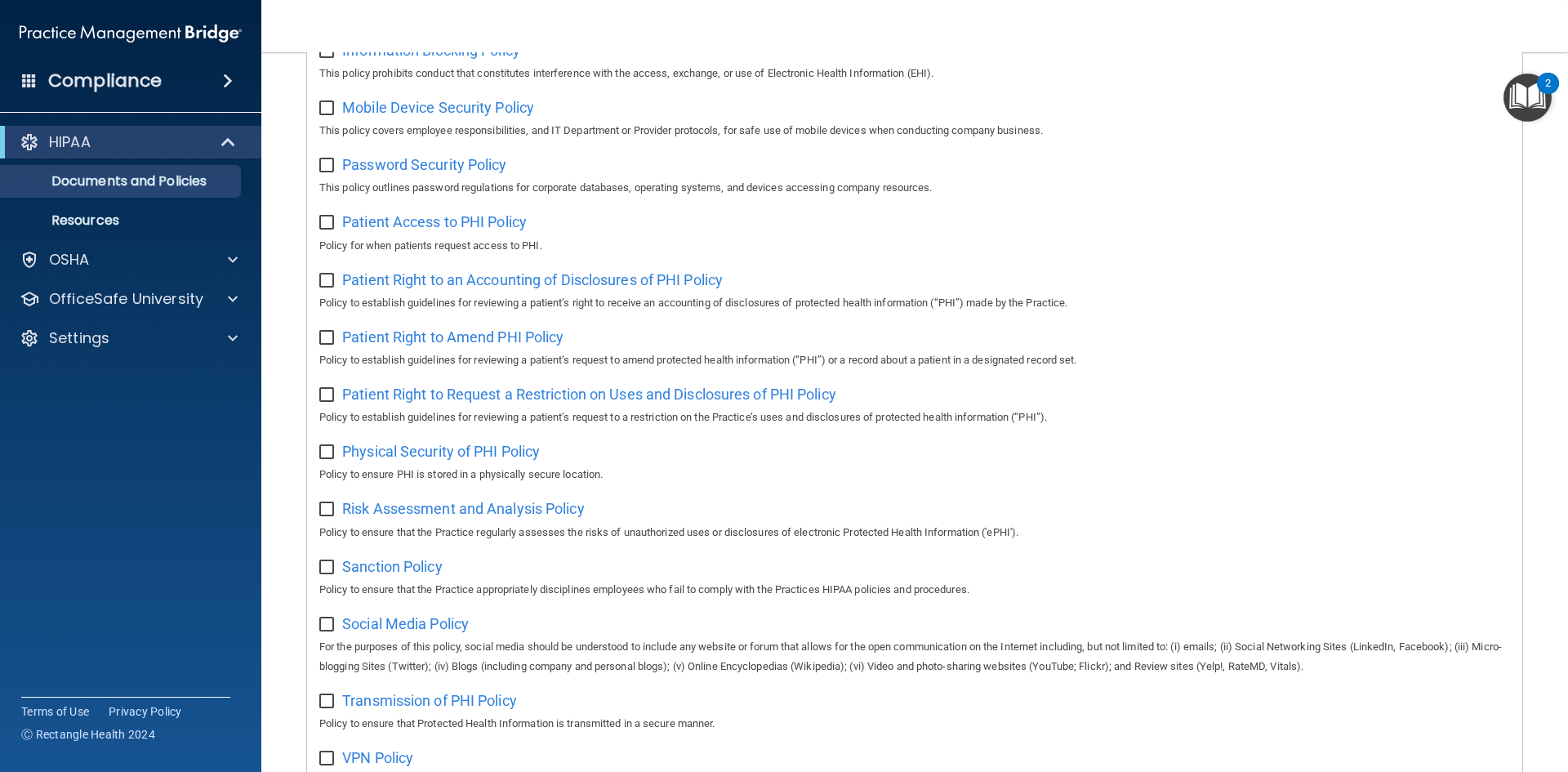
scroll to position [654, 0]
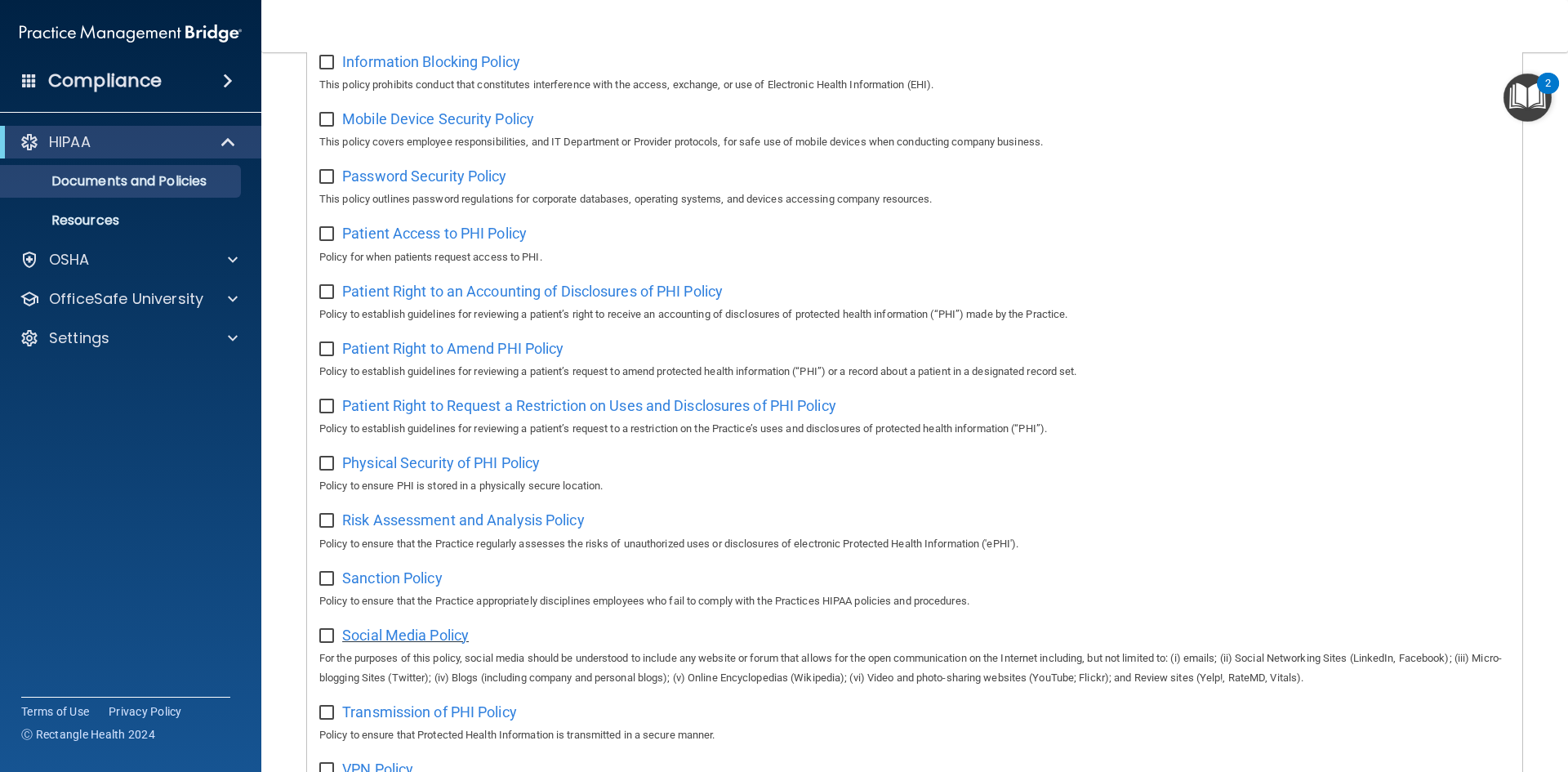
click at [435, 644] on span "Social Media Policy" at bounding box center [405, 634] width 127 height 17
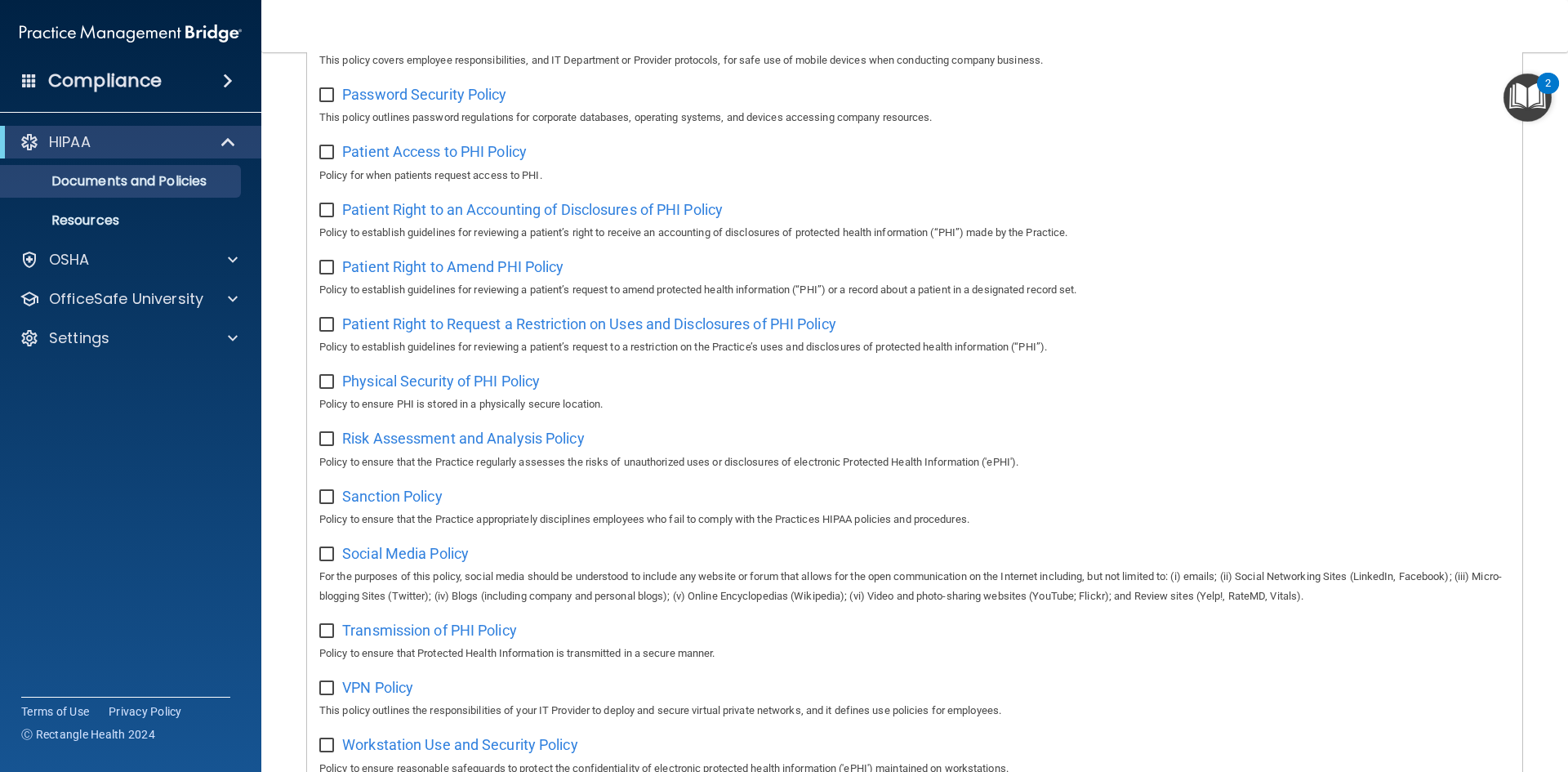
scroll to position [816, 0]
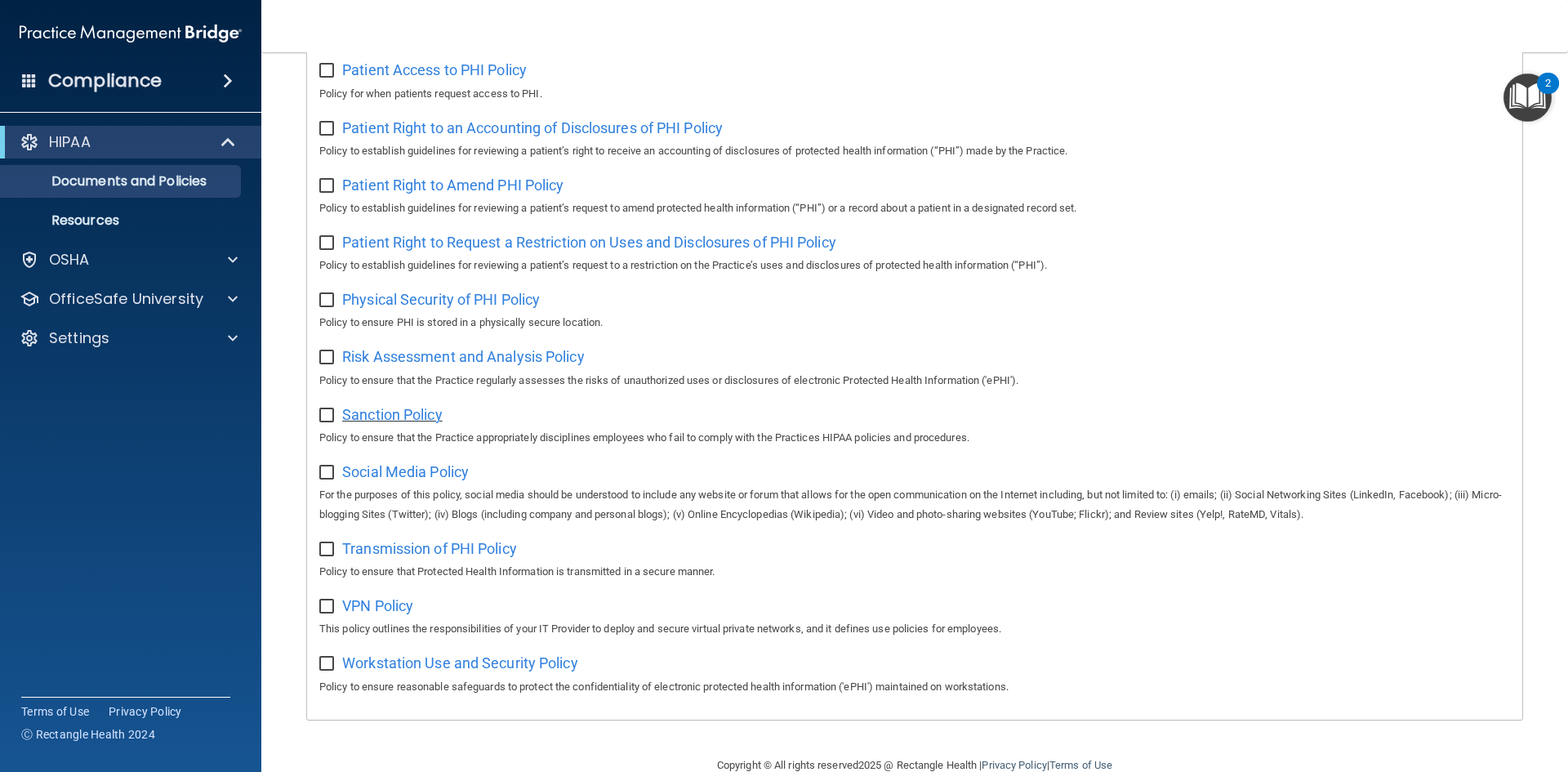
click at [380, 423] on span "Sanction Policy" at bounding box center [392, 414] width 100 height 17
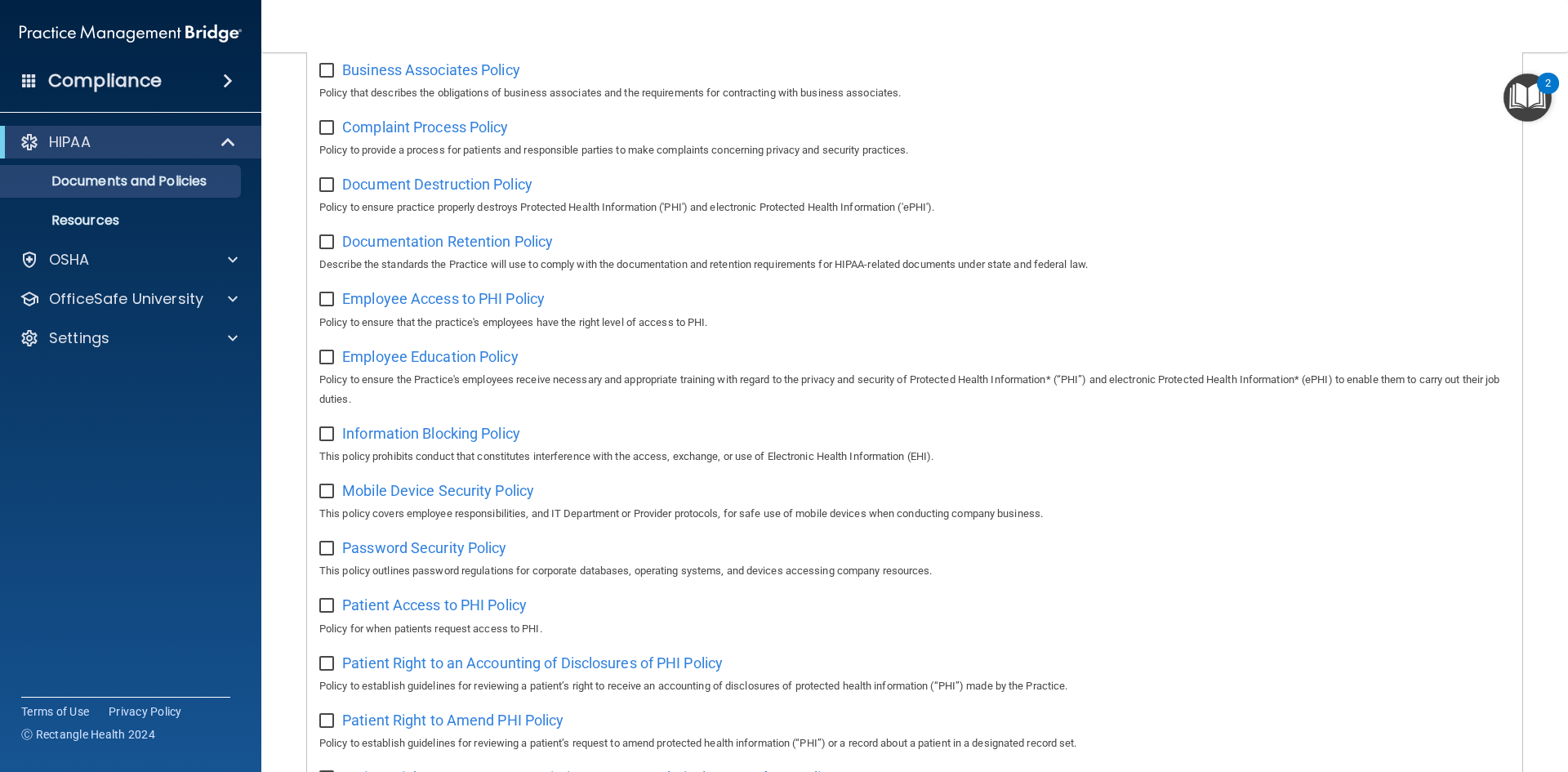
scroll to position [245, 0]
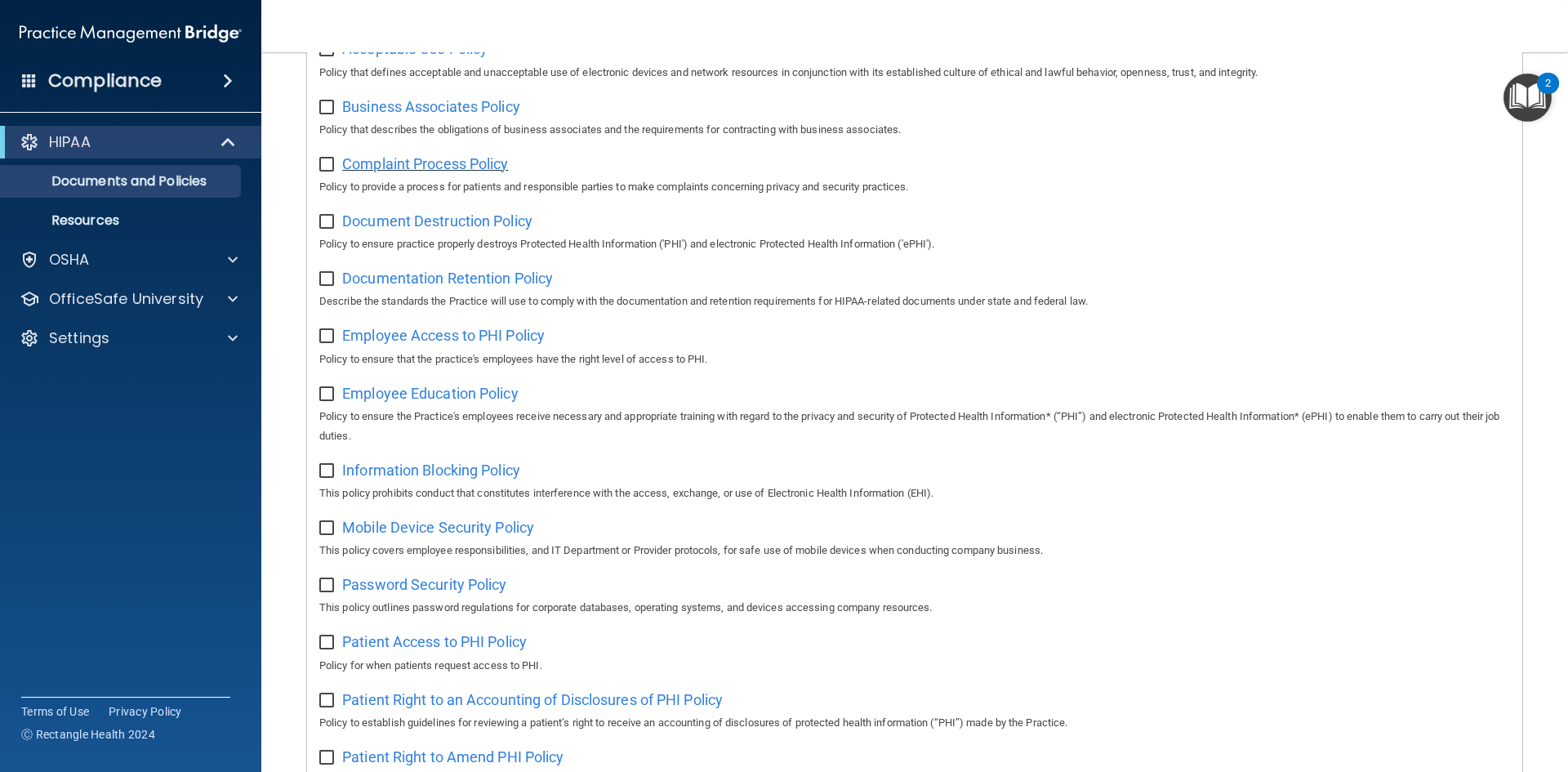
click at [427, 159] on span "Complaint Process Policy" at bounding box center [425, 163] width 166 height 17
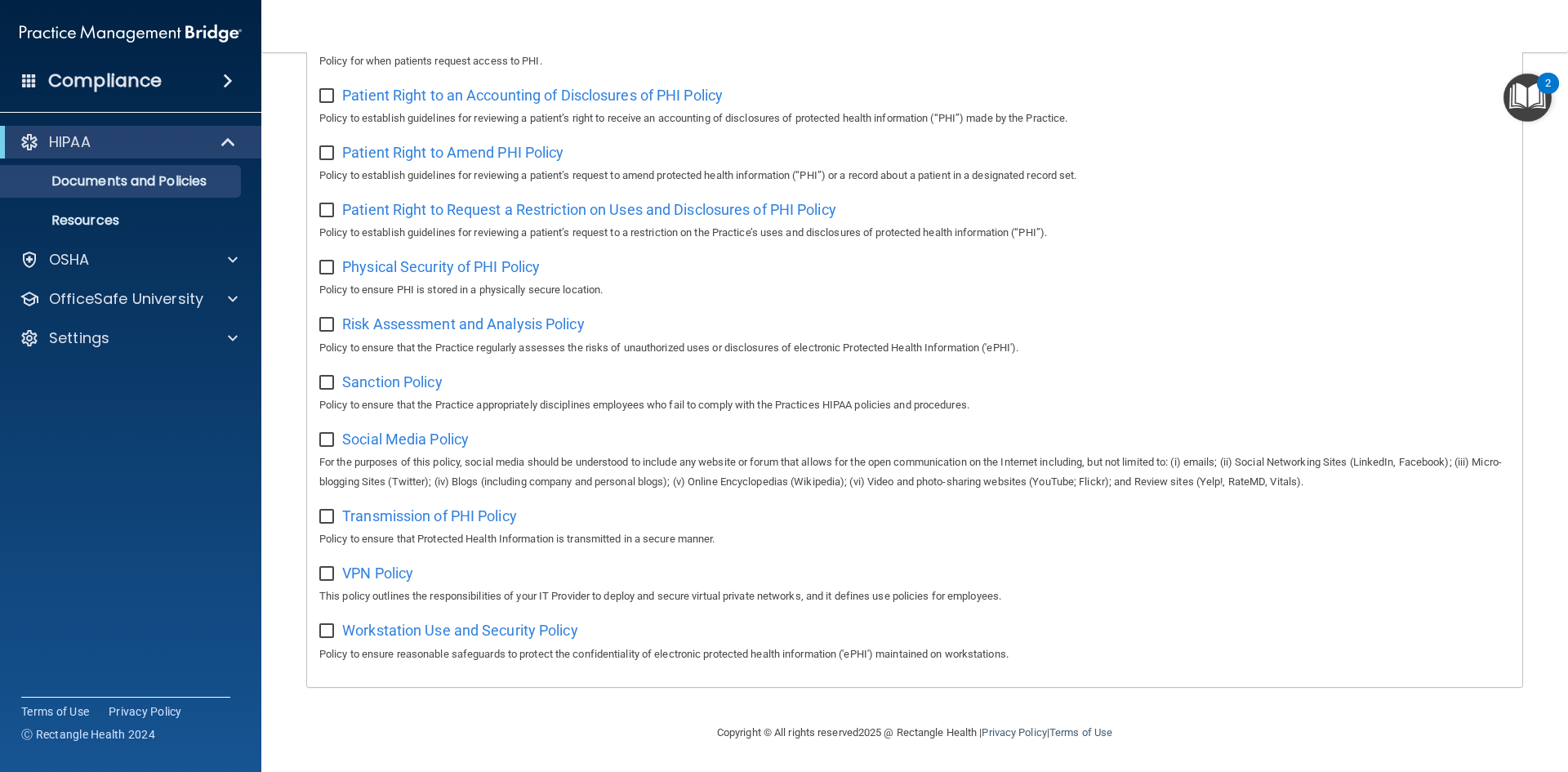
scroll to position [867, 0]
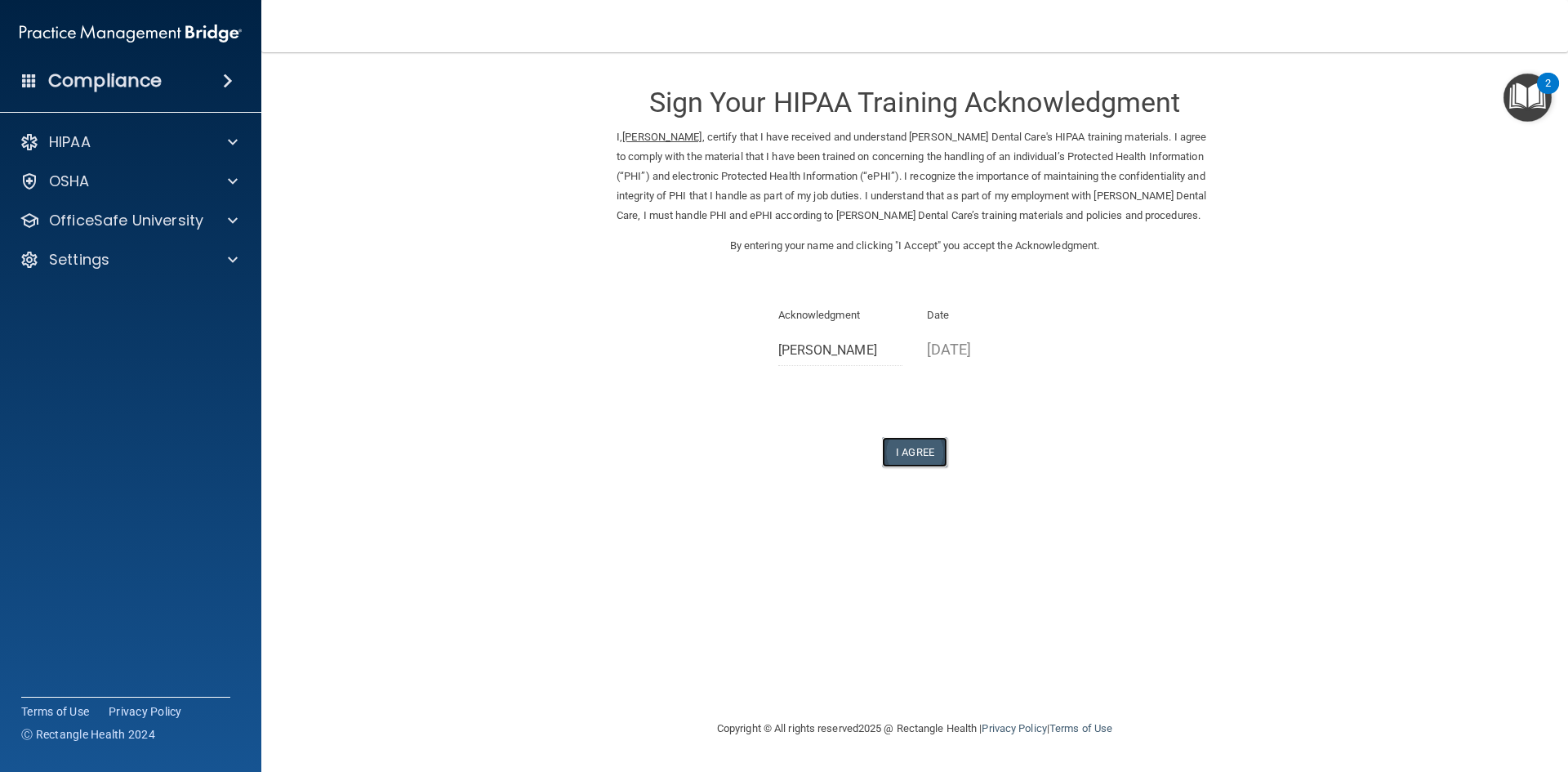
click at [946, 449] on button "I Agree" at bounding box center [915, 452] width 66 height 30
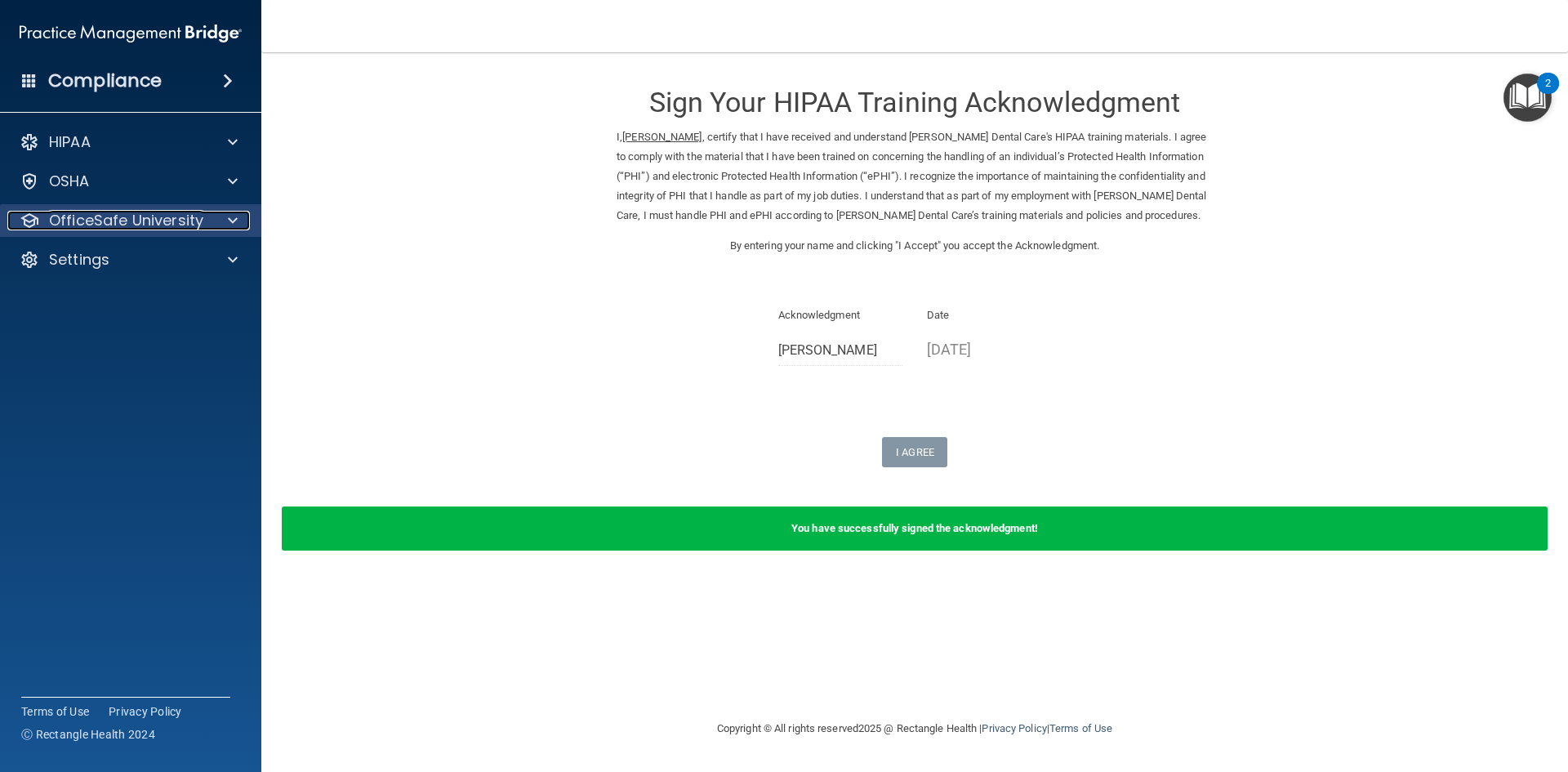
click at [189, 223] on p "OfficeSafe University" at bounding box center [126, 220] width 155 height 20
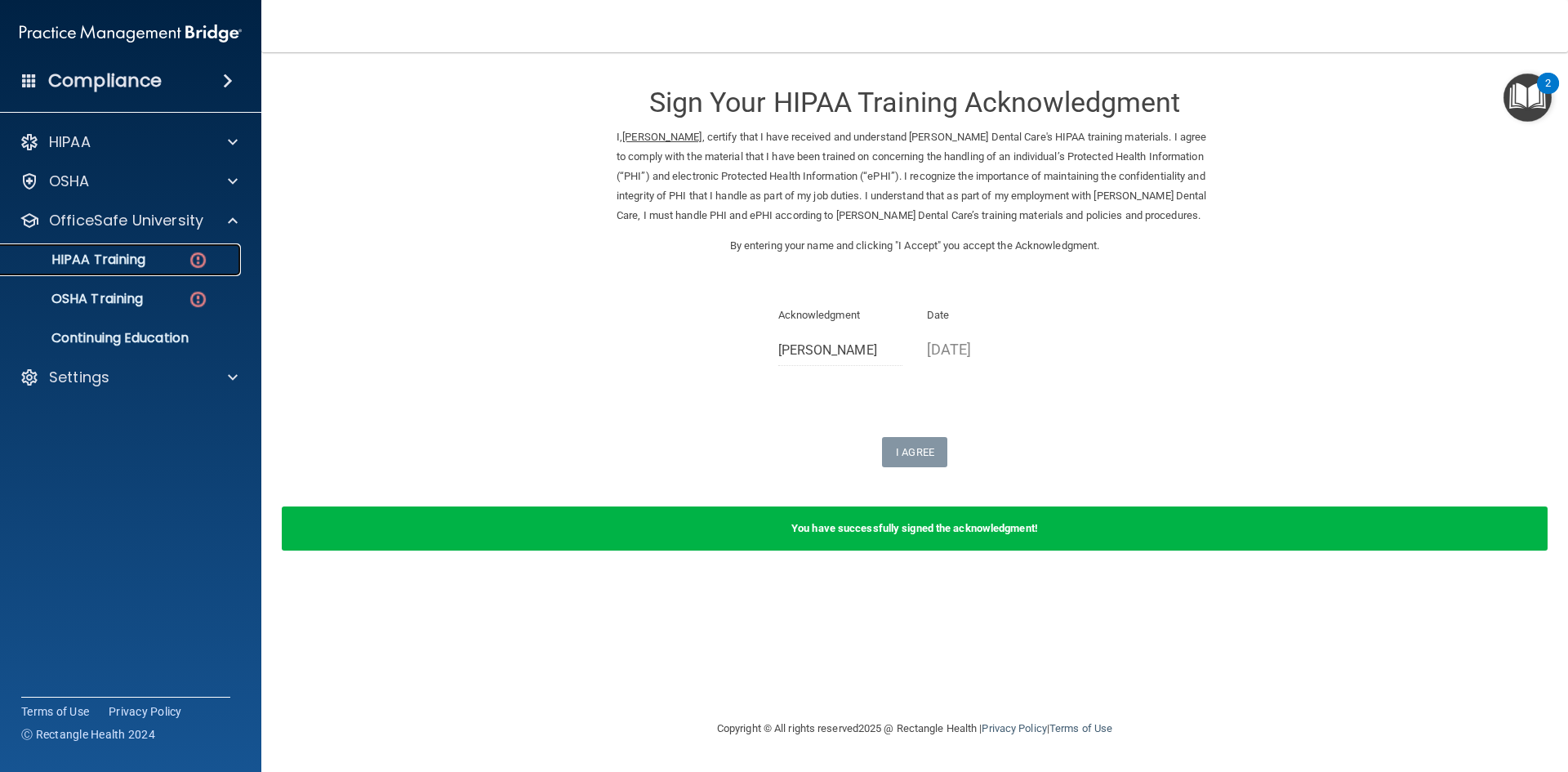
click at [138, 268] on link "HIPAA Training" at bounding box center [113, 259] width 258 height 33
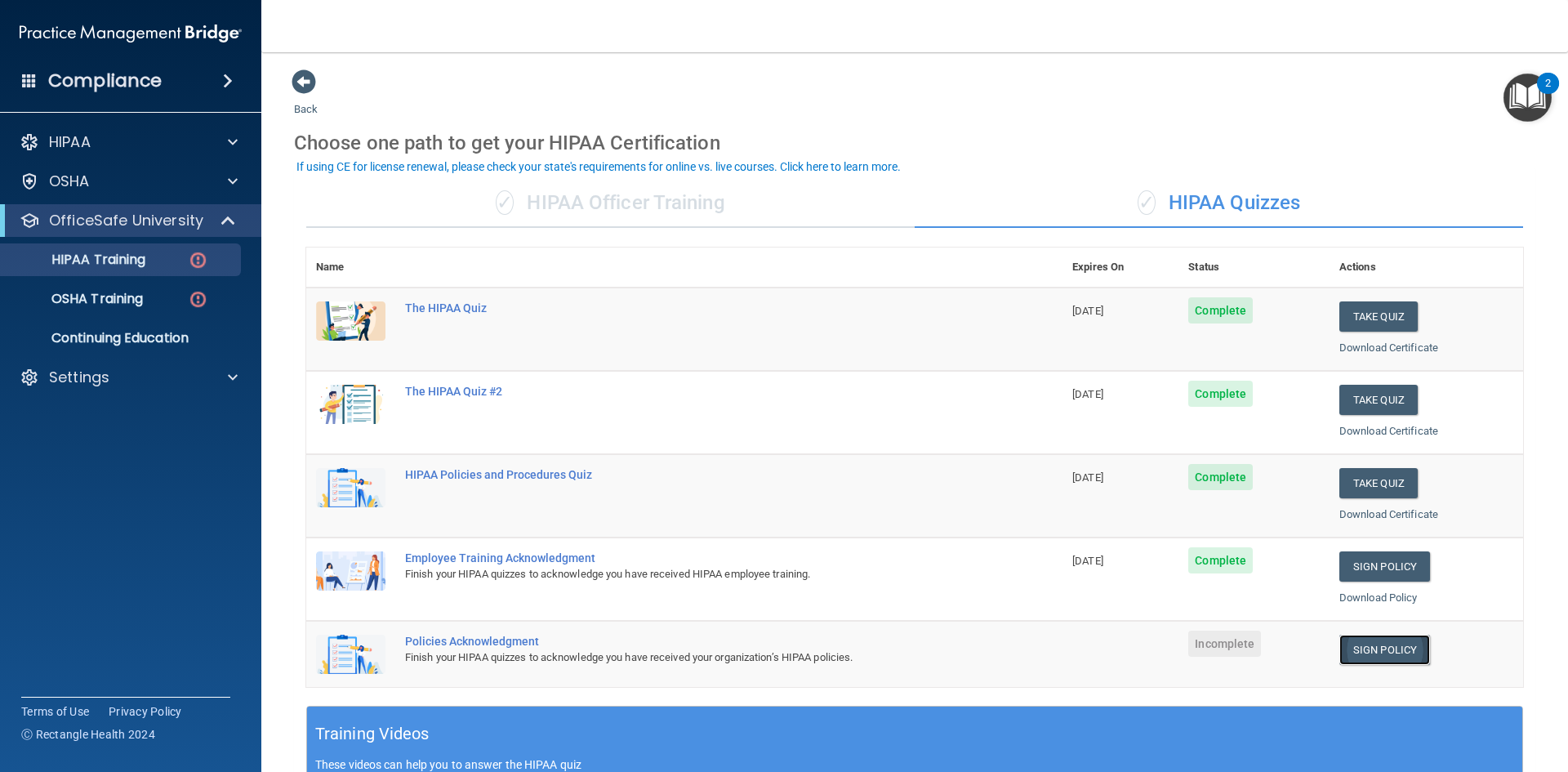
click at [1395, 651] on link "Sign Policy" at bounding box center [1385, 649] width 91 height 30
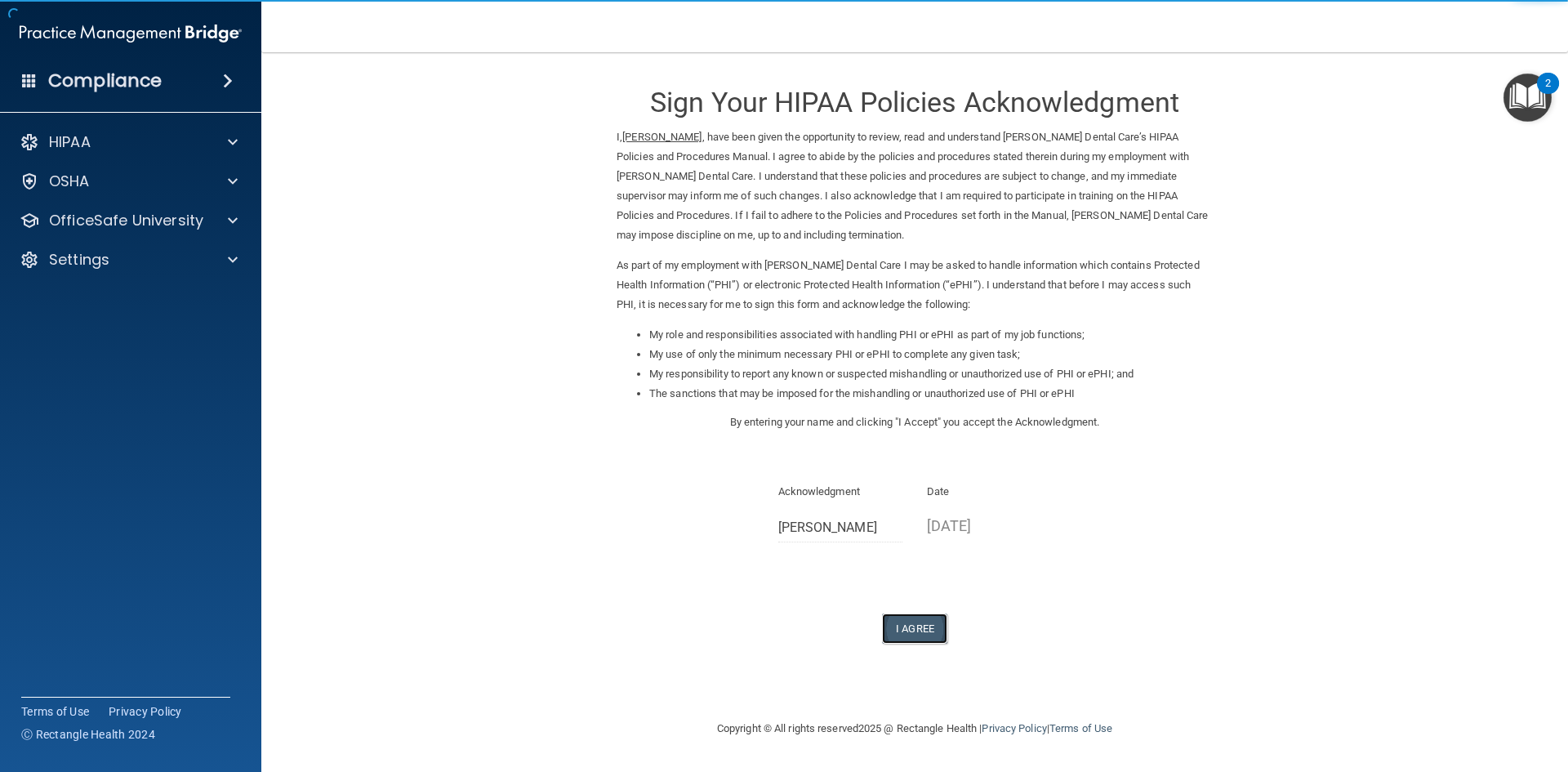
click at [925, 633] on button "I Agree" at bounding box center [915, 629] width 66 height 30
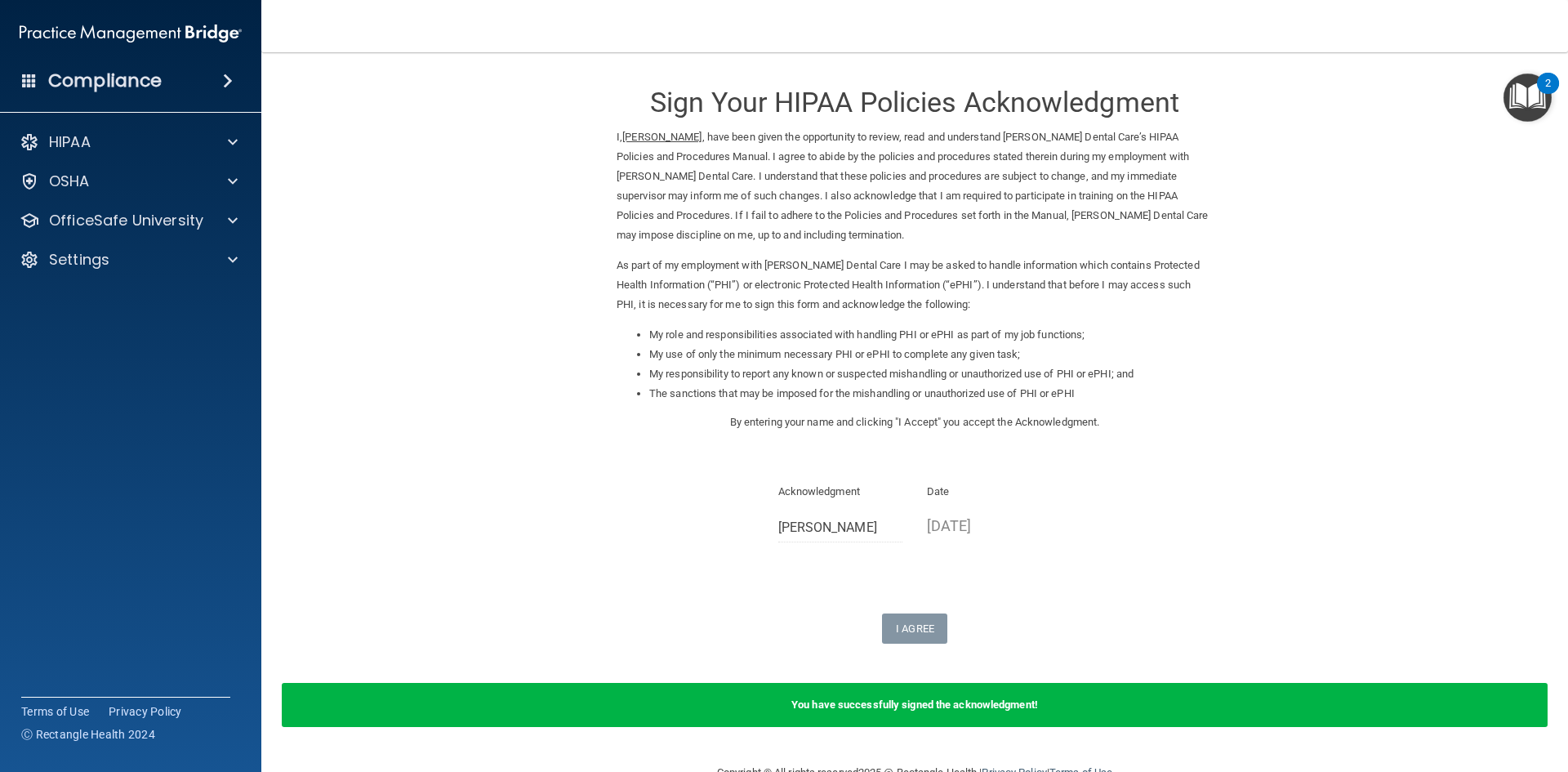
scroll to position [40, 0]
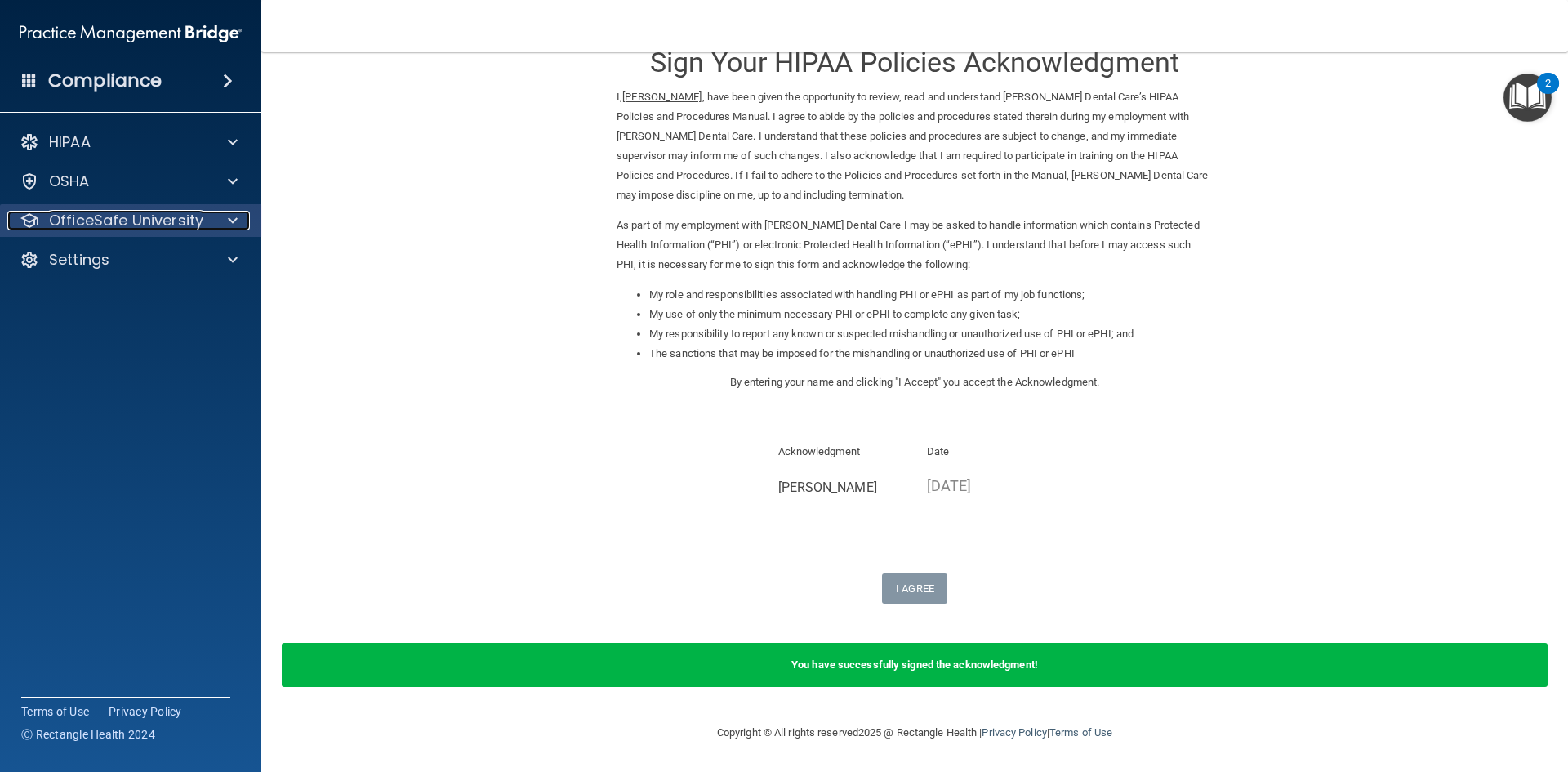
click at [128, 227] on p "OfficeSafe University" at bounding box center [126, 220] width 155 height 20
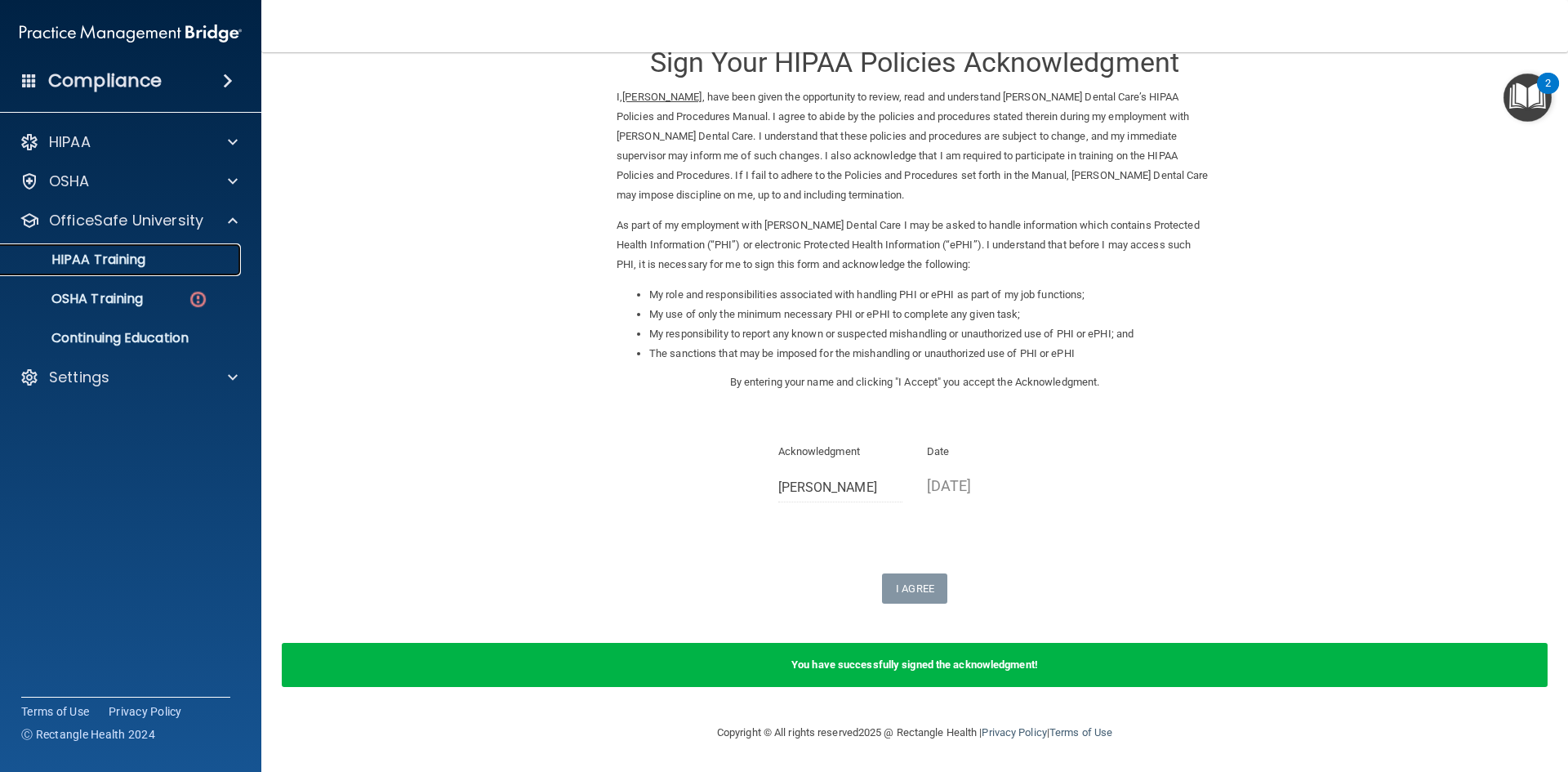
click at [126, 268] on p "HIPAA Training" at bounding box center [78, 259] width 135 height 16
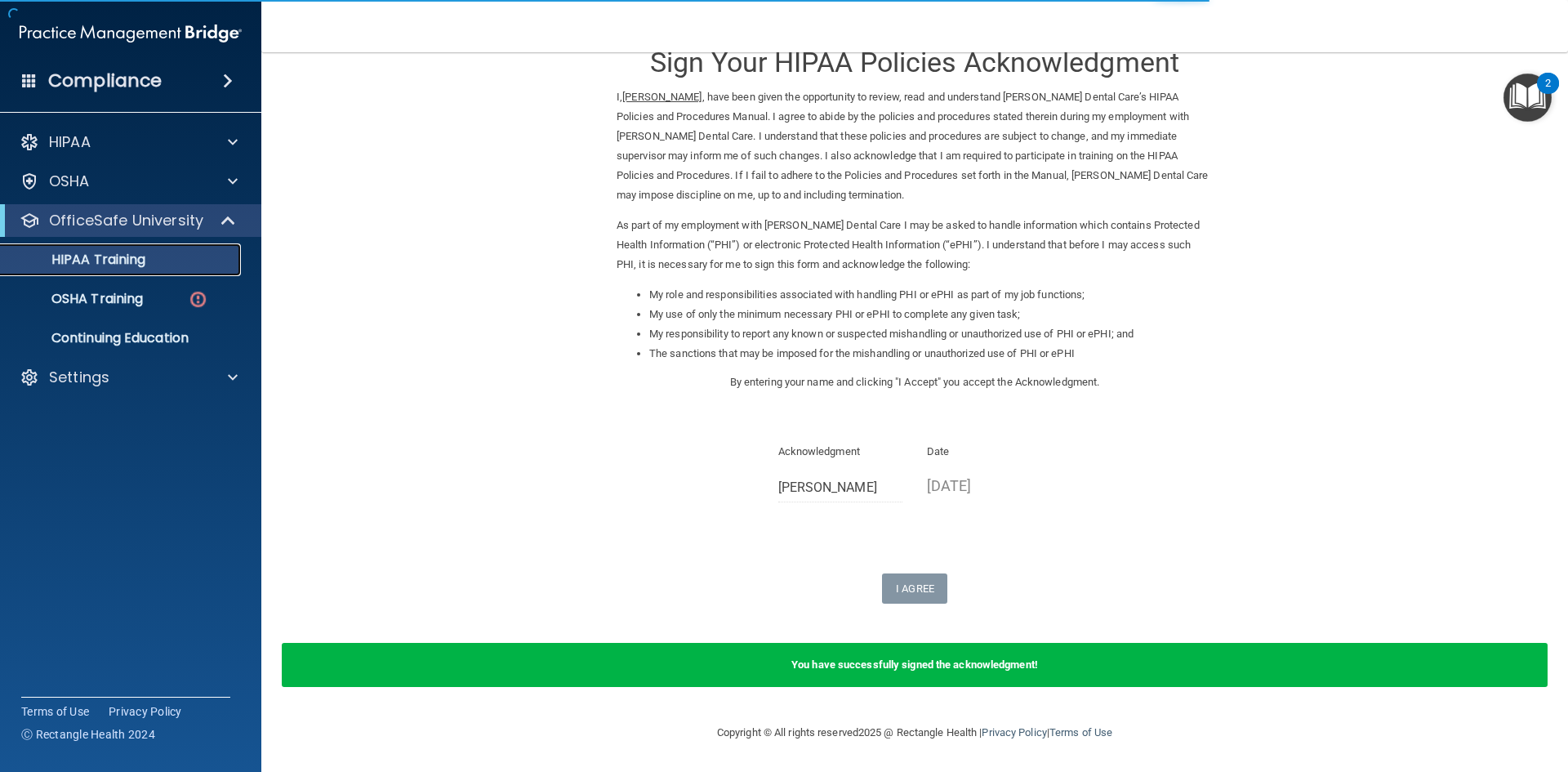
scroll to position [458, 0]
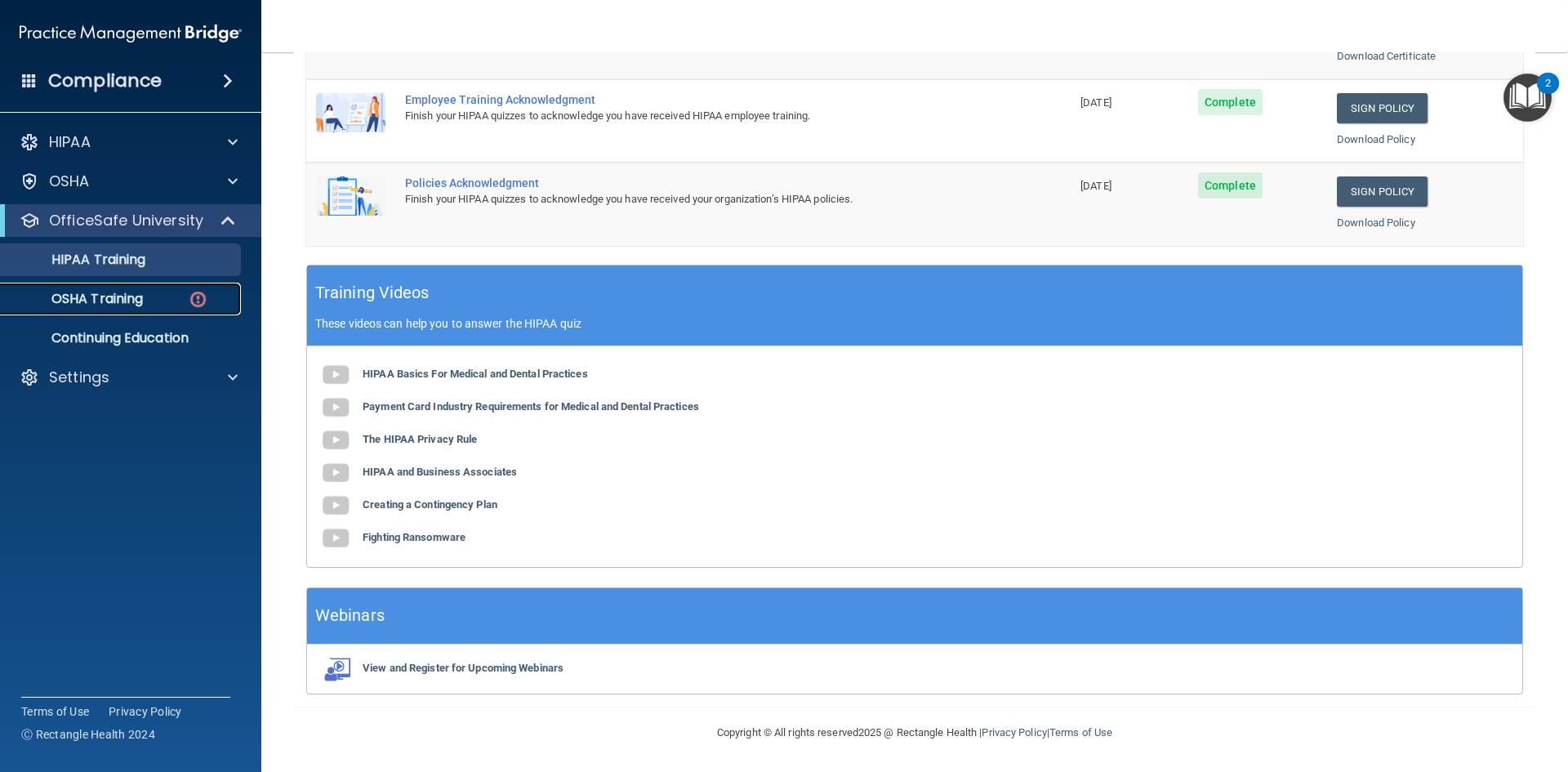
click at [137, 289] on link "OSHA Training" at bounding box center [113, 298] width 258 height 33
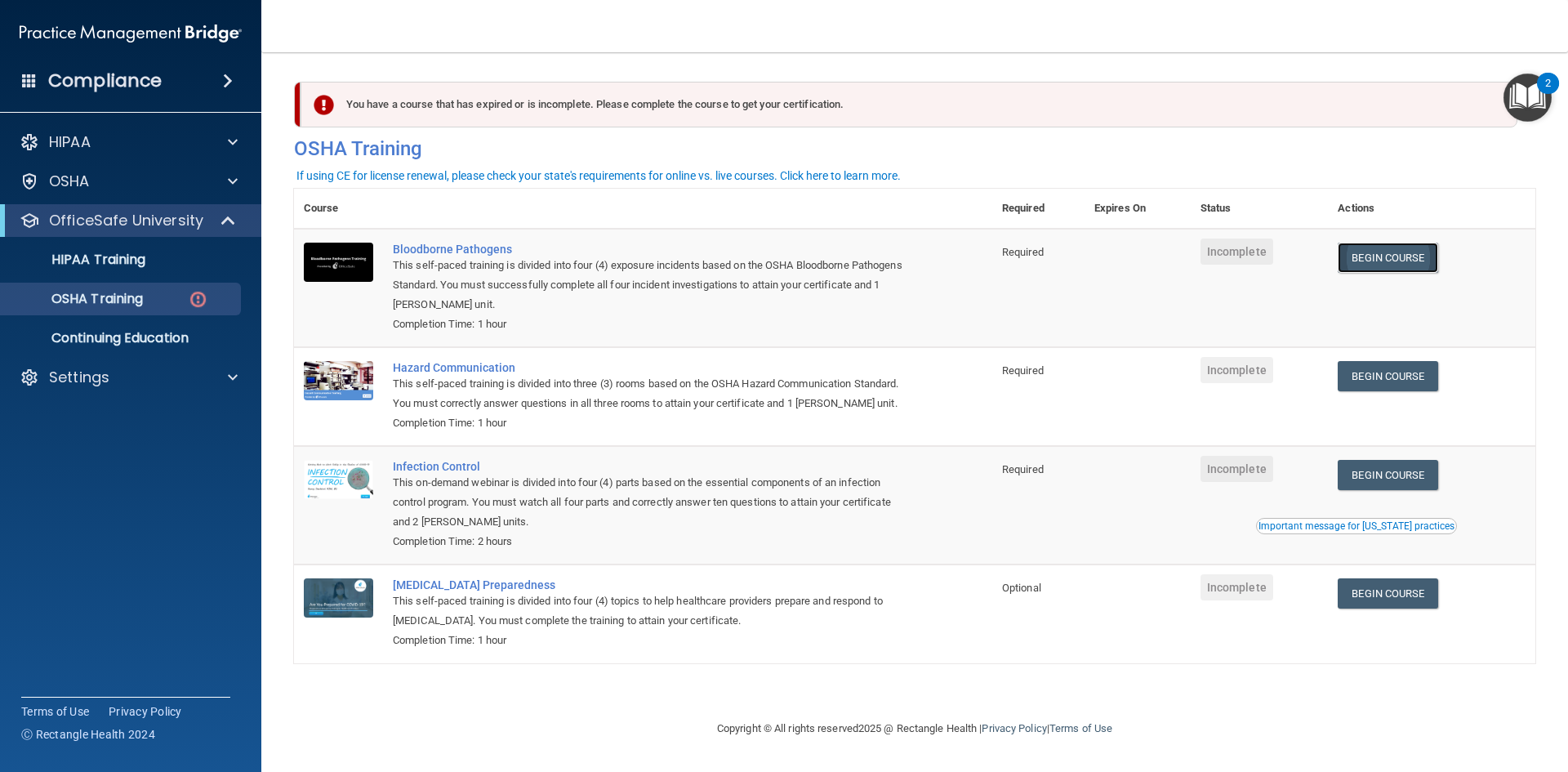
click at [1404, 260] on link "Begin Course" at bounding box center [1388, 258] width 99 height 30
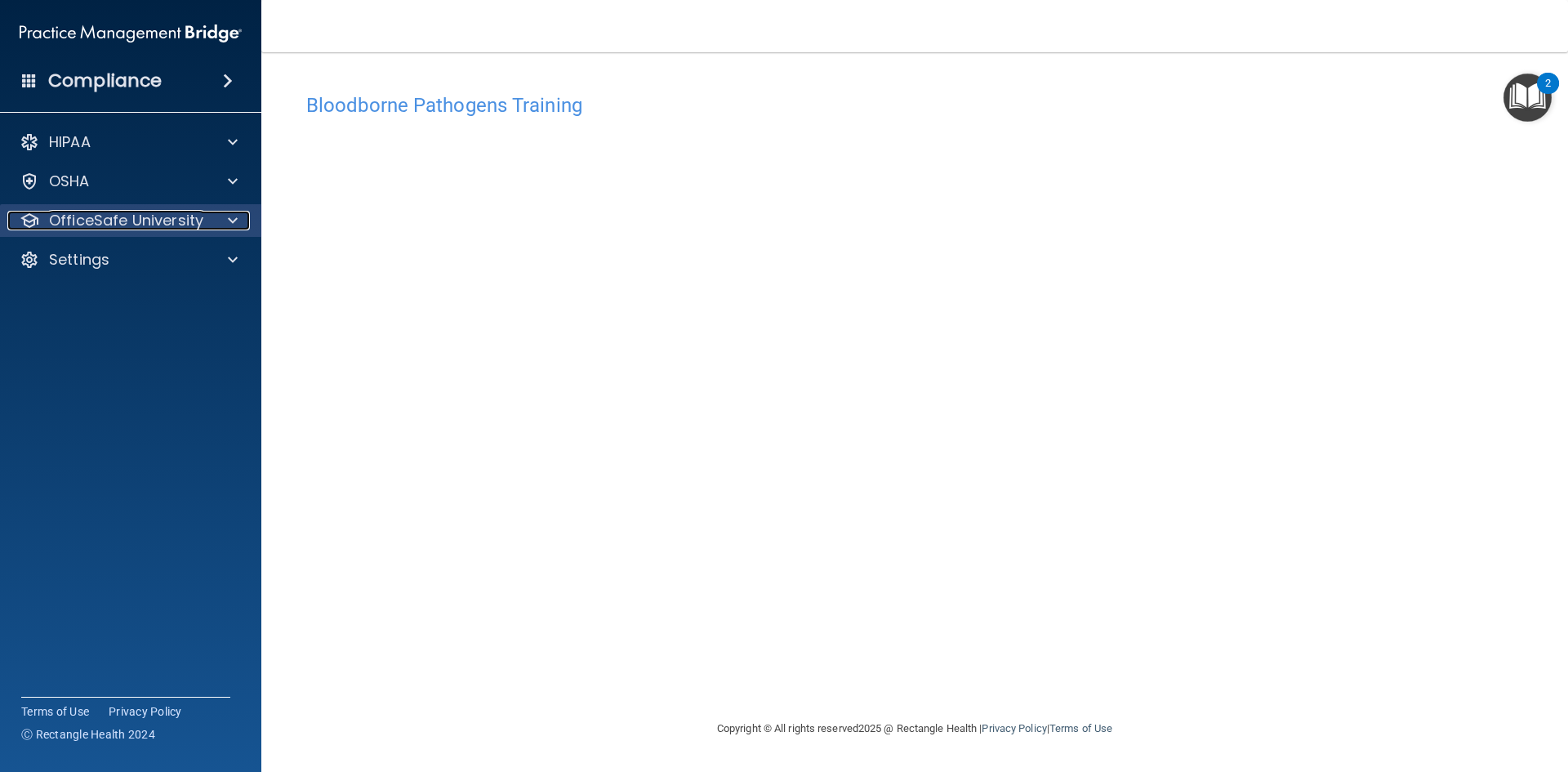
click at [107, 218] on p "OfficeSafe University" at bounding box center [126, 220] width 155 height 20
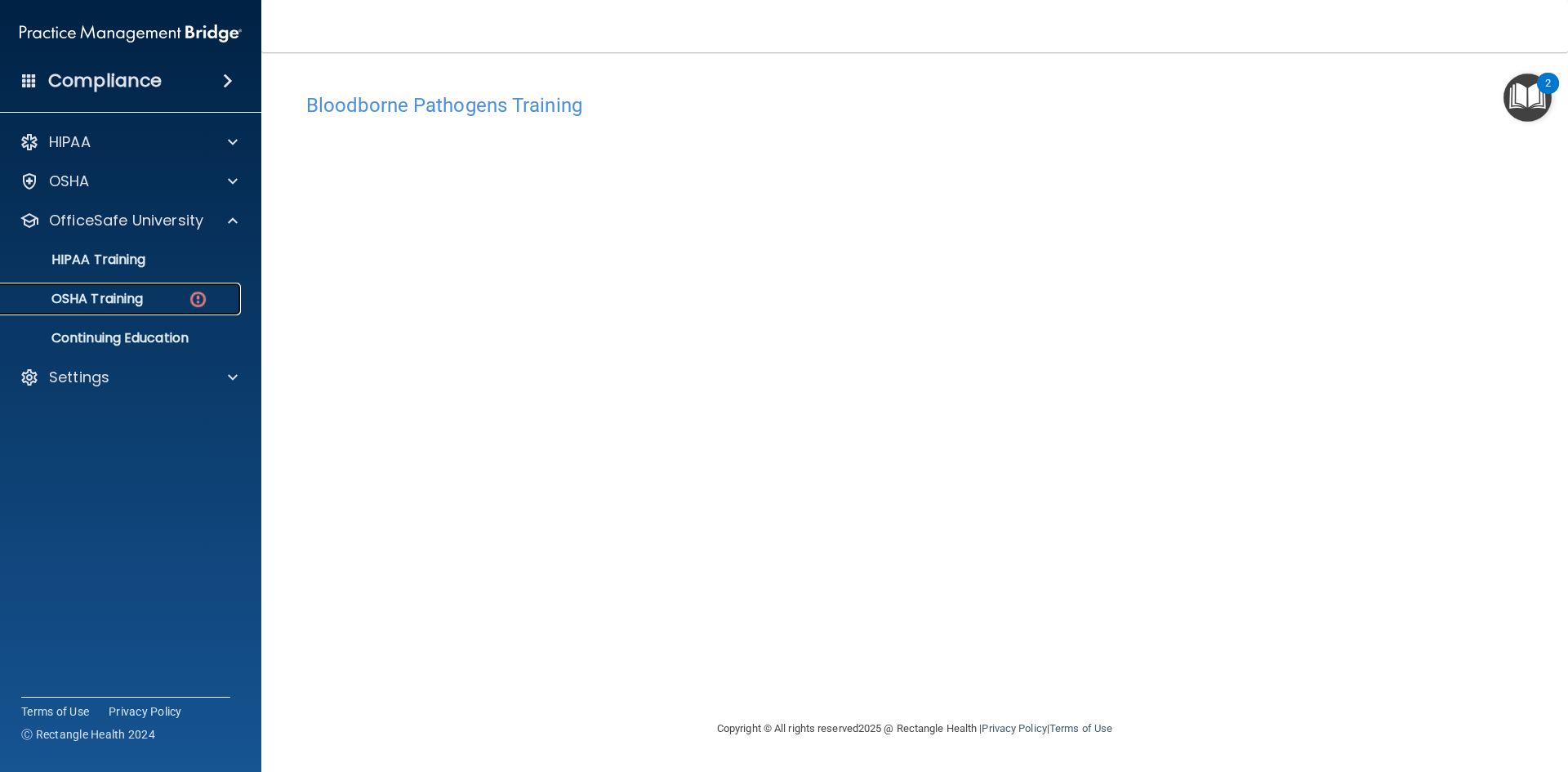
click at [96, 290] on p "OSHA Training" at bounding box center [76, 298] width 132 height 16
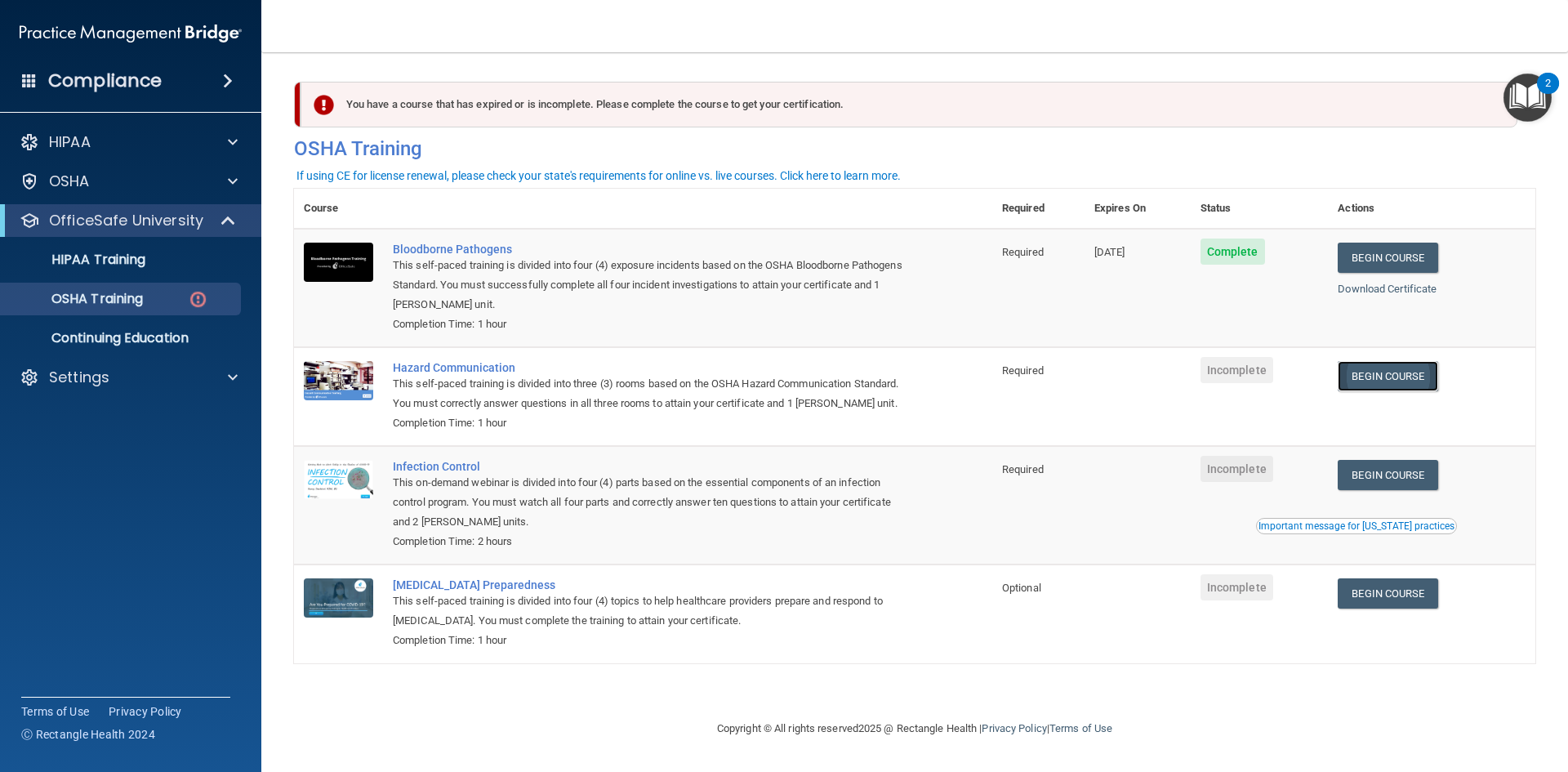
click at [1393, 363] on link "Begin Course" at bounding box center [1388, 376] width 99 height 30
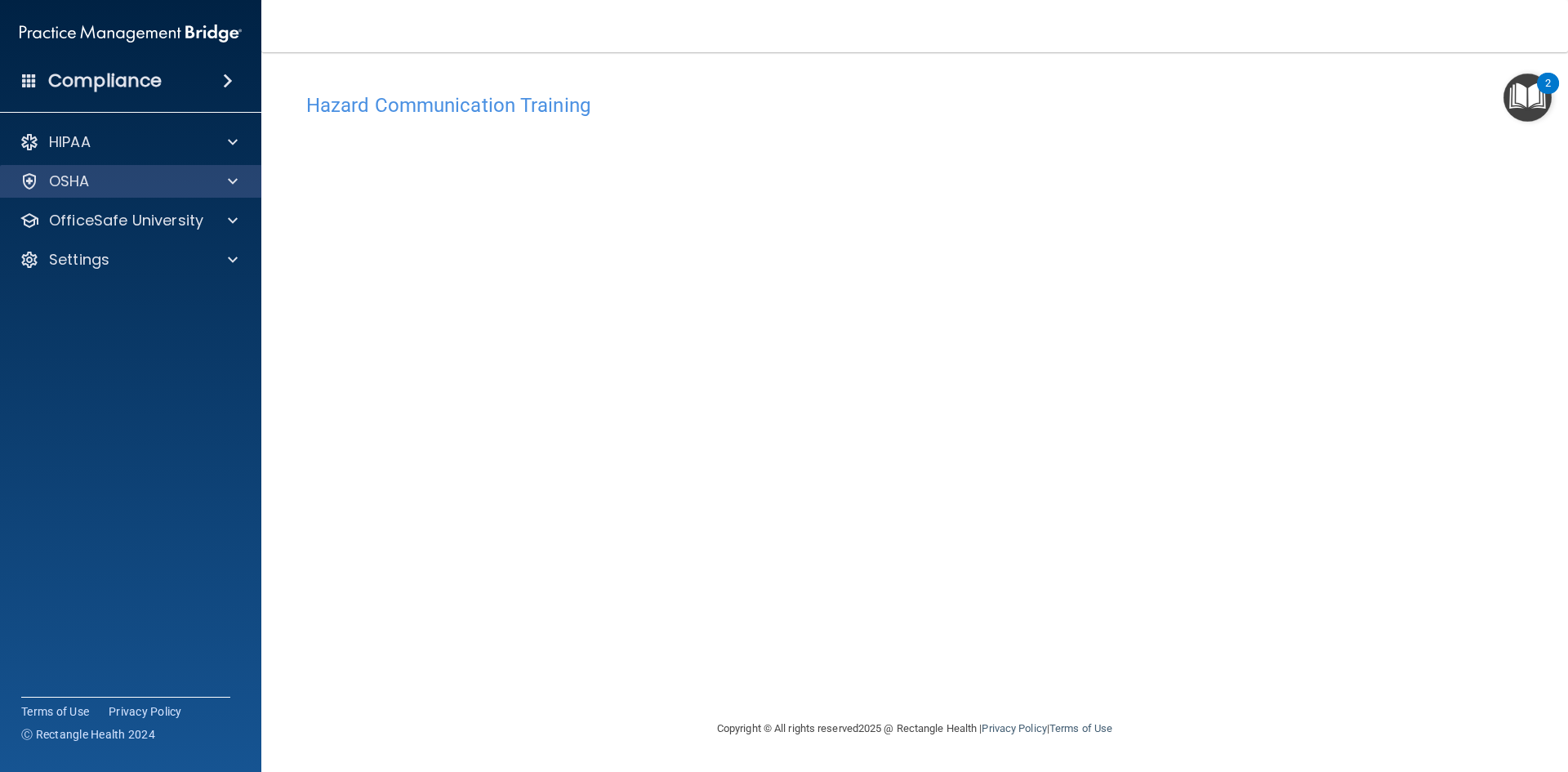
click at [54, 196] on div "OSHA" at bounding box center [131, 181] width 262 height 33
click at [235, 176] on span at bounding box center [233, 181] width 10 height 20
click at [228, 177] on span at bounding box center [233, 181] width 10 height 20
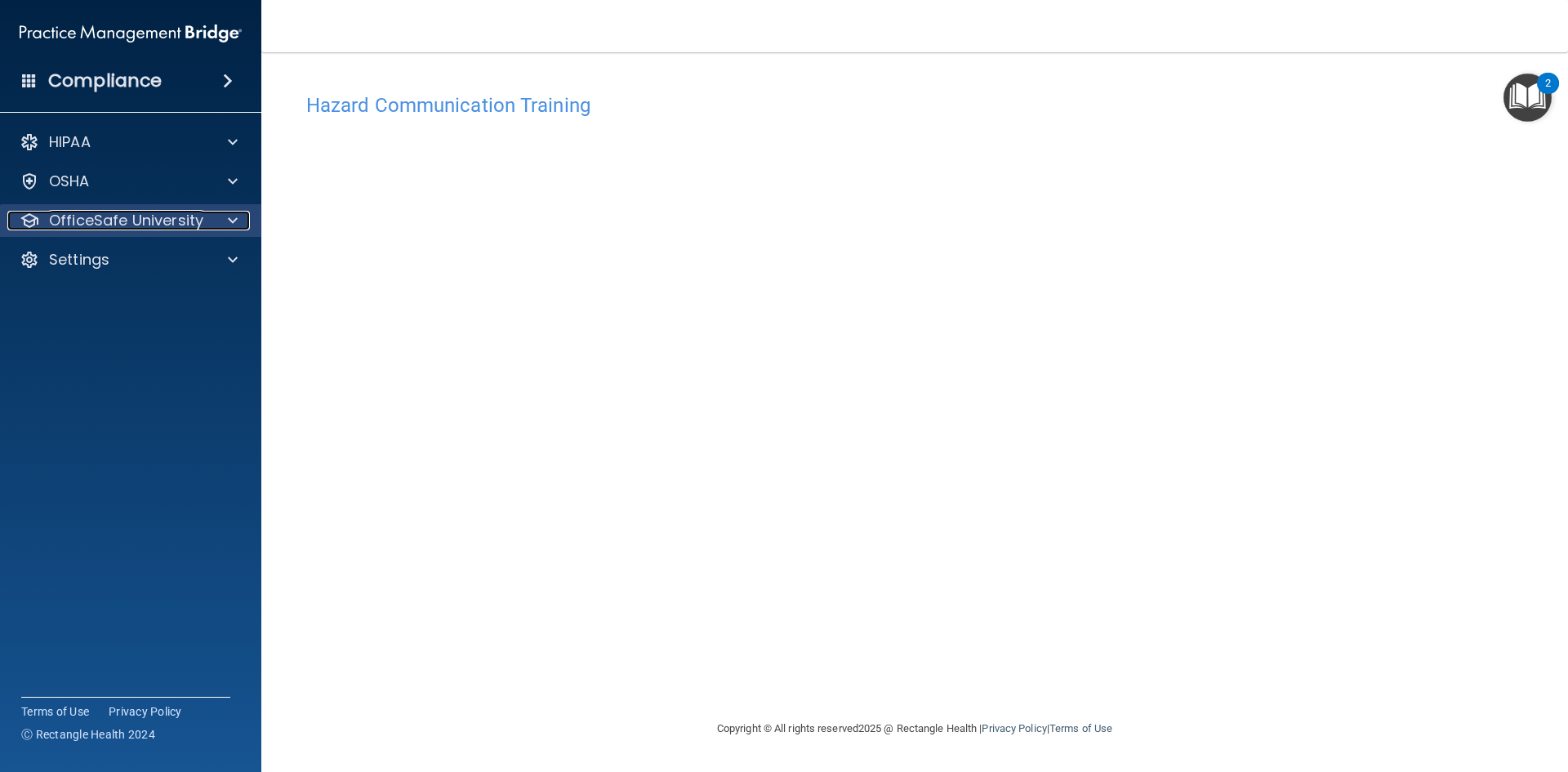
click at [218, 220] on div at bounding box center [230, 220] width 41 height 20
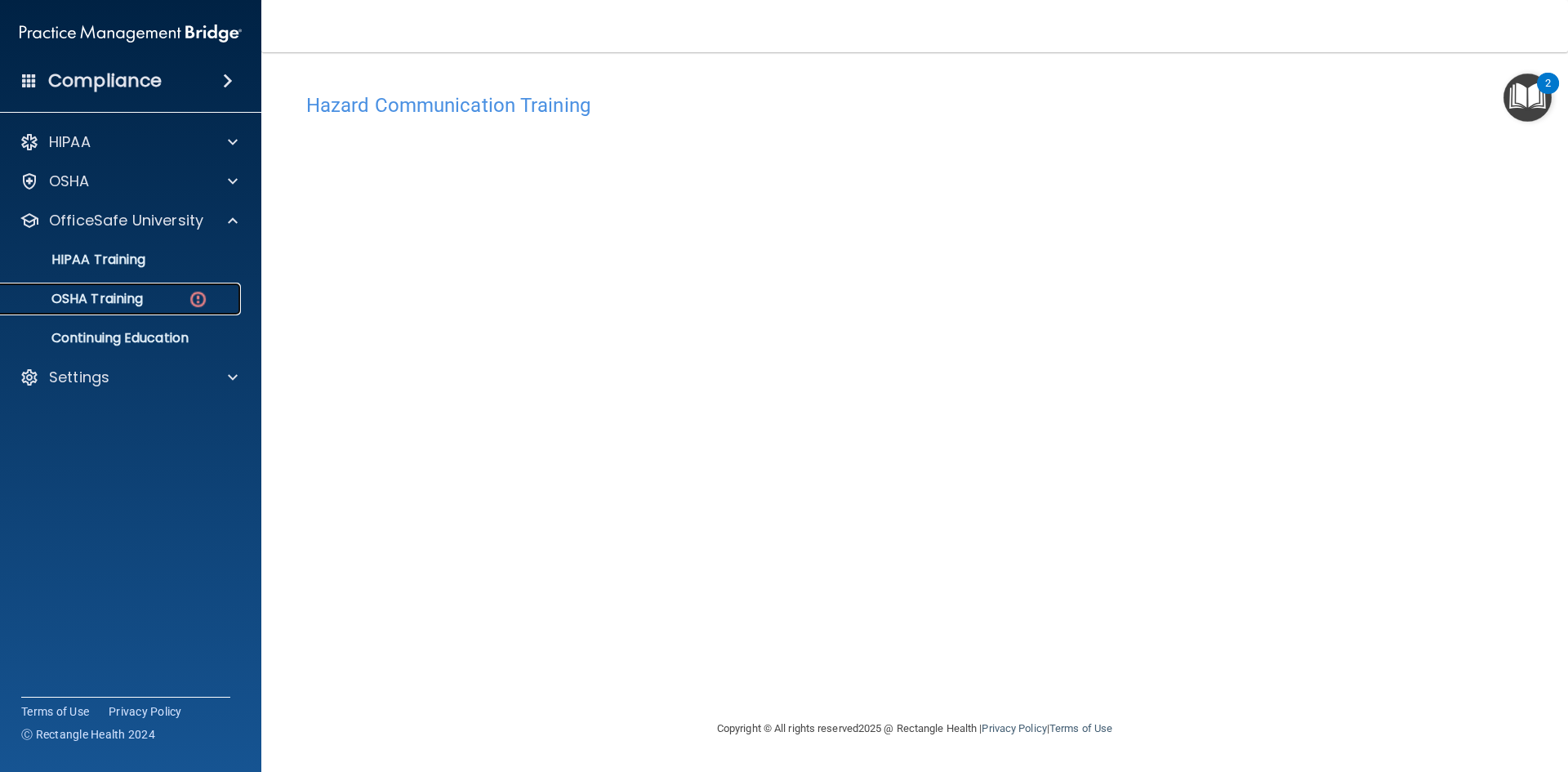
click at [137, 290] on p "OSHA Training" at bounding box center [76, 298] width 132 height 16
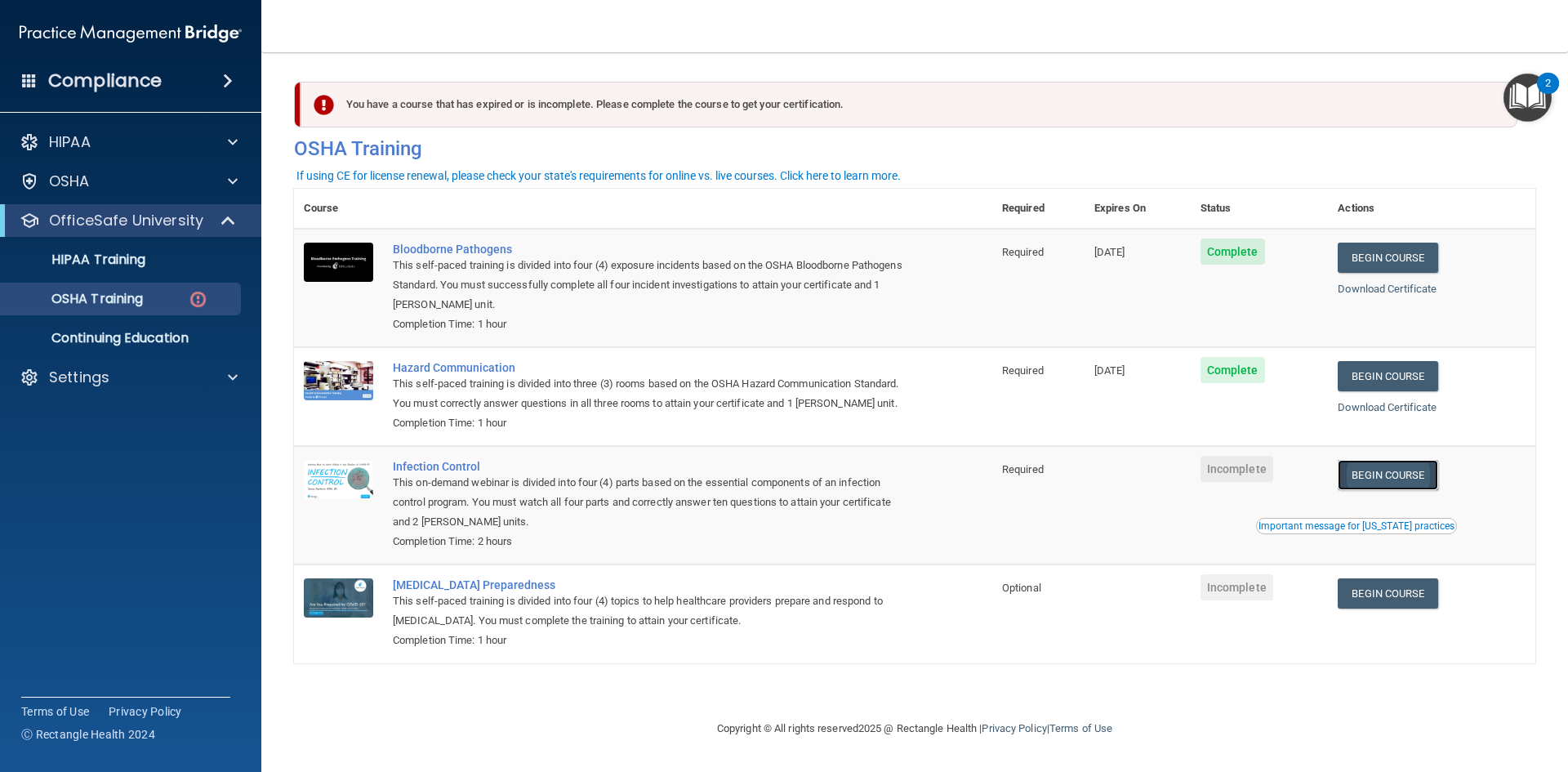
click at [1407, 479] on link "Begin Course" at bounding box center [1388, 475] width 99 height 30
